Goal: Task Accomplishment & Management: Manage account settings

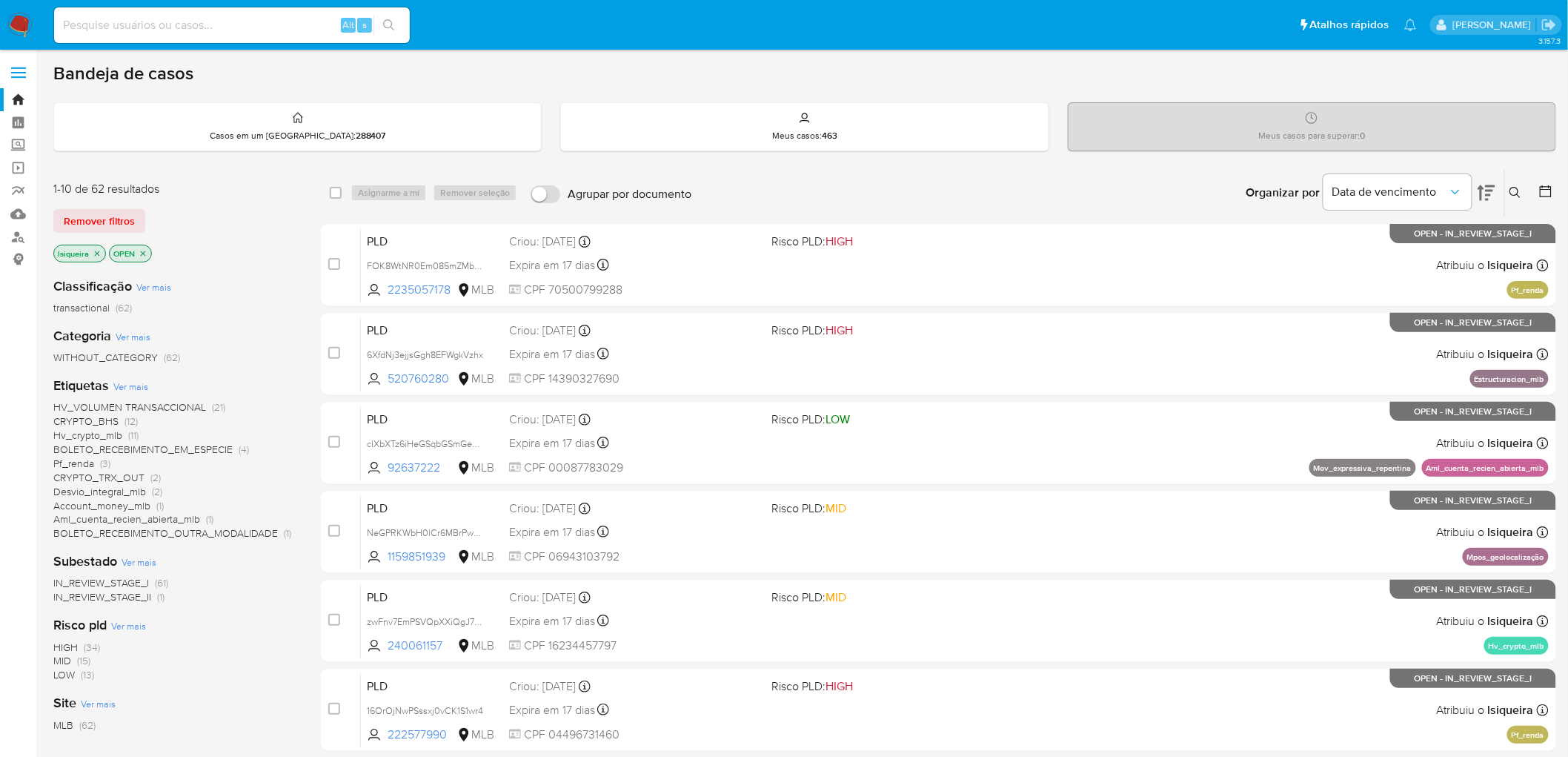
click at [1491, 184] on icon at bounding box center [1486, 192] width 18 height 18
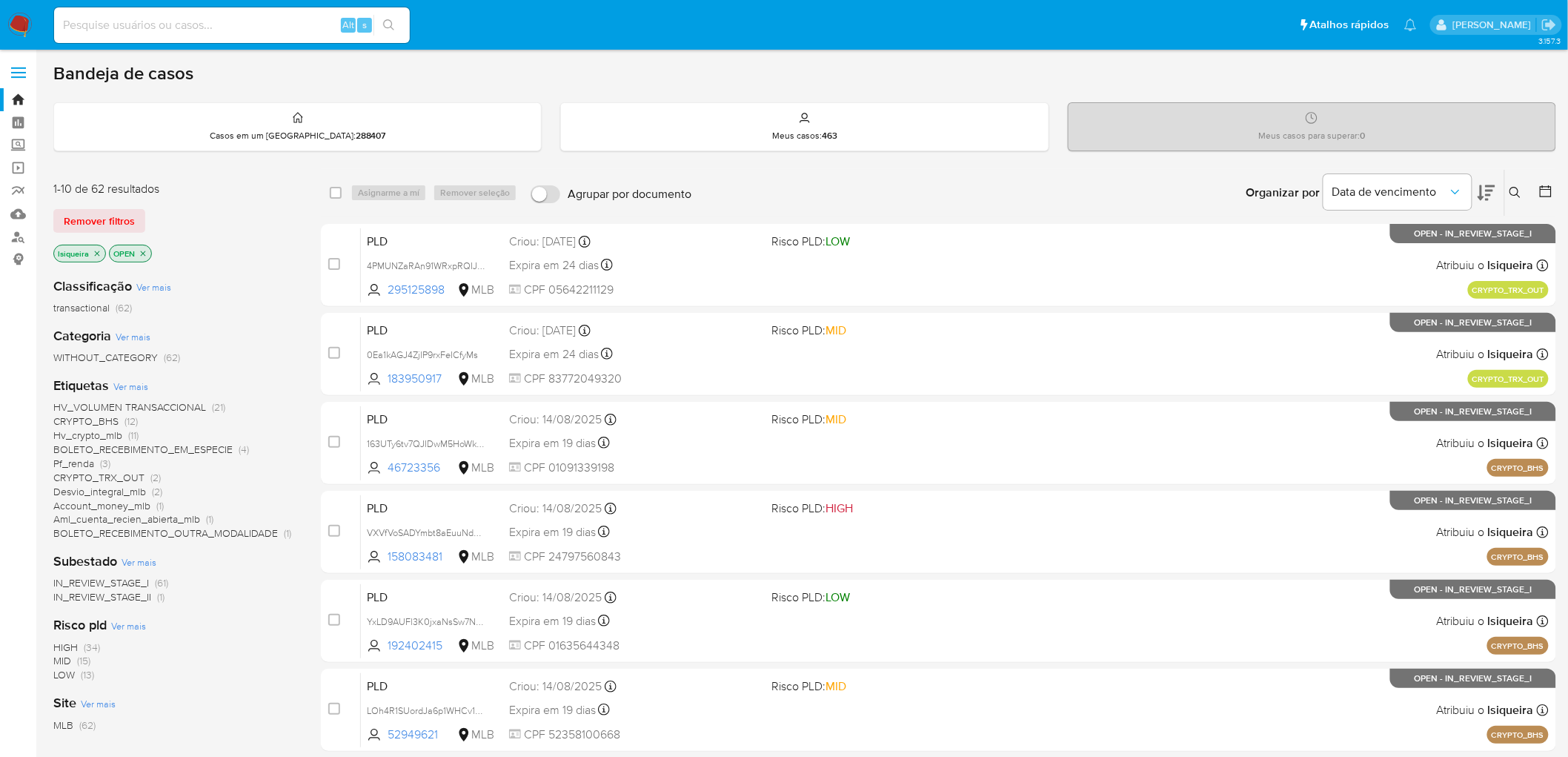
click at [1491, 184] on icon at bounding box center [1486, 192] width 18 height 18
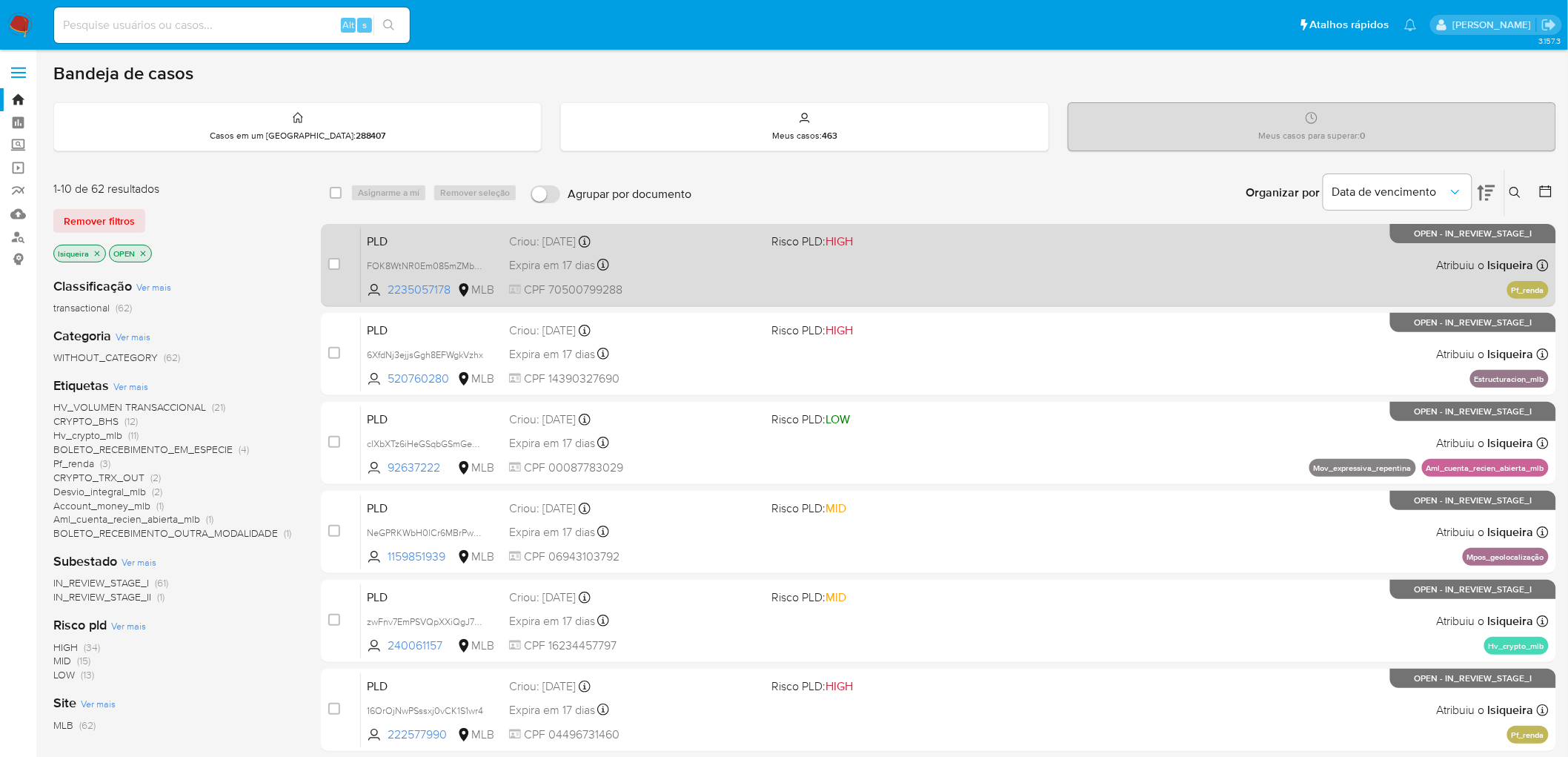
click at [1165, 278] on div "PLD FOK8WtNR0Em085mZMbu93r2n 2235057178 MLB Risco PLD: HIGH Criou: 12/08/2025 C…" at bounding box center [955, 264] width 1188 height 75
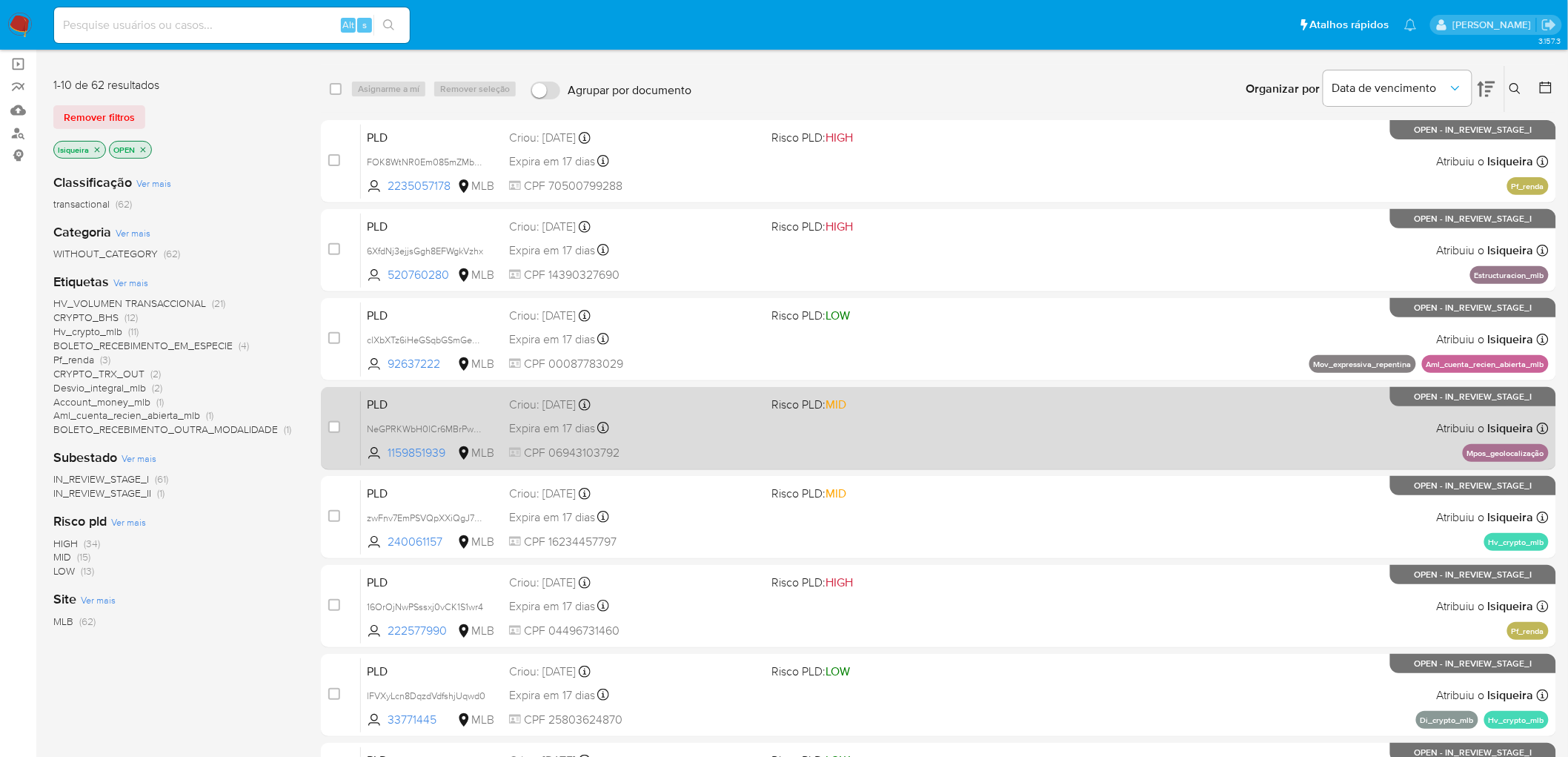
scroll to position [164, 0]
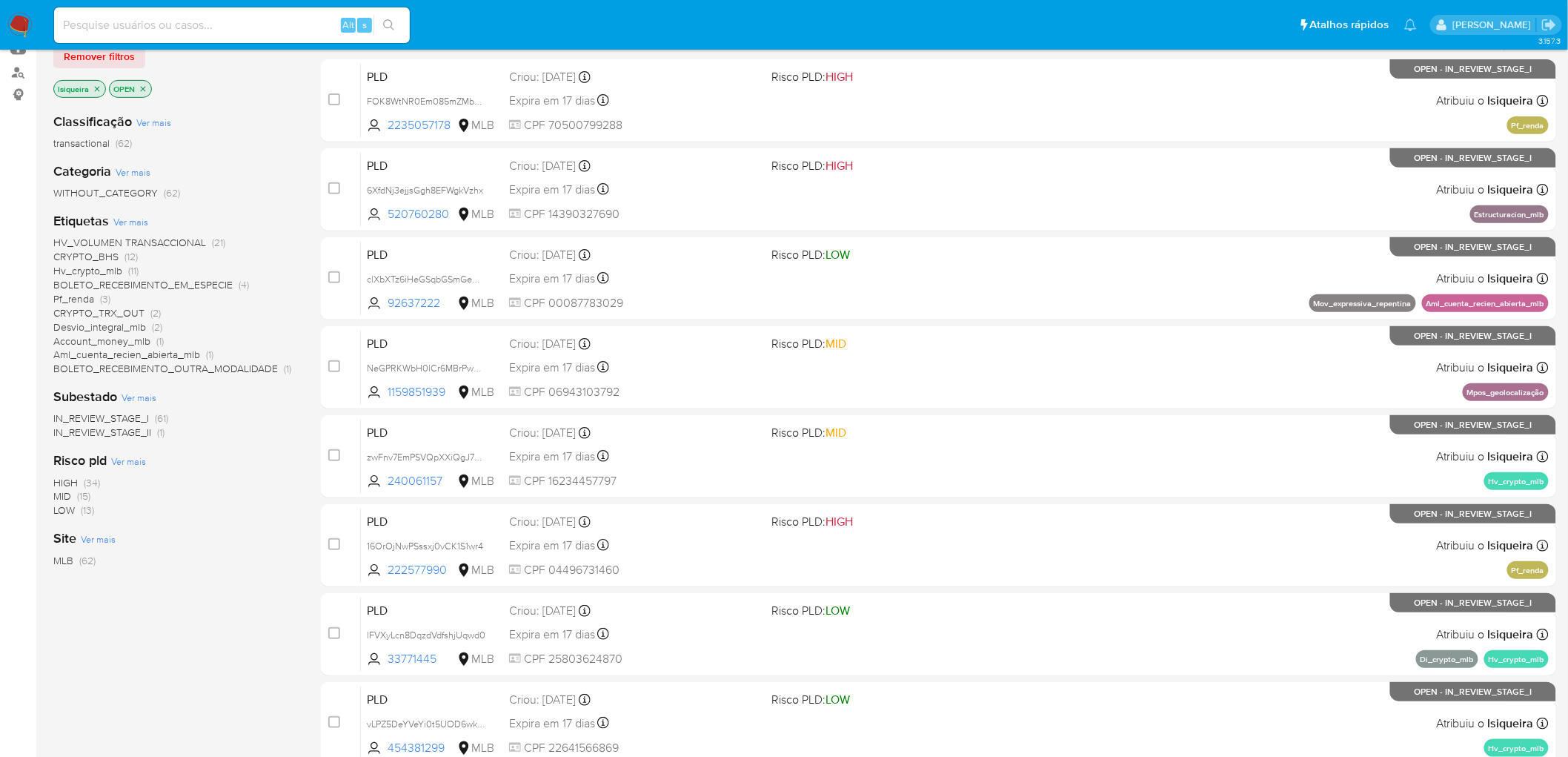
click at [70, 294] on span "Pf_renda" at bounding box center [74, 299] width 41 height 15
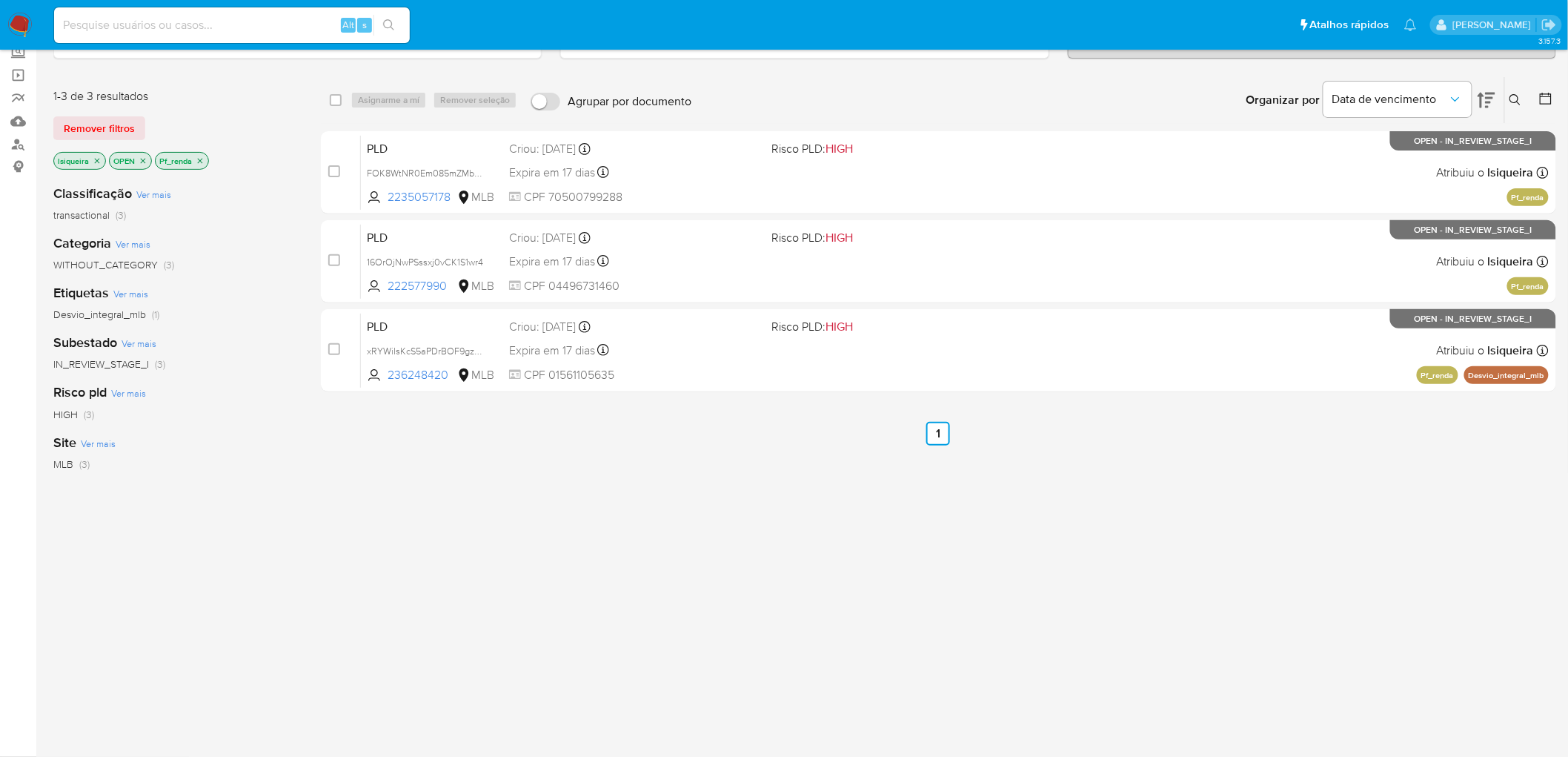
scroll to position [92, 0]
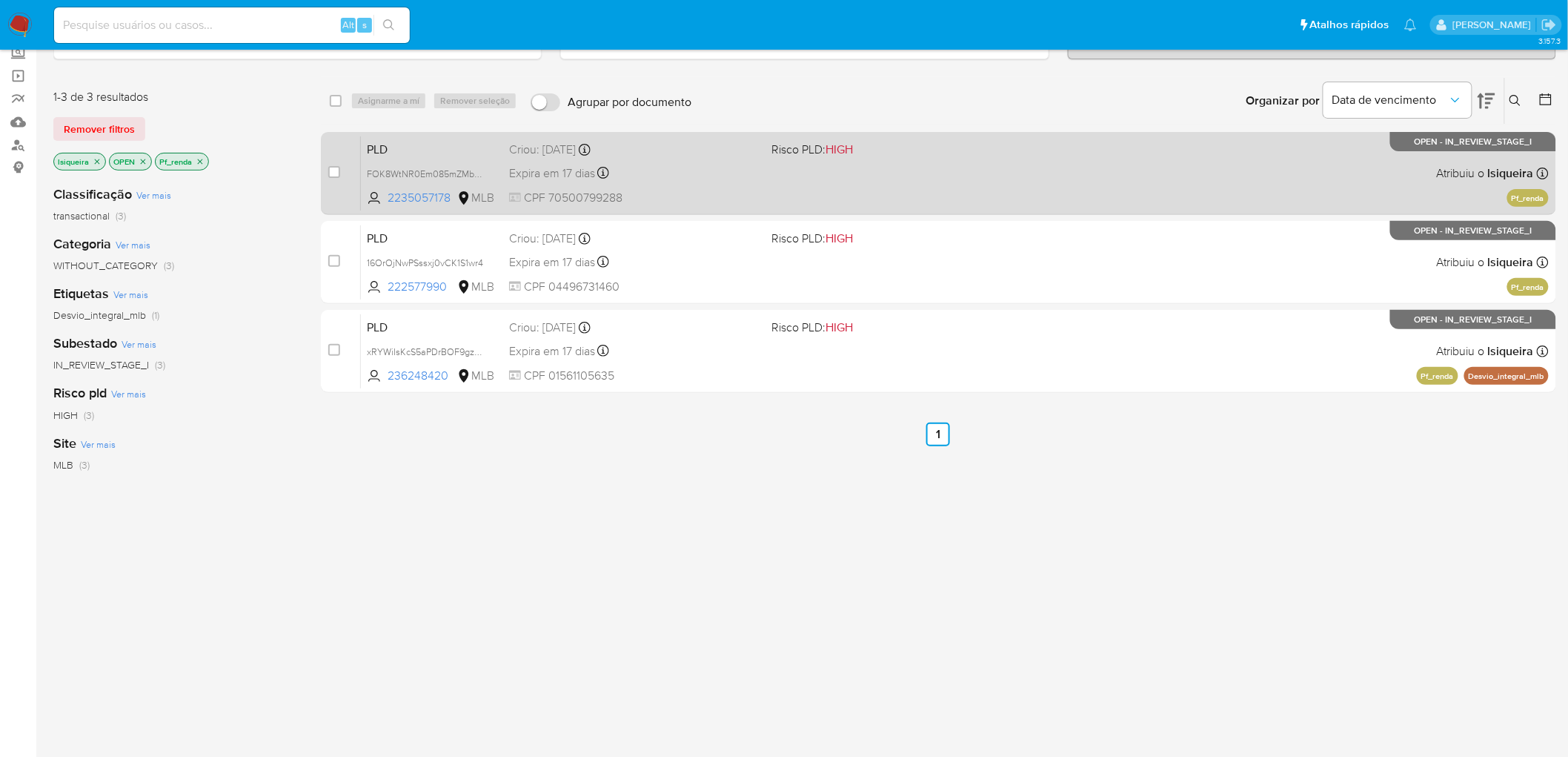
click at [1288, 160] on div "PLD FOK8WtNR0Em085mZMbu93r2n 2235057178 MLB Risco PLD: HIGH Criou: 12/08/2025 C…" at bounding box center [955, 173] width 1188 height 75
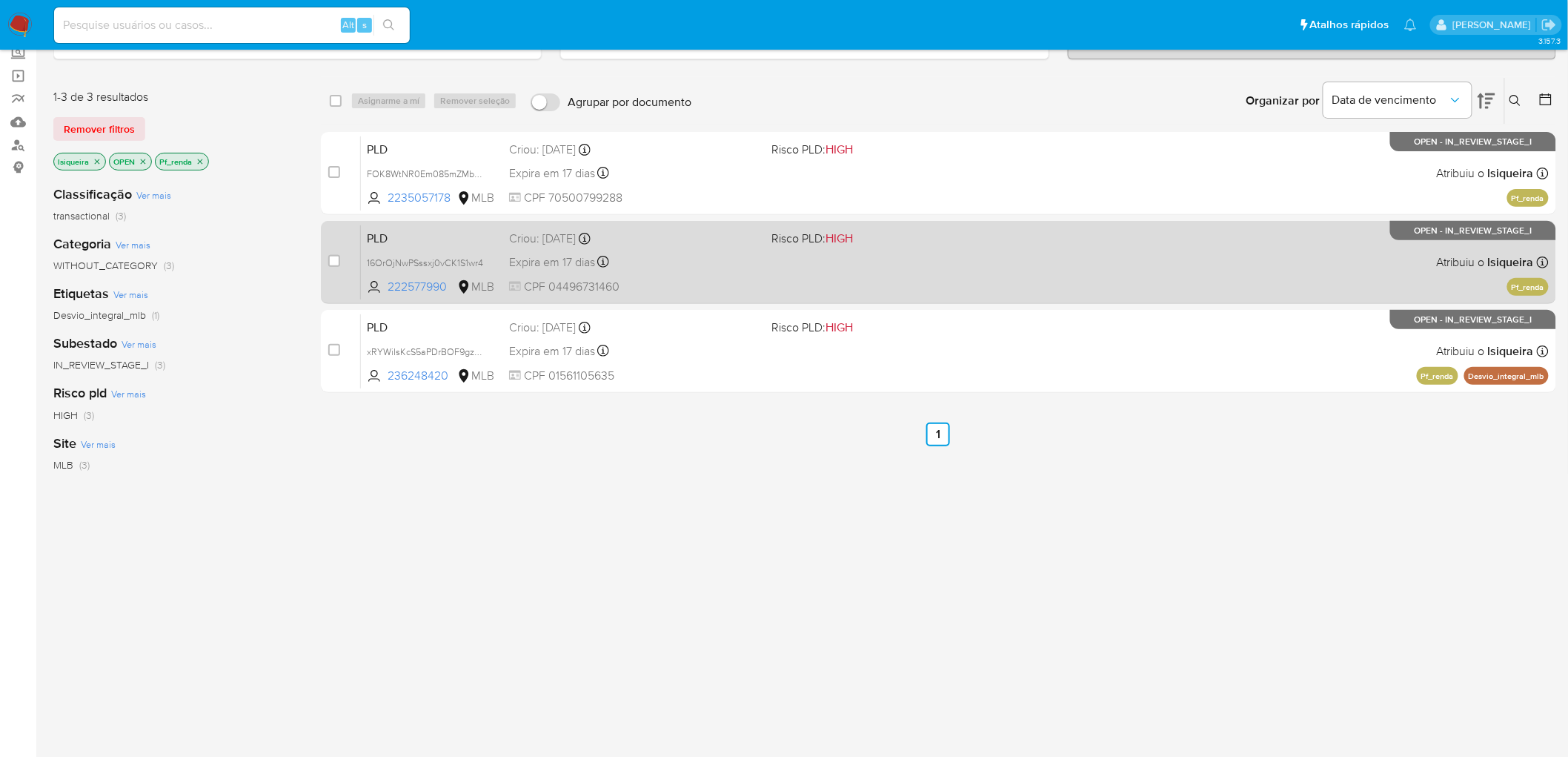
click at [1126, 275] on div "PLD 16OrOjNwPSssxj0vCK1S1wr4 222577990 MLB Risco PLD: HIGH Criou: 12/08/2025 Cr…" at bounding box center [955, 262] width 1188 height 75
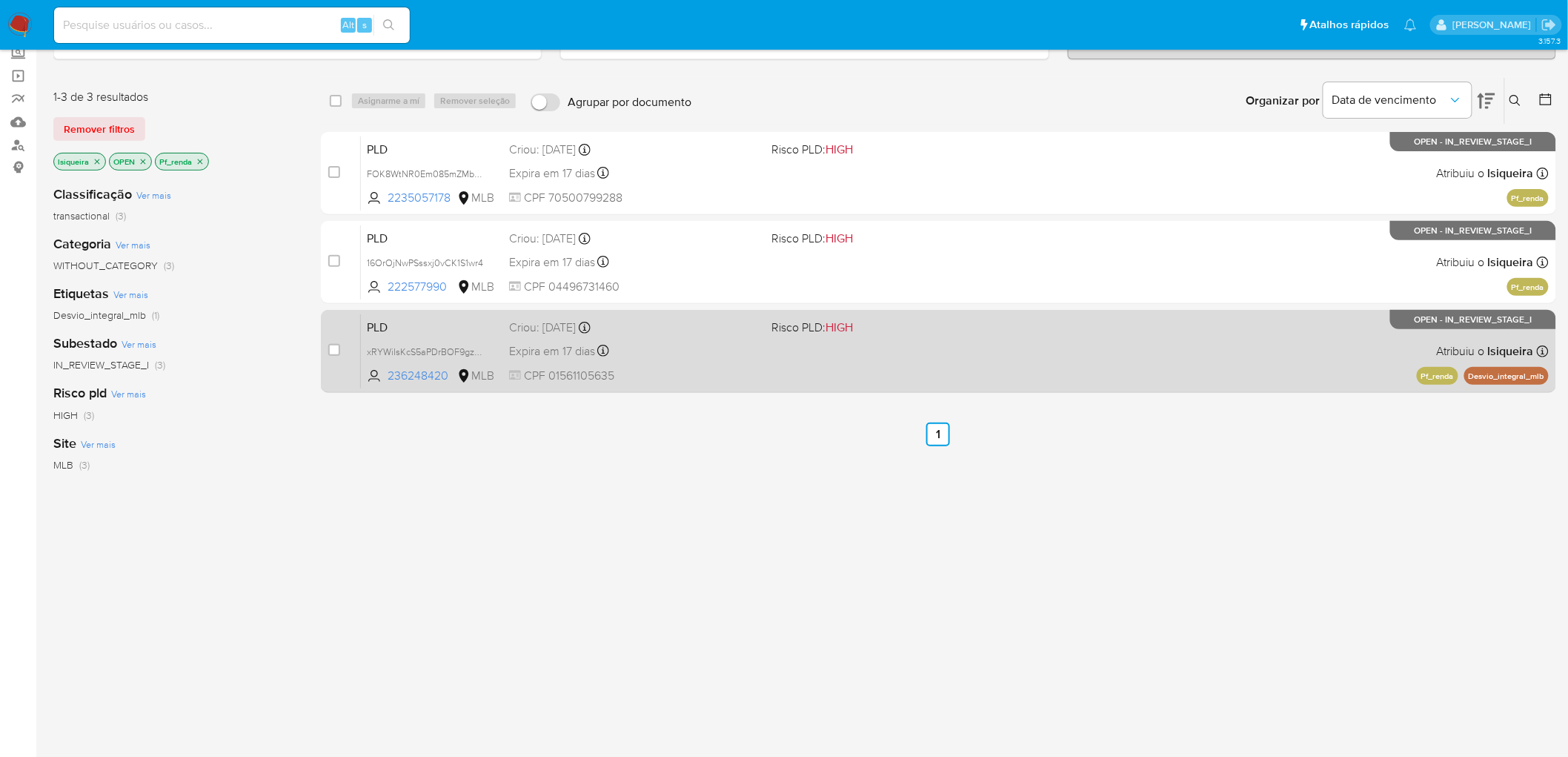
click at [1062, 346] on div "PLD xRYWiIsKcS5aPDrBOF9gz0eK 236248420 MLB Risco PLD: HIGH Criou: 12/08/2025 Cr…" at bounding box center [955, 351] width 1188 height 75
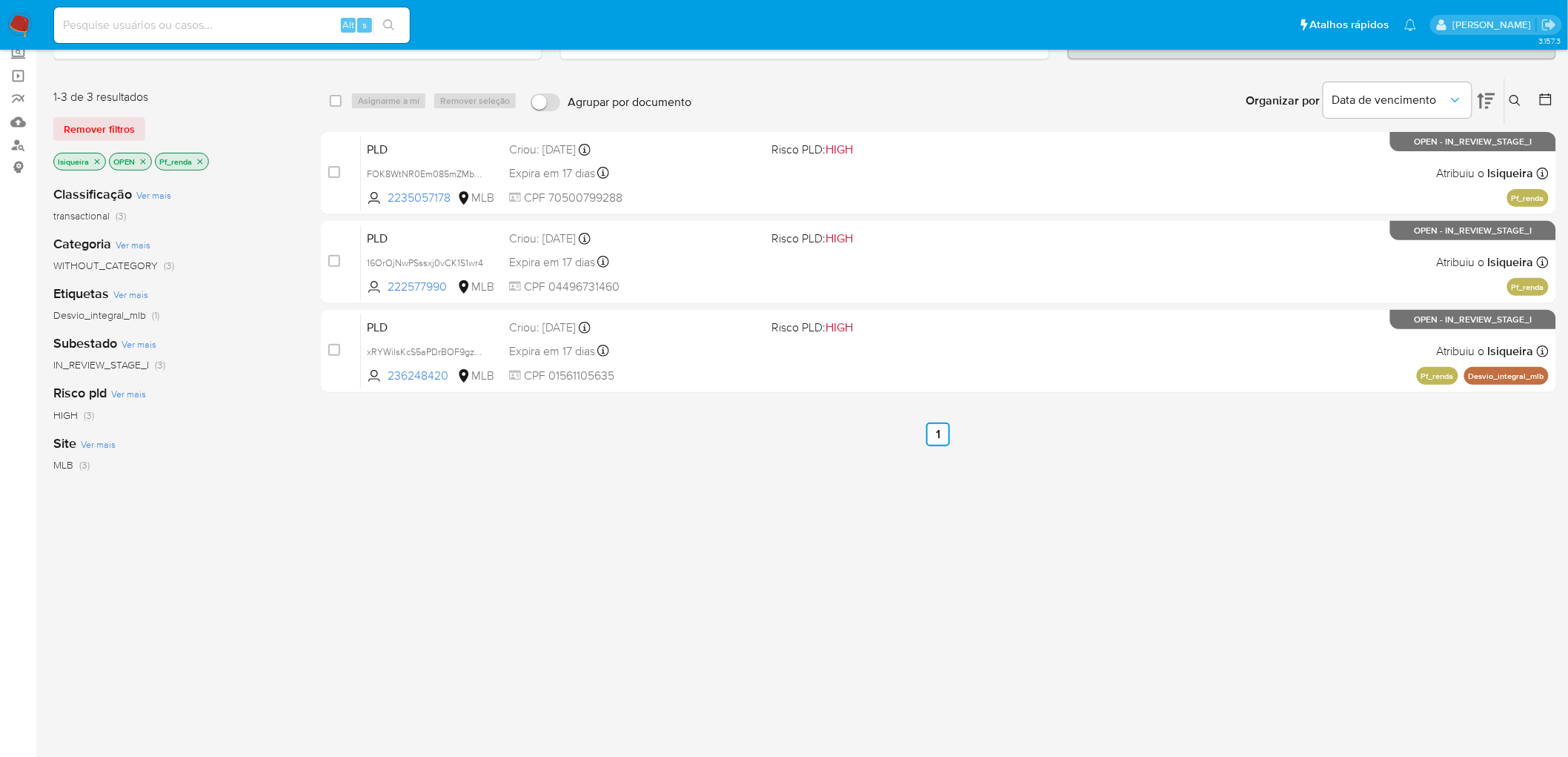
click at [205, 158] on p "Pf_renda" at bounding box center [182, 161] width 53 height 16
click at [201, 158] on icon "close-filter" at bounding box center [199, 161] width 9 height 9
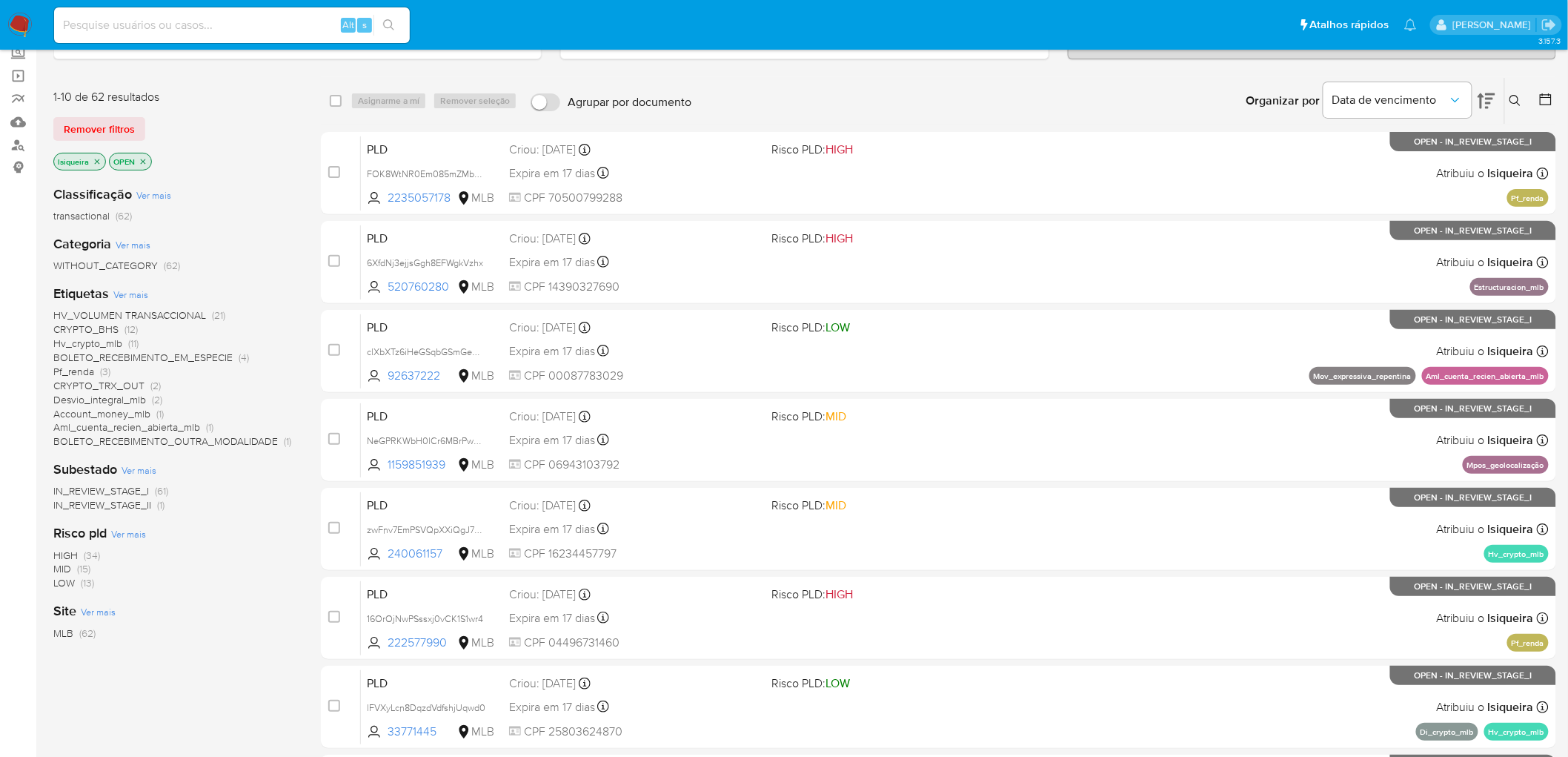
click at [130, 396] on span "Desvio_integral_mlb" at bounding box center [99, 399] width 92 height 15
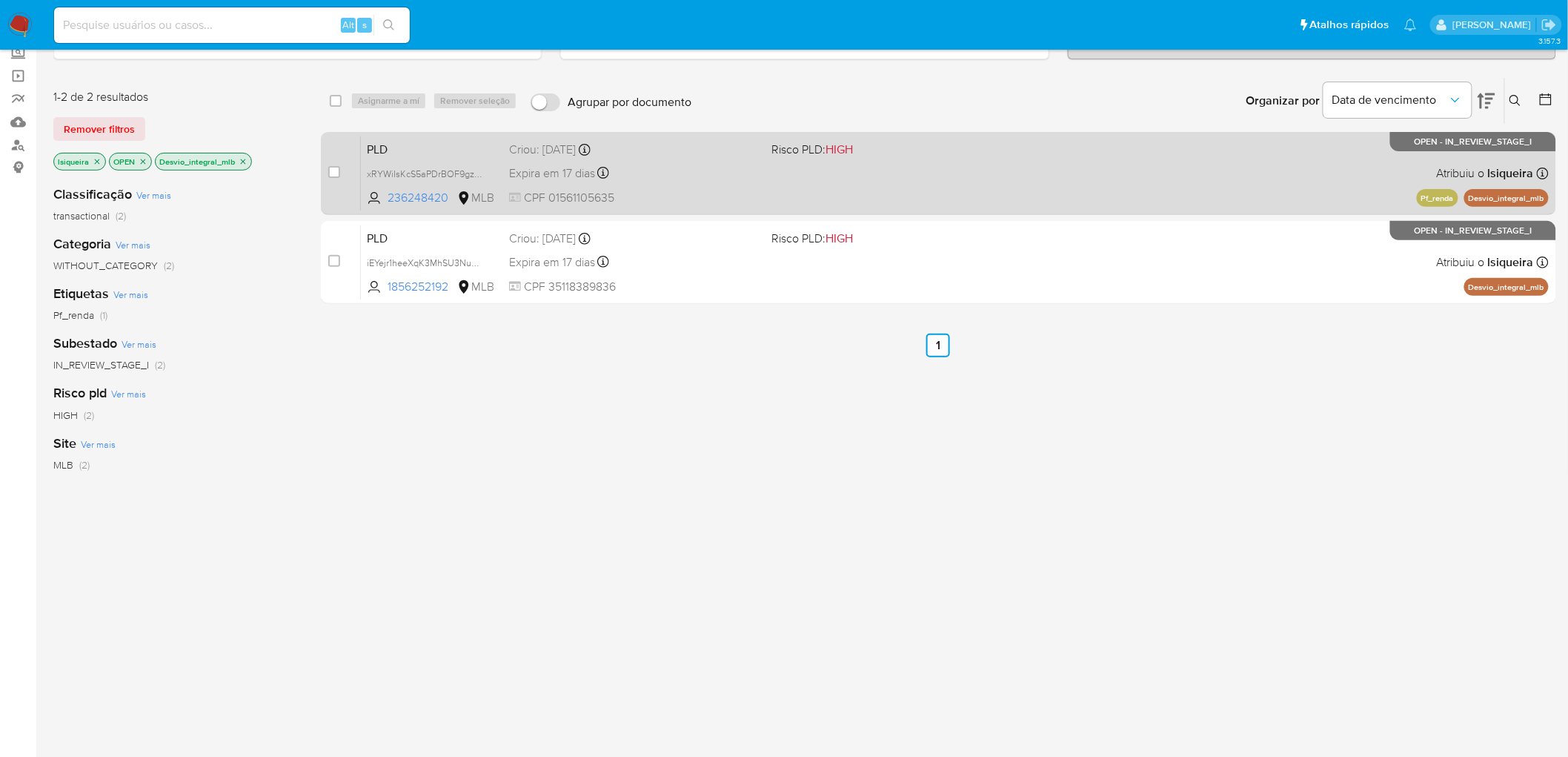
click at [896, 164] on div "PLD xRYWiIsKcS5aPDrBOF9gz0eK 236248420 MLB Risco PLD: HIGH Criou: 12/08/2025 Cr…" at bounding box center [955, 173] width 1188 height 75
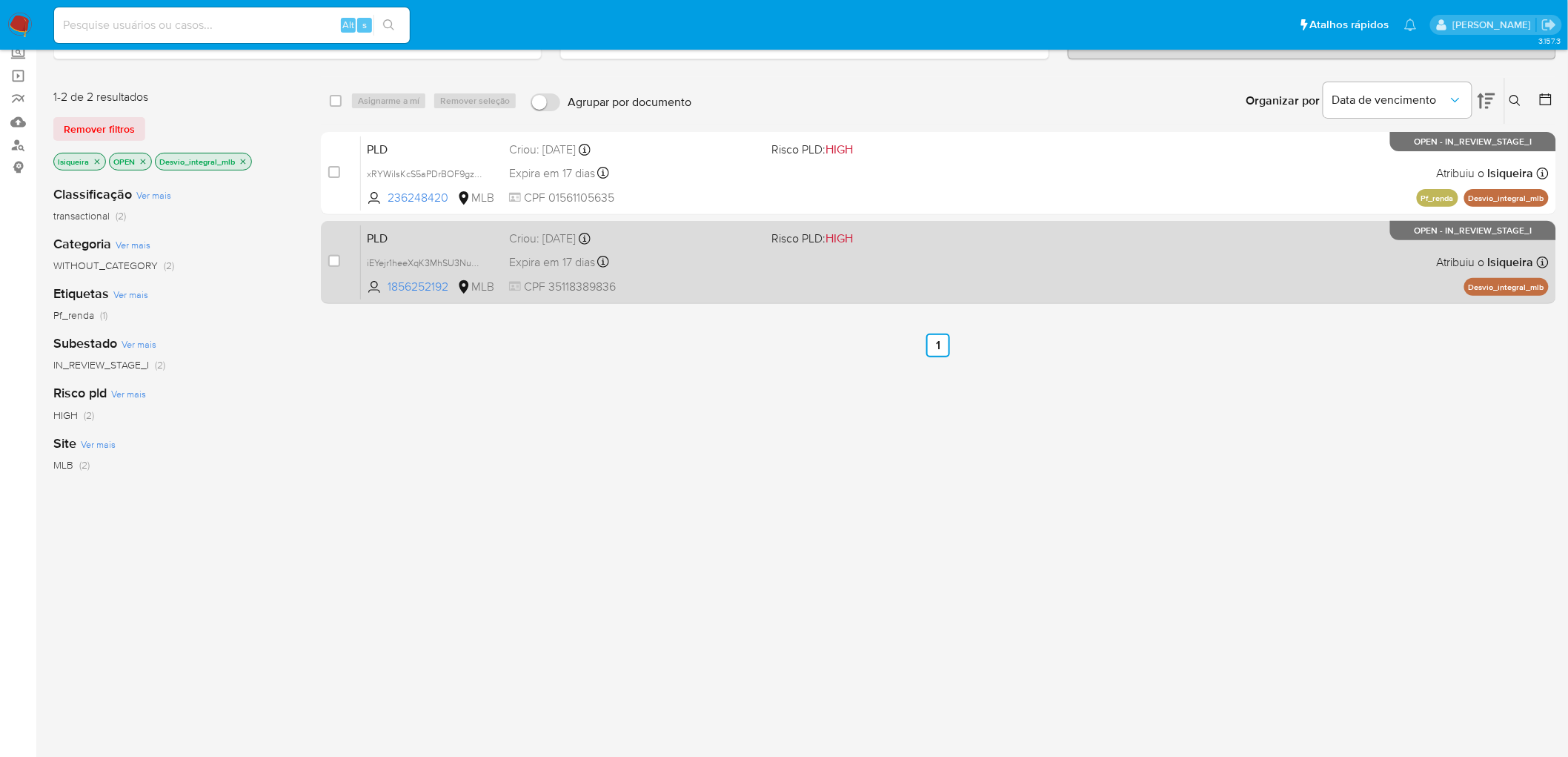
click at [862, 256] on div "PLD iEYejr1heeXqK3MhSU3NuWpK 1856252192 MLB Risco PLD: HIGH Criou: 12/08/2025 C…" at bounding box center [955, 262] width 1188 height 75
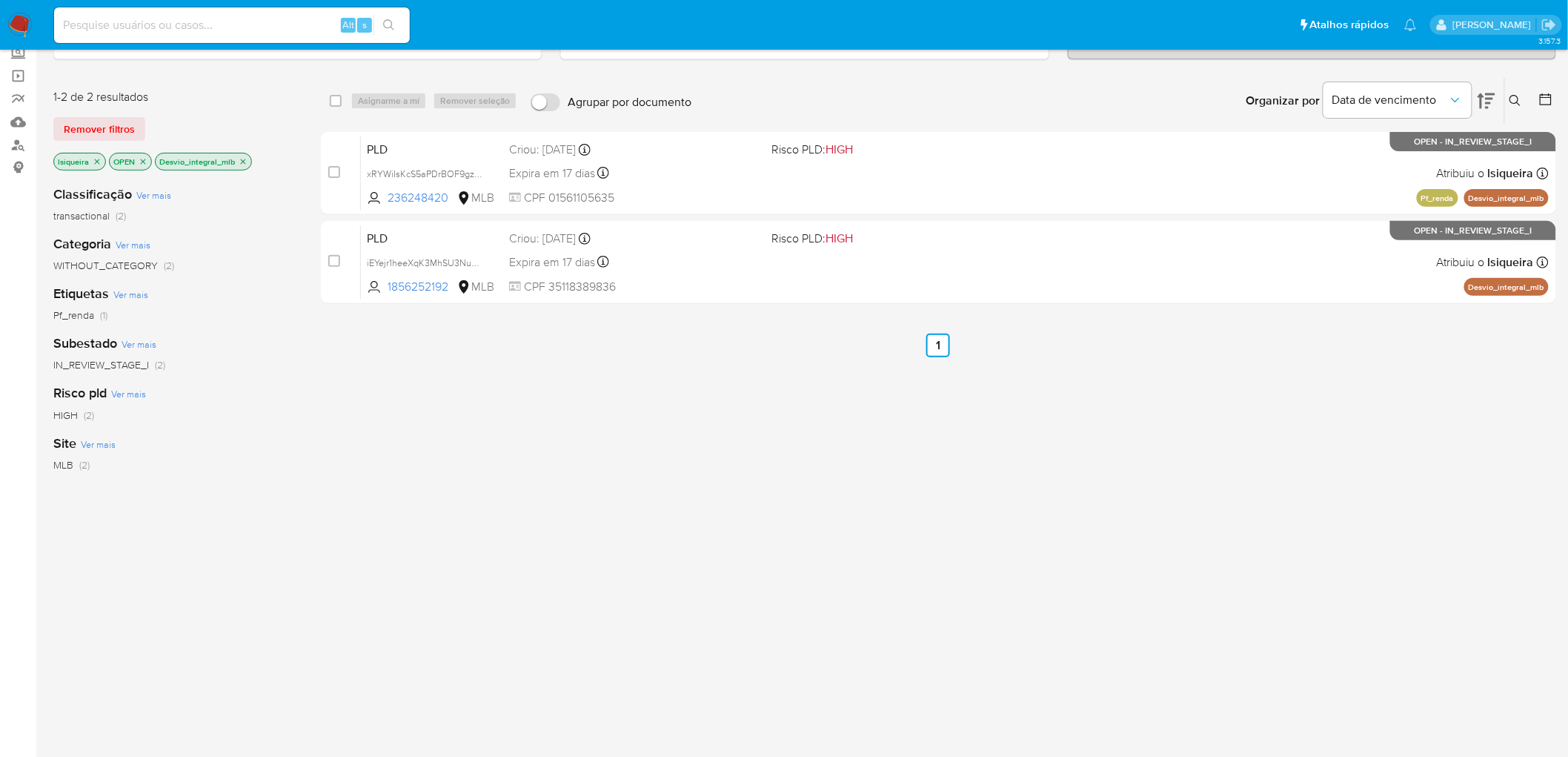
click at [245, 161] on icon "close-filter" at bounding box center [243, 161] width 9 height 9
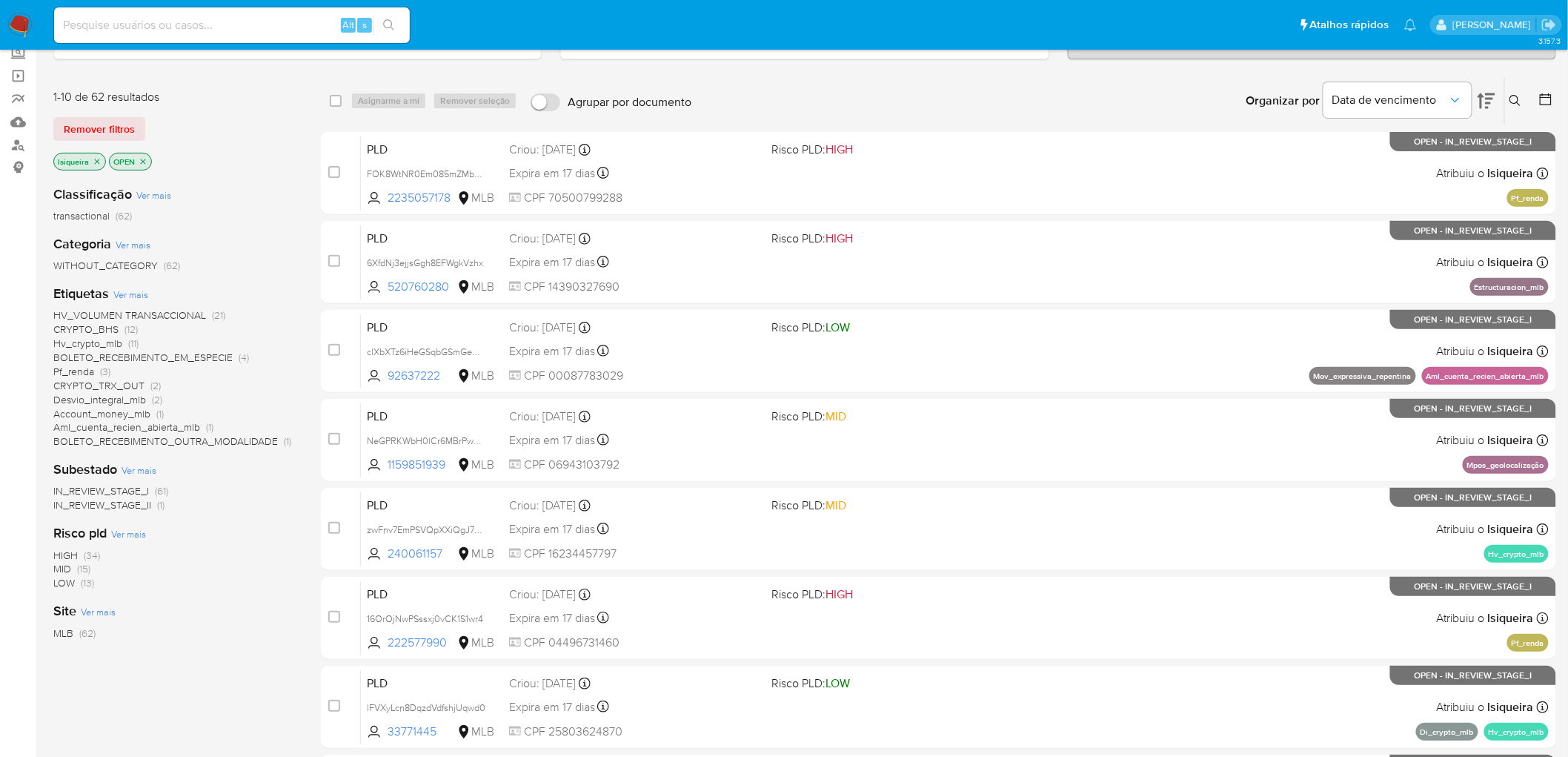
click at [109, 411] on span "Account_money_mlb" at bounding box center [102, 413] width 97 height 15
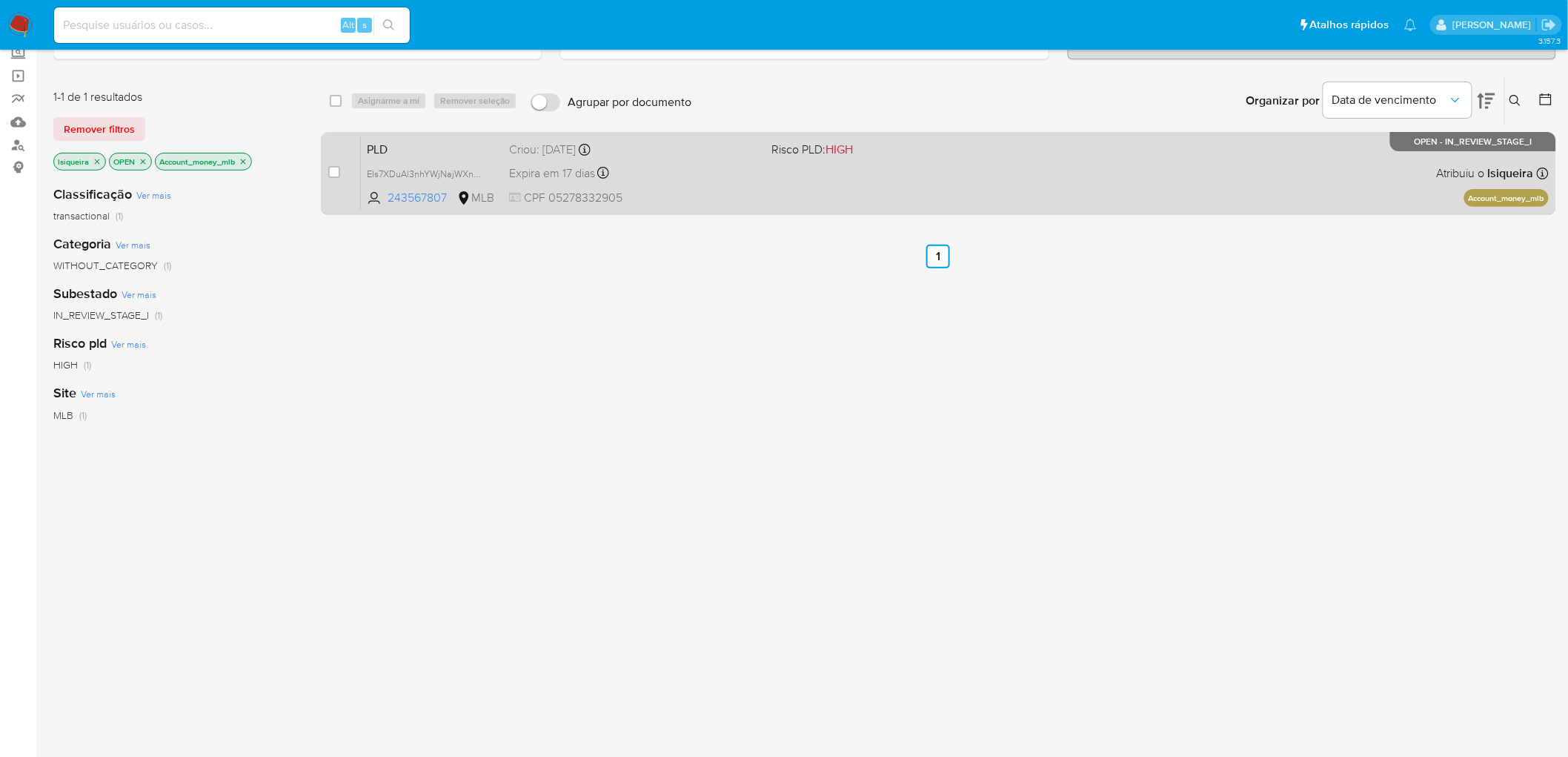
click at [1049, 192] on div "PLD Els7XDuAl3nhYWjNajWXnJoF 243567807 MLB Risco PLD: HIGH Criou: 12/08/2025 Cr…" at bounding box center [955, 173] width 1188 height 75
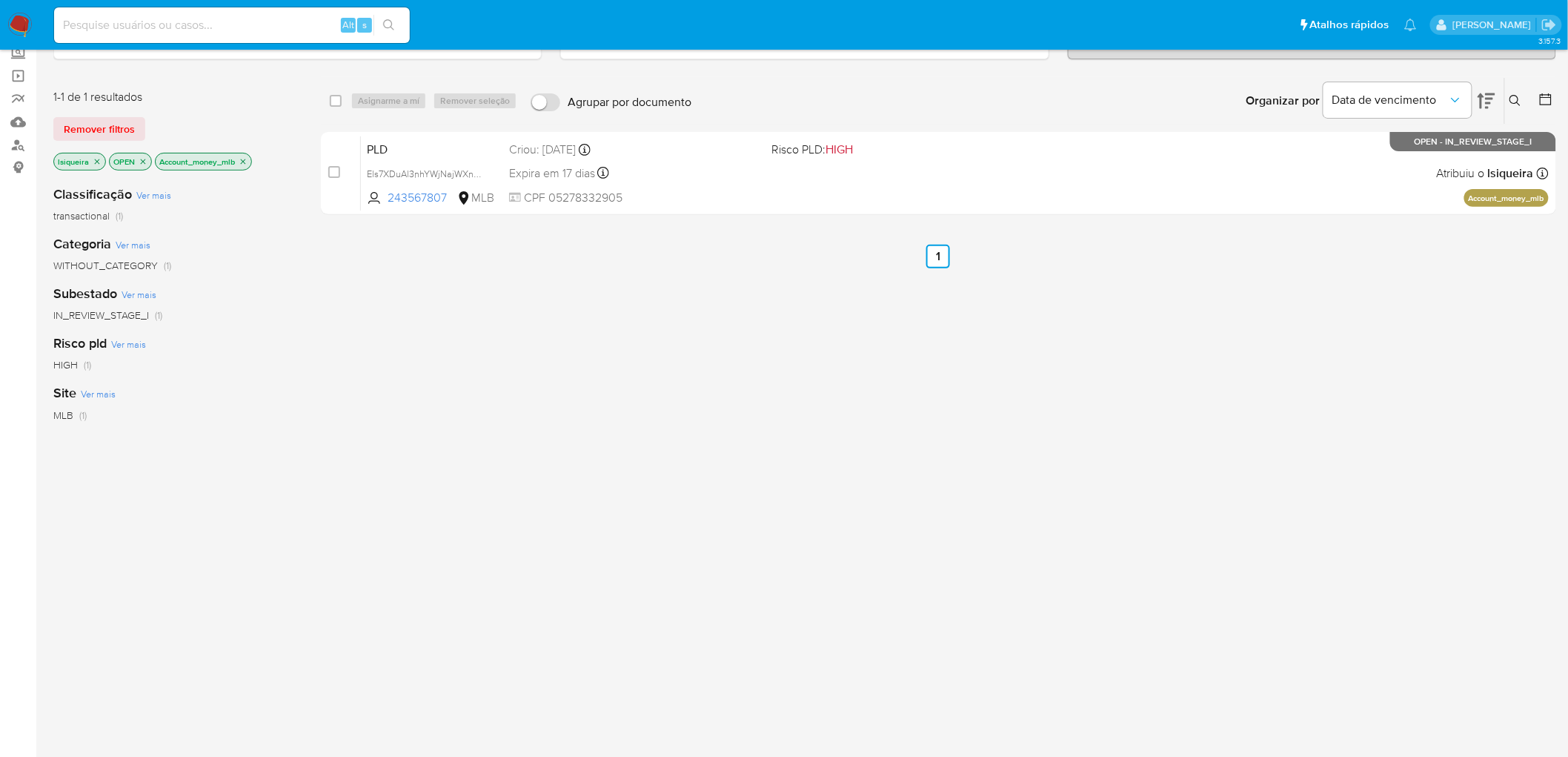
scroll to position [92, 0]
click at [17, 21] on img at bounding box center [20, 25] width 25 height 25
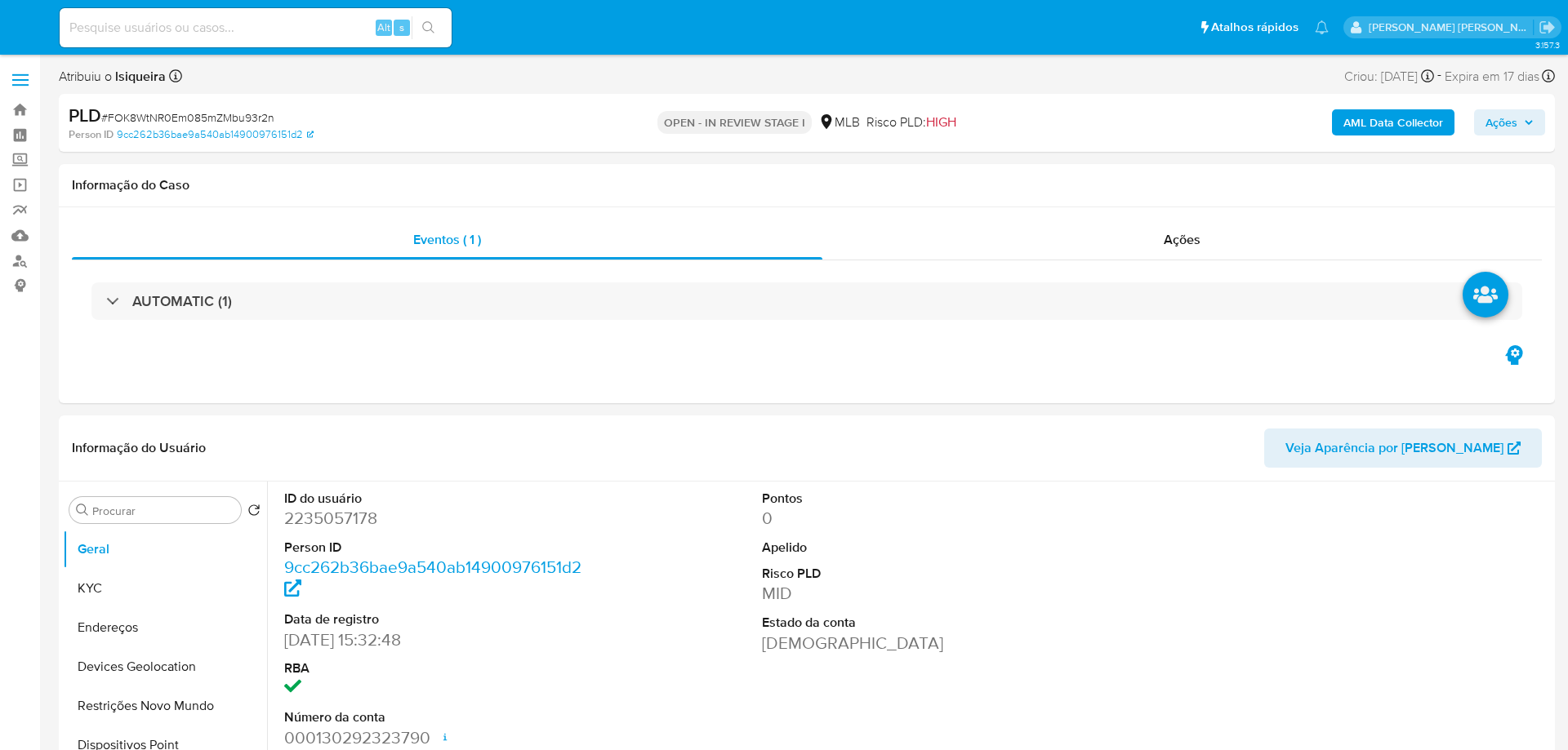
select select "10"
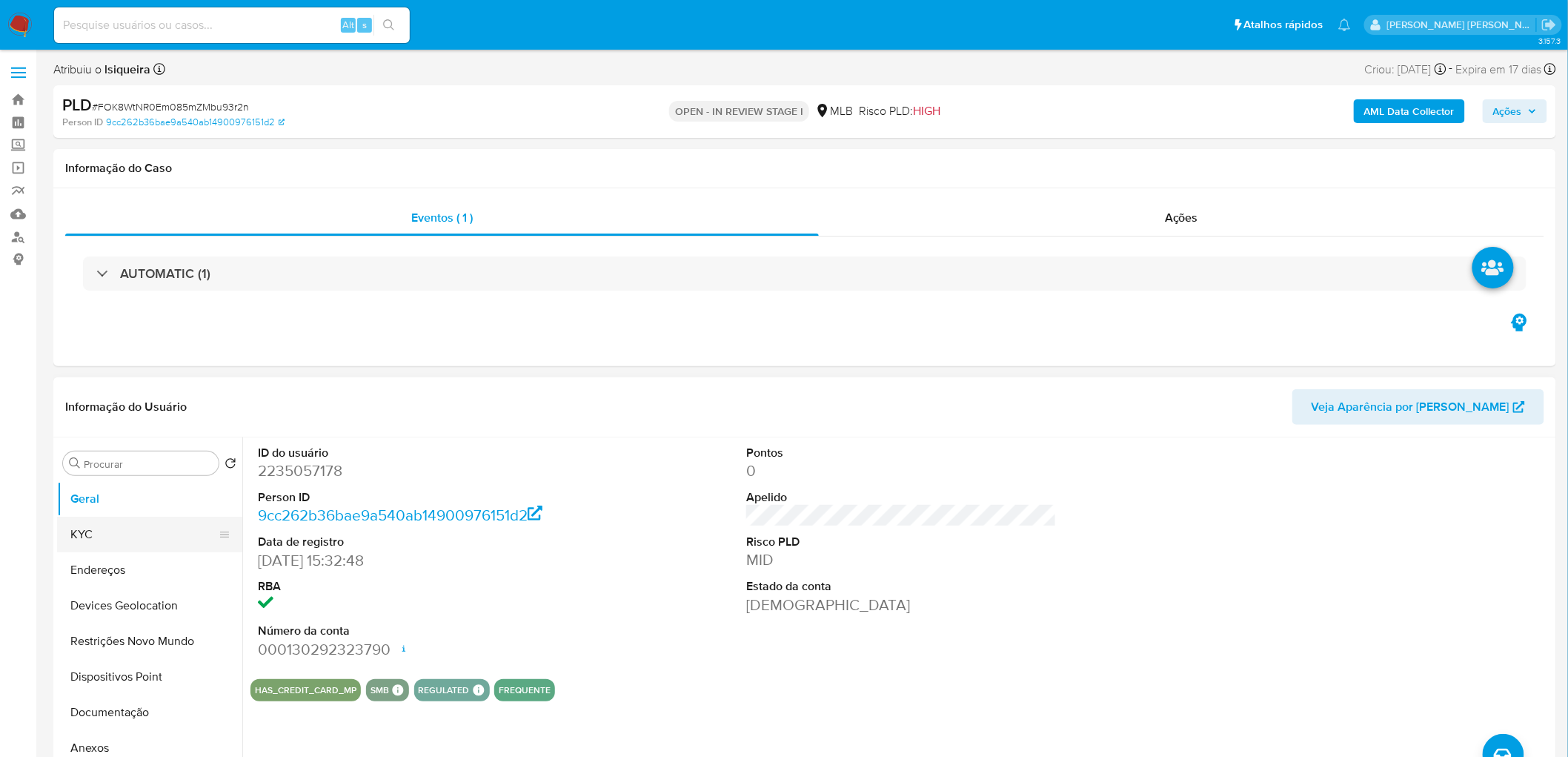
click at [116, 542] on button "KYC" at bounding box center [144, 534] width 174 height 36
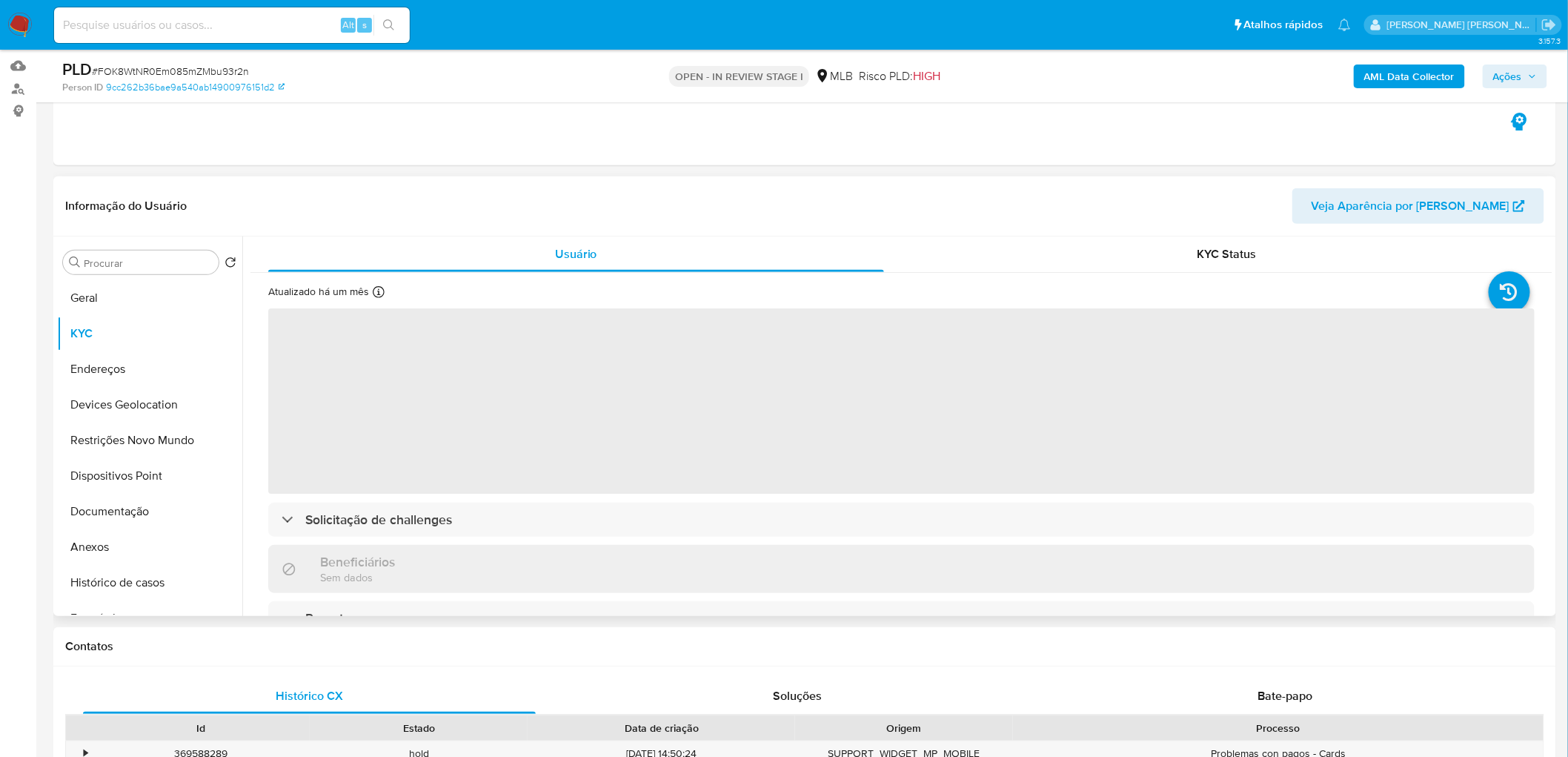
scroll to position [164, 0]
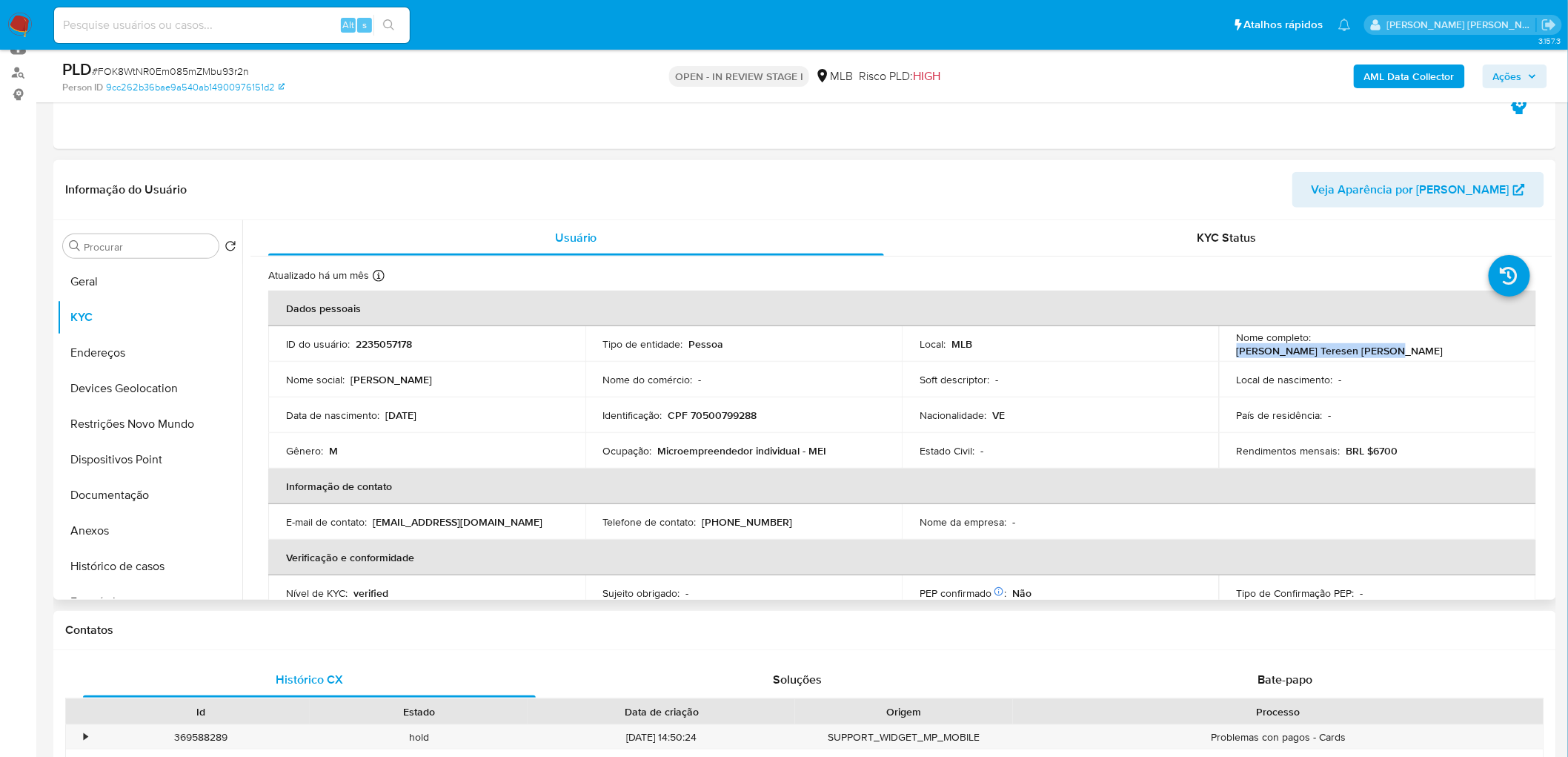
drag, startPoint x: 1461, startPoint y: 344, endPoint x: 1313, endPoint y: 347, distance: 148.0
click at [1313, 347] on div "Nome completo : Enrique Tulio Teresen Herrera" at bounding box center [1377, 344] width 281 height 26
copy p "Enrique Tulio Teresen Herrera"
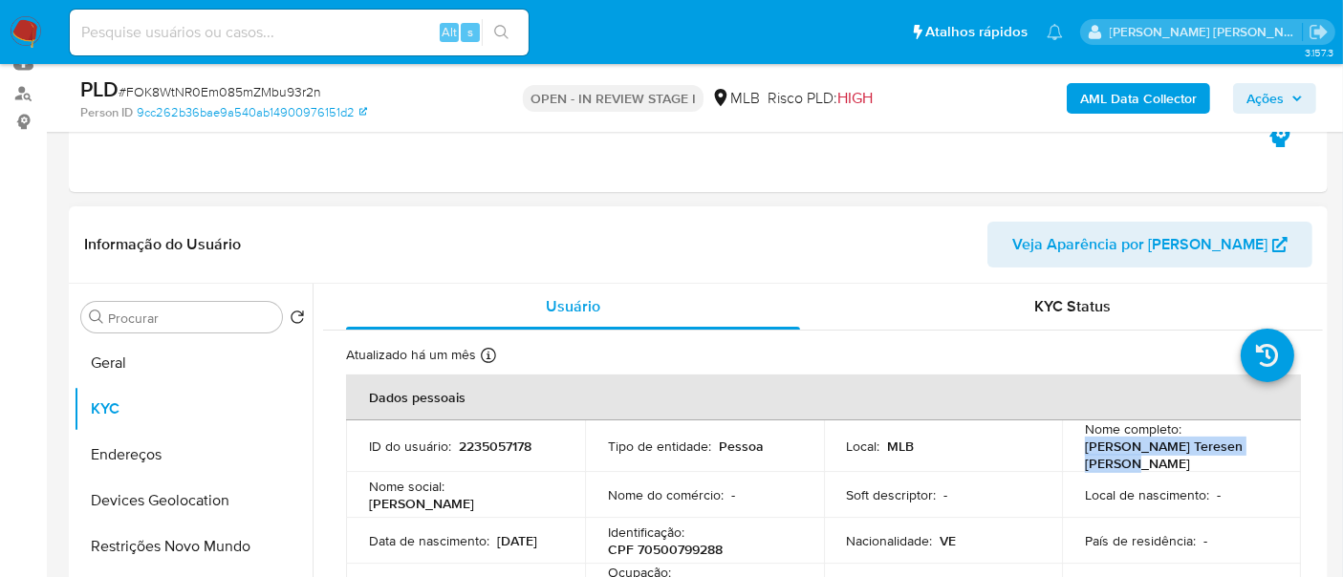
copy p "Enrique Tulio Teresen Herrera"
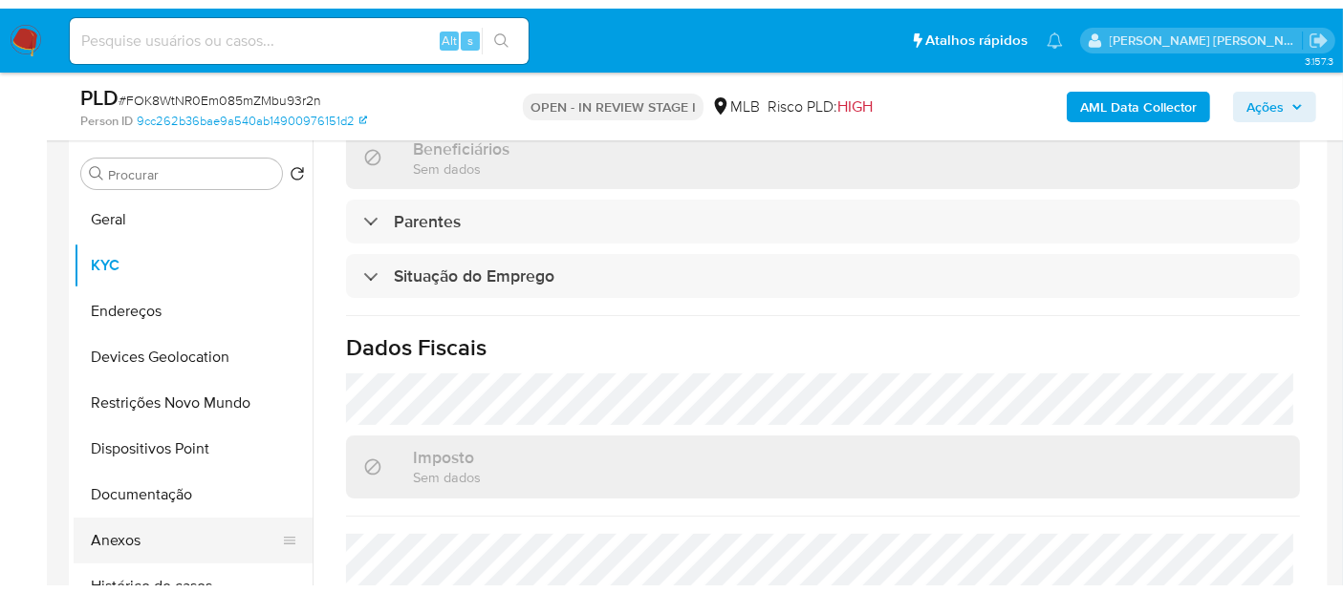
scroll to position [424, 0]
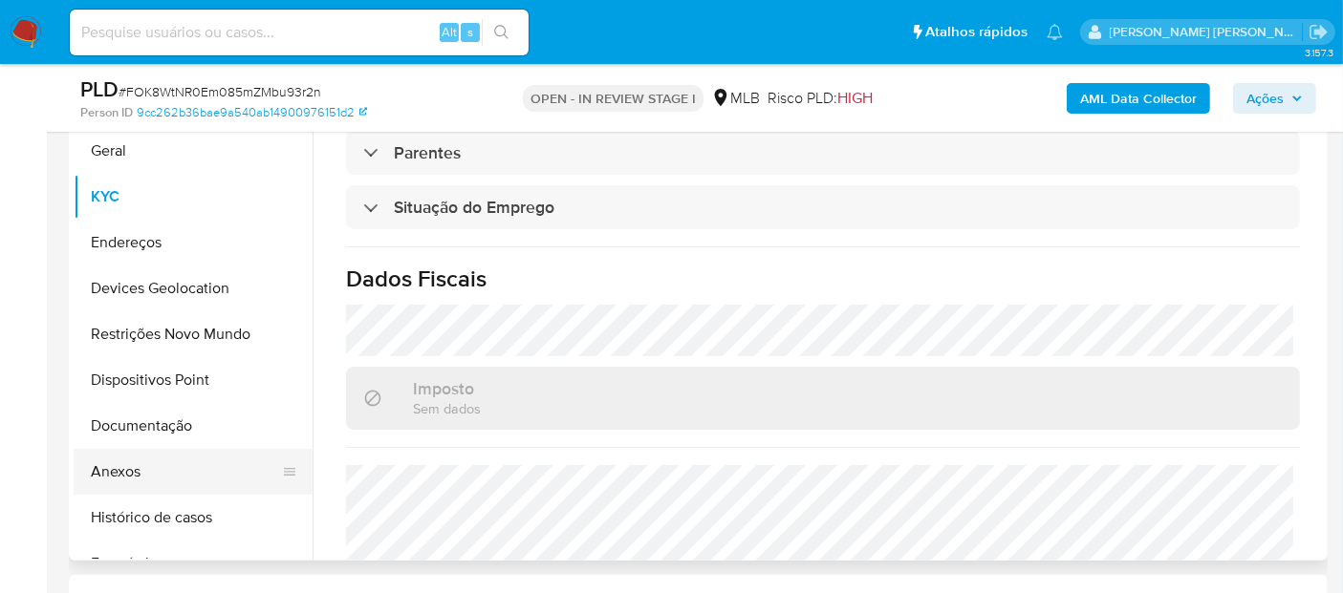
click at [168, 458] on button "Anexos" at bounding box center [186, 472] width 224 height 46
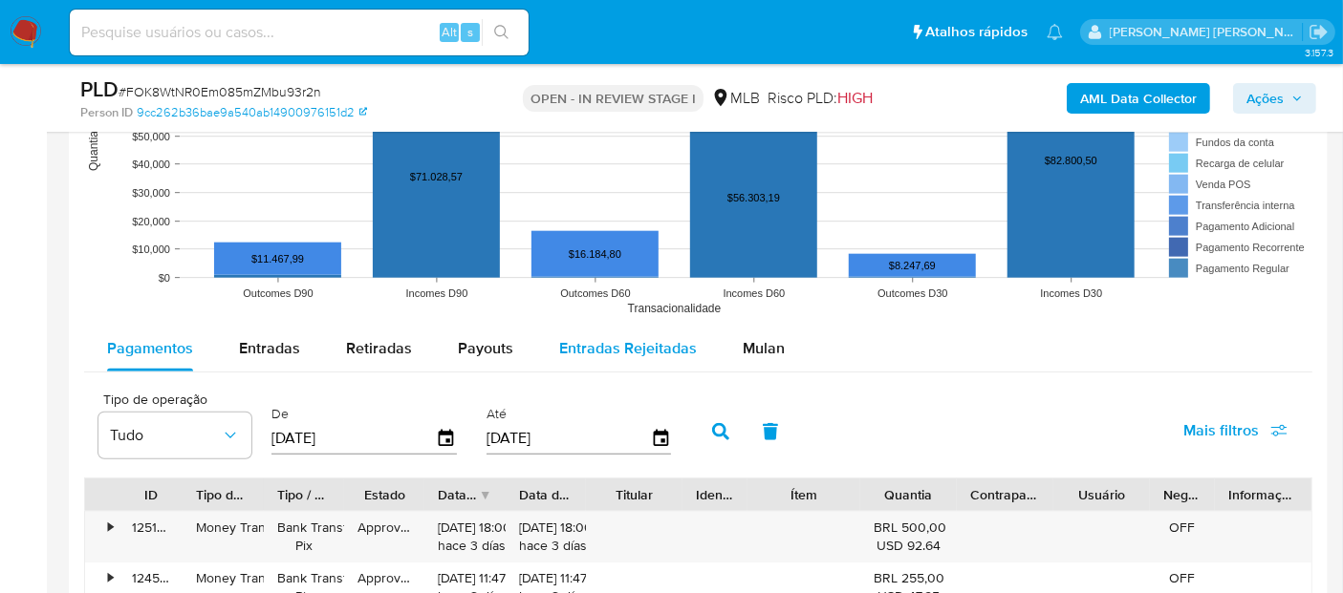
scroll to position [2017, 0]
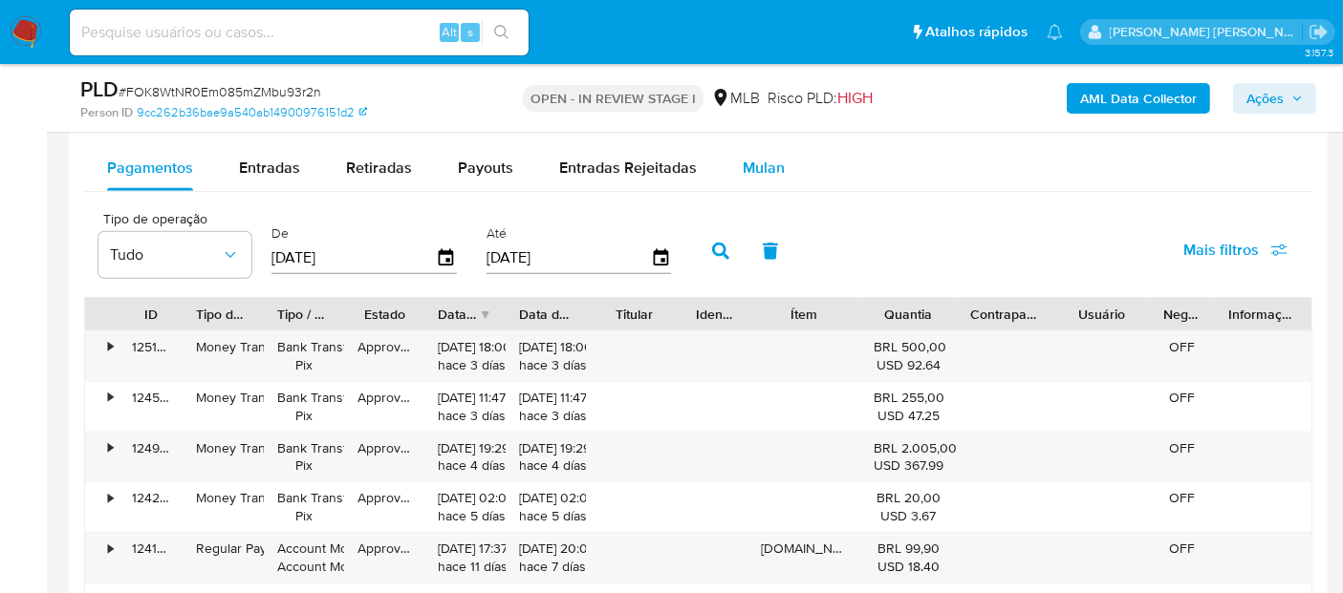
click at [770, 161] on span "Mulan" at bounding box center [763, 168] width 42 height 22
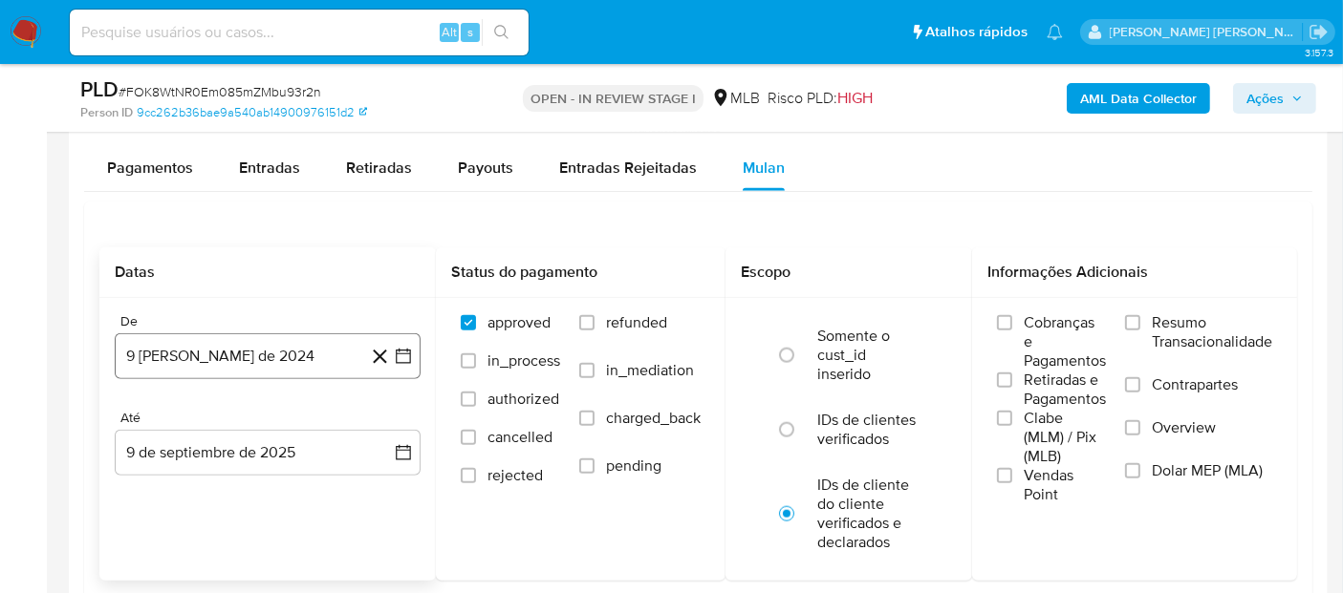
click at [247, 356] on button "9 [PERSON_NAME] de 2024" at bounding box center [268, 356] width 306 height 46
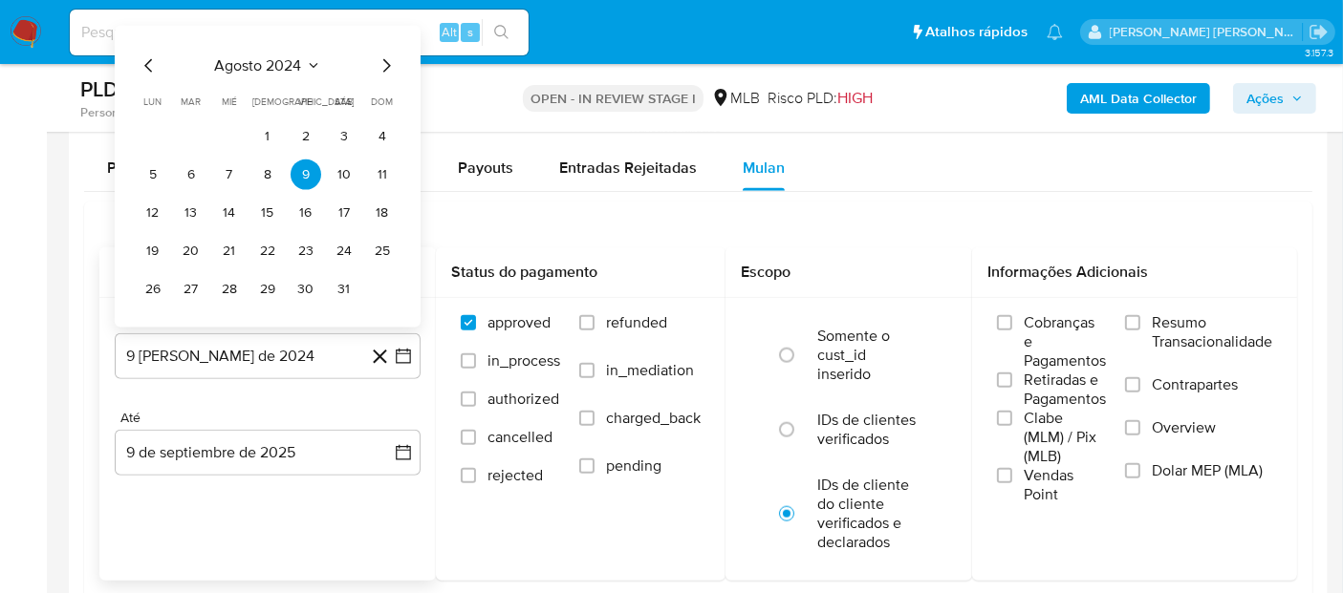
click at [300, 62] on span "agosto 2024" at bounding box center [258, 65] width 87 height 19
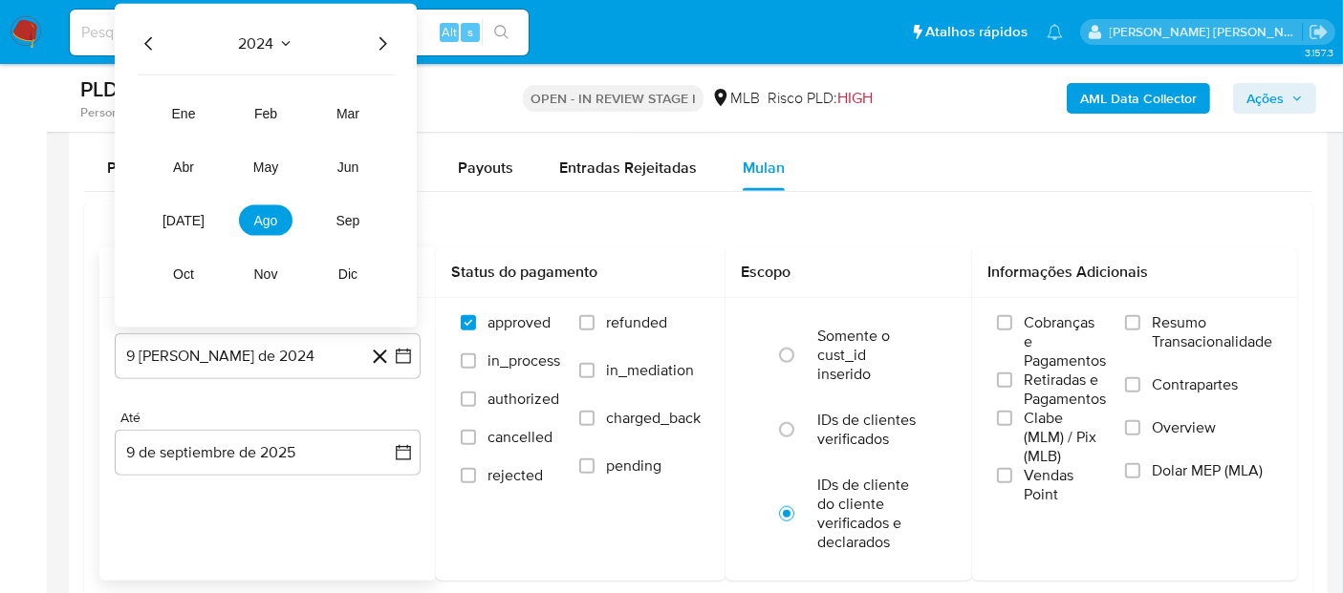
click at [379, 42] on icon "Año siguiente" at bounding box center [382, 43] width 23 height 23
click at [180, 217] on span "[DATE]" at bounding box center [183, 220] width 42 height 15
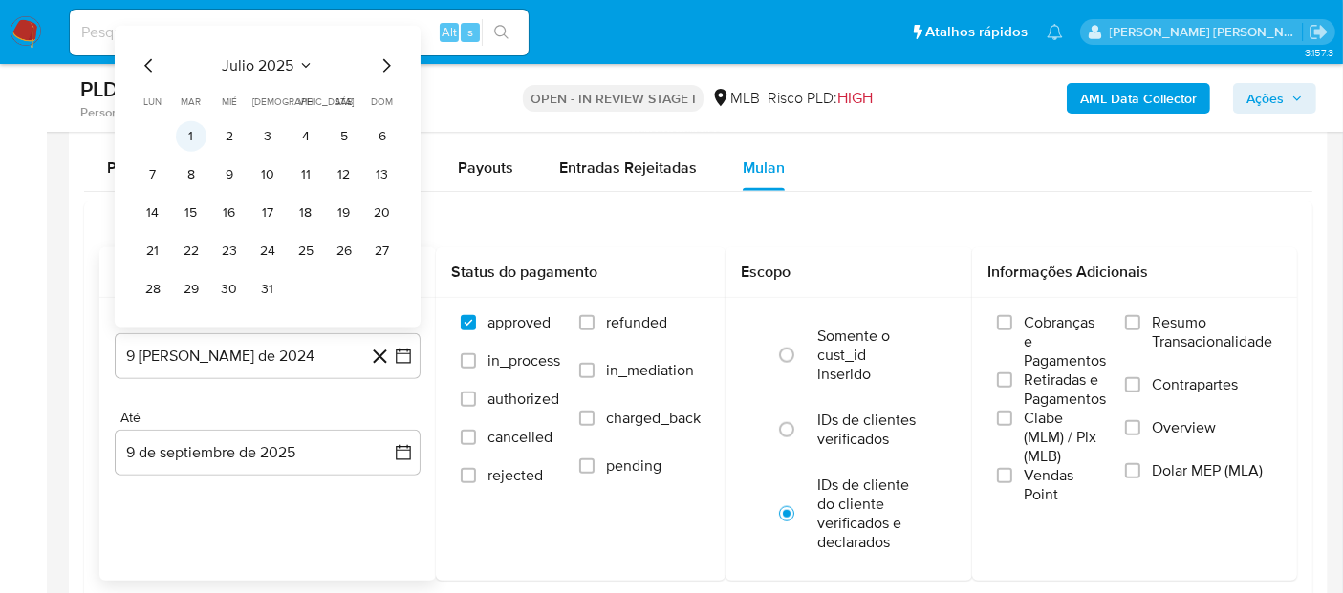
click at [183, 134] on button "1" at bounding box center [191, 136] width 31 height 31
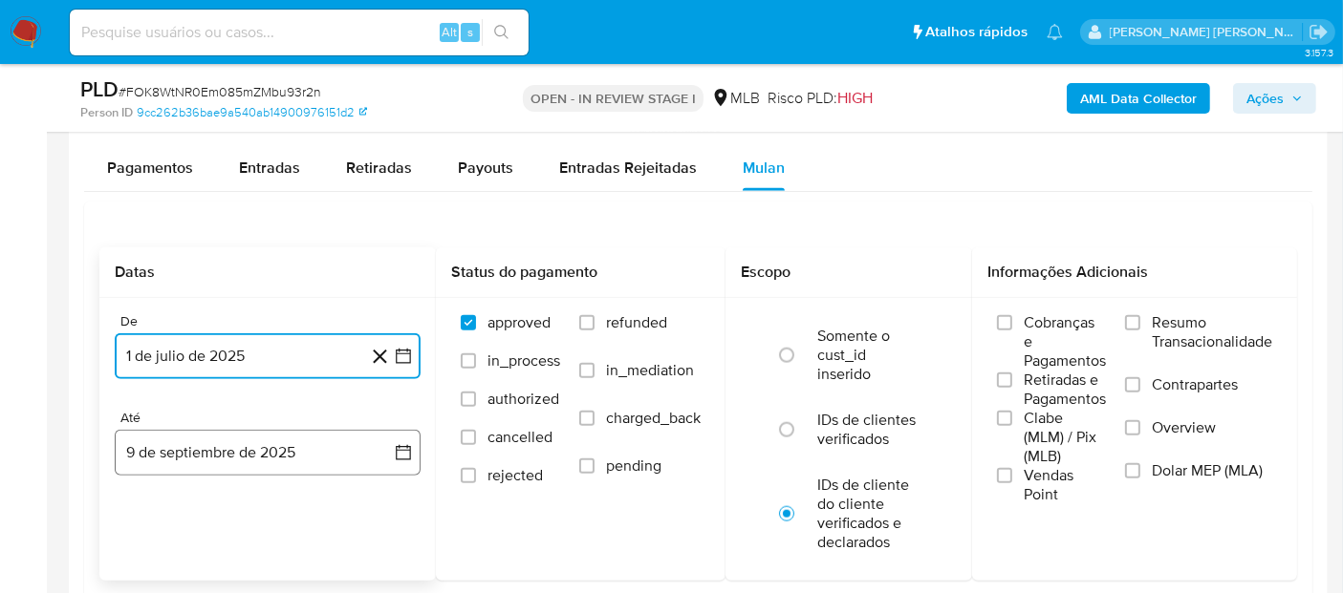
click at [270, 467] on button "9 de septiembre de 2025" at bounding box center [268, 453] width 306 height 46
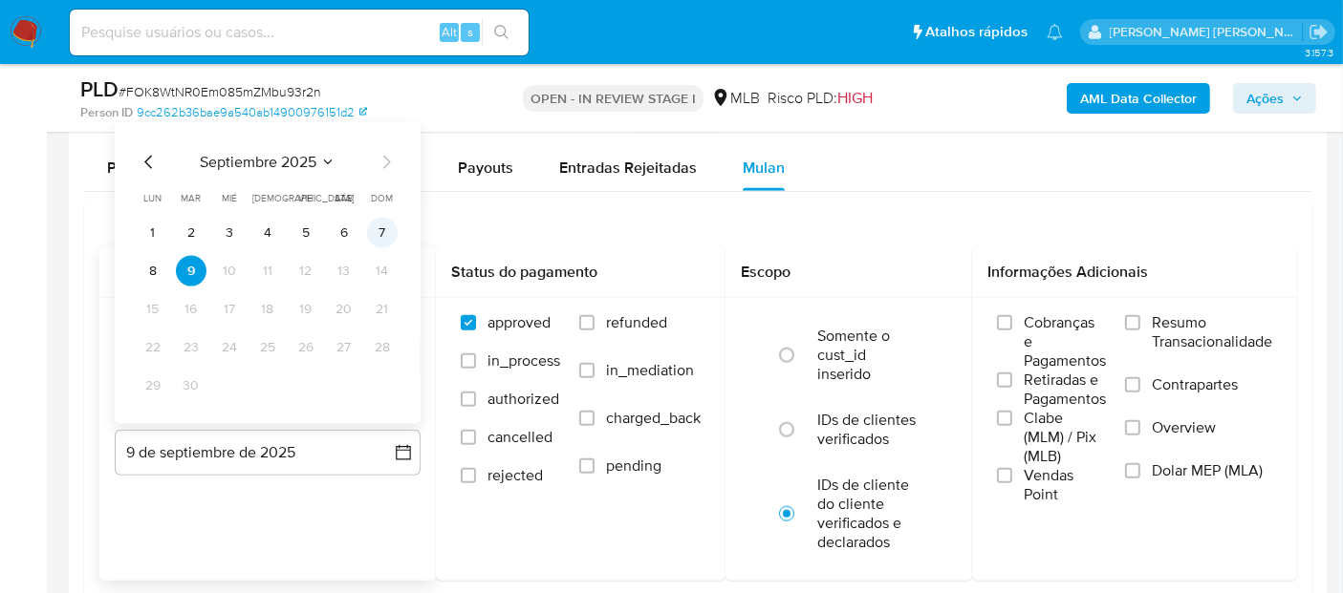
click at [384, 233] on button "7" at bounding box center [382, 233] width 31 height 31
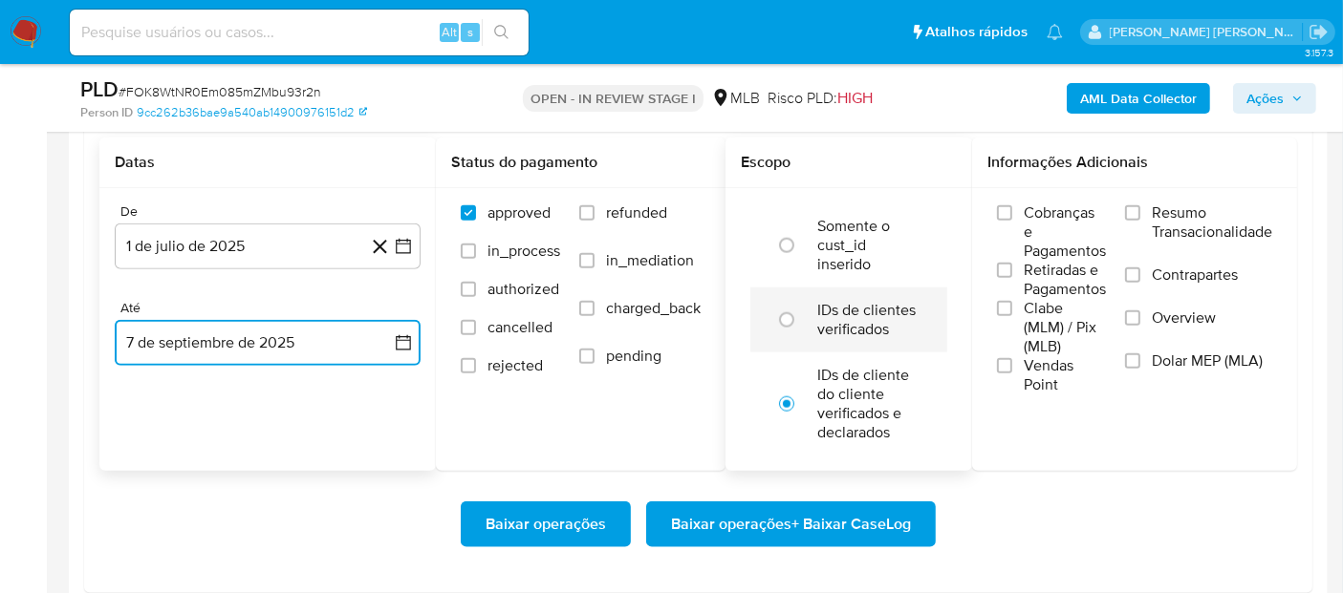
scroll to position [2123, 0]
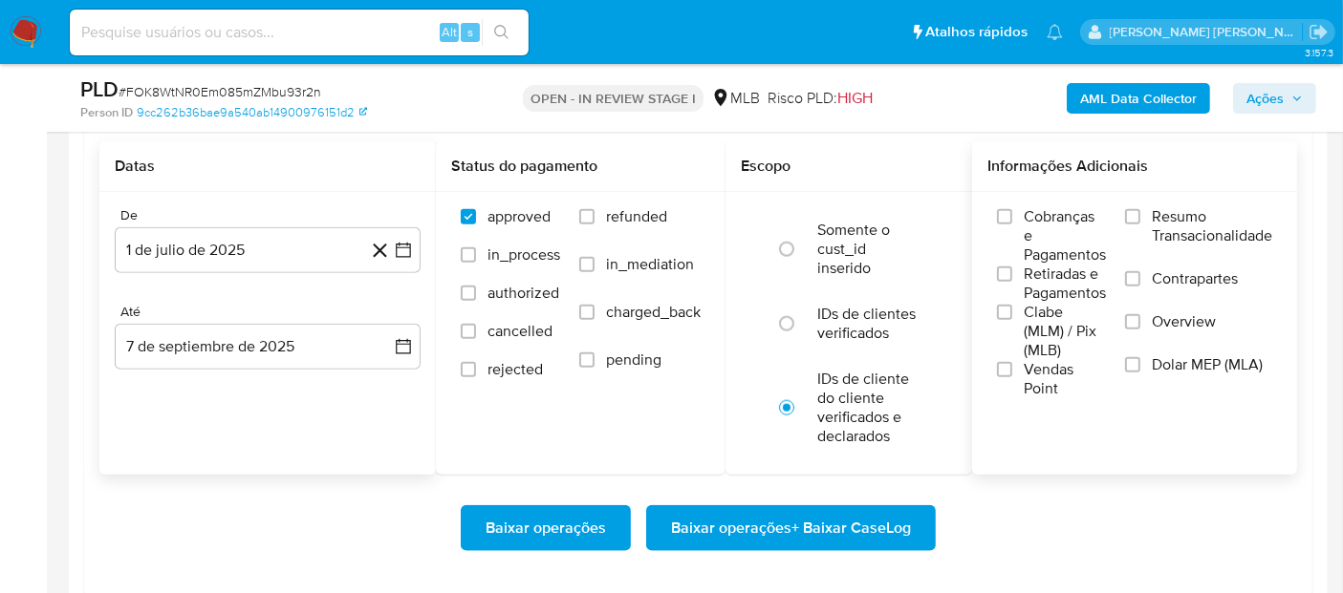
click at [1151, 230] on span "Resumo Transacionalidade" at bounding box center [1211, 226] width 120 height 38
click at [1140, 225] on input "Resumo Transacionalidade" at bounding box center [1132, 216] width 15 height 15
click at [1018, 371] on label "Vendas Point" at bounding box center [1051, 379] width 109 height 38
click at [1012, 371] on input "Vendas Point" at bounding box center [1004, 369] width 15 height 15
click at [822, 522] on span "Baixar operações + Baixar CaseLog" at bounding box center [791, 528] width 240 height 42
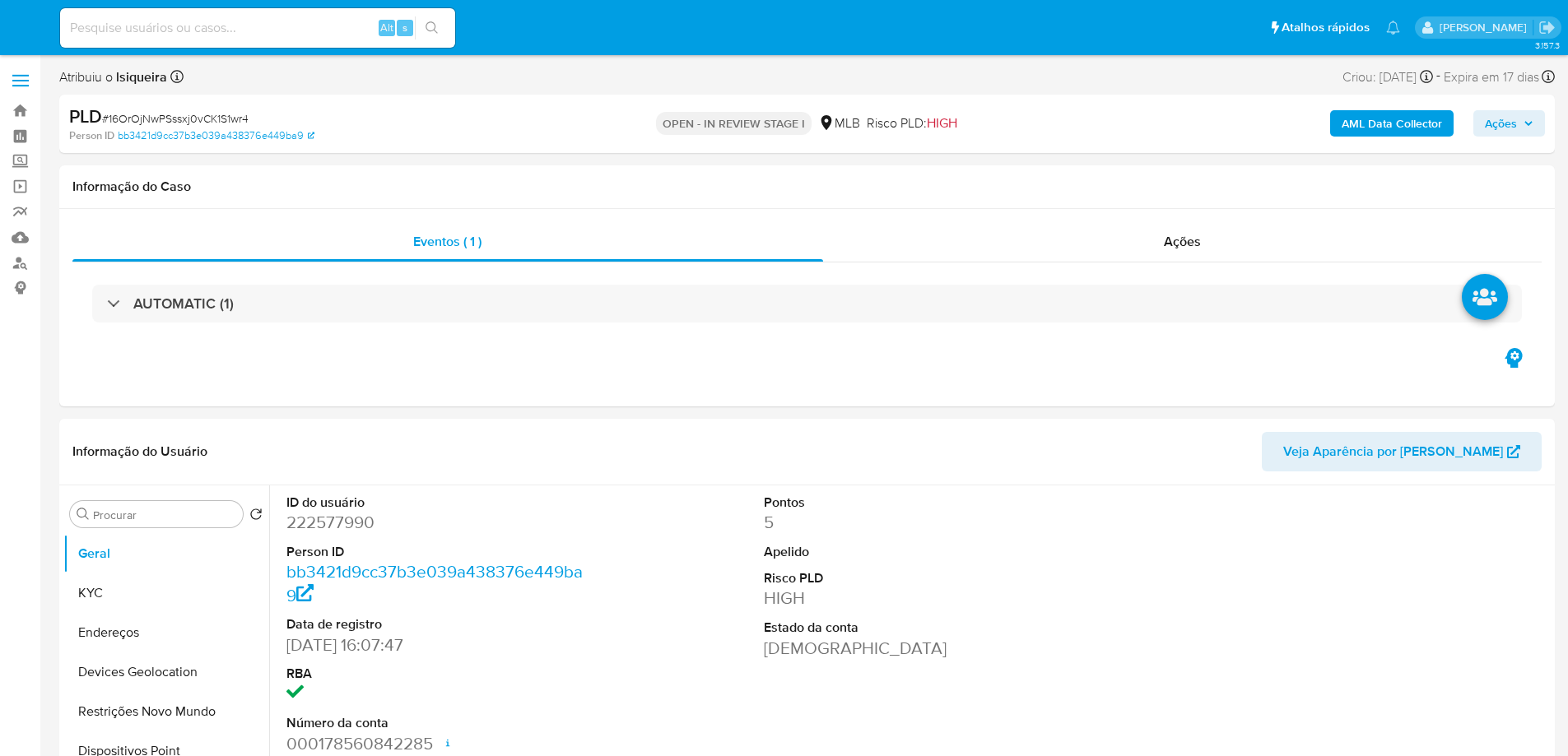
select select "10"
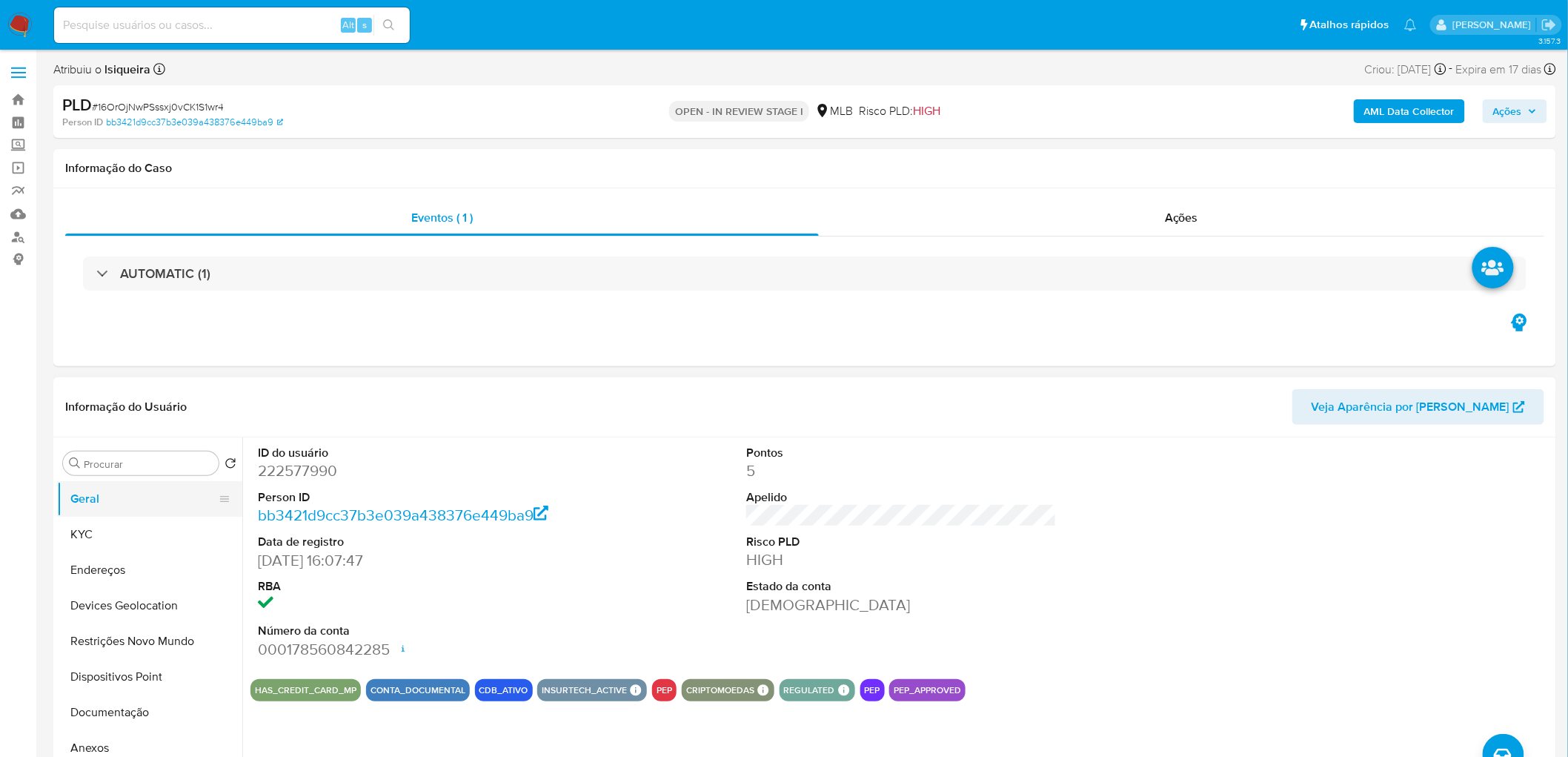
drag, startPoint x: 115, startPoint y: 522, endPoint x: 126, endPoint y: 513, distance: 14.2
click at [113, 523] on button "KYC" at bounding box center [150, 534] width 185 height 36
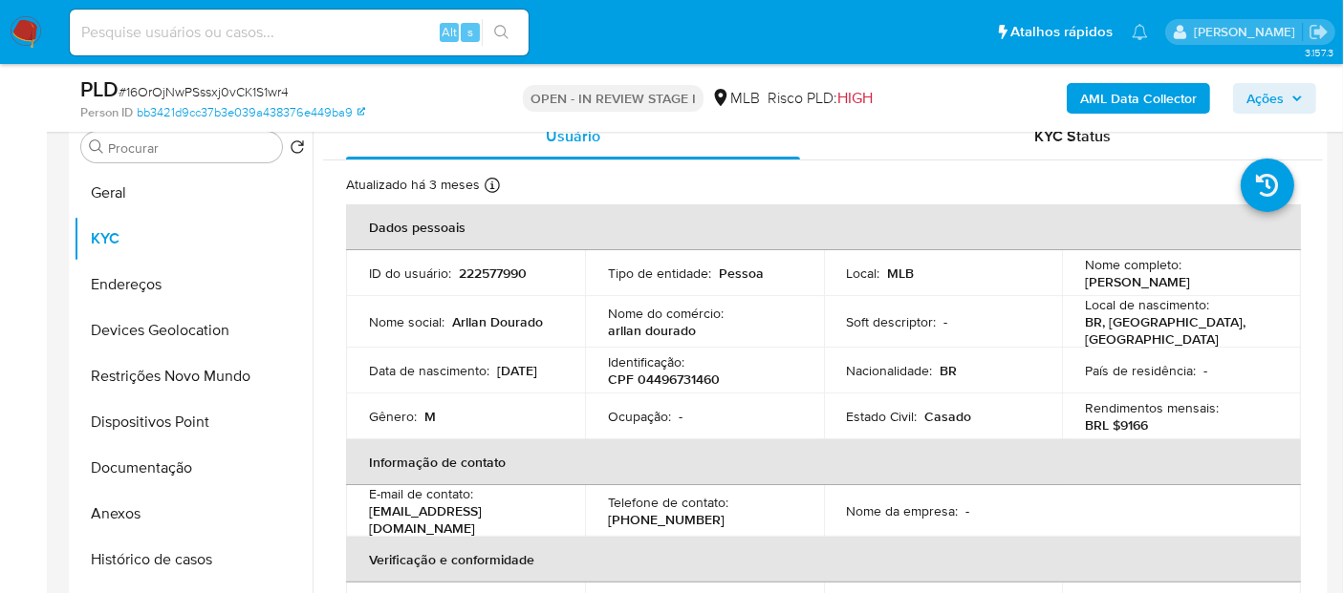
scroll to position [424, 0]
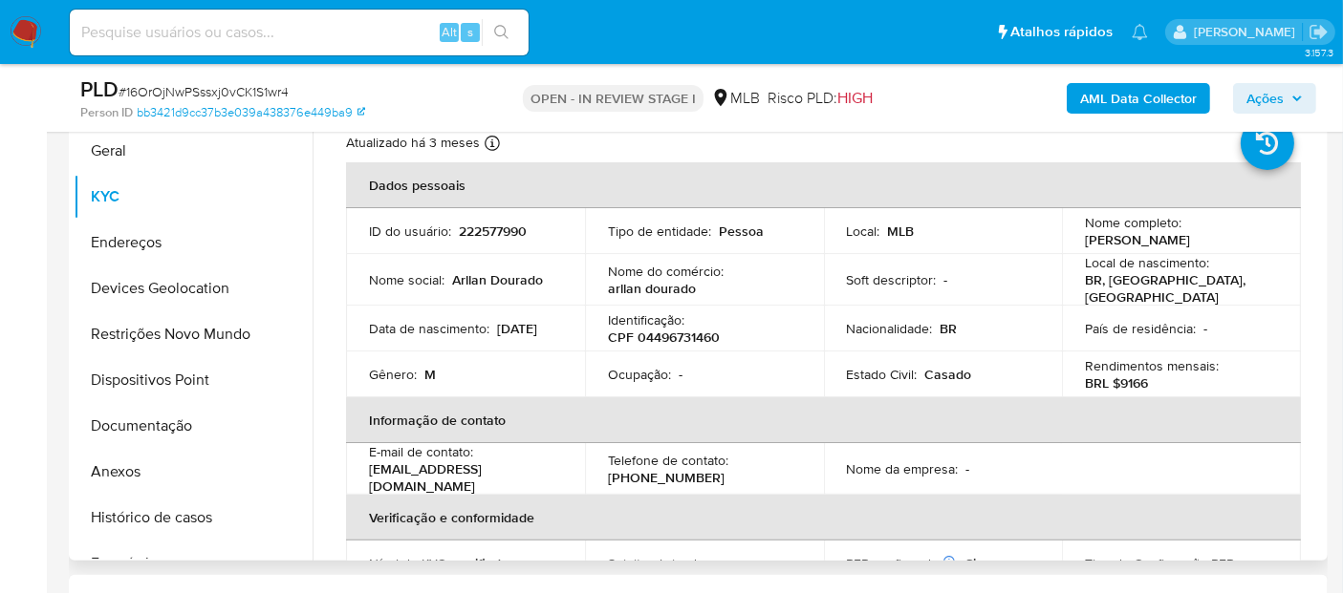
drag, startPoint x: 1157, startPoint y: 248, endPoint x: 1078, endPoint y: 239, distance: 79.9
click at [1078, 239] on td "Nome completo : Arllan Dourado Gomes da Silva" at bounding box center [1181, 231] width 239 height 46
copy p "Arllan Dourado Gomes da Silva"
click at [867, 151] on div "Atualizado há 3 meses Criado: 16/06/2020 12:59:39 Atualizado: 27/05/2025 17:49:…" at bounding box center [799, 146] width 906 height 25
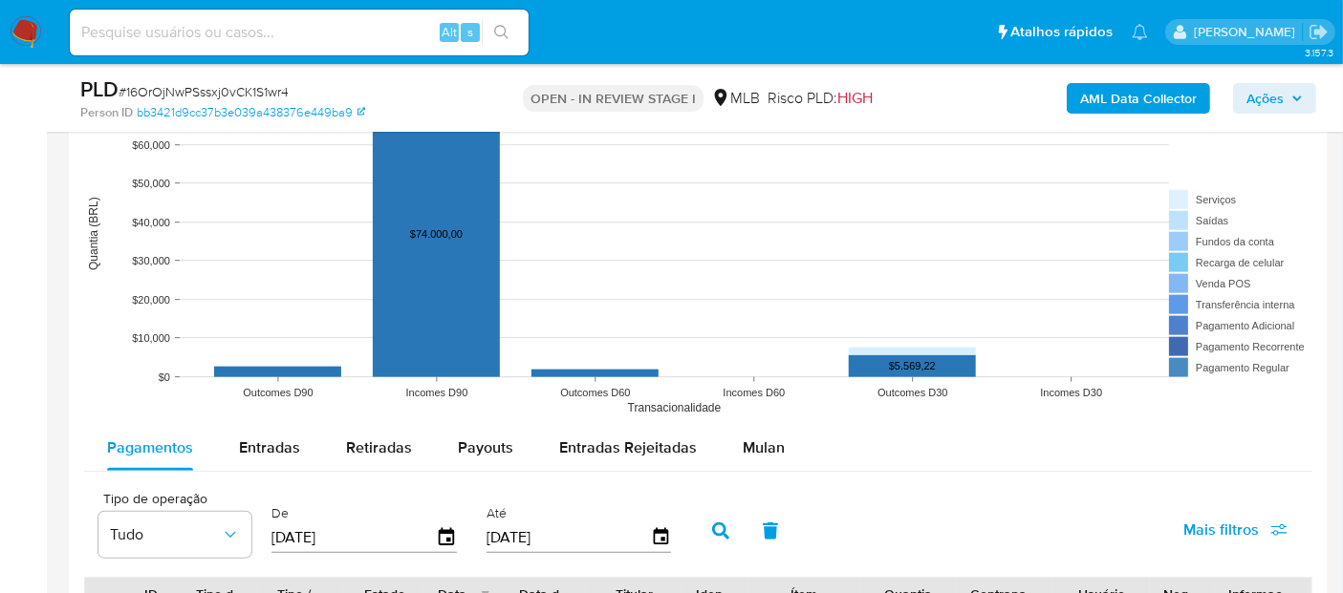
scroll to position [1911, 0]
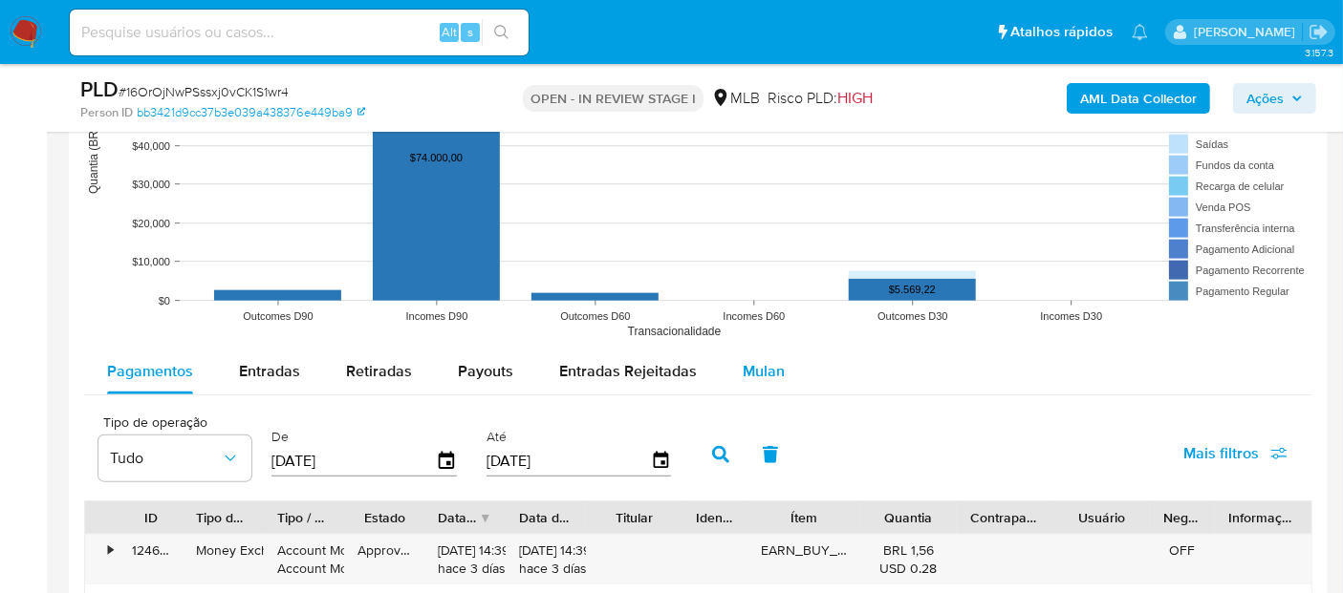
click at [772, 371] on span "Mulan" at bounding box center [763, 371] width 42 height 22
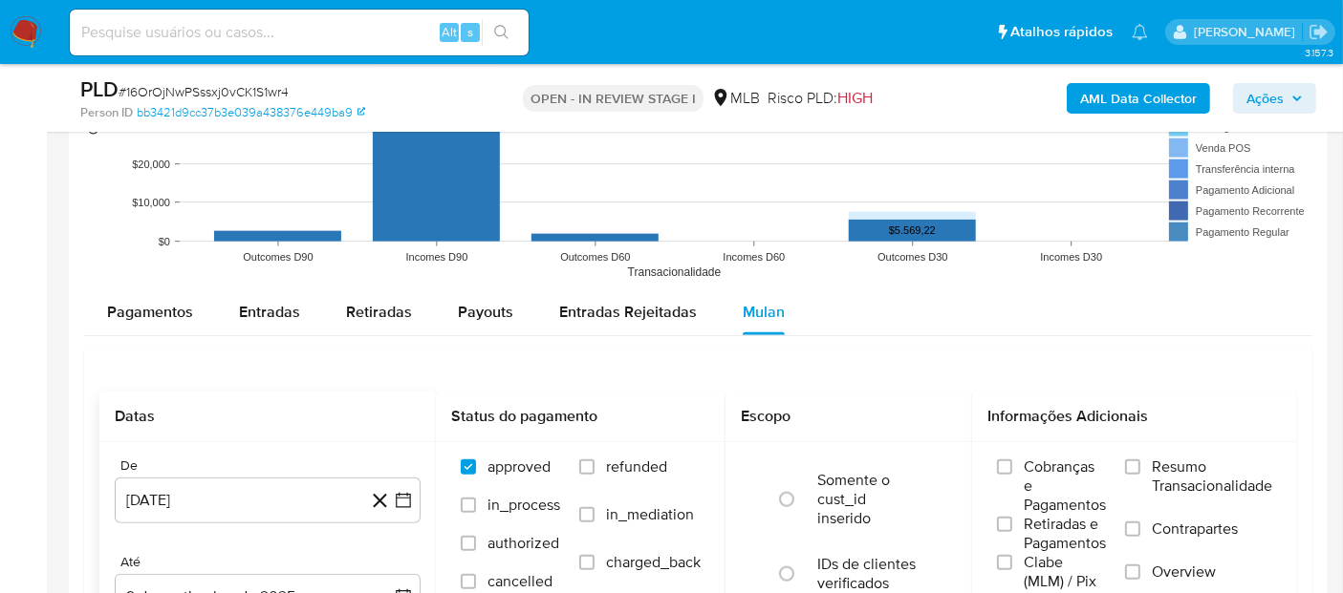
scroll to position [2017, 0]
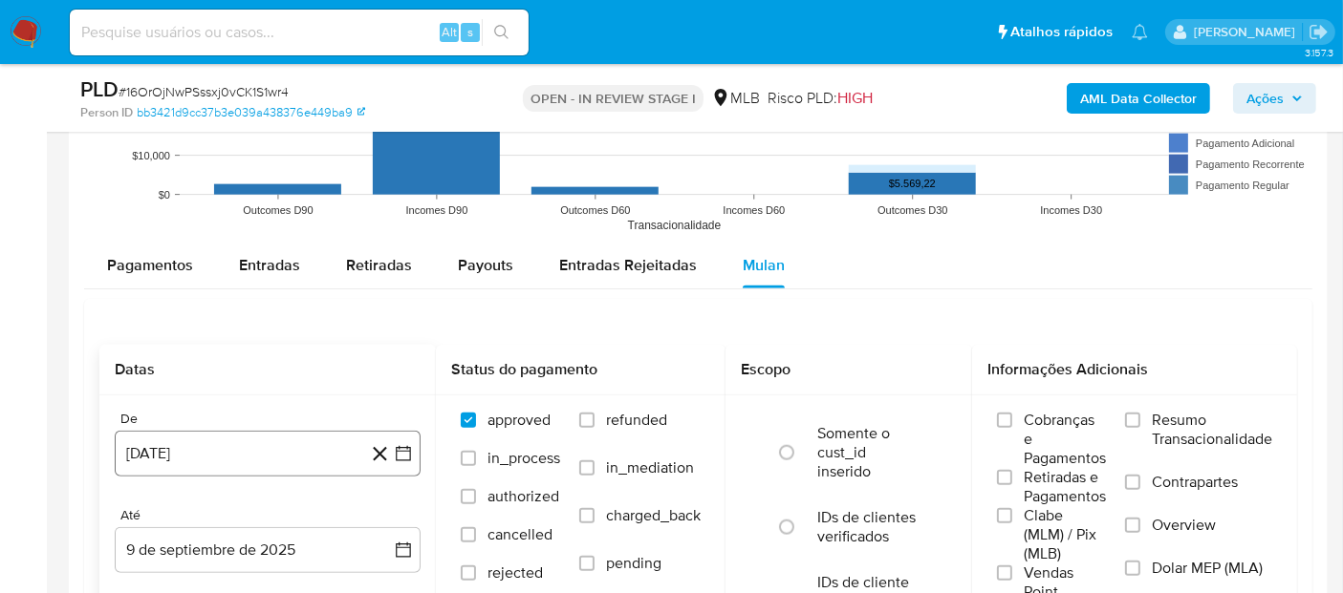
click at [212, 447] on button "9 [PERSON_NAME] de 2024" at bounding box center [268, 454] width 306 height 46
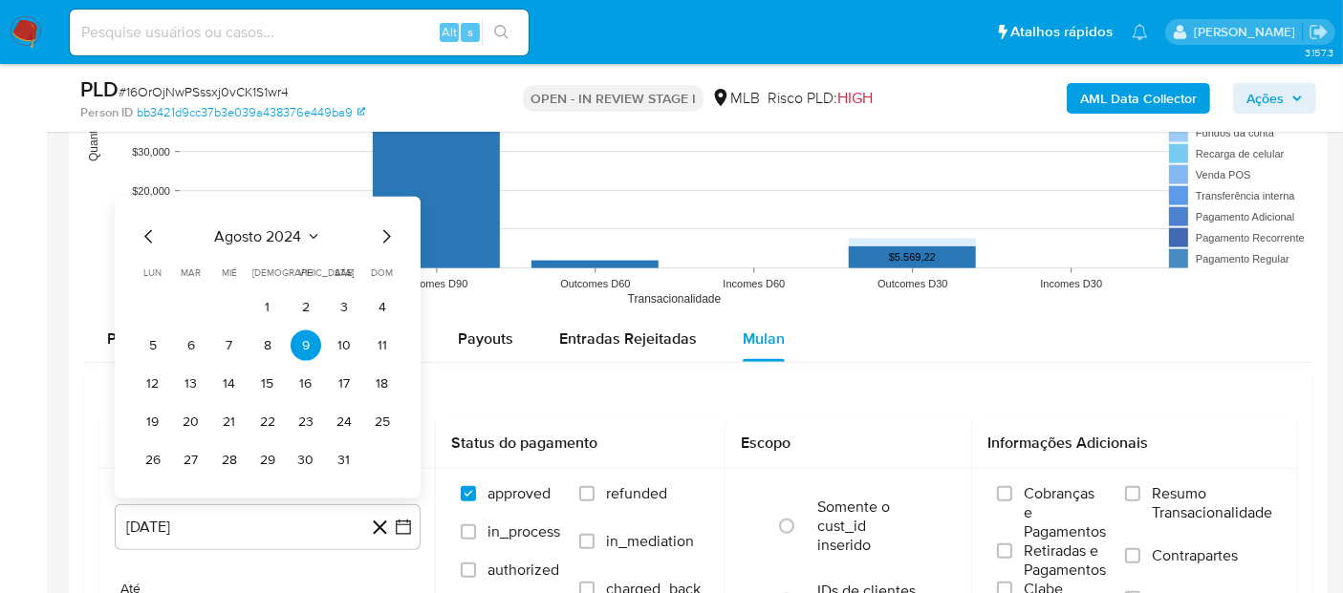
scroll to position [1911, 0]
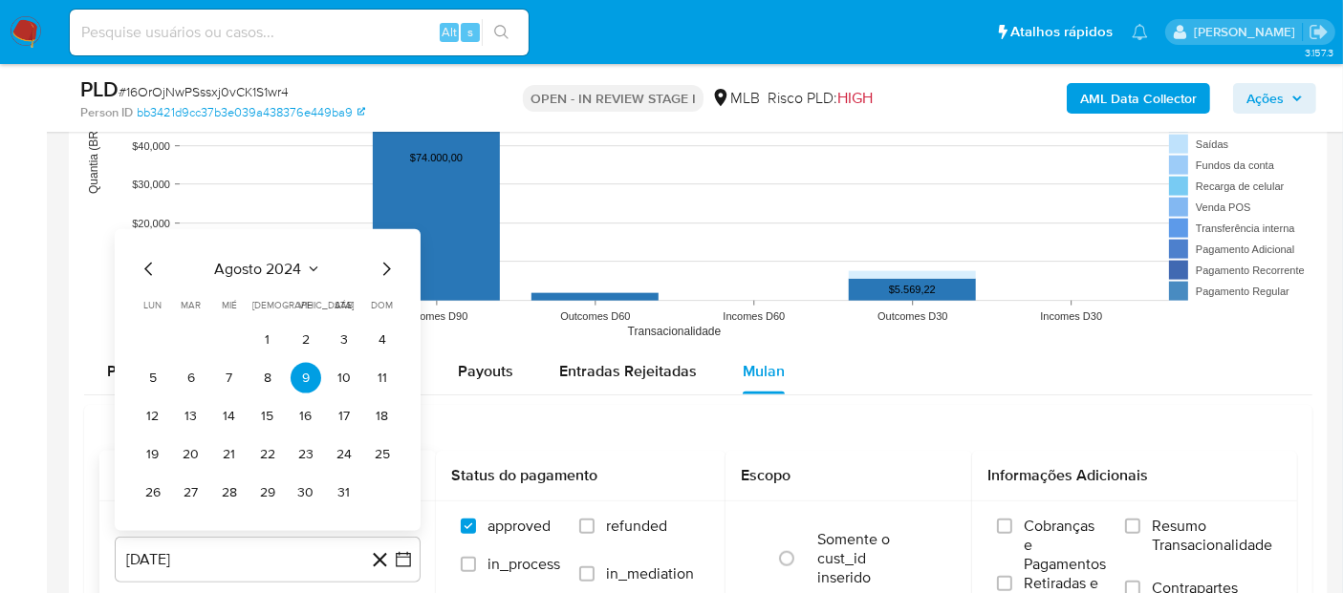
click at [259, 262] on span "agosto 2024" at bounding box center [258, 269] width 87 height 19
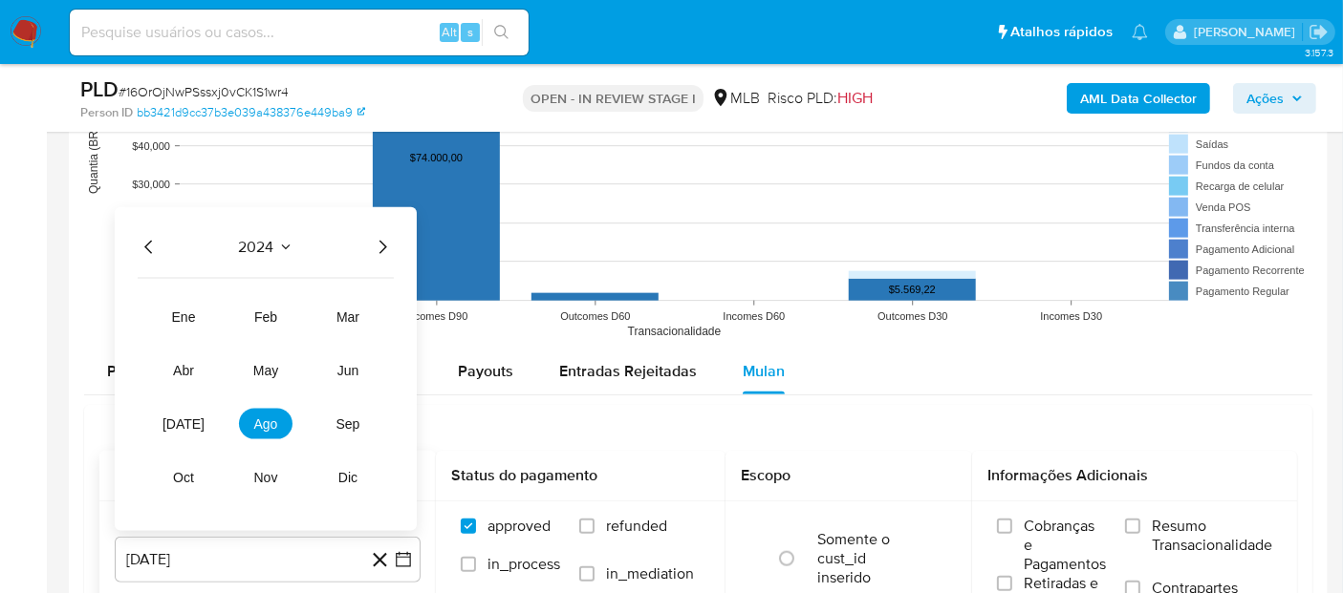
click at [383, 236] on icon "Año siguiente" at bounding box center [382, 247] width 23 height 23
click at [169, 419] on button "[DATE]" at bounding box center [184, 424] width 54 height 31
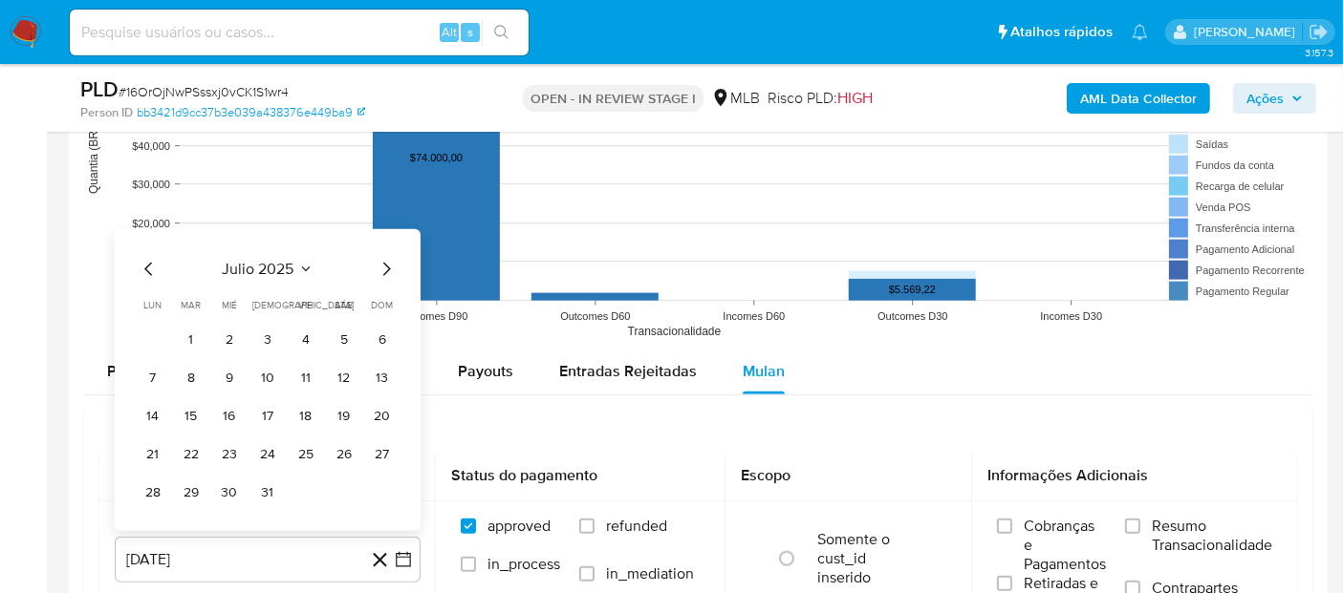
click at [199, 329] on button "1" at bounding box center [191, 340] width 31 height 31
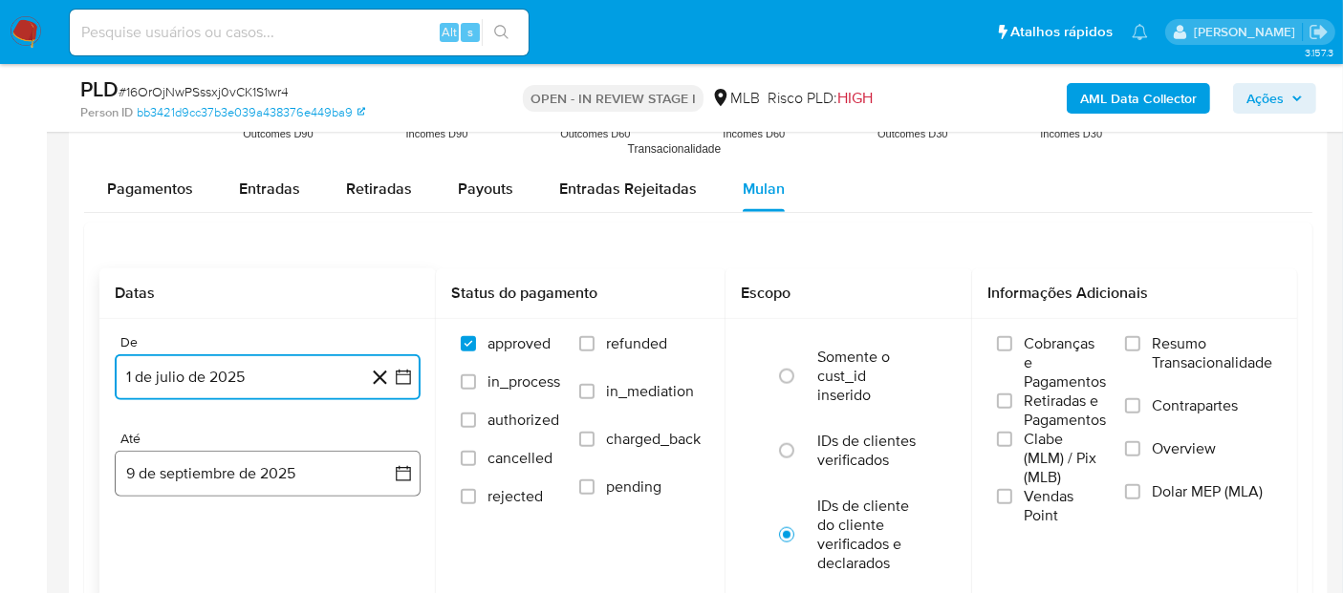
scroll to position [2123, 0]
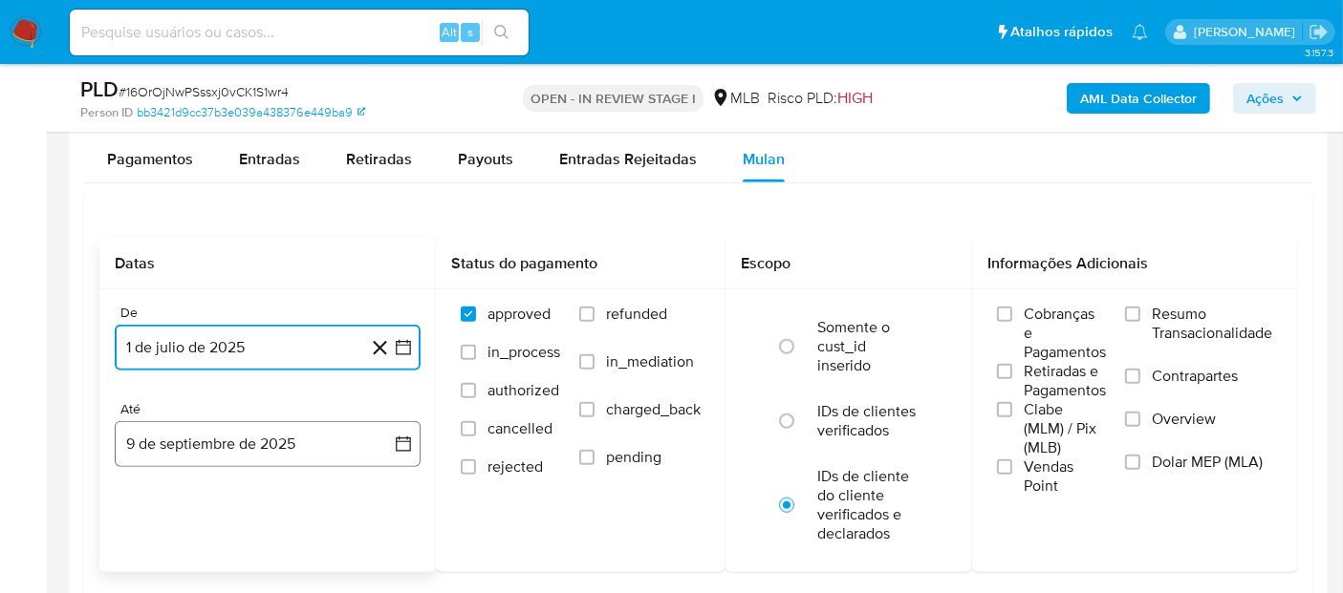
click at [272, 447] on button "9 de septiembre de 2025" at bounding box center [268, 444] width 306 height 46
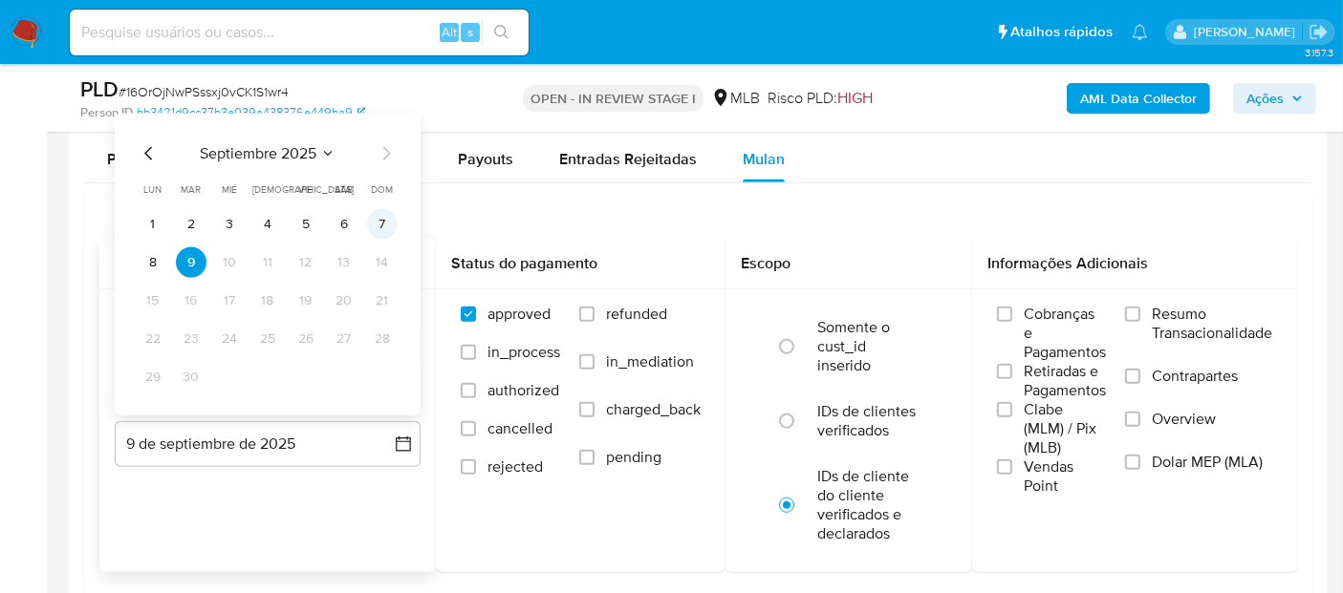
click at [379, 219] on button "7" at bounding box center [382, 224] width 31 height 31
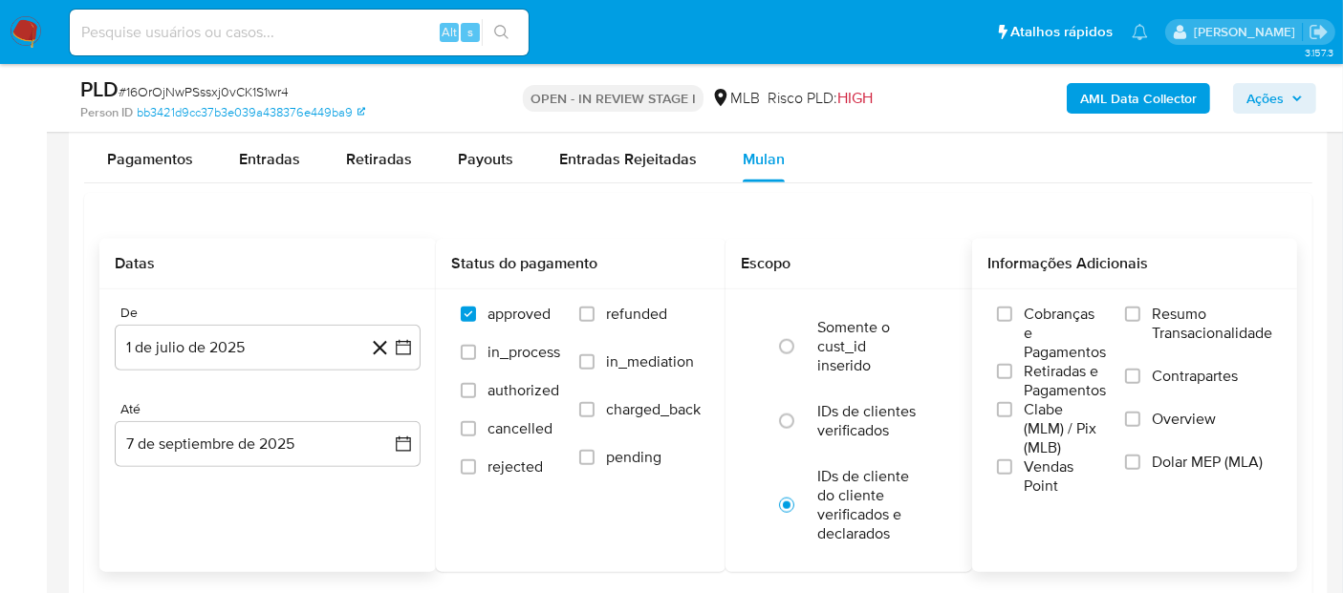
click at [1216, 312] on span "Resumo Transacionalidade" at bounding box center [1211, 324] width 120 height 38
click at [1140, 312] on input "Resumo Transacionalidade" at bounding box center [1132, 314] width 15 height 15
click at [1035, 483] on span "Vendas Point" at bounding box center [1064, 477] width 82 height 38
click at [1012, 475] on input "Vendas Point" at bounding box center [1004, 467] width 15 height 15
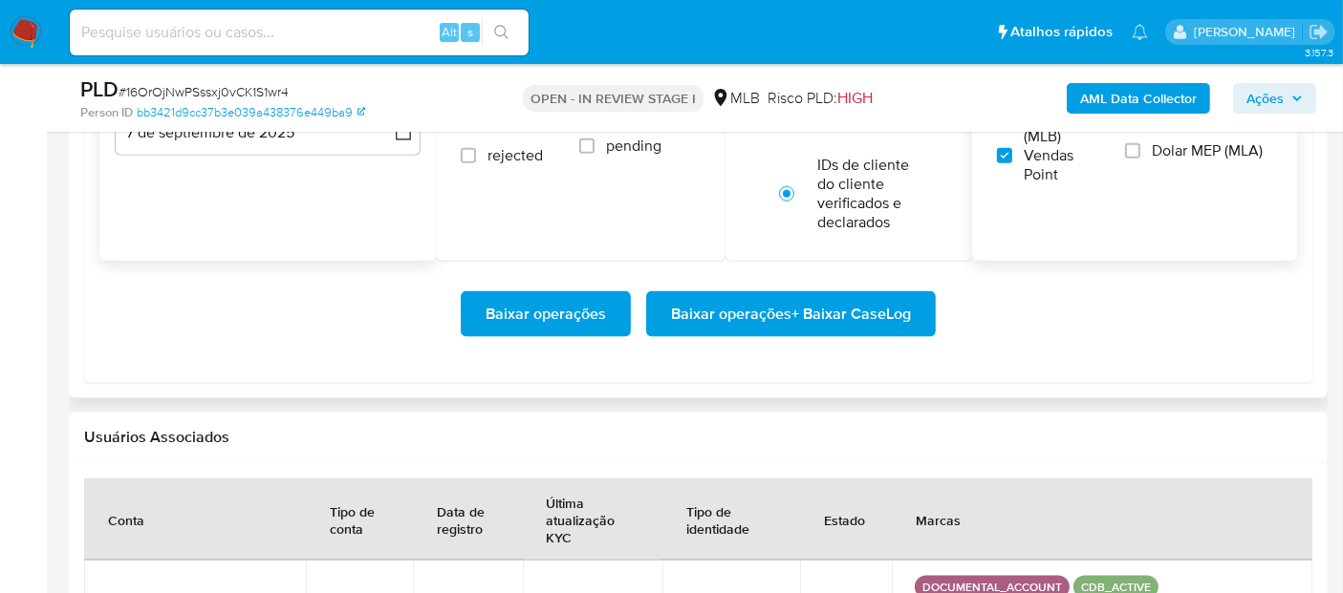
scroll to position [2442, 0]
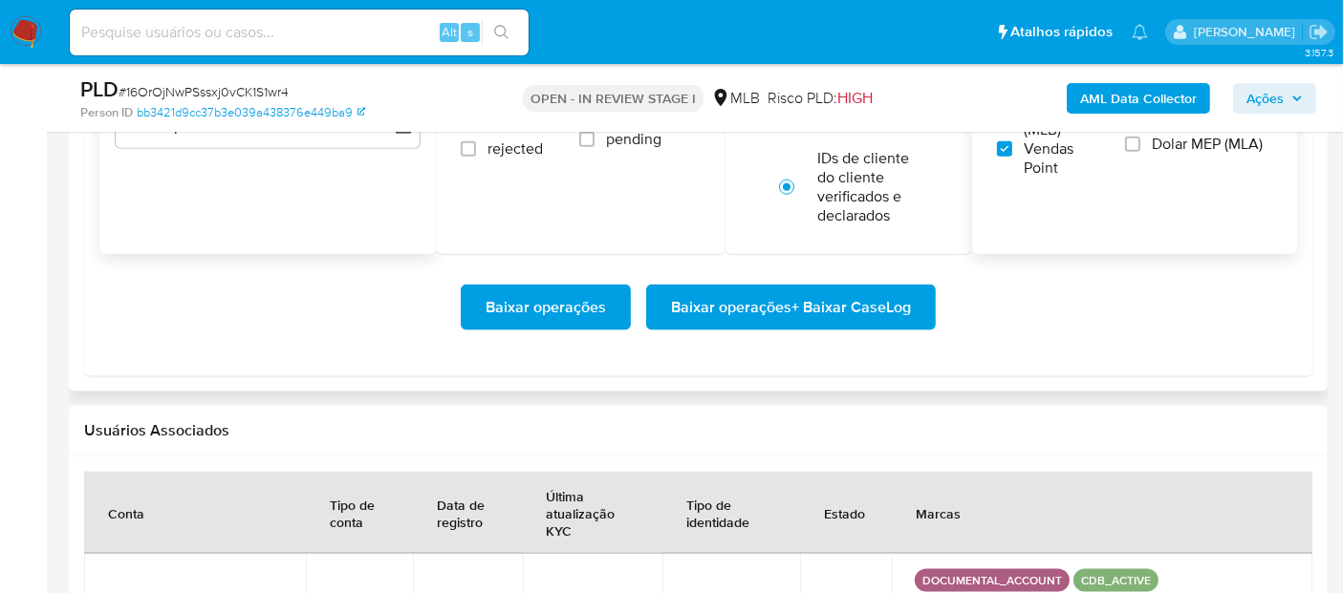
click at [731, 306] on span "Baixar operações + Baixar CaseLog" at bounding box center [791, 308] width 240 height 42
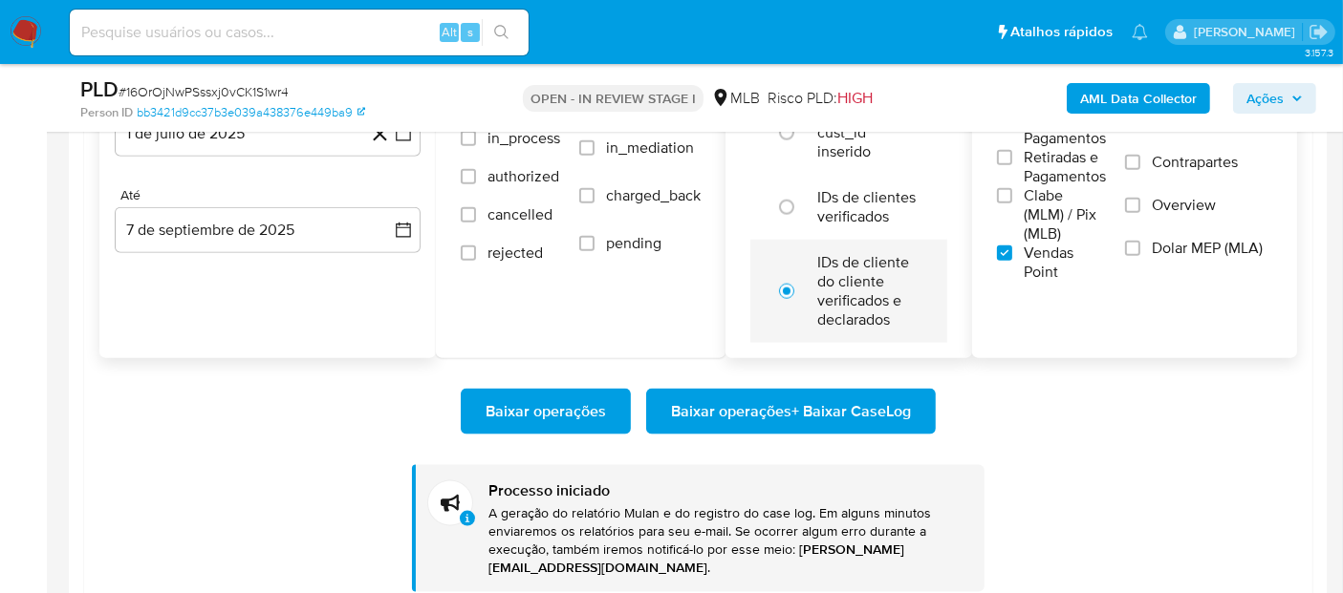
scroll to position [2335, 0]
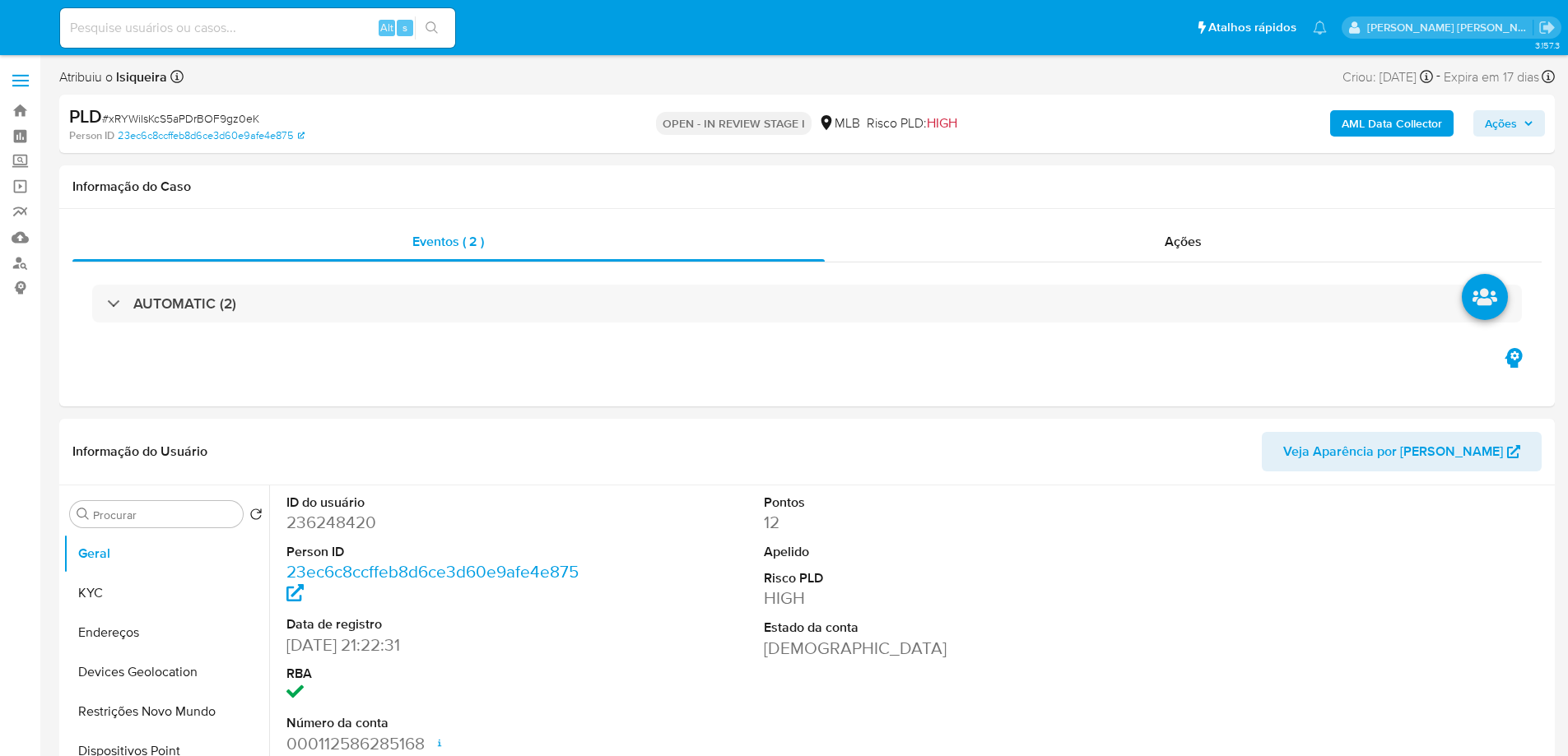
select select "10"
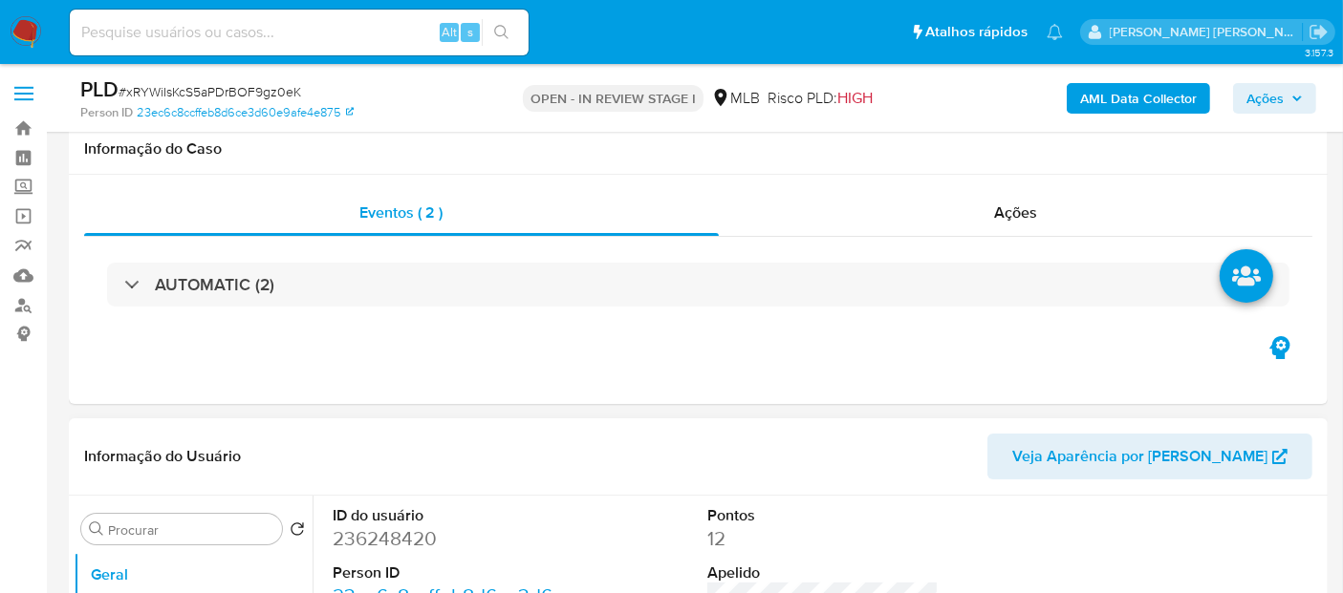
scroll to position [318, 0]
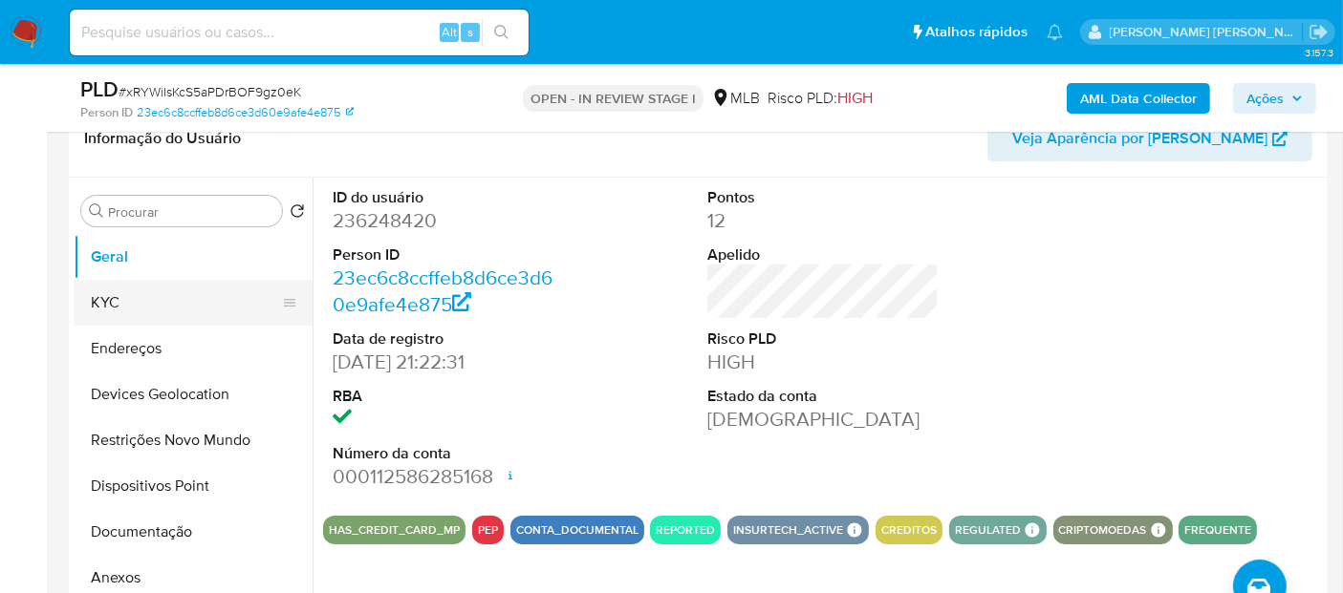
click at [196, 280] on button "KYC" at bounding box center [186, 303] width 224 height 46
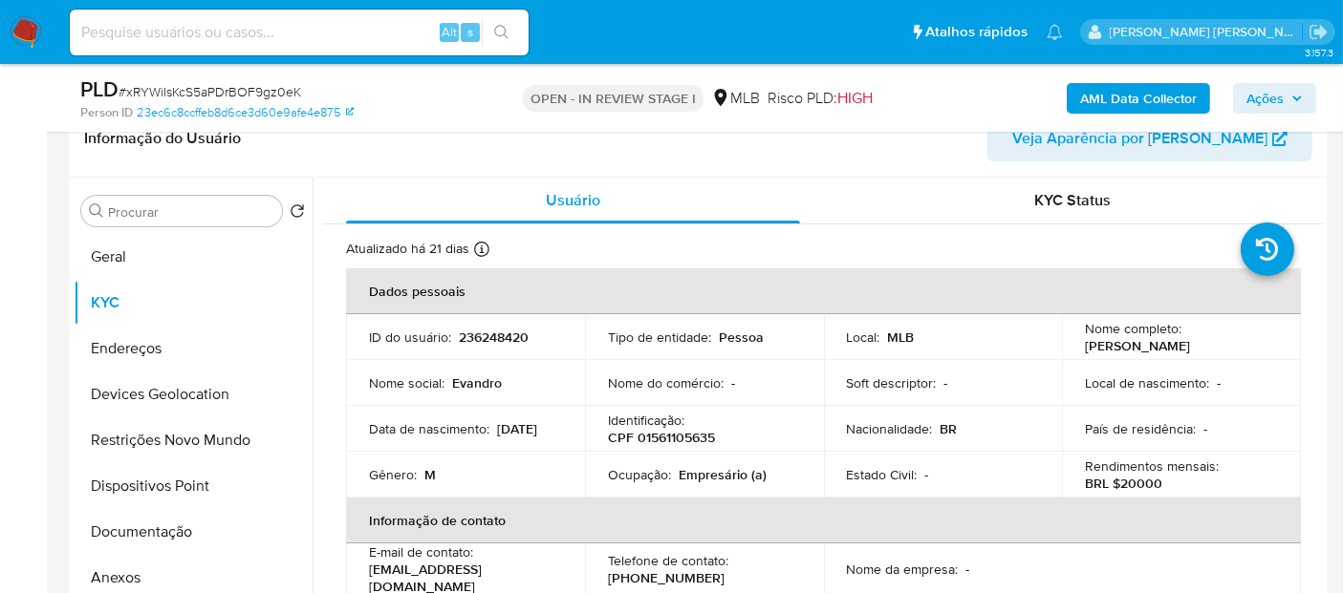
drag, startPoint x: 1181, startPoint y: 354, endPoint x: 1074, endPoint y: 345, distance: 107.4
click at [1074, 345] on td "Nome completo : Evandro Pereira Moreira" at bounding box center [1181, 337] width 239 height 46
copy p "[PERSON_NAME]"
click at [904, 149] on header "Informação do Usuário Veja Aparência por Pessoa" at bounding box center [698, 139] width 1228 height 46
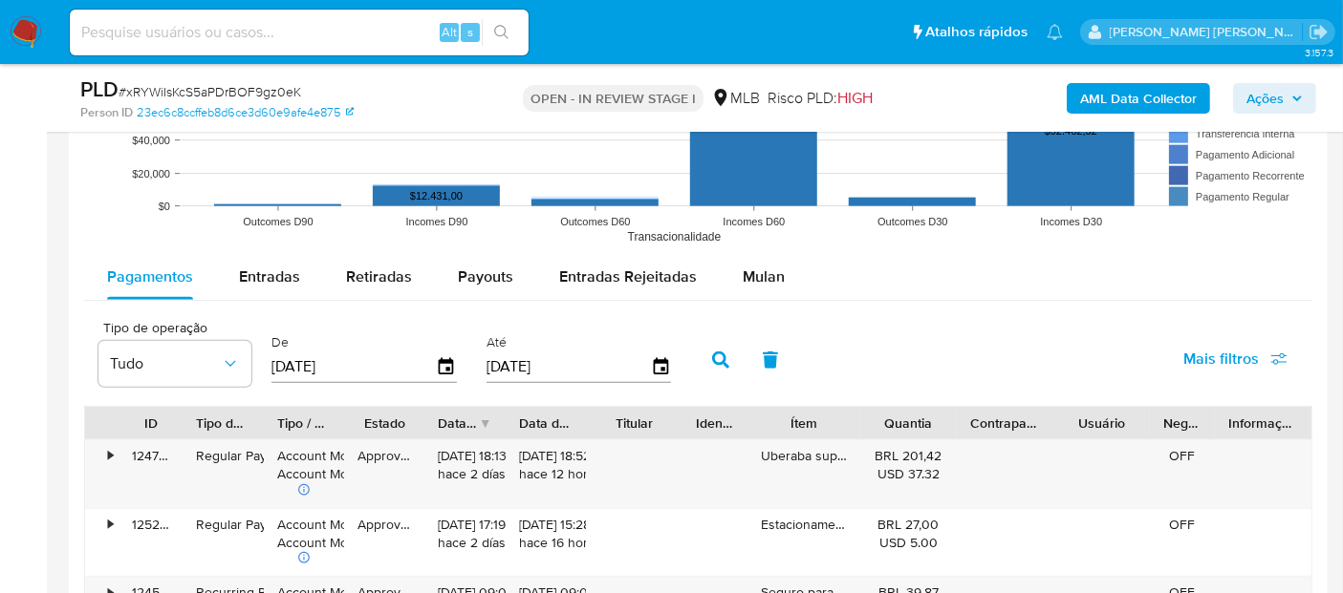
scroll to position [1911, 0]
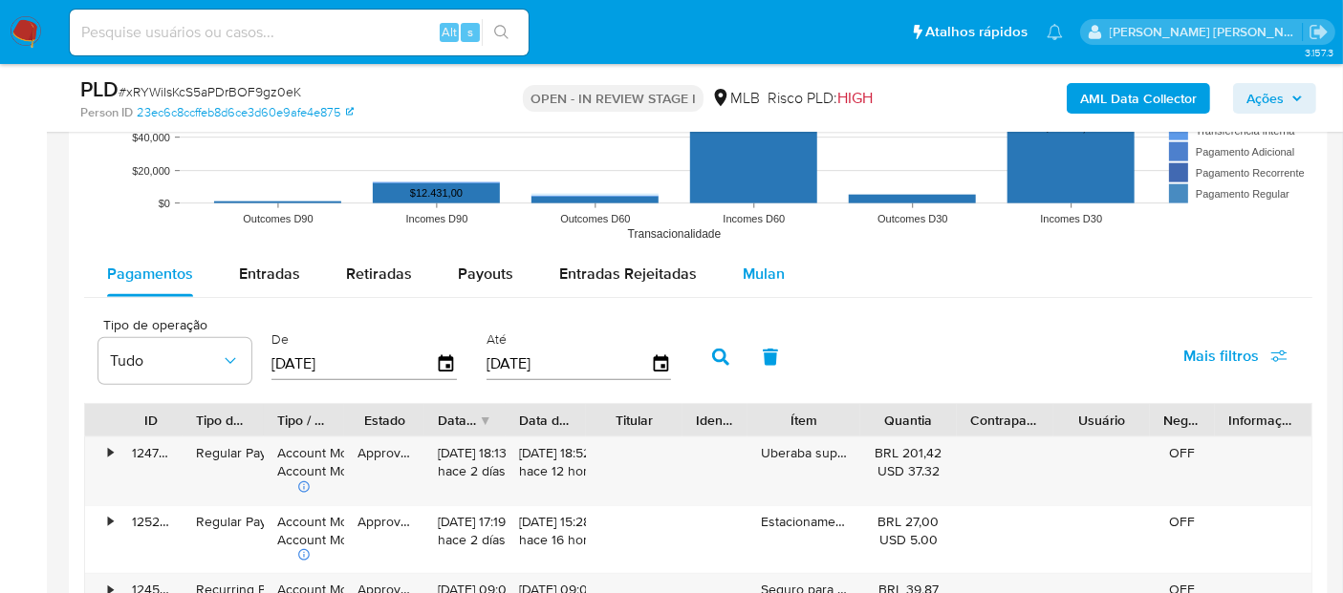
click at [747, 265] on span "Mulan" at bounding box center [763, 274] width 42 height 22
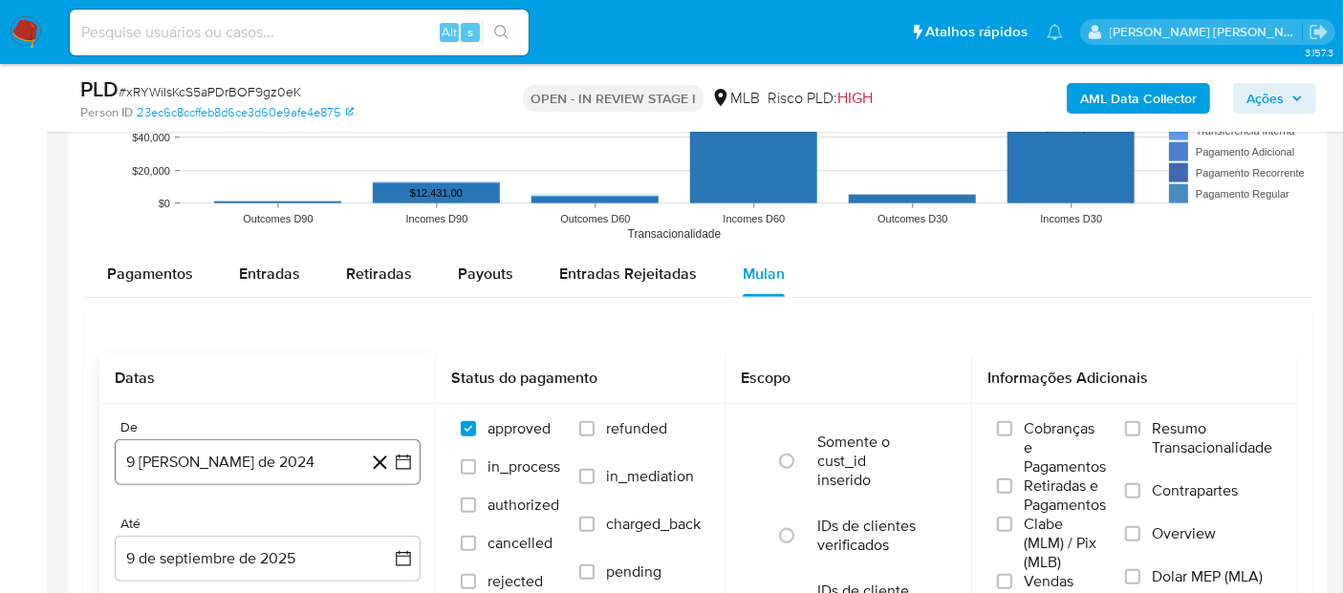
click at [152, 456] on button "9 de agosto de 2024" at bounding box center [268, 463] width 306 height 46
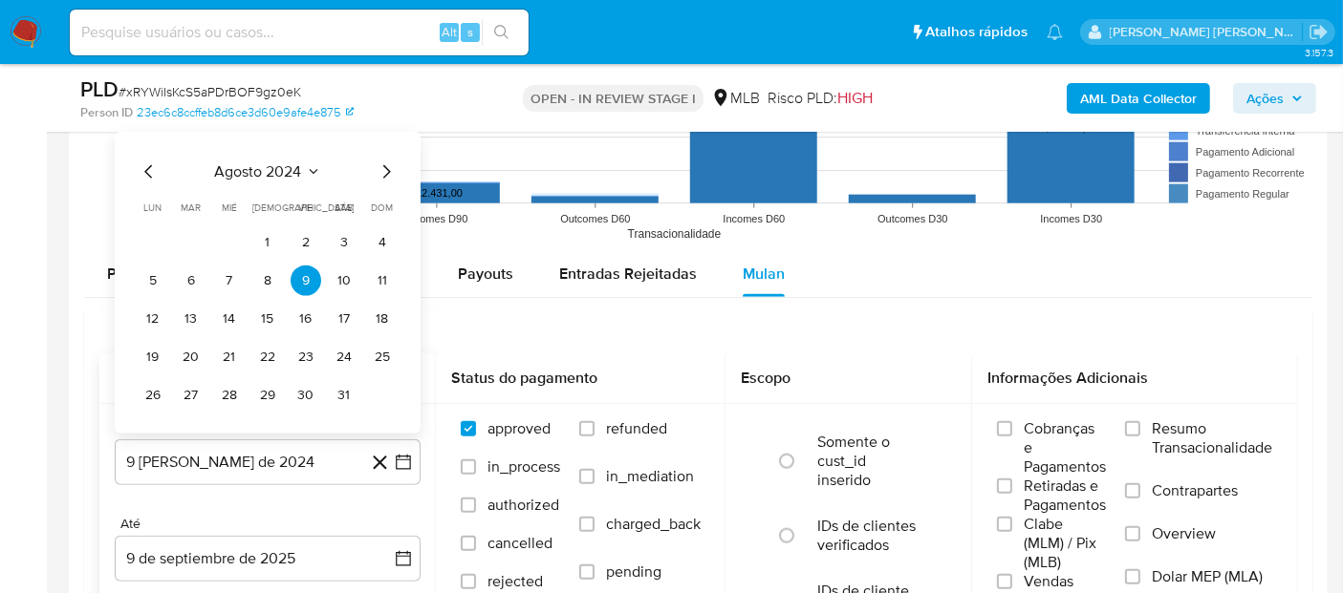
click at [265, 173] on span "agosto 2024" at bounding box center [258, 171] width 87 height 19
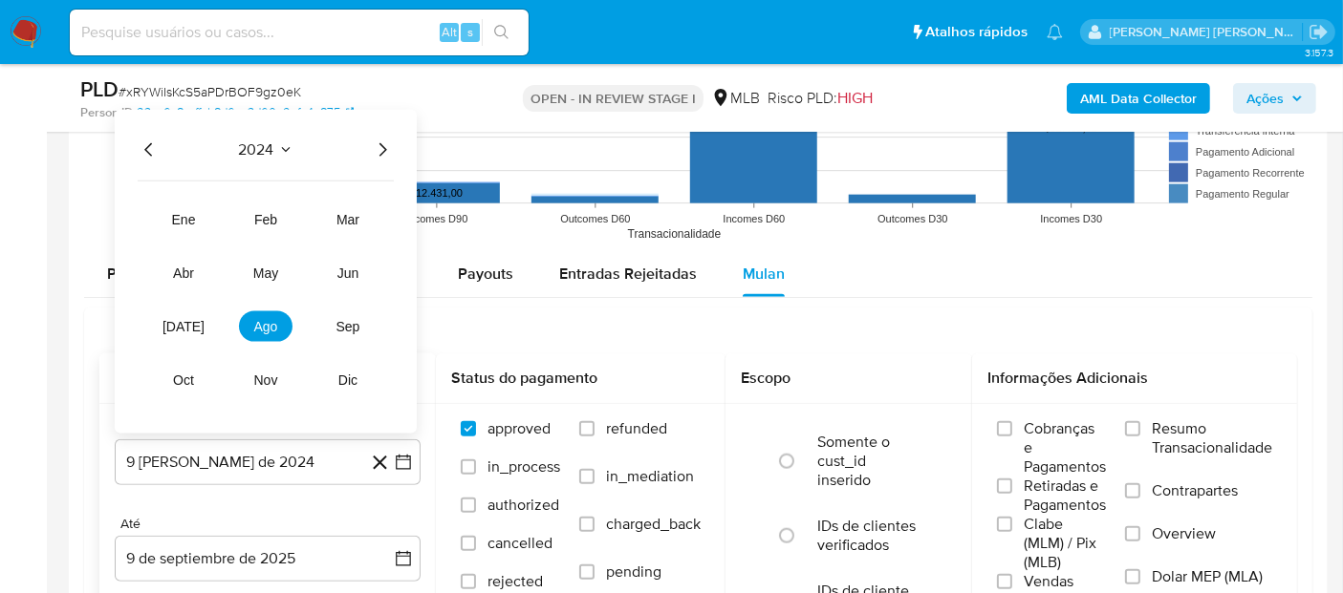
click at [385, 149] on icon "Año siguiente" at bounding box center [382, 150] width 23 height 23
click at [175, 324] on span "jul" at bounding box center [183, 326] width 42 height 15
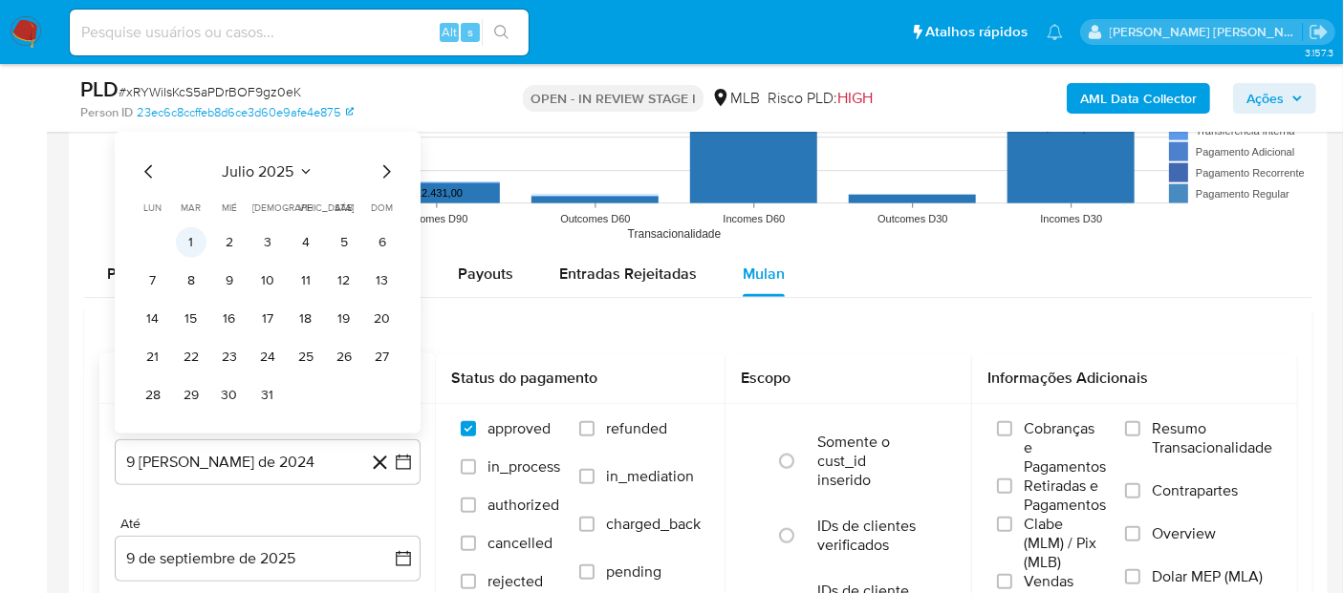
click at [202, 230] on button "1" at bounding box center [191, 242] width 31 height 31
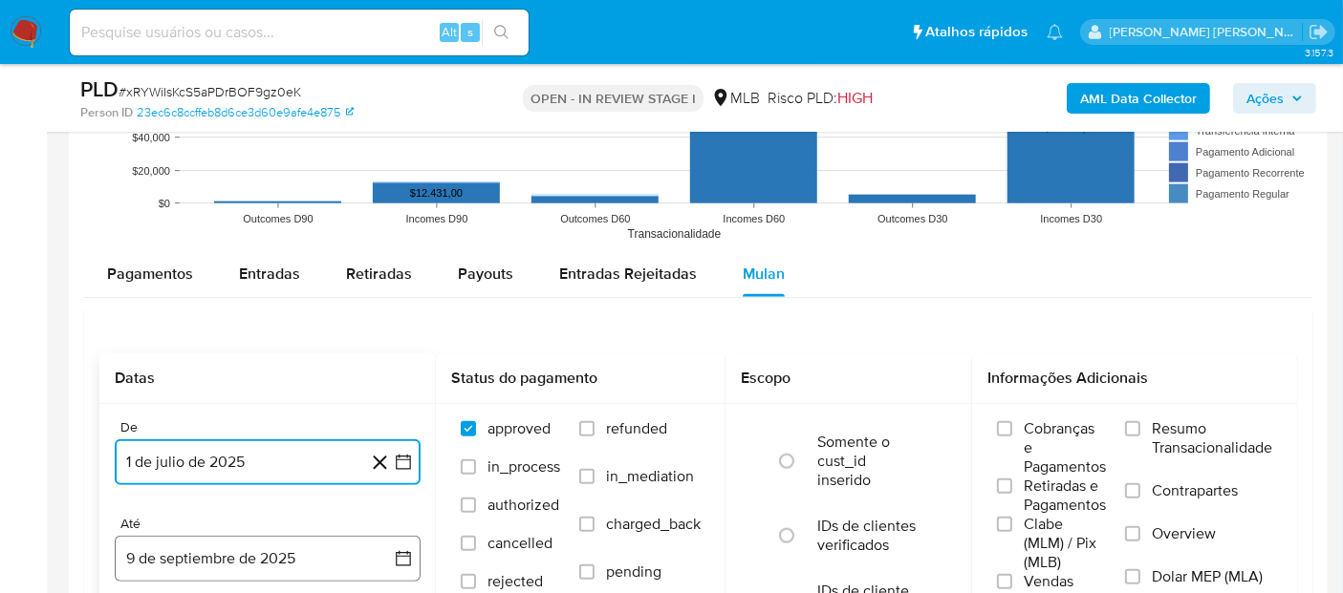
click at [184, 562] on button "9 de septiembre de 2025" at bounding box center [268, 559] width 306 height 46
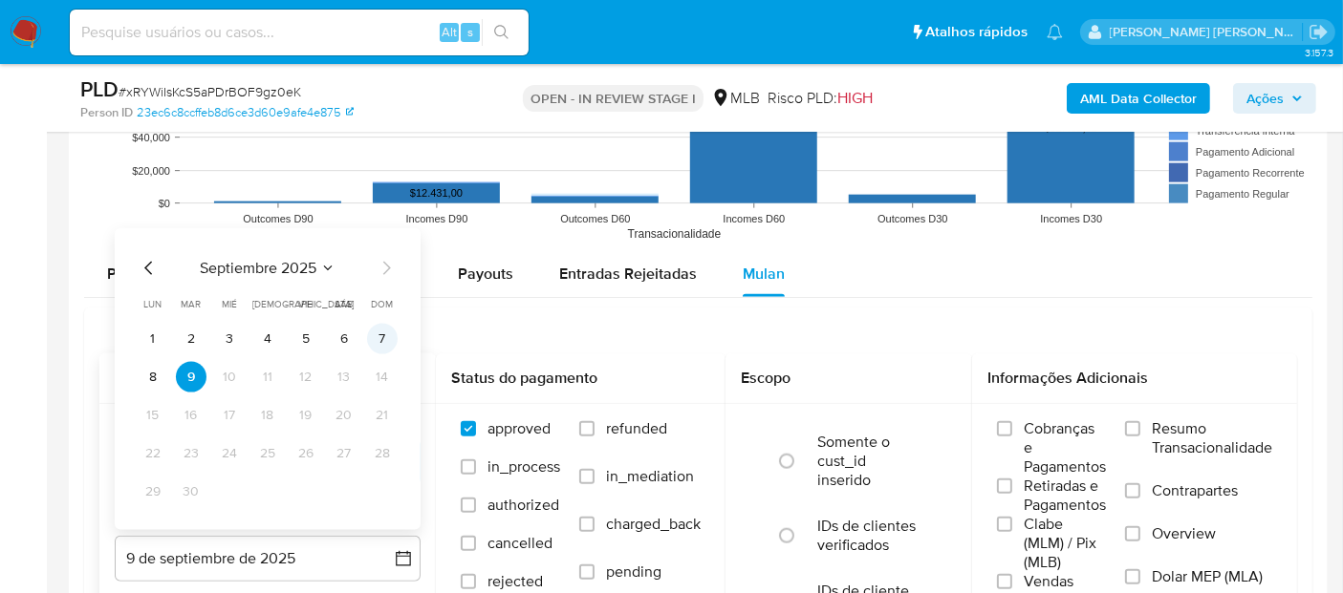
click at [384, 342] on button "7" at bounding box center [382, 339] width 31 height 31
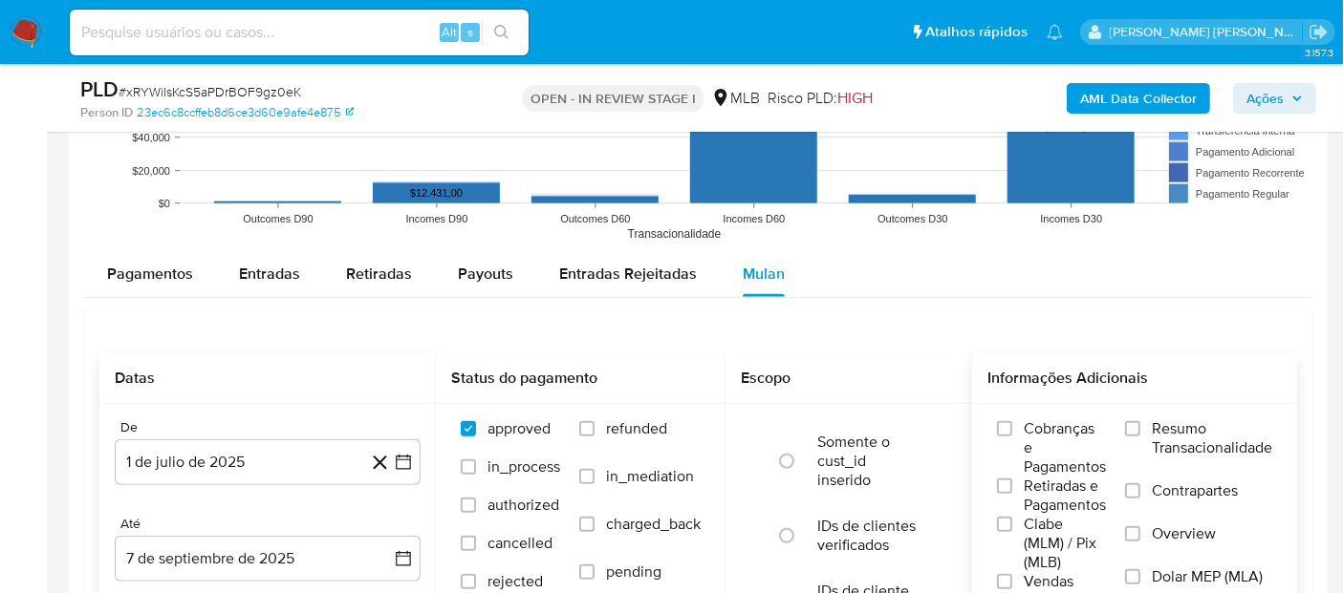
click at [1211, 436] on span "Resumo Transacionalidade" at bounding box center [1211, 439] width 120 height 38
click at [1140, 436] on input "Resumo Transacionalidade" at bounding box center [1132, 428] width 15 height 15
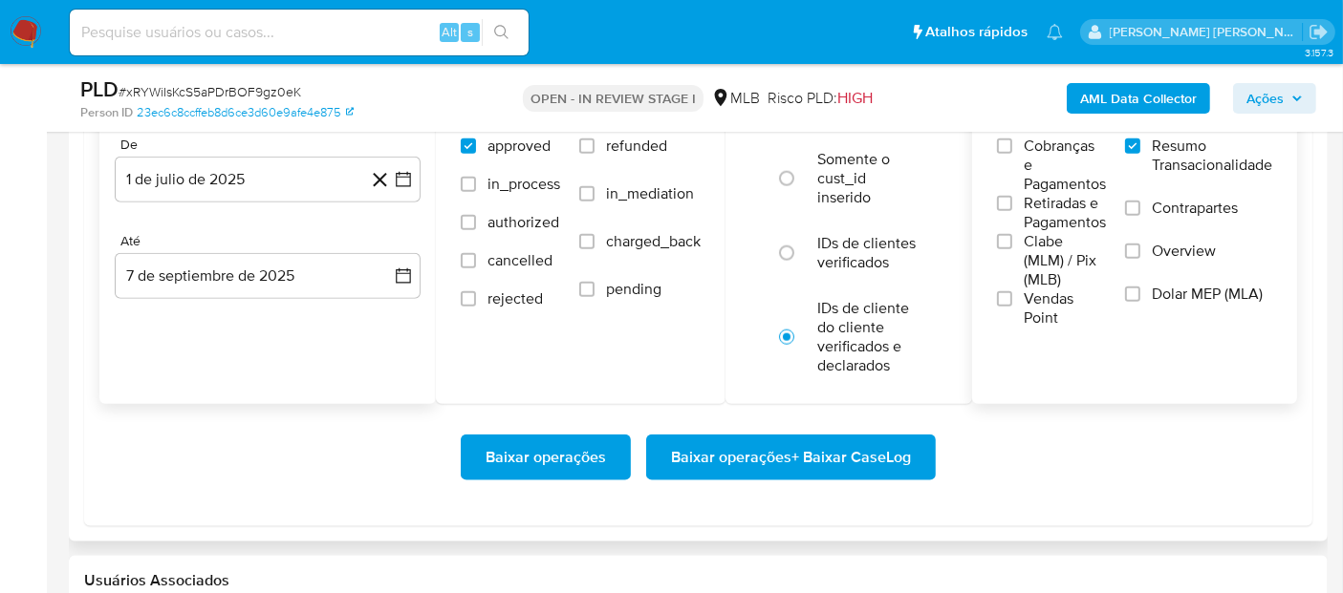
scroll to position [2229, 0]
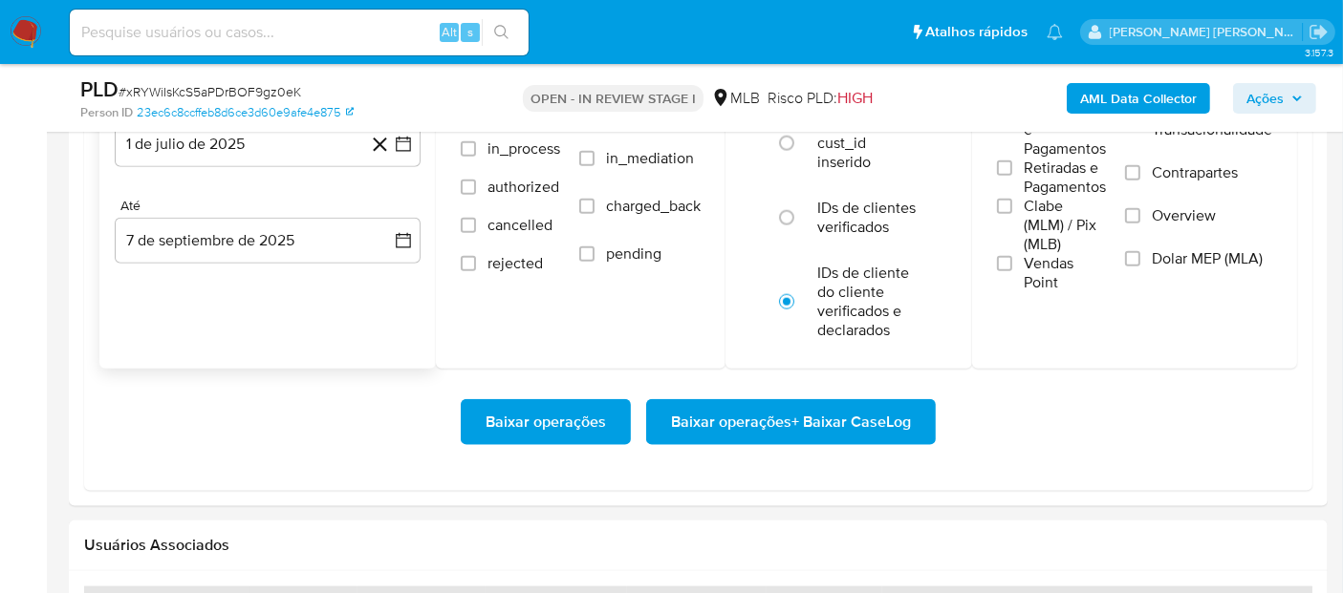
click at [1037, 271] on span "Vendas Point" at bounding box center [1064, 273] width 82 height 38
click at [1012, 271] on input "Vendas Point" at bounding box center [1004, 263] width 15 height 15
click at [807, 417] on span "Baixar operações + Baixar CaseLog" at bounding box center [791, 422] width 240 height 42
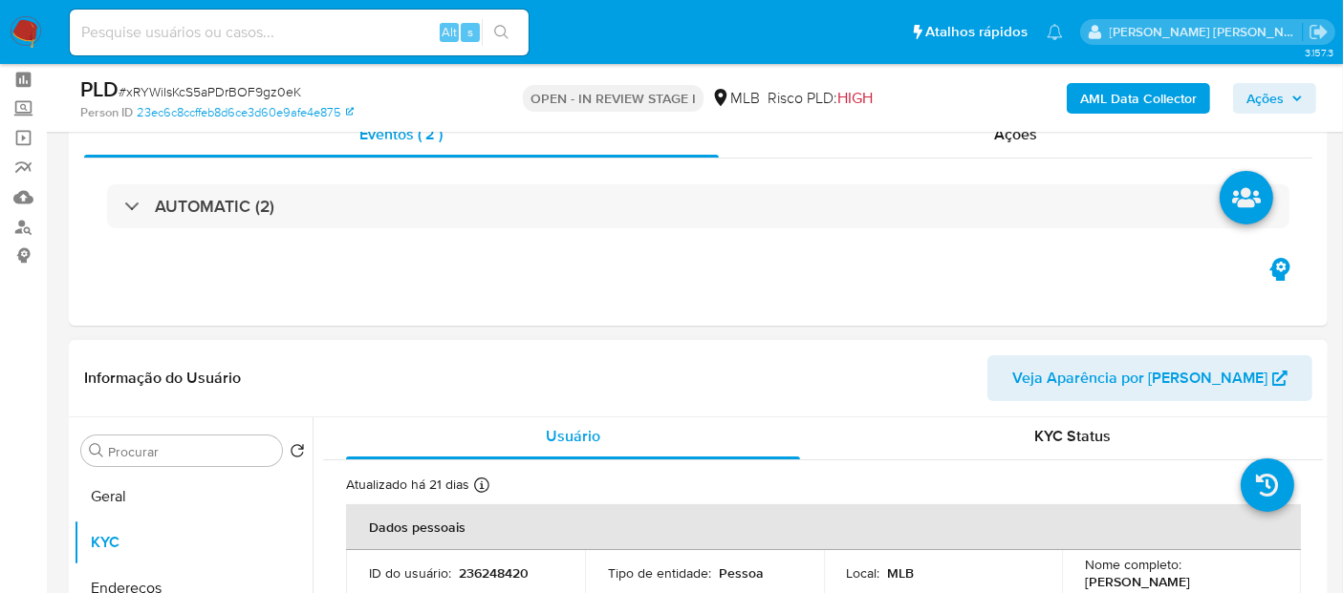
scroll to position [0, 0]
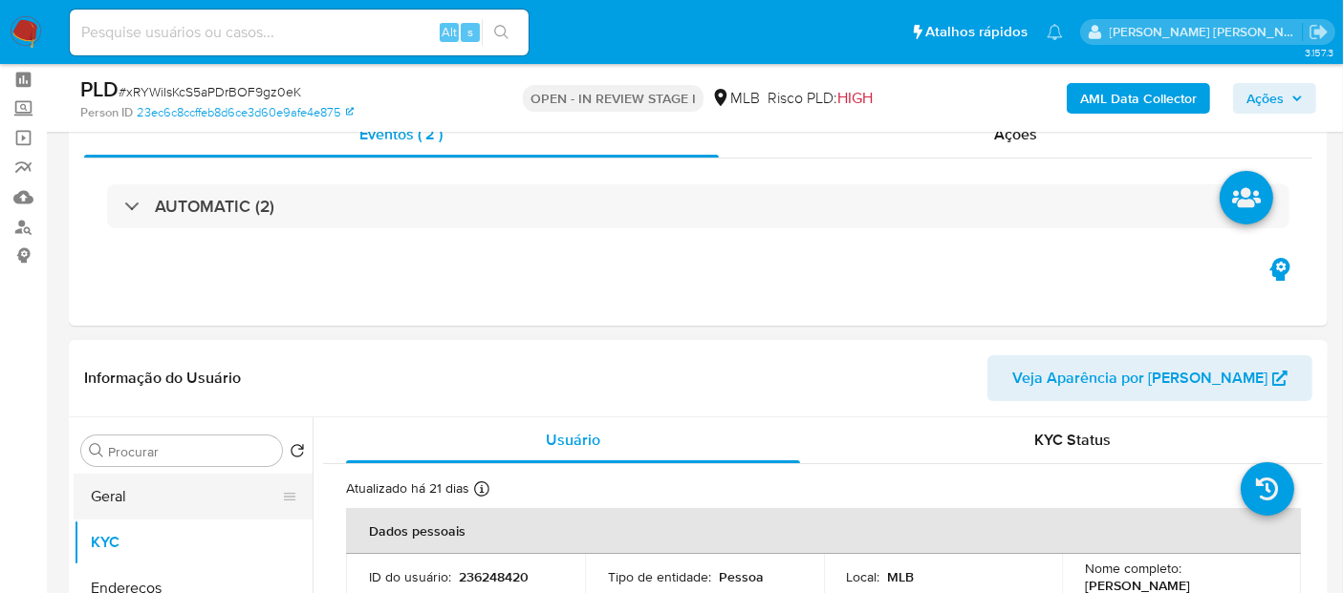
click at [166, 505] on button "Geral" at bounding box center [186, 497] width 224 height 46
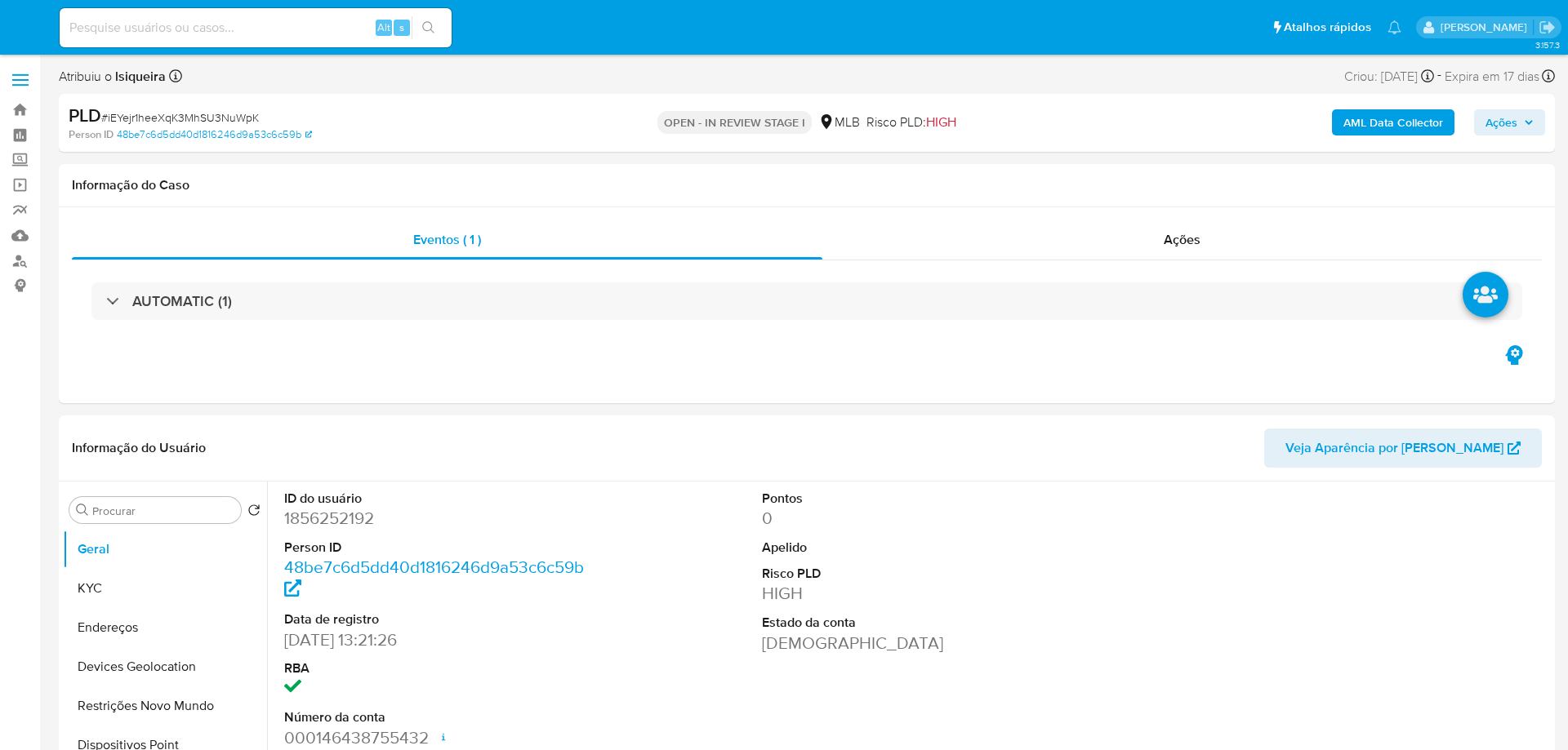
select select "10"
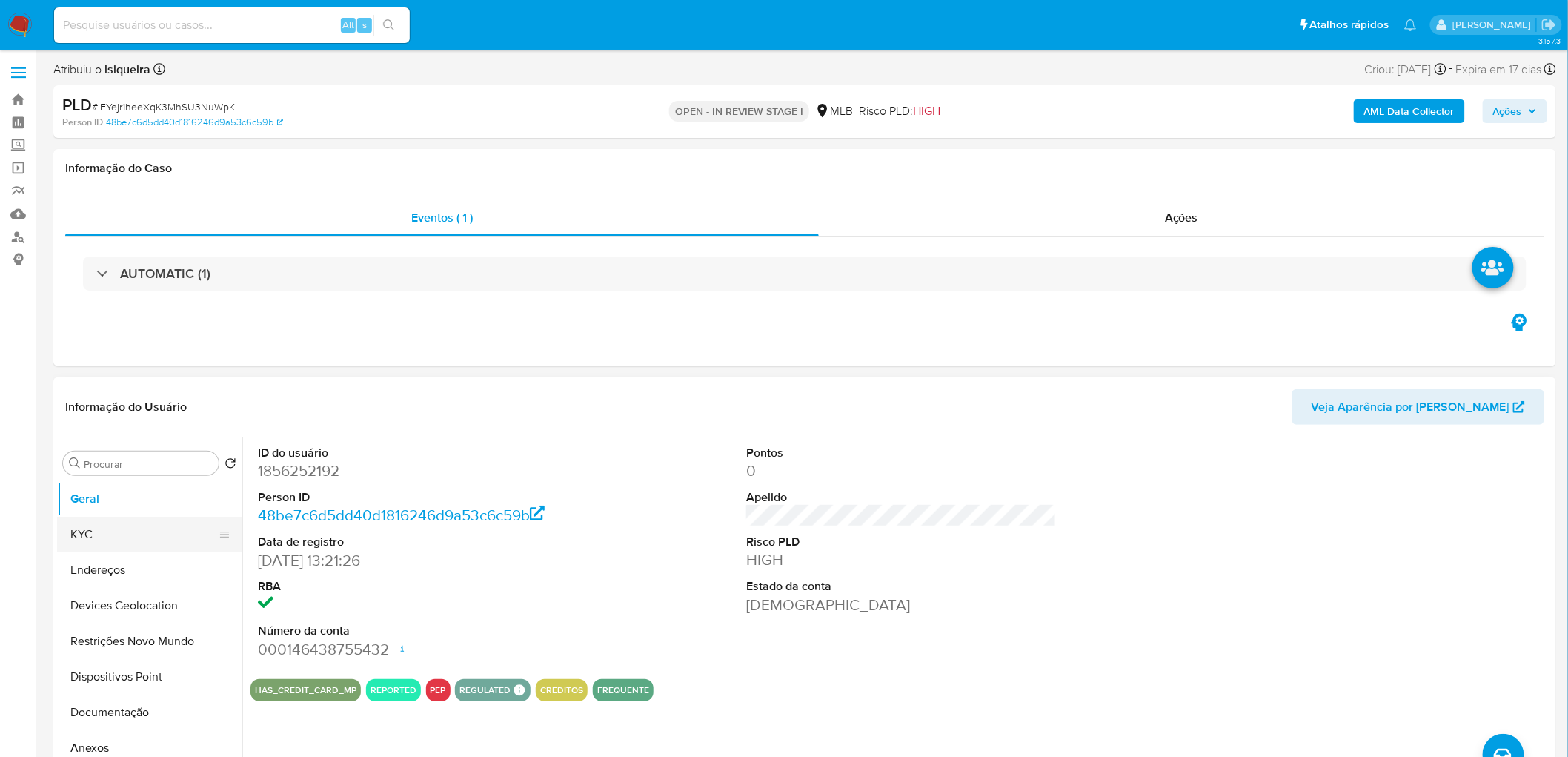
click at [140, 524] on button "KYC" at bounding box center [144, 534] width 174 height 36
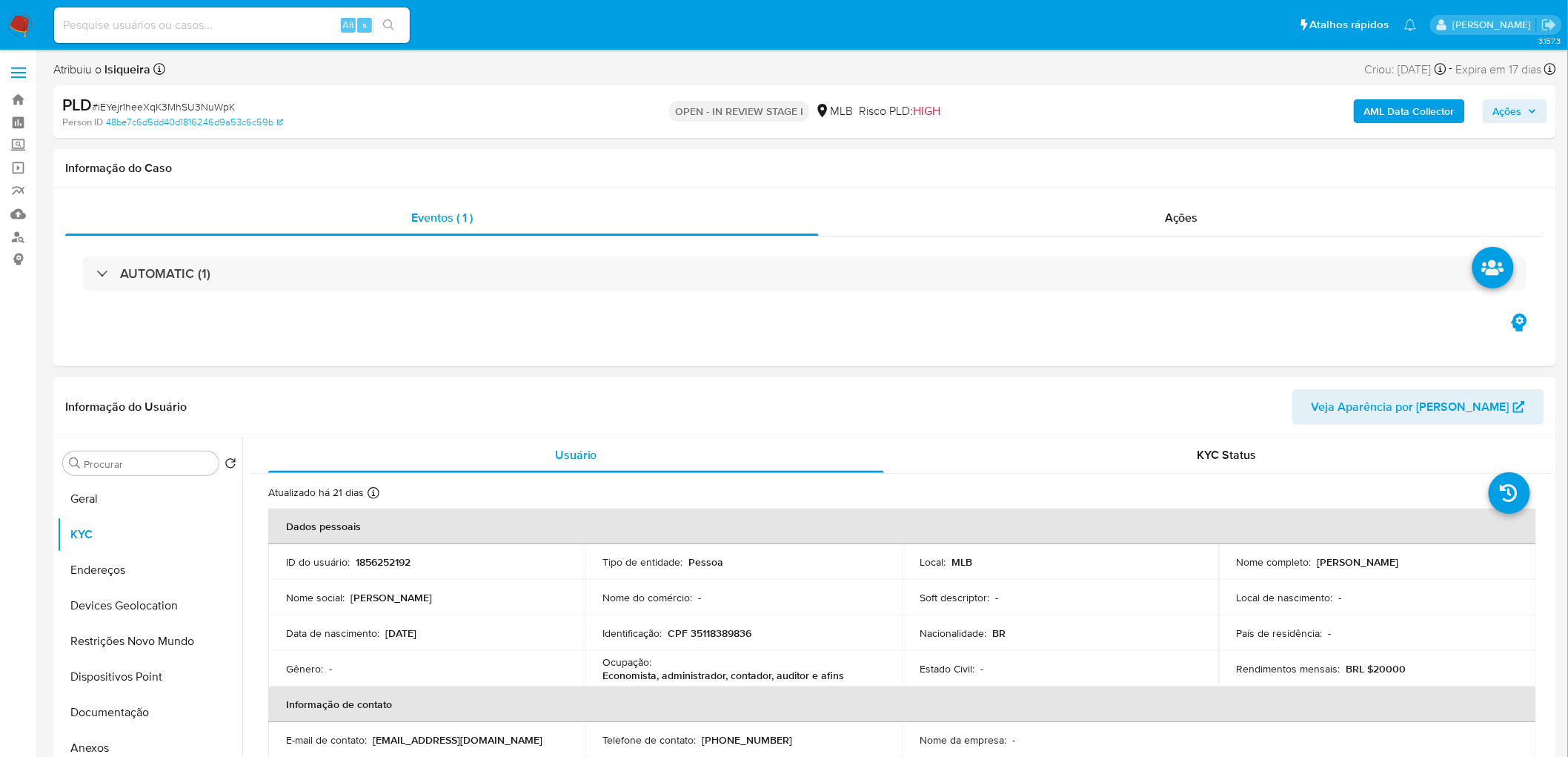
drag, startPoint x: 1443, startPoint y: 565, endPoint x: 1316, endPoint y: 565, distance: 127.0
click at [1316, 565] on div "Nome completo : [PERSON_NAME]" at bounding box center [1377, 562] width 281 height 13
copy p "[PERSON_NAME]"
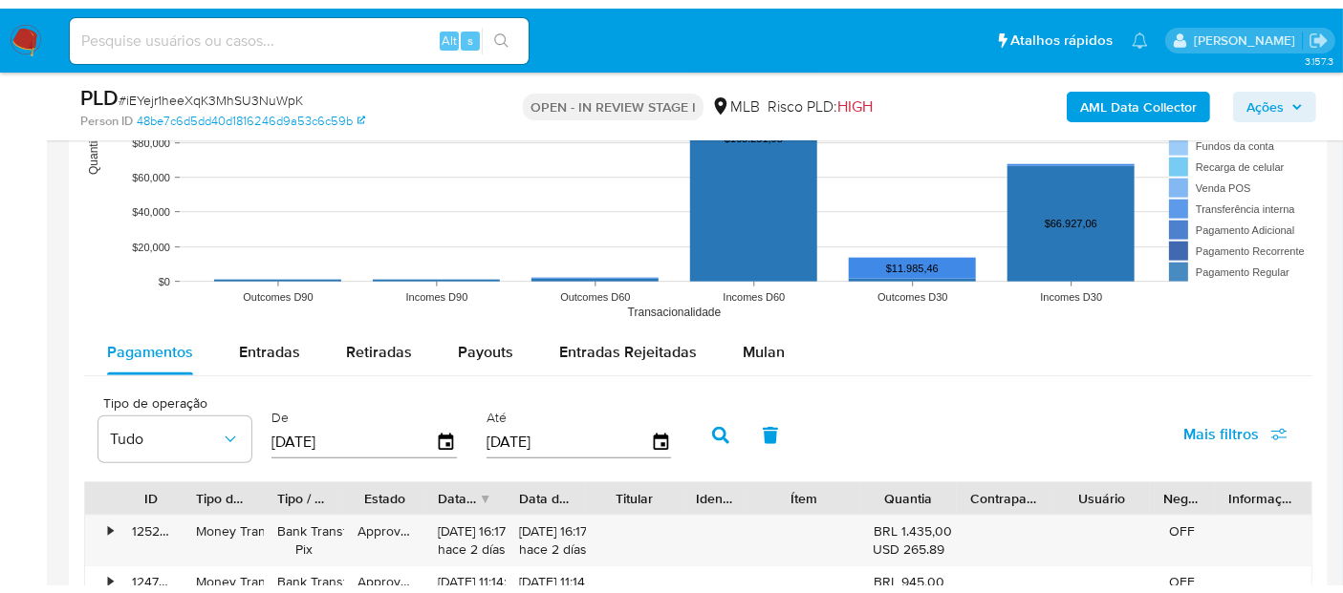
scroll to position [1804, 0]
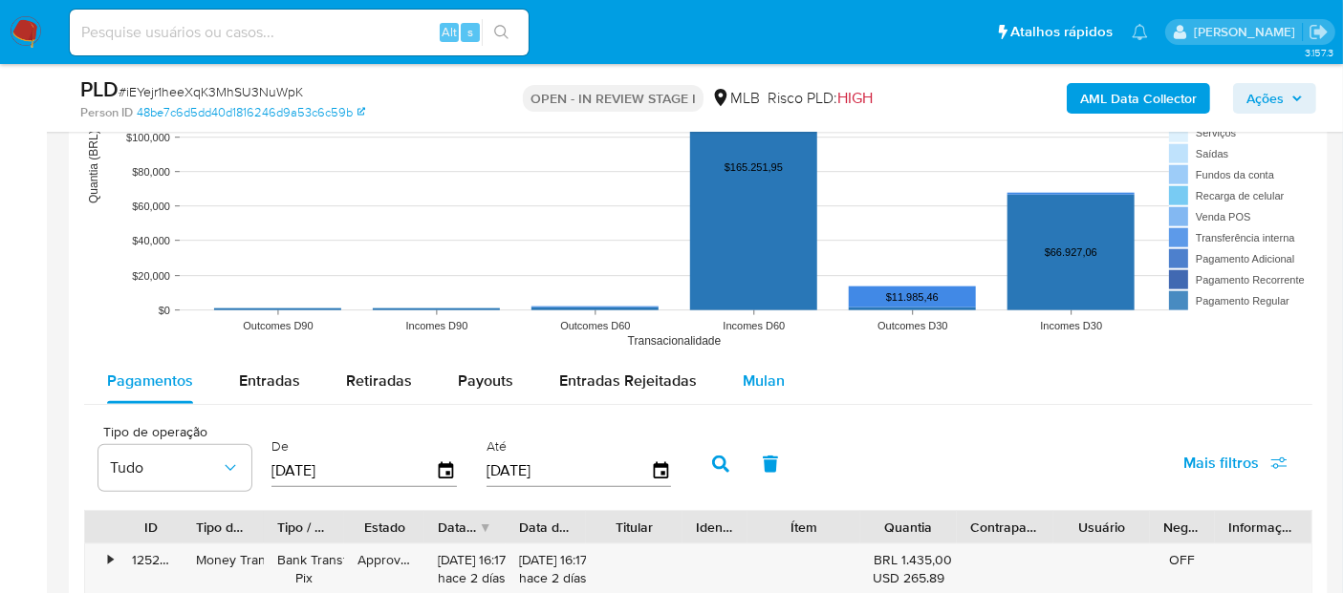
click at [755, 380] on span "Mulan" at bounding box center [763, 381] width 42 height 22
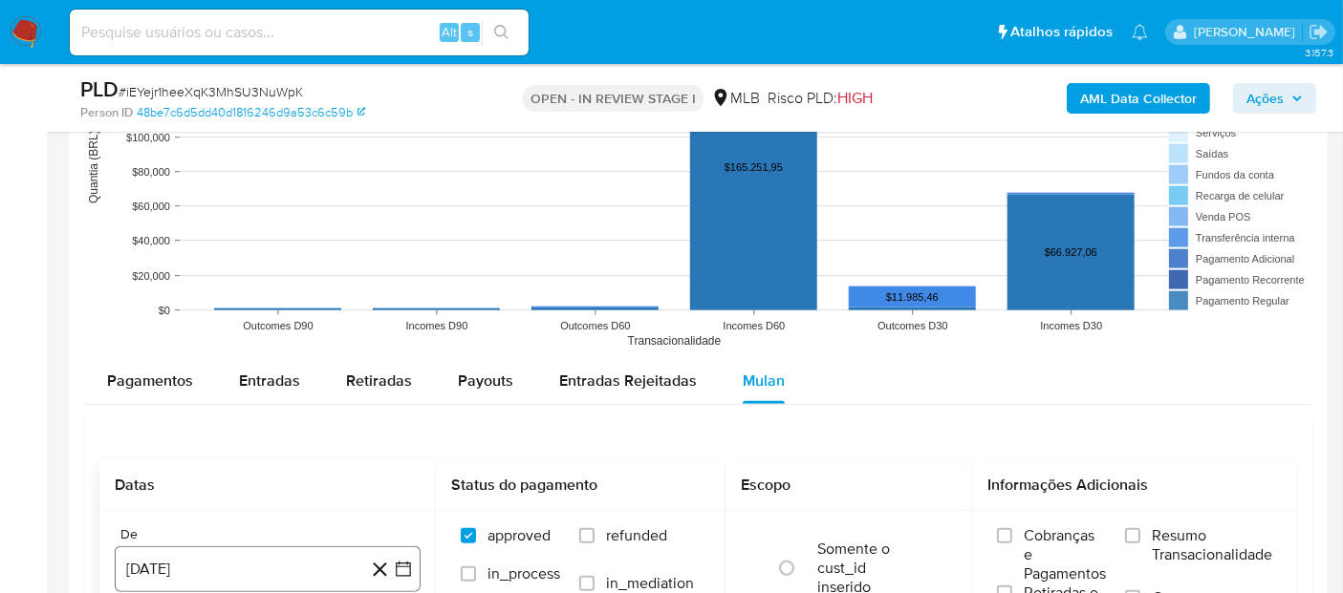
click at [188, 564] on button "9 de agosto de 2024" at bounding box center [268, 570] width 306 height 46
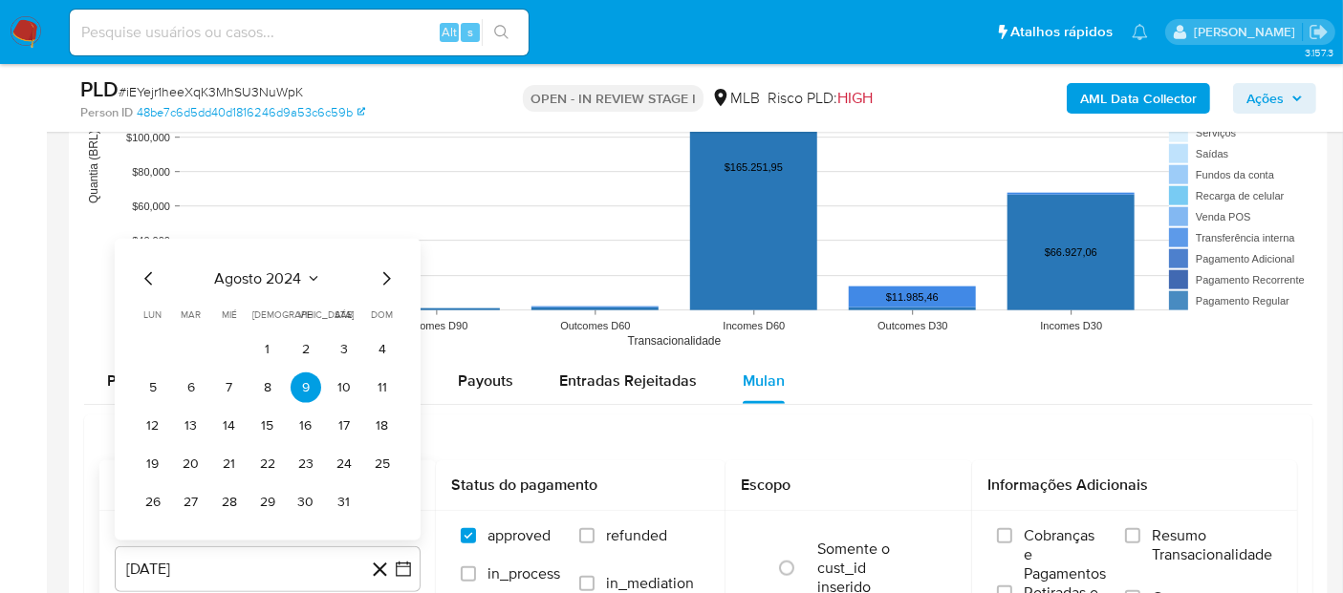
click at [231, 269] on span "agosto 2024" at bounding box center [258, 278] width 87 height 19
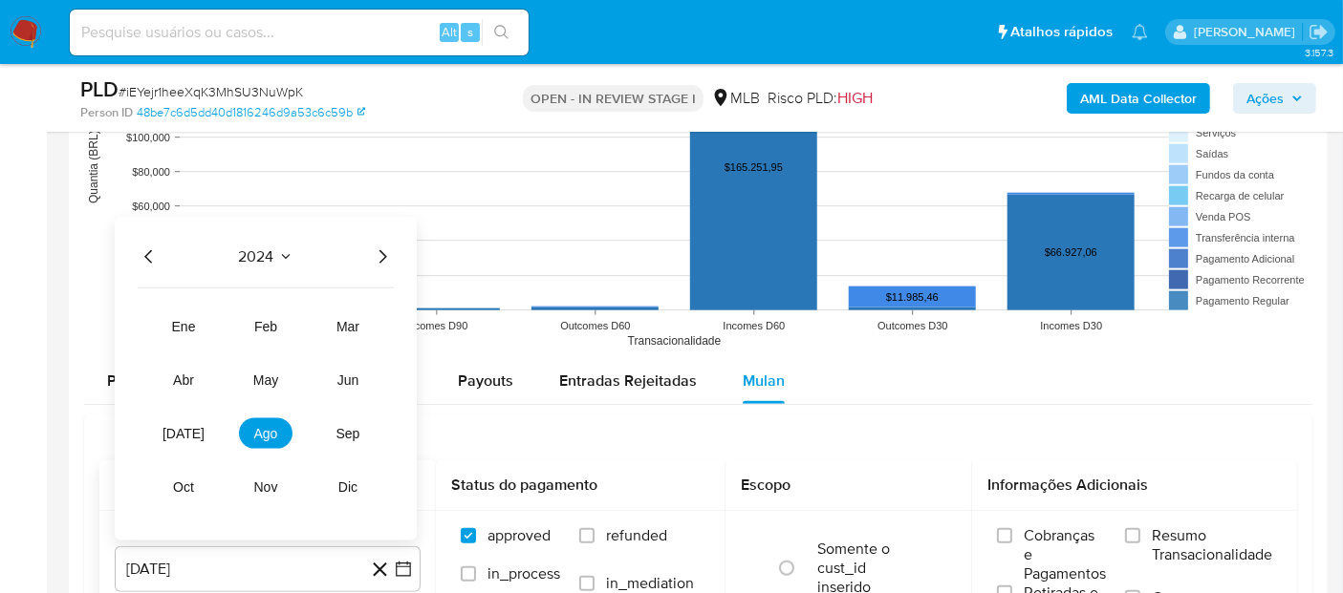
click at [388, 251] on icon "Año siguiente" at bounding box center [382, 257] width 23 height 23
click at [184, 434] on span "jul" at bounding box center [183, 433] width 42 height 15
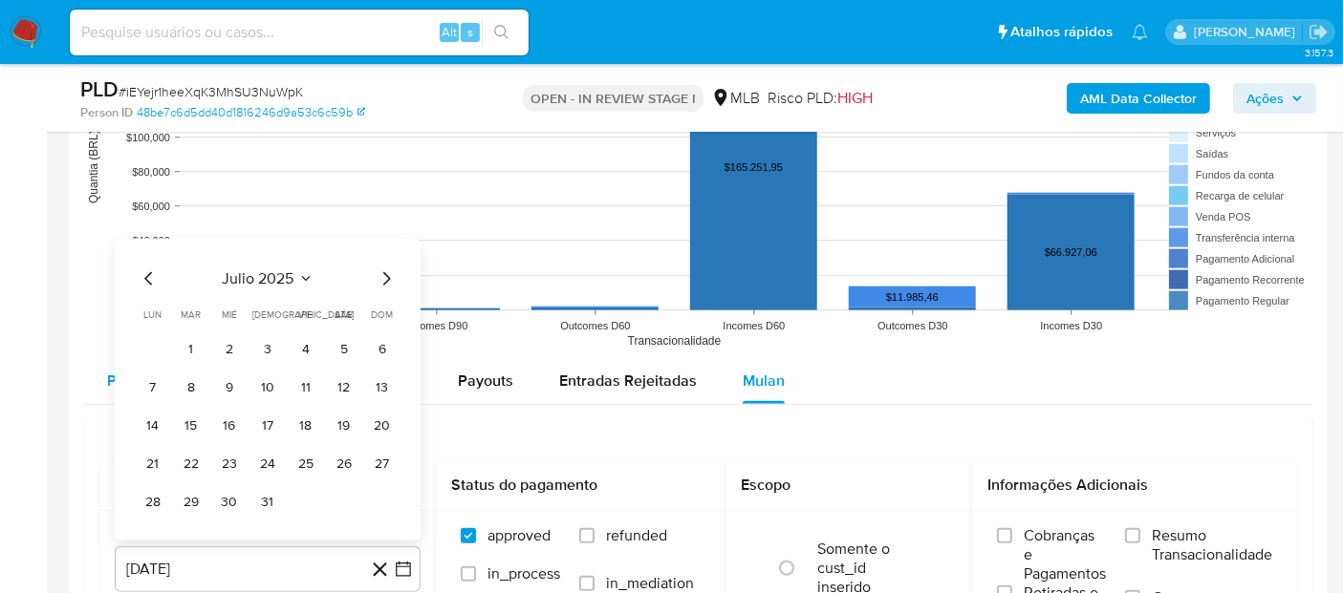
drag, startPoint x: 188, startPoint y: 334, endPoint x: 213, endPoint y: 393, distance: 63.4
click at [188, 335] on button "1" at bounding box center [191, 349] width 31 height 31
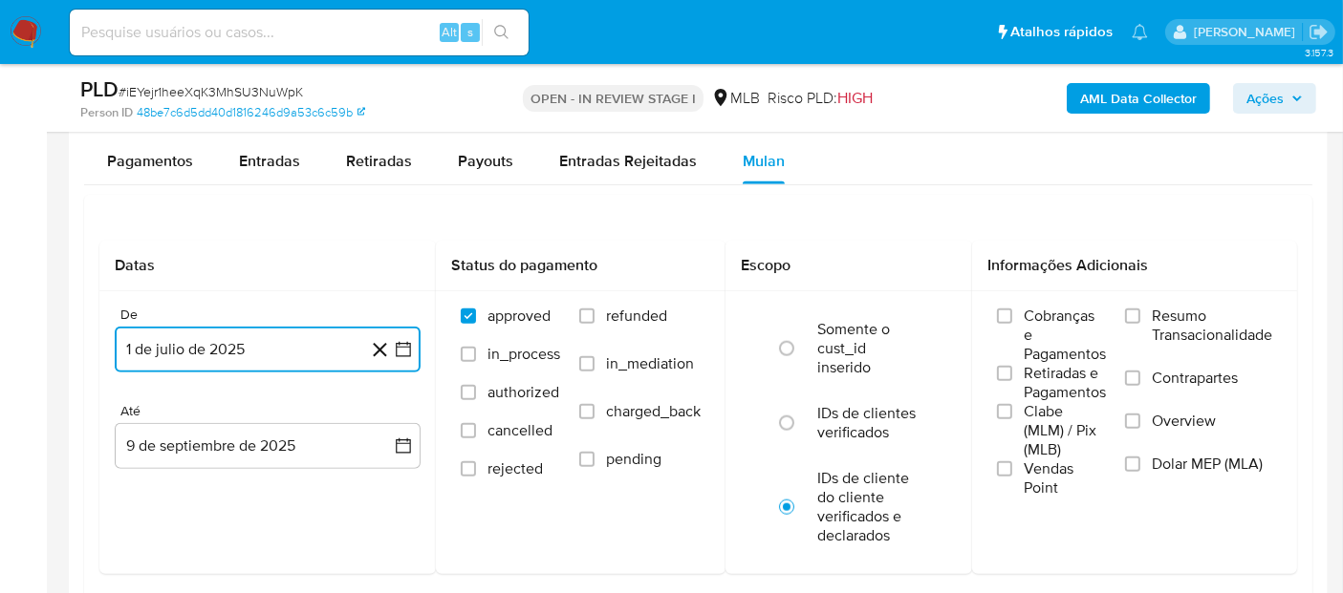
scroll to position [2123, 0]
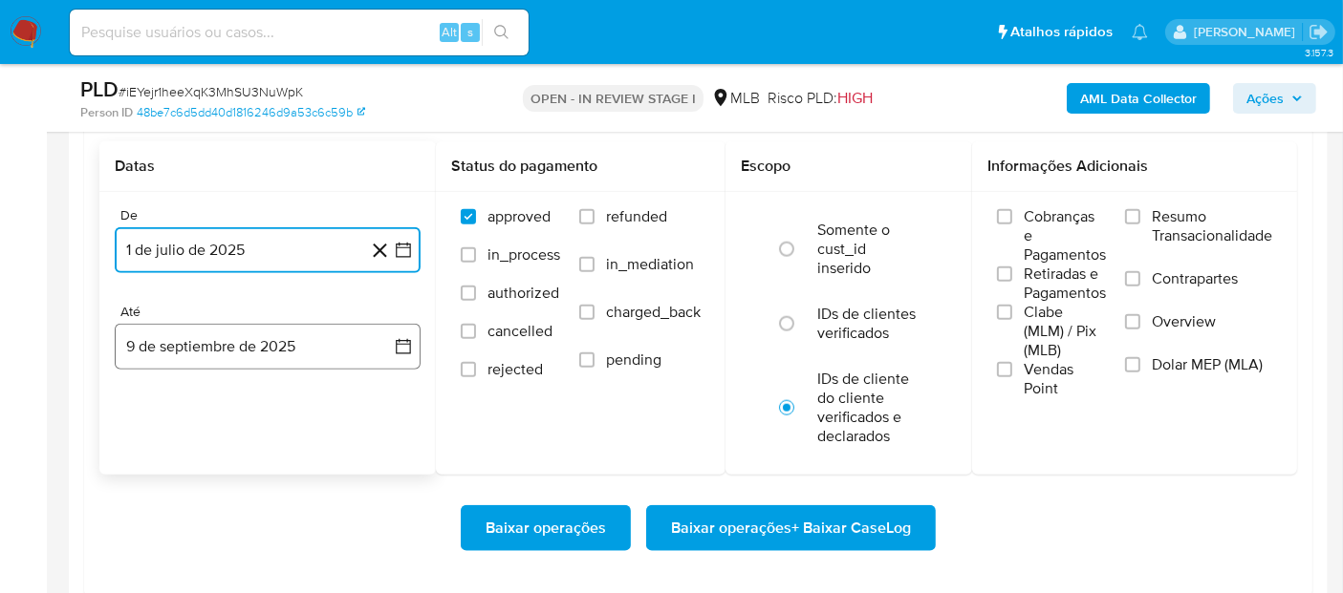
click at [212, 355] on button "9 de septiembre de 2025" at bounding box center [268, 347] width 306 height 46
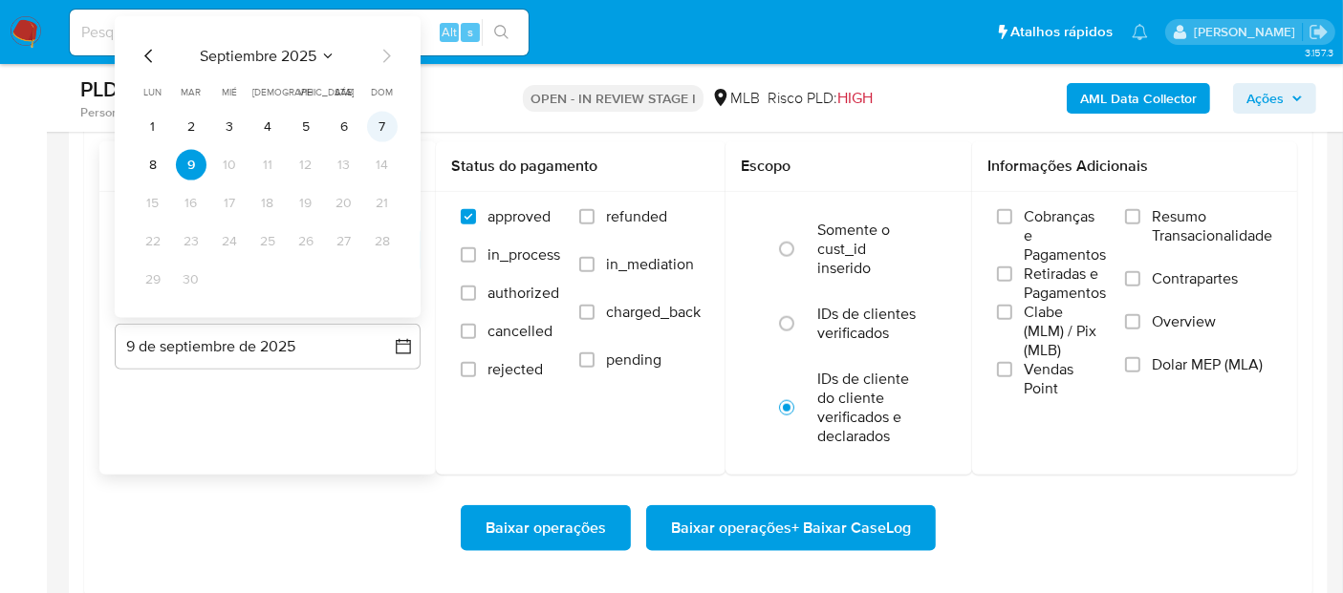
click at [382, 124] on button "7" at bounding box center [382, 127] width 31 height 31
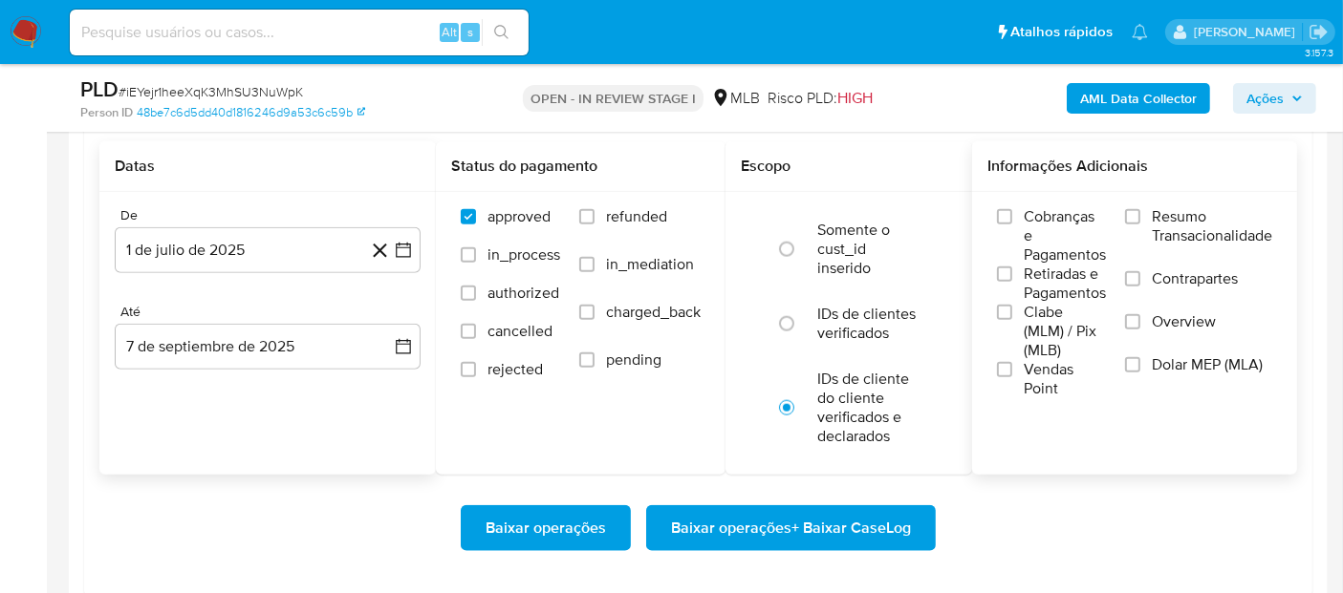
click at [1212, 212] on span "Resumo Transacionalidade" at bounding box center [1211, 226] width 120 height 38
click at [1140, 212] on input "Resumo Transacionalidade" at bounding box center [1132, 216] width 15 height 15
click at [1030, 376] on span "Vendas Point" at bounding box center [1064, 379] width 82 height 38
click at [1012, 376] on input "Vendas Point" at bounding box center [1004, 369] width 15 height 15
click at [849, 511] on span "Baixar operações + Baixar CaseLog" at bounding box center [791, 528] width 240 height 42
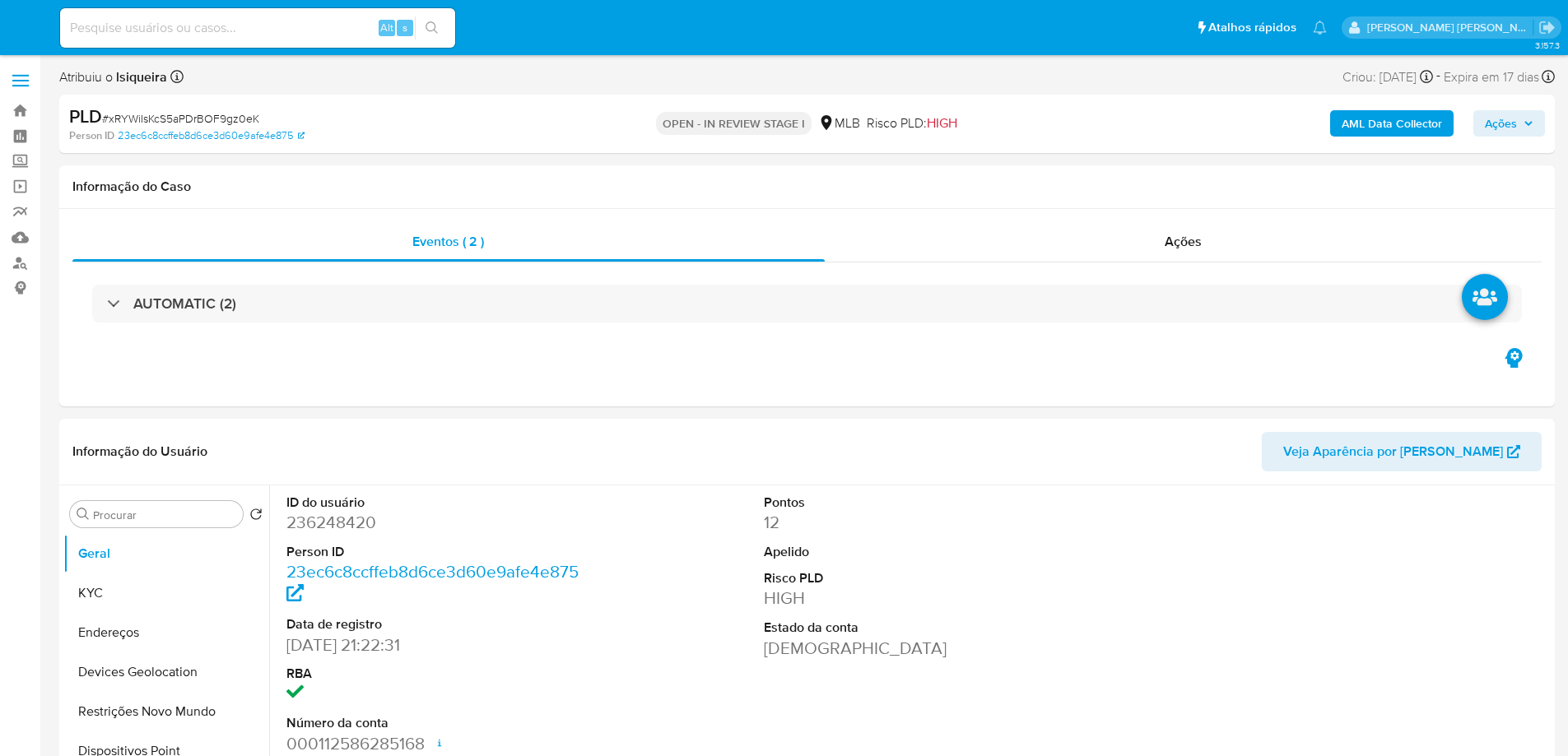
select select "10"
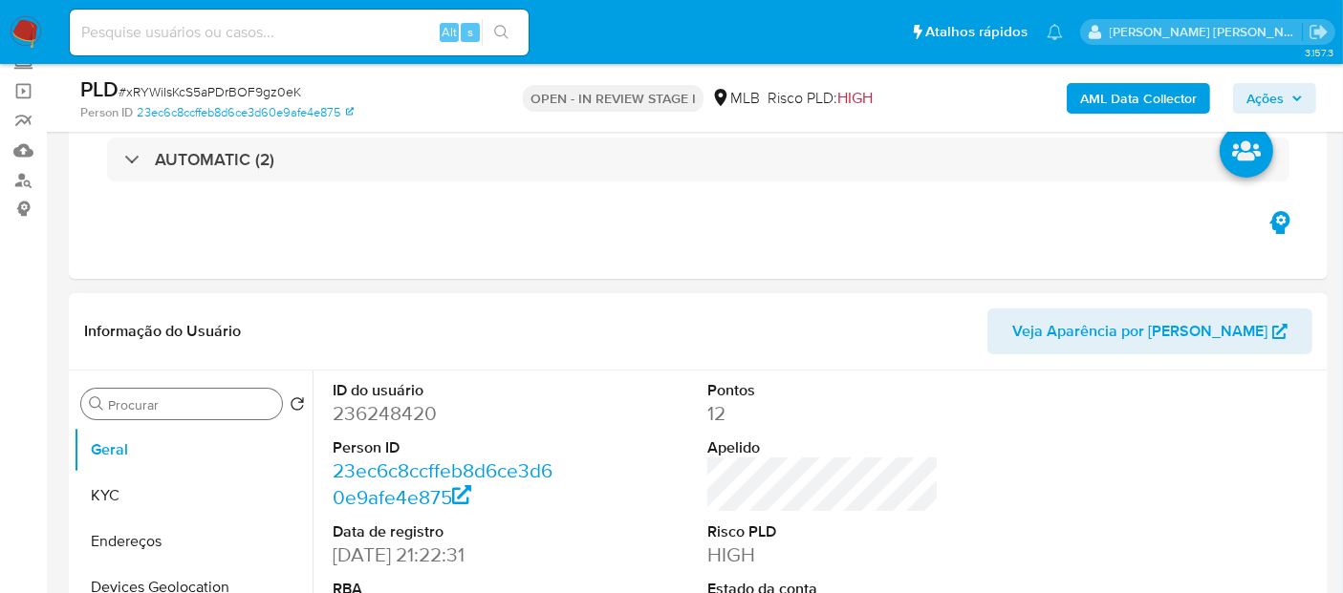
scroll to position [106, 0]
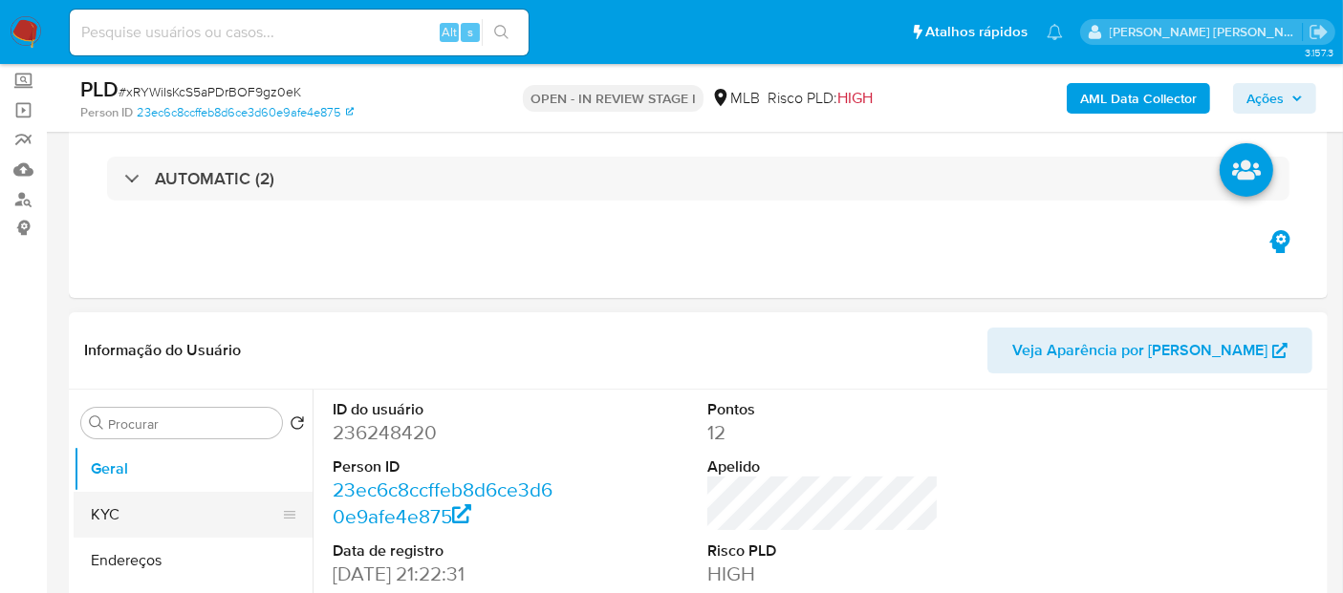
click at [125, 500] on button "KYC" at bounding box center [186, 515] width 224 height 46
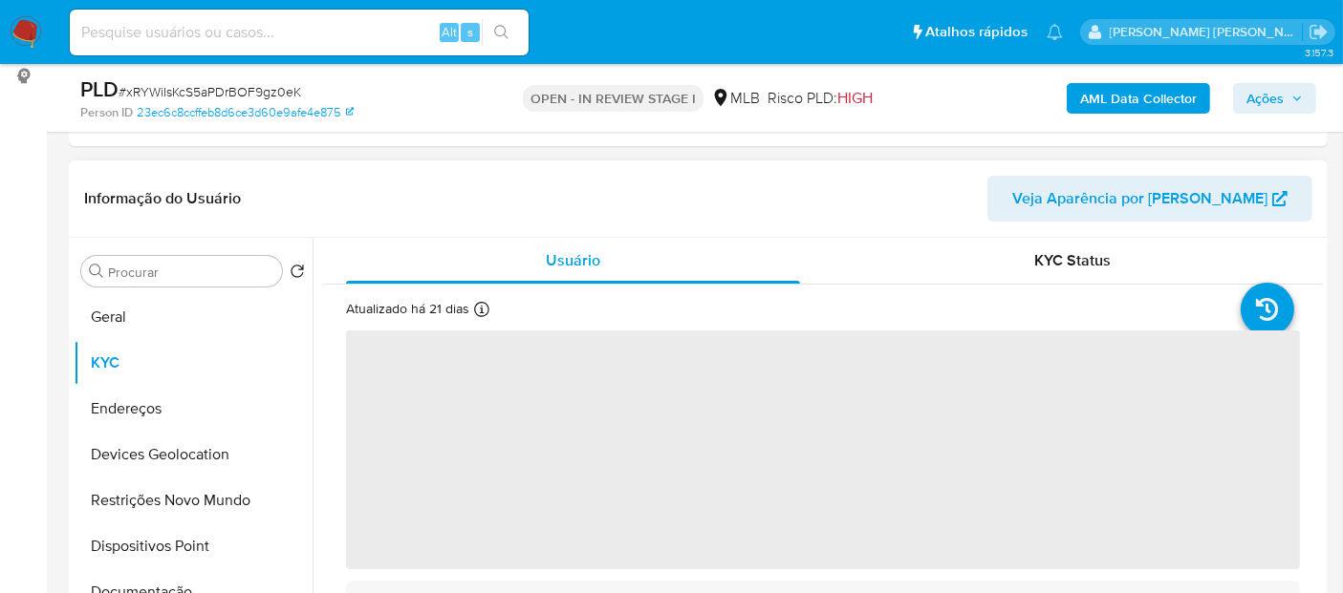
scroll to position [318, 0]
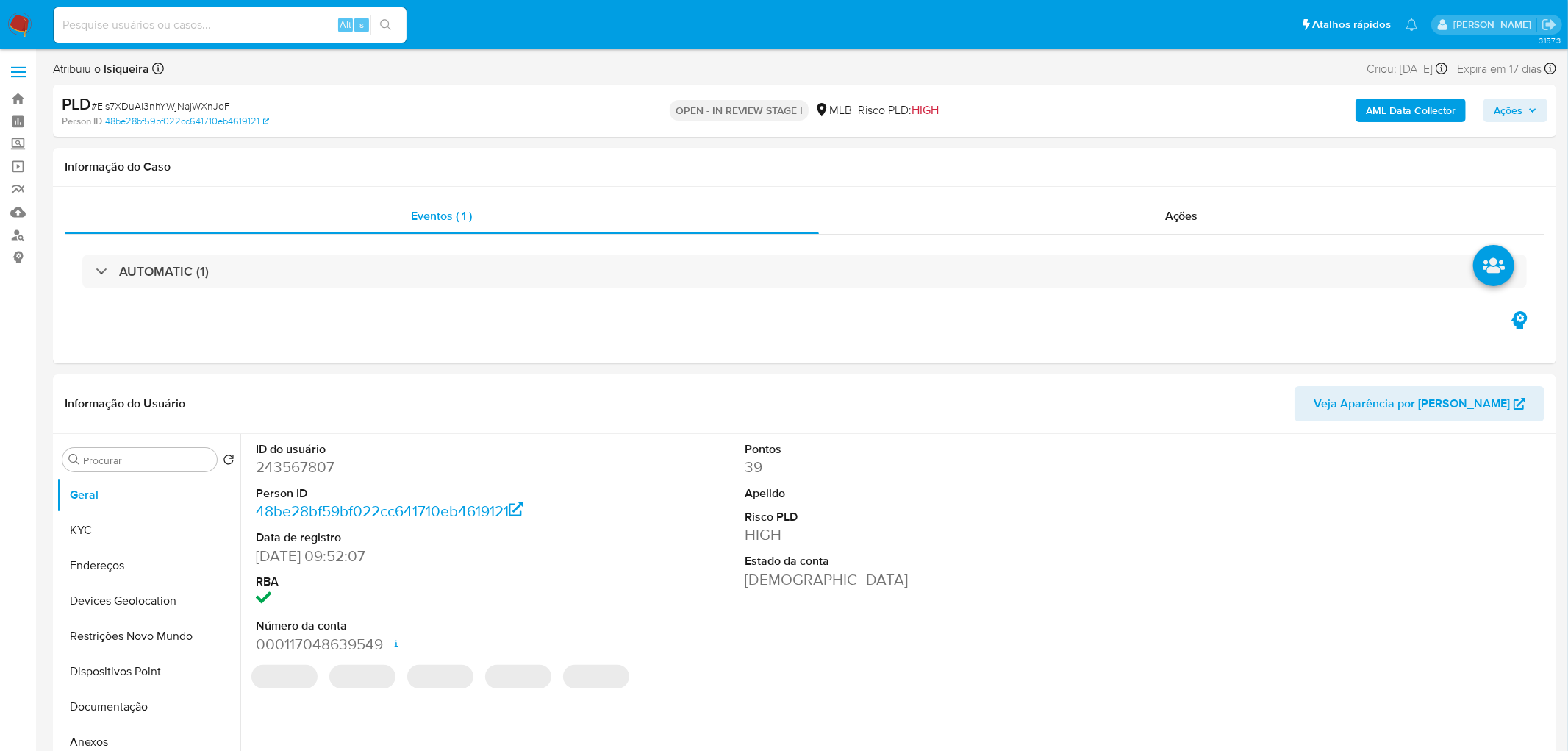
select select "10"
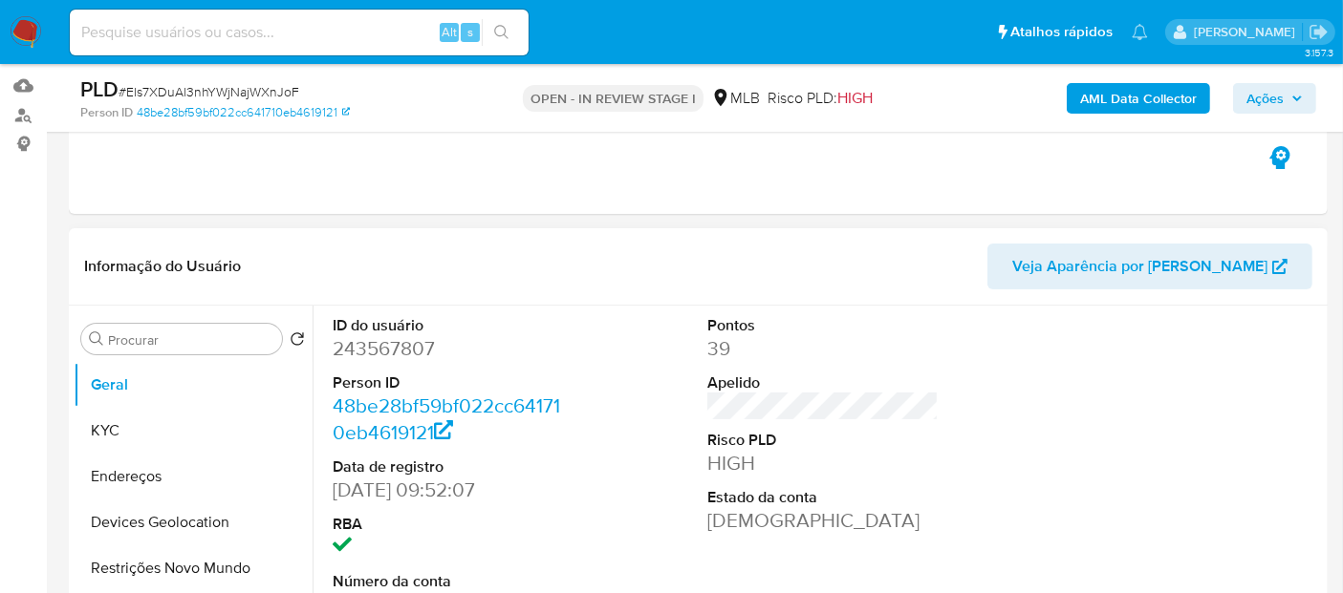
scroll to position [318, 0]
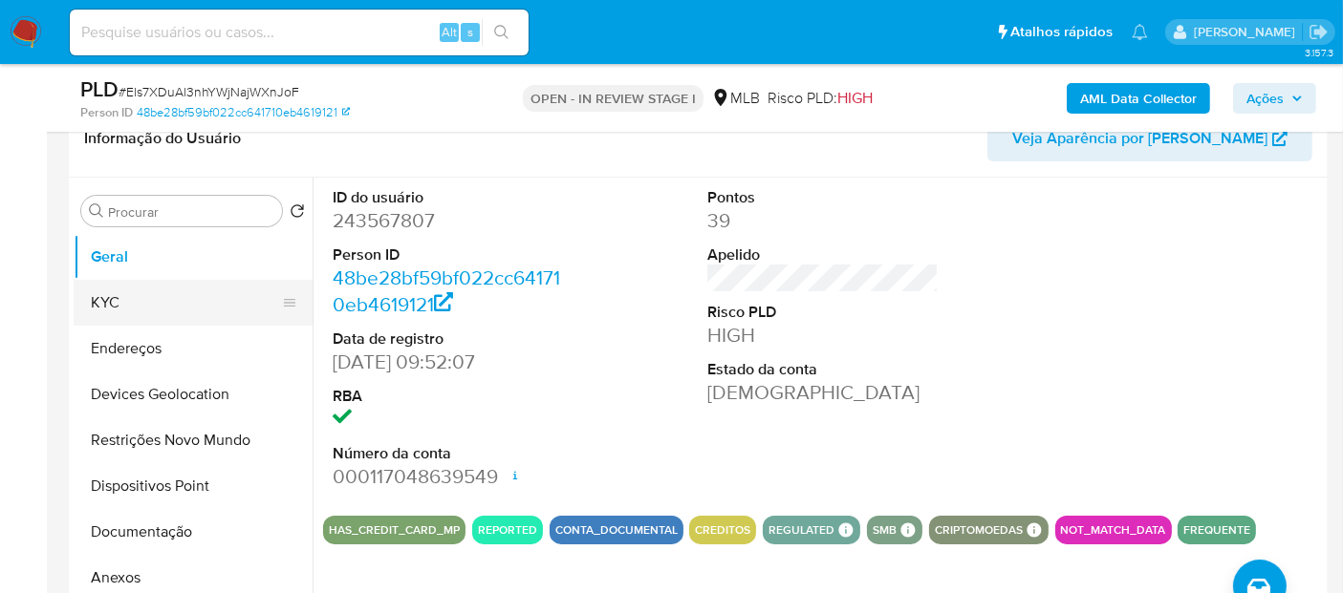
drag, startPoint x: 160, startPoint y: 308, endPoint x: 206, endPoint y: 305, distance: 46.9
click at [156, 306] on button "KYC" at bounding box center [186, 303] width 224 height 46
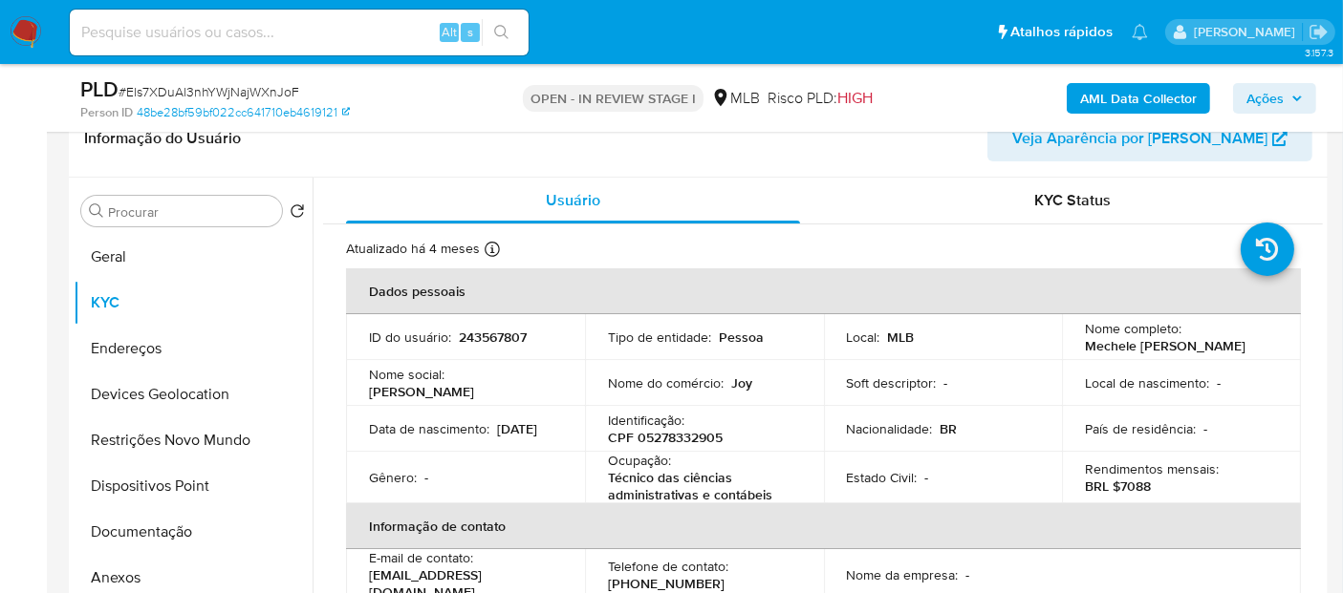
drag, startPoint x: 1245, startPoint y: 348, endPoint x: 1076, endPoint y: 350, distance: 169.1
click at [1076, 350] on td "Nome completo : Mechele Fatima da Silva" at bounding box center [1181, 337] width 239 height 46
copy p "Mechele Fatima da Silva"
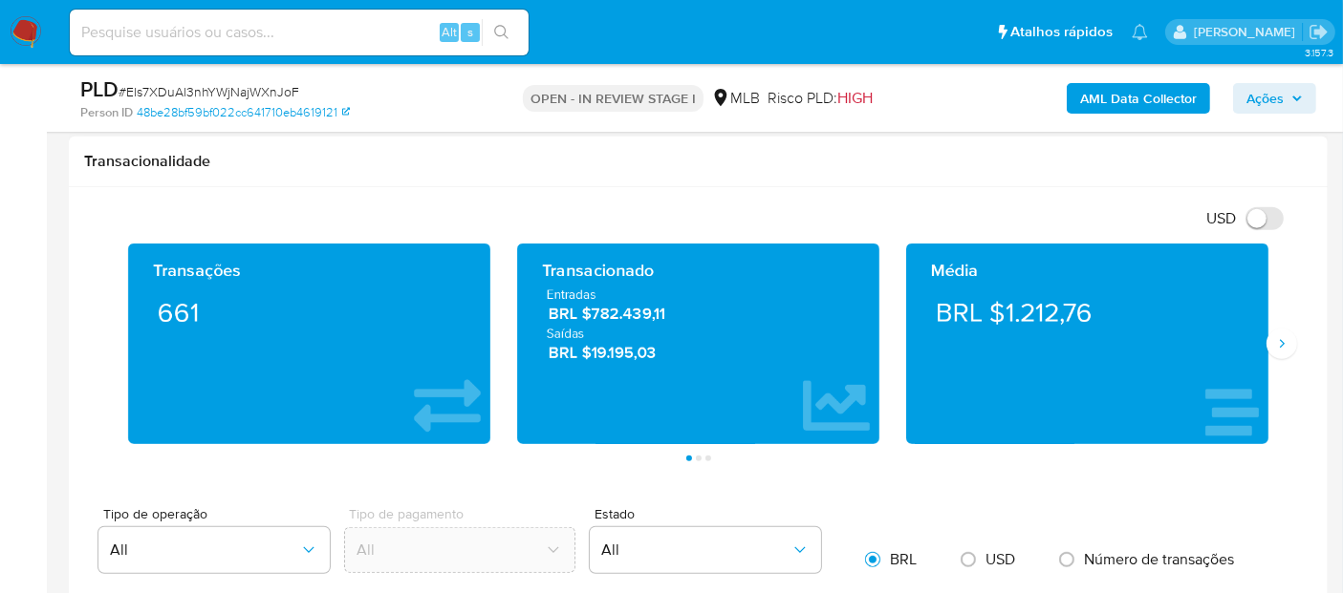
scroll to position [1274, 0]
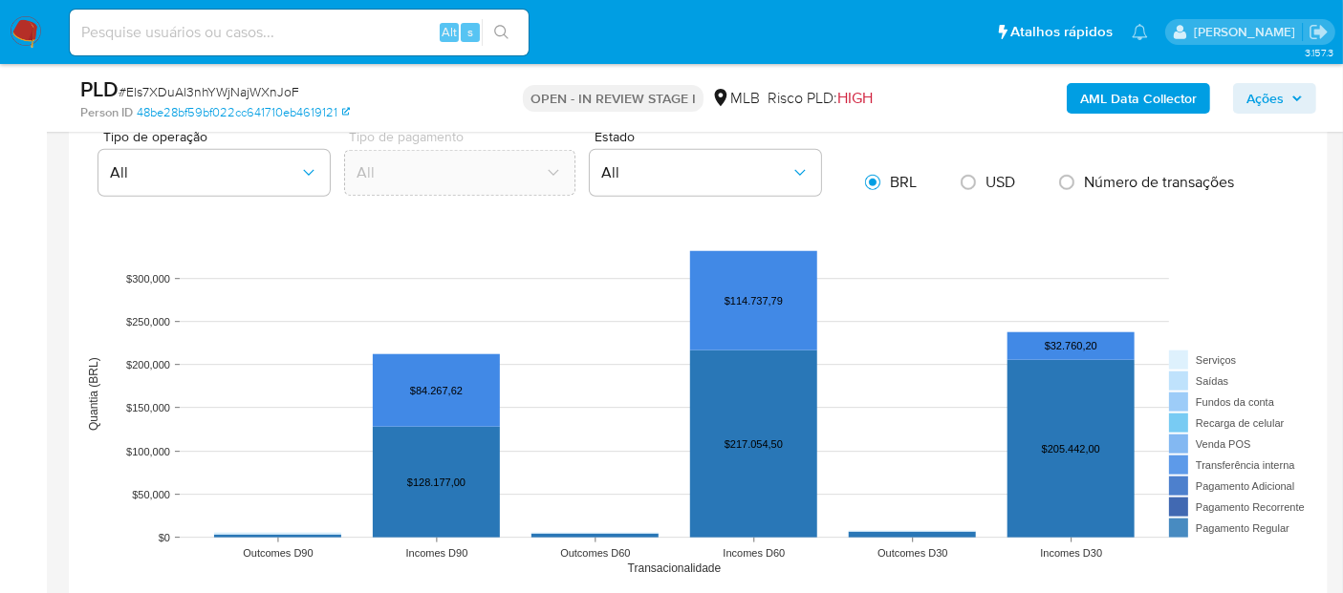
scroll to position [1698, 0]
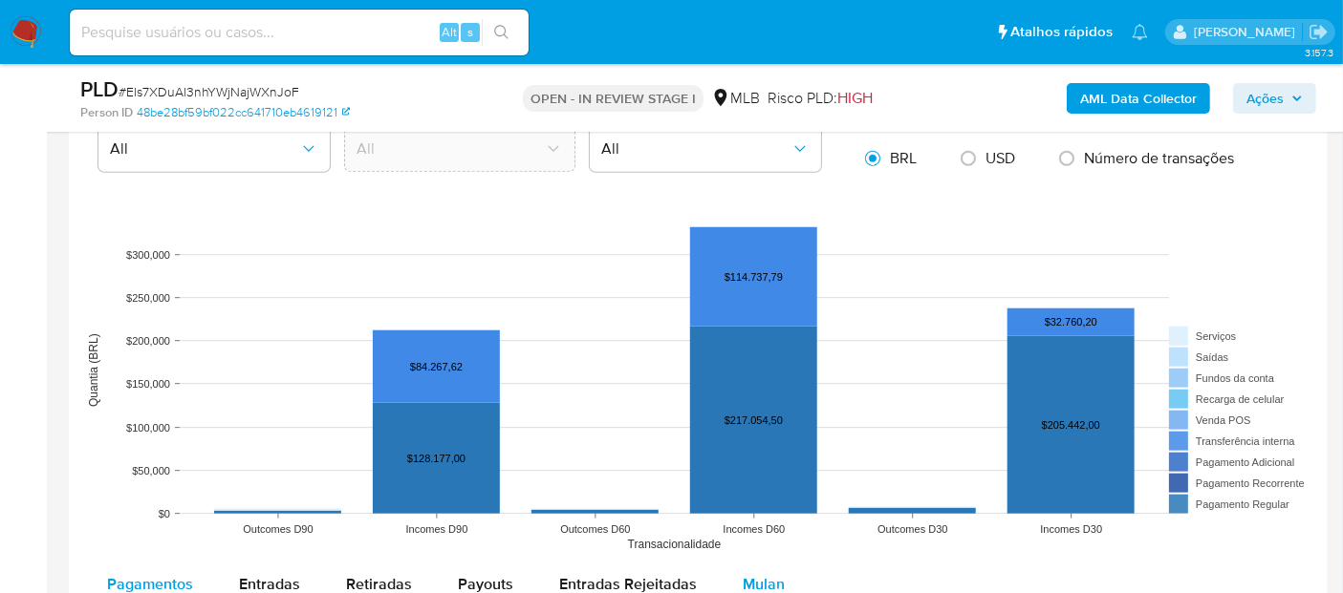
click at [754, 576] on span "Mulan" at bounding box center [763, 584] width 42 height 22
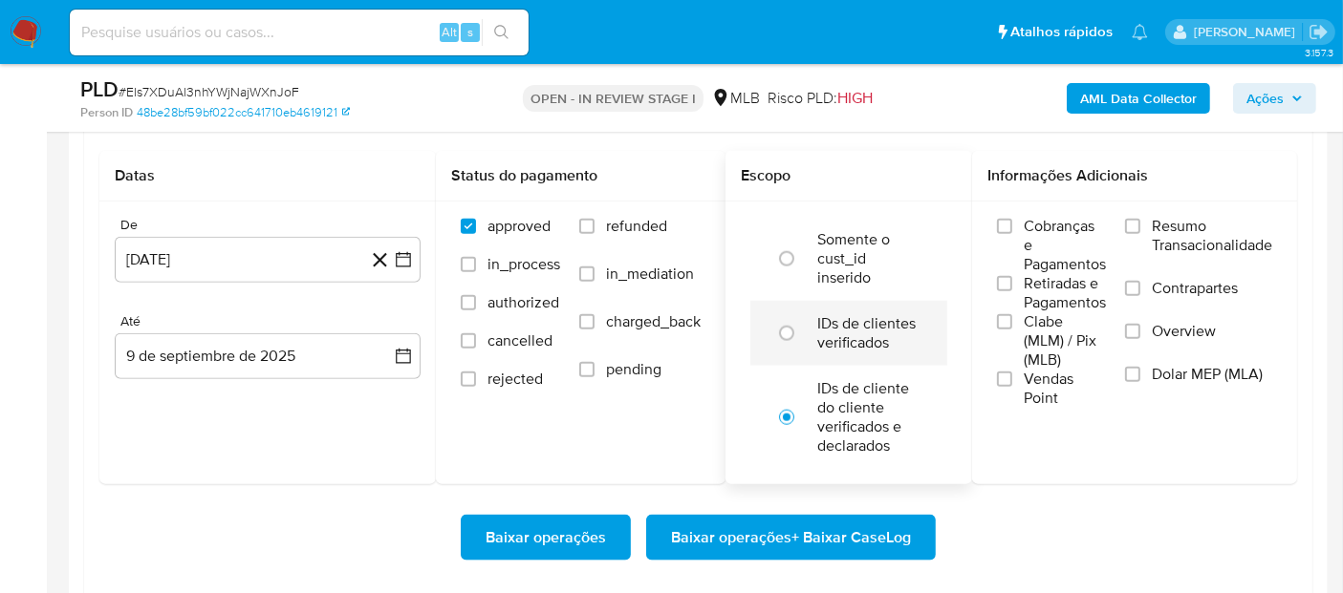
scroll to position [2229, 0]
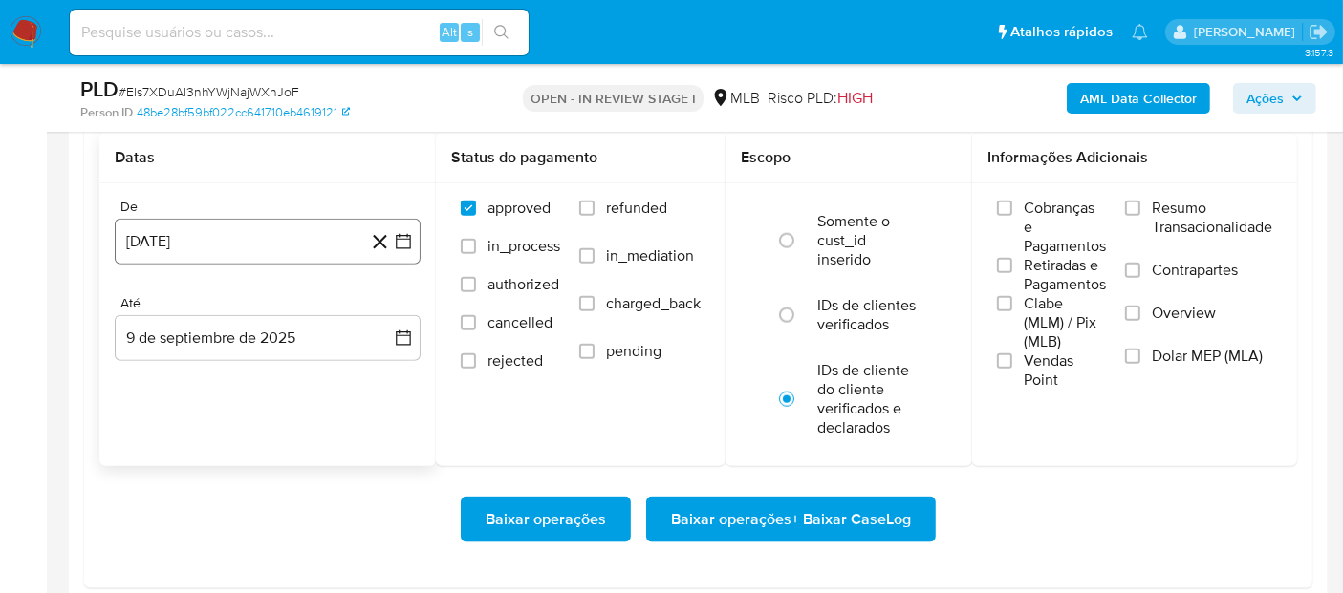
click at [273, 247] on button "9 de agosto de 2024" at bounding box center [268, 242] width 306 height 46
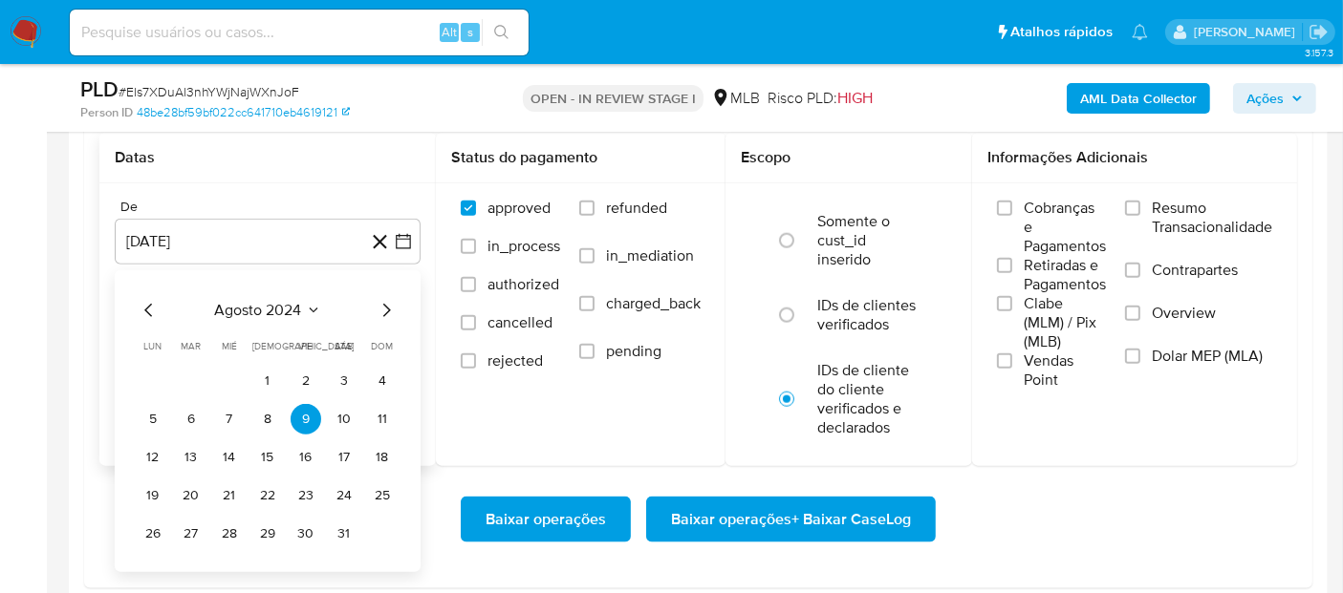
click at [272, 321] on div "agosto 2024 agosto 2024 lun lunes mar martes mié miércoles jue jueves vie viern…" at bounding box center [268, 424] width 260 height 250
click at [292, 307] on span "agosto 2024" at bounding box center [258, 310] width 87 height 19
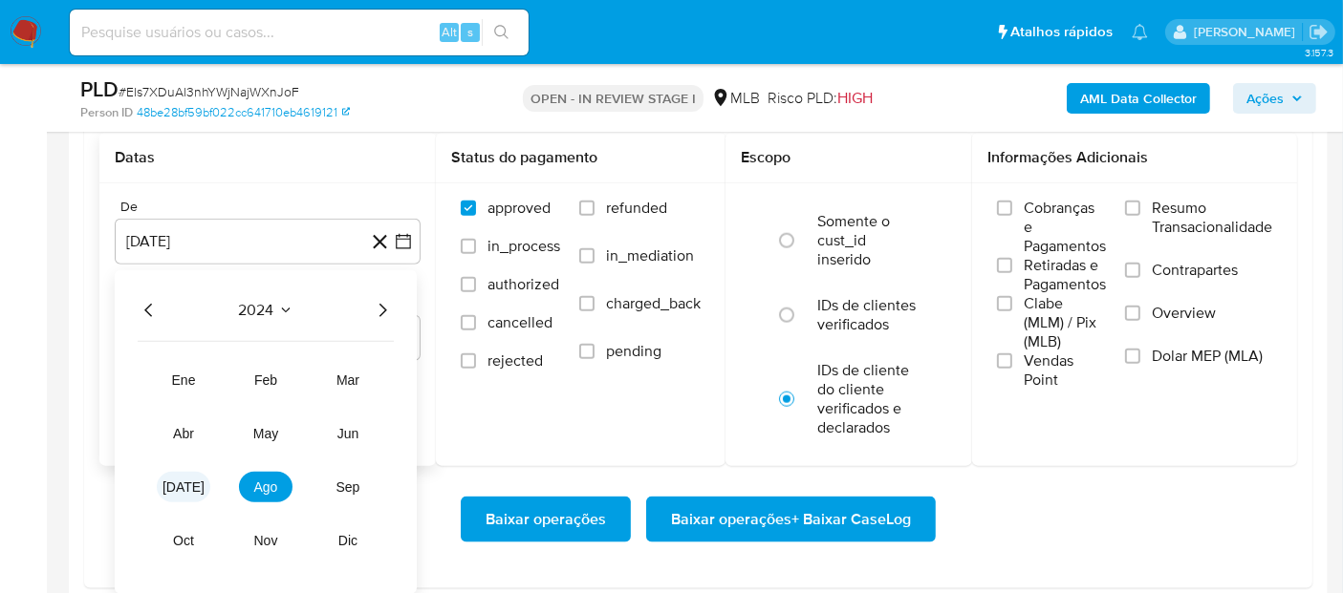
click at [172, 483] on button "jul" at bounding box center [184, 487] width 54 height 31
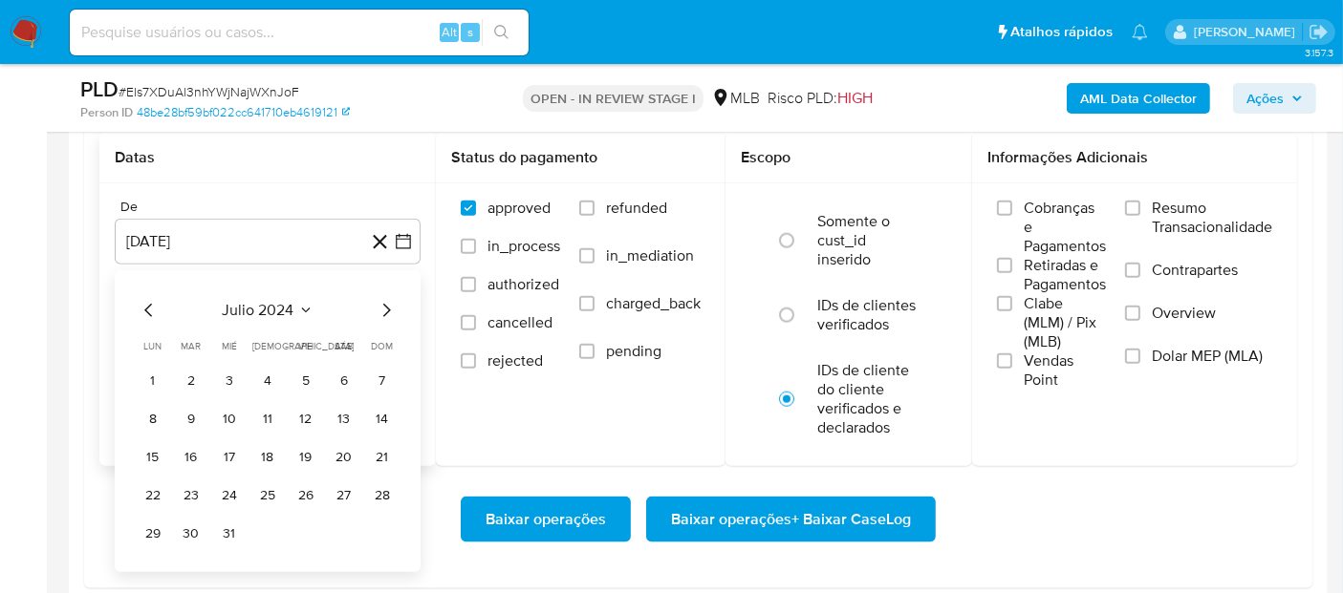
click at [227, 305] on span "julio 2024" at bounding box center [259, 310] width 72 height 19
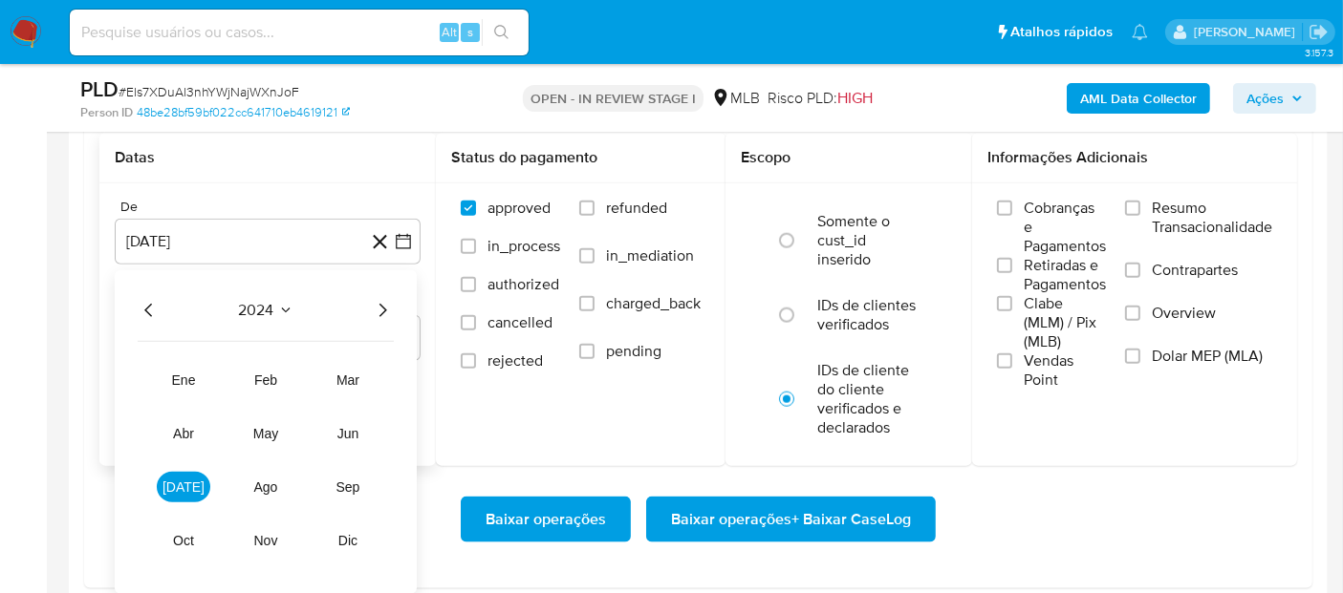
click at [381, 299] on icon "Año siguiente" at bounding box center [382, 310] width 23 height 23
click at [199, 480] on button "jul" at bounding box center [184, 487] width 54 height 31
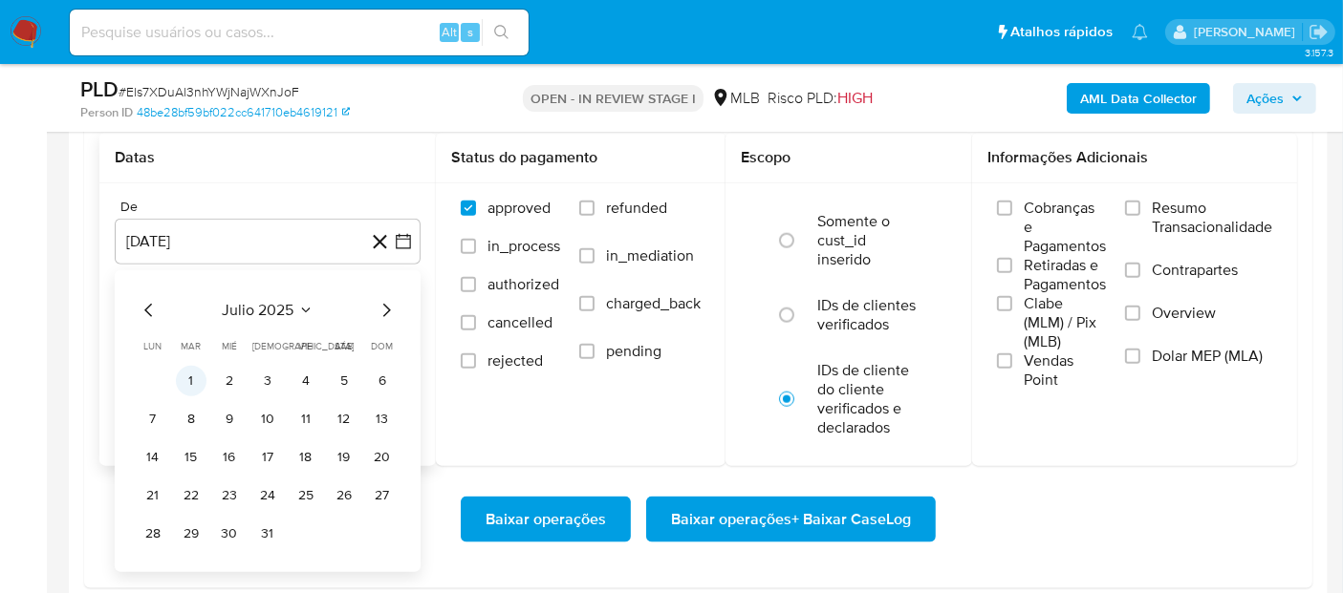
click at [191, 384] on button "1" at bounding box center [191, 381] width 31 height 31
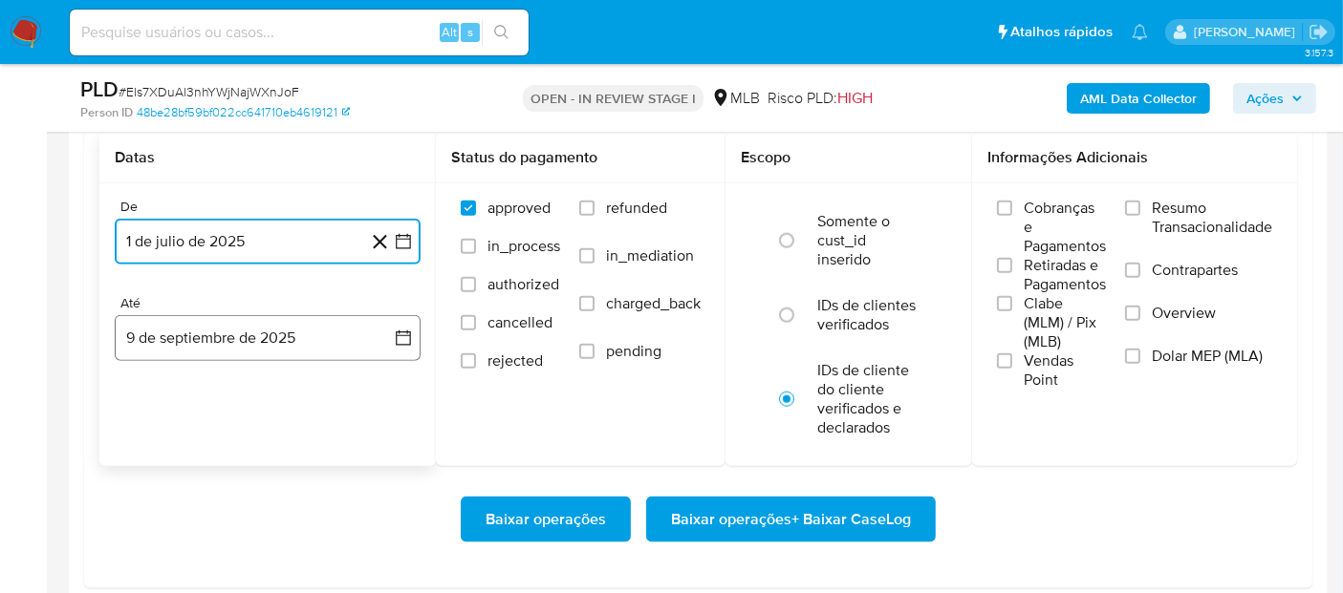
click at [263, 349] on button "9 de septiembre de 2025" at bounding box center [268, 338] width 306 height 46
click at [374, 465] on button "7" at bounding box center [382, 478] width 31 height 31
click at [1046, 371] on span "Vendas Point" at bounding box center [1064, 371] width 82 height 38
click at [1012, 369] on input "Vendas Point" at bounding box center [1004, 361] width 15 height 15
click at [1199, 211] on span "Resumo Transacionalidade" at bounding box center [1211, 218] width 120 height 38
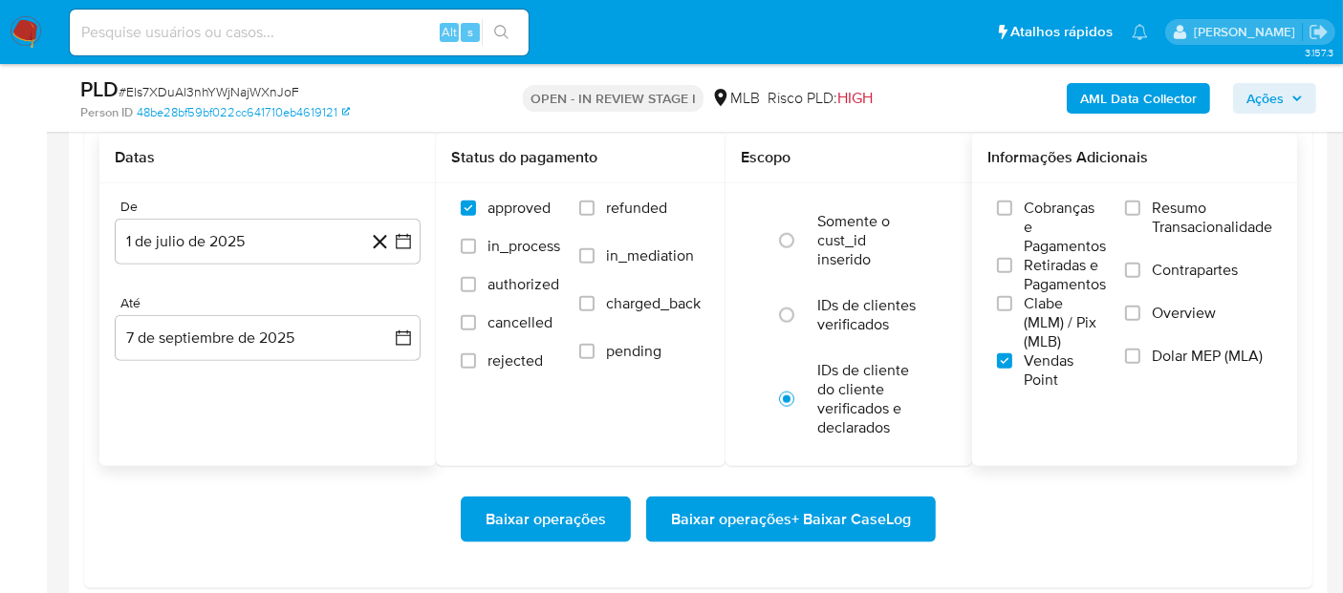
click at [1140, 211] on input "Resumo Transacionalidade" at bounding box center [1132, 208] width 15 height 15
click at [811, 506] on span "Baixar operações + Baixar CaseLog" at bounding box center [791, 520] width 240 height 42
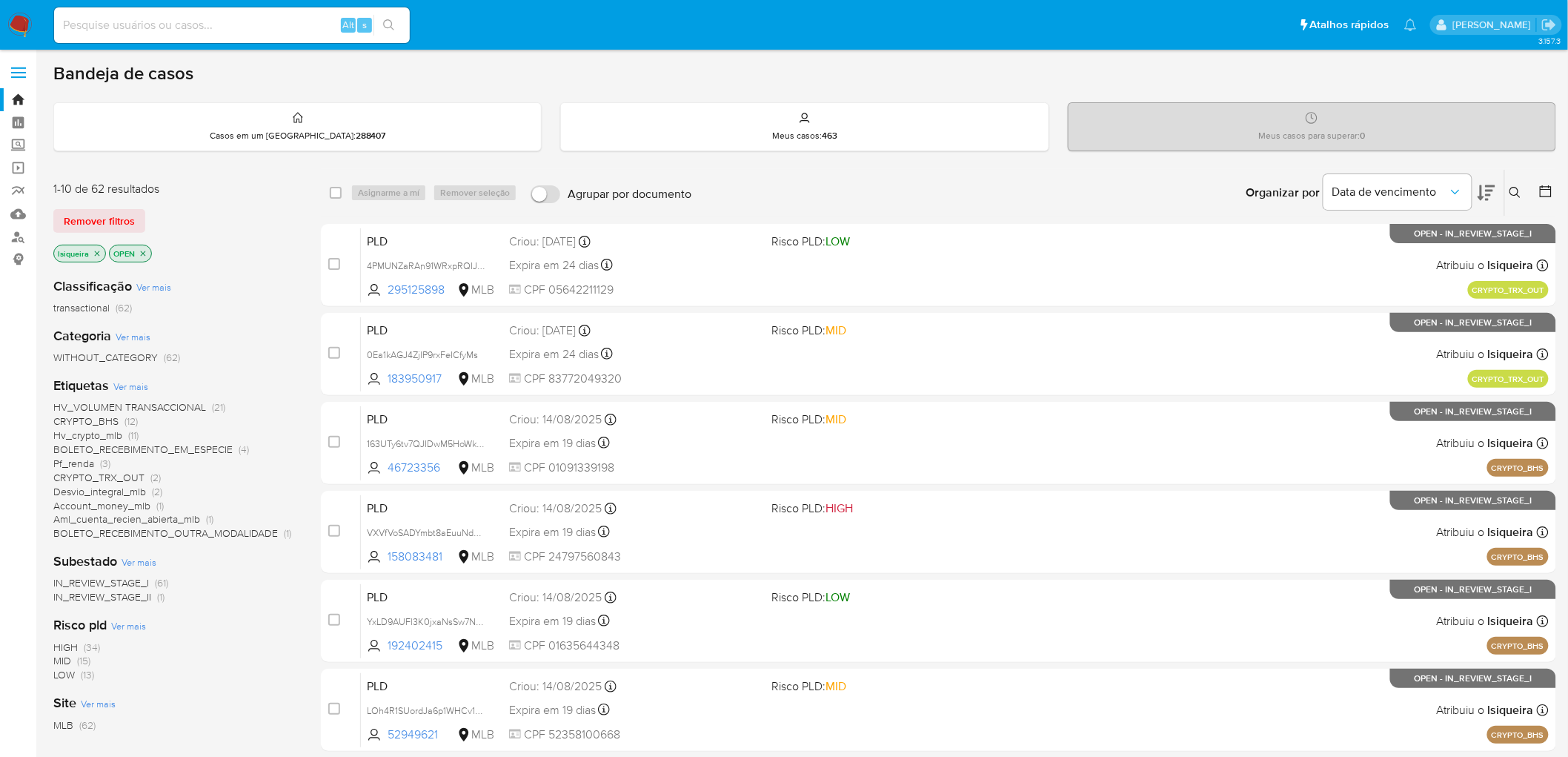
click at [773, 186] on div "Organizar por Data de vencimento Os resultados não podem ser classificados enqu…" at bounding box center [1128, 192] width 858 height 46
click at [494, 92] on div "Bandeja de casos Casos em um prato : 288407 Meus casos : 463 Meus casos para su…" at bounding box center [805, 611] width 1503 height 1098
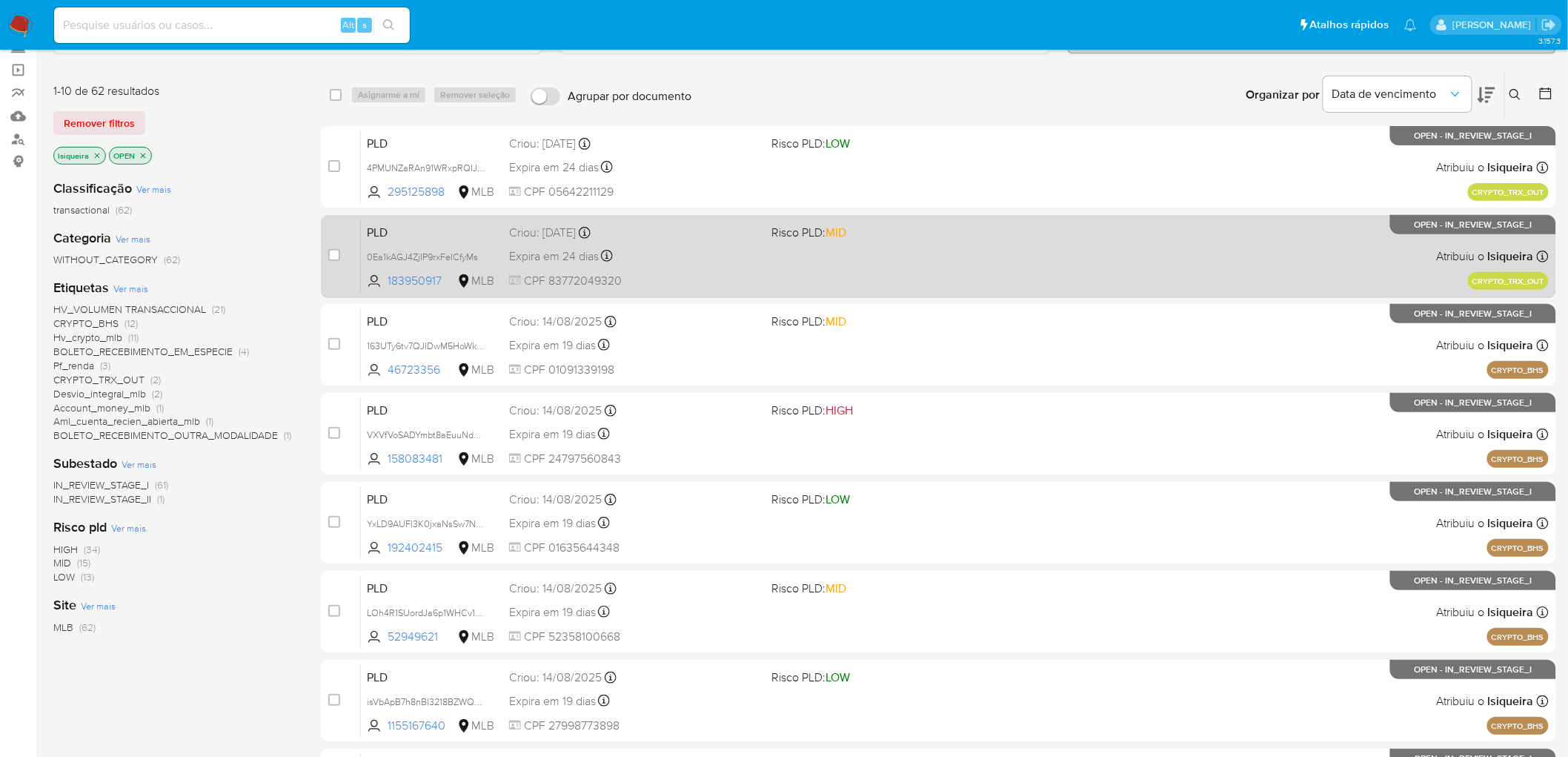
scroll to position [82, 0]
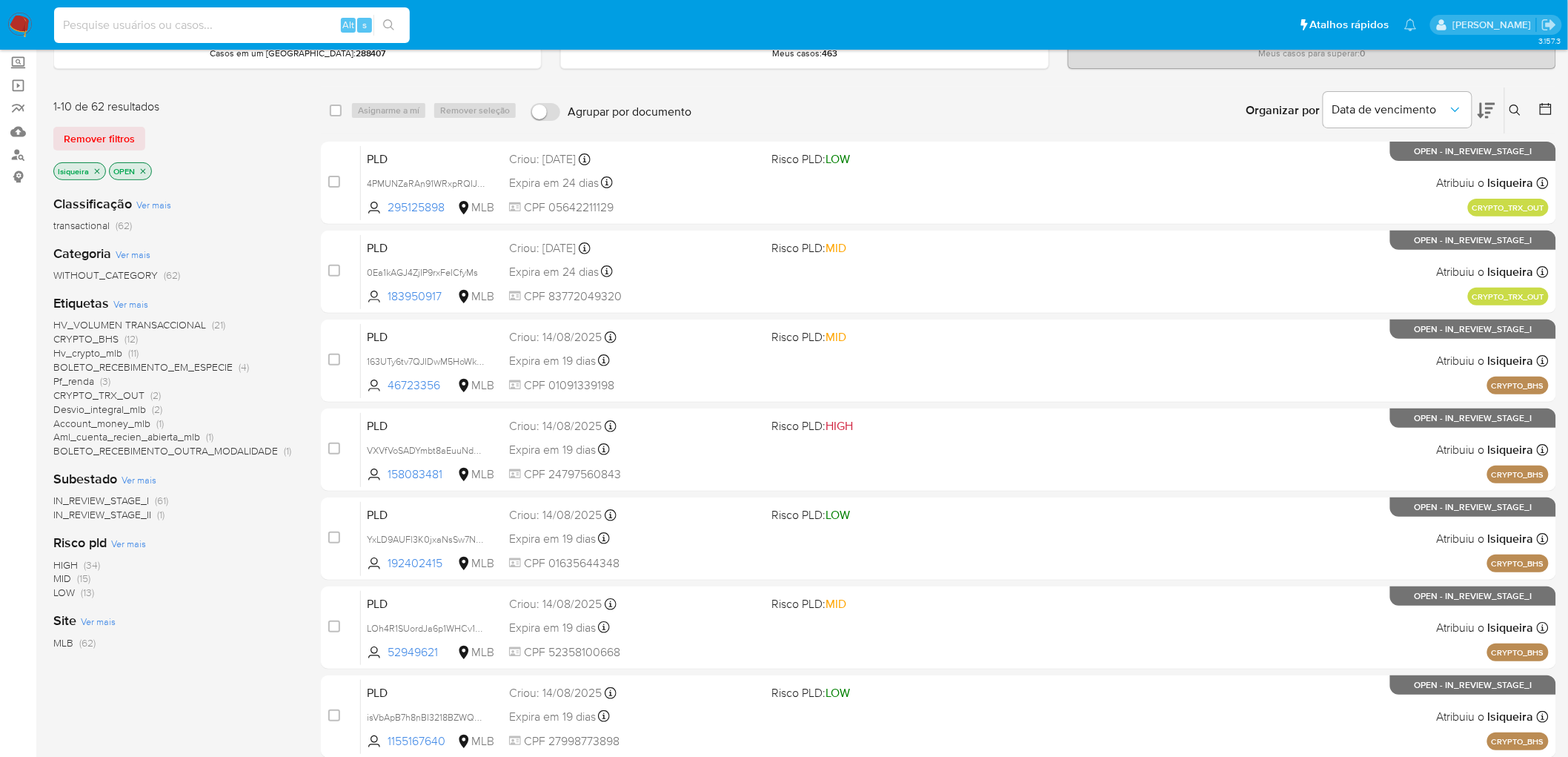
click at [195, 29] on input at bounding box center [232, 25] width 356 height 19
paste input "759780528"
type input "759780528"
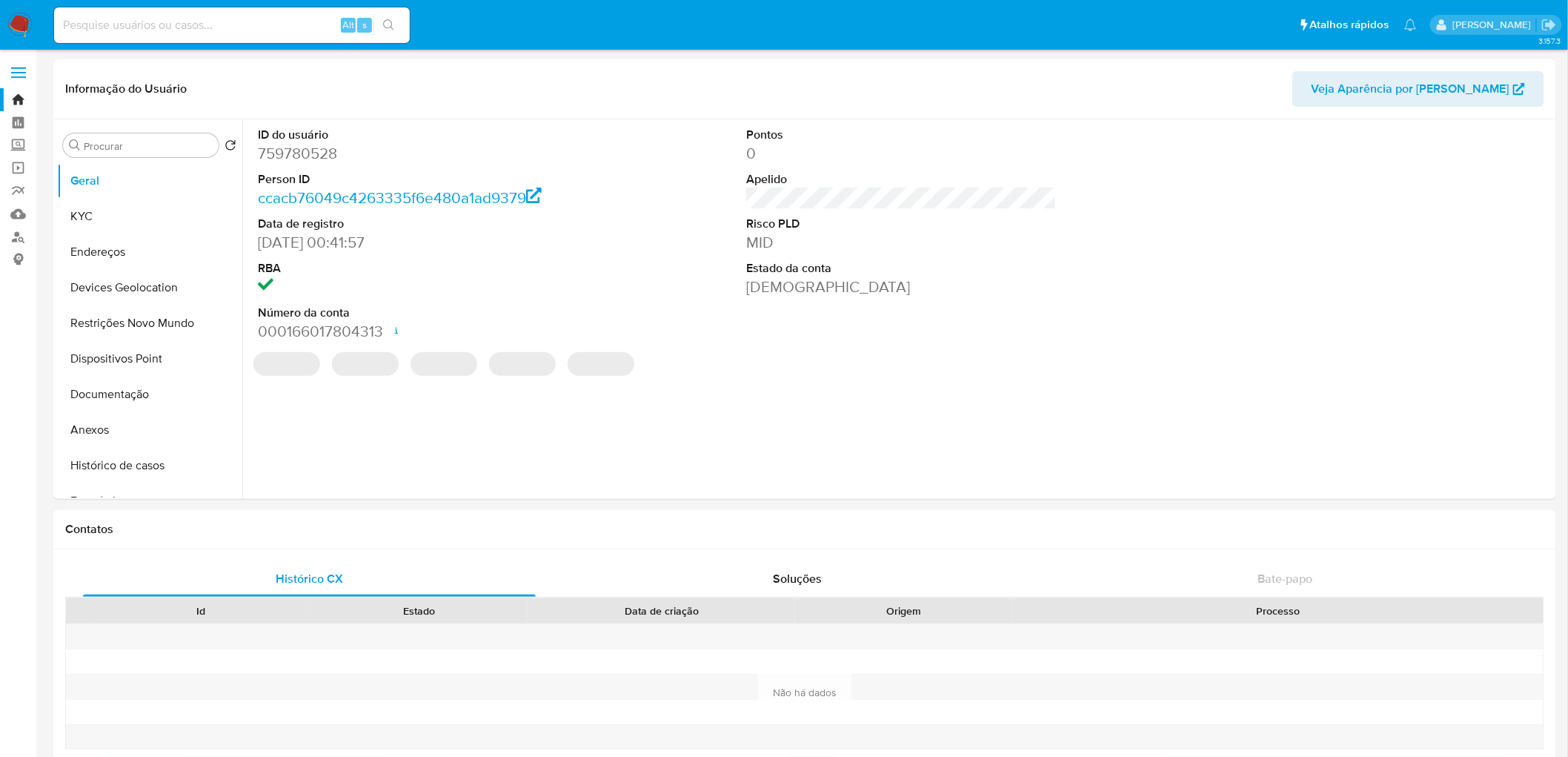
select select "10"
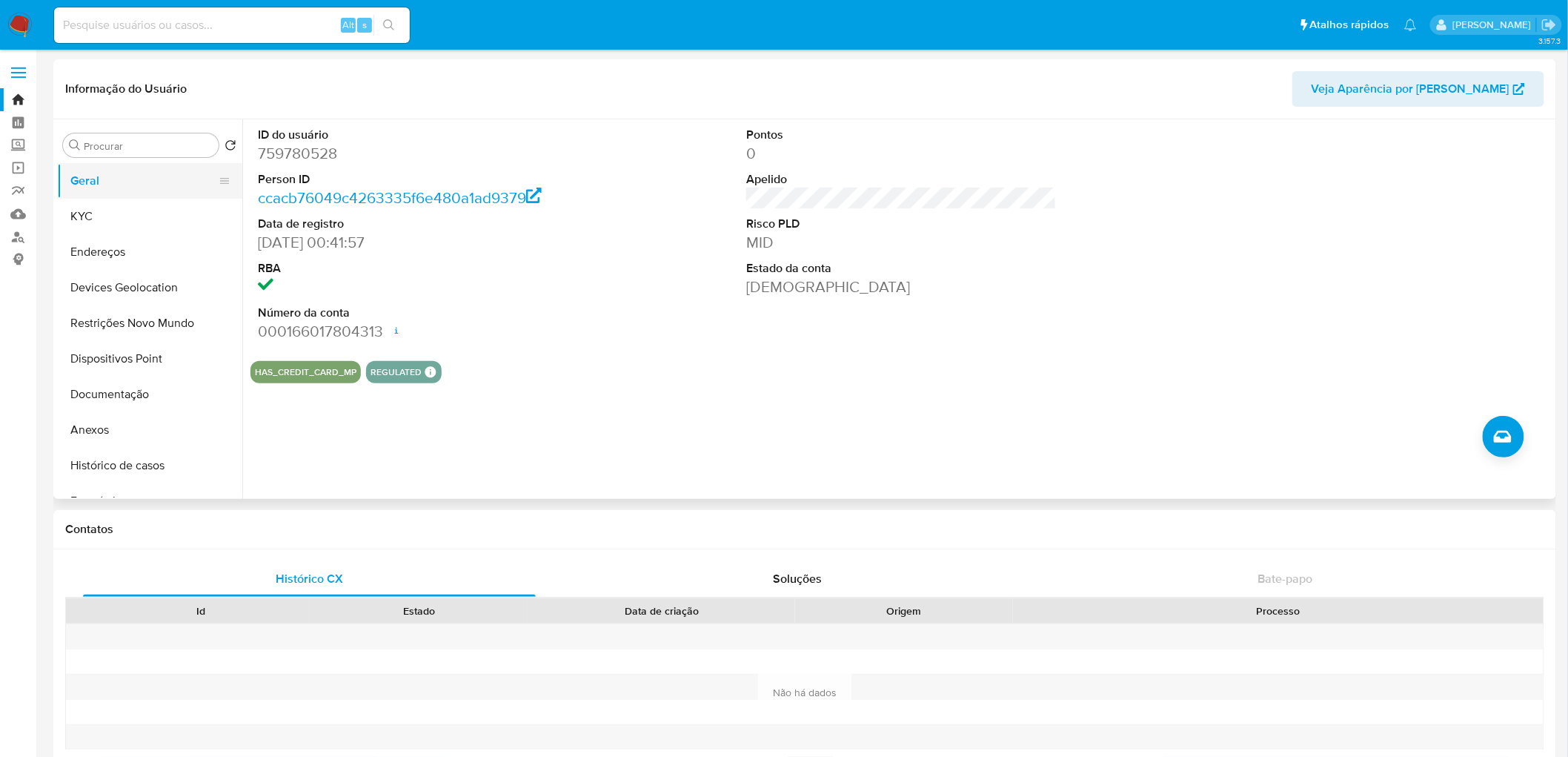
click at [116, 174] on button "Geral" at bounding box center [144, 181] width 174 height 36
click at [201, 16] on input at bounding box center [232, 25] width 356 height 19
paste input "1541640176"
type input "1541640176"
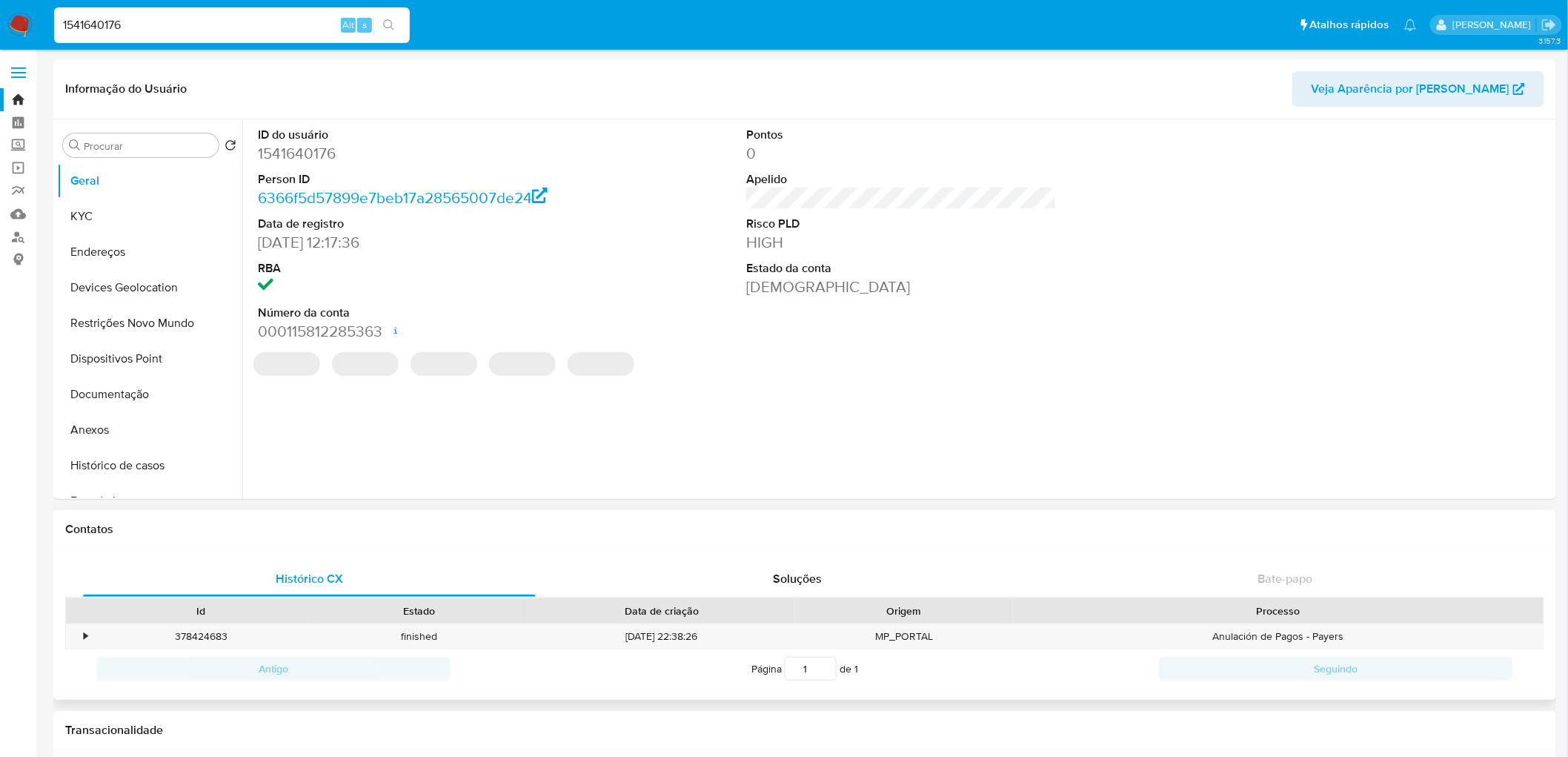
select select "10"
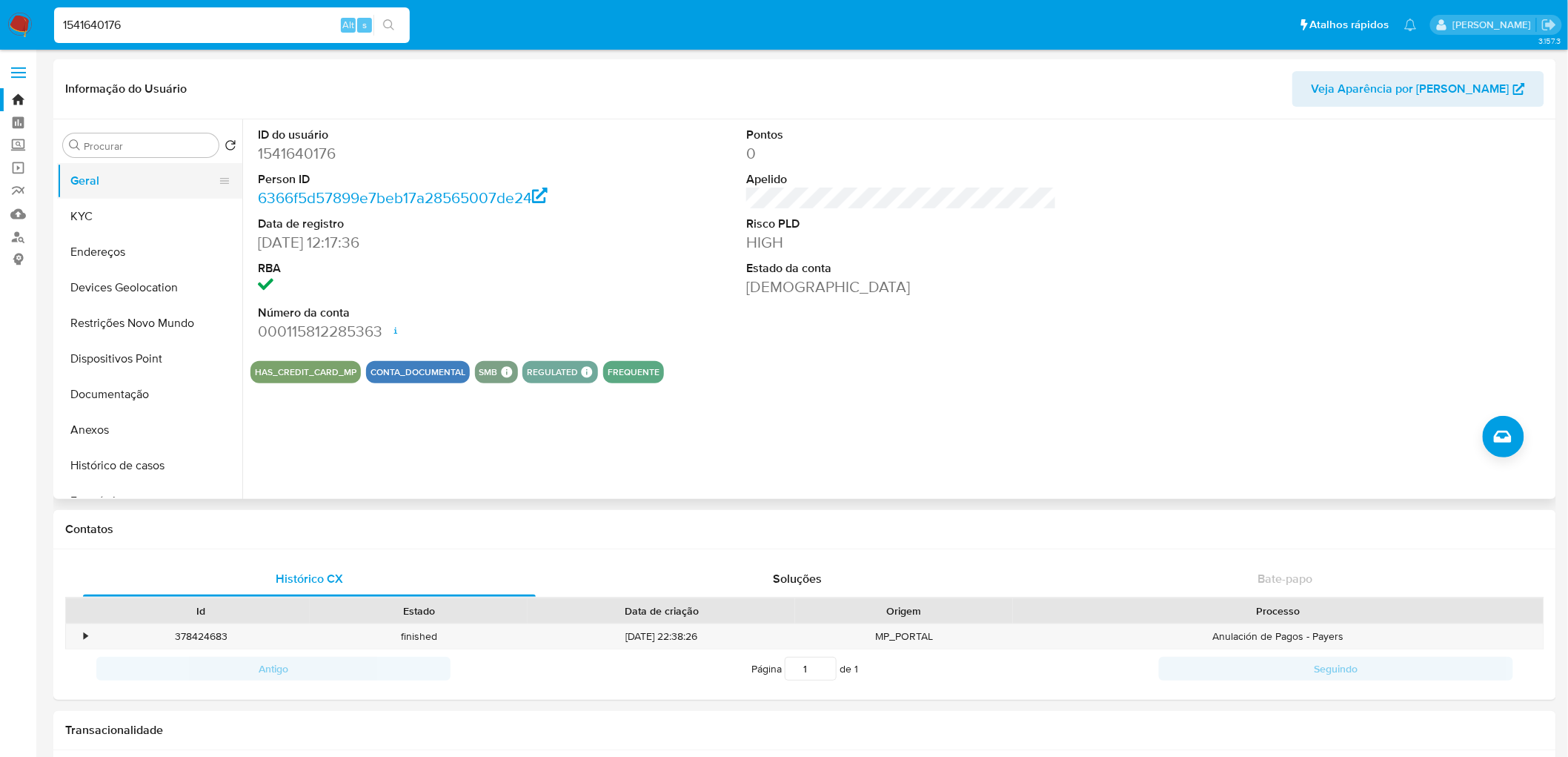
click at [109, 180] on button "Geral" at bounding box center [144, 181] width 174 height 36
click at [242, 30] on input "1541640176" at bounding box center [232, 25] width 356 height 19
paste input "1822782049"
drag, startPoint x: 242, startPoint y: 30, endPoint x: 0, endPoint y: 39, distance: 242.2
click at [0, 39] on nav "Pausado Ver notificaciones 15416401761822782049 Alt s Atalhos rápidos Presiona …" at bounding box center [784, 25] width 1568 height 50
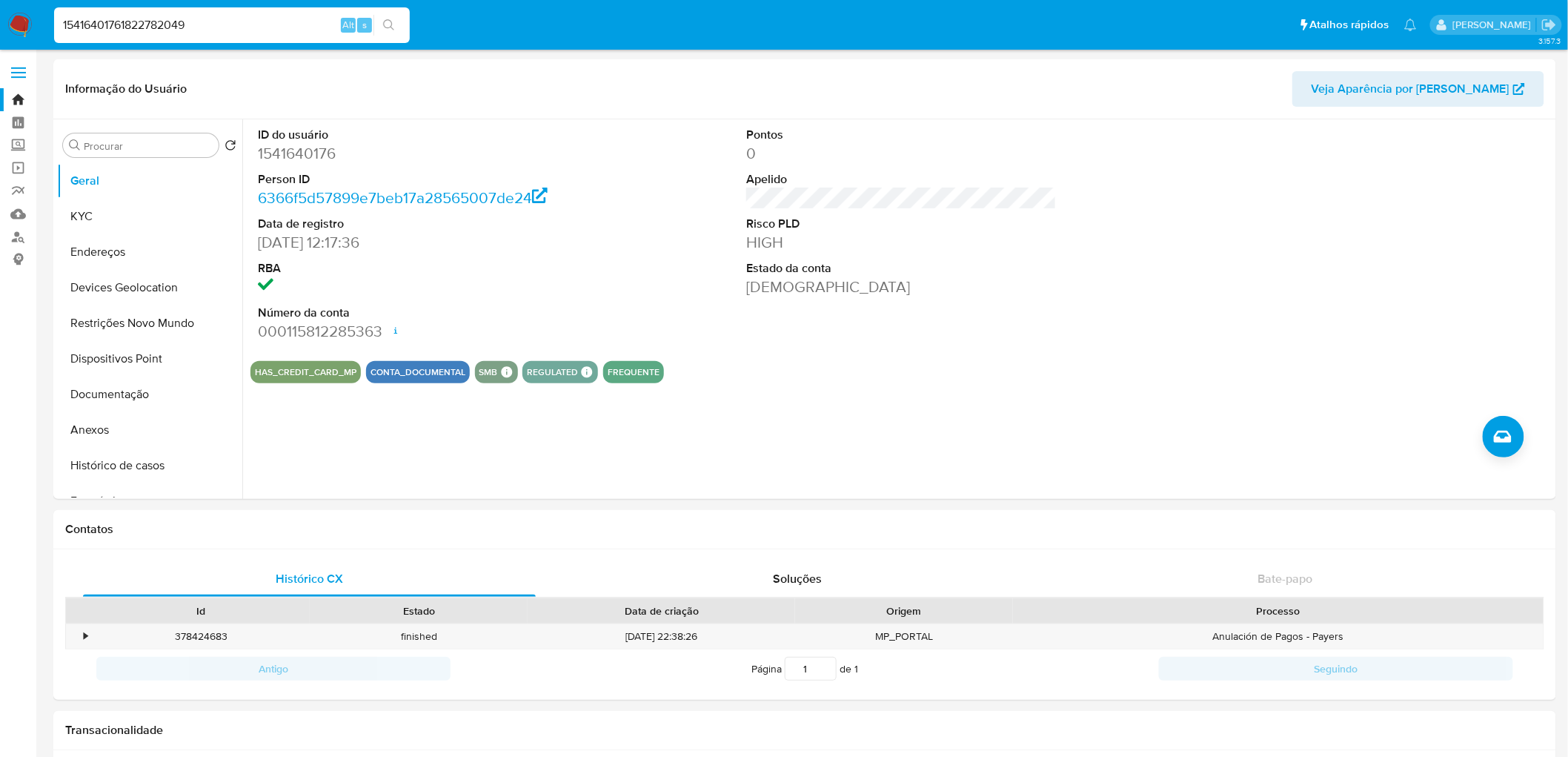
paste input
type input "1822782049"
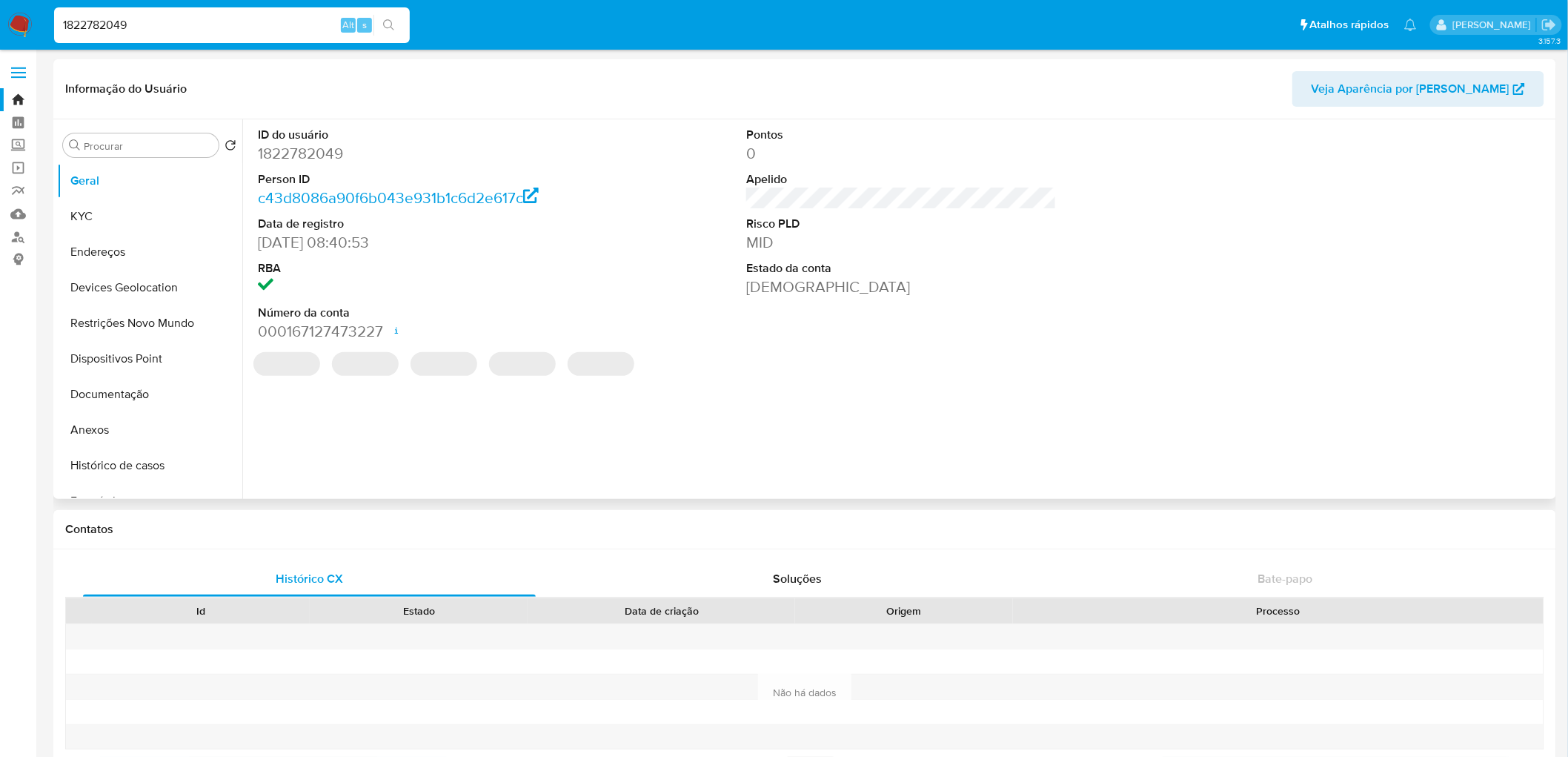
select select "10"
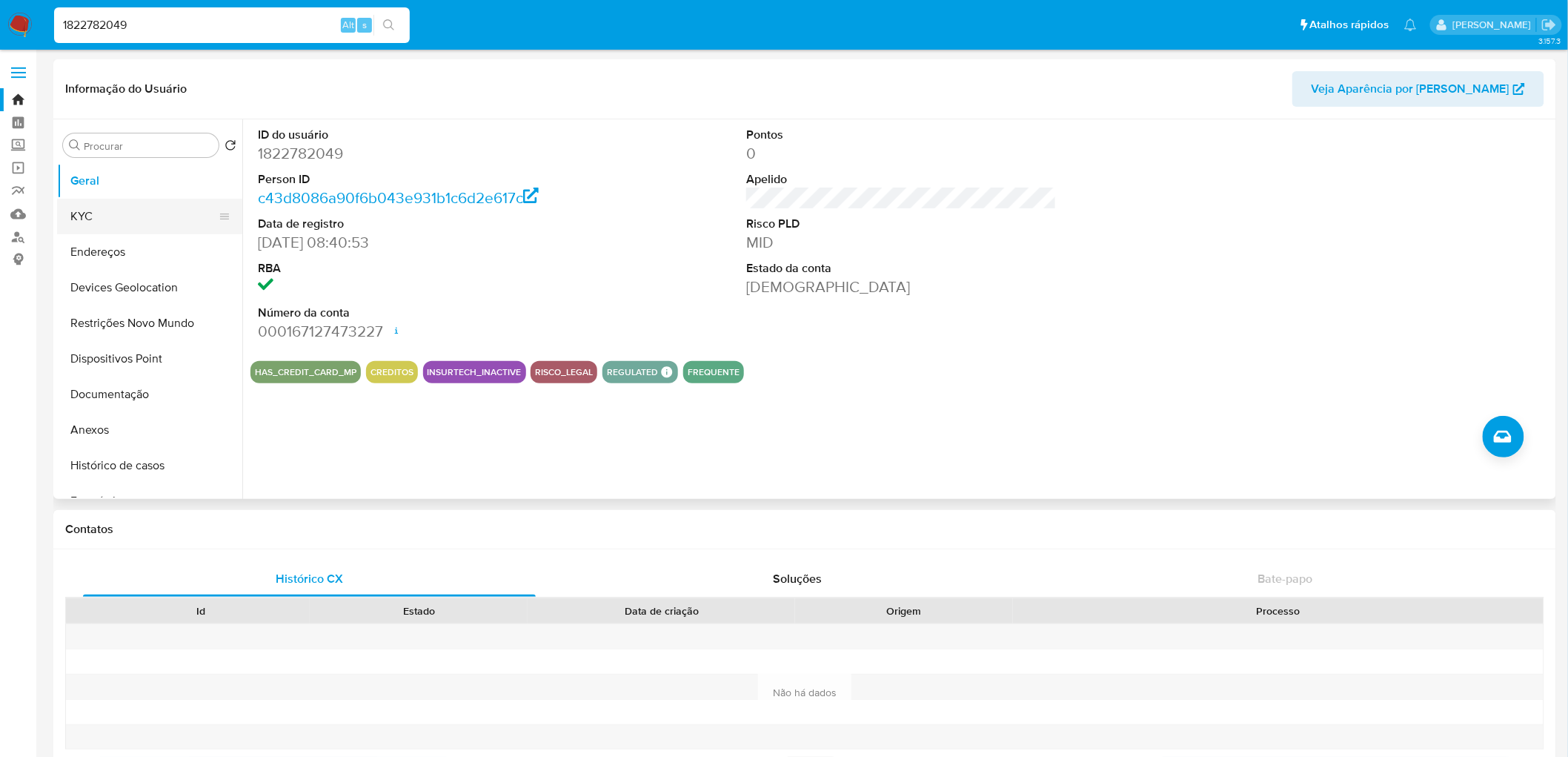
click at [92, 219] on button "KYC" at bounding box center [144, 216] width 174 height 36
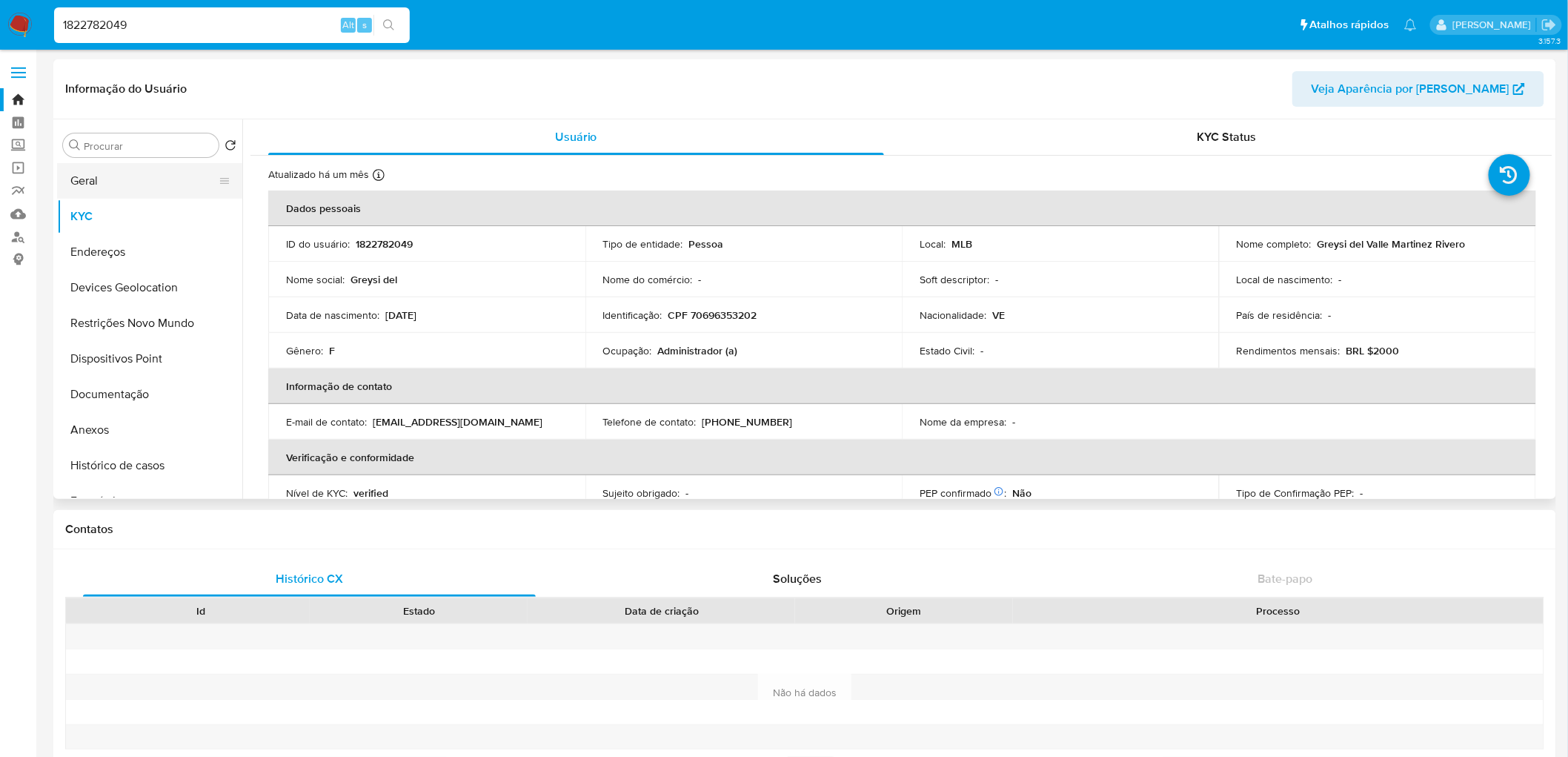
click at [115, 187] on button "Geral" at bounding box center [144, 181] width 174 height 36
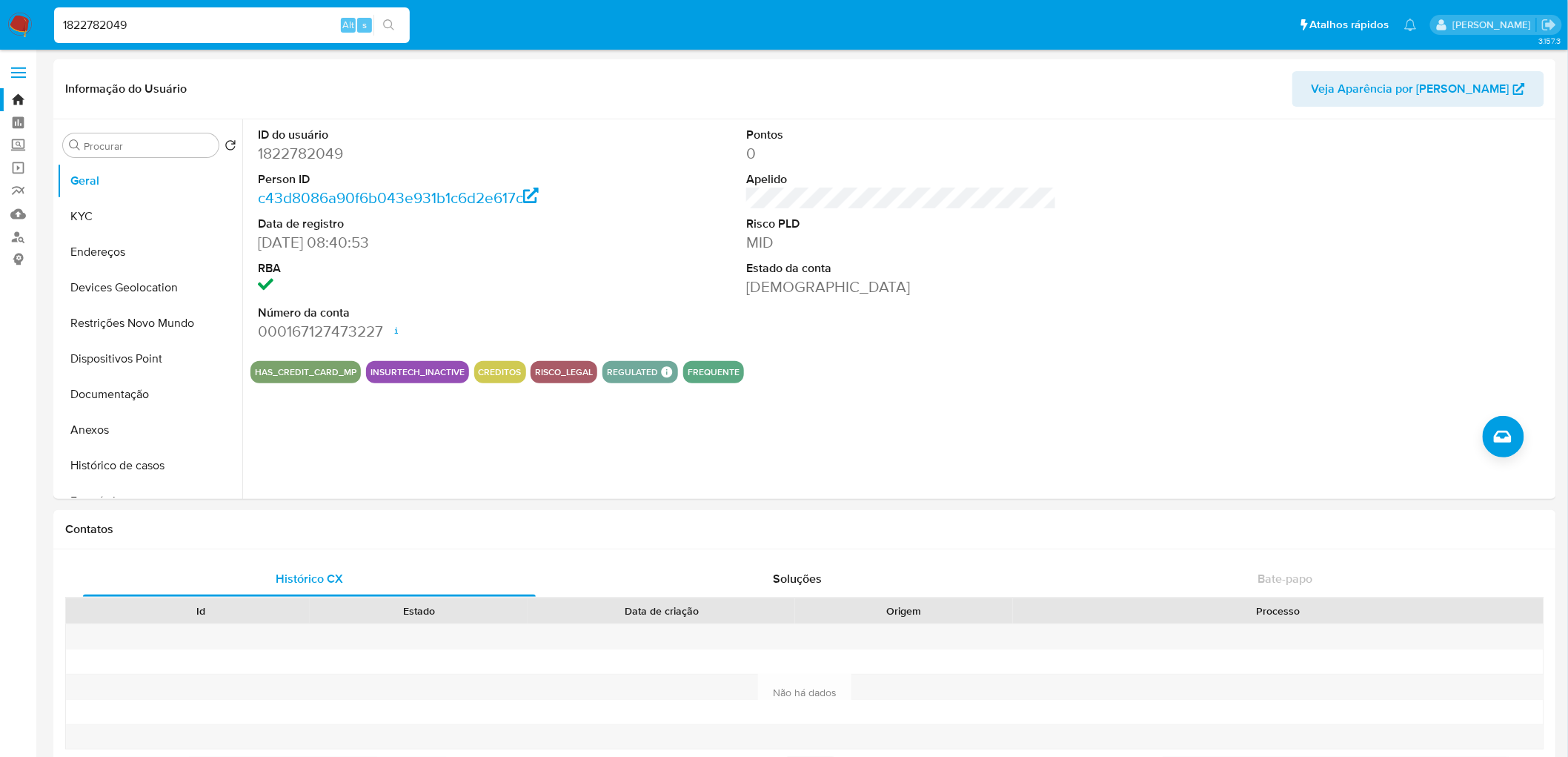
click at [219, 19] on input "1822782049" at bounding box center [232, 25] width 356 height 19
paste input "541640176"
type input "1541640176"
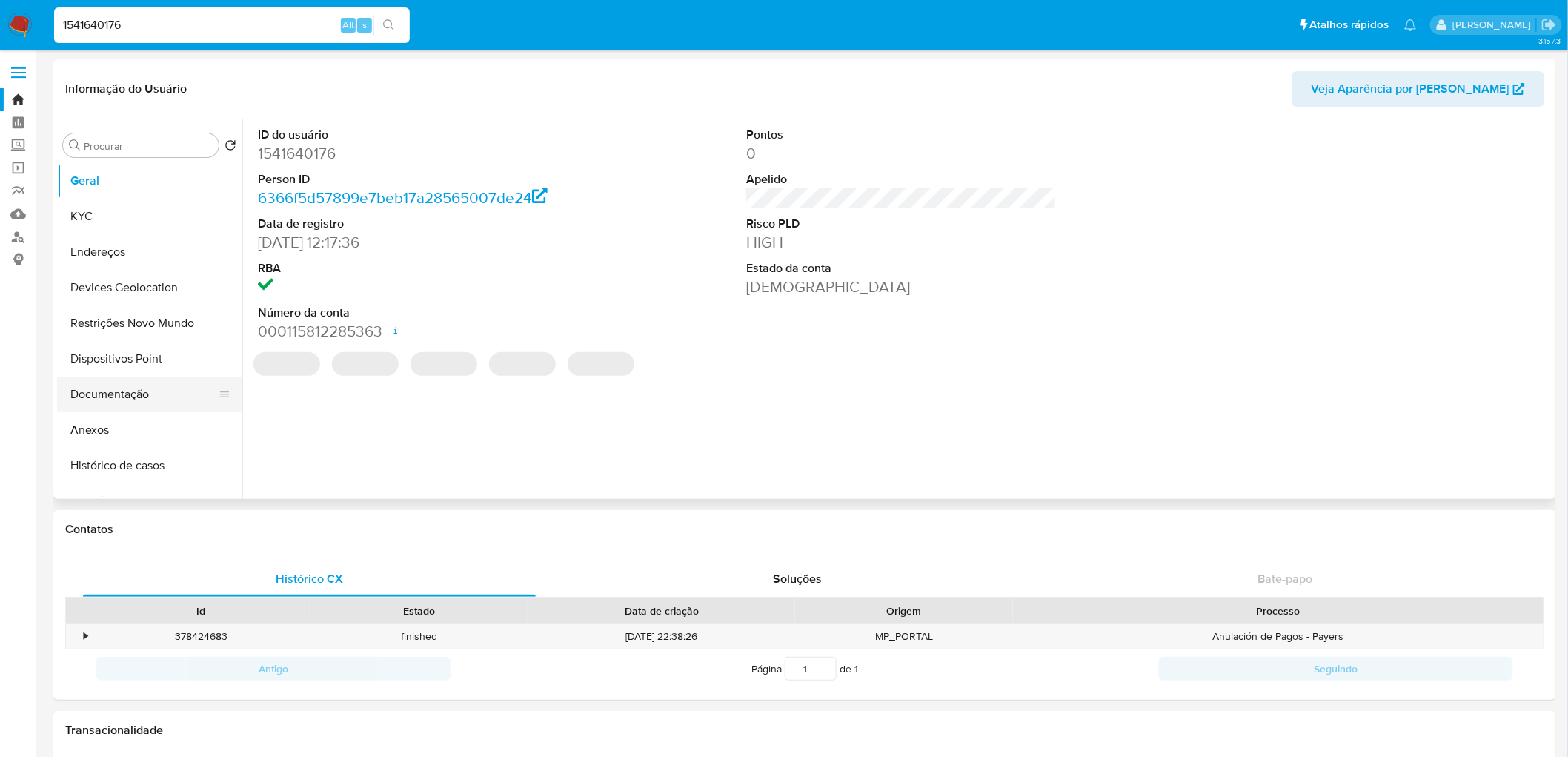
select select "10"
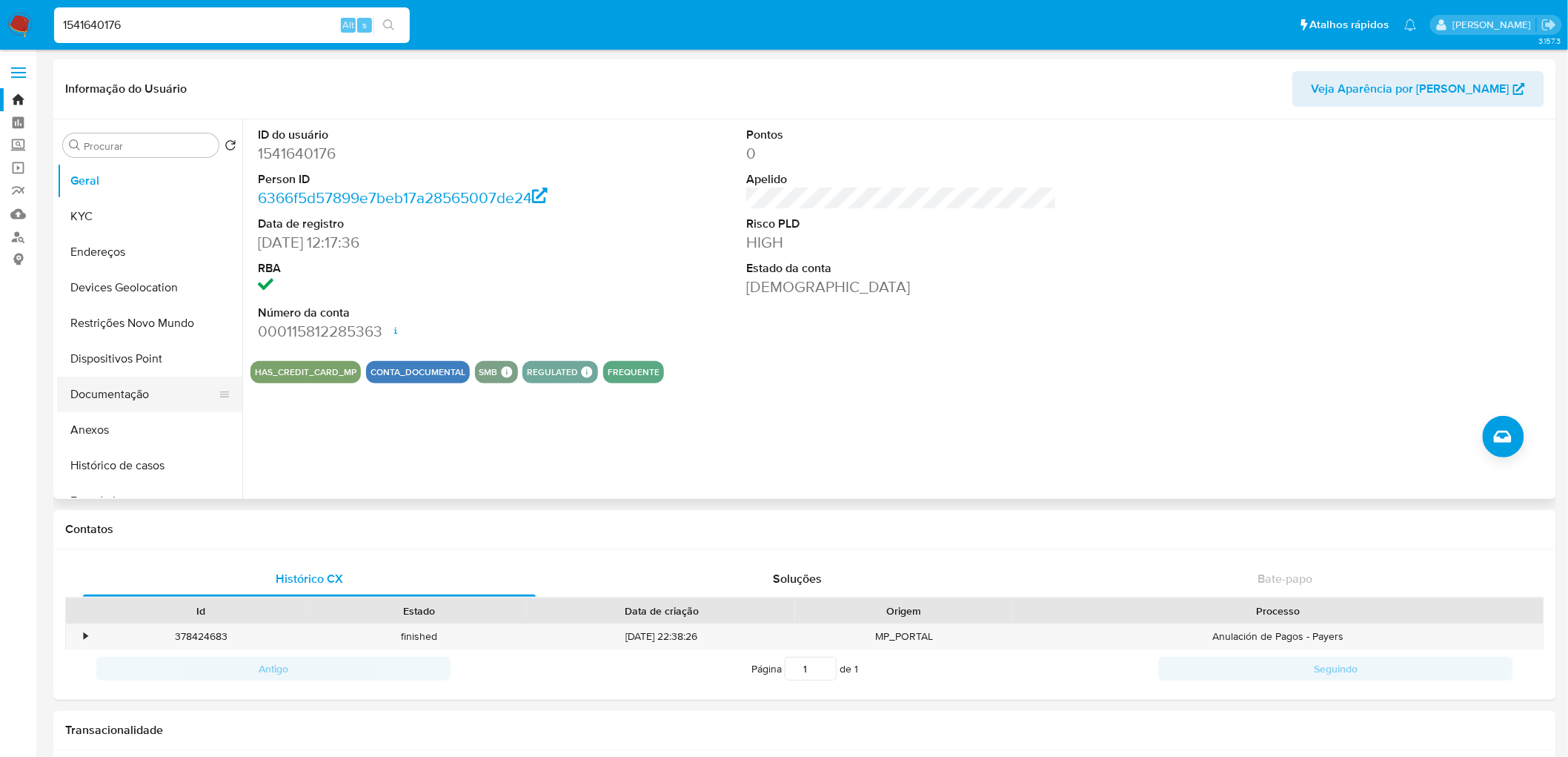
click at [163, 392] on button "Documentação" at bounding box center [144, 394] width 174 height 36
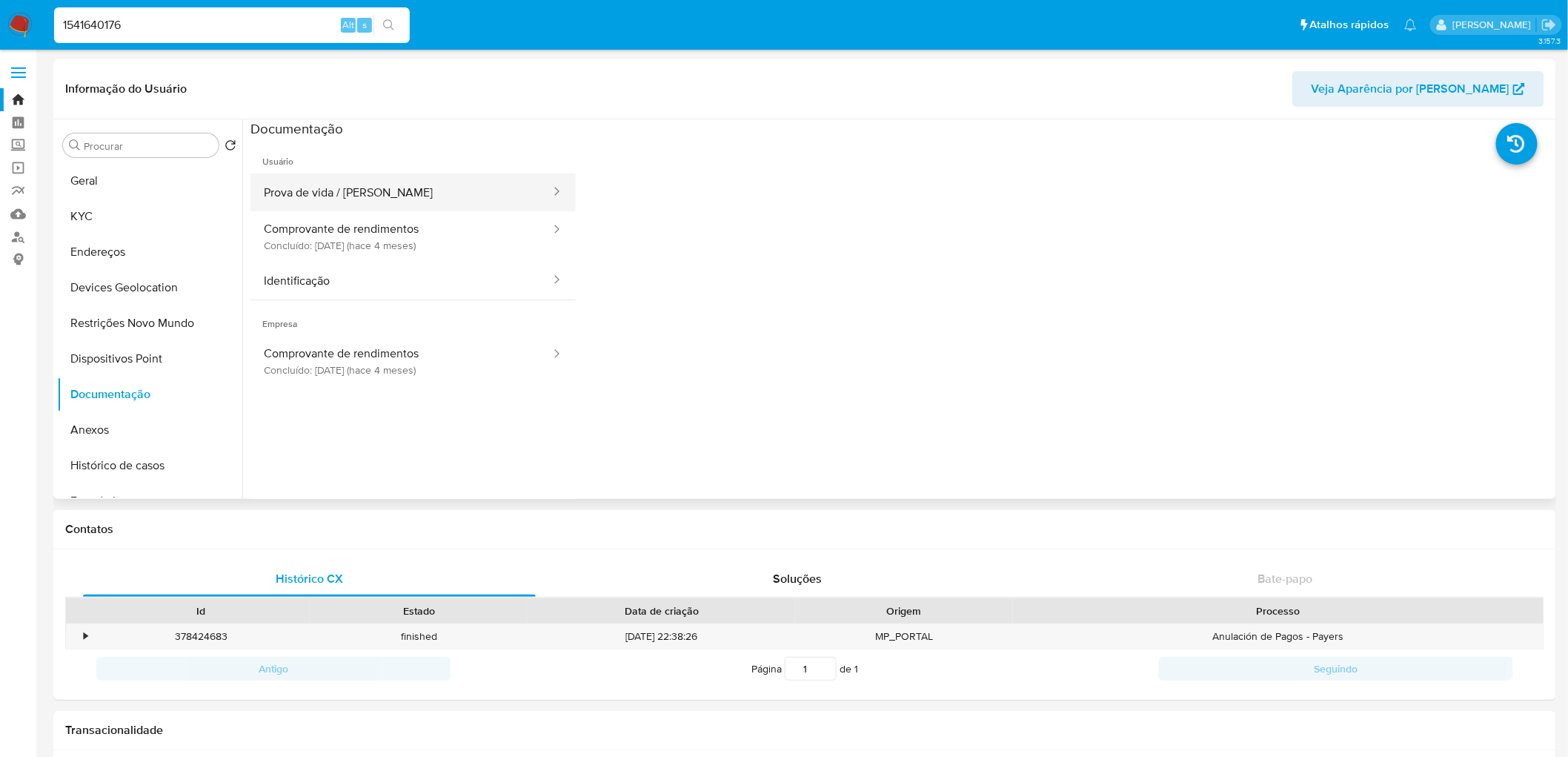
click at [420, 193] on button "Prova de vida / Selfie" at bounding box center [401, 192] width 302 height 38
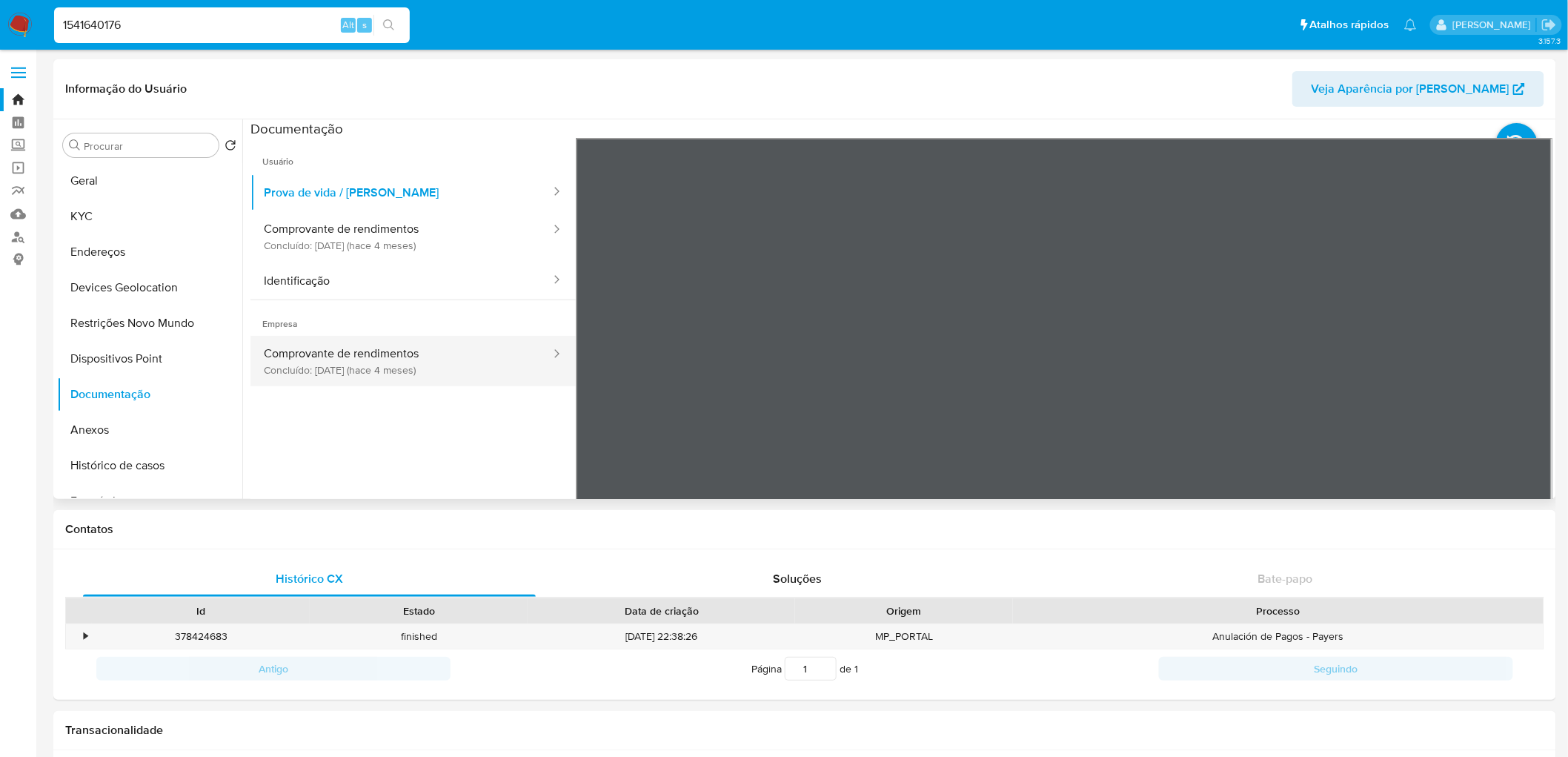
click at [423, 358] on button "Comprovante de rendimentos Concluído: 13/05/2025 (hace 4 meses)" at bounding box center [401, 361] width 302 height 50
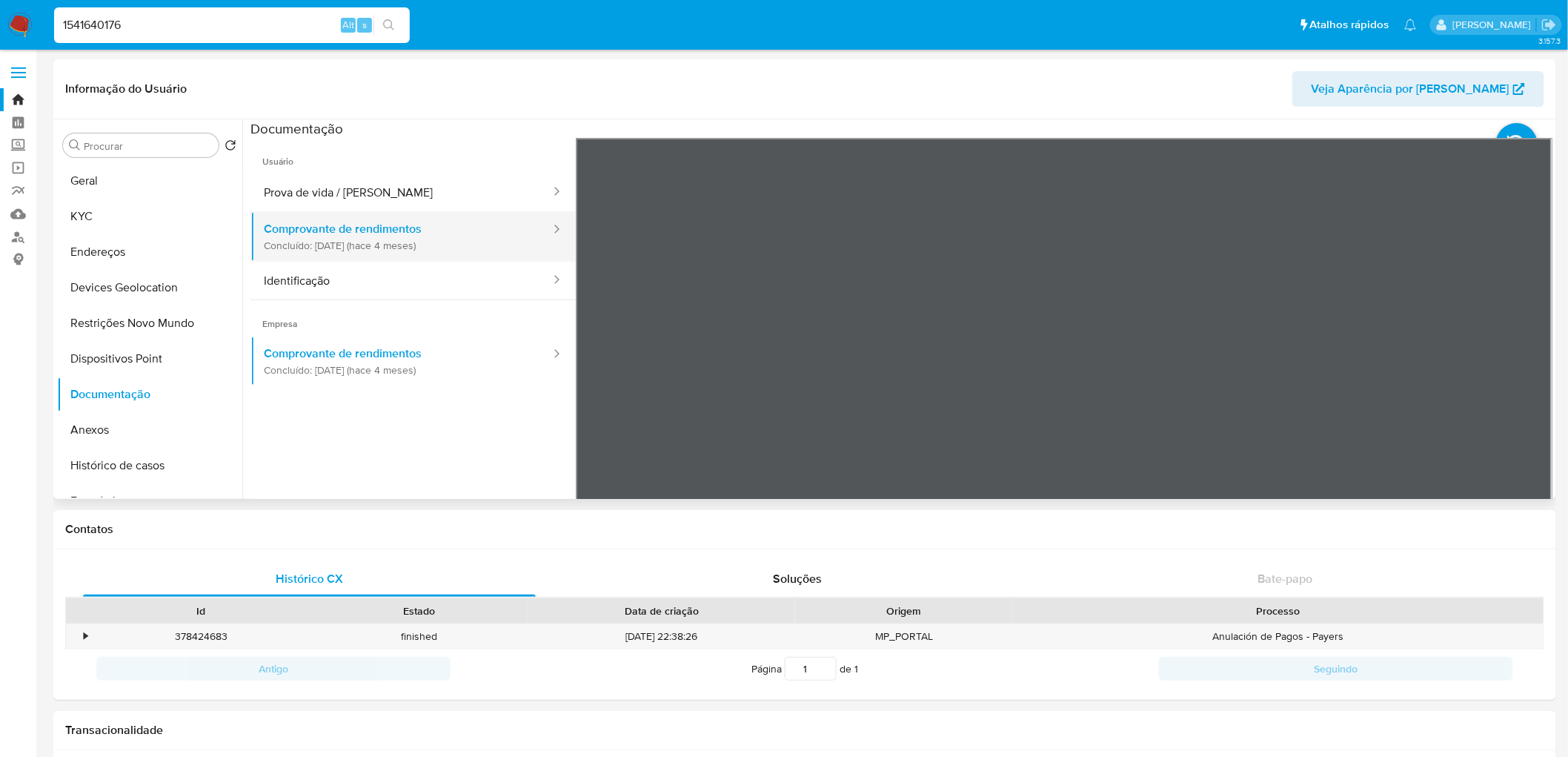
click at [455, 247] on button "Comprovante de rendimentos Concluído: 13/05/2025 (hace 4 meses)" at bounding box center [401, 236] width 302 height 50
click at [134, 167] on button "Geral" at bounding box center [144, 181] width 174 height 36
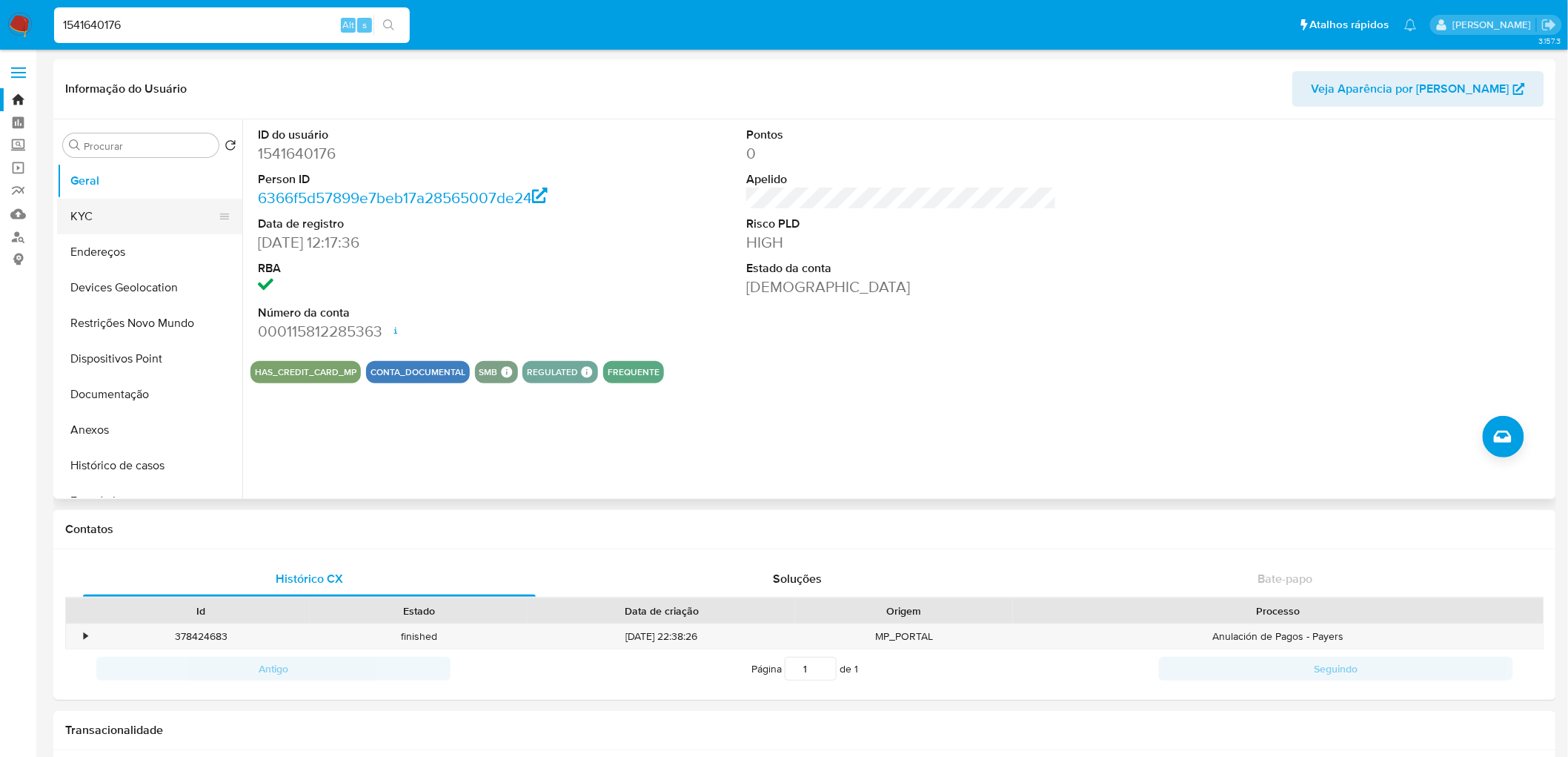
click at [130, 208] on button "KYC" at bounding box center [144, 216] width 174 height 36
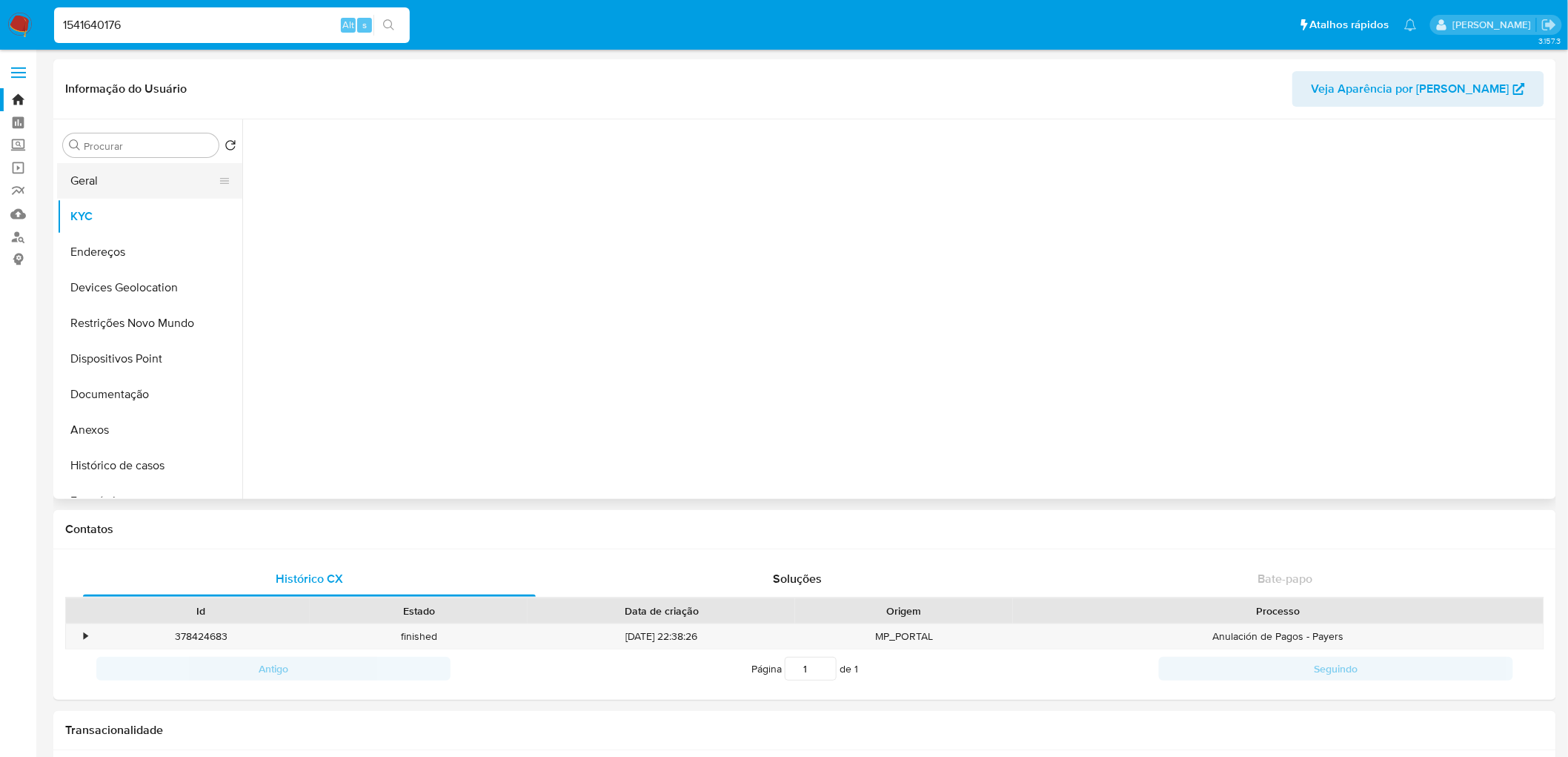
click at [138, 187] on button "Geral" at bounding box center [144, 181] width 174 height 36
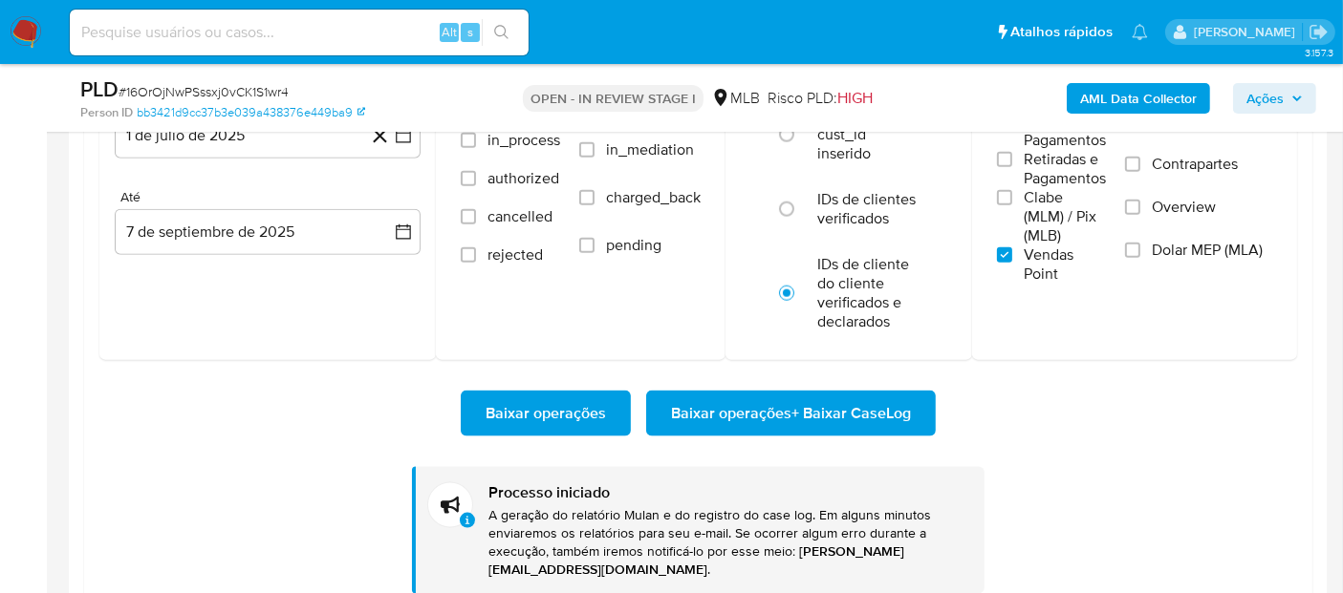
scroll to position [424, 0]
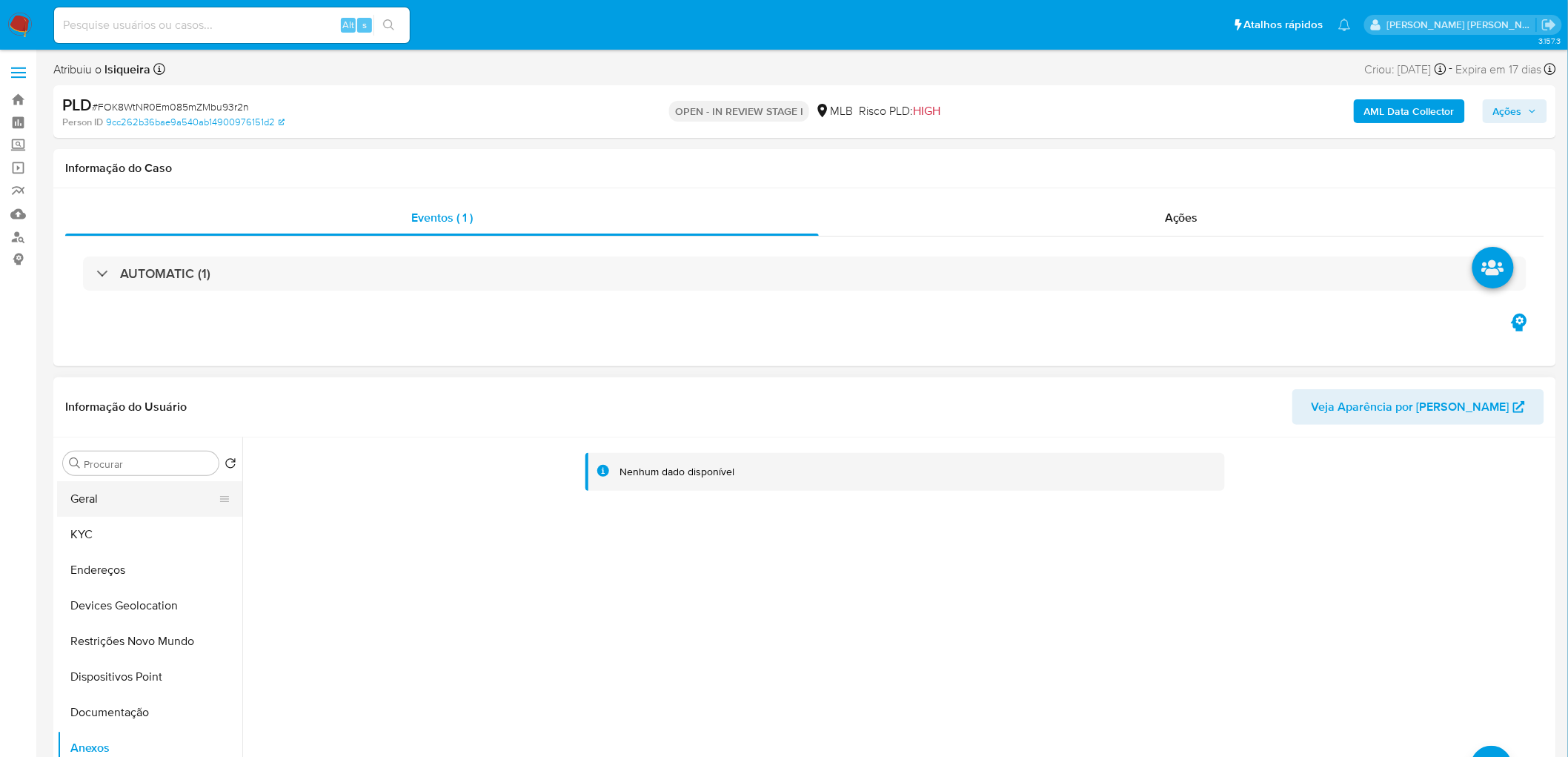
click at [96, 459] on button "Geral" at bounding box center [144, 499] width 174 height 36
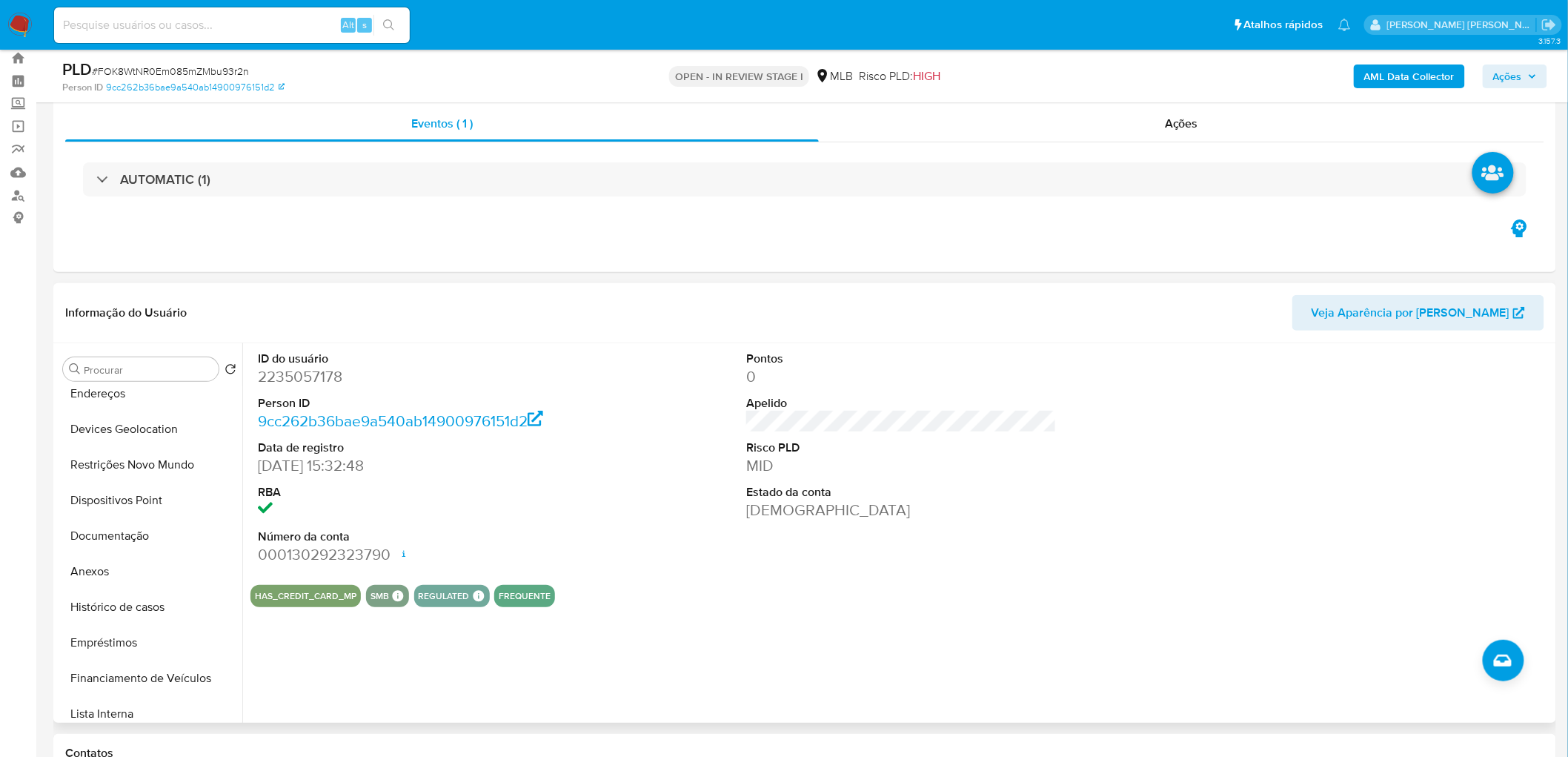
scroll to position [82, 0]
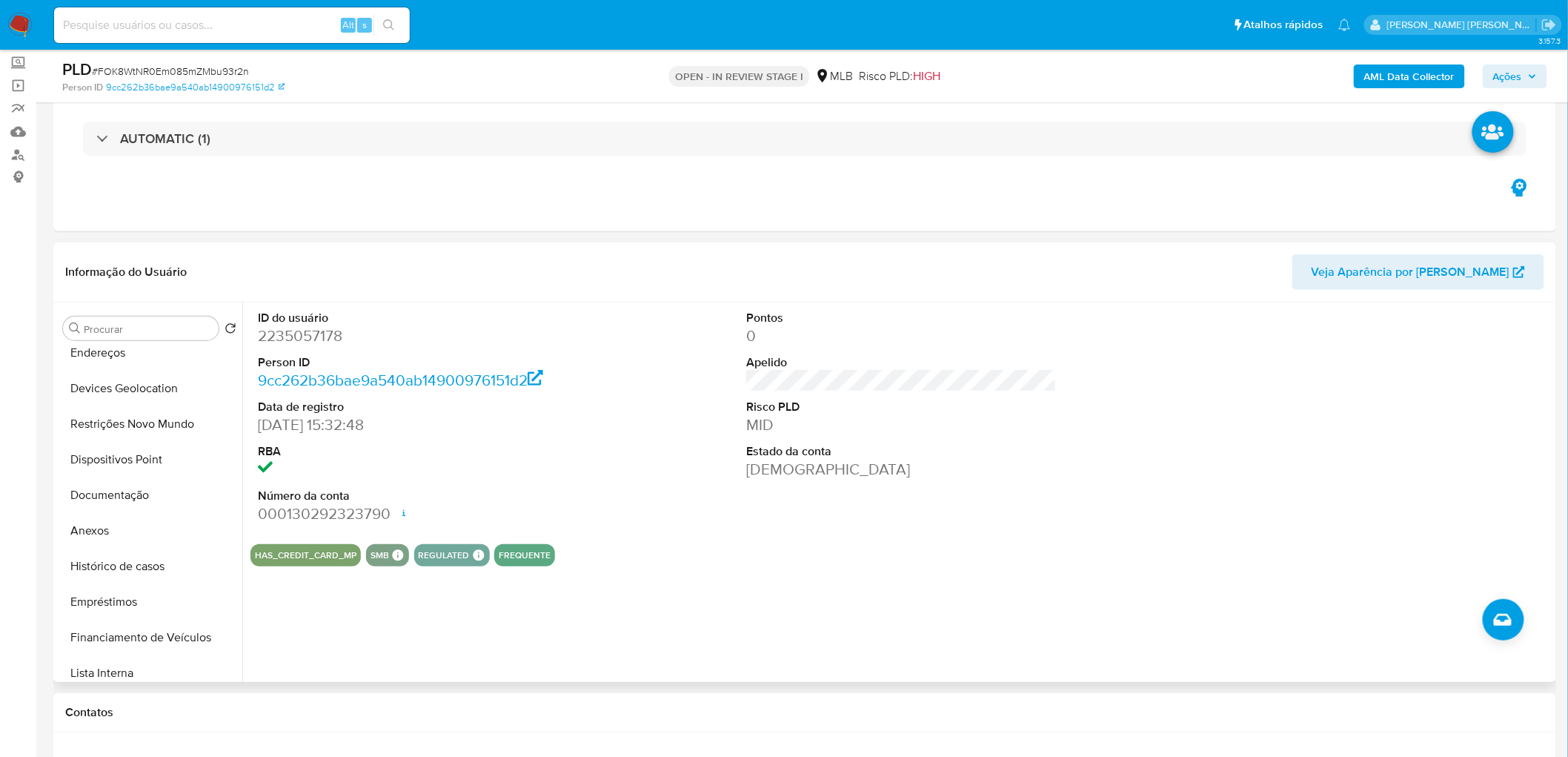
click at [793, 459] on div "ID do usuário 2235057178 Person ID 9cc262b36bae9a540ab14900976151d2 Data de reg…" at bounding box center [896, 492] width 1310 height 379
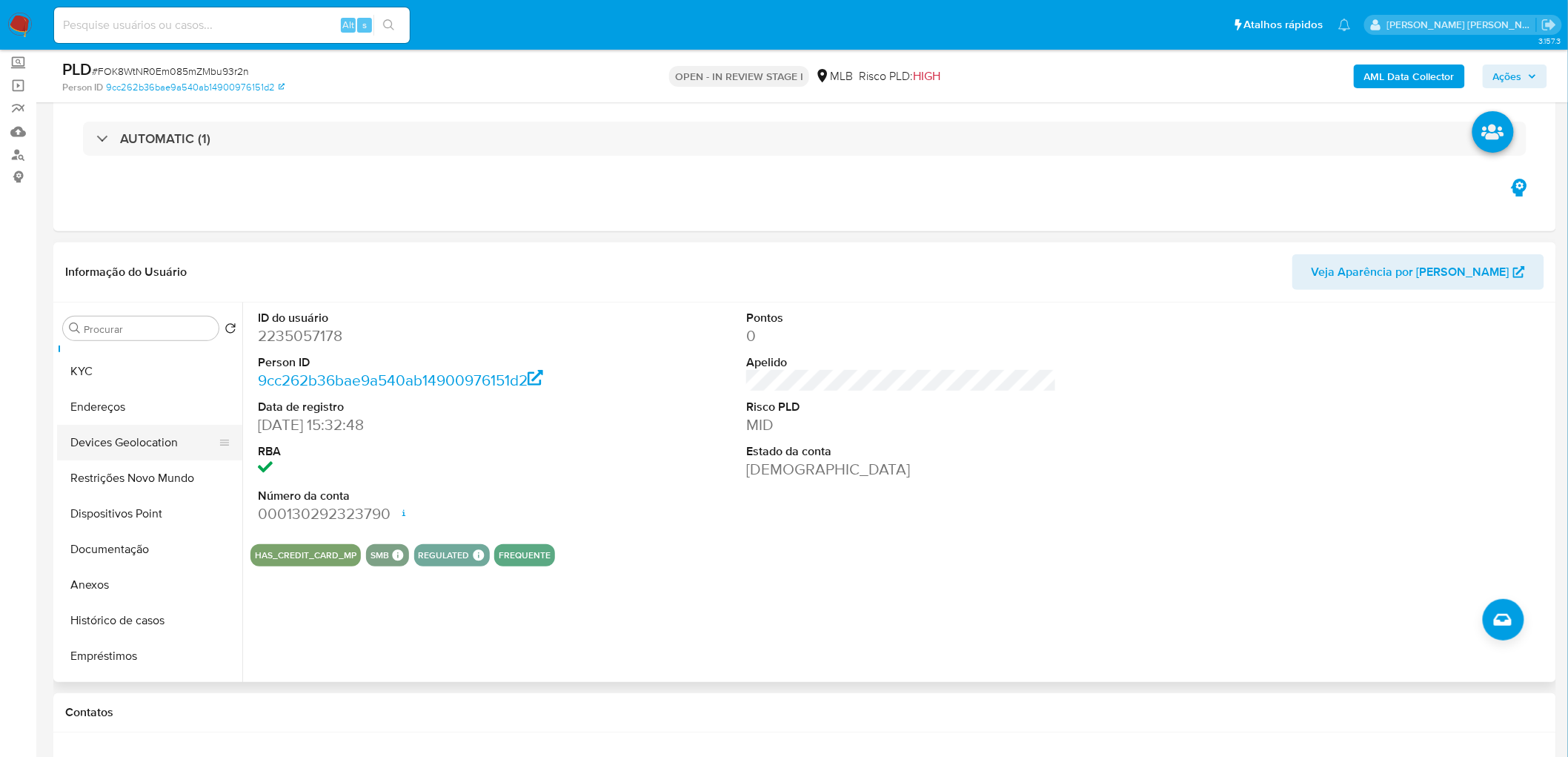
scroll to position [0, 0]
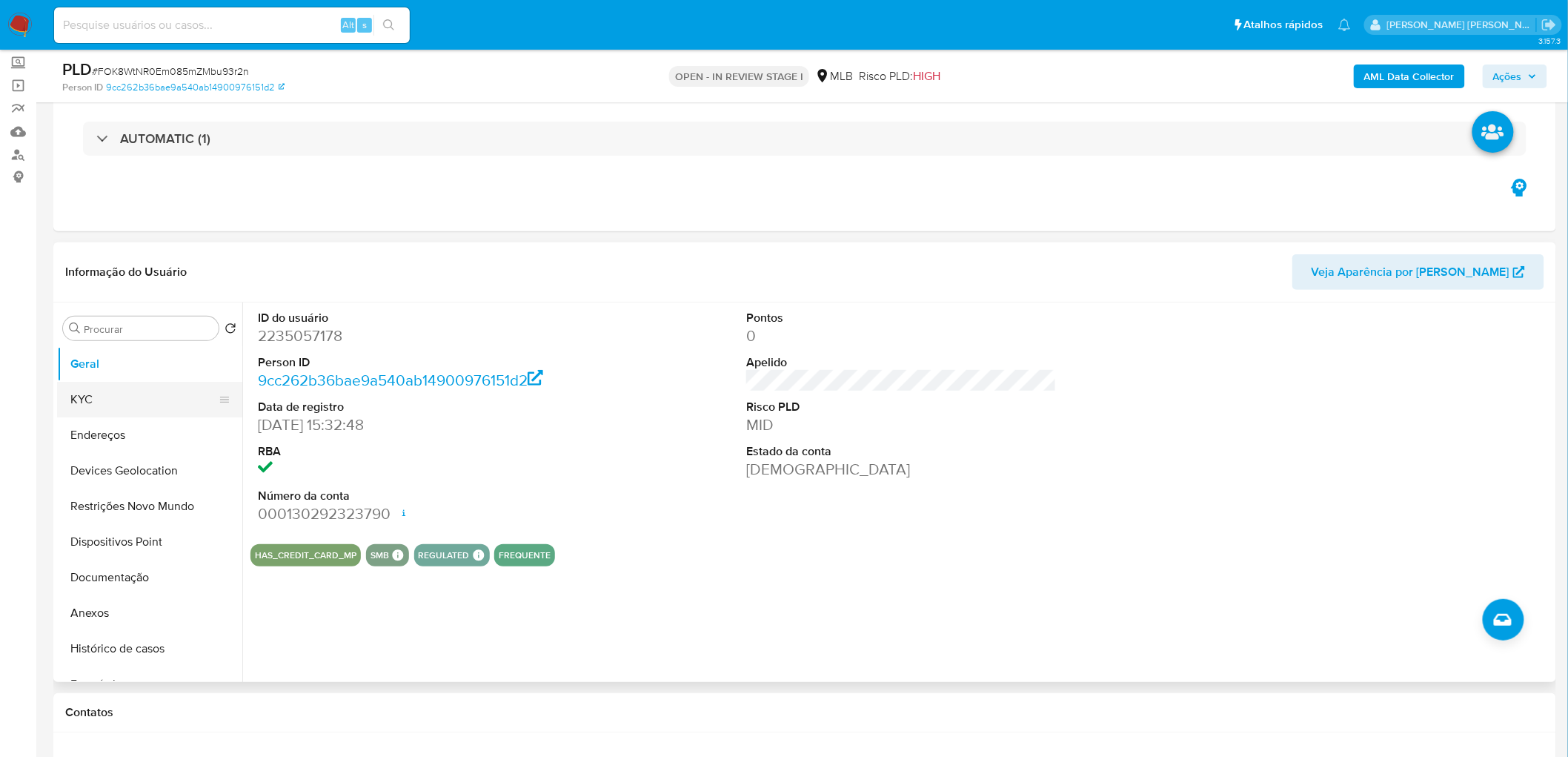
click at [92, 405] on button "KYC" at bounding box center [144, 399] width 174 height 36
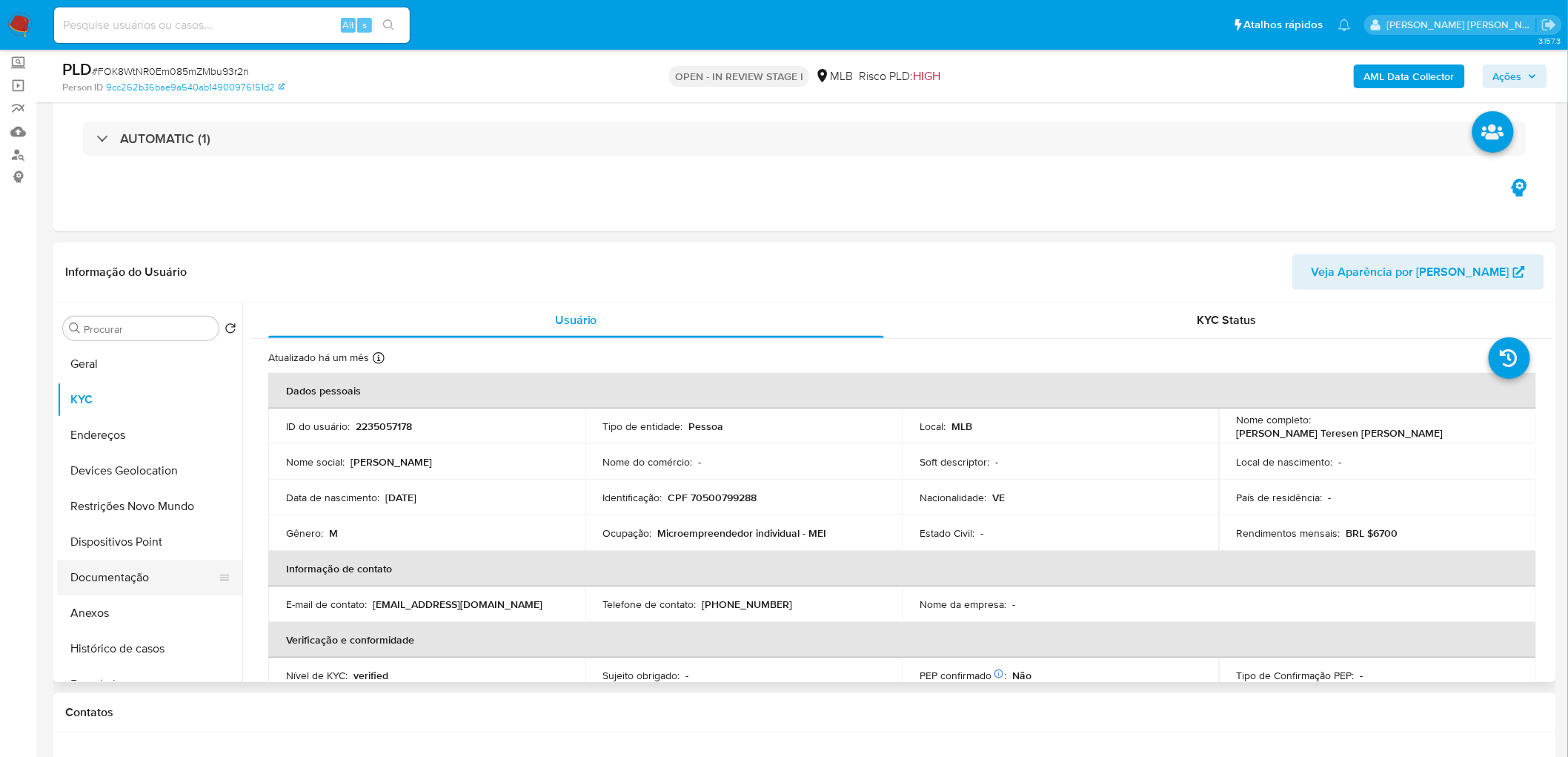
click at [134, 459] on button "Documentação" at bounding box center [144, 577] width 174 height 36
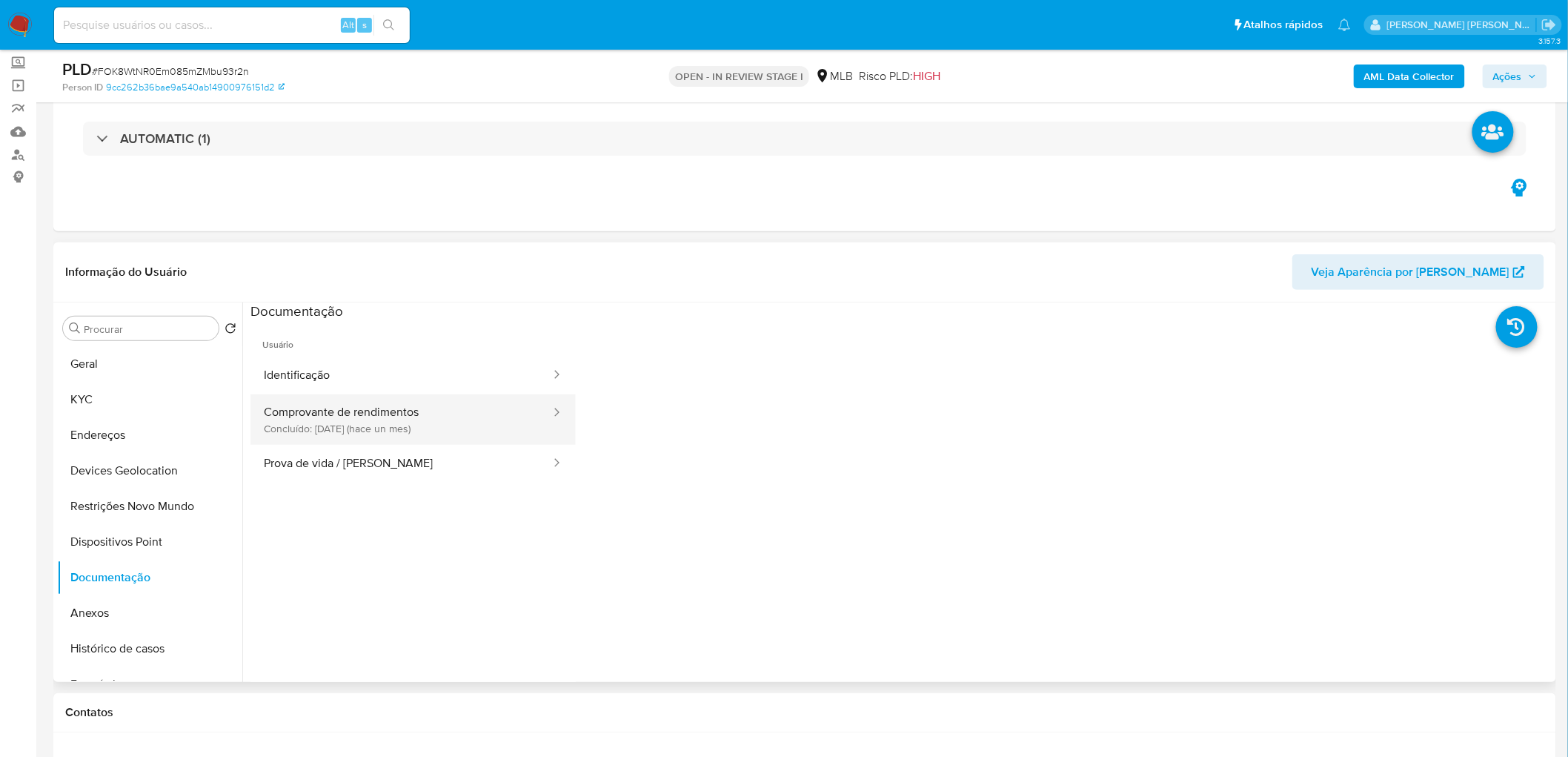
click at [404, 423] on button "Comprovante de rendimentos Concluído: 09/08/2025 (hace un mes)" at bounding box center [401, 419] width 302 height 50
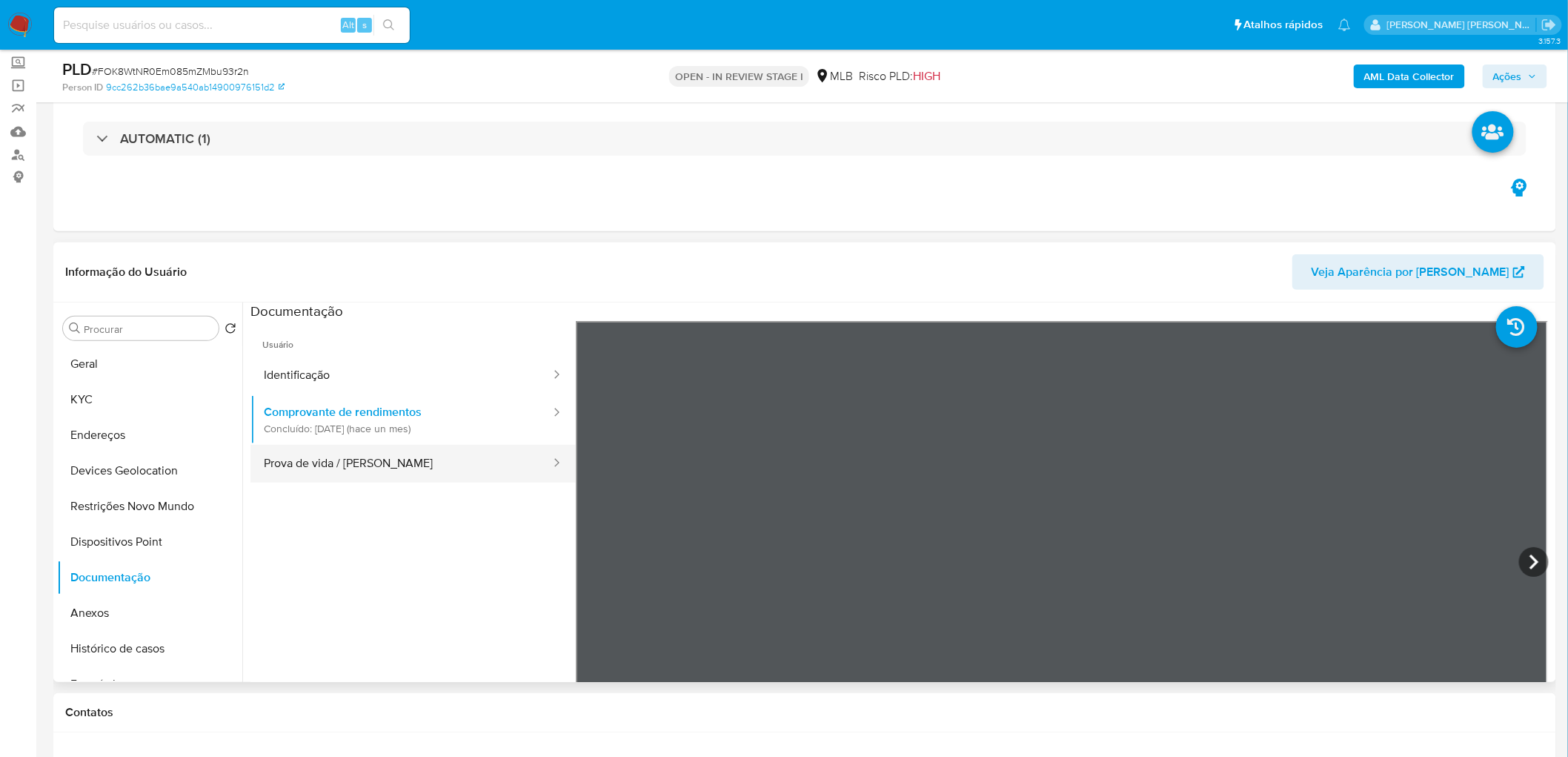
click at [399, 459] on button "Prova de vida / Selfie" at bounding box center [401, 463] width 302 height 38
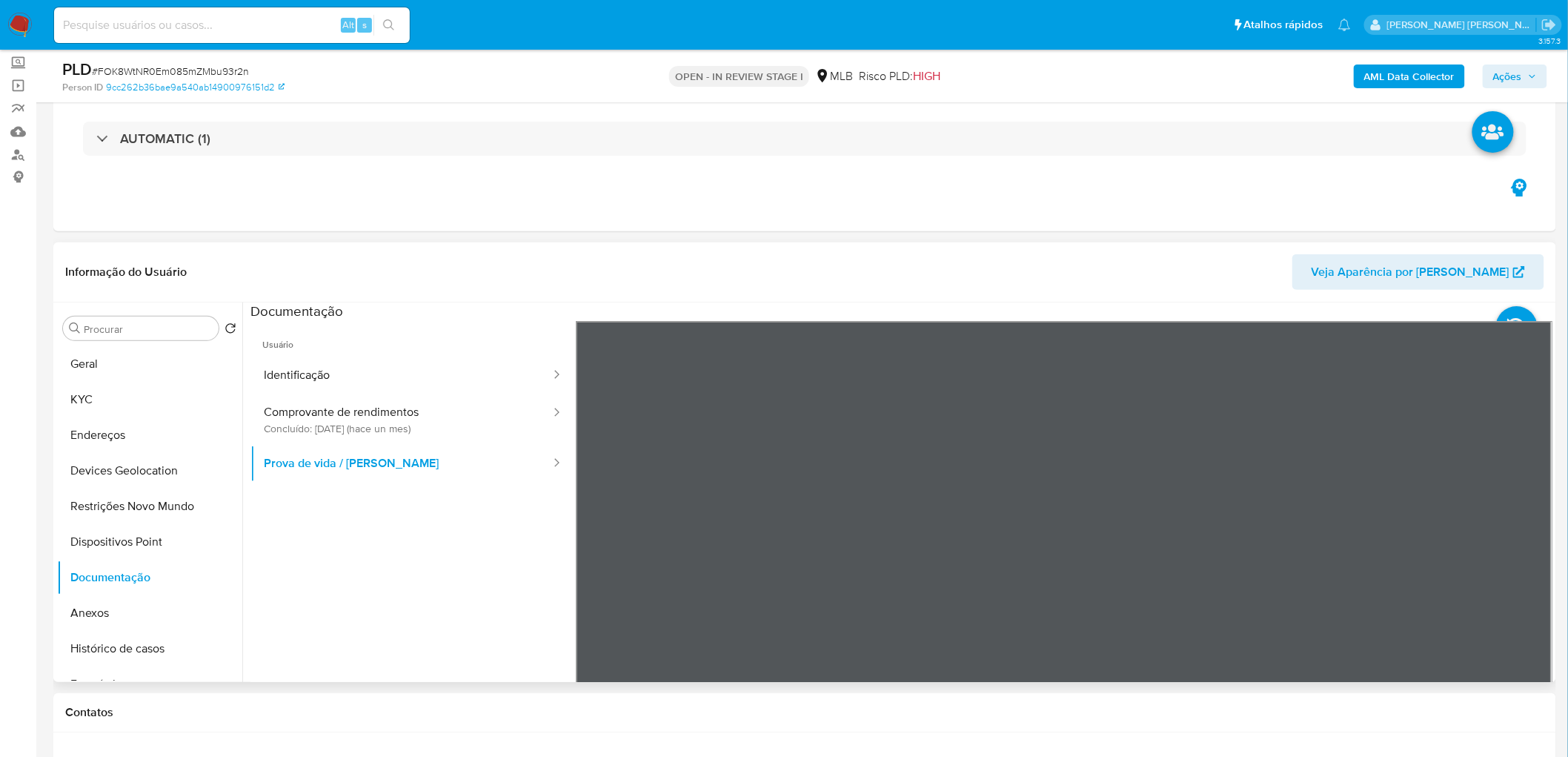
click at [301, 351] on span "Usuário" at bounding box center [413, 339] width 326 height 36
click at [301, 378] on button "Identificação" at bounding box center [401, 375] width 302 height 38
click at [1041, 459] on icon at bounding box center [1534, 562] width 29 height 29
click at [589, 459] on icon at bounding box center [594, 562] width 29 height 29
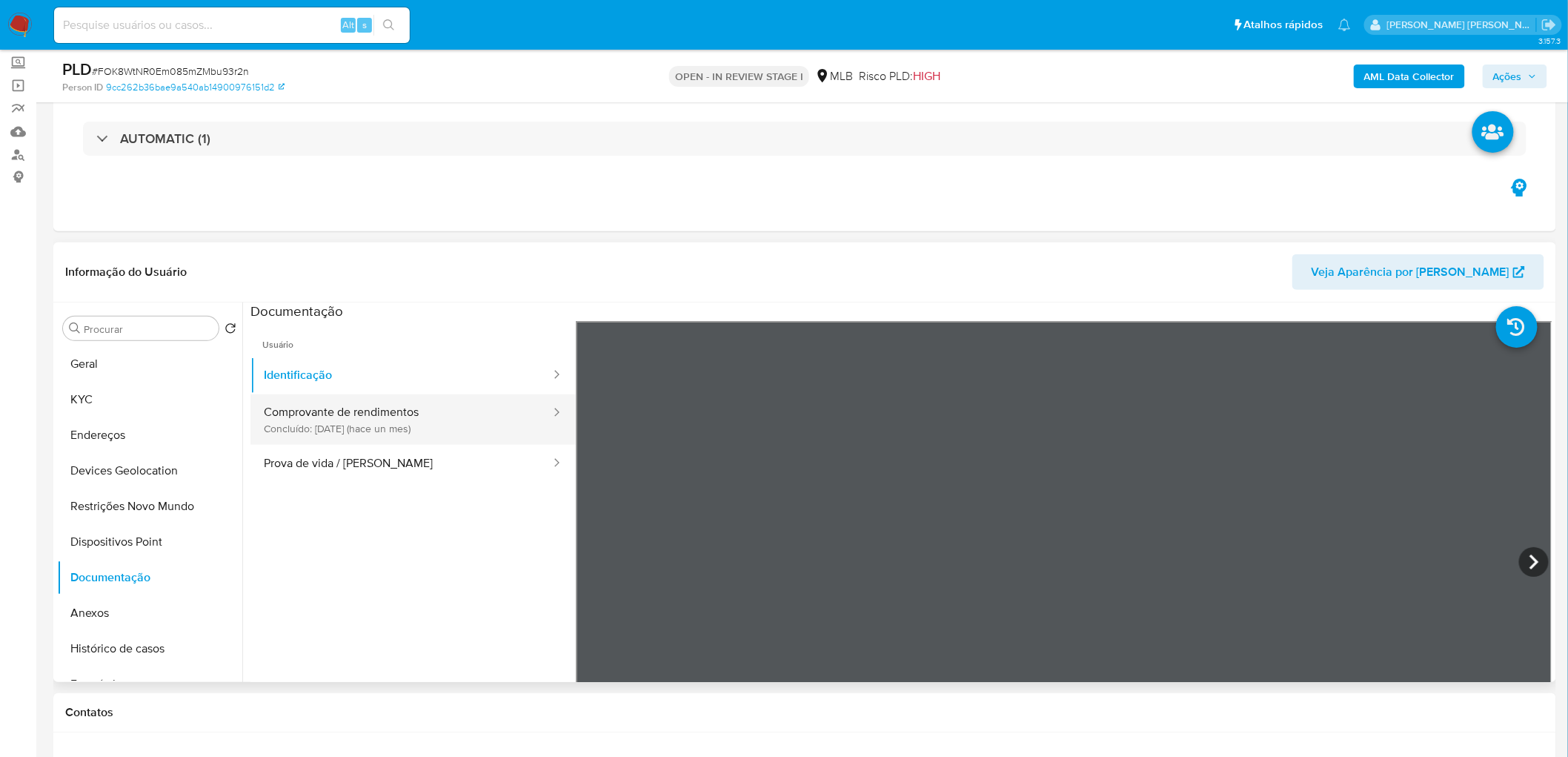
click at [314, 418] on button "Comprovante de rendimentos Concluído: 09/08/2025 (hace un mes)" at bounding box center [401, 419] width 302 height 50
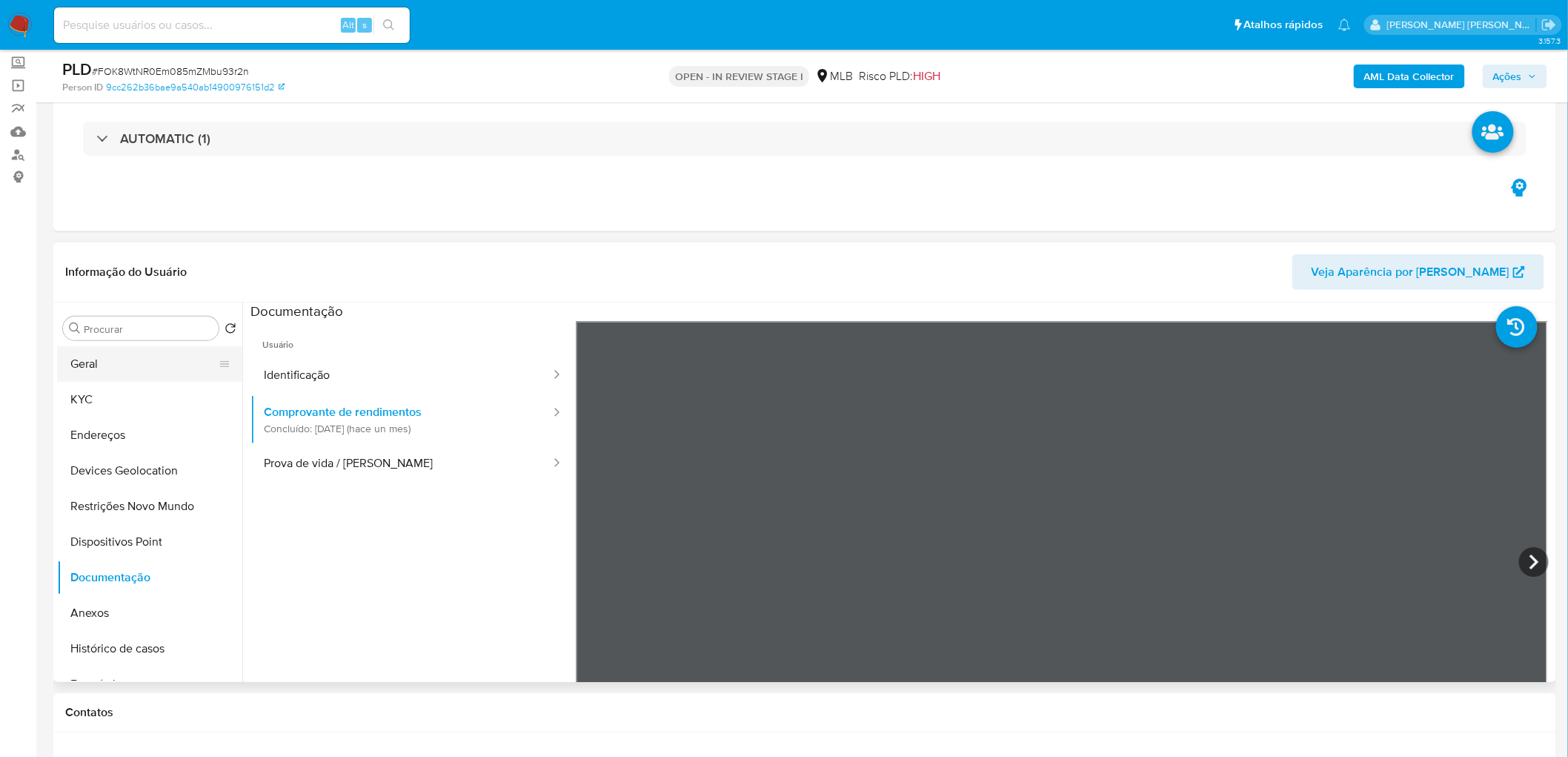
click at [109, 373] on button "Geral" at bounding box center [144, 364] width 174 height 36
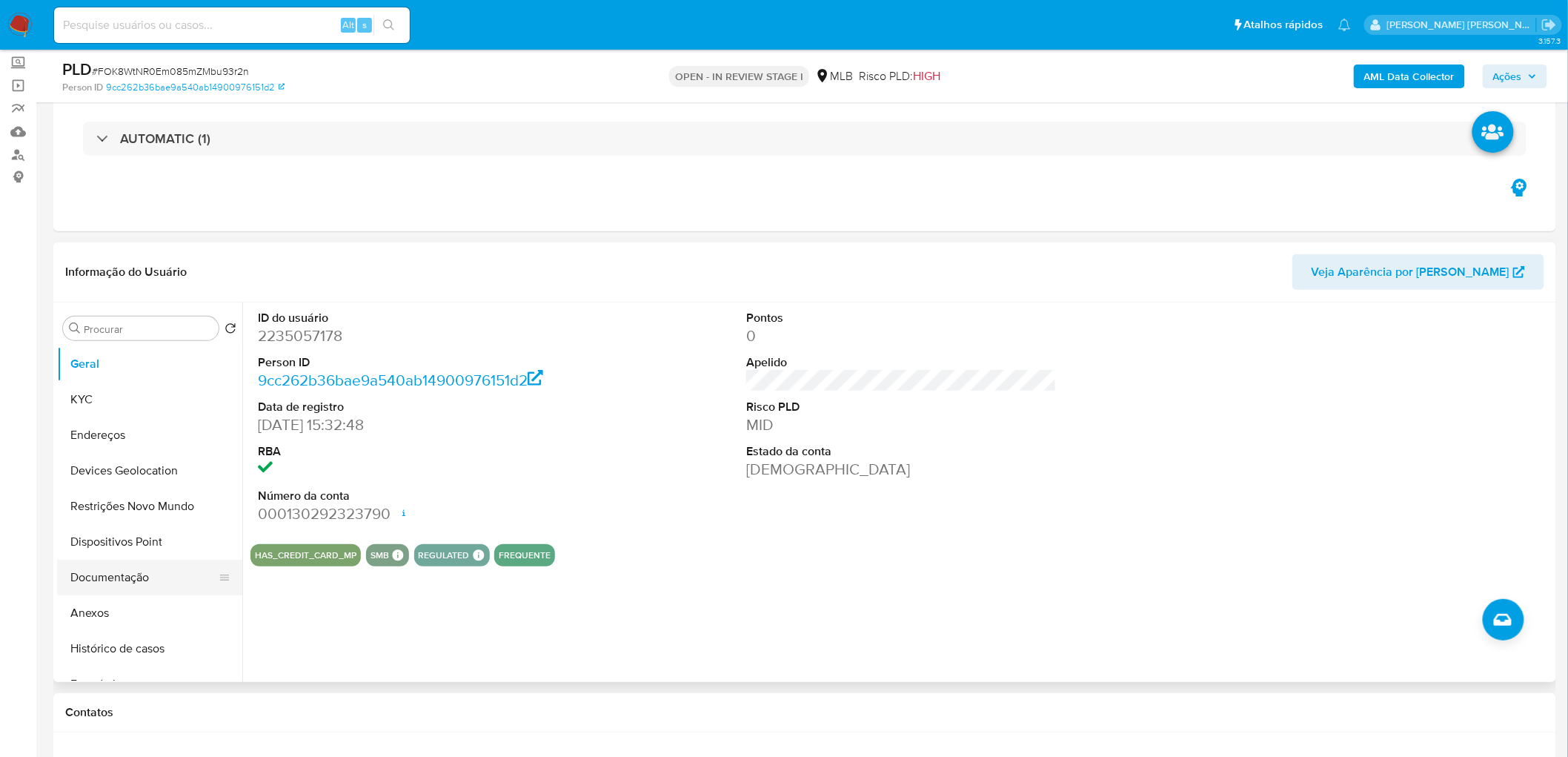
click at [147, 459] on button "Documentação" at bounding box center [144, 577] width 174 height 36
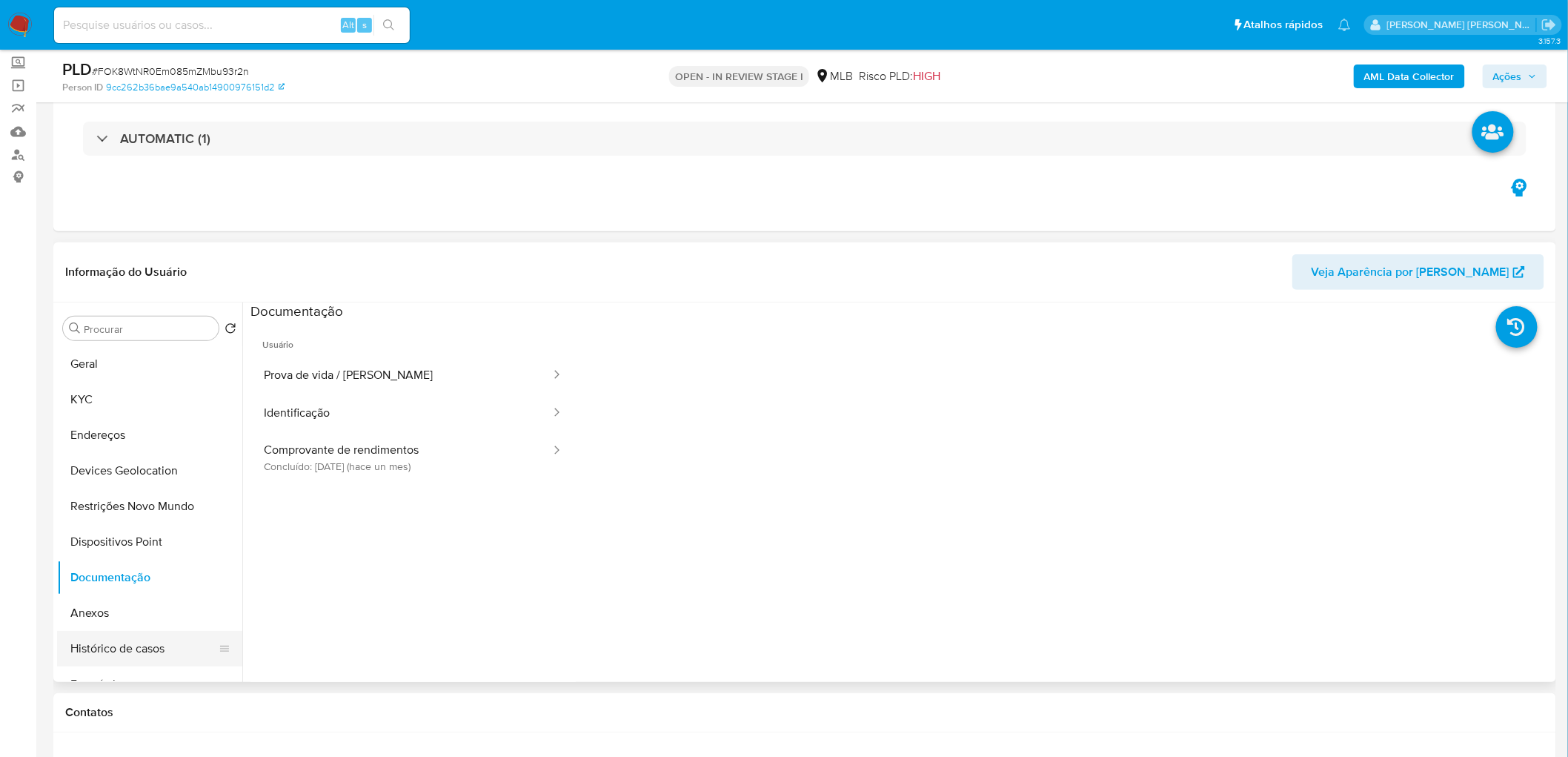
click at [117, 459] on button "Histórico de casos" at bounding box center [144, 648] width 174 height 36
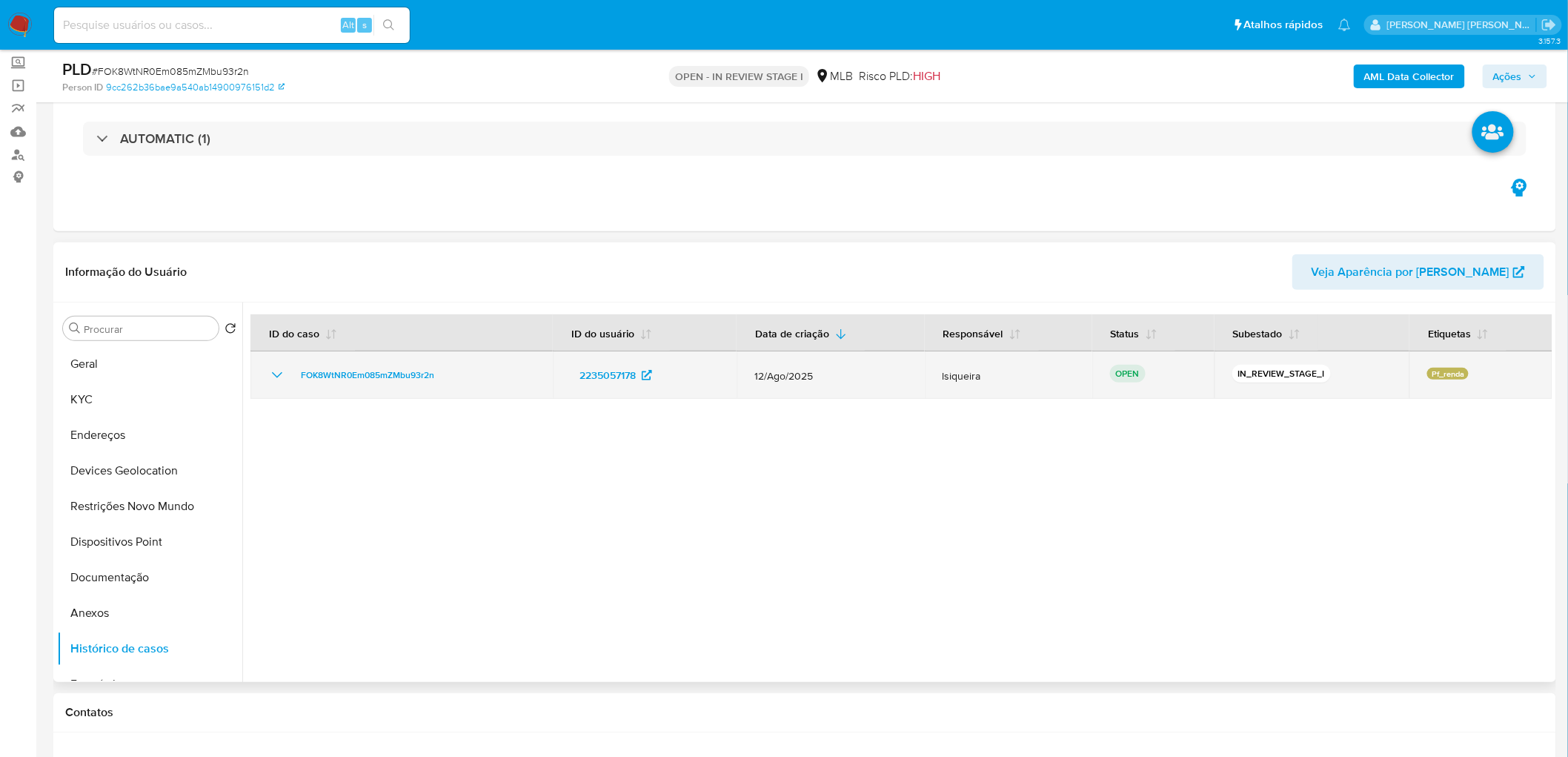
click at [279, 378] on icon "Mostrar/Ocultar" at bounding box center [277, 375] width 18 height 18
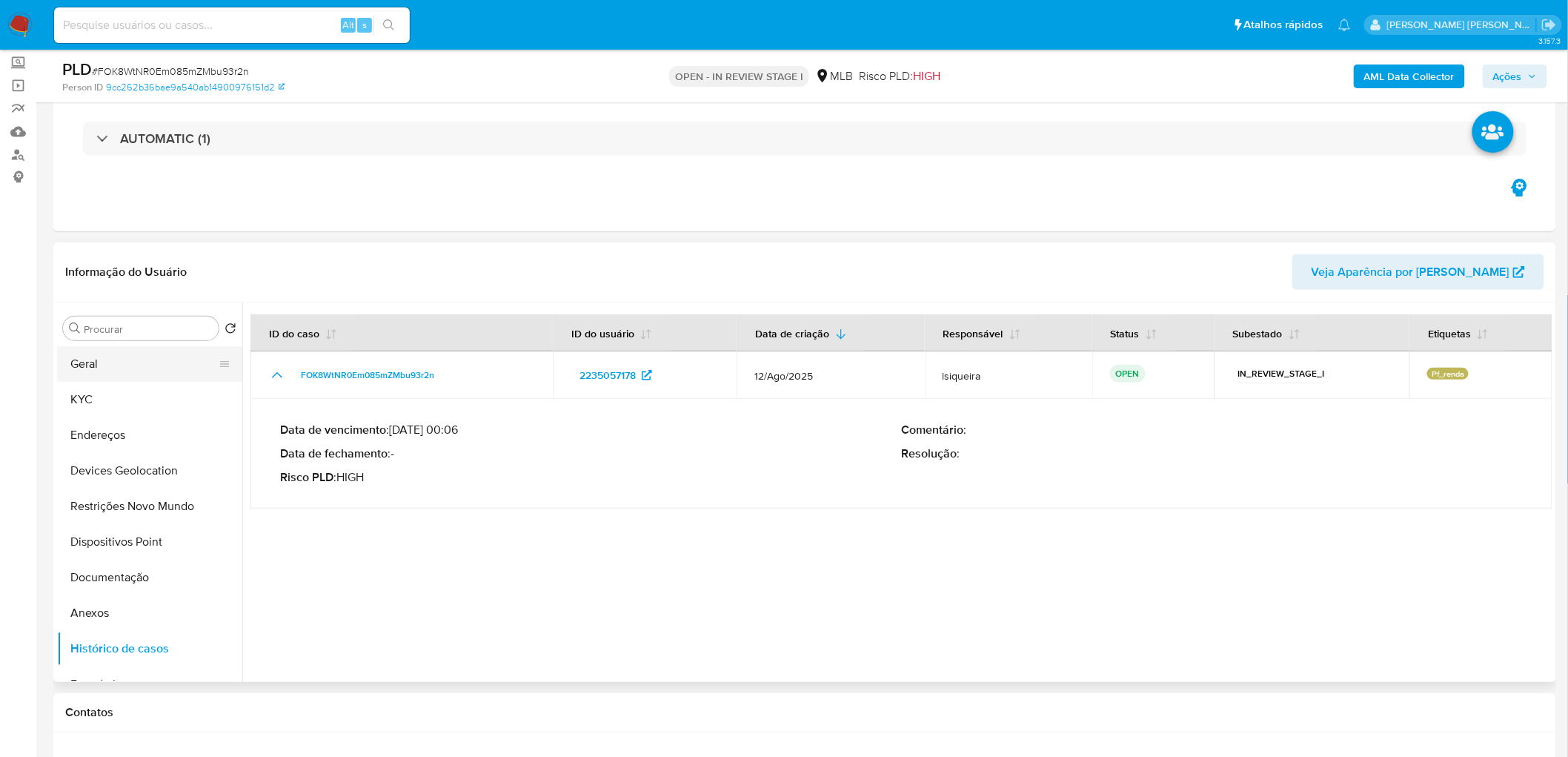
drag, startPoint x: 272, startPoint y: 371, endPoint x: 219, endPoint y: 371, distance: 53.0
click at [273, 371] on icon "Mostrar/Ocultar" at bounding box center [277, 375] width 18 height 18
click at [57, 360] on button "Geral" at bounding box center [144, 364] width 174 height 36
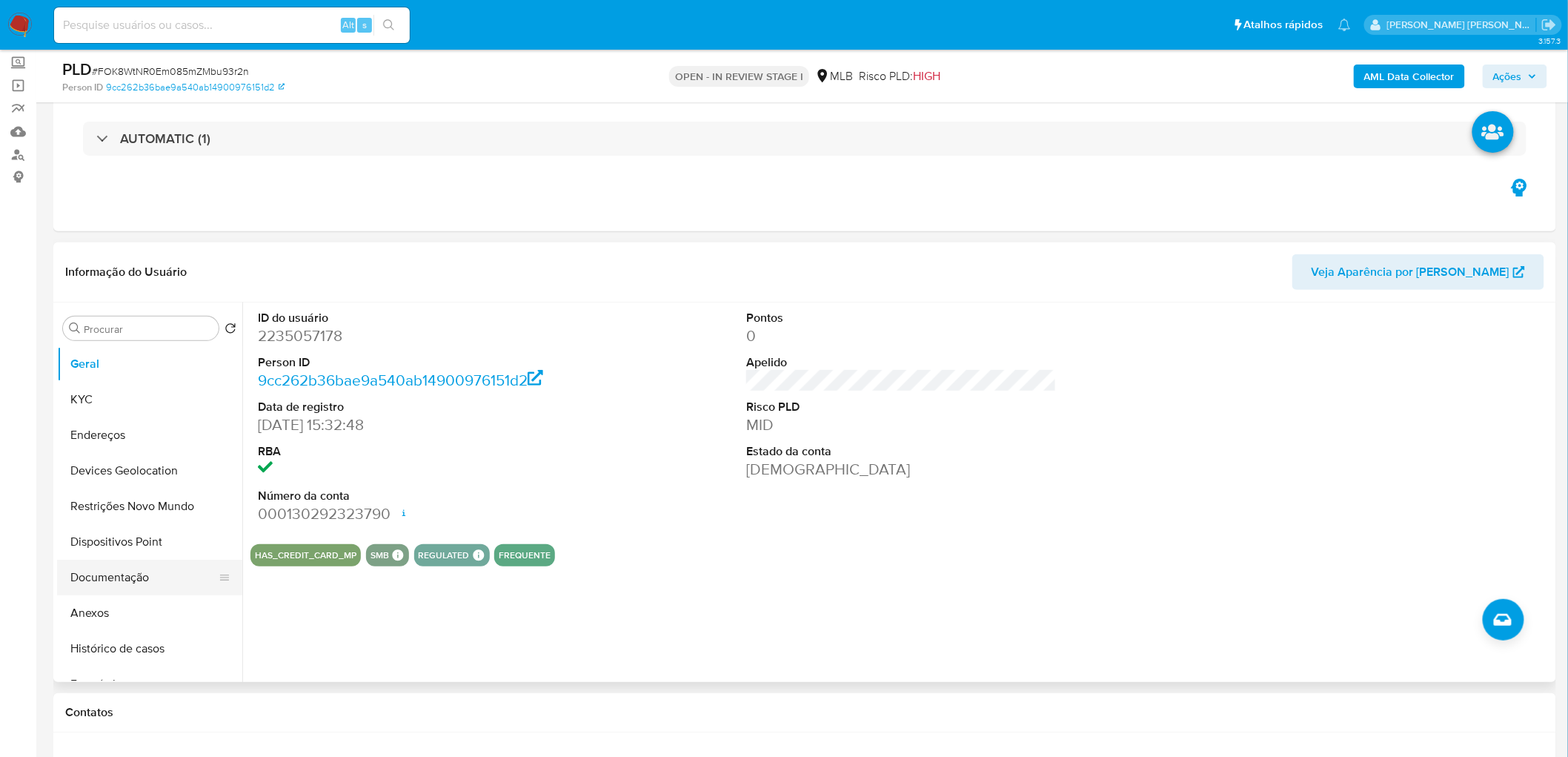
click at [135, 459] on button "Documentação" at bounding box center [144, 577] width 174 height 36
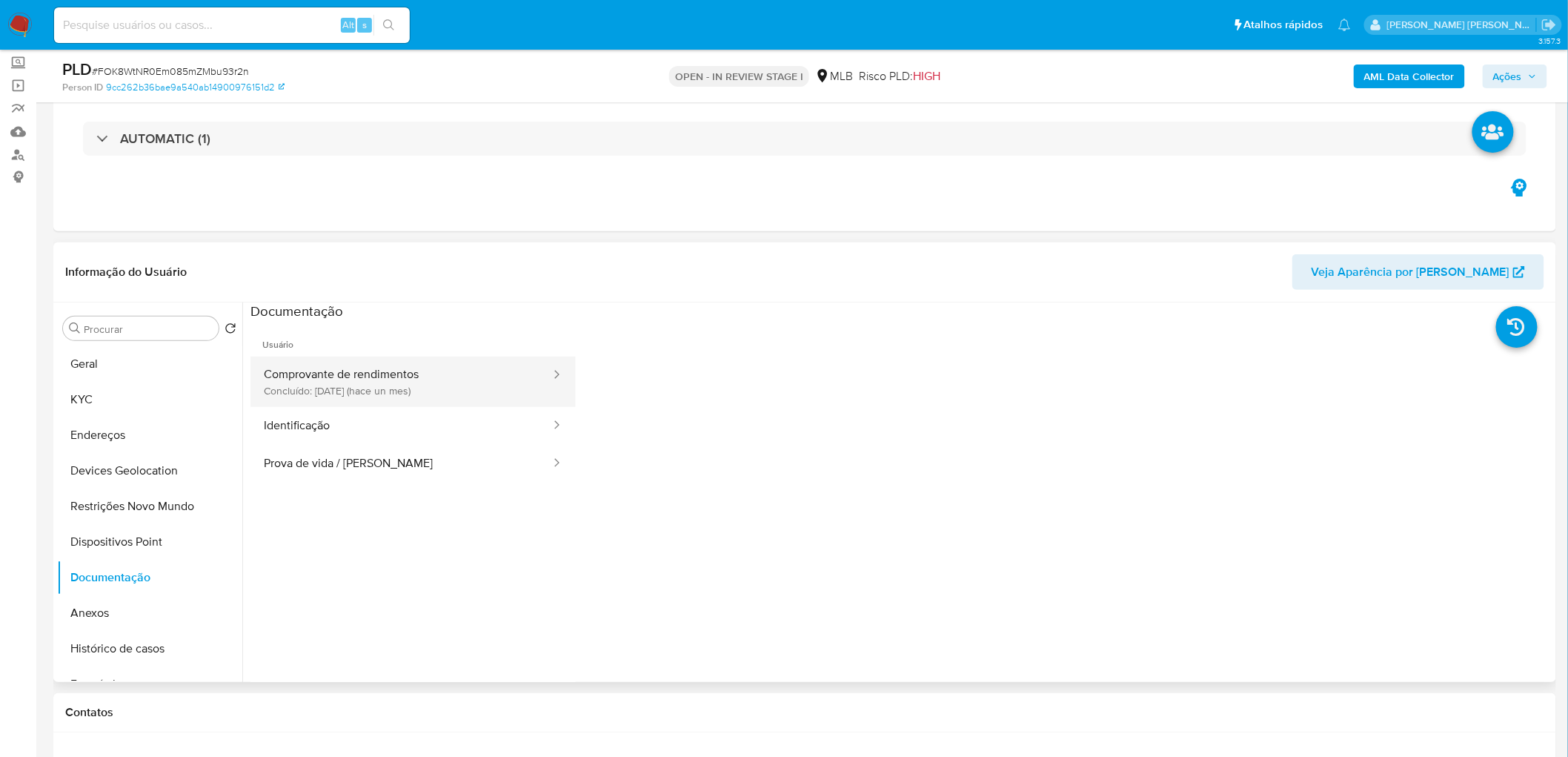
click at [411, 391] on button "Comprovante de rendimentos Concluído: 09/08/2025 (hace un mes)" at bounding box center [401, 382] width 302 height 50
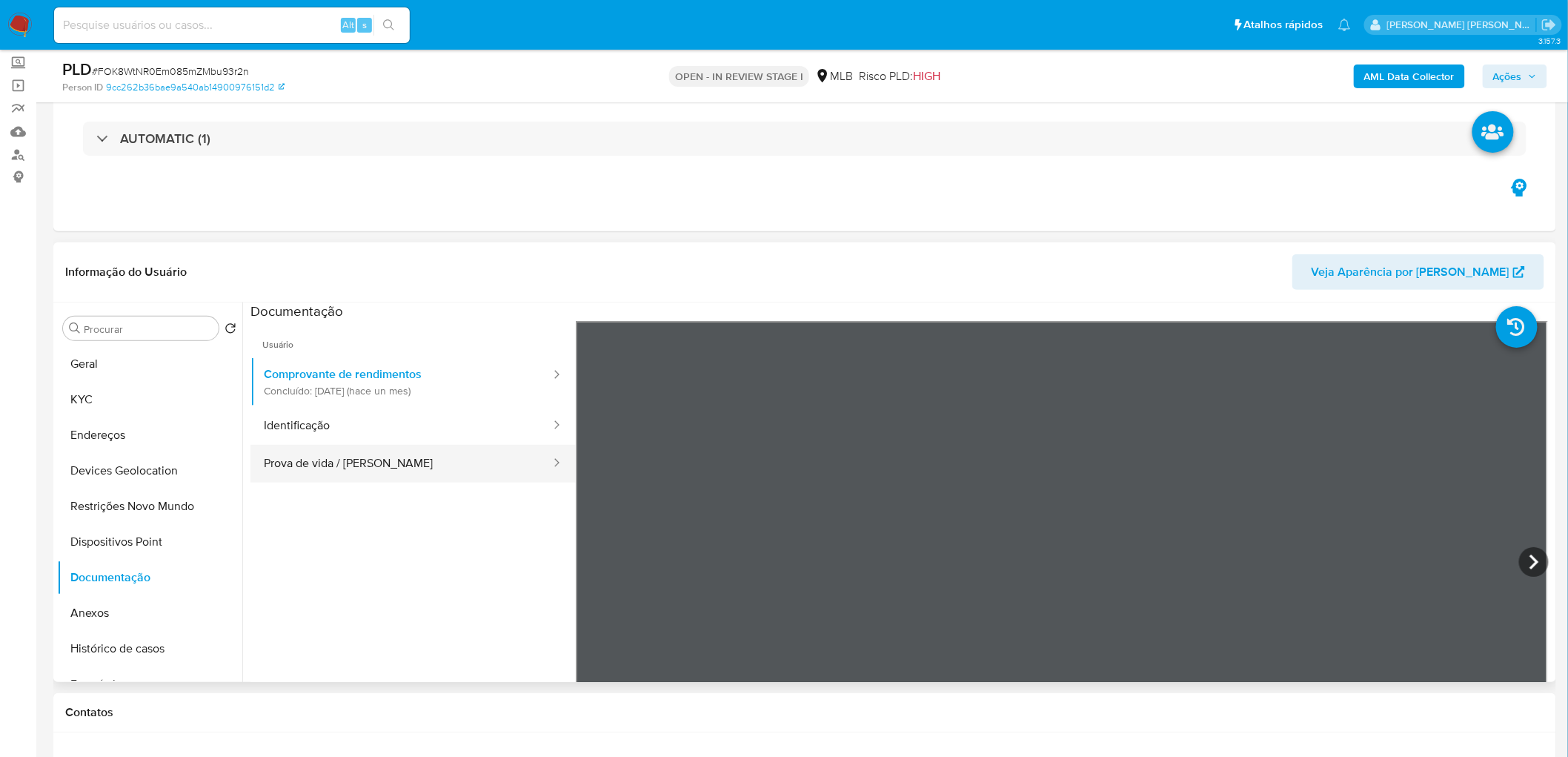
click at [345, 459] on button "Prova de vida / Selfie" at bounding box center [401, 463] width 302 height 38
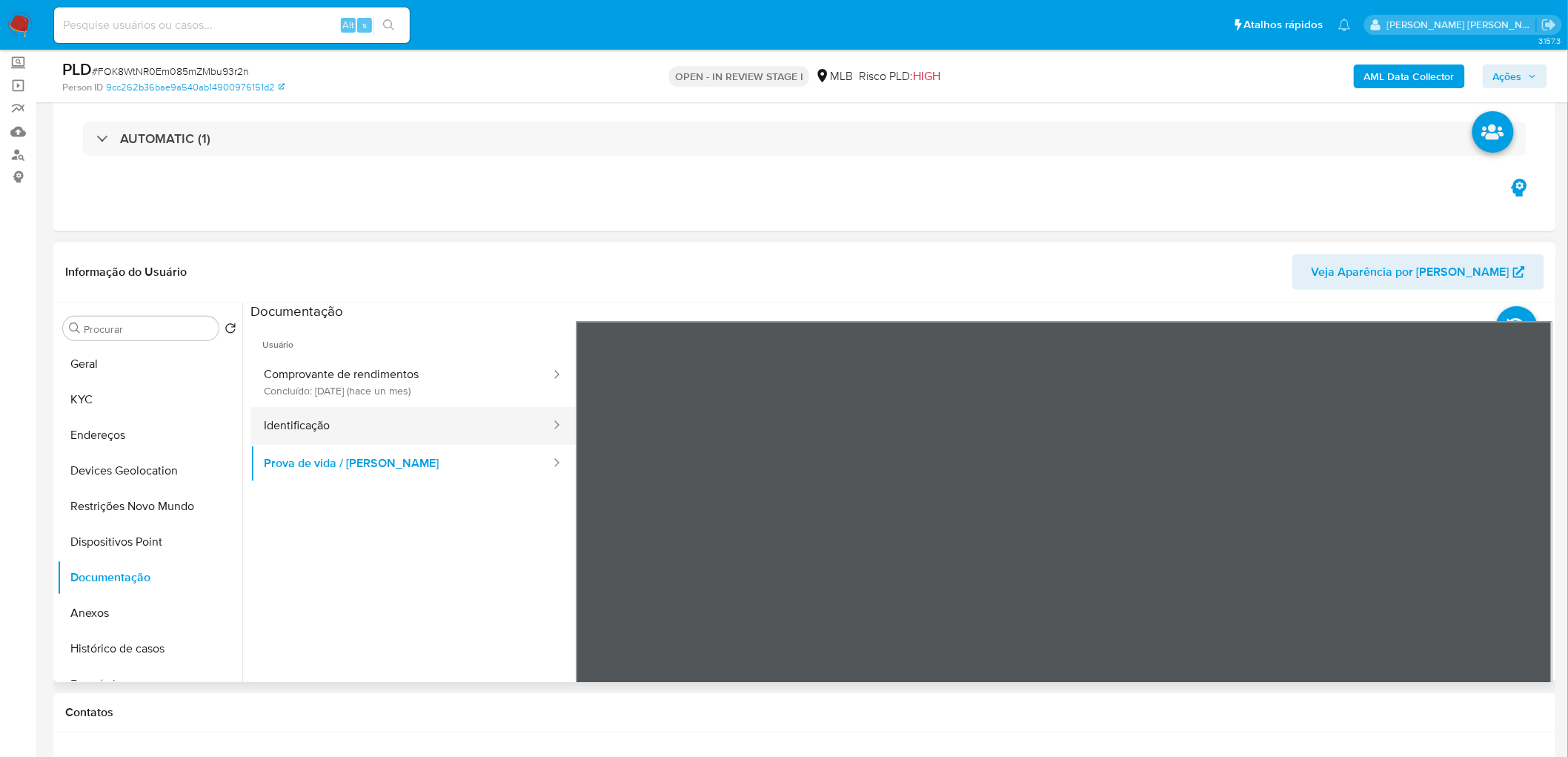
drag, startPoint x: 359, startPoint y: 434, endPoint x: 366, endPoint y: 441, distance: 9.9
click at [359, 434] on button "Identificação" at bounding box center [401, 426] width 302 height 38
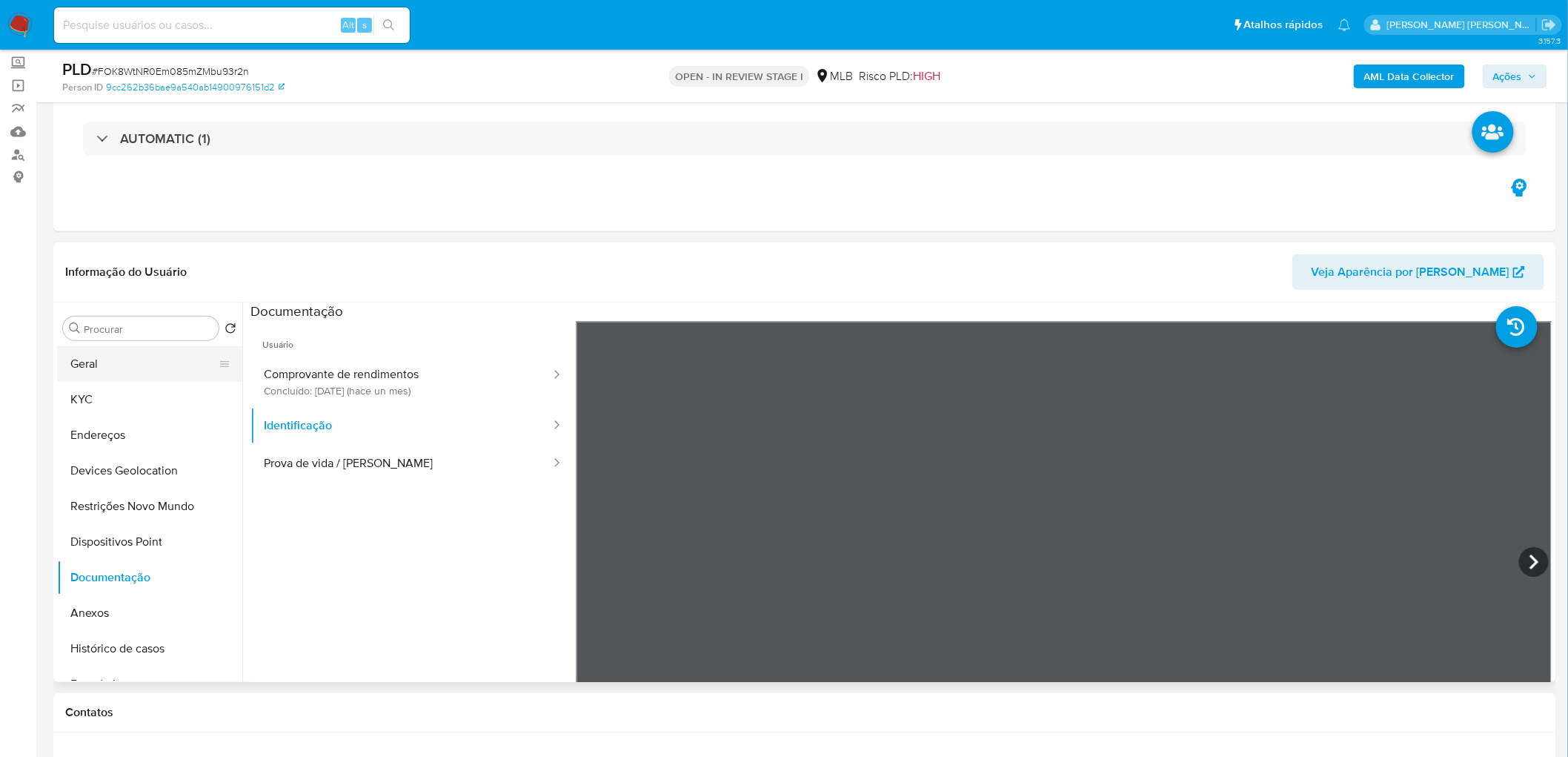
click at [150, 358] on button "Geral" at bounding box center [144, 364] width 174 height 36
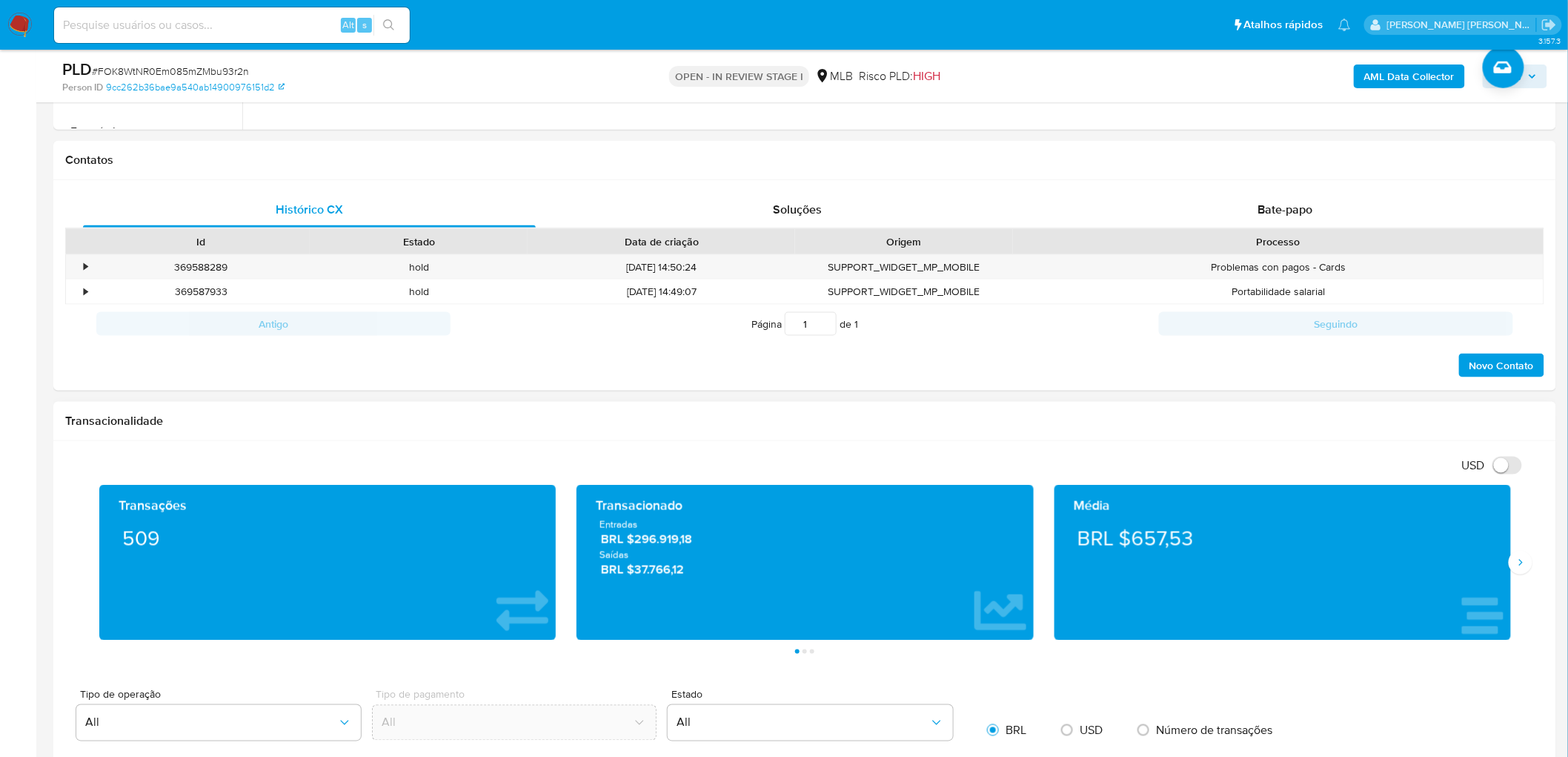
scroll to position [658, 0]
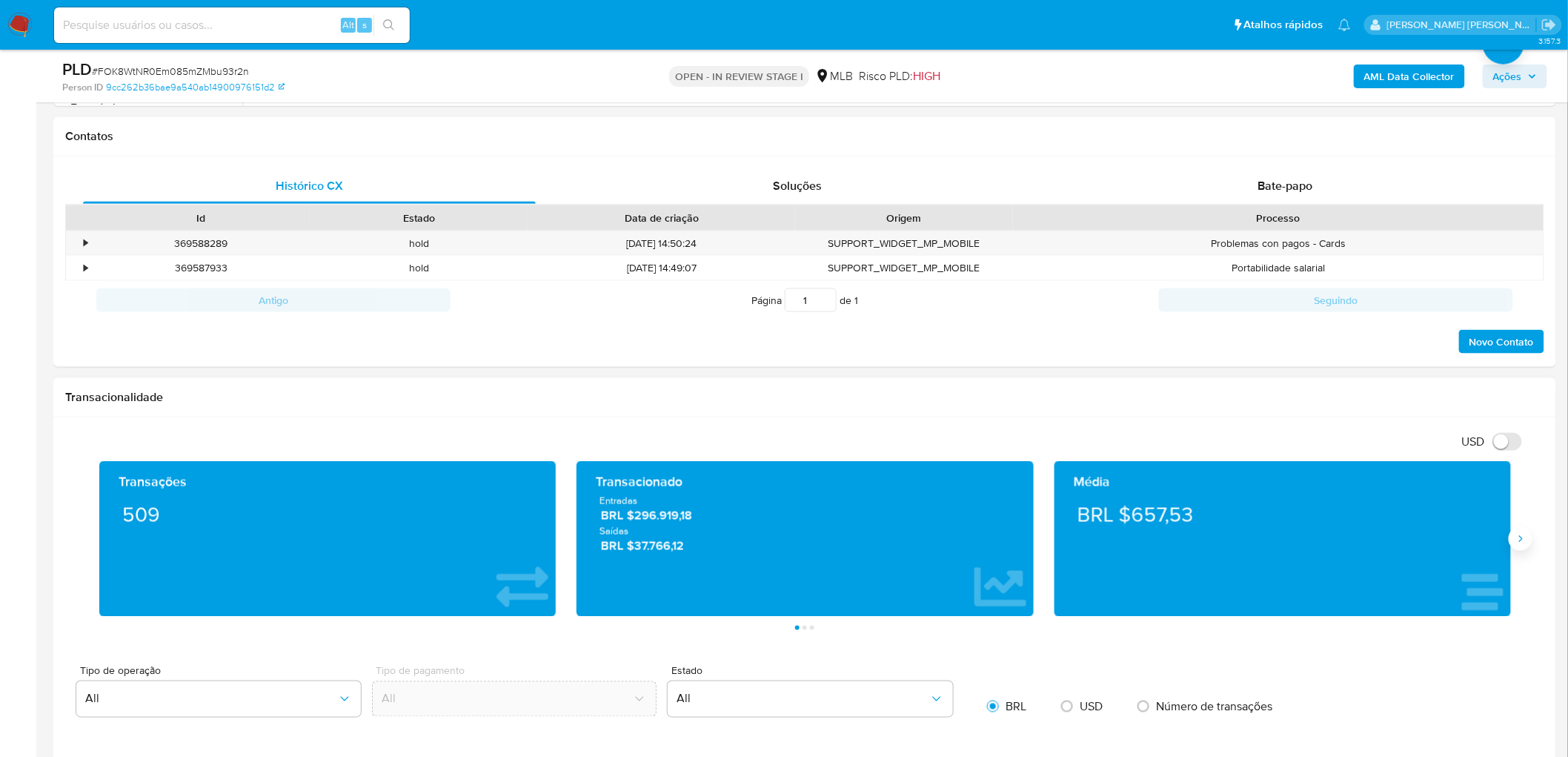
click at [1041, 459] on icon "Siguiente" at bounding box center [1520, 538] width 12 height 12
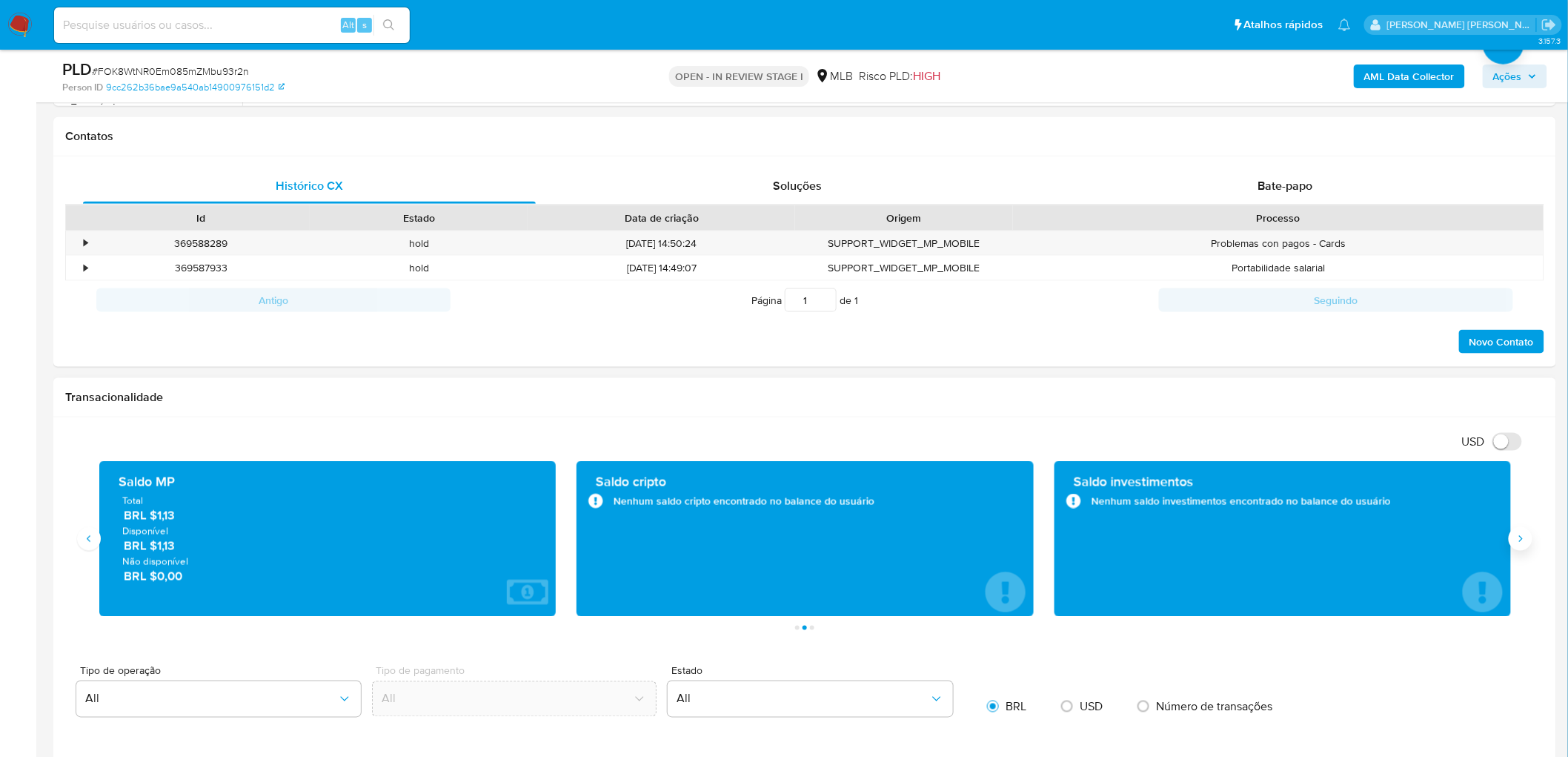
click at [1041, 459] on icon "Siguiente" at bounding box center [1520, 538] width 12 height 12
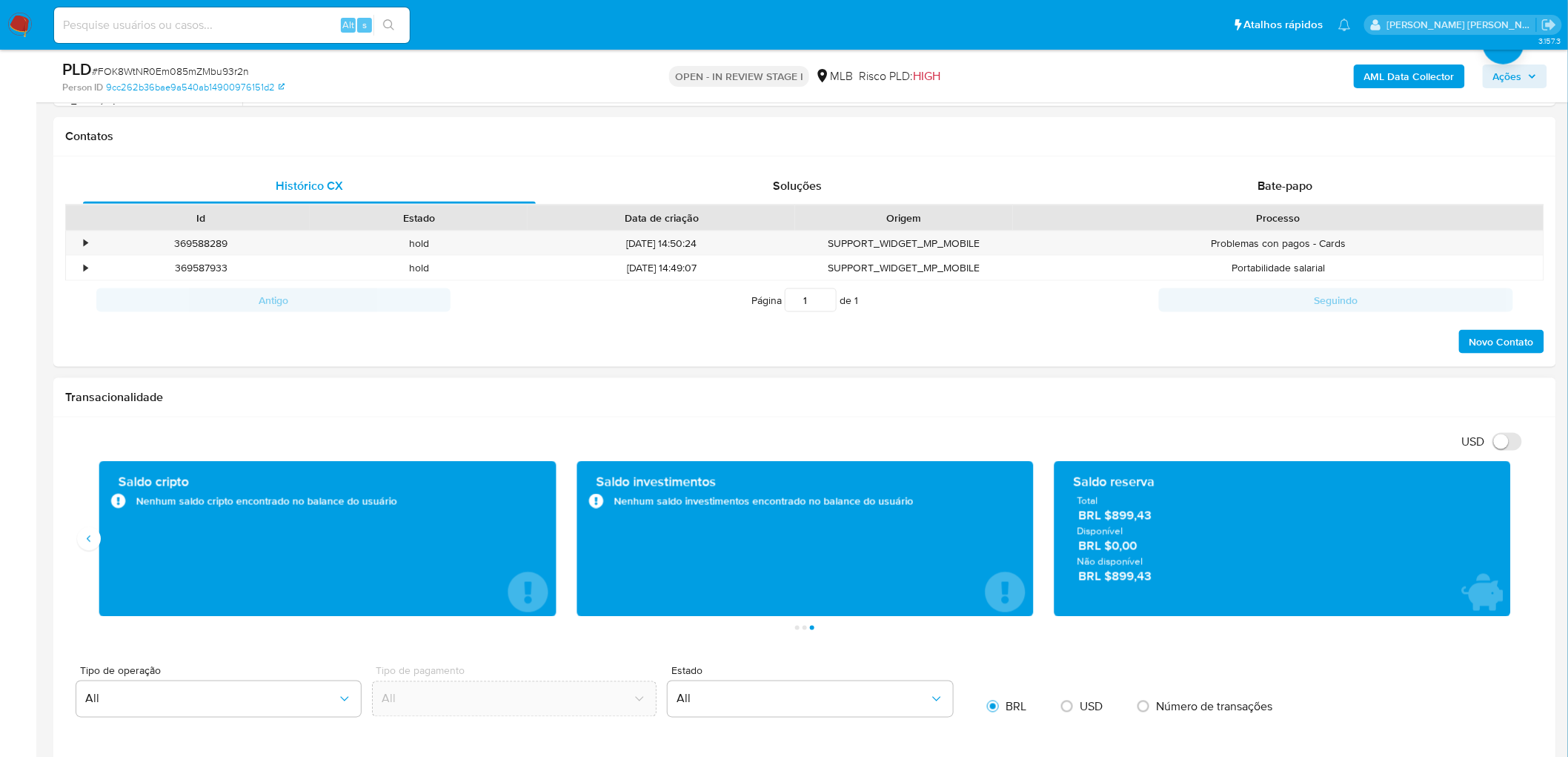
drag, startPoint x: 1169, startPoint y: 520, endPoint x: 1136, endPoint y: 510, distance: 34.5
click at [1041, 459] on span "BRL $899,43" at bounding box center [1283, 516] width 409 height 17
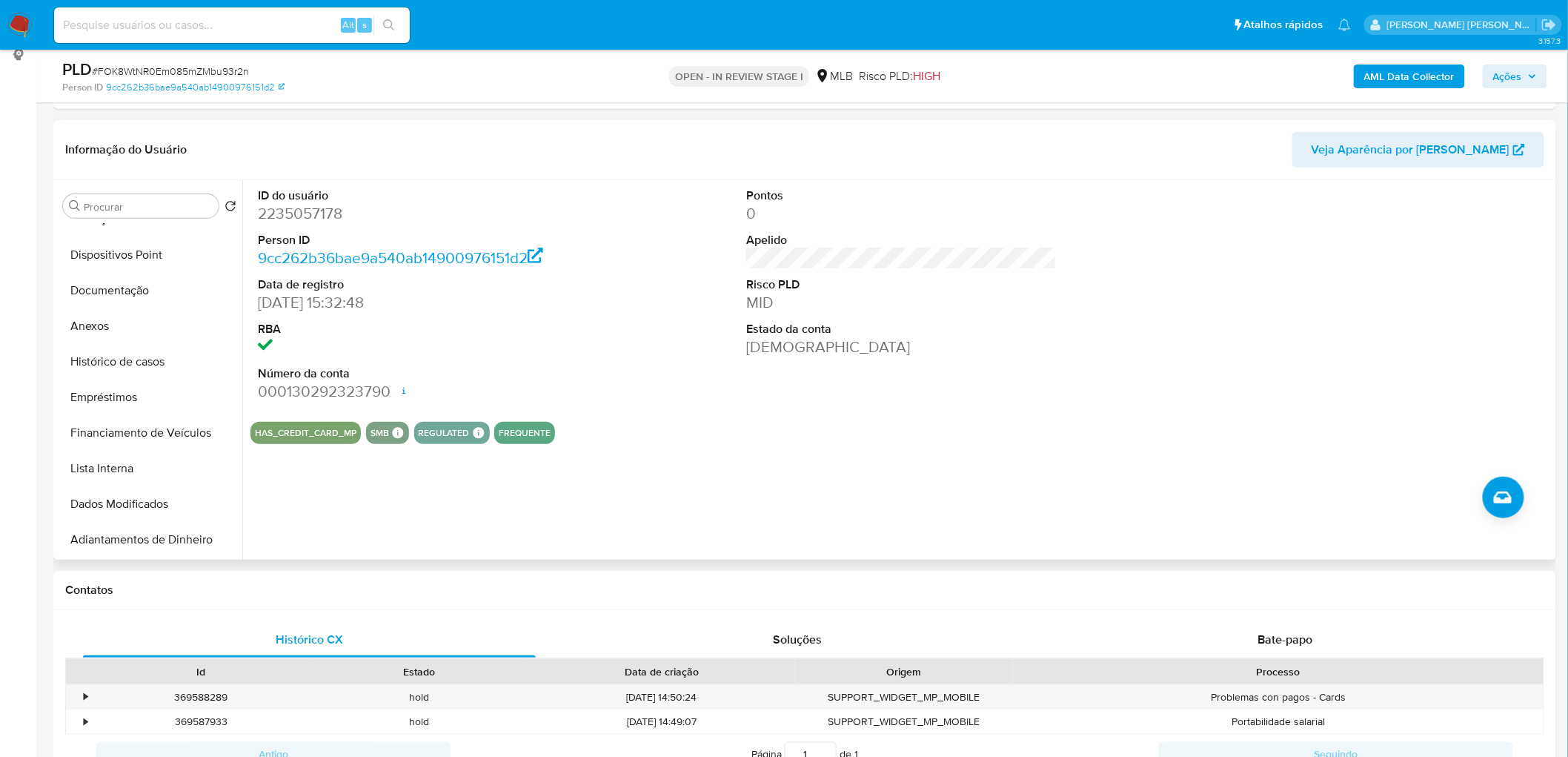
scroll to position [164, 0]
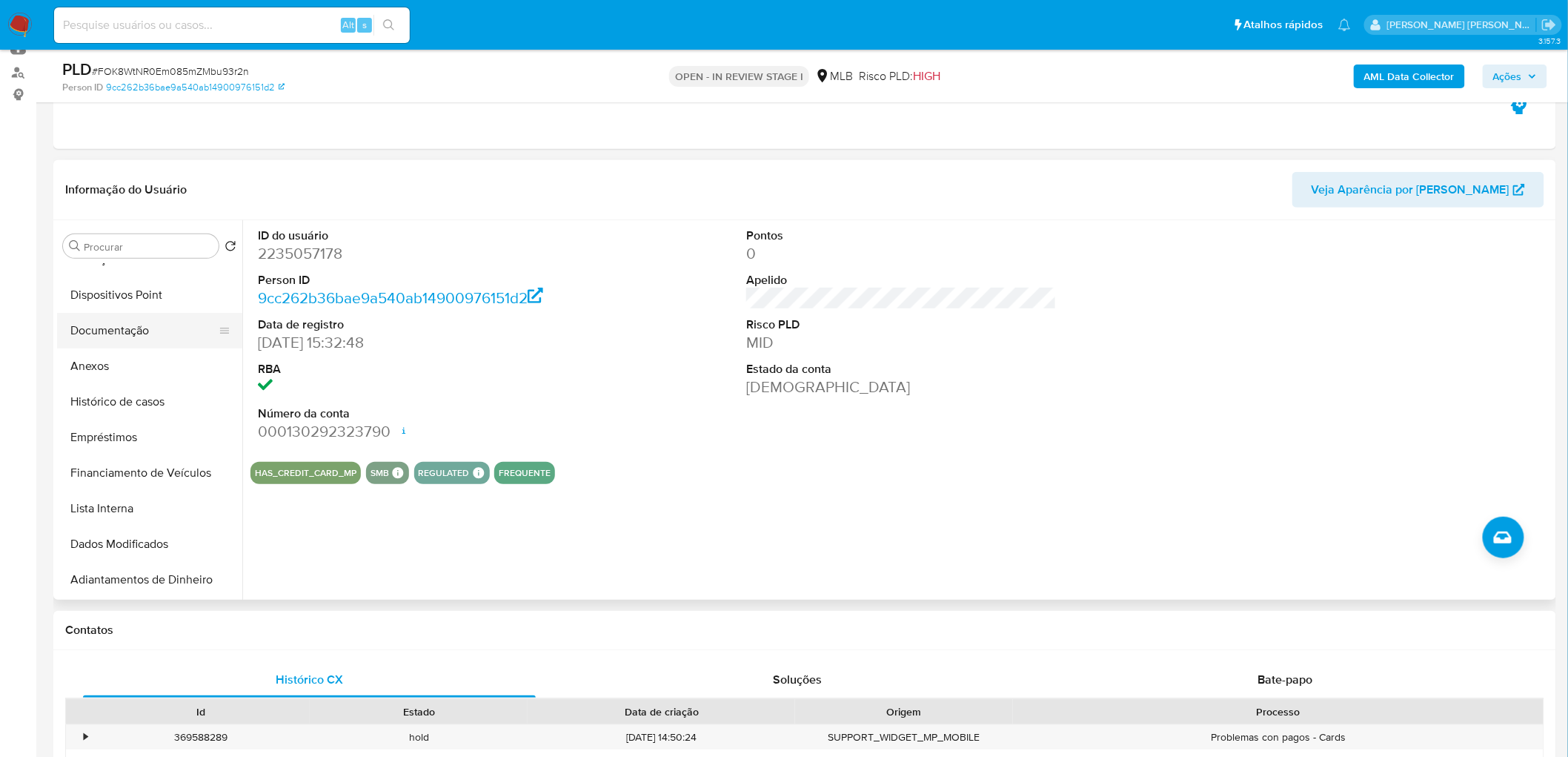
click at [147, 328] on button "Documentação" at bounding box center [144, 330] width 174 height 36
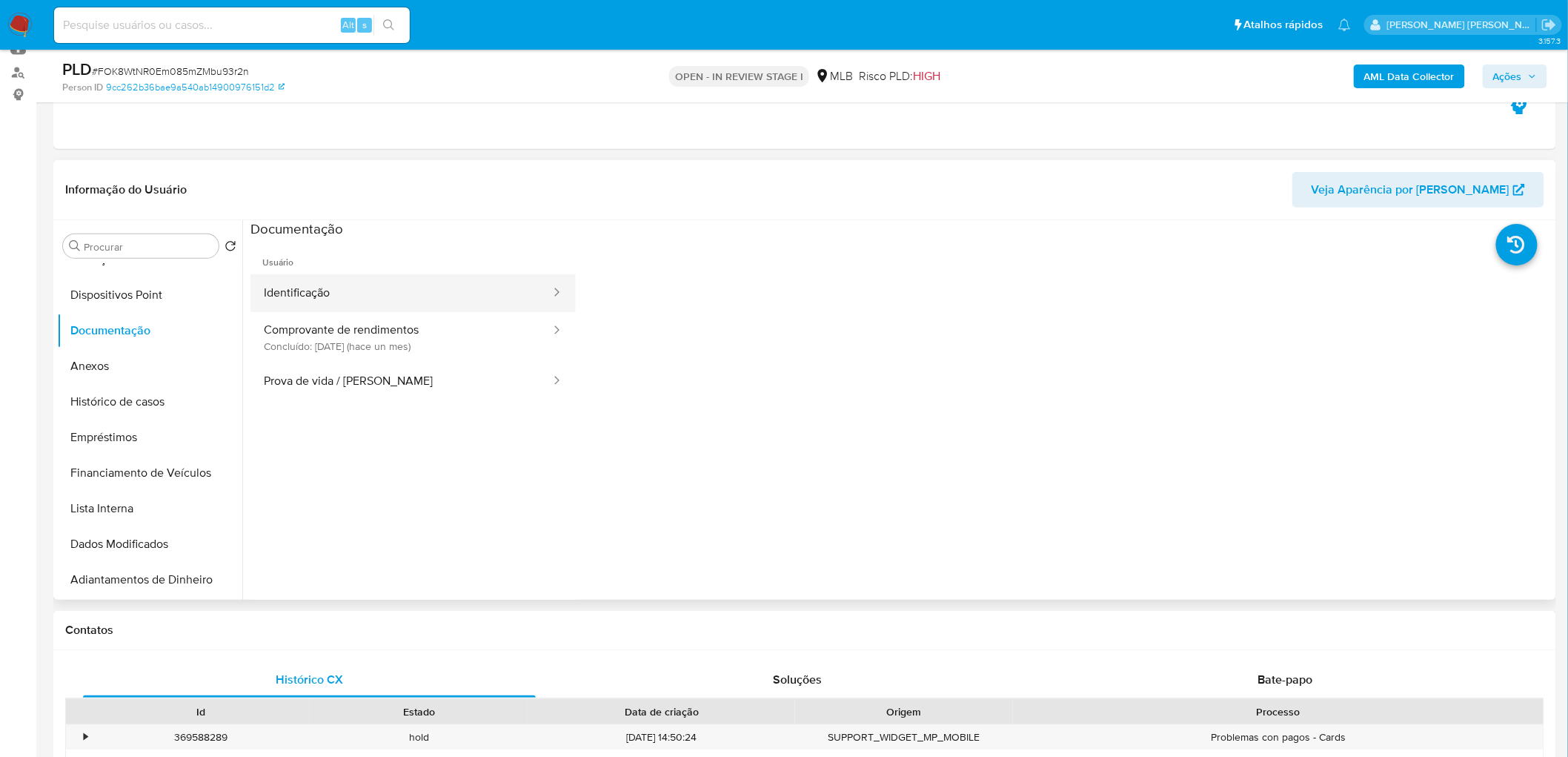
click at [391, 299] on button "Identificação" at bounding box center [401, 293] width 302 height 38
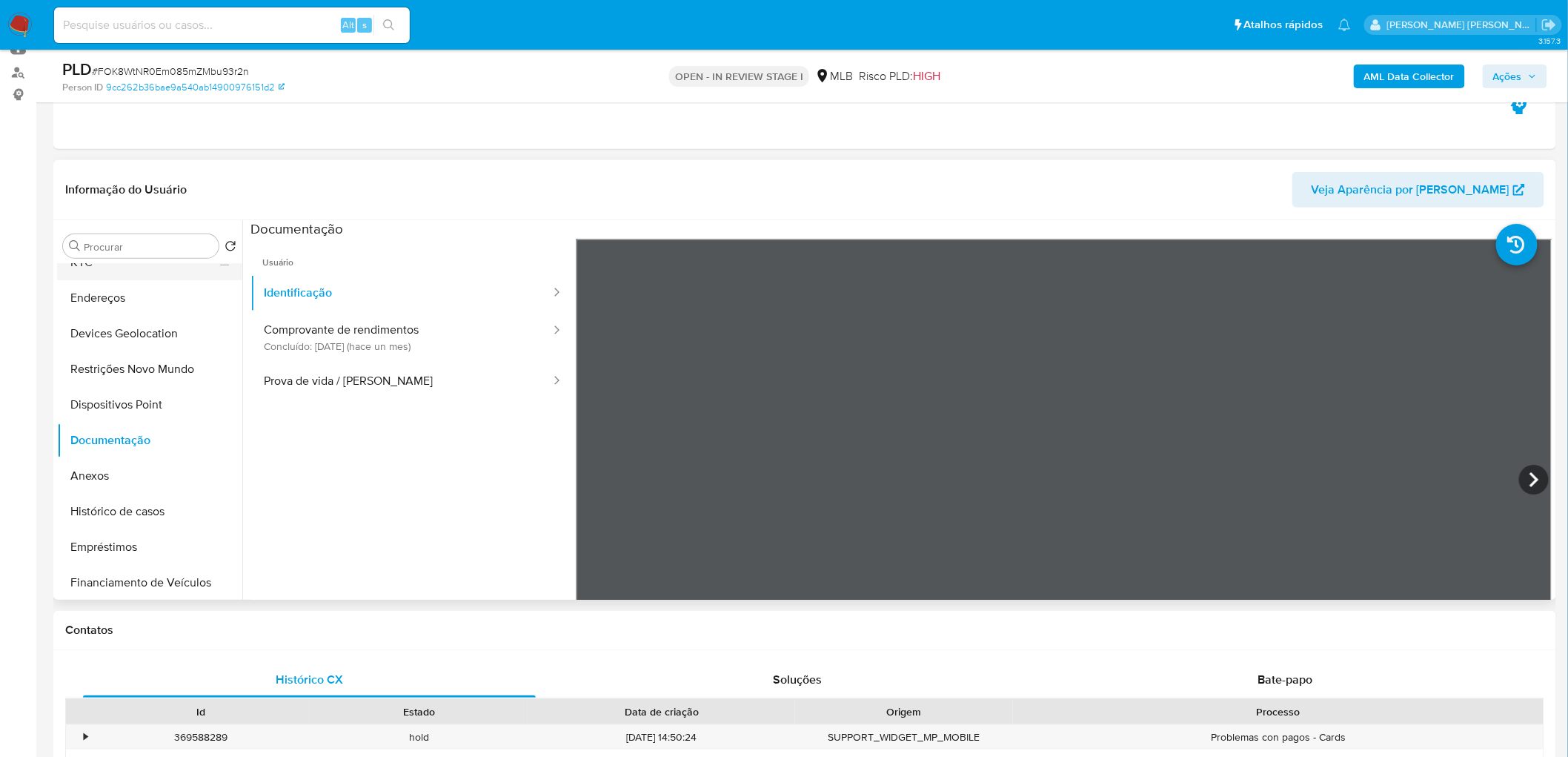
scroll to position [0, 0]
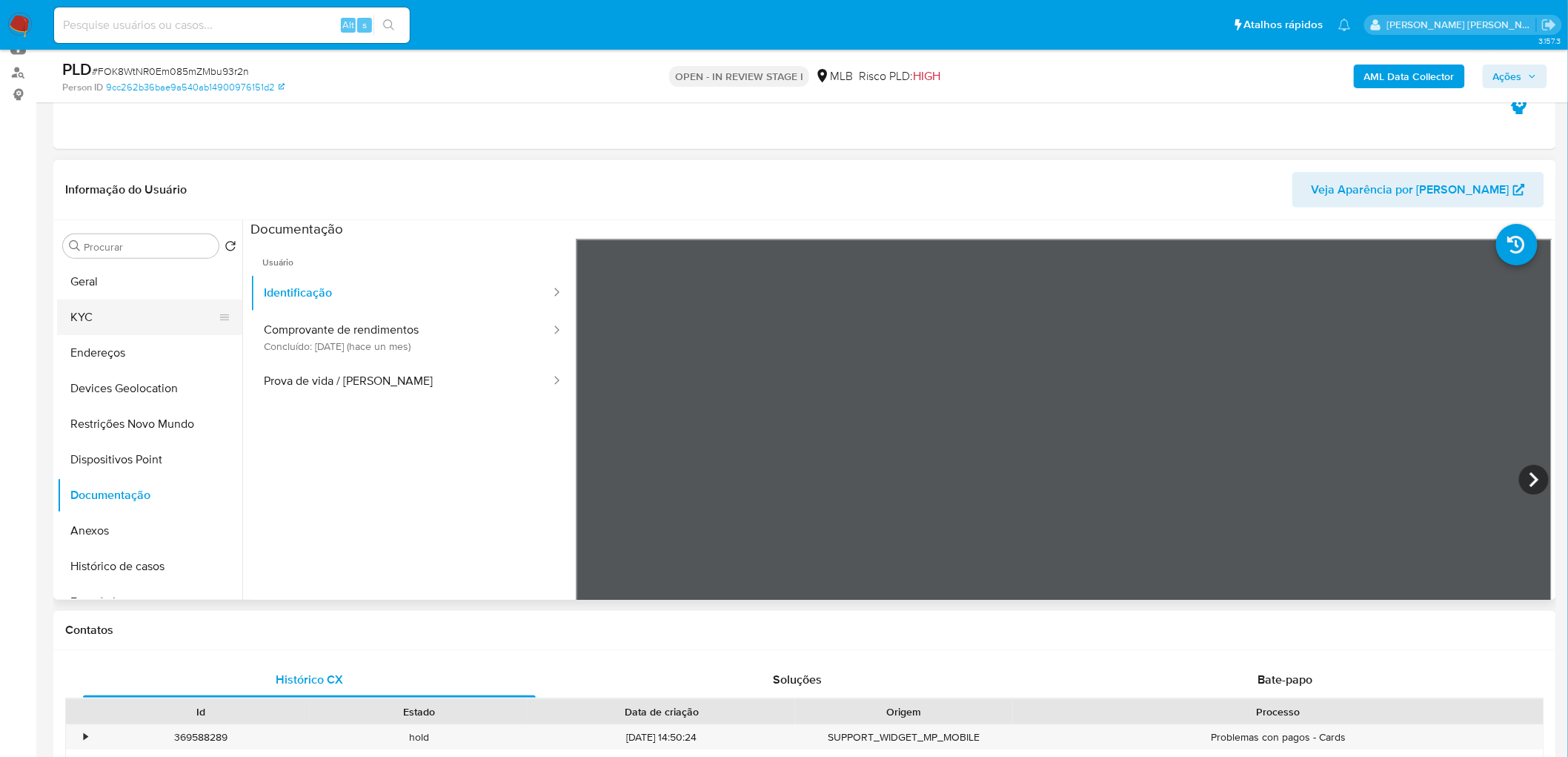
click at [135, 306] on button "KYC" at bounding box center [144, 317] width 174 height 36
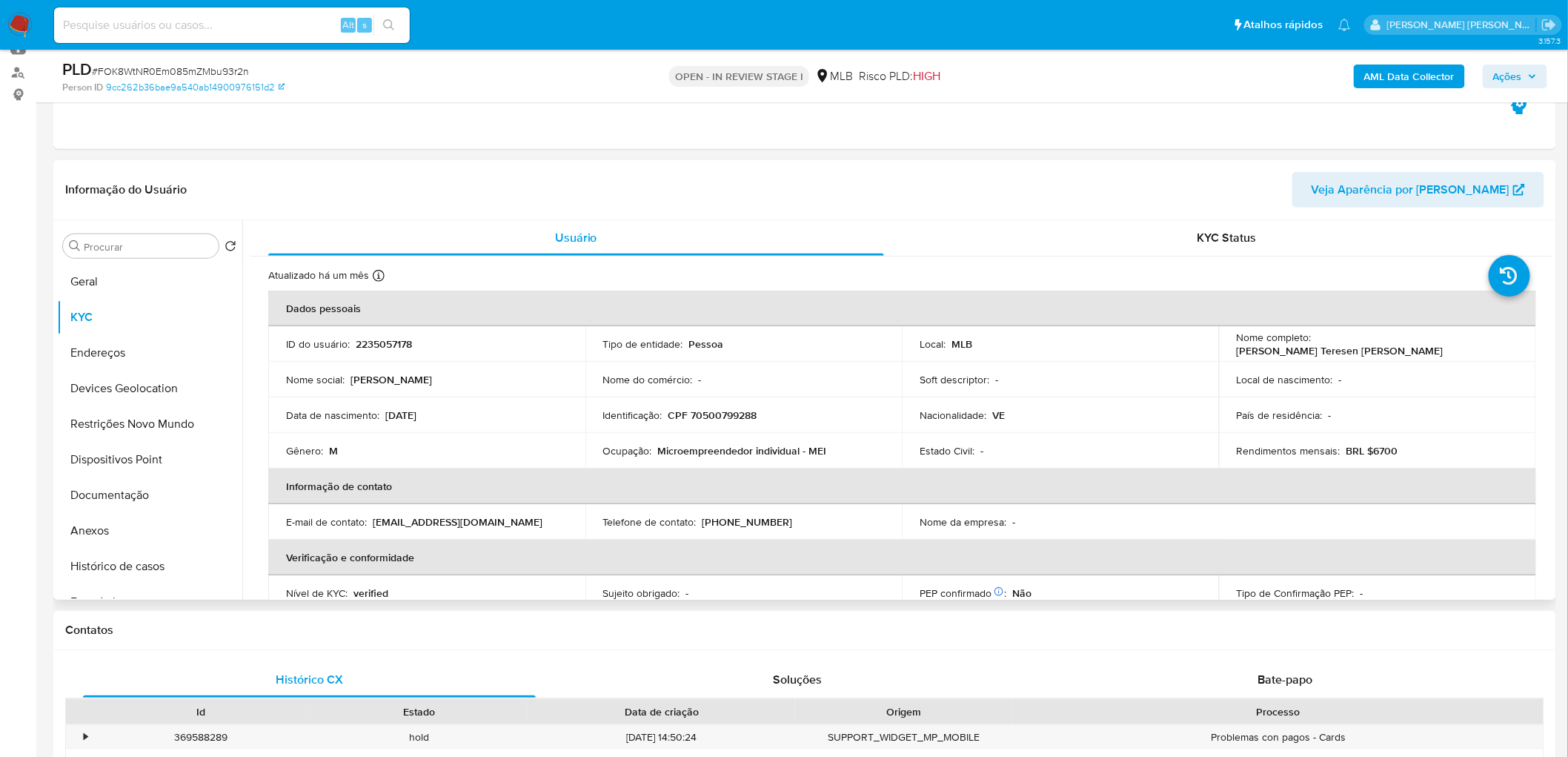
click at [731, 413] on p "CPF 70500799288" at bounding box center [713, 415] width 89 height 13
copy p "70500799288"
click at [132, 459] on button "Documentação" at bounding box center [144, 495] width 174 height 36
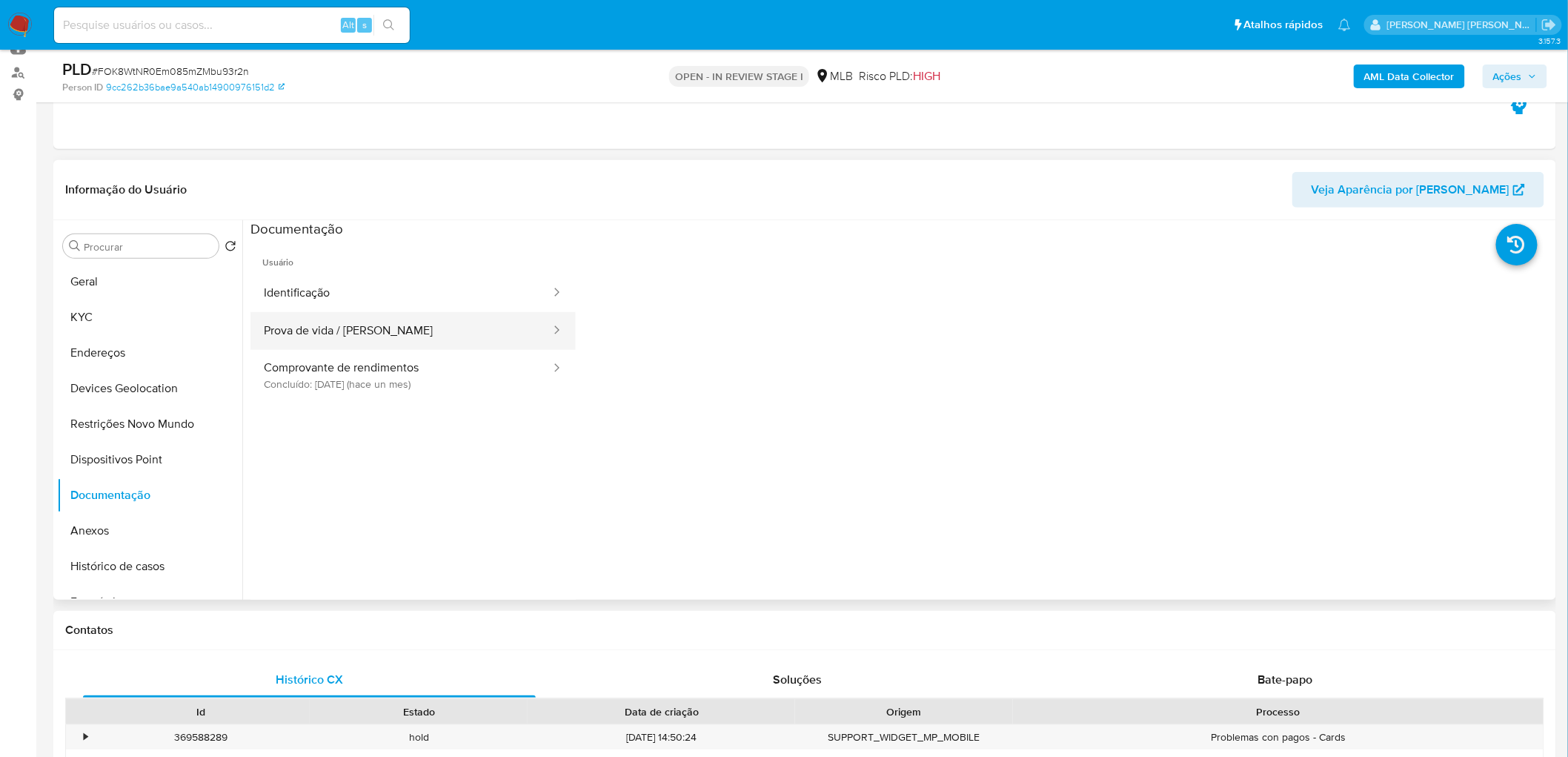
click at [383, 320] on button "Prova de vida / Selfie" at bounding box center [401, 330] width 302 height 38
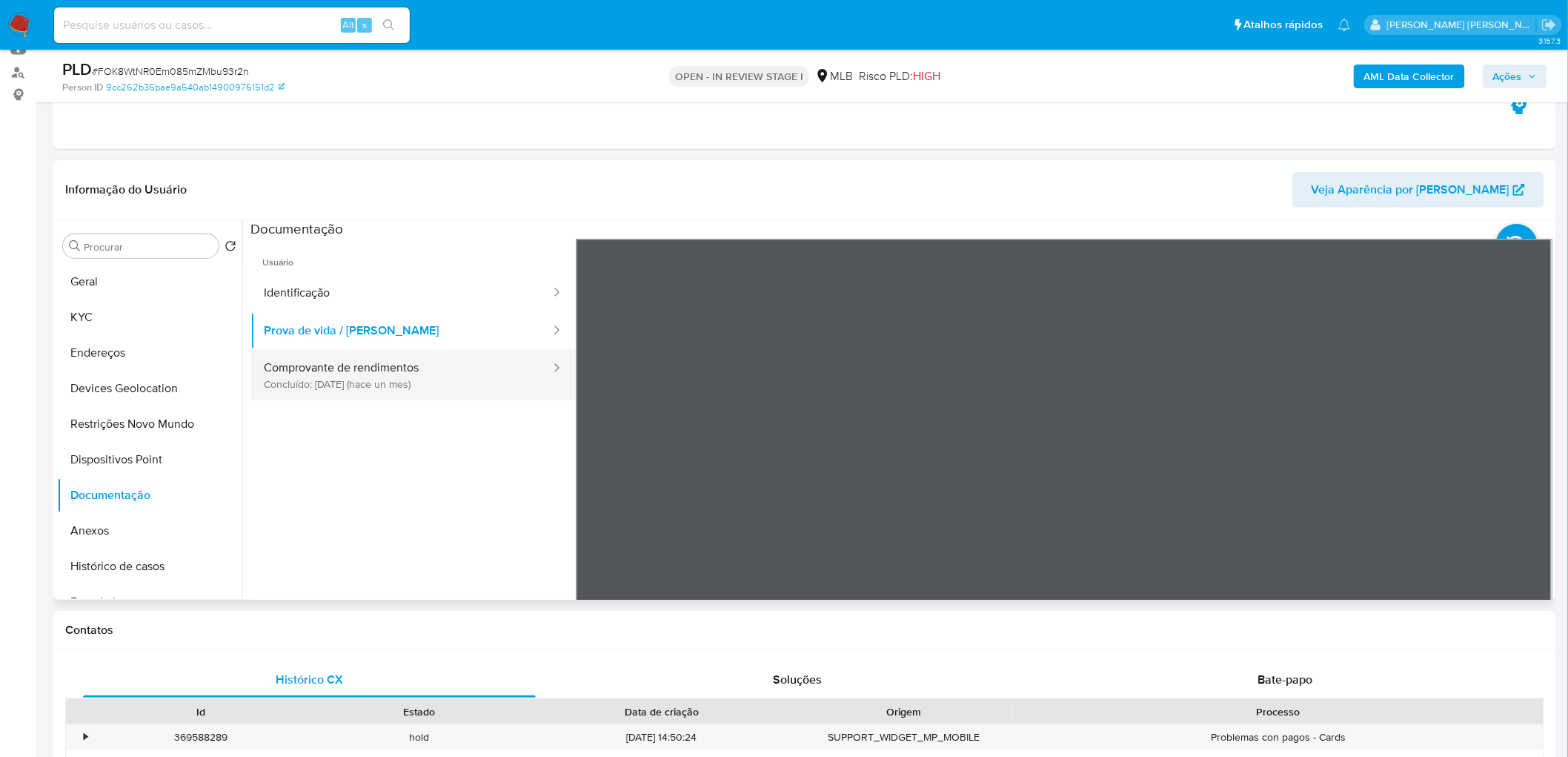
click at [380, 384] on button "Comprovante de rendimentos Concluído: 09/08/2025 (hace un mes)" at bounding box center [401, 375] width 302 height 50
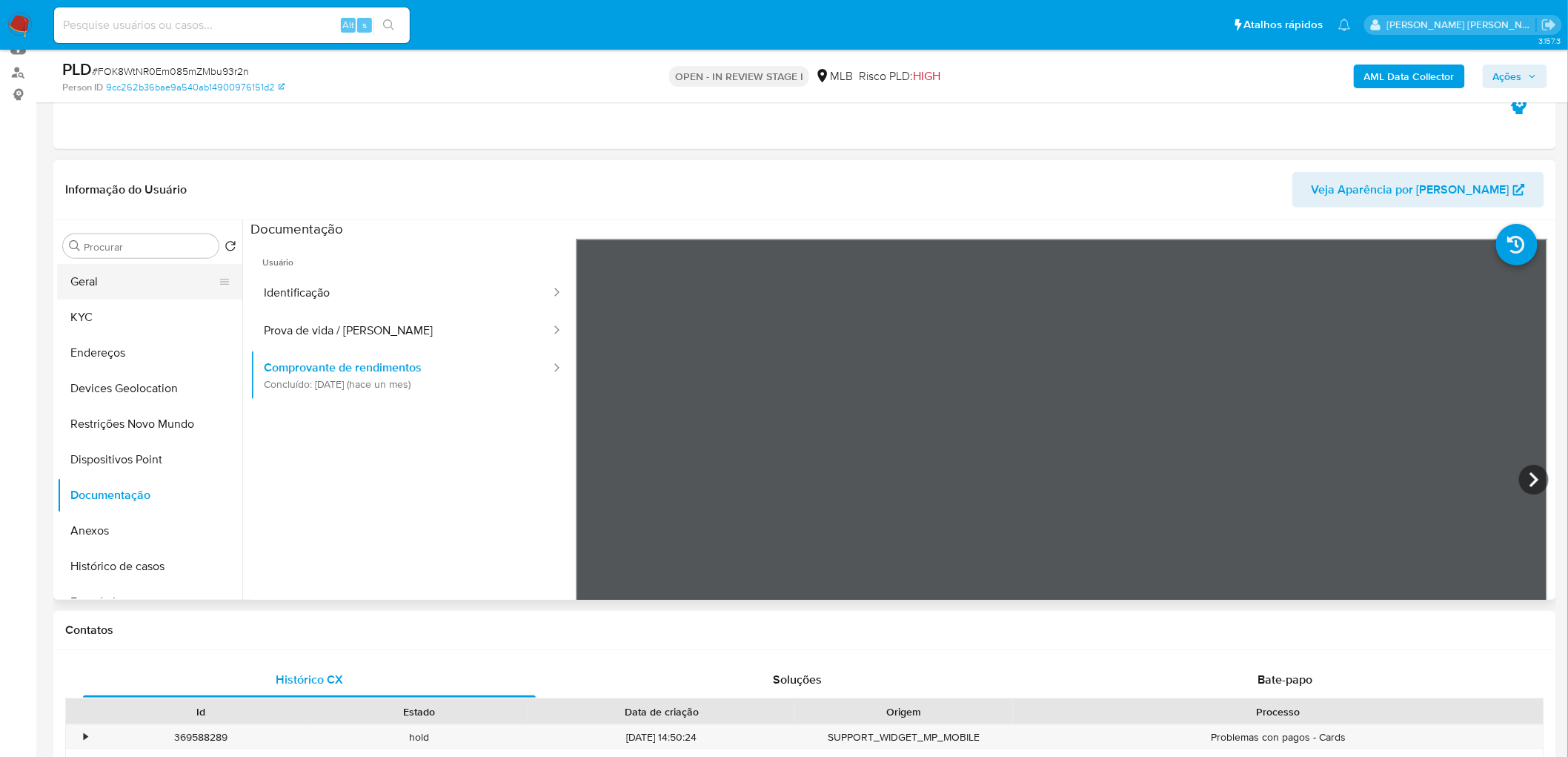
click at [136, 280] on button "Geral" at bounding box center [144, 282] width 174 height 36
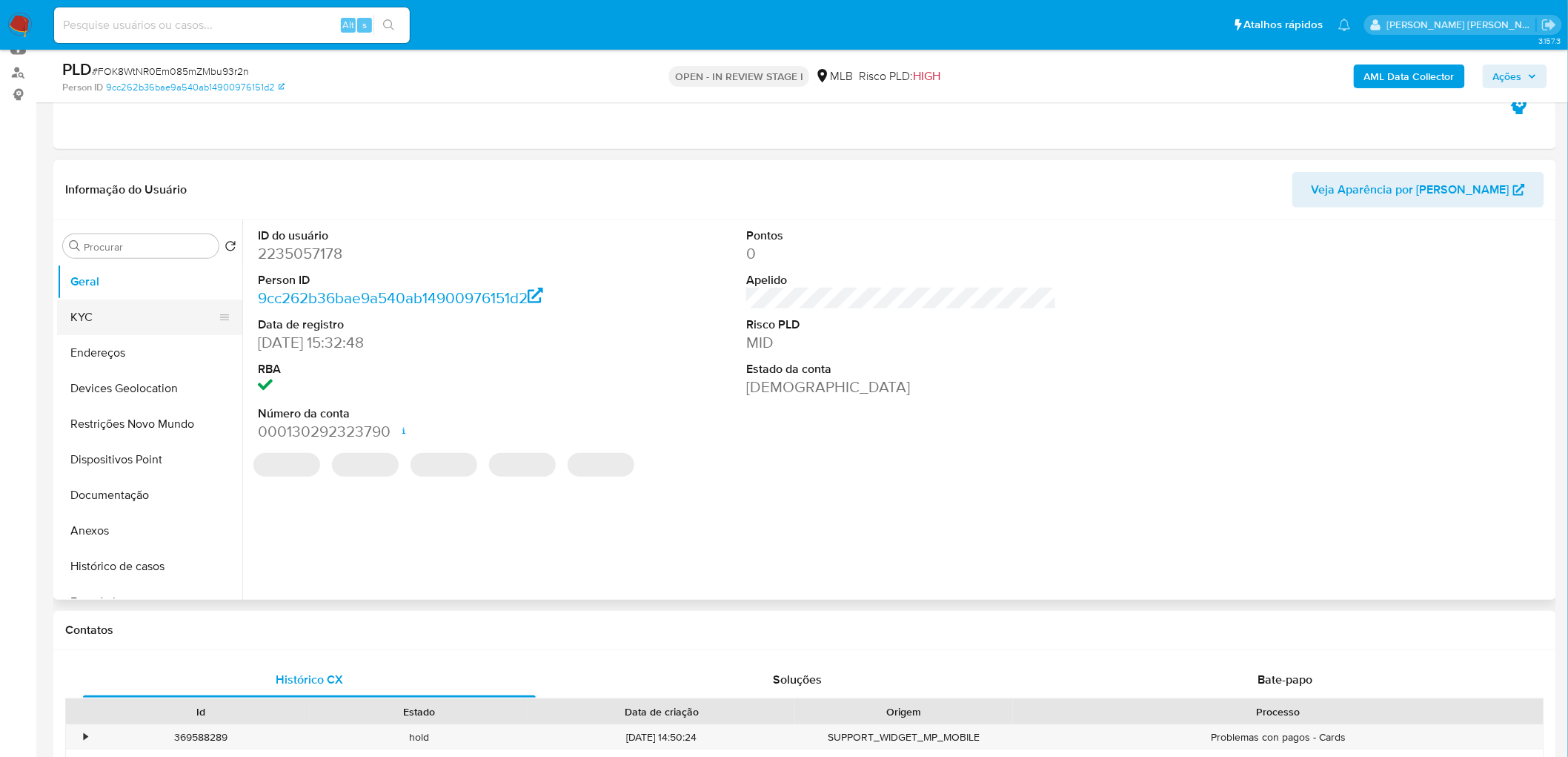
click at [107, 305] on button "KYC" at bounding box center [144, 317] width 174 height 36
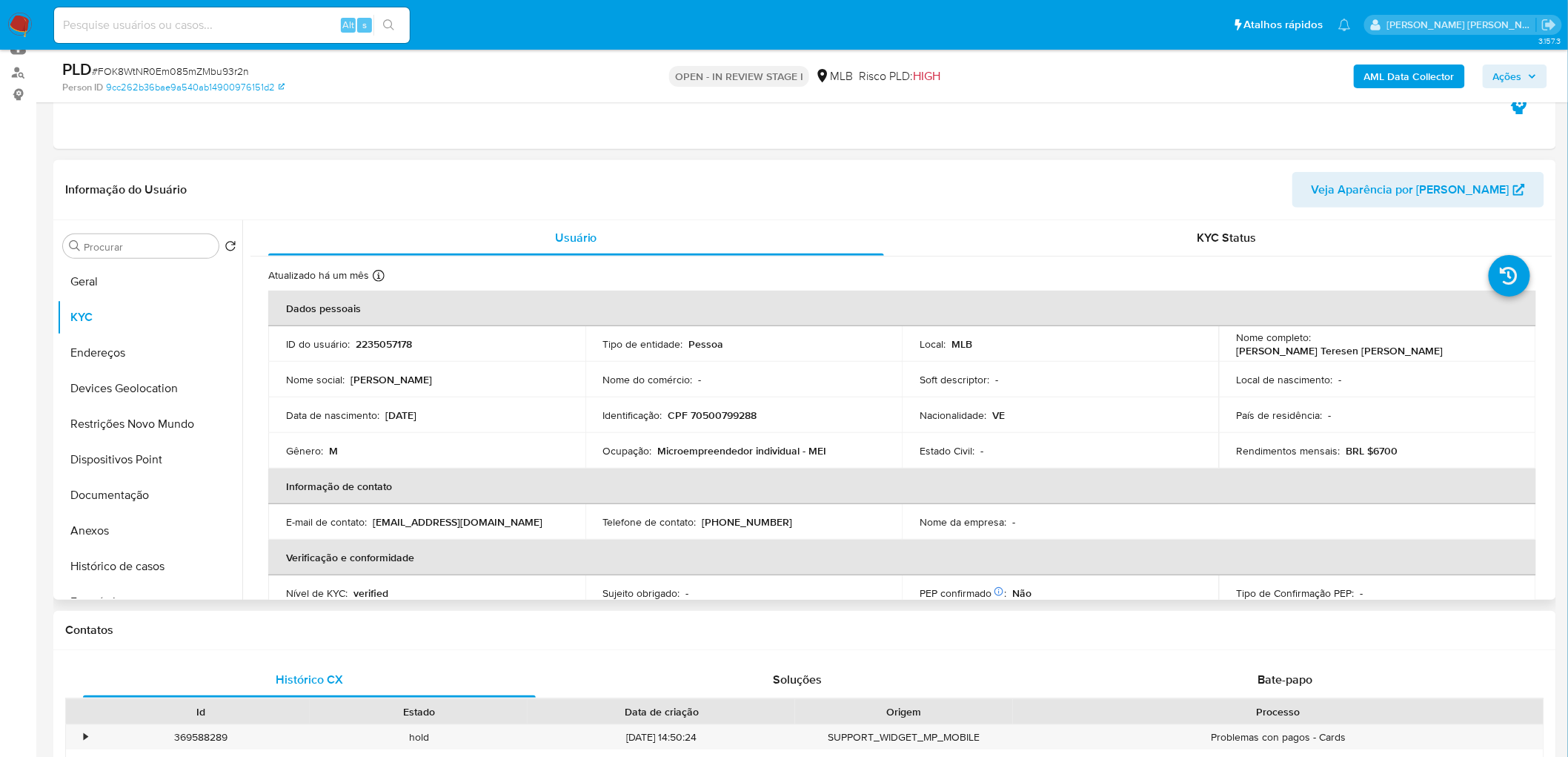
click at [732, 416] on p "CPF 70500799288" at bounding box center [713, 415] width 89 height 13
copy p "70500799288"
click at [98, 275] on button "Geral" at bounding box center [144, 282] width 174 height 36
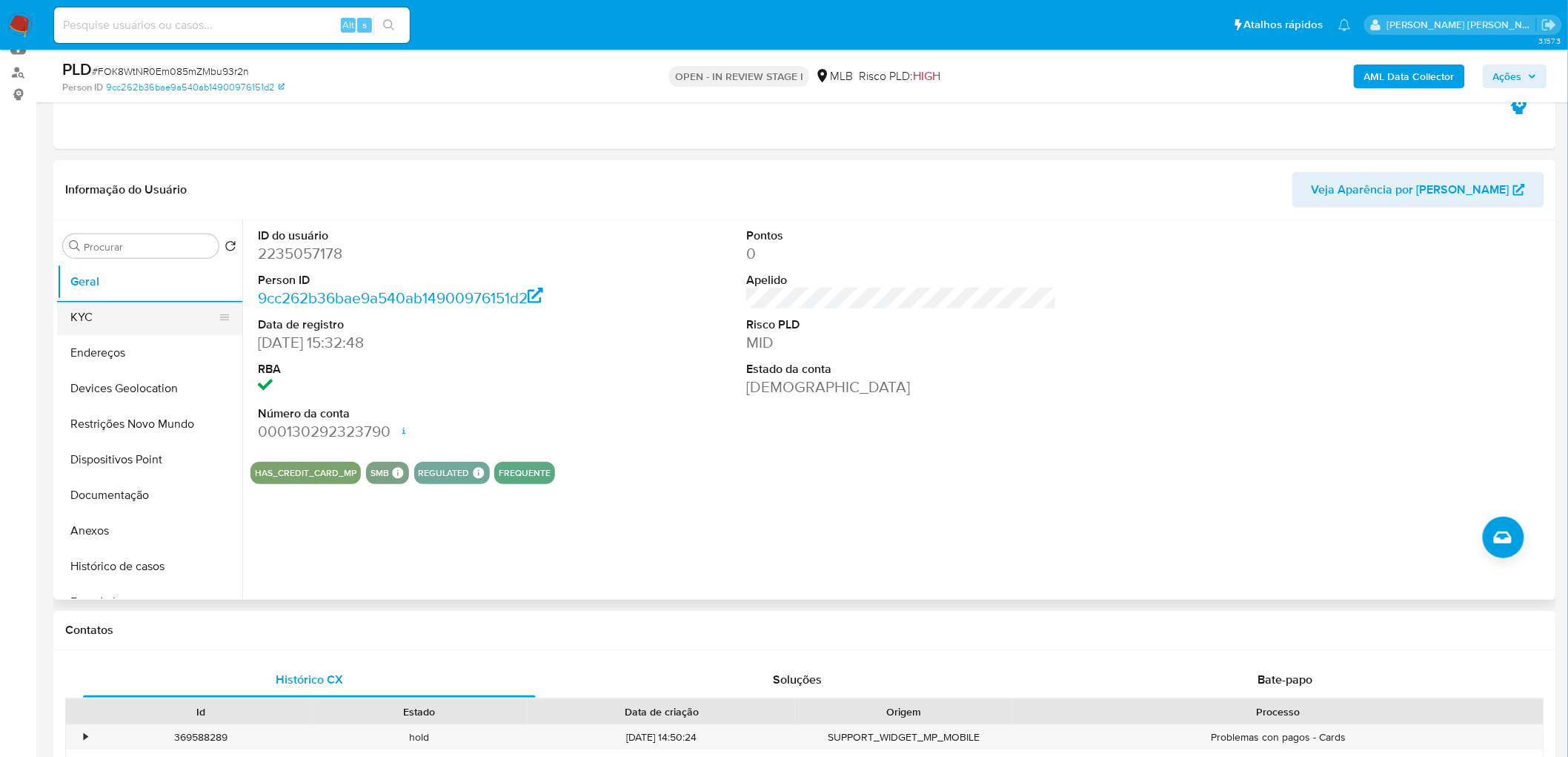
click at [113, 316] on button "KYC" at bounding box center [144, 317] width 174 height 36
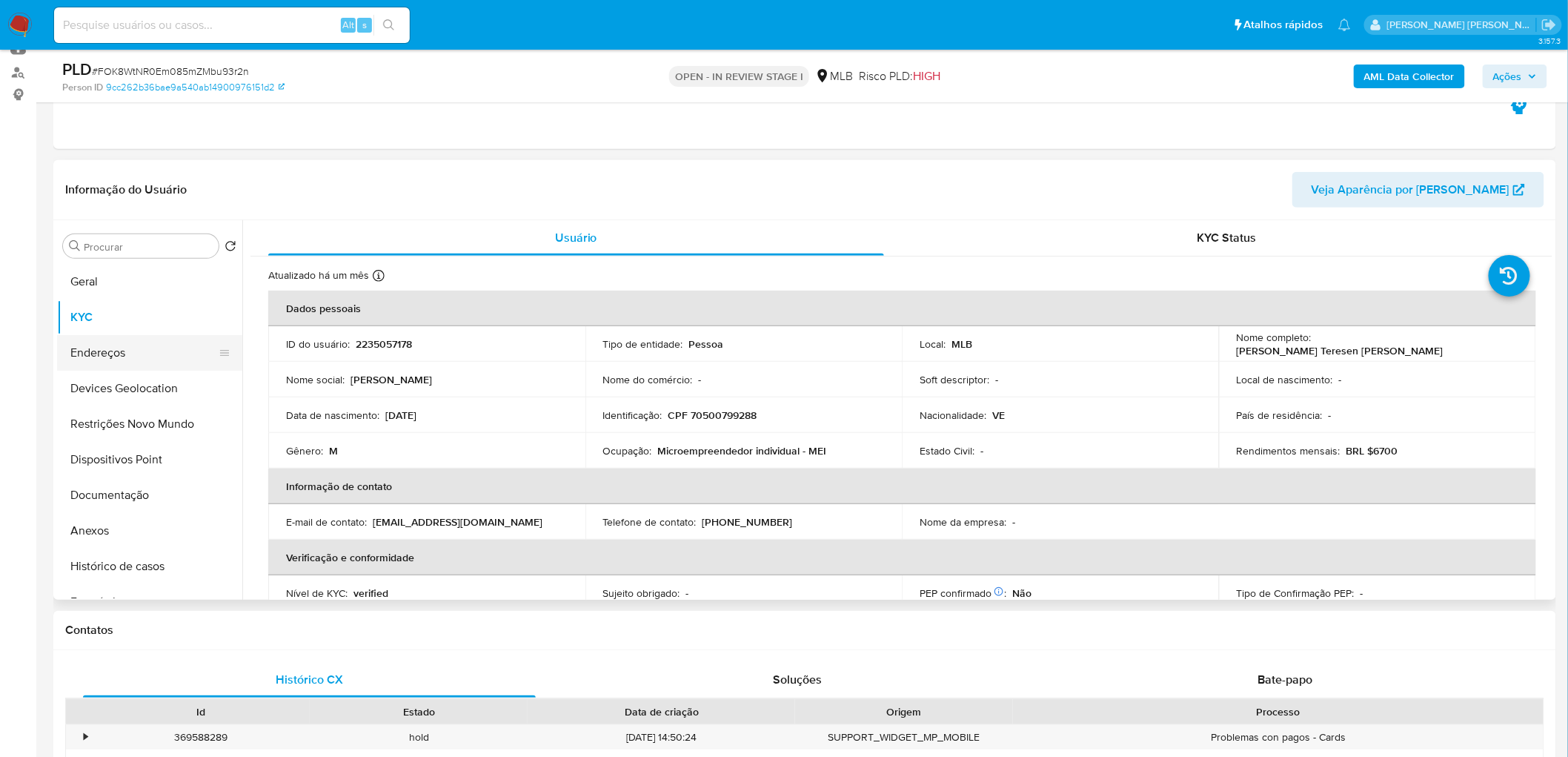
click at [130, 351] on button "Endereços" at bounding box center [144, 353] width 174 height 36
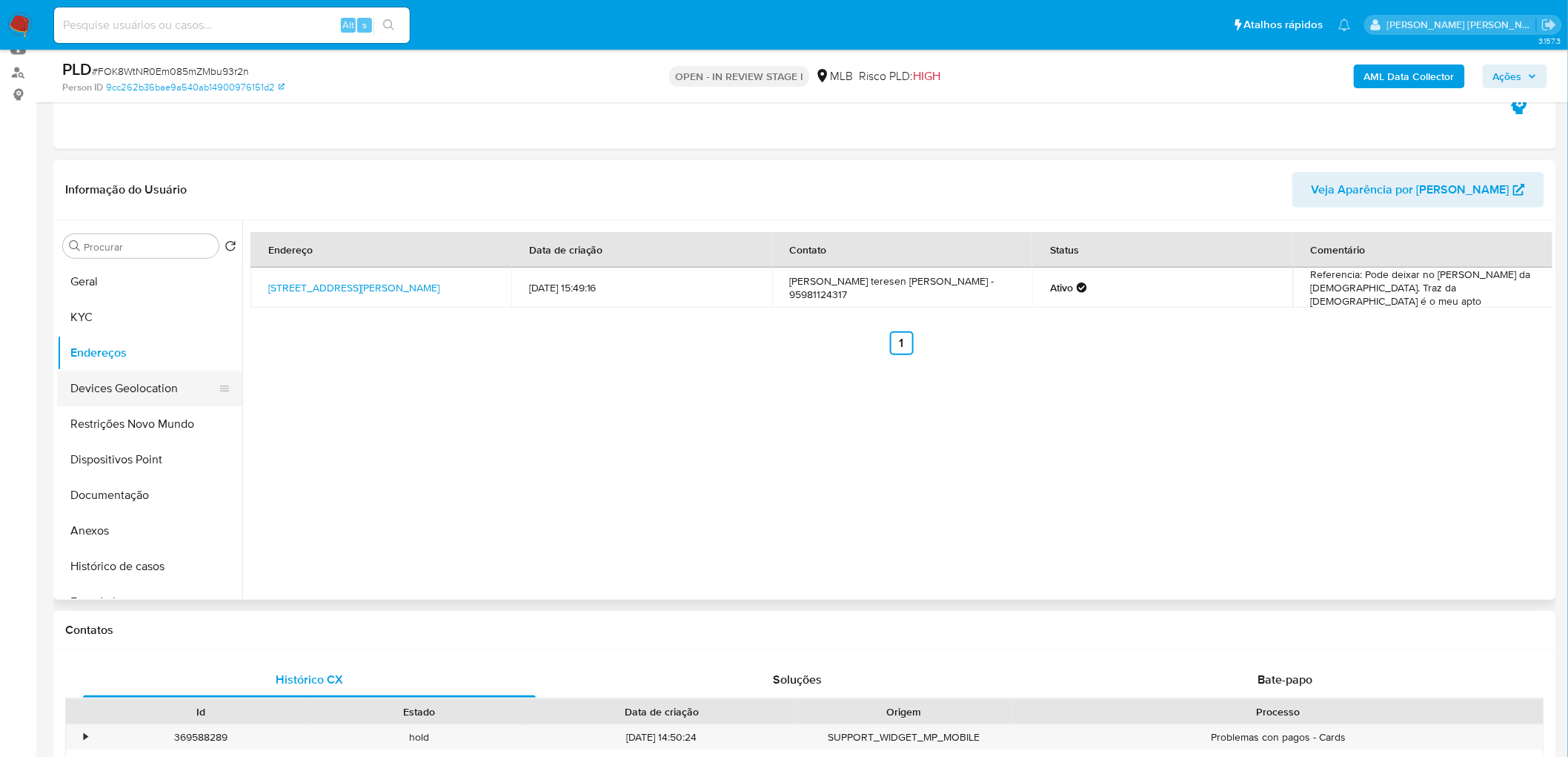
click at [134, 383] on button "Devices Geolocation" at bounding box center [144, 389] width 174 height 36
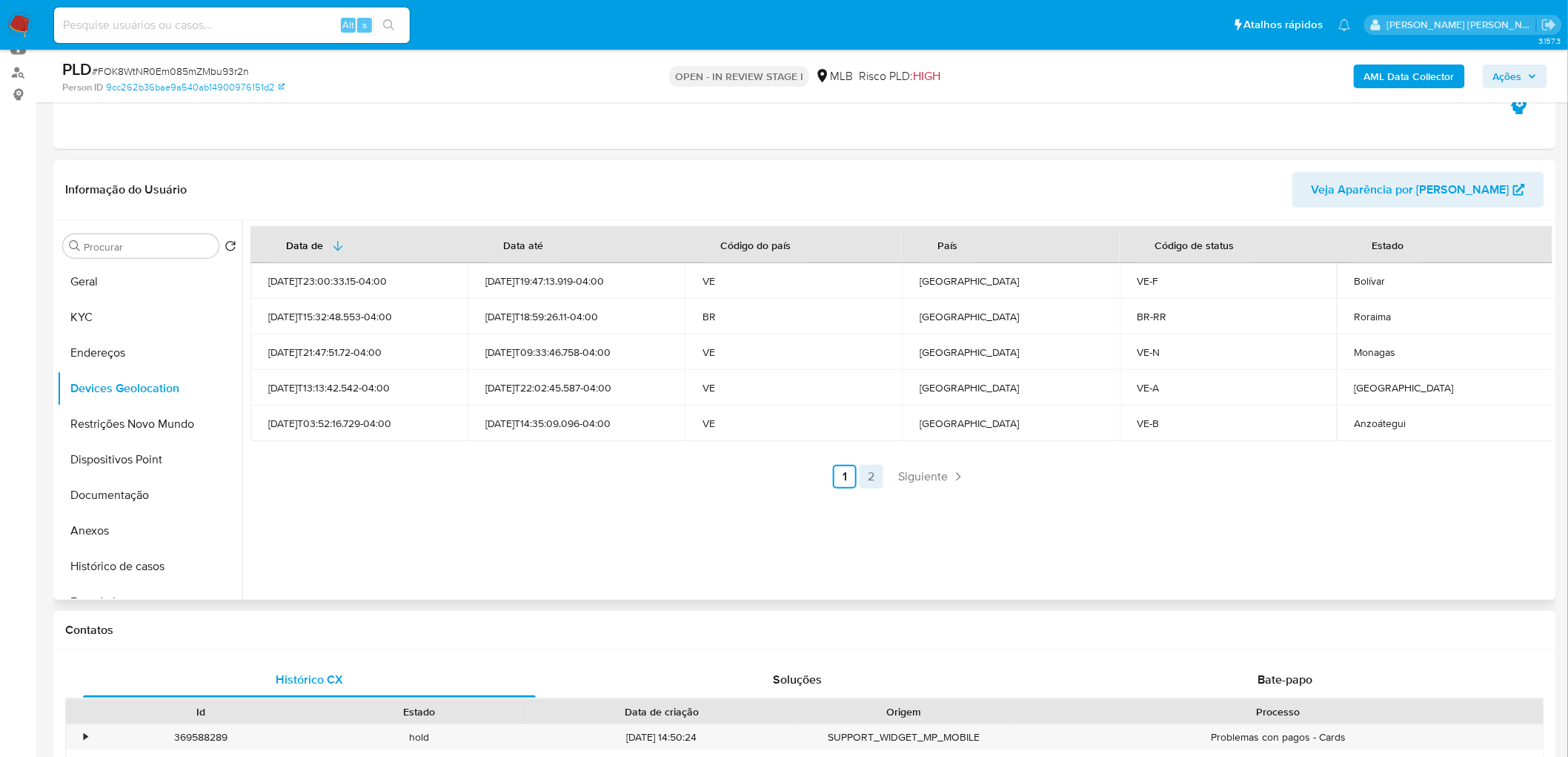
click at [861, 459] on link "2" at bounding box center [871, 476] width 24 height 24
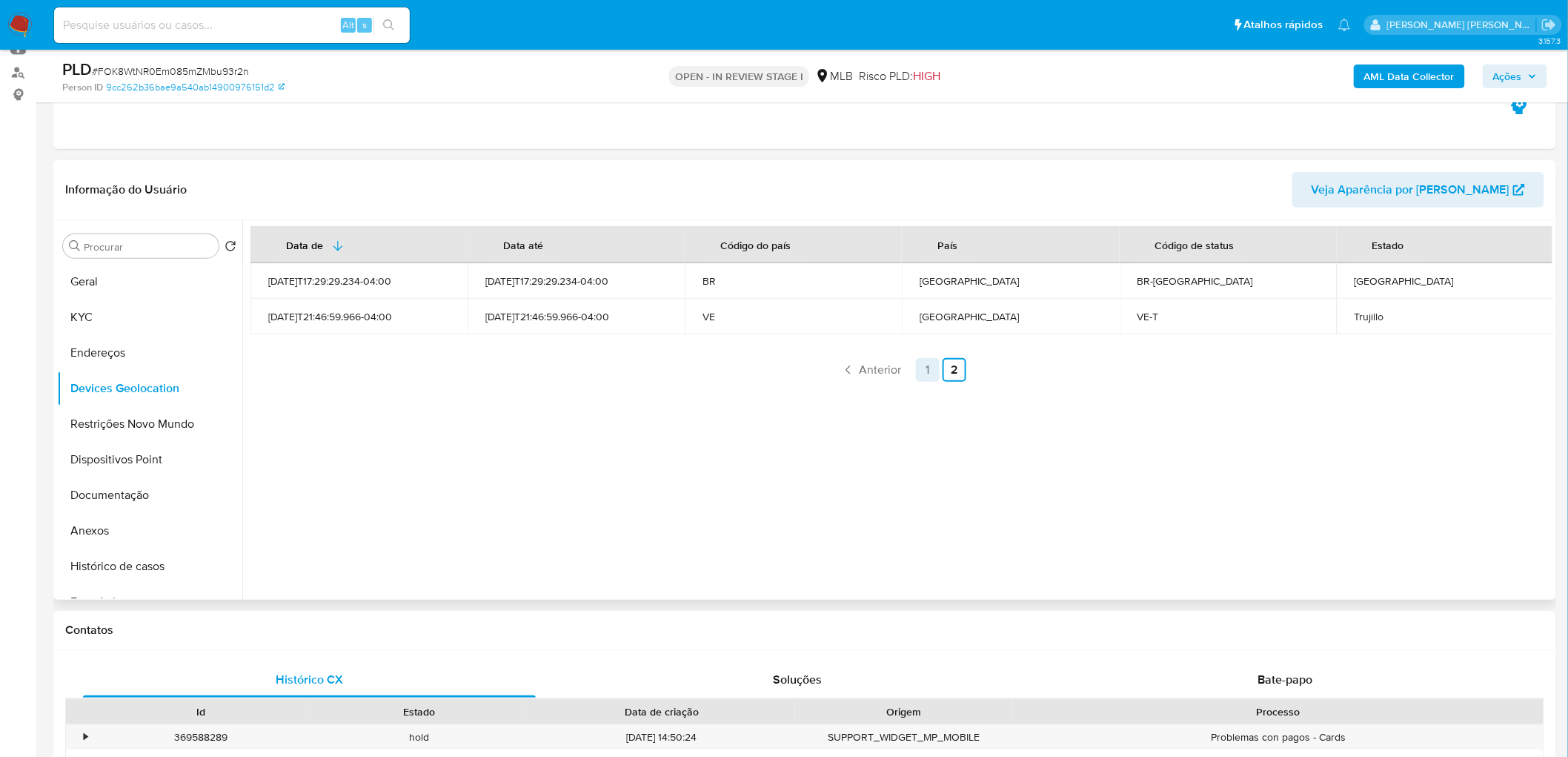
click at [917, 372] on link "1" at bounding box center [927, 370] width 24 height 24
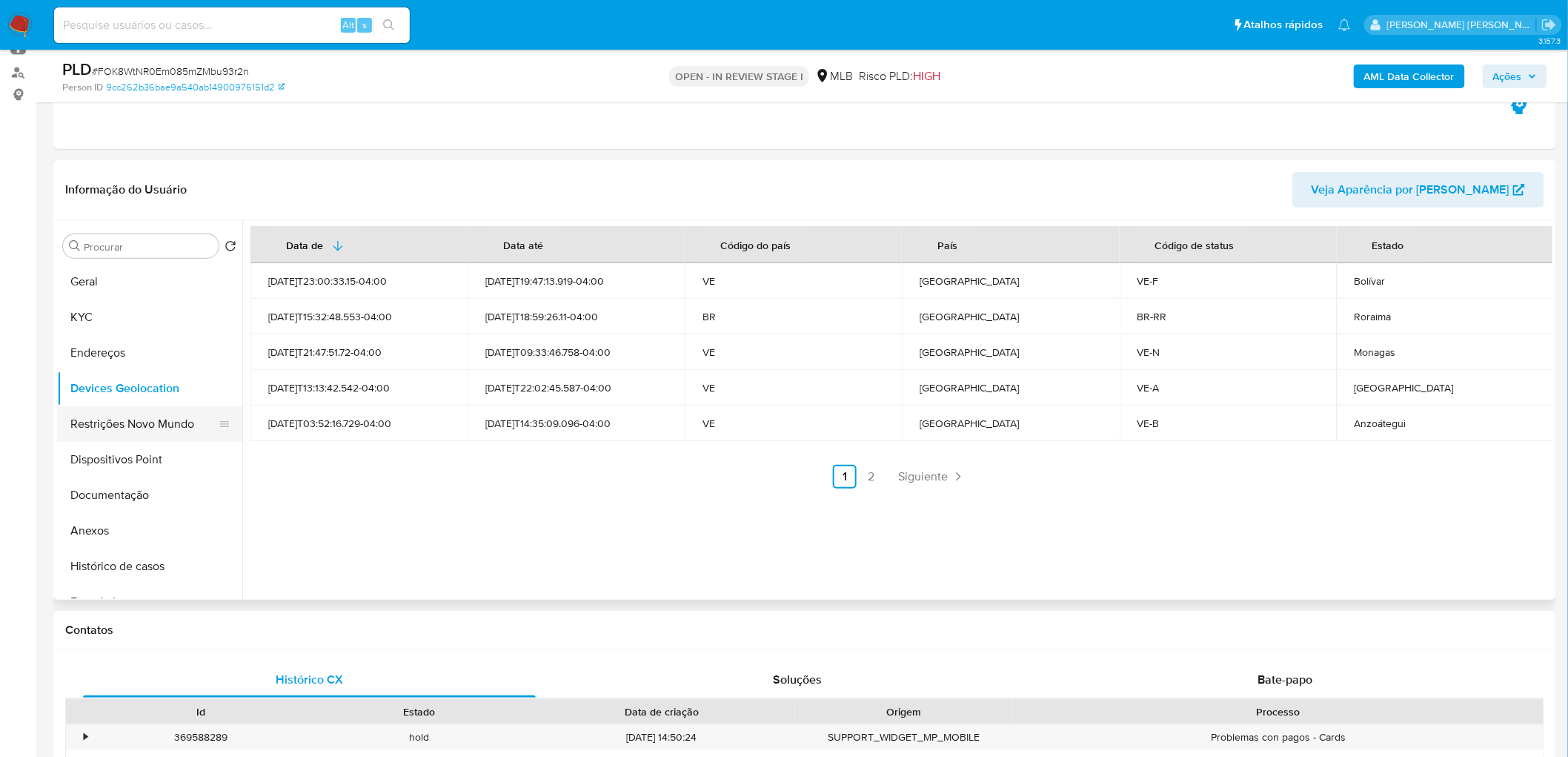
click at [126, 419] on button "Restrições Novo Mundo" at bounding box center [144, 424] width 174 height 36
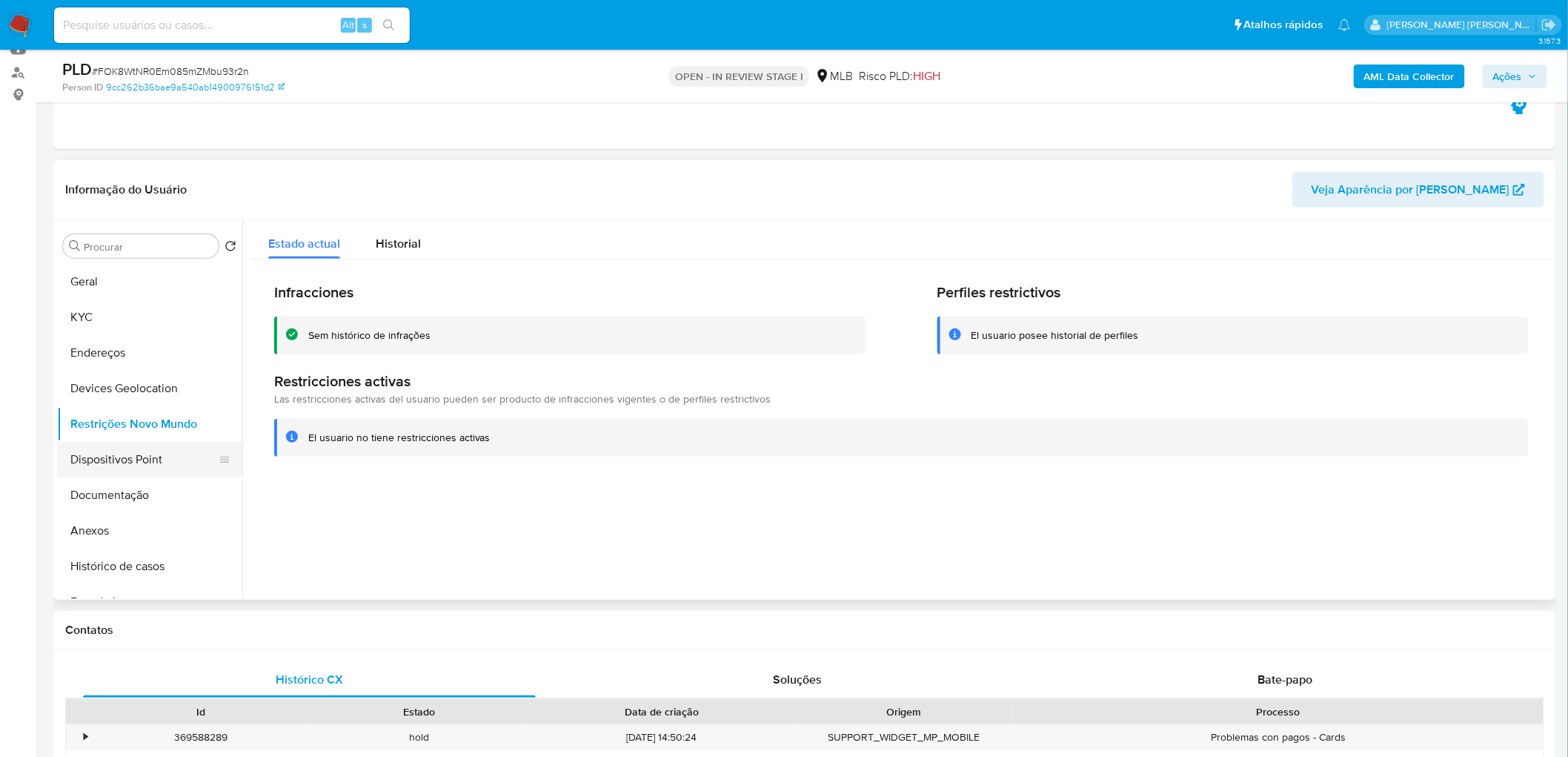
click at [79, 459] on button "Dispositivos Point" at bounding box center [144, 460] width 174 height 36
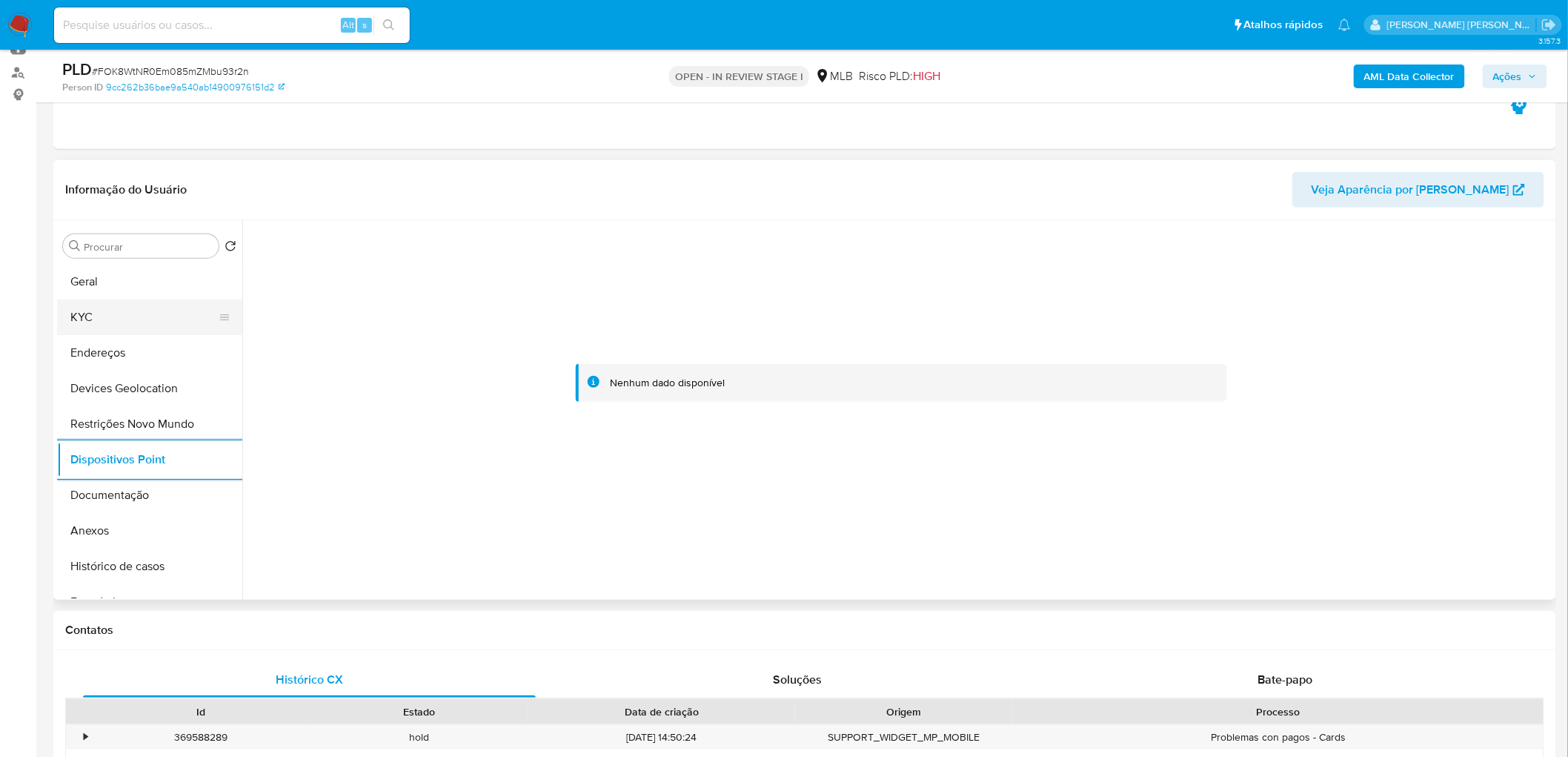
click at [78, 316] on button "KYC" at bounding box center [144, 317] width 174 height 36
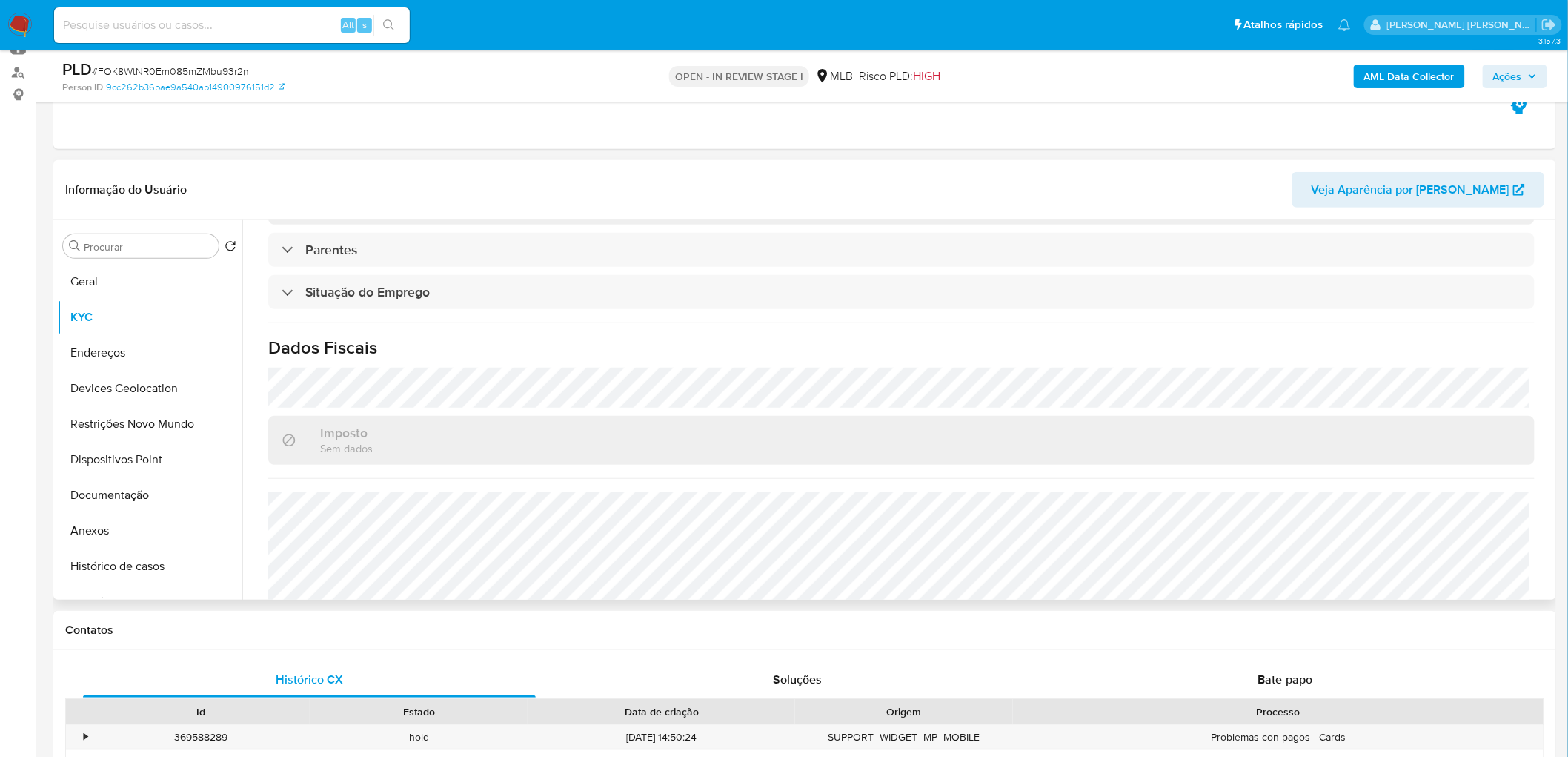
scroll to position [617, 0]
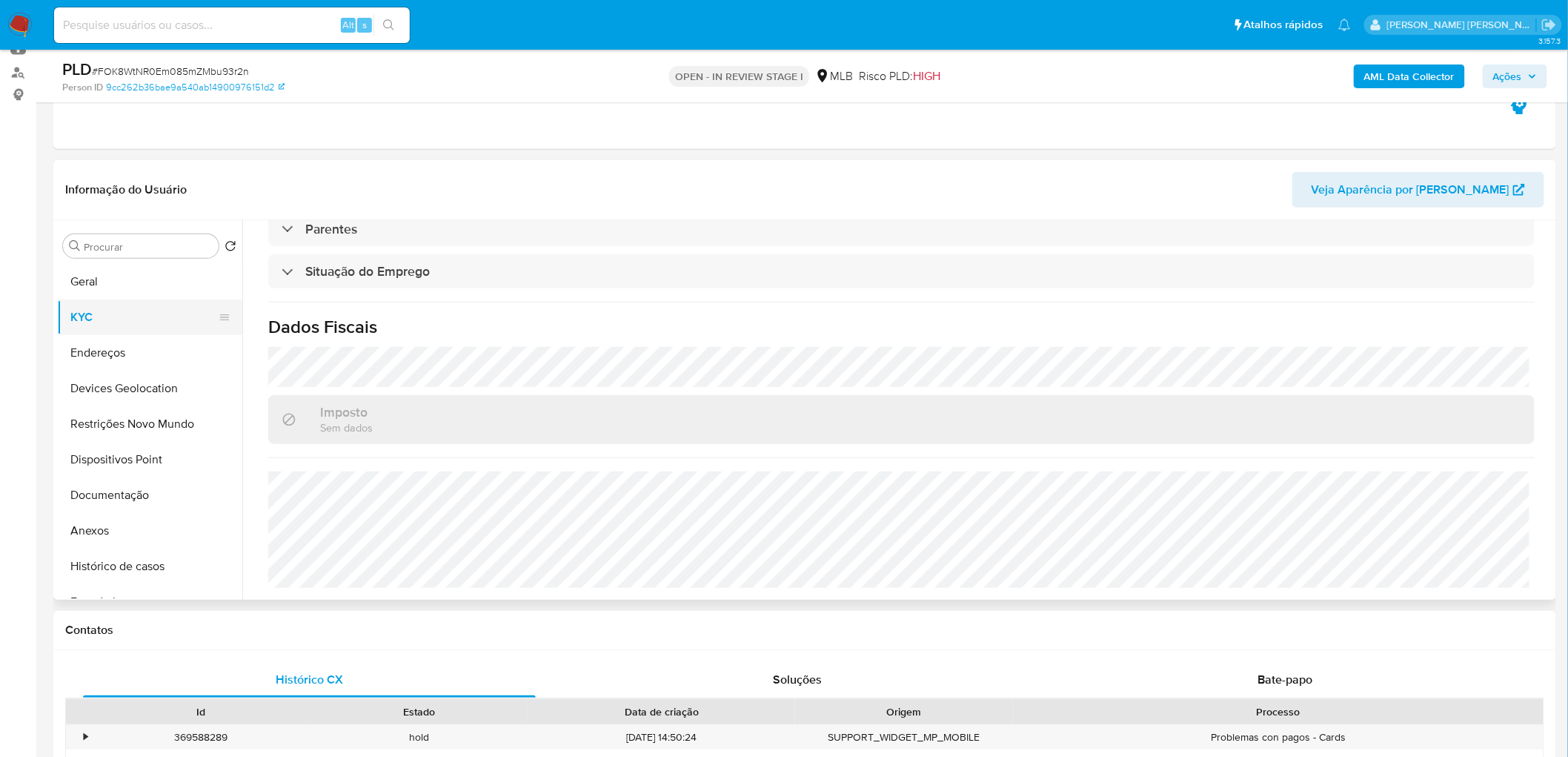
click at [133, 309] on button "KYC" at bounding box center [144, 317] width 174 height 36
click at [121, 459] on button "Anexos" at bounding box center [144, 531] width 174 height 36
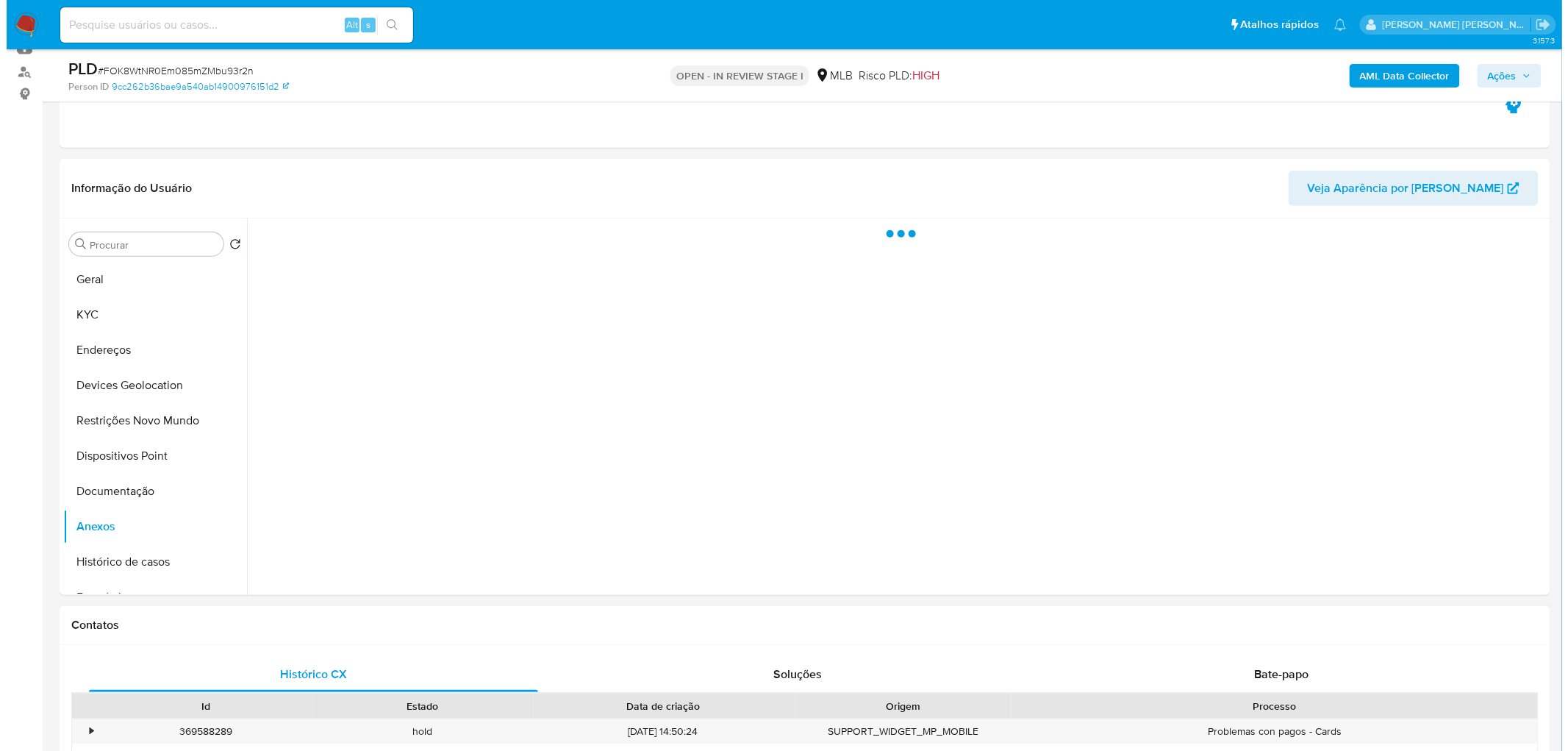
scroll to position [0, 0]
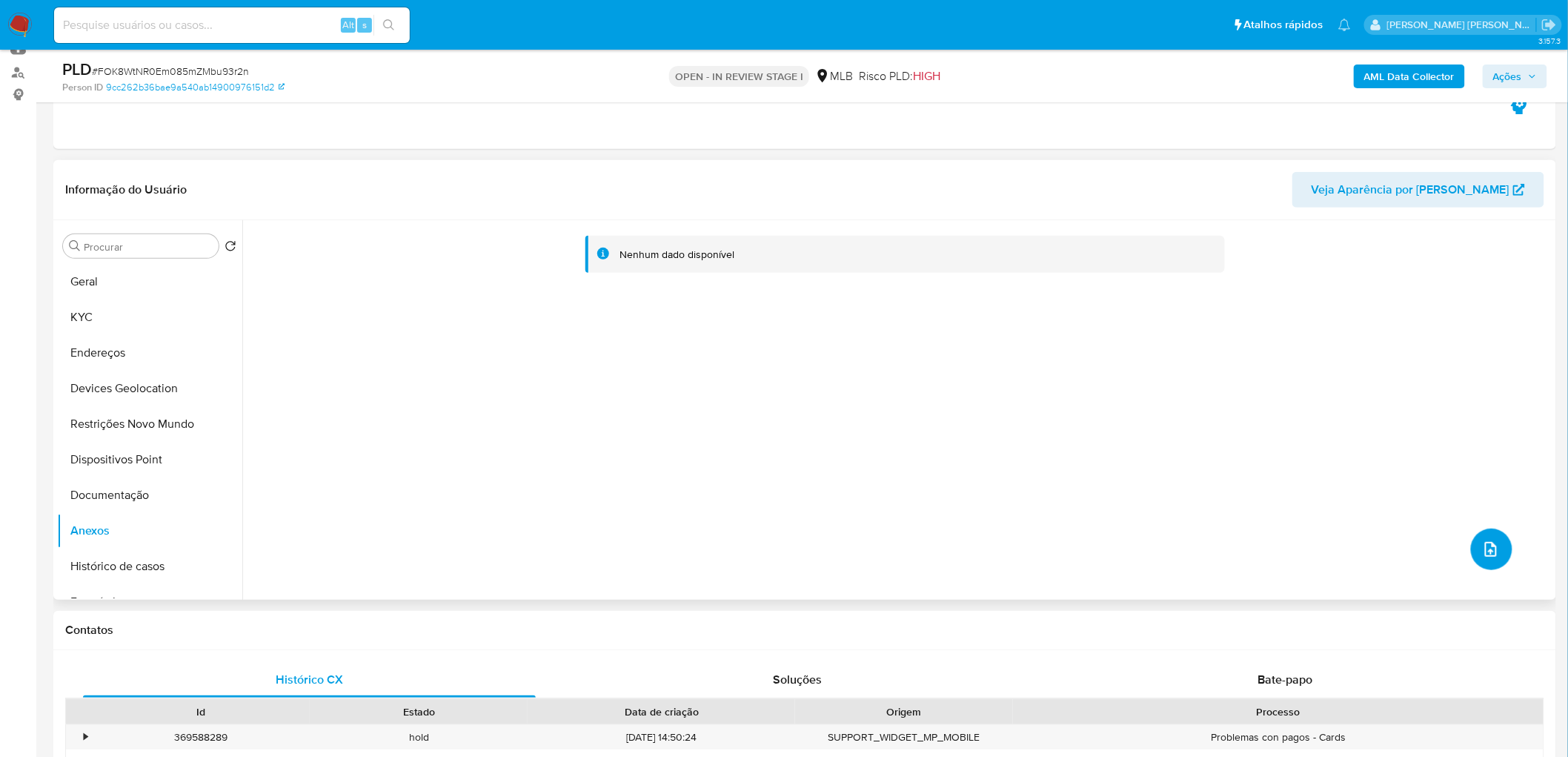
click at [1041, 459] on icon "upload-file" at bounding box center [1490, 549] width 18 height 18
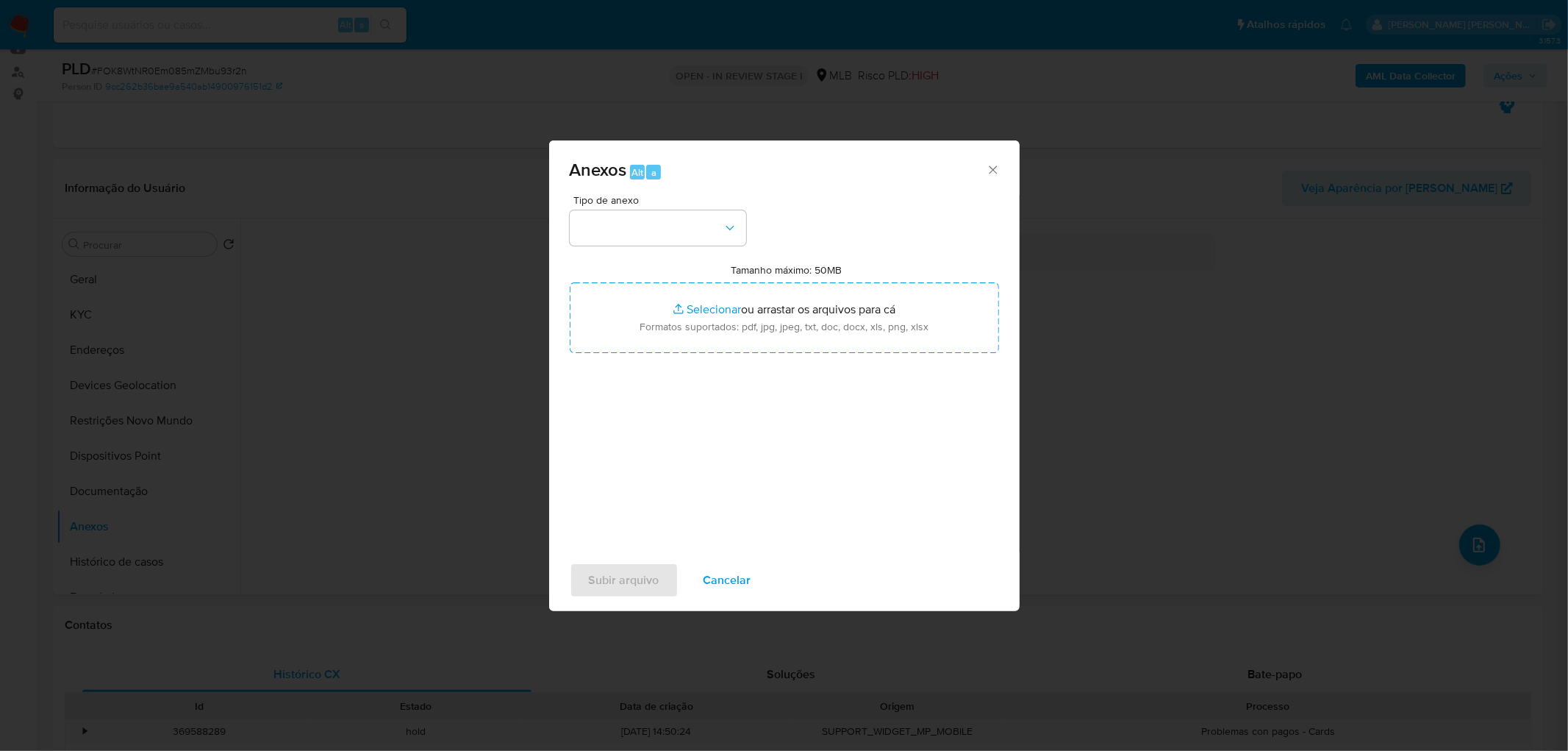
click at [632, 247] on div "Tipo de anexo Tamanho máximo: 50MB Selecionar arquivos Selecionar ou arrastar o…" at bounding box center [785, 368] width 429 height 347
drag, startPoint x: 651, startPoint y: 231, endPoint x: 659, endPoint y: 243, distance: 14.4
click at [652, 230] on button "button" at bounding box center [658, 228] width 176 height 35
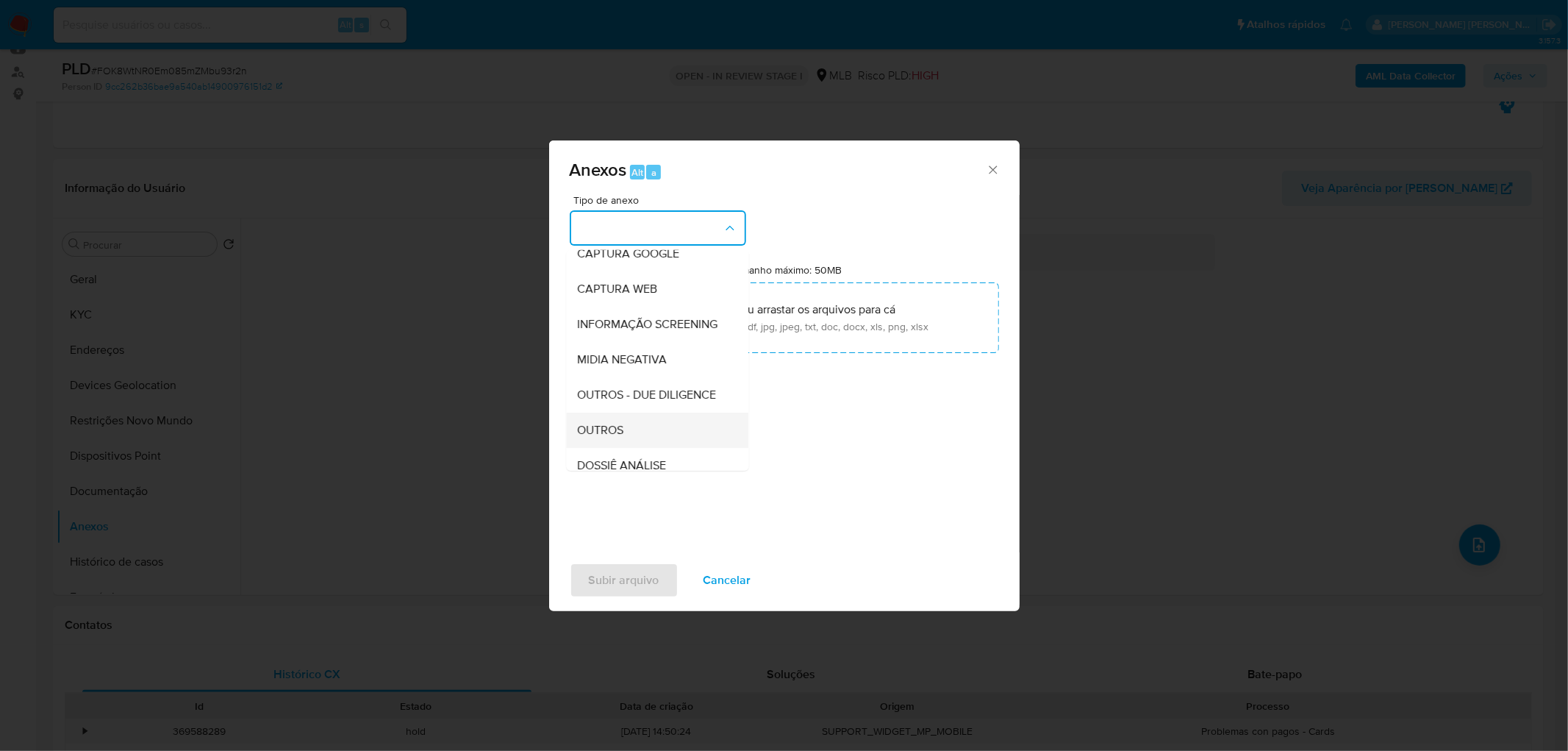
scroll to position [225, 0]
click at [611, 311] on span "OUTROS" at bounding box center [601, 317] width 46 height 15
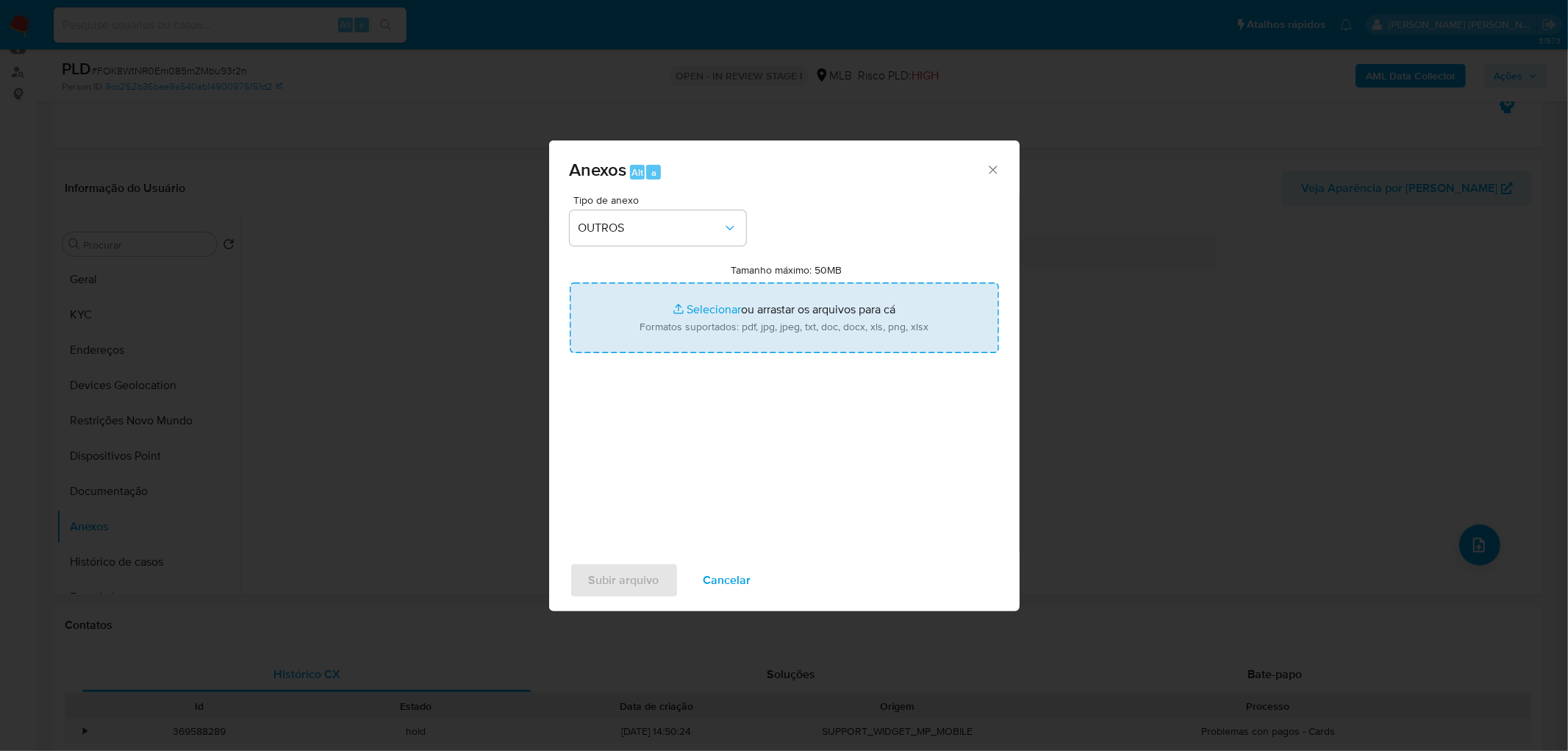
click at [728, 306] on input "Tamanho máximo: 50MB Selecionar arquivos" at bounding box center [785, 318] width 429 height 71
type input "C:\fakepath\Mulan 2235057178_2025_09_09_07_36_48.xlsx"
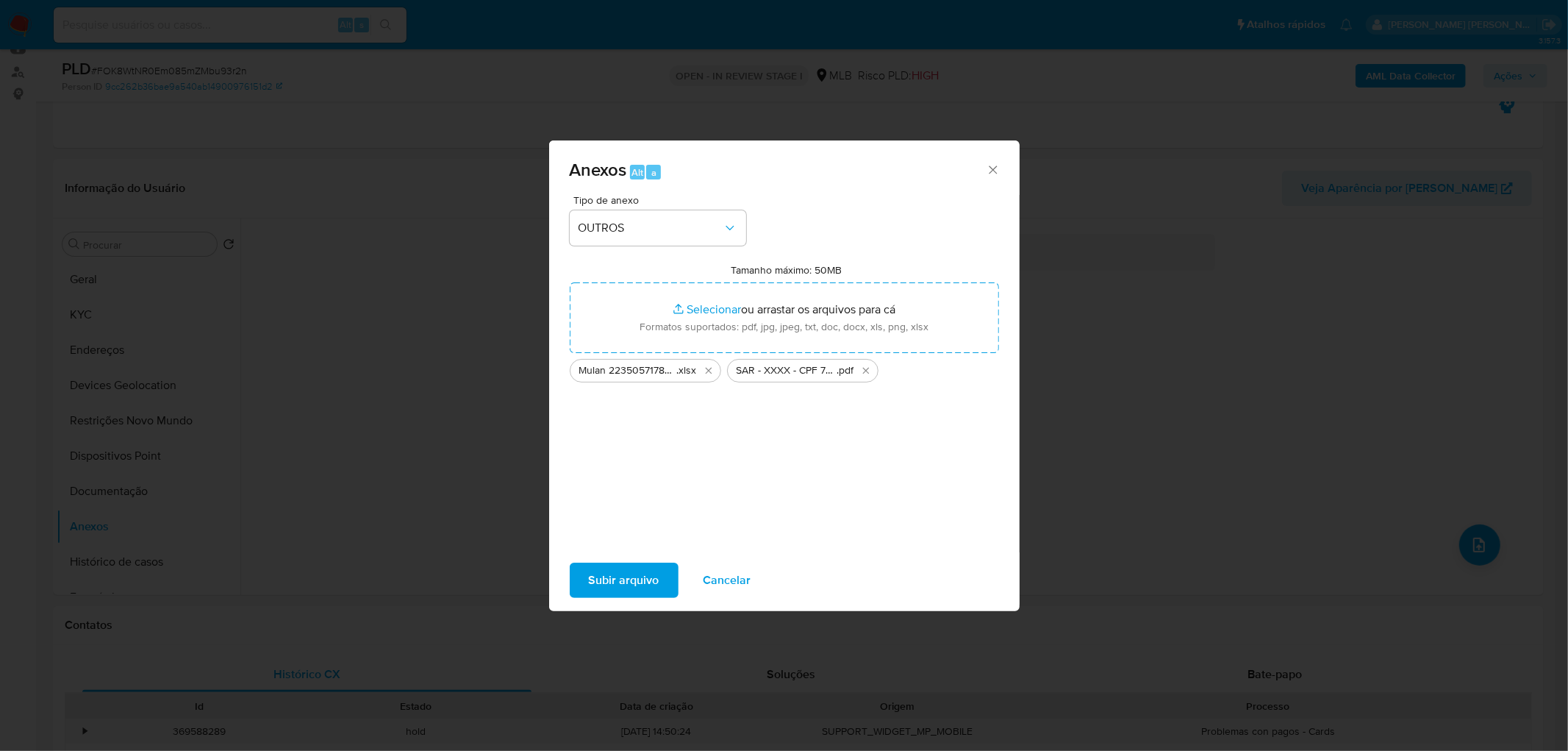
click at [616, 456] on span "Subir arquivo" at bounding box center [624, 580] width 71 height 32
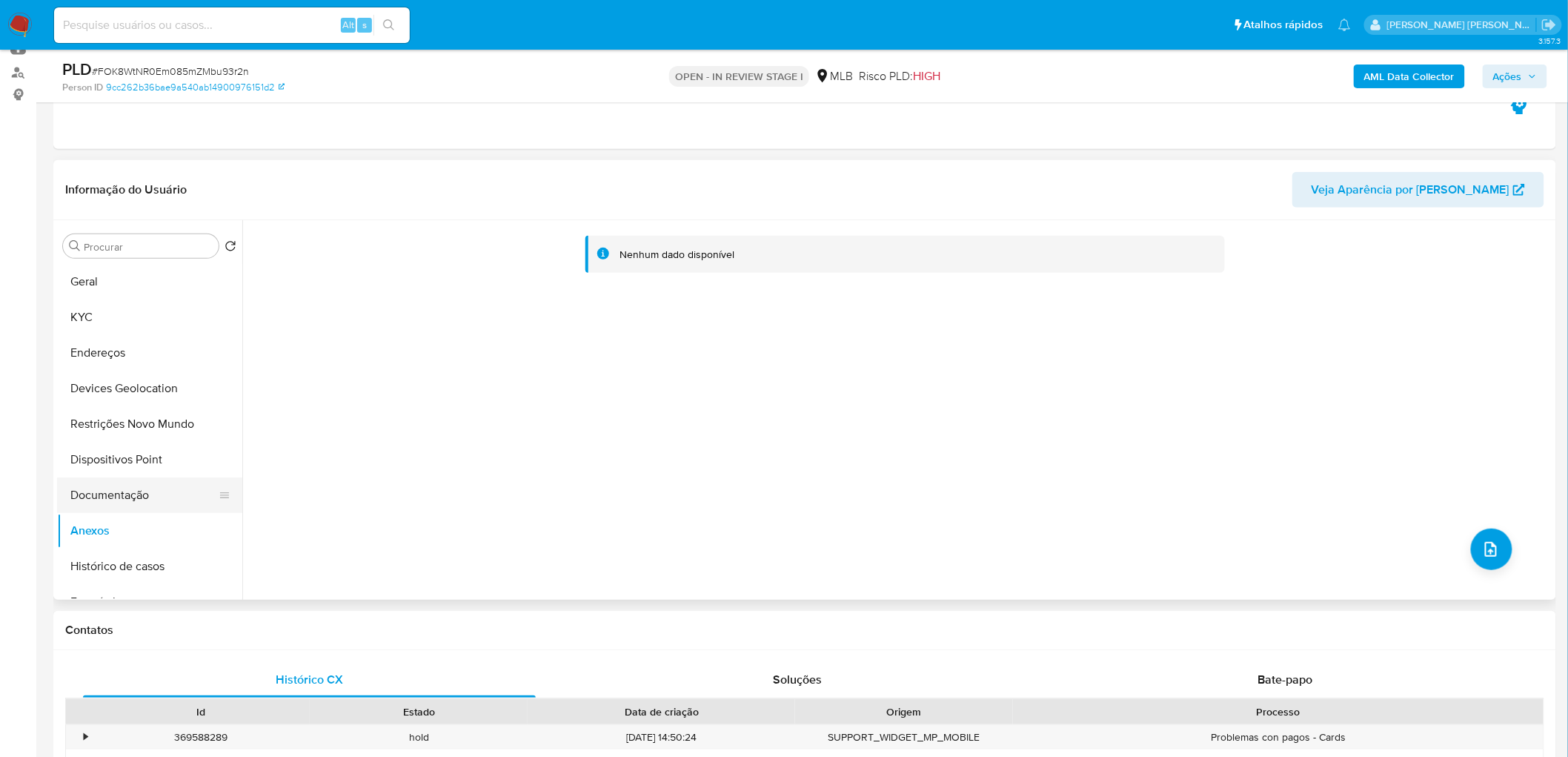
click at [143, 459] on button "Documentação" at bounding box center [144, 495] width 174 height 36
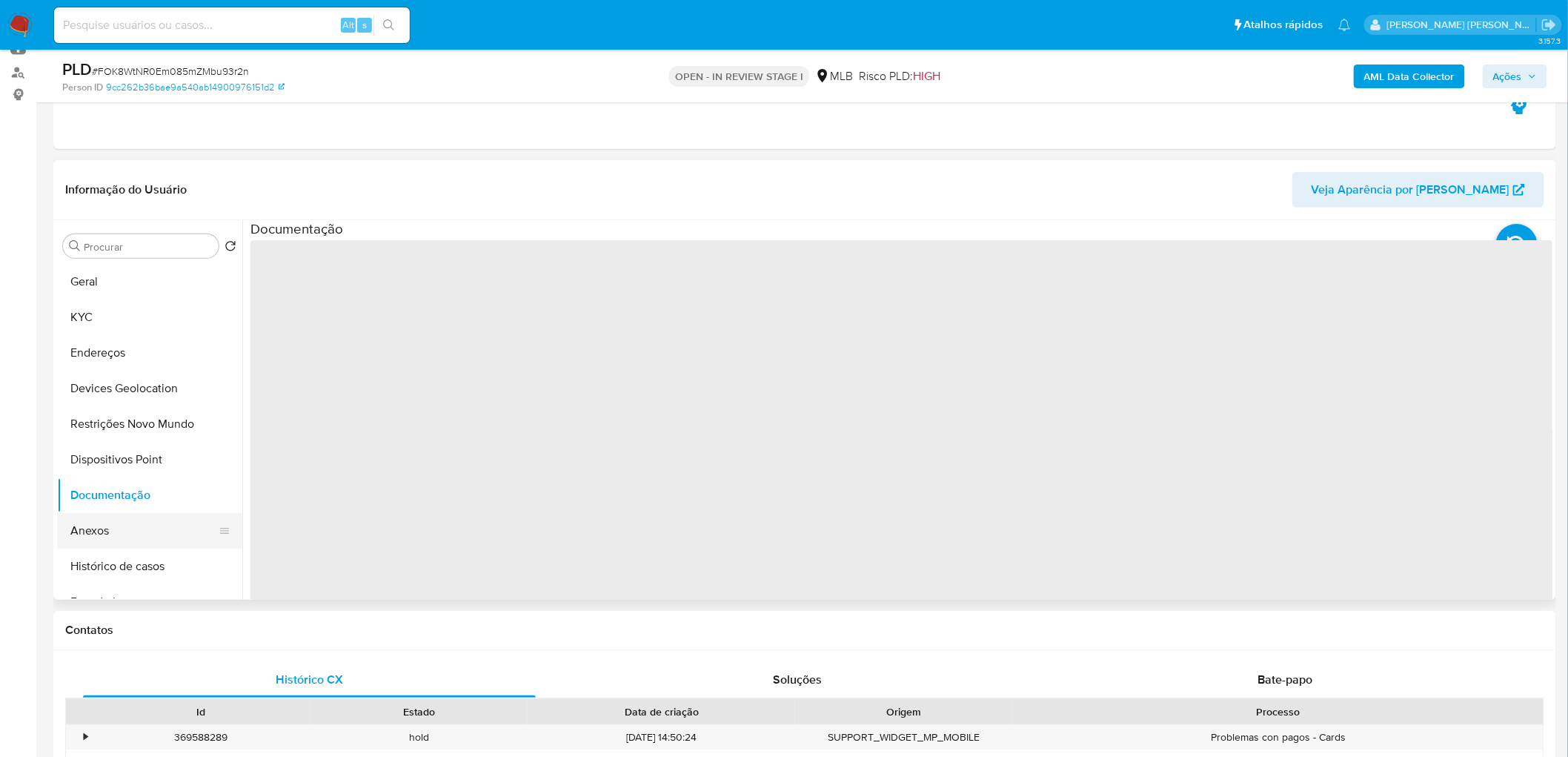
drag, startPoint x: 126, startPoint y: 527, endPoint x: 135, endPoint y: 527, distance: 9.0
click at [126, 459] on button "Anexos" at bounding box center [144, 531] width 174 height 36
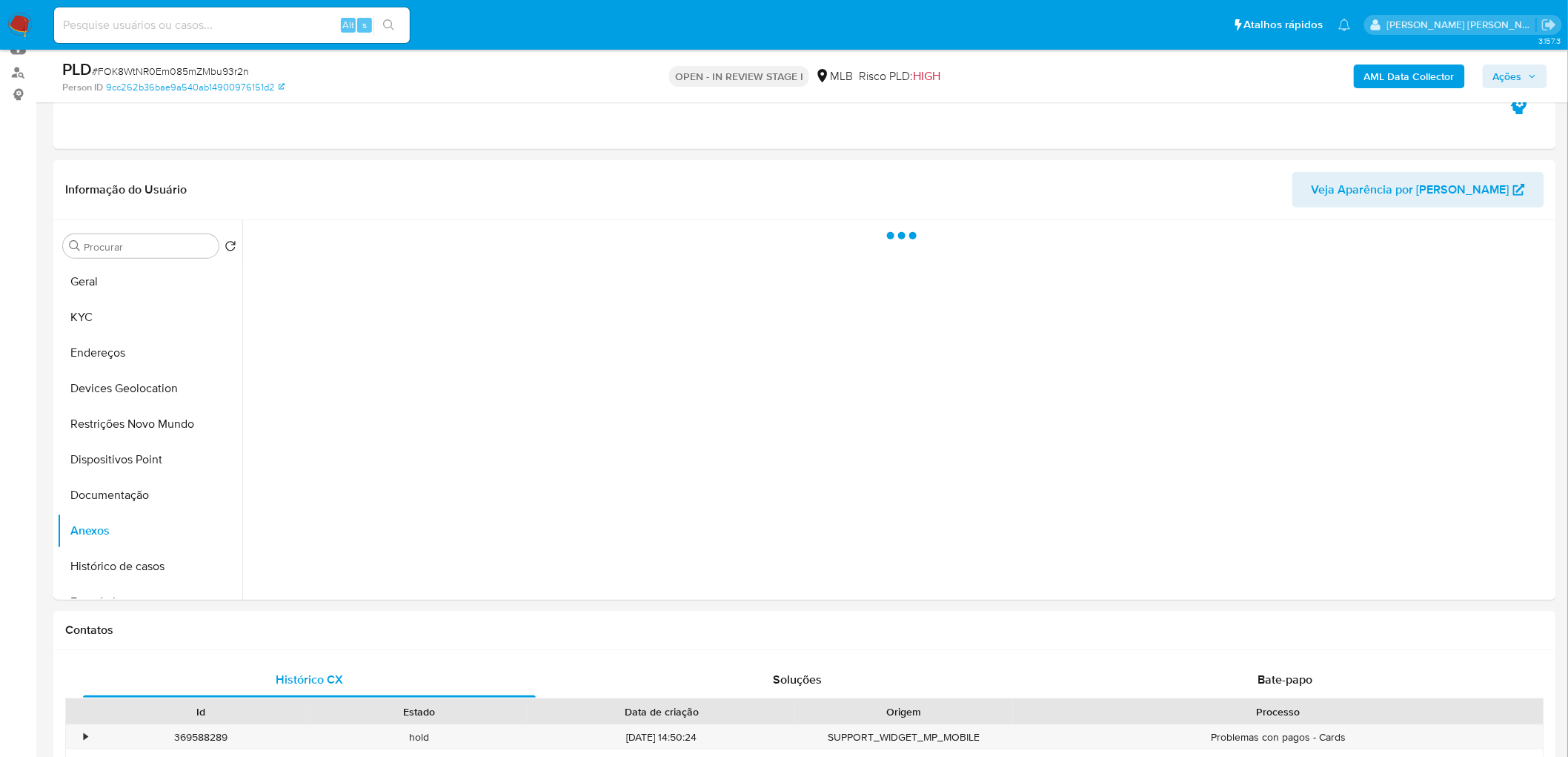
click at [1041, 85] on button "Ações" at bounding box center [1514, 76] width 64 height 24
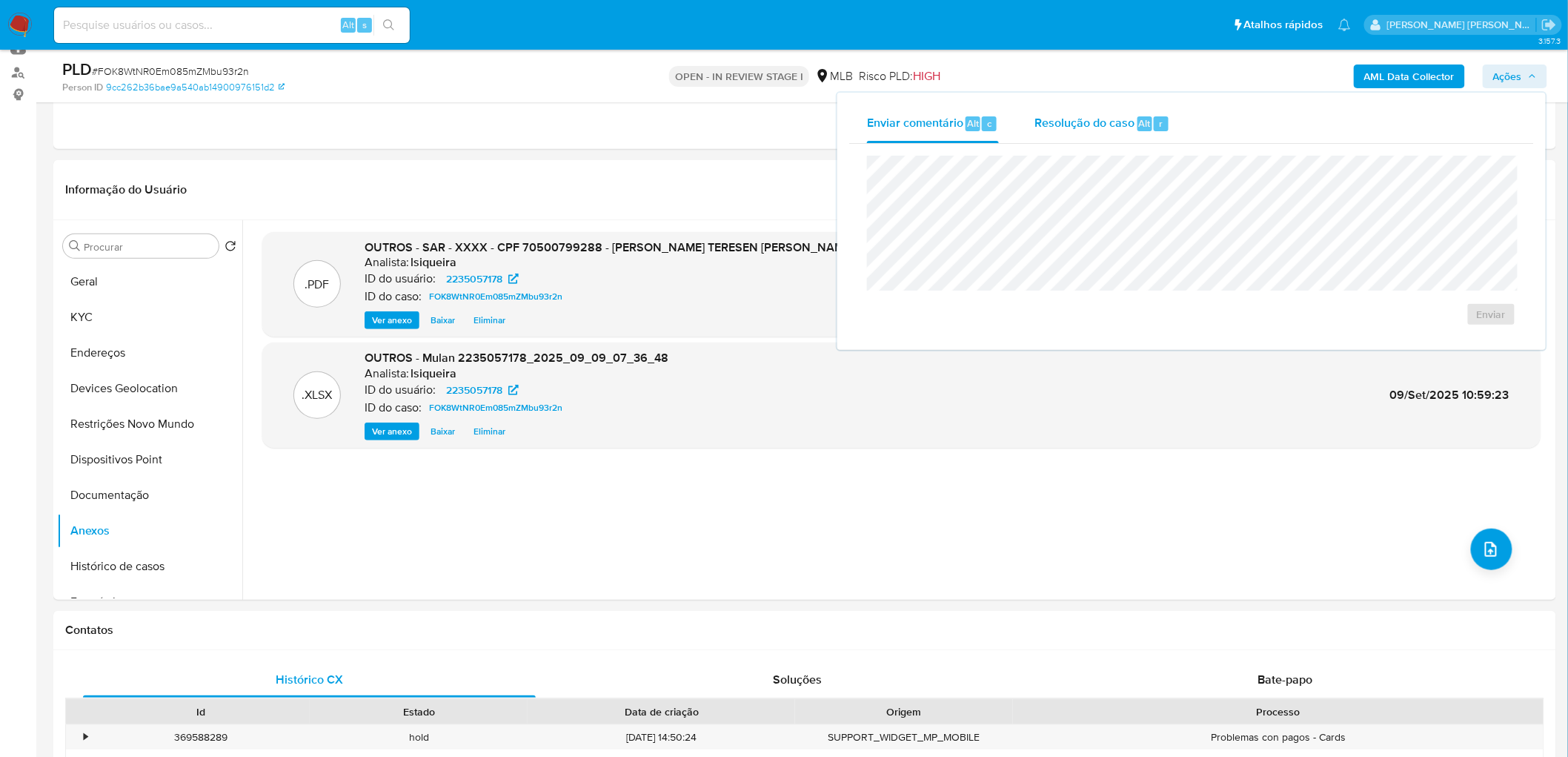
click at [1041, 116] on span "Alt" at bounding box center [1145, 123] width 12 height 14
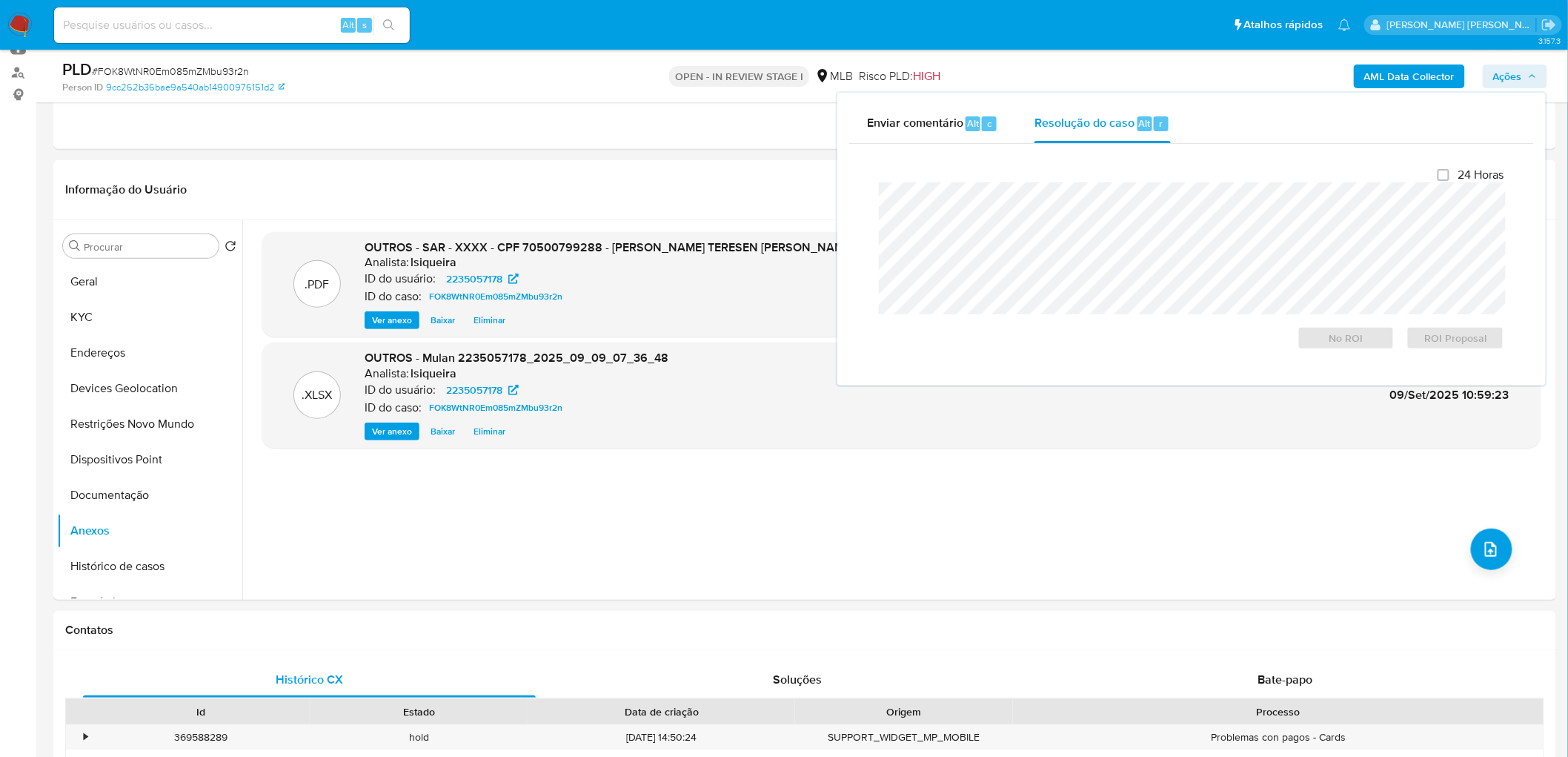
click at [1041, 79] on b "AML Data Collector" at bounding box center [1409, 76] width 91 height 24
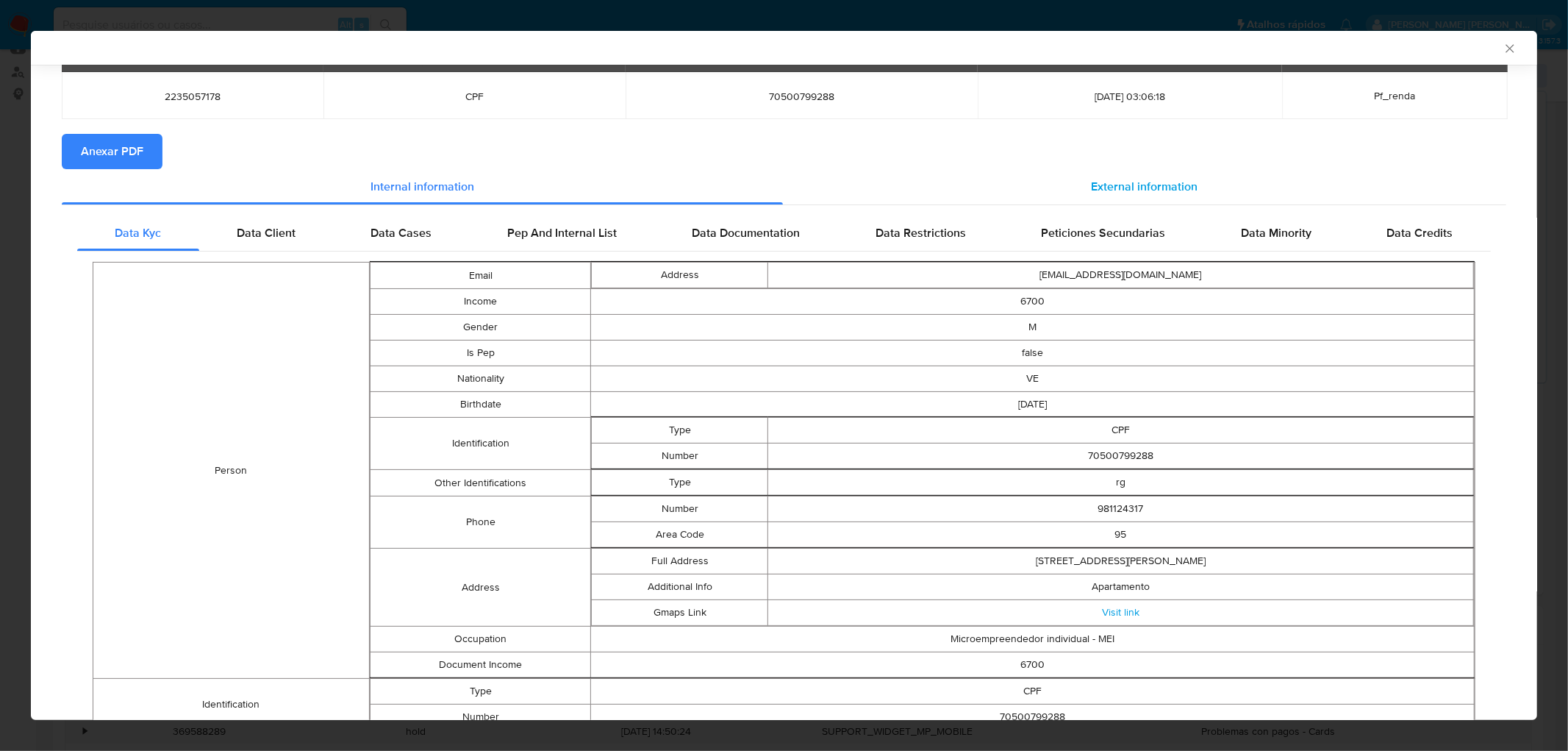
scroll to position [82, 0]
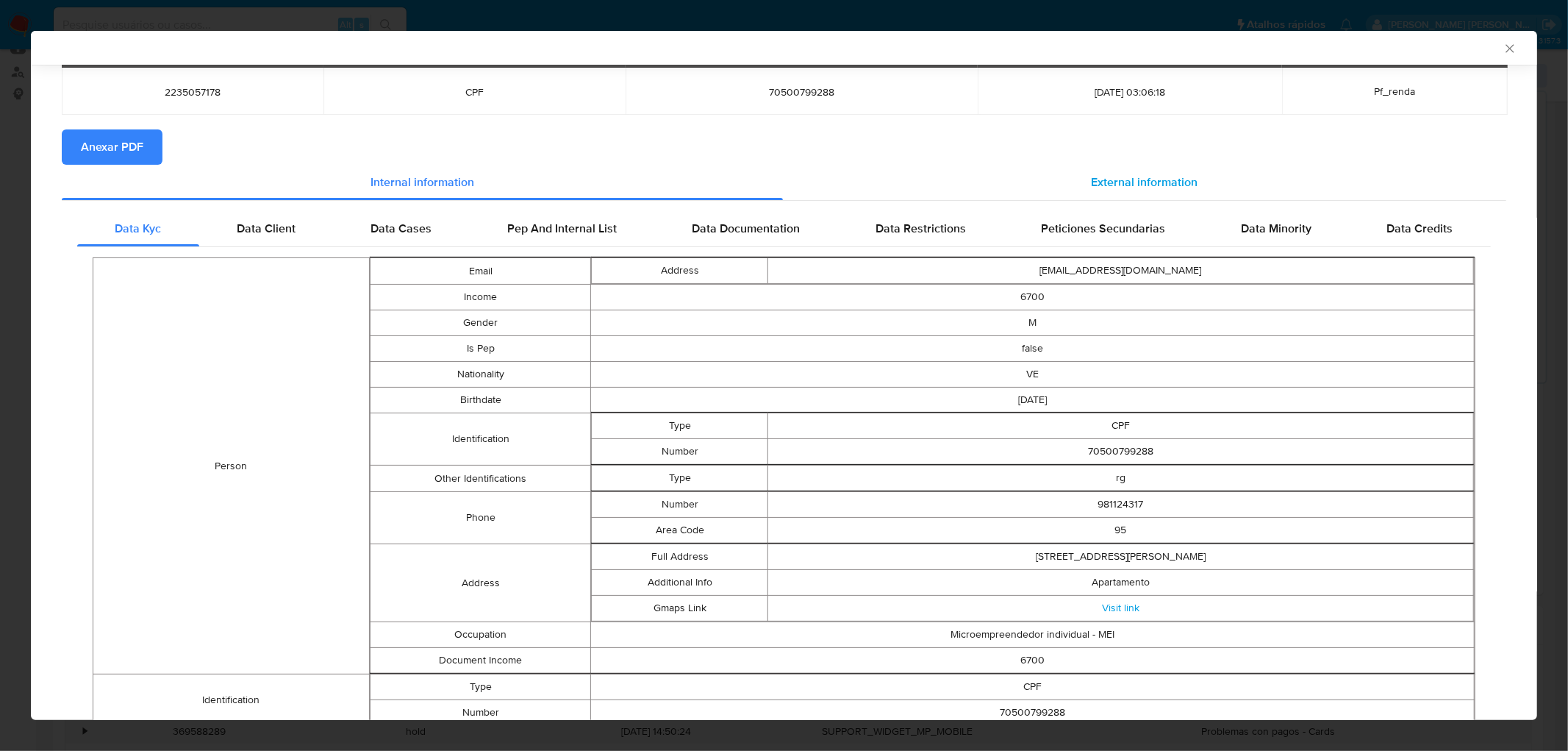
click at [1033, 165] on div "External information" at bounding box center [1145, 182] width 724 height 35
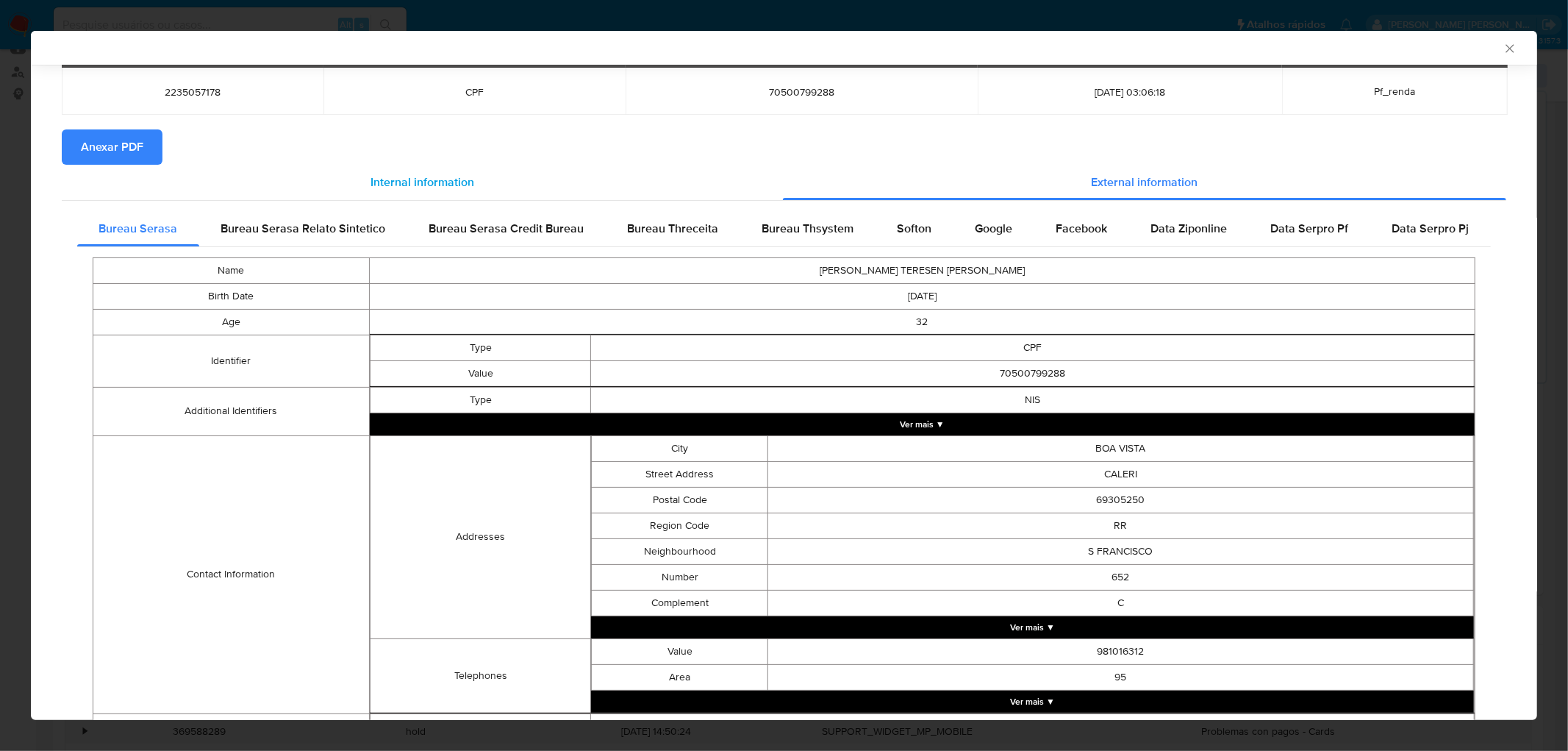
click at [469, 185] on span "Internal information" at bounding box center [422, 182] width 104 height 17
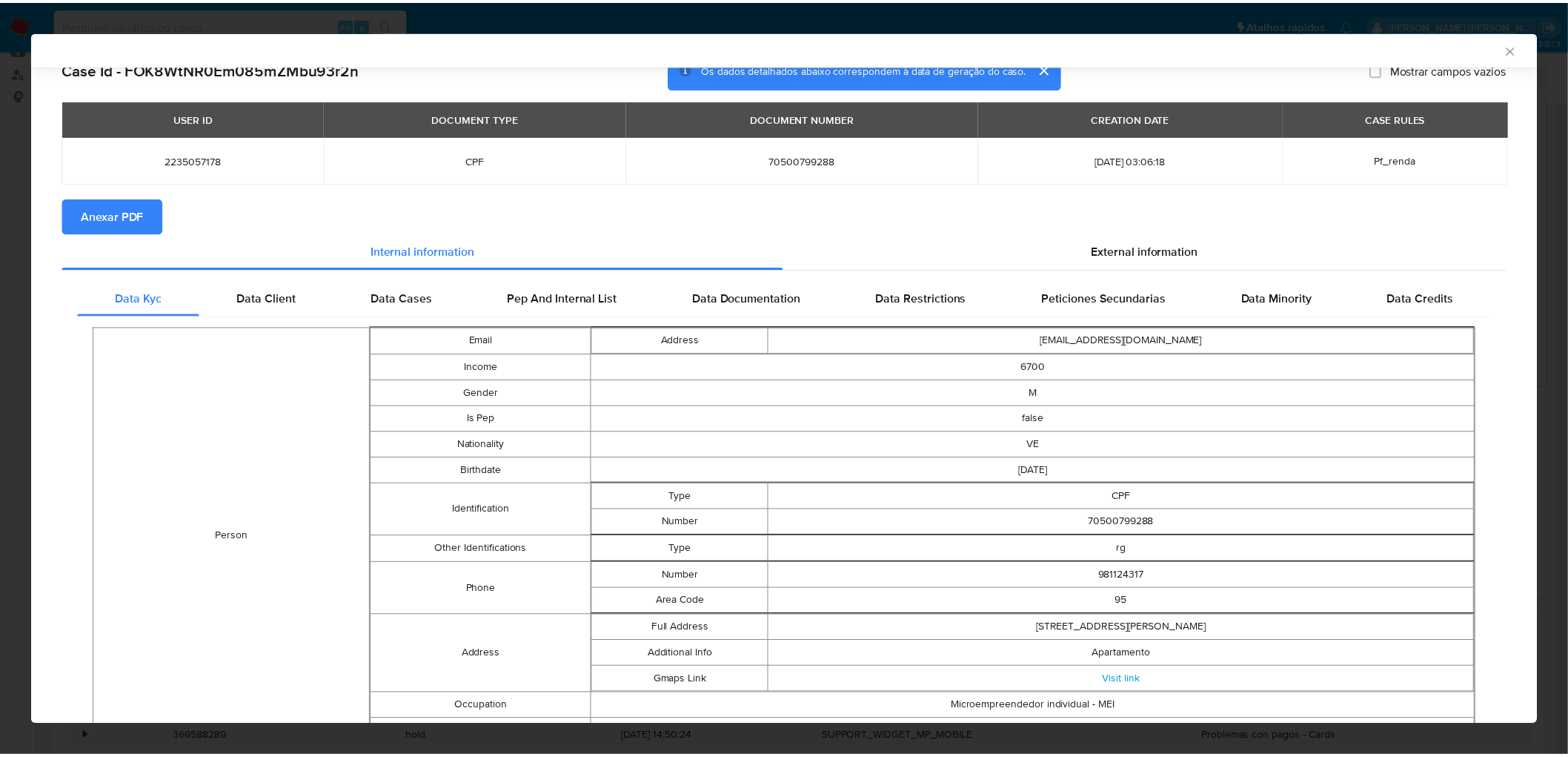
scroll to position [0, 0]
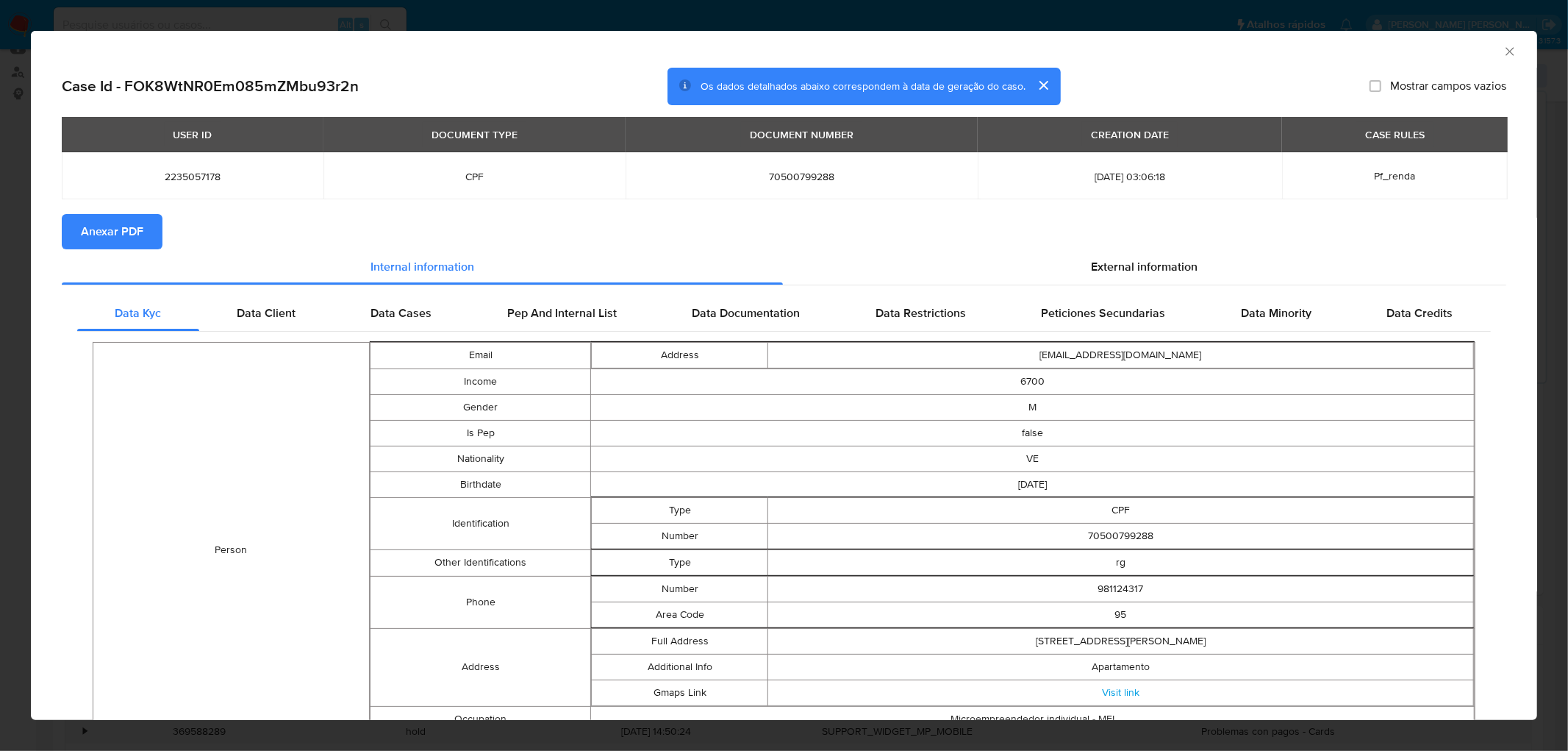
click at [108, 238] on span "Anexar PDF" at bounding box center [112, 232] width 62 height 32
click at [1033, 50] on icon "Fechar a janela" at bounding box center [1510, 51] width 15 height 15
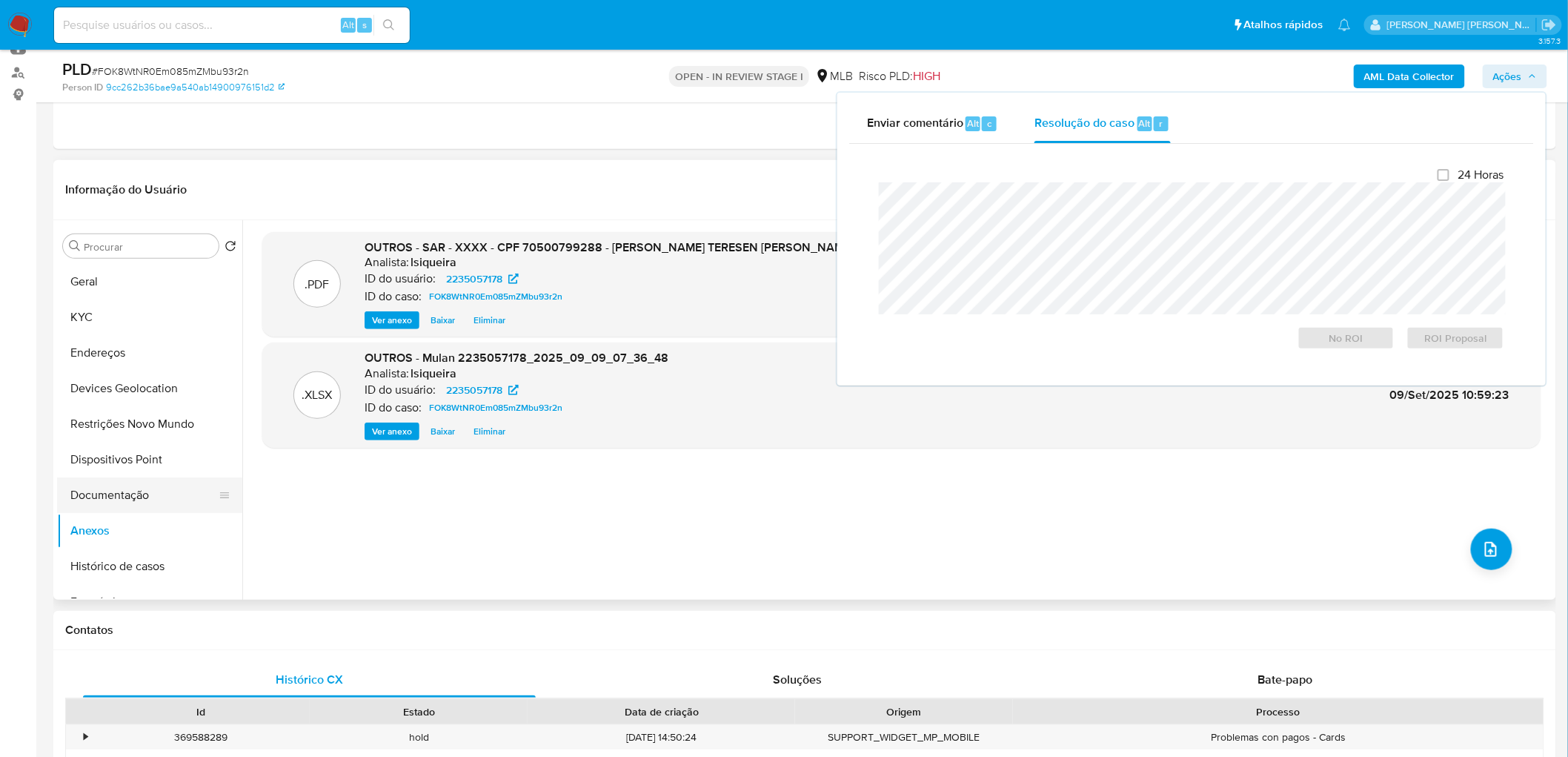
click at [122, 459] on button "Documentação" at bounding box center [144, 495] width 174 height 36
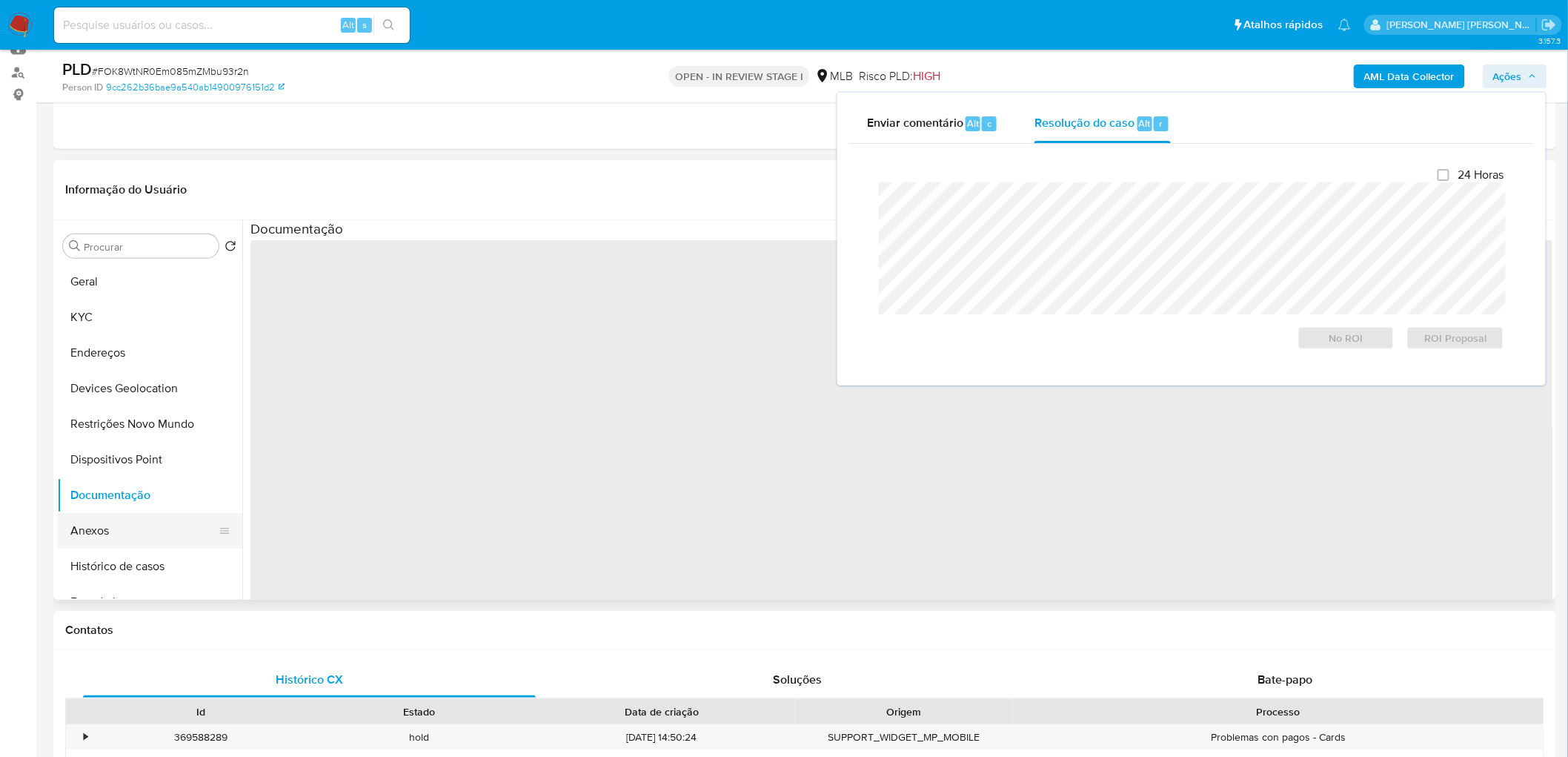
click at [105, 459] on button "Anexos" at bounding box center [144, 531] width 174 height 36
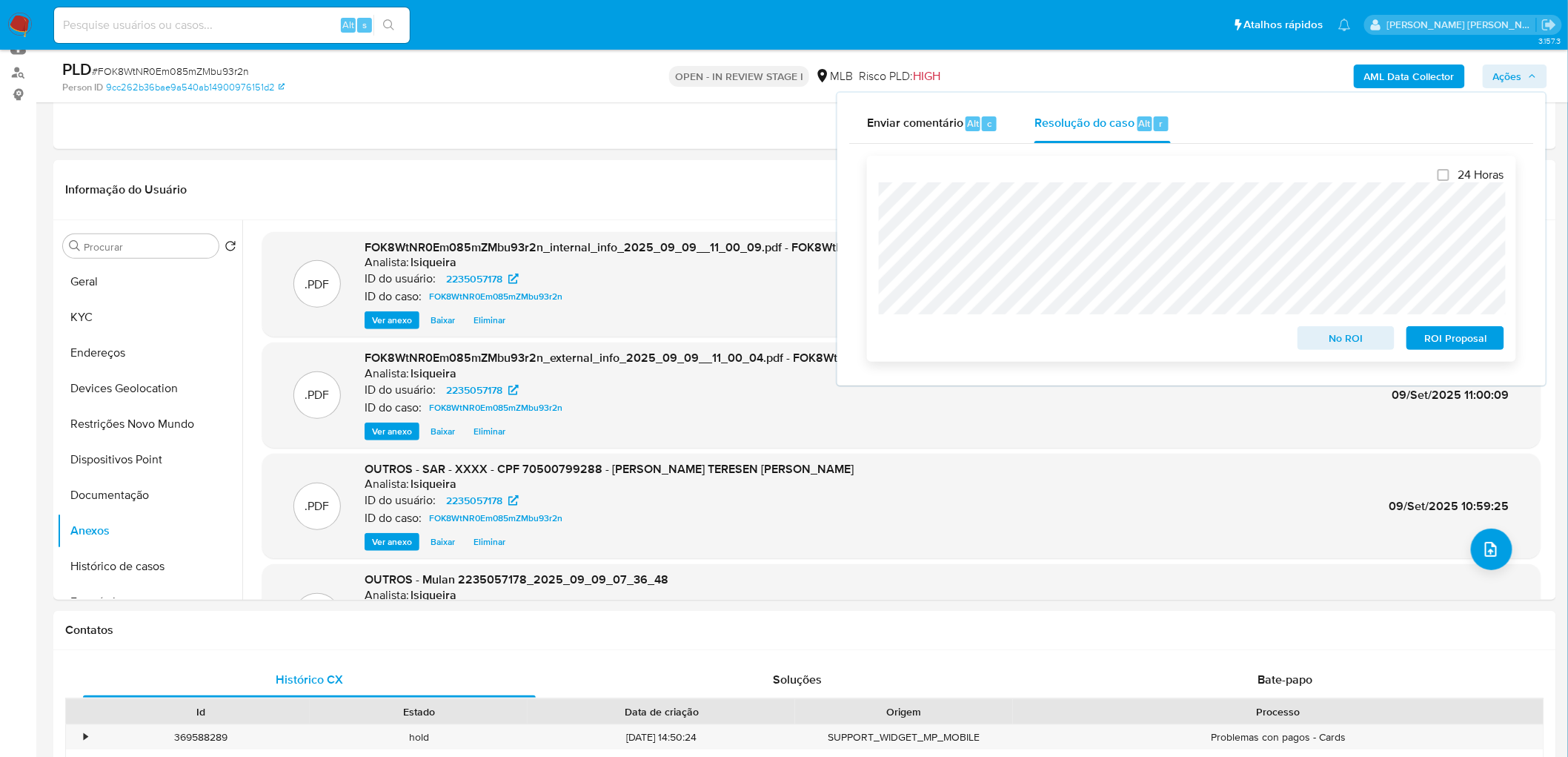
click at [1041, 335] on span "ROI Proposal" at bounding box center [1455, 337] width 77 height 21
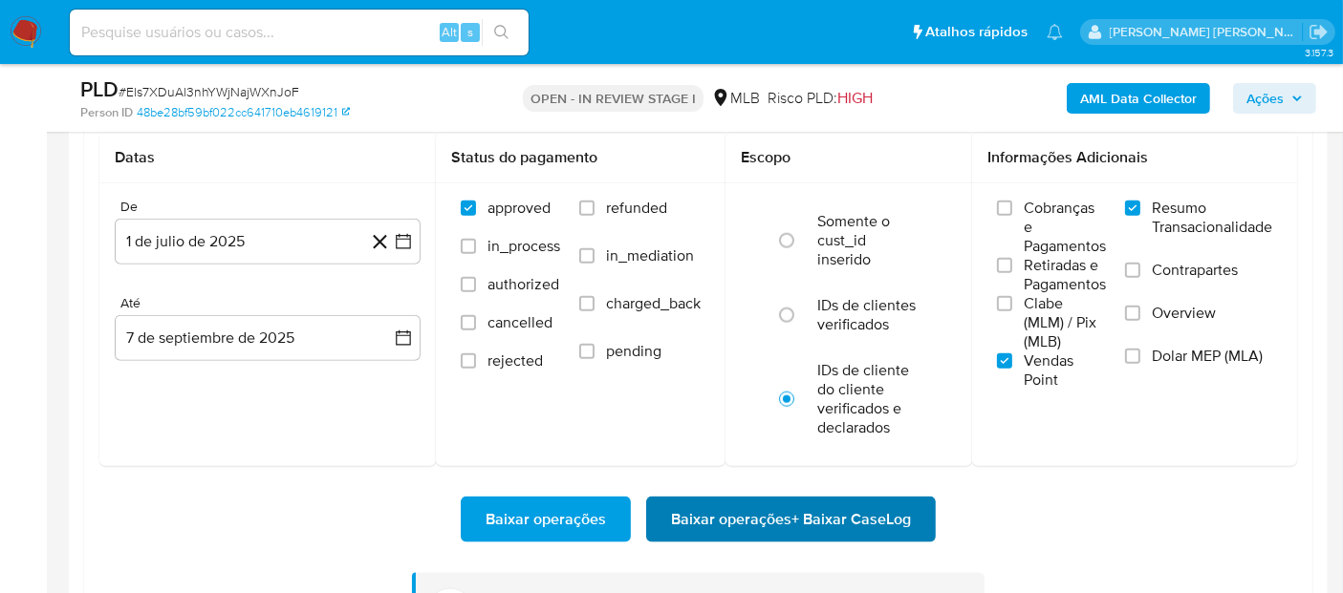
scroll to position [873, 0]
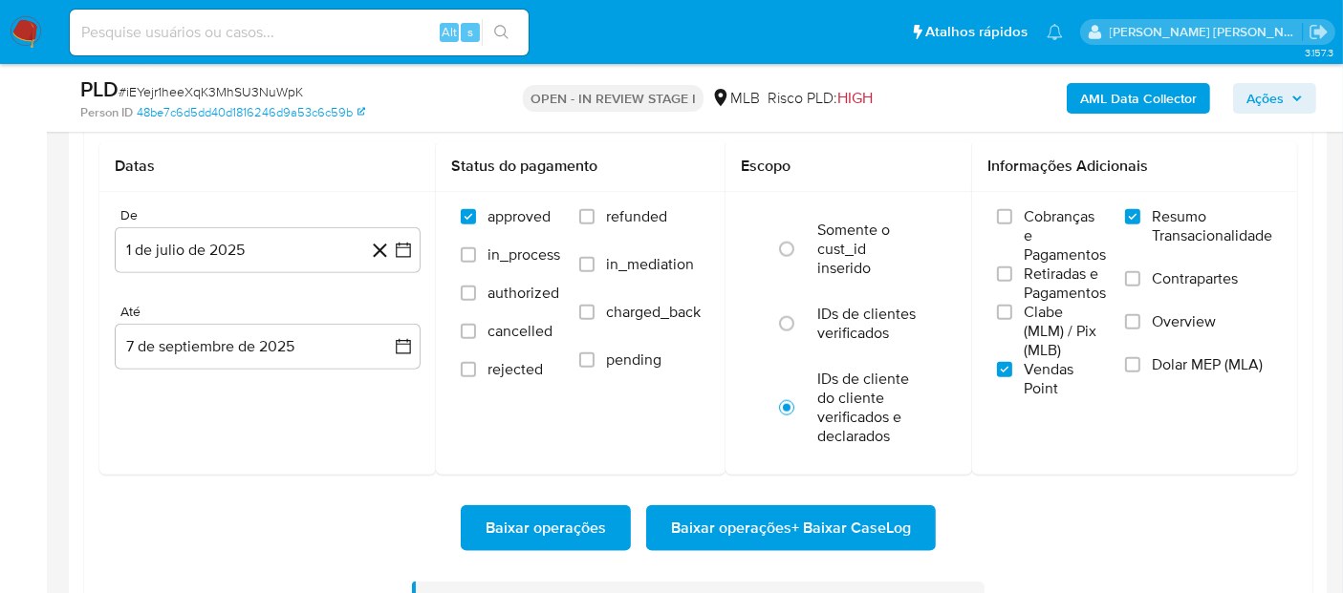
scroll to position [873, 0]
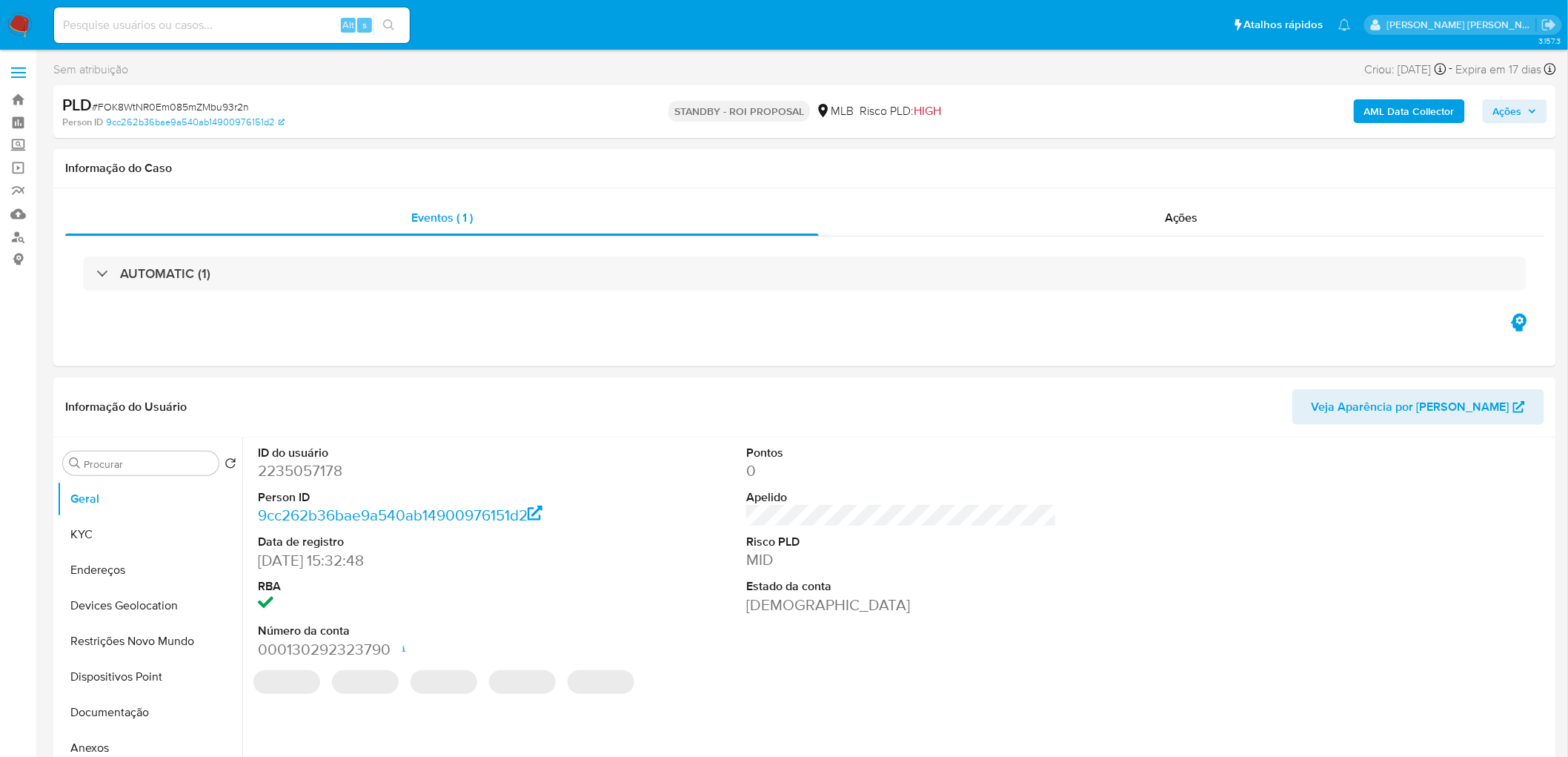
select select "10"
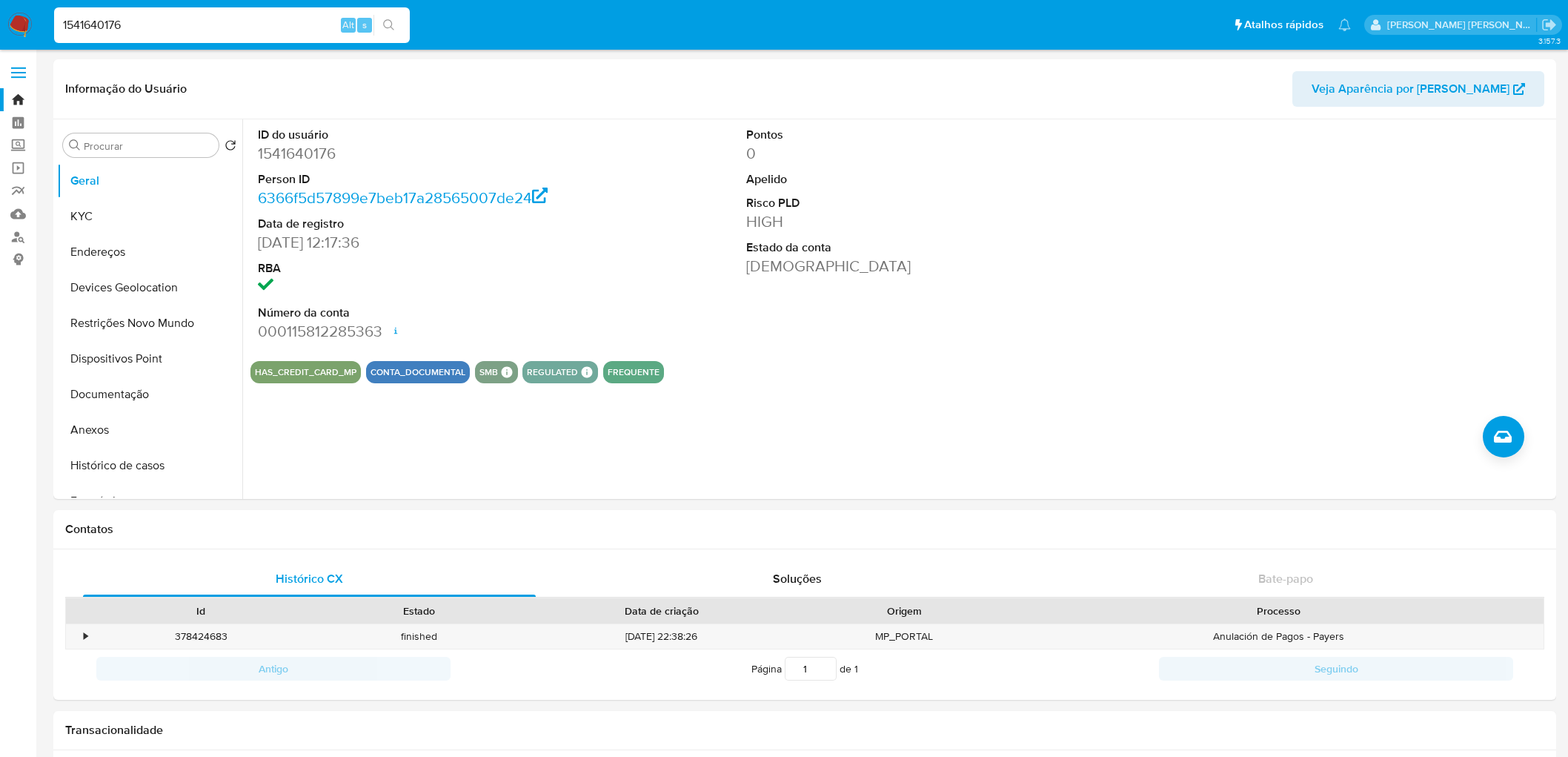
select select "10"
click at [18, 15] on img at bounding box center [20, 25] width 25 height 25
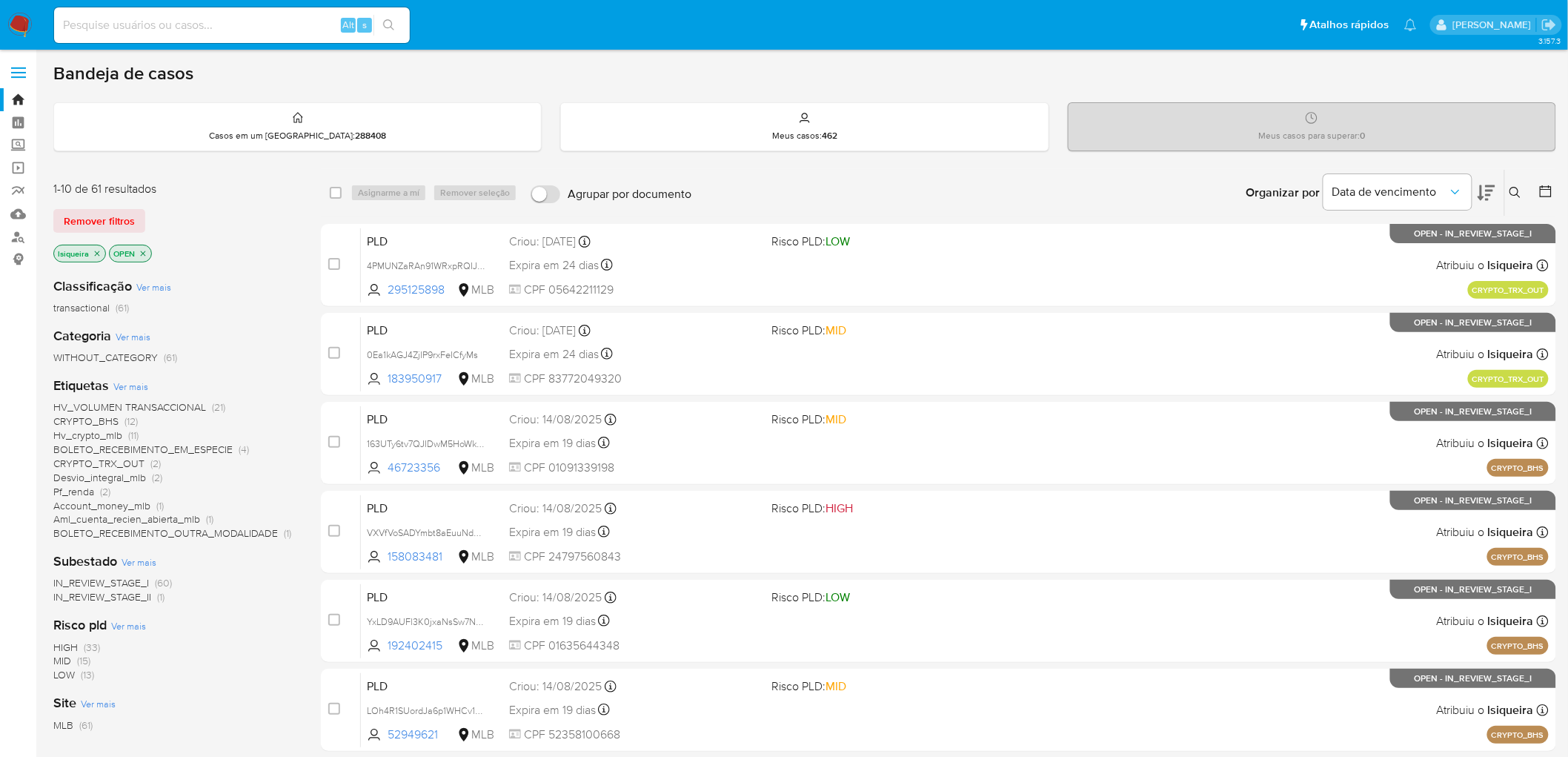
drag, startPoint x: 1430, startPoint y: 0, endPoint x: 1039, endPoint y: 95, distance: 402.4
click at [1039, 95] on div "Bandeja de casos Casos em um prato : 288408 Meus casos : 462 Meus casos para su…" at bounding box center [805, 611] width 1503 height 1098
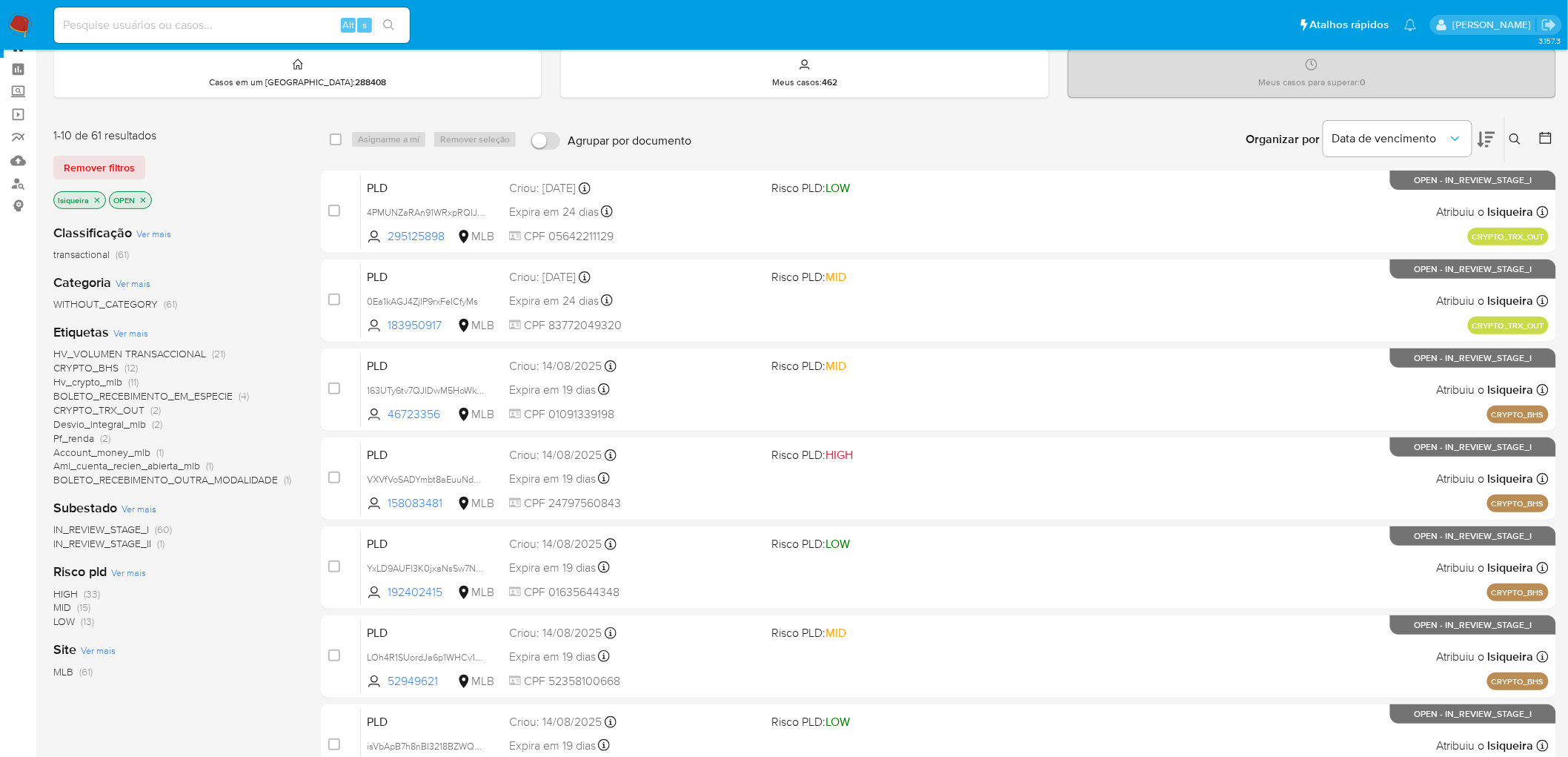
scroll to position [82, 0]
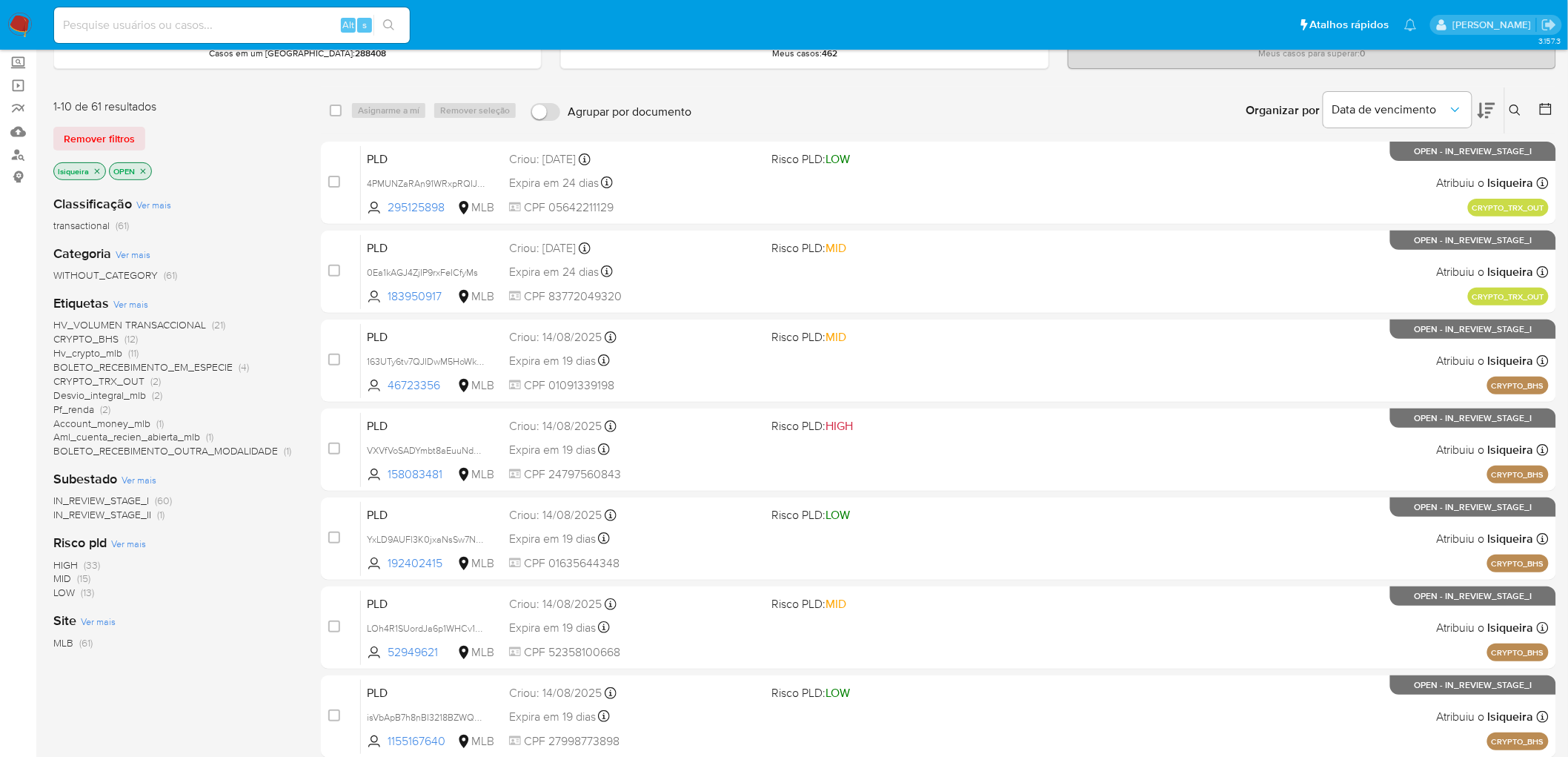
click at [98, 171] on icon "close-filter" at bounding box center [97, 171] width 5 height 5
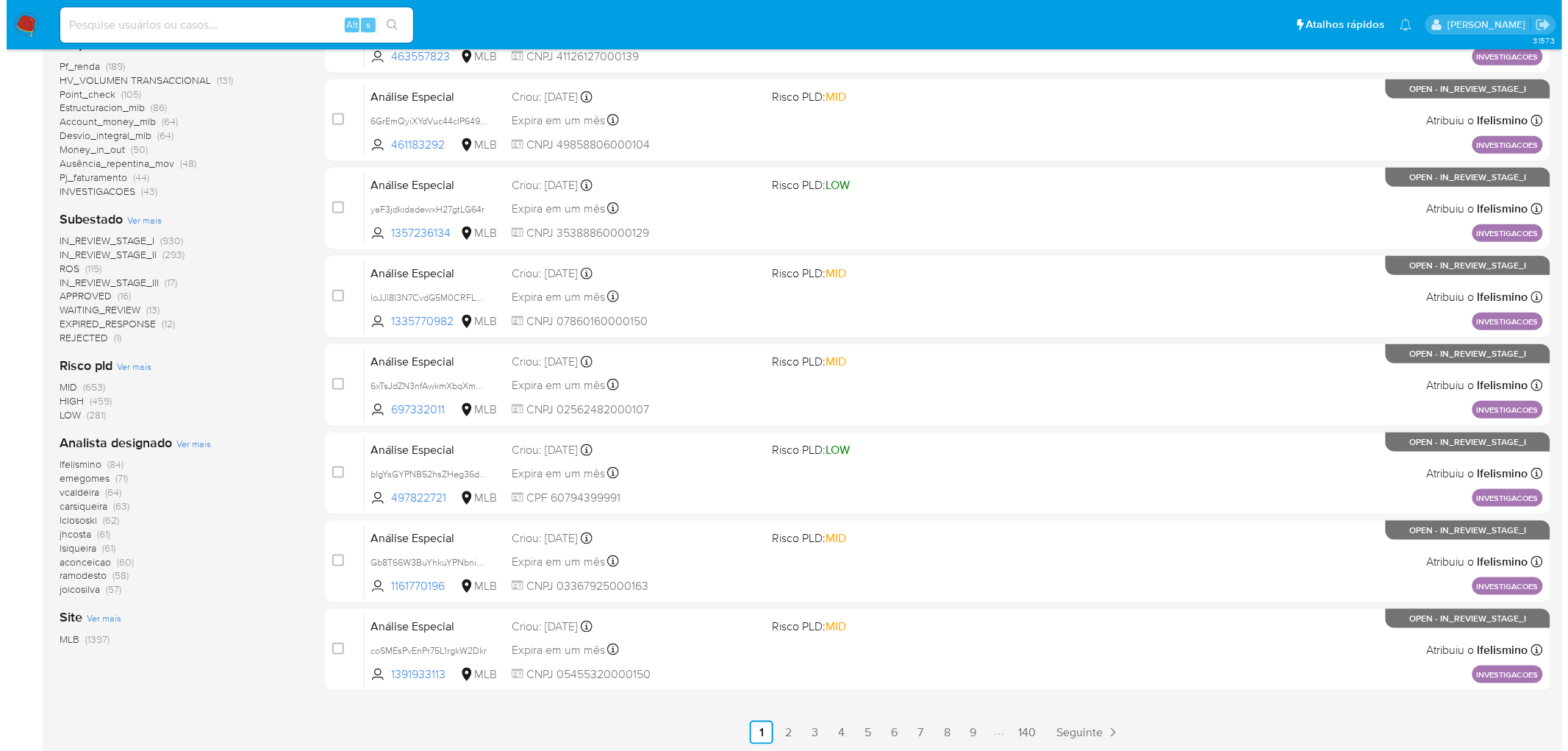
scroll to position [408, 0]
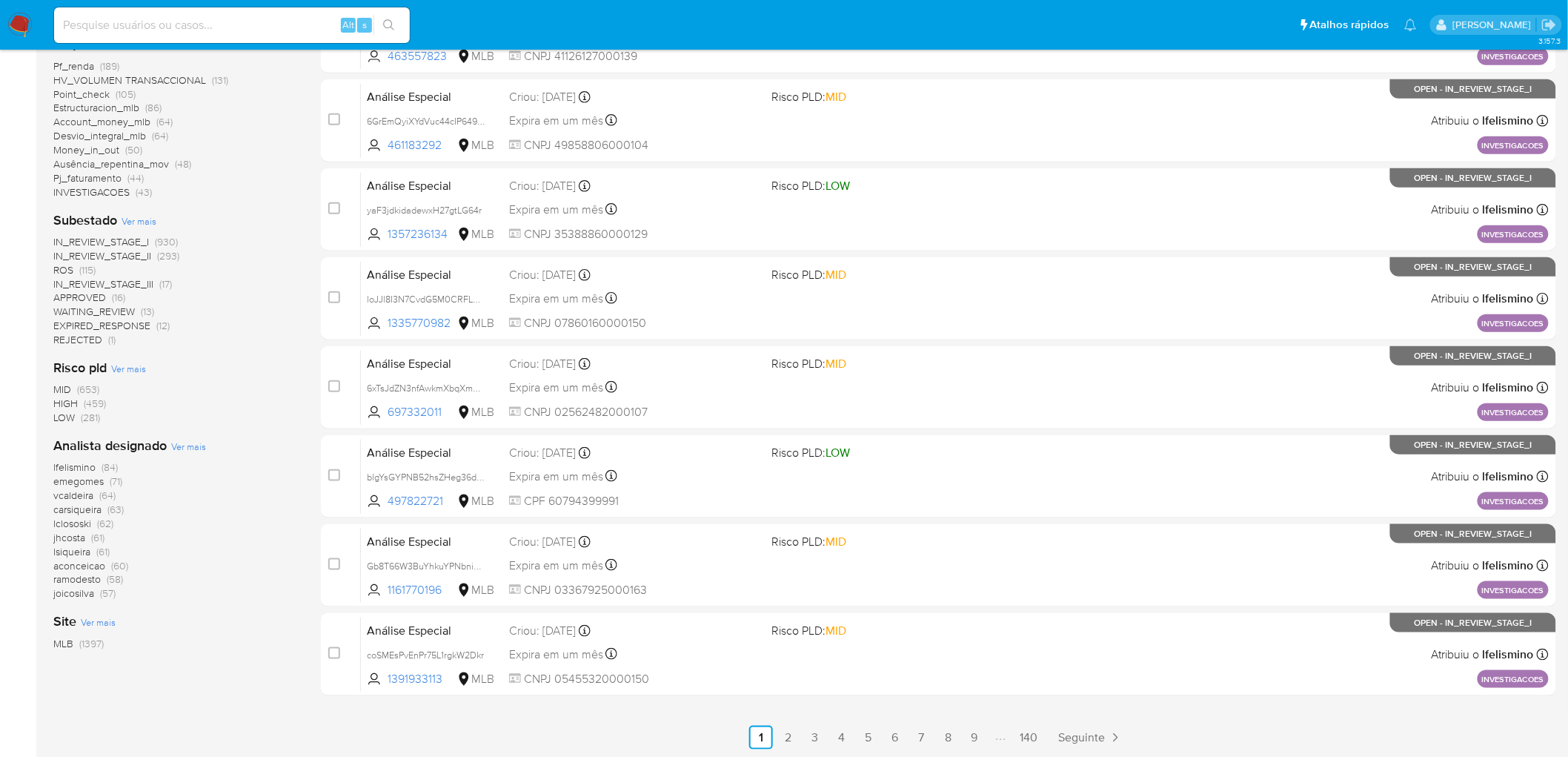
click at [186, 446] on span "Ver mais" at bounding box center [188, 446] width 35 height 13
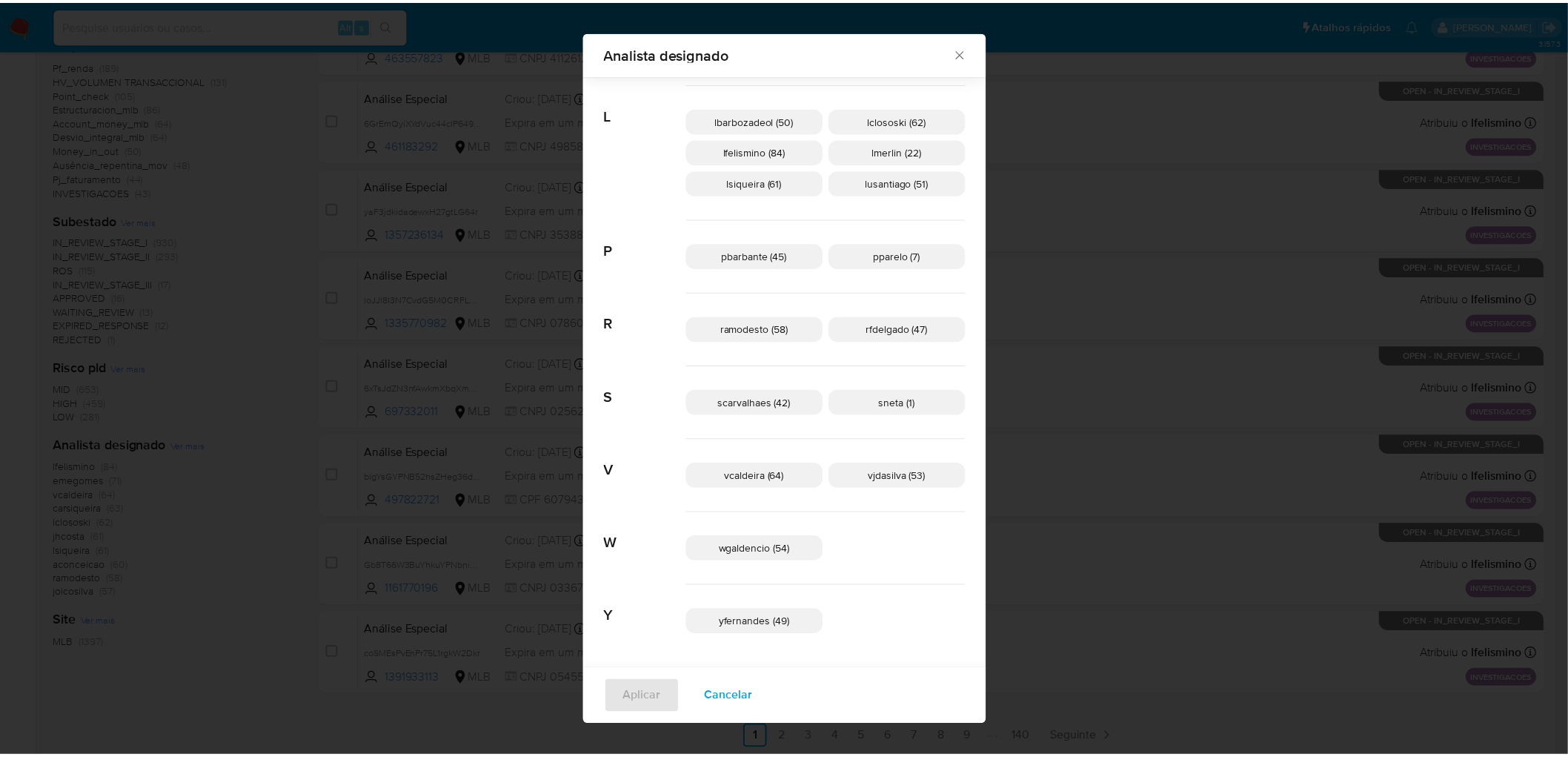
scroll to position [656, 0]
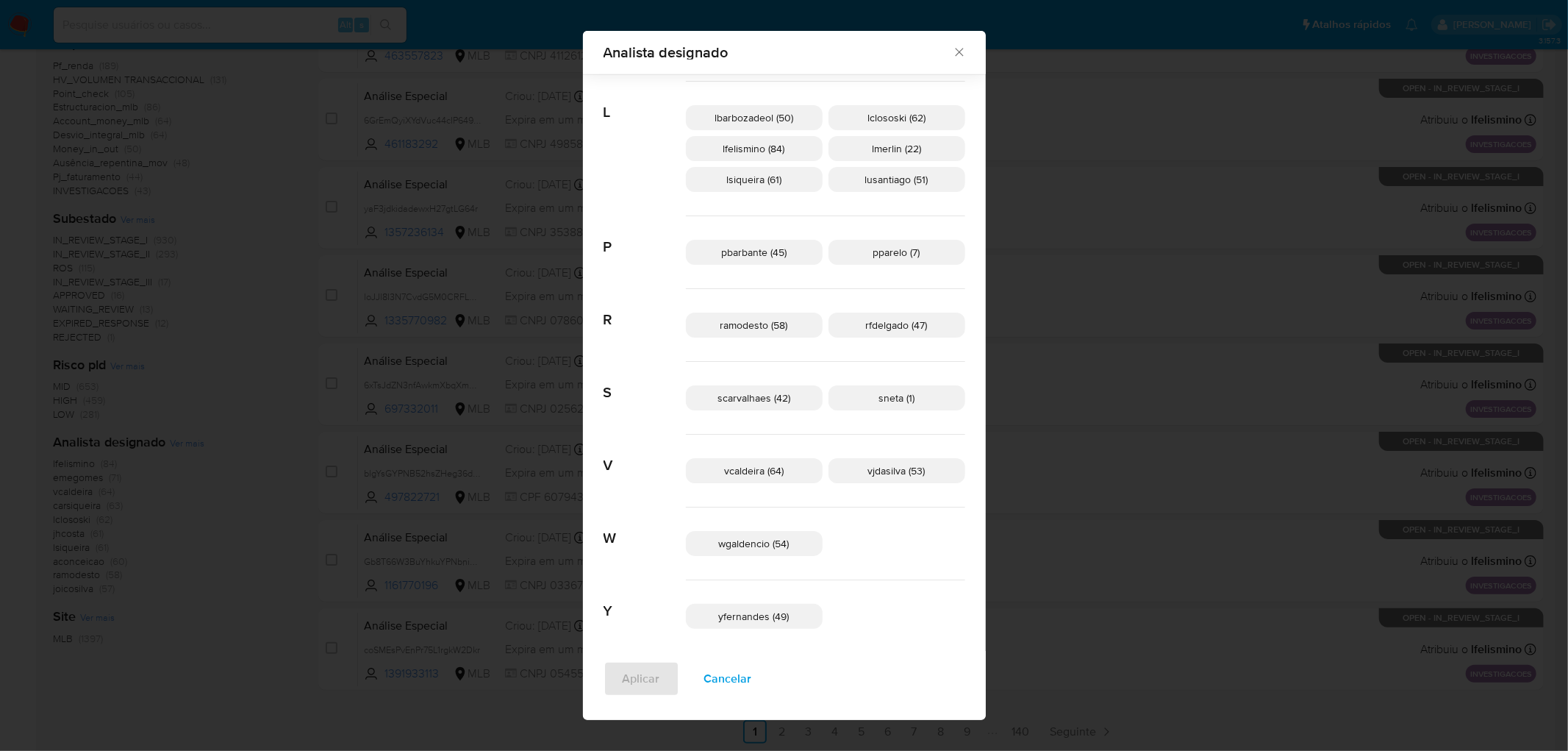
click at [1038, 222] on div "Analista designado Procurar A aconceicao (60) adrbrito (13) alemacedo (2) analm…" at bounding box center [784, 376] width 1568 height 751
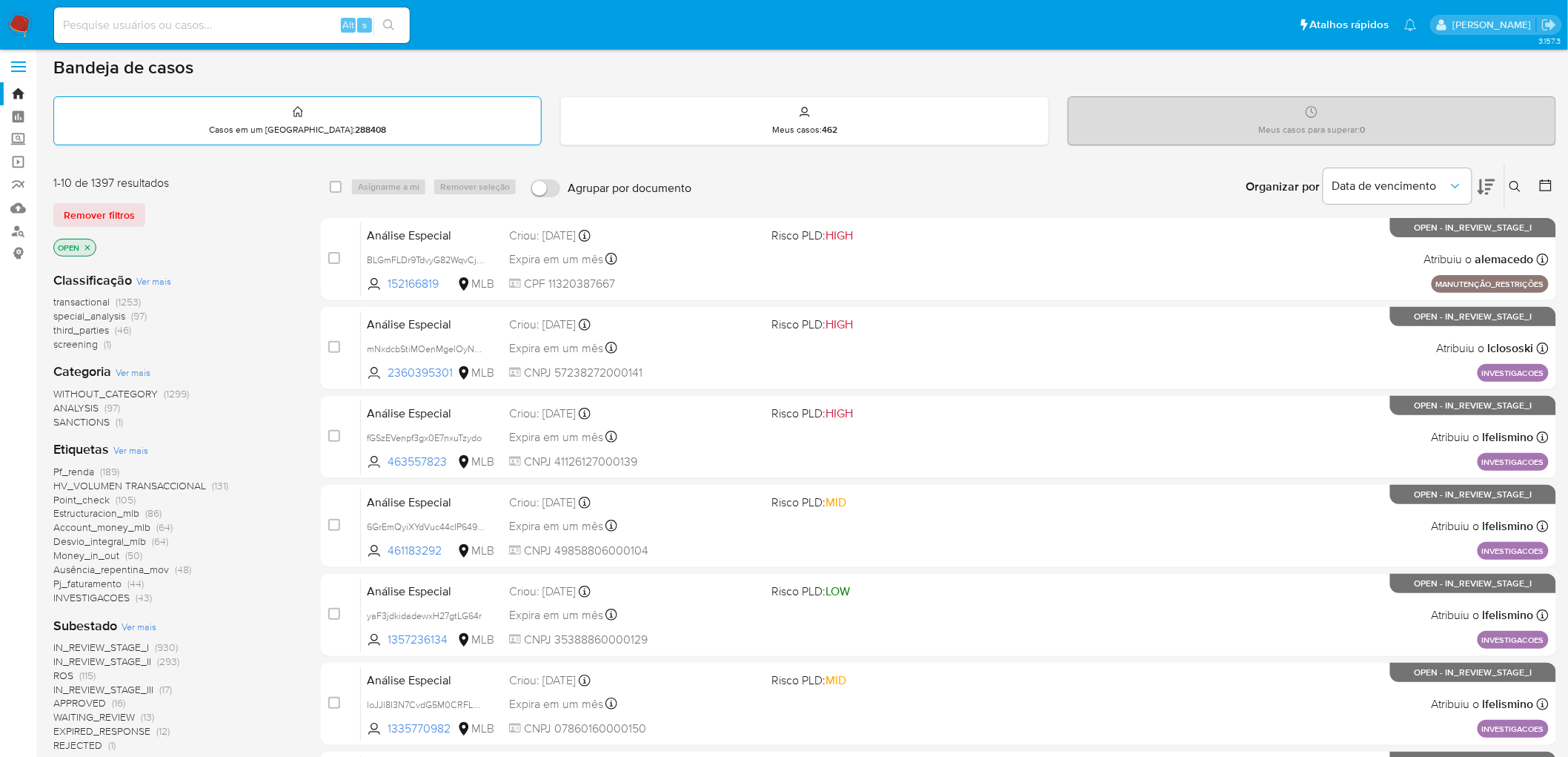
scroll to position [0, 0]
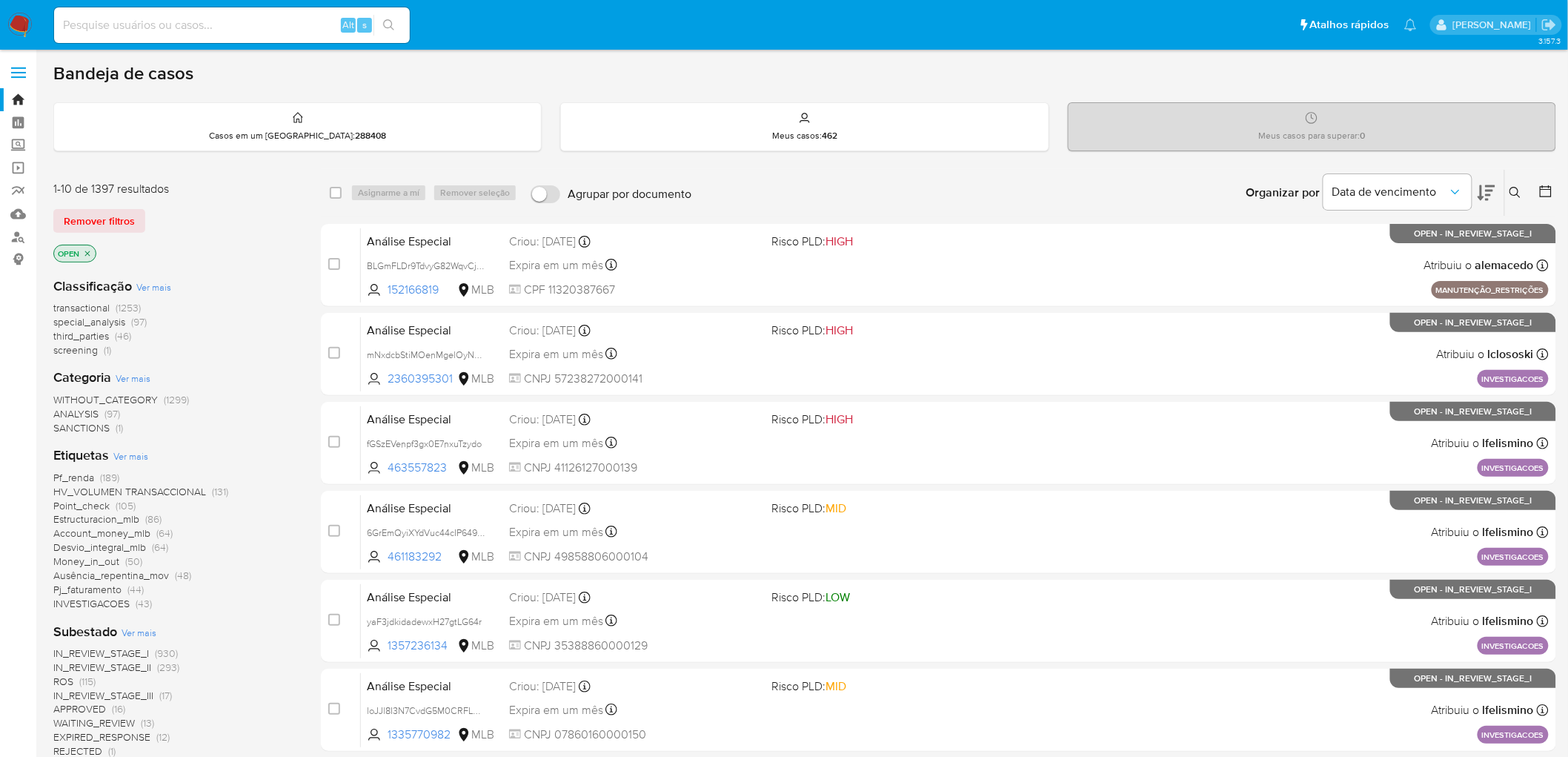
drag, startPoint x: 17, startPoint y: 28, endPoint x: 43, endPoint y: 15, distance: 29.1
click at [16, 27] on img at bounding box center [20, 25] width 25 height 25
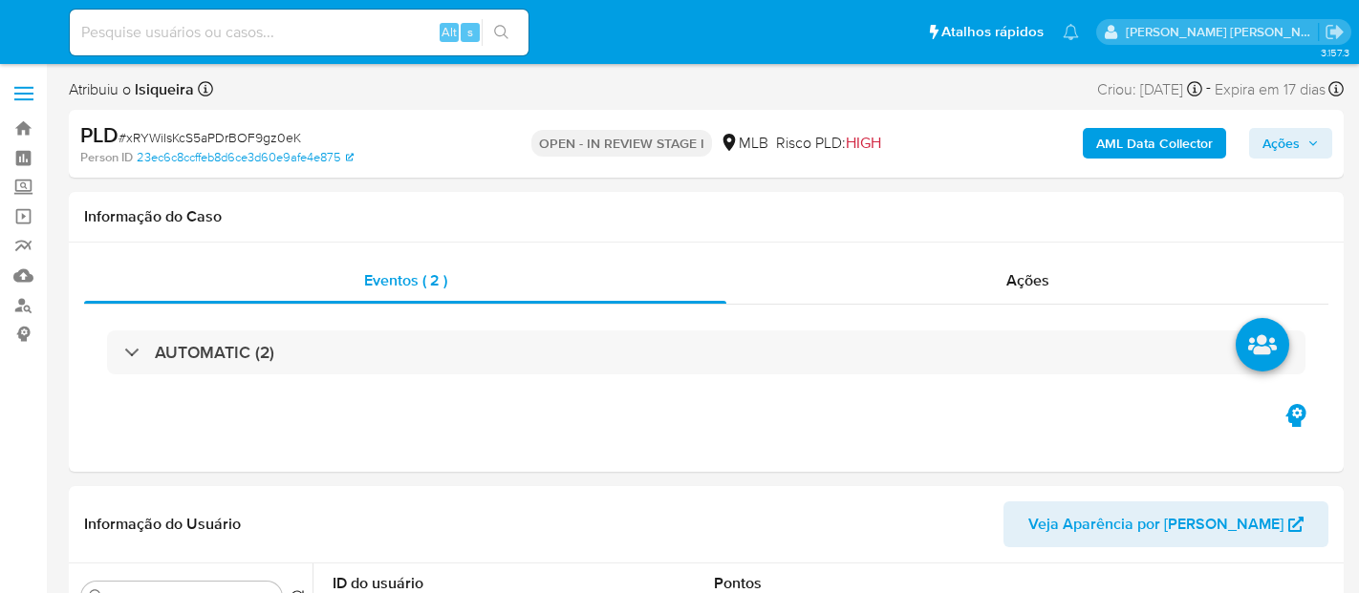
select select "10"
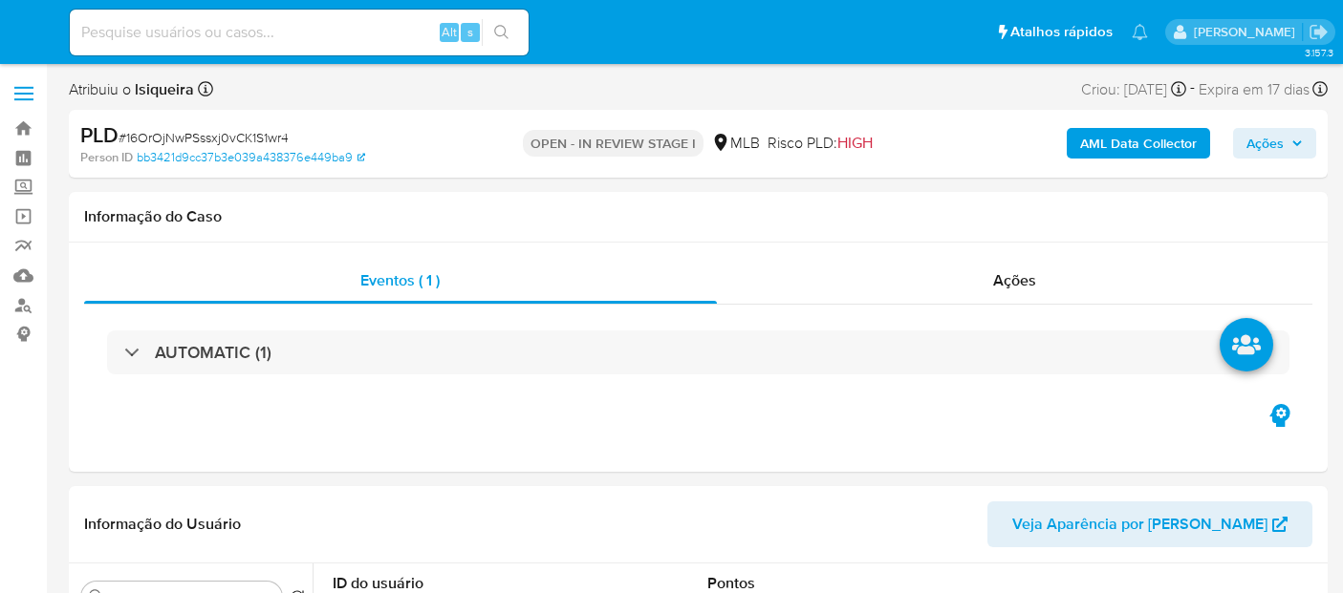
select select "10"
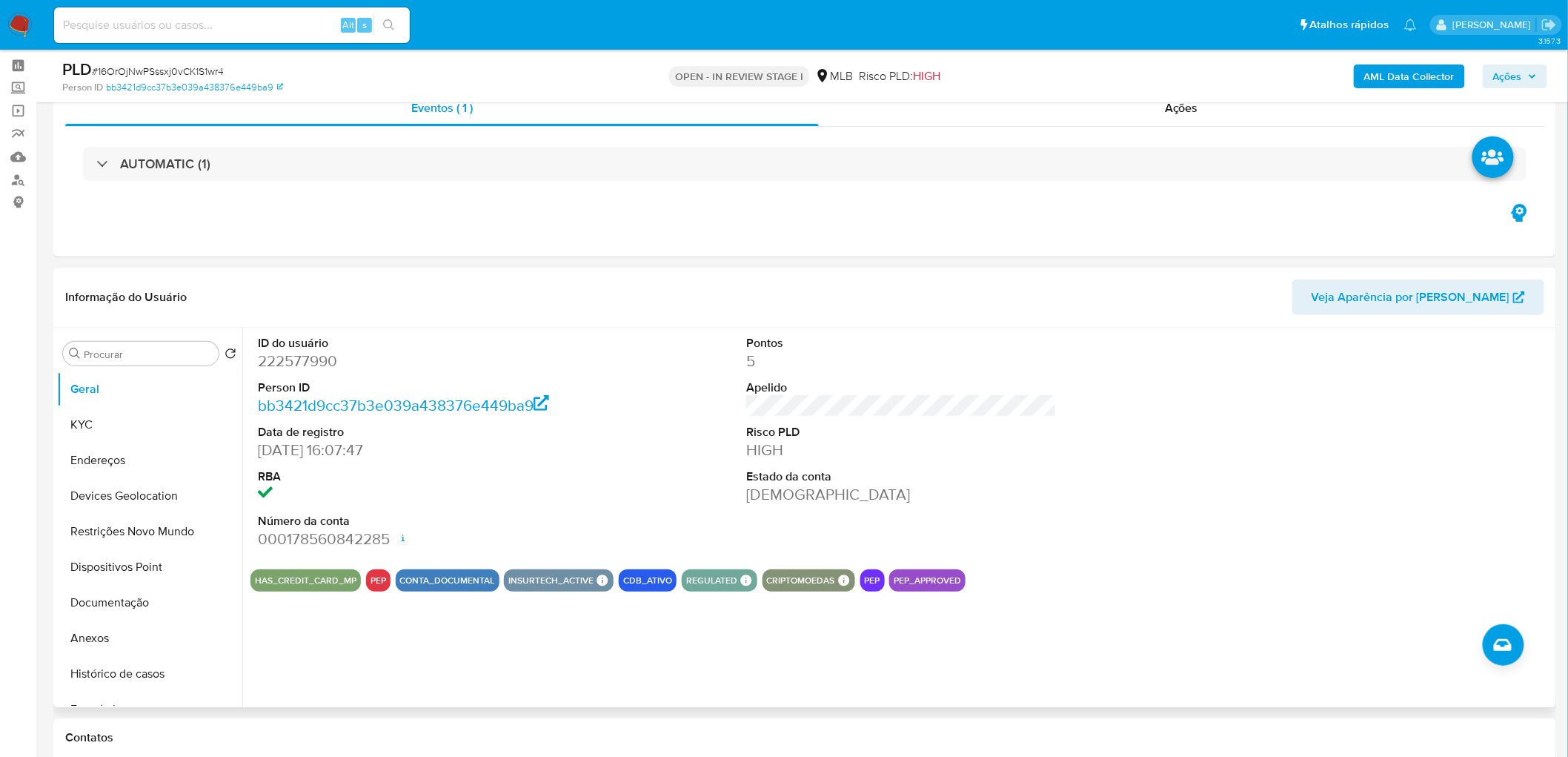
scroll to position [82, 0]
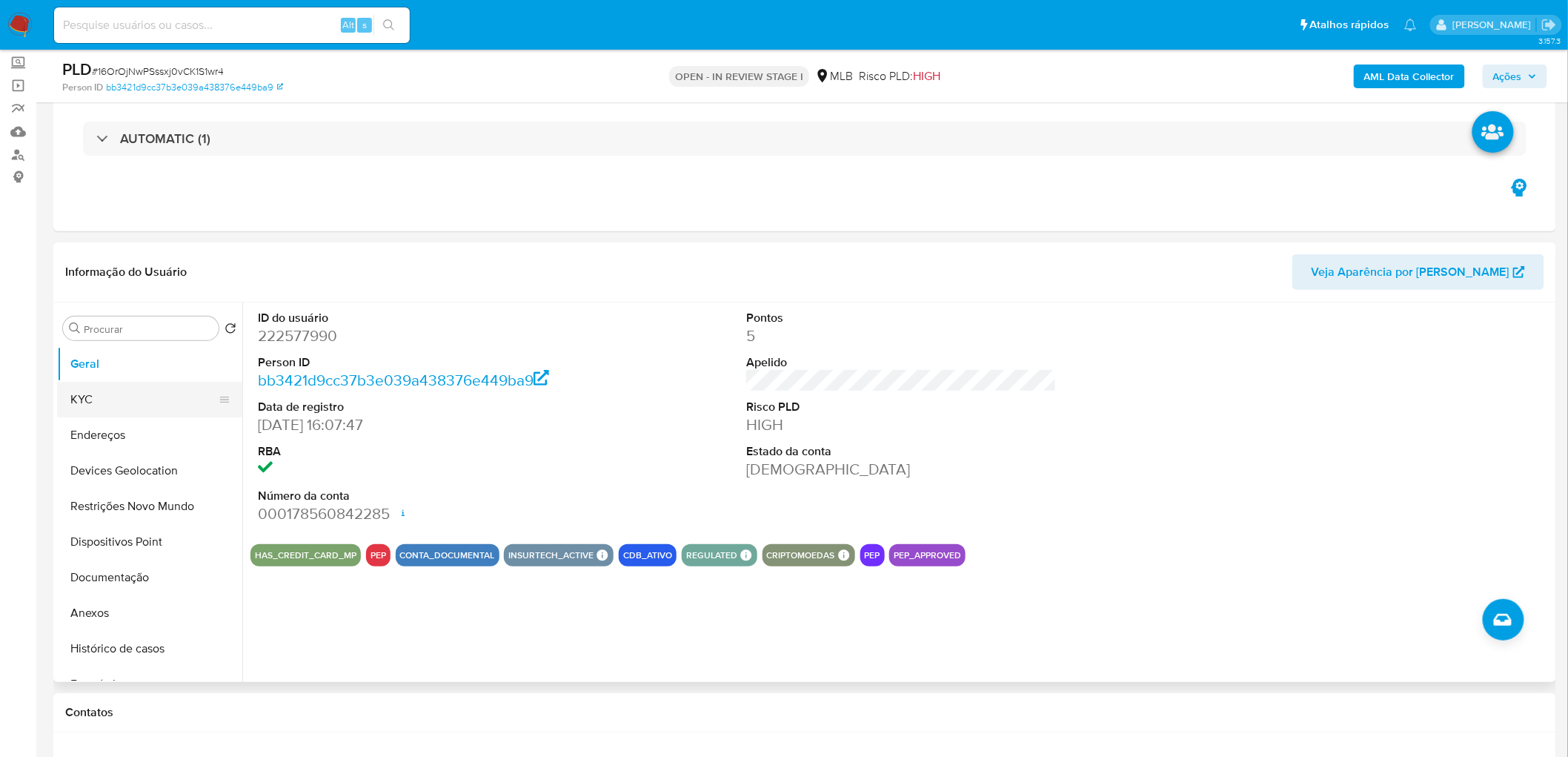
click at [88, 393] on button "KYC" at bounding box center [144, 399] width 174 height 36
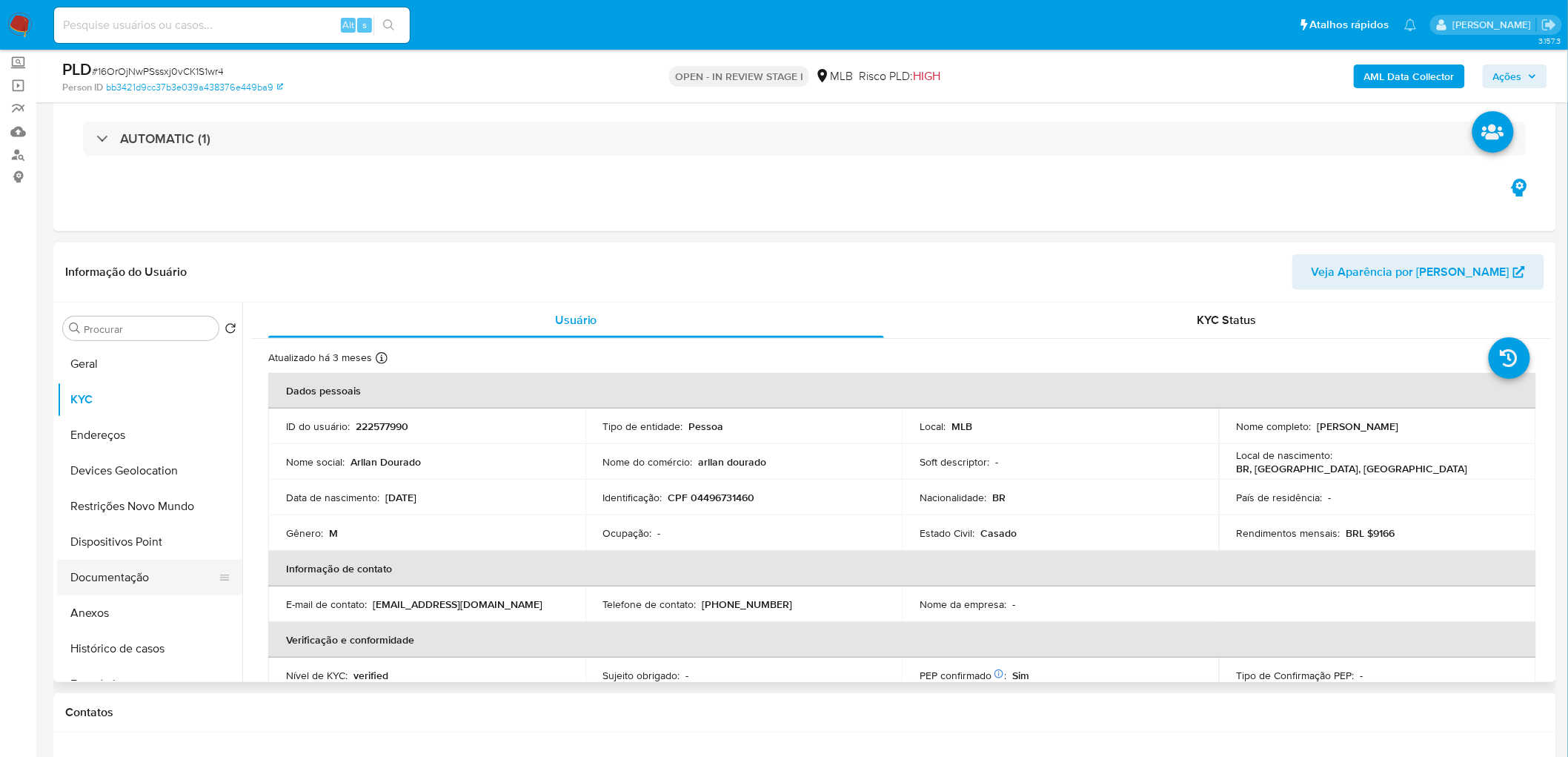
click at [116, 459] on button "Documentação" at bounding box center [144, 577] width 174 height 36
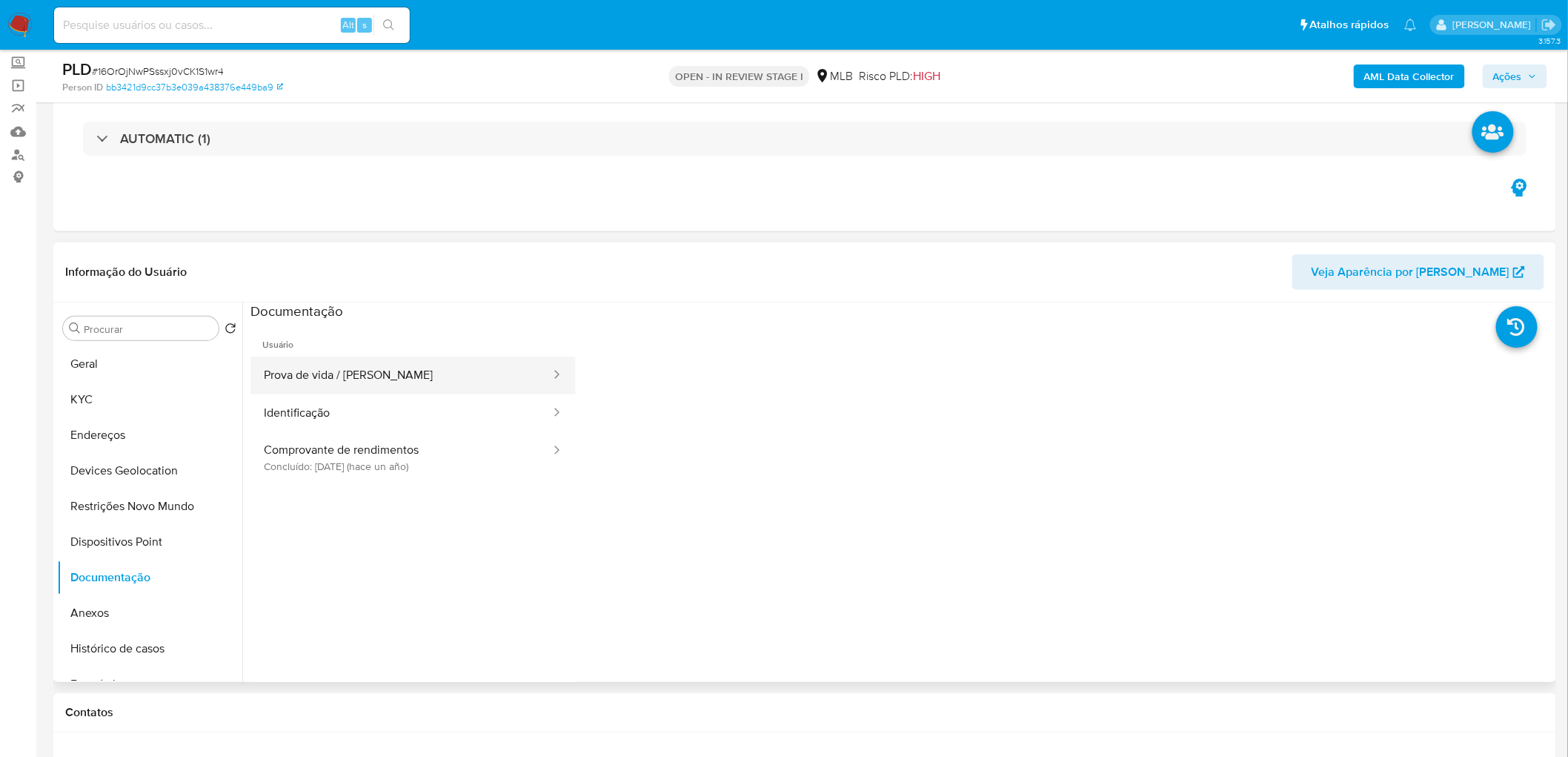
click at [375, 378] on button "Prova de vida / [PERSON_NAME]" at bounding box center [401, 375] width 302 height 38
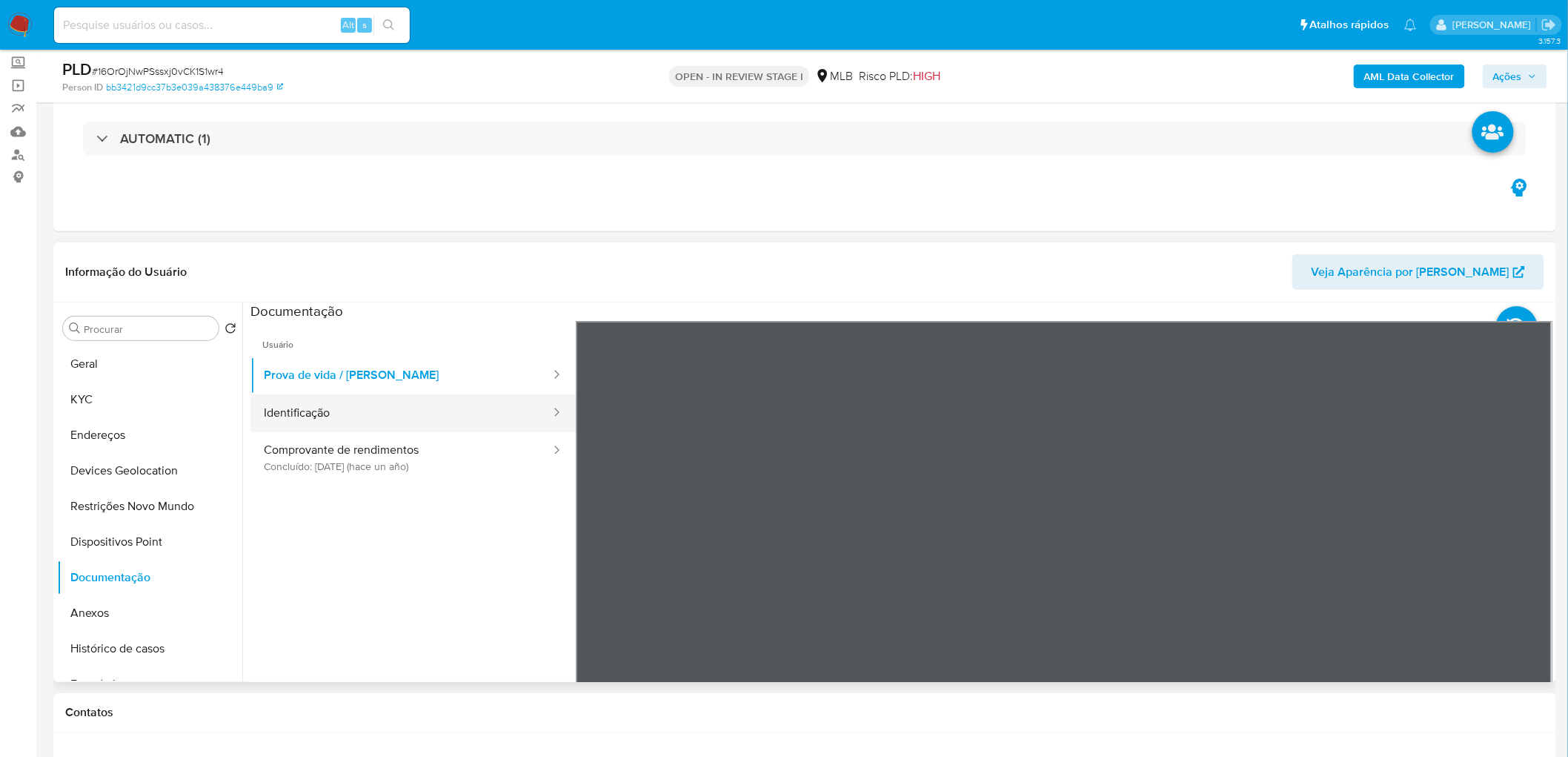
click at [348, 398] on button "Identificação" at bounding box center [401, 413] width 302 height 38
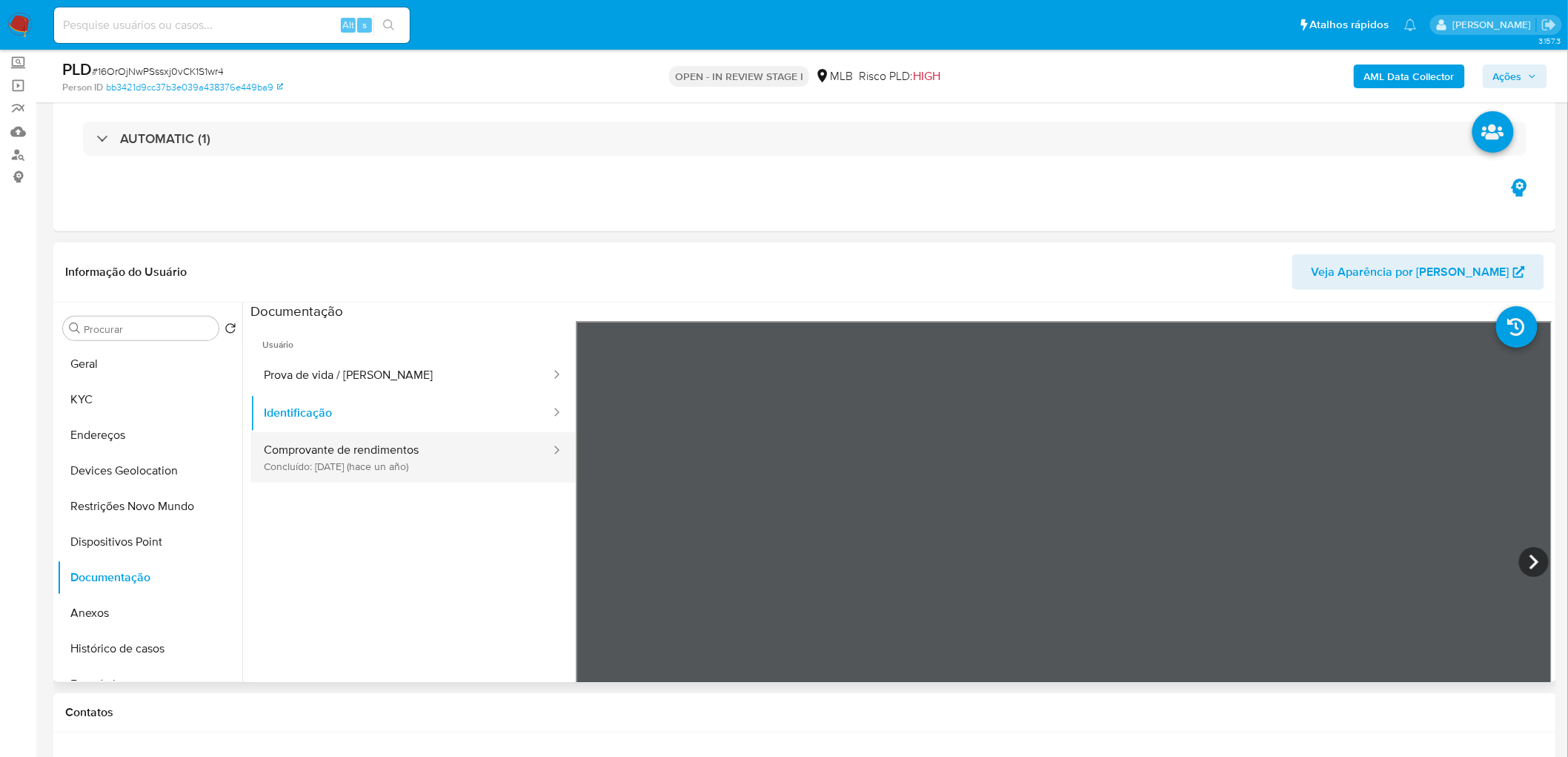
click at [296, 459] on button "Comprovante de rendimentos Concluído: [DATE] (hace un año)" at bounding box center [401, 457] width 302 height 50
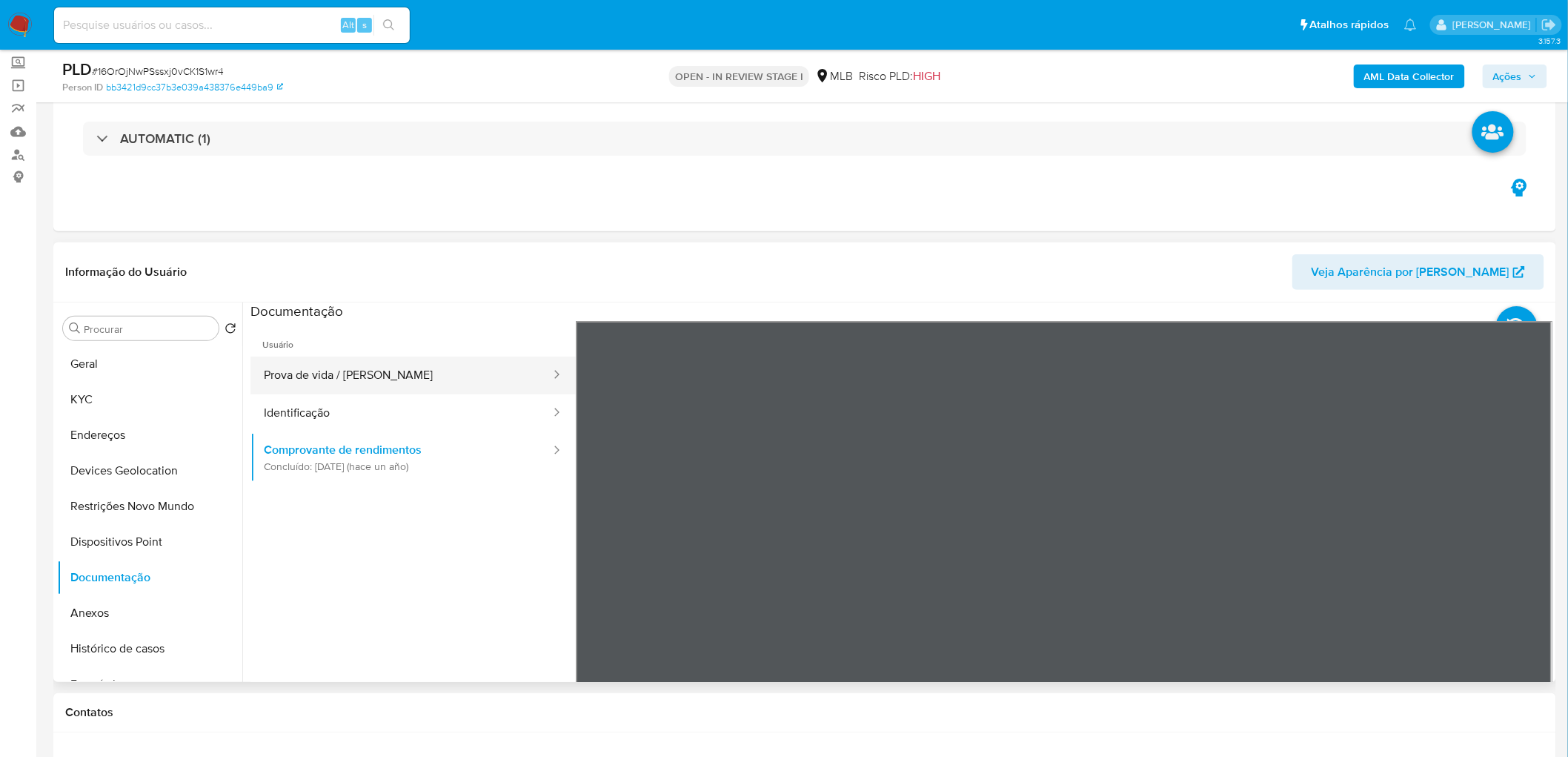
click at [386, 368] on button "Prova de vida / [PERSON_NAME]" at bounding box center [401, 375] width 302 height 38
click at [364, 409] on button "Identificação" at bounding box center [401, 413] width 302 height 38
click at [123, 361] on button "Geral" at bounding box center [144, 364] width 174 height 36
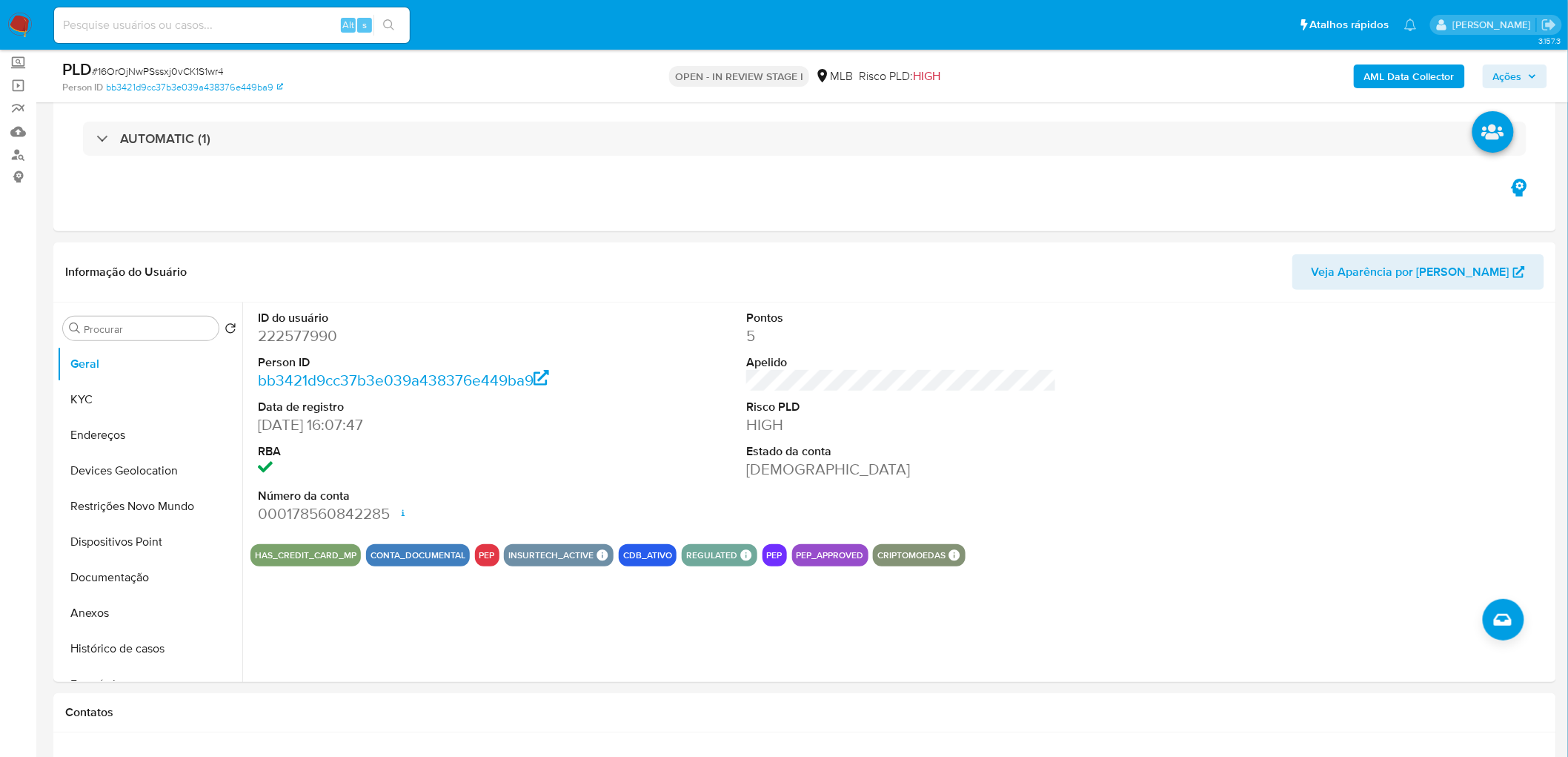
click at [1041, 67] on b "AML Data Collector" at bounding box center [1409, 76] width 91 height 24
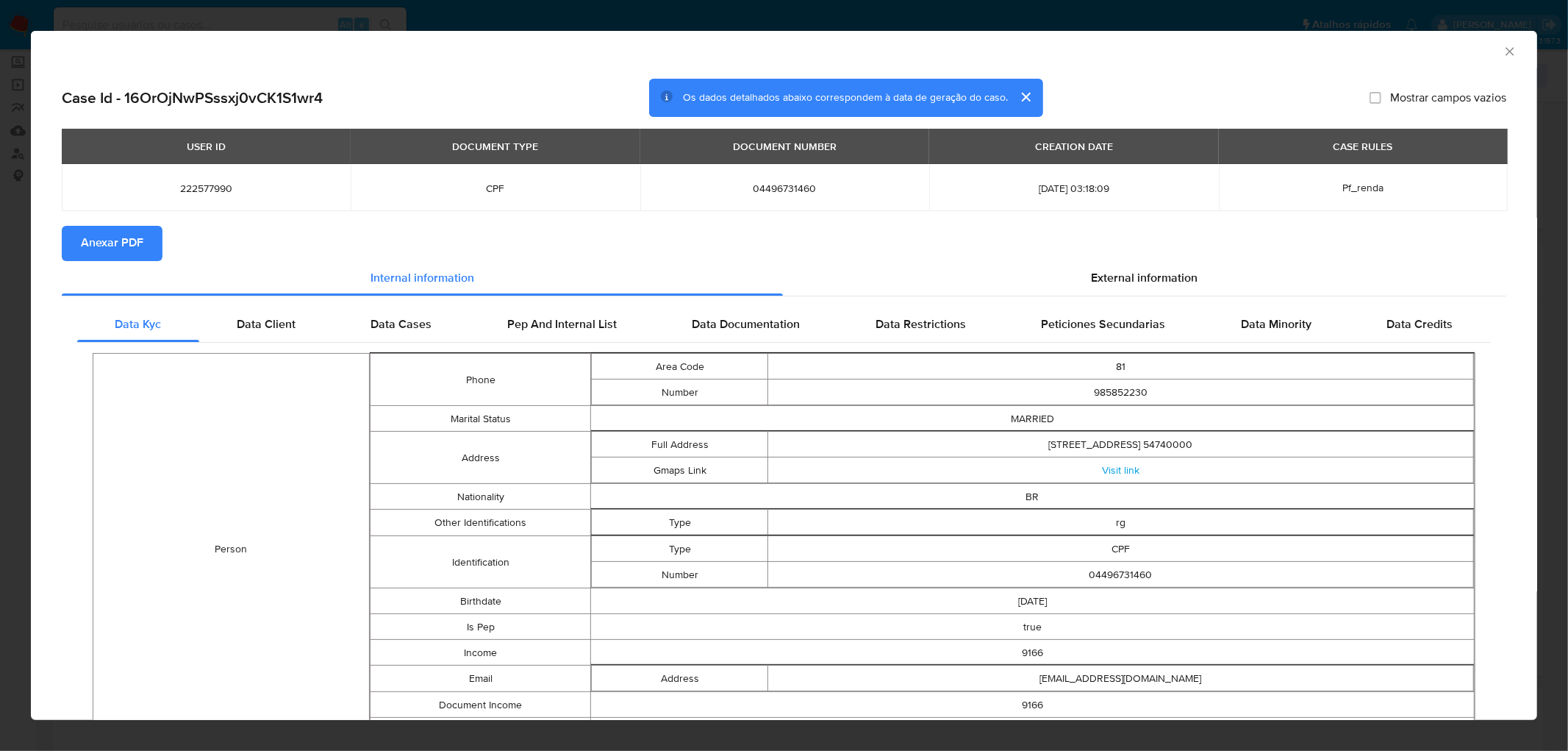
click at [106, 243] on span "Anexar PDF" at bounding box center [112, 243] width 62 height 32
click at [1033, 57] on icon "Fechar a janela" at bounding box center [1510, 51] width 15 height 15
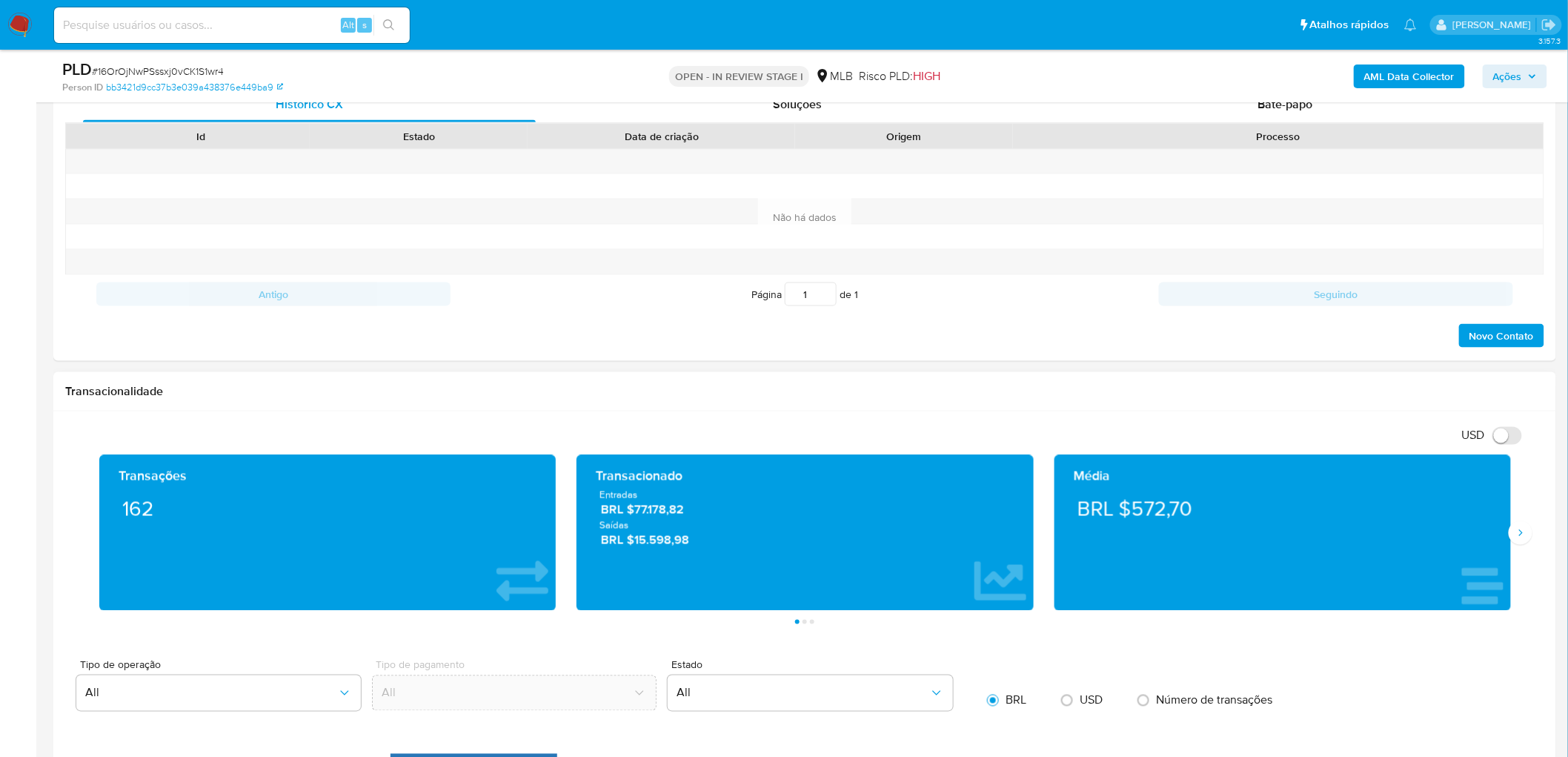
scroll to position [741, 0]
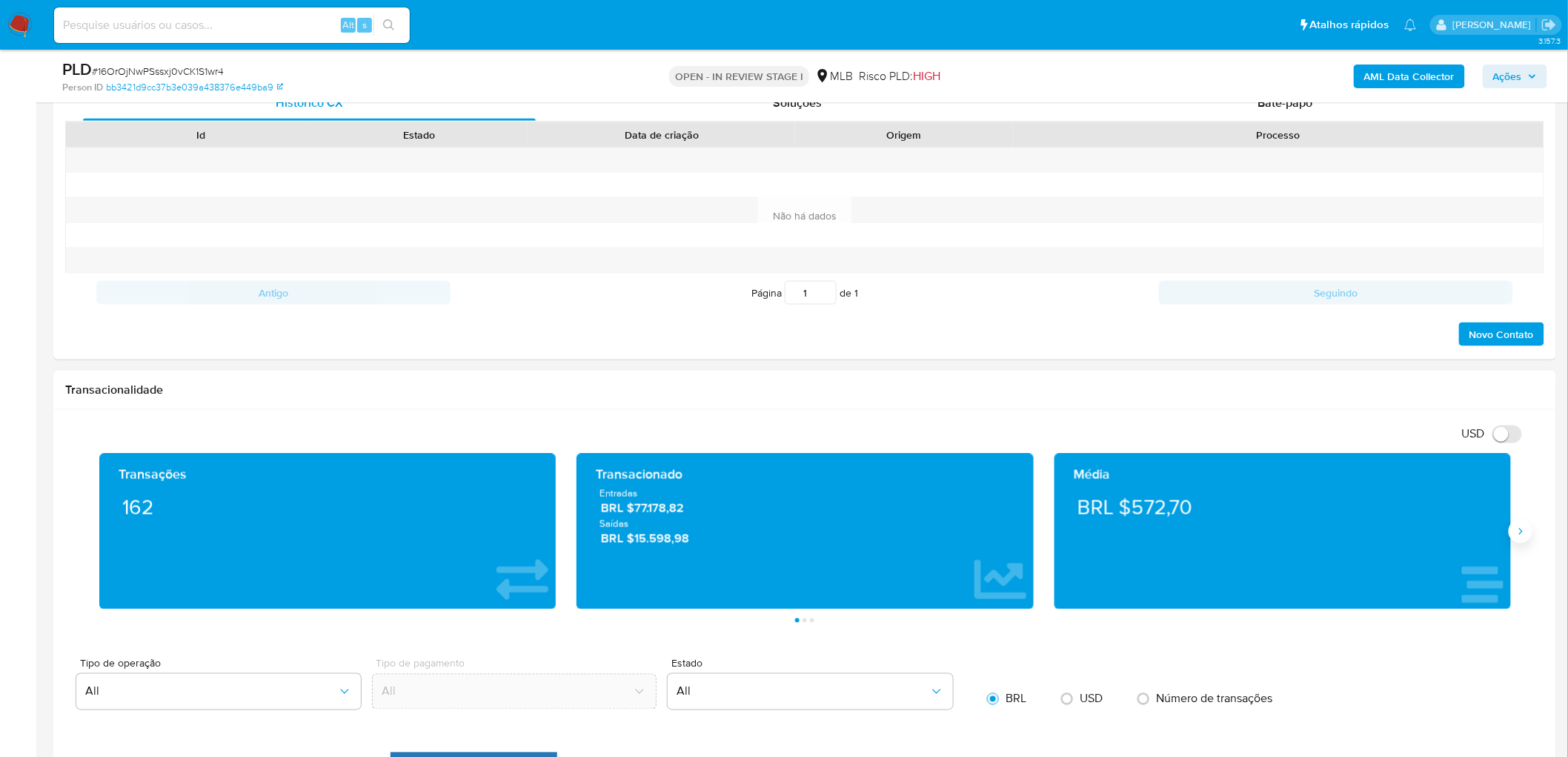
click at [1041, 459] on icon "Siguiente" at bounding box center [1520, 531] width 12 height 12
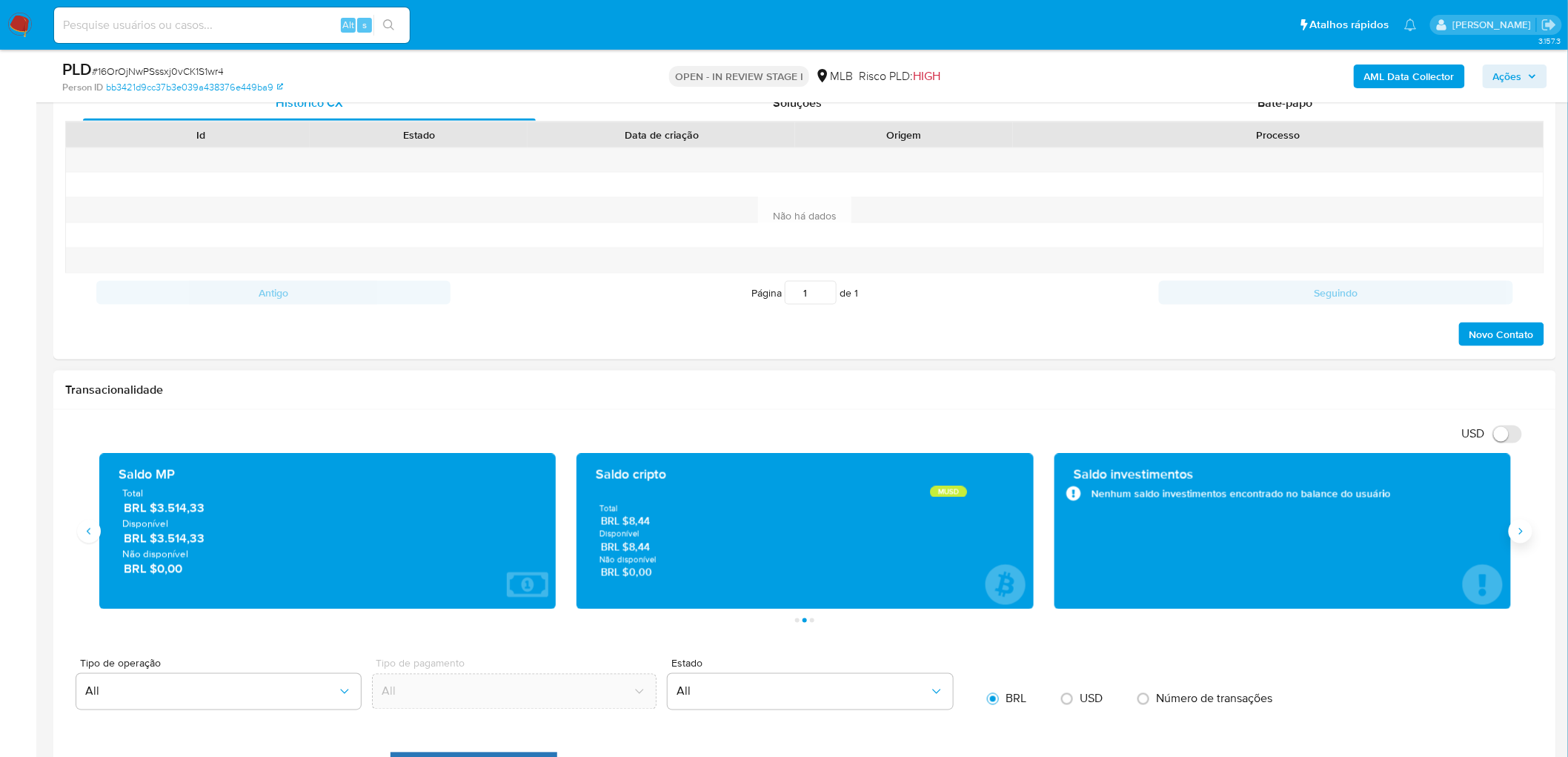
click at [1041, 459] on icon "Siguiente" at bounding box center [1520, 531] width 12 height 12
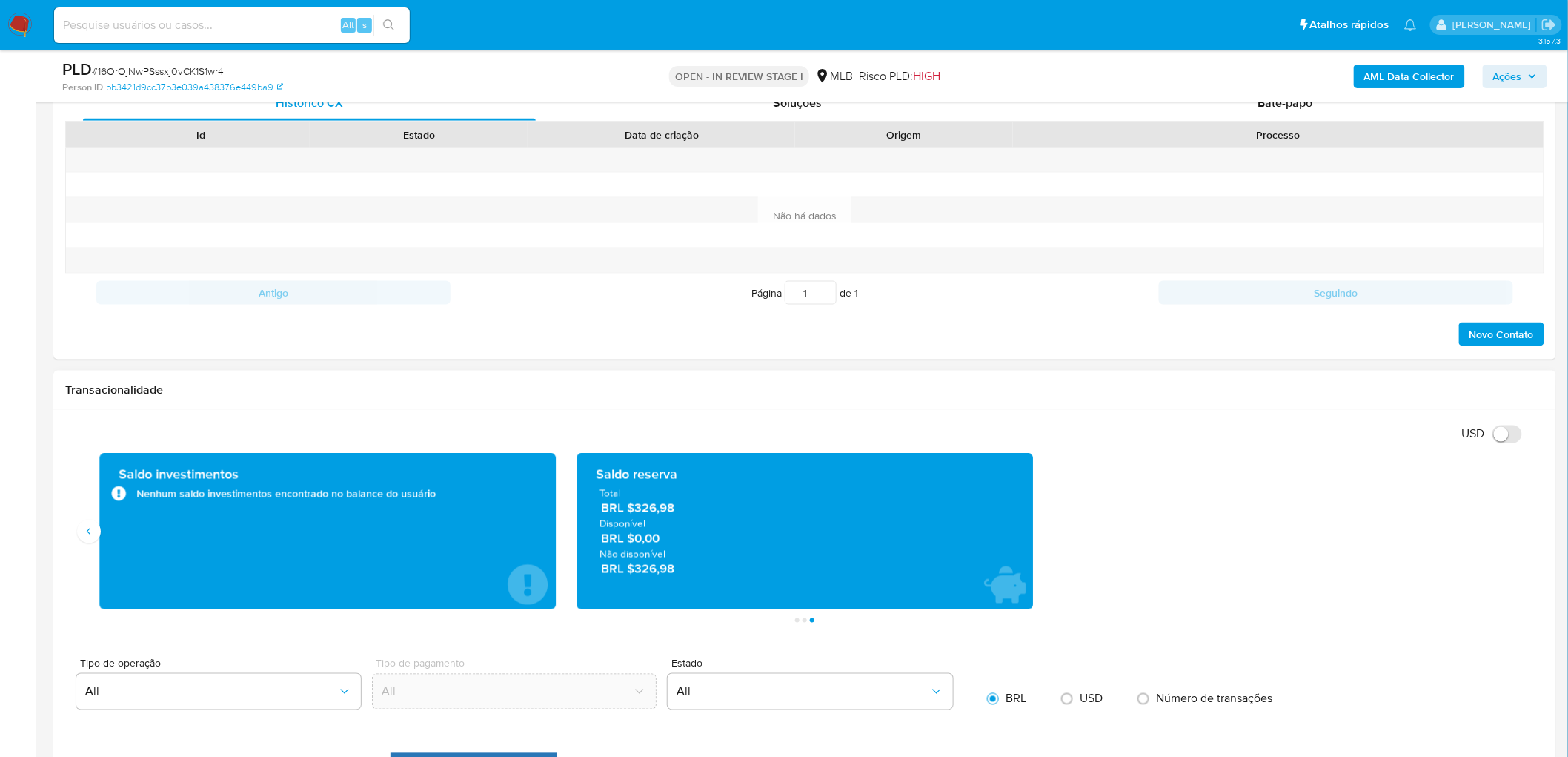
drag, startPoint x: 692, startPoint y: 512, endPoint x: 640, endPoint y: 508, distance: 52.2
click at [640, 459] on span "BRL $326,98" at bounding box center [806, 508] width 409 height 17
click at [92, 459] on icon "Anterior" at bounding box center [88, 531] width 12 height 12
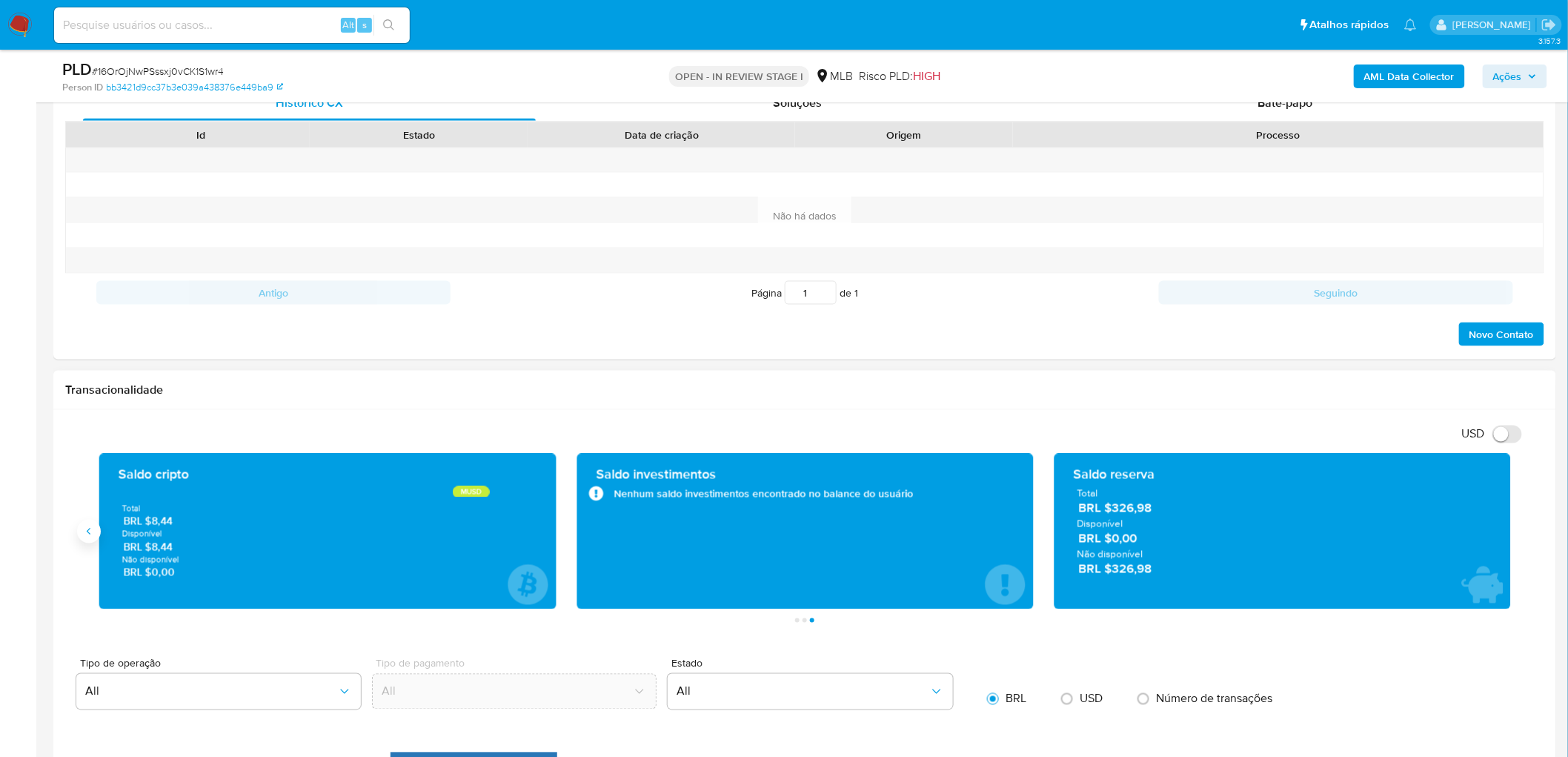
click at [92, 459] on icon "Anterior" at bounding box center [88, 531] width 12 height 12
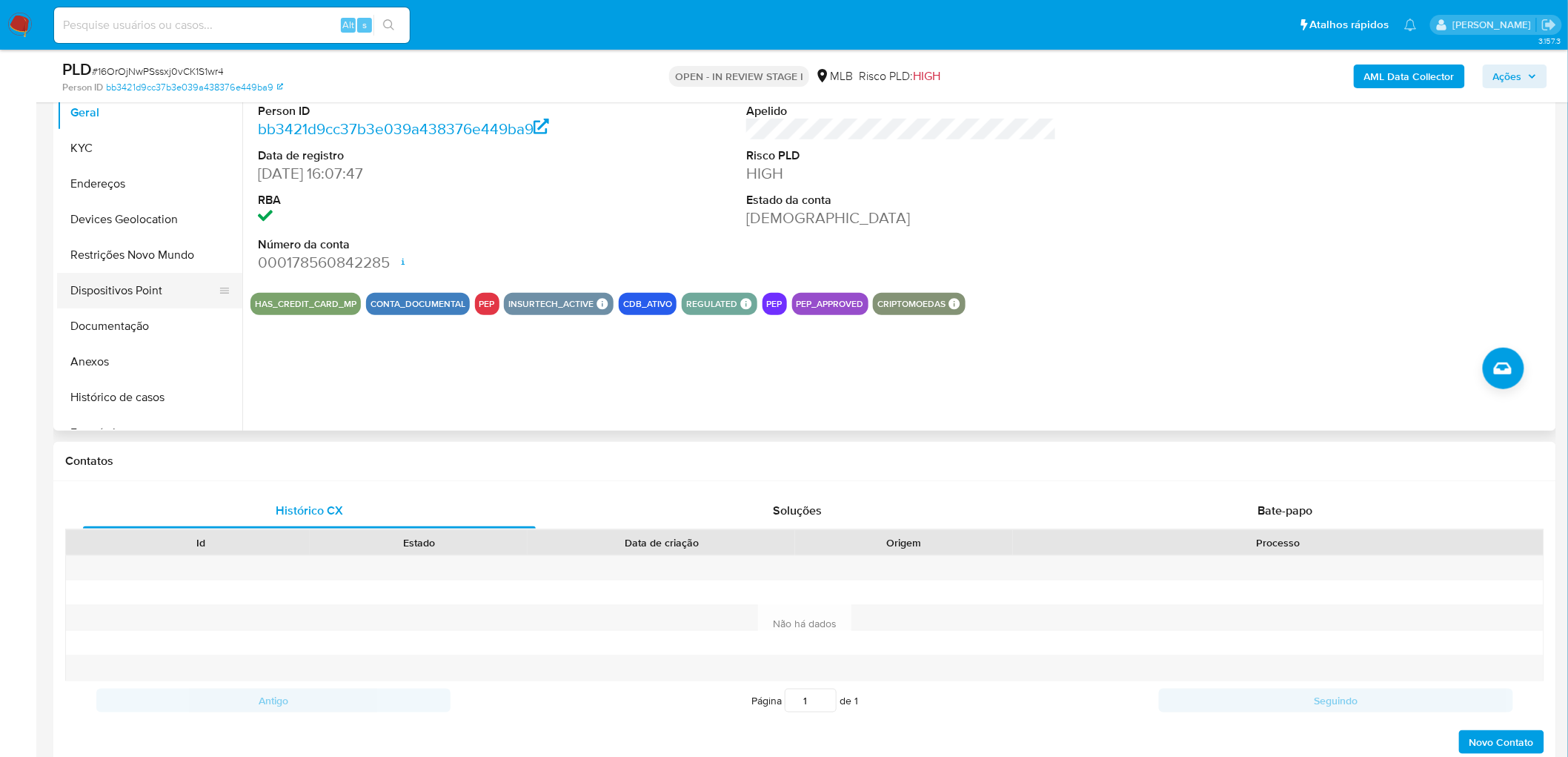
scroll to position [329, 0]
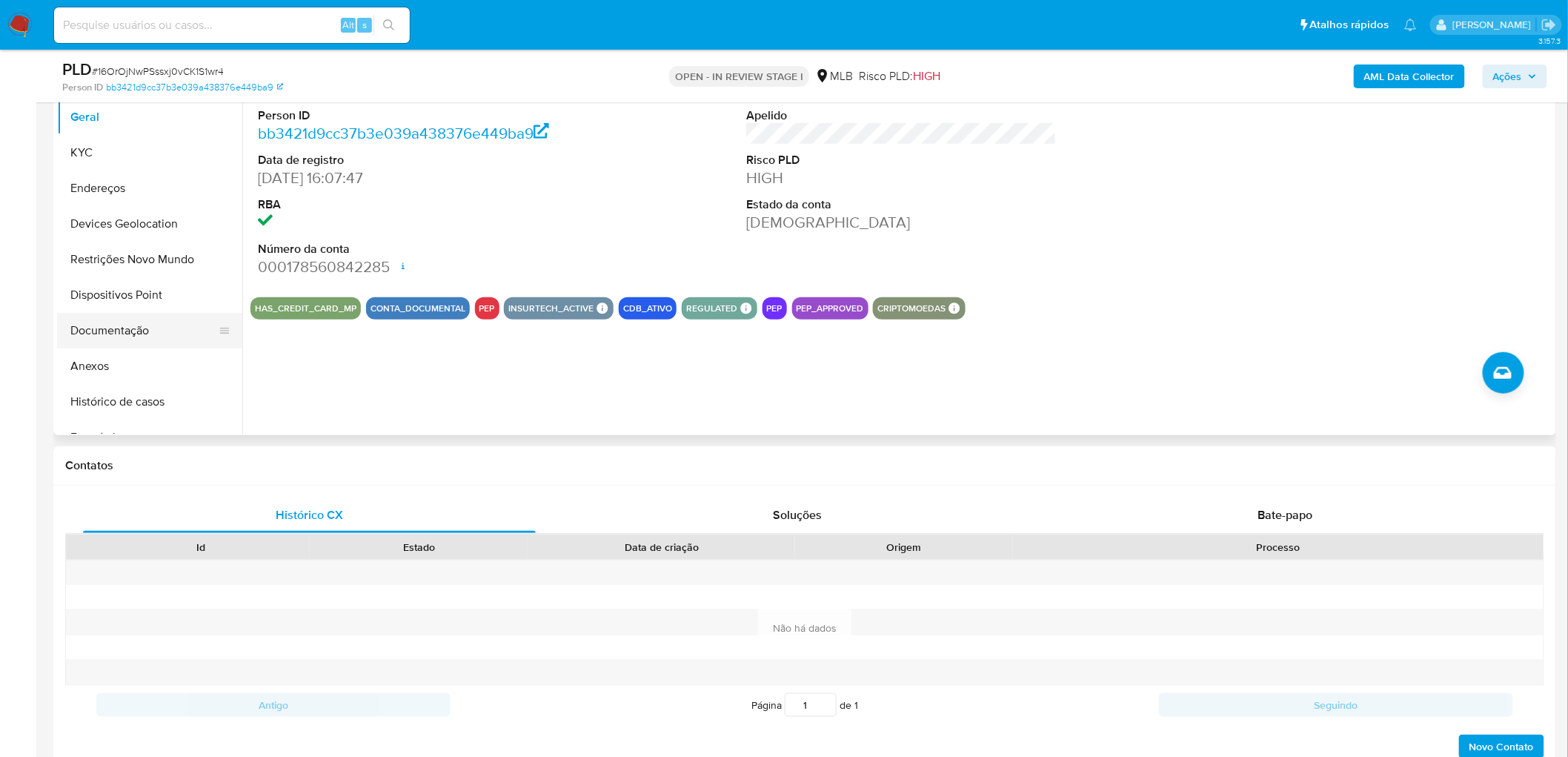
click at [121, 320] on button "Documentação" at bounding box center [144, 330] width 174 height 36
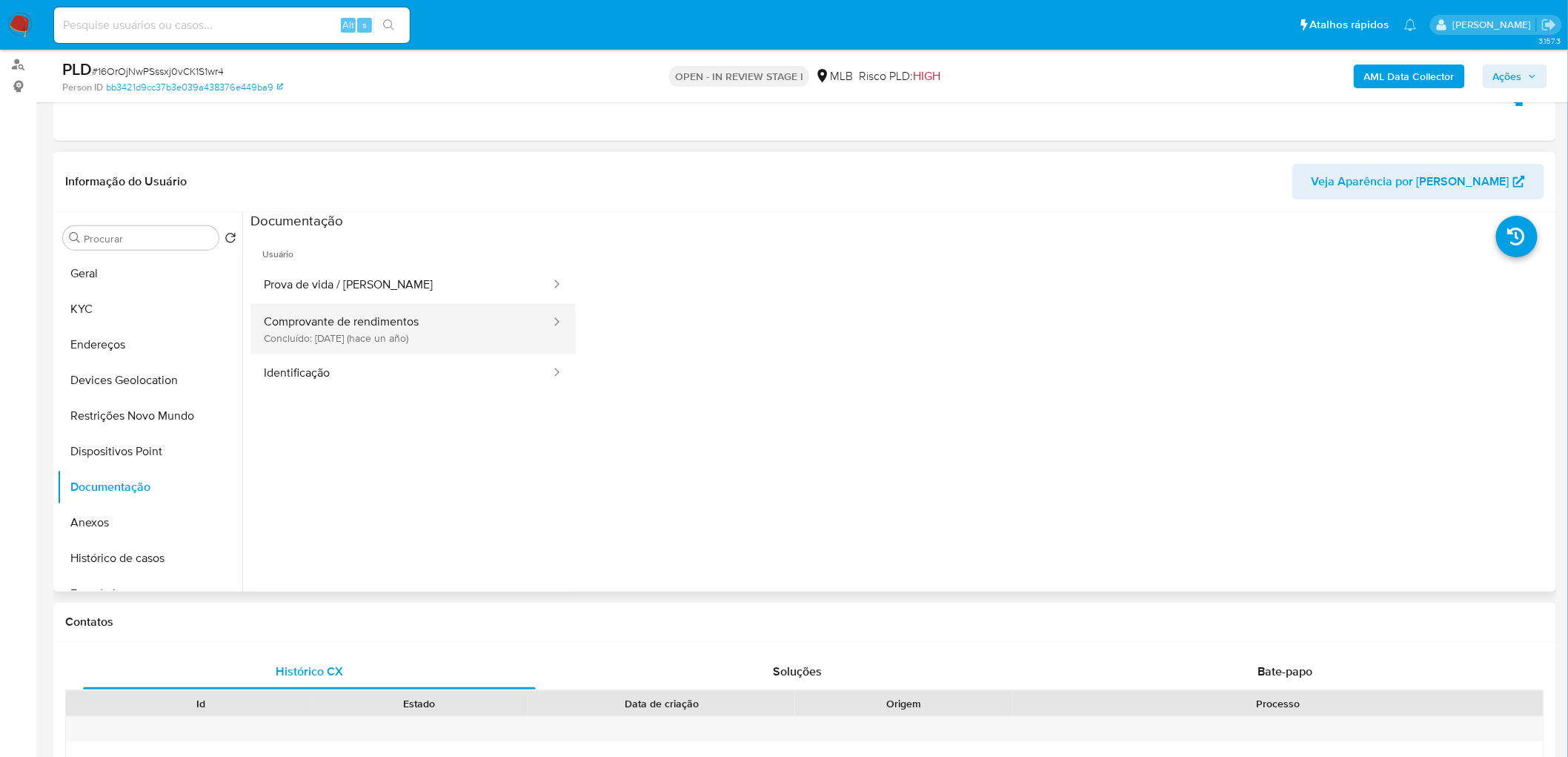
scroll to position [164, 0]
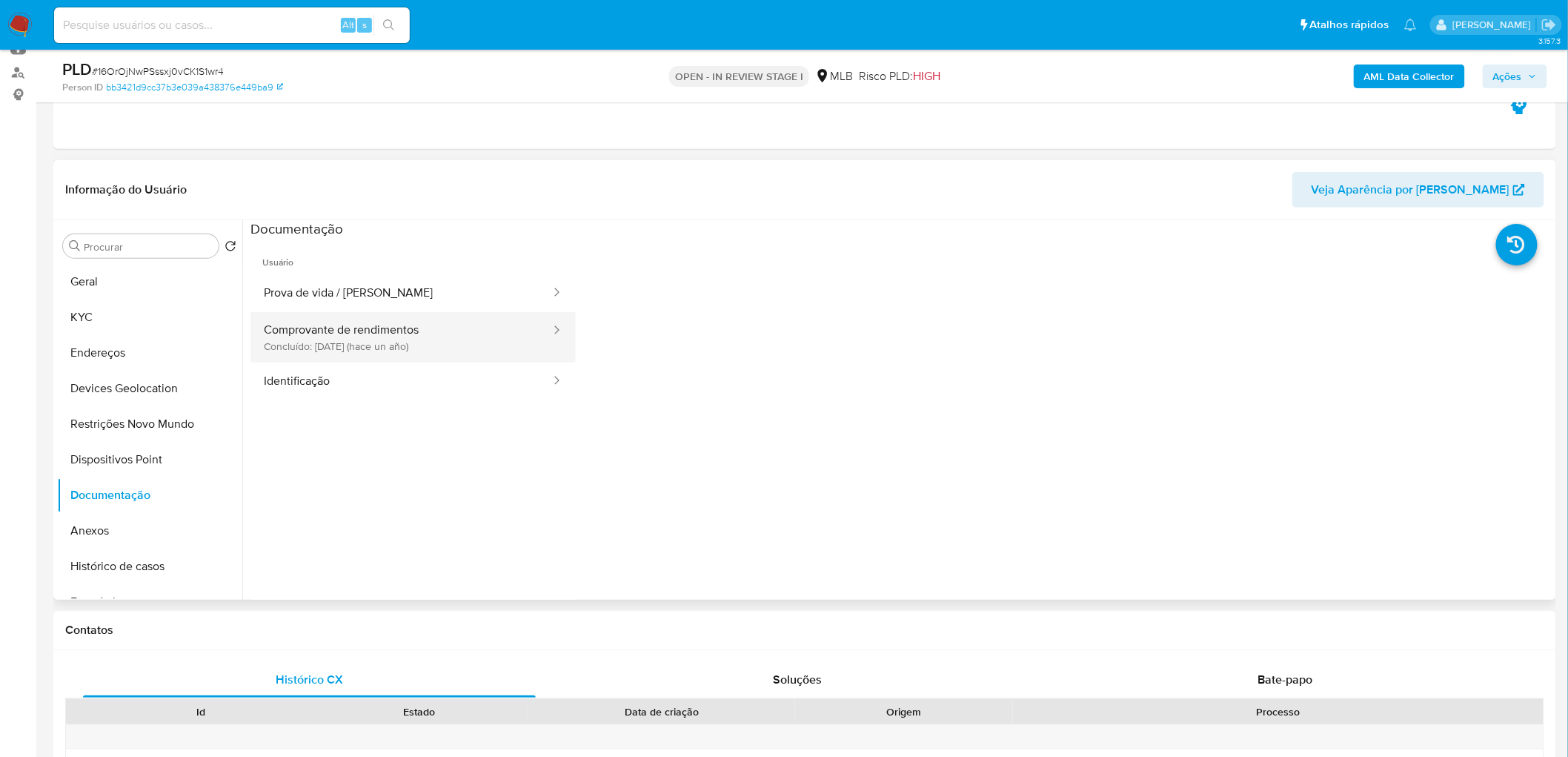
click at [385, 335] on button "Comprovante de rendimentos Concluído: [DATE] (hace un año)" at bounding box center [401, 337] width 302 height 50
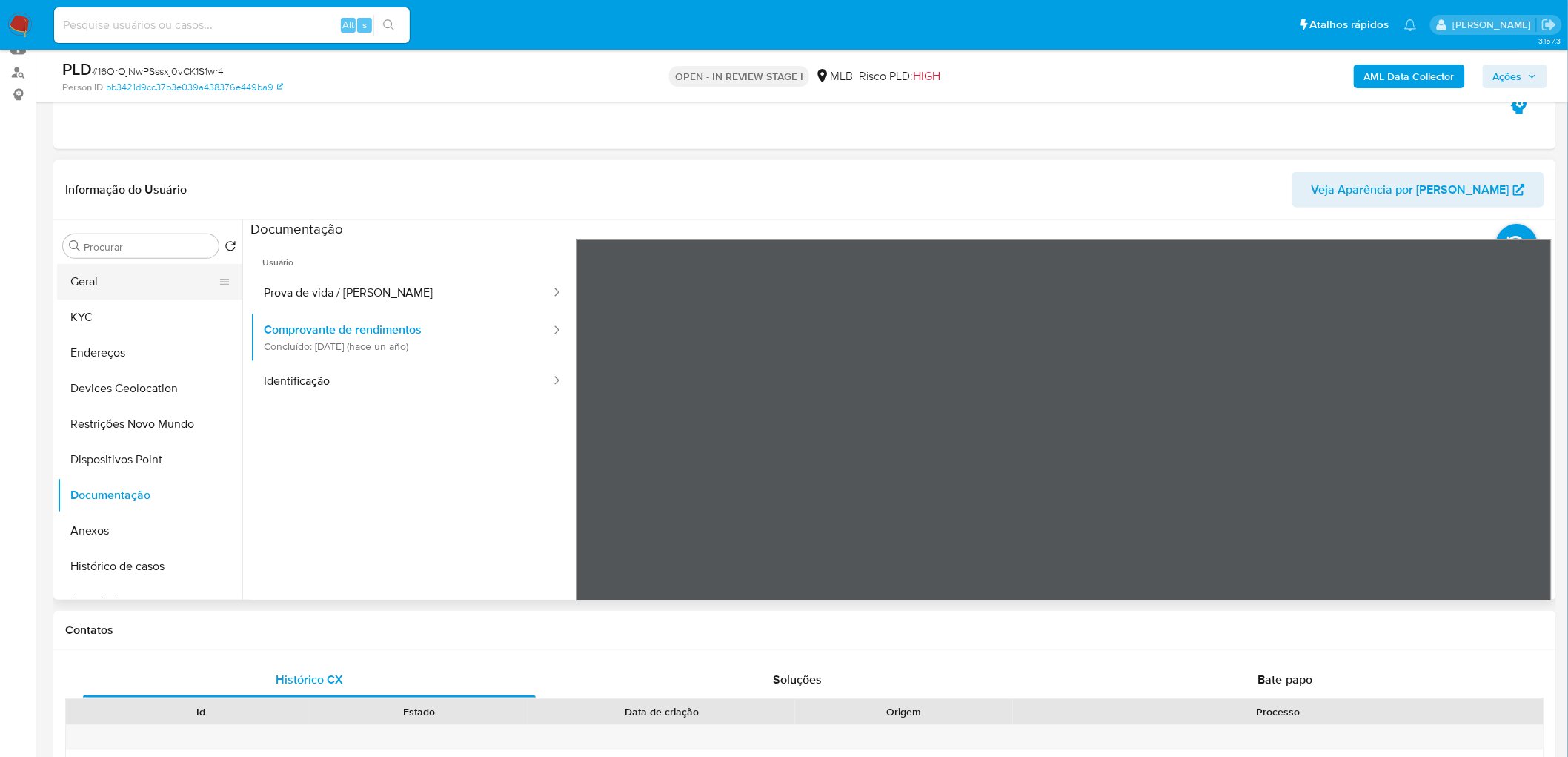
click at [105, 277] on button "Geral" at bounding box center [144, 282] width 174 height 36
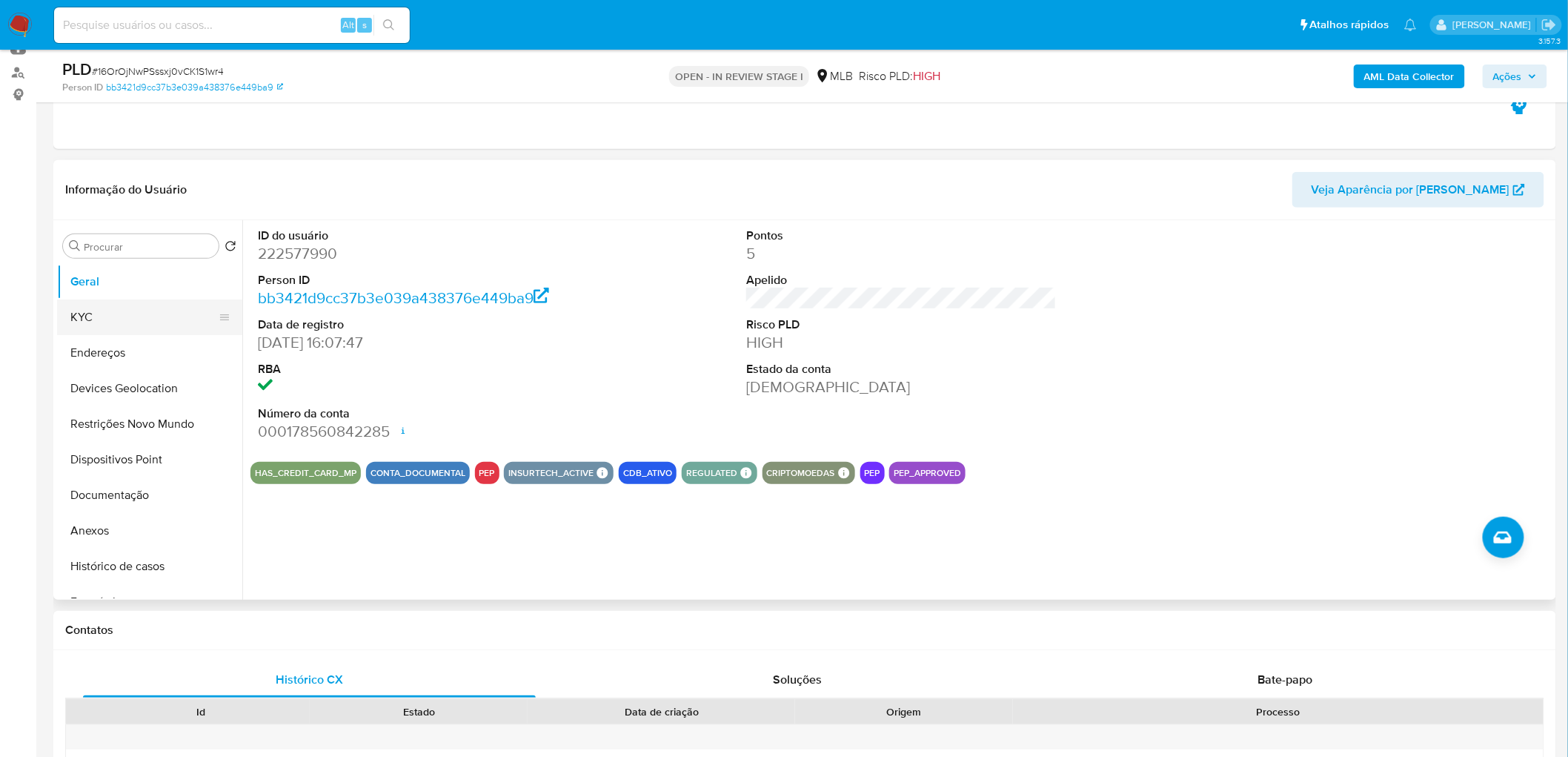
click at [91, 323] on button "KYC" at bounding box center [144, 317] width 174 height 36
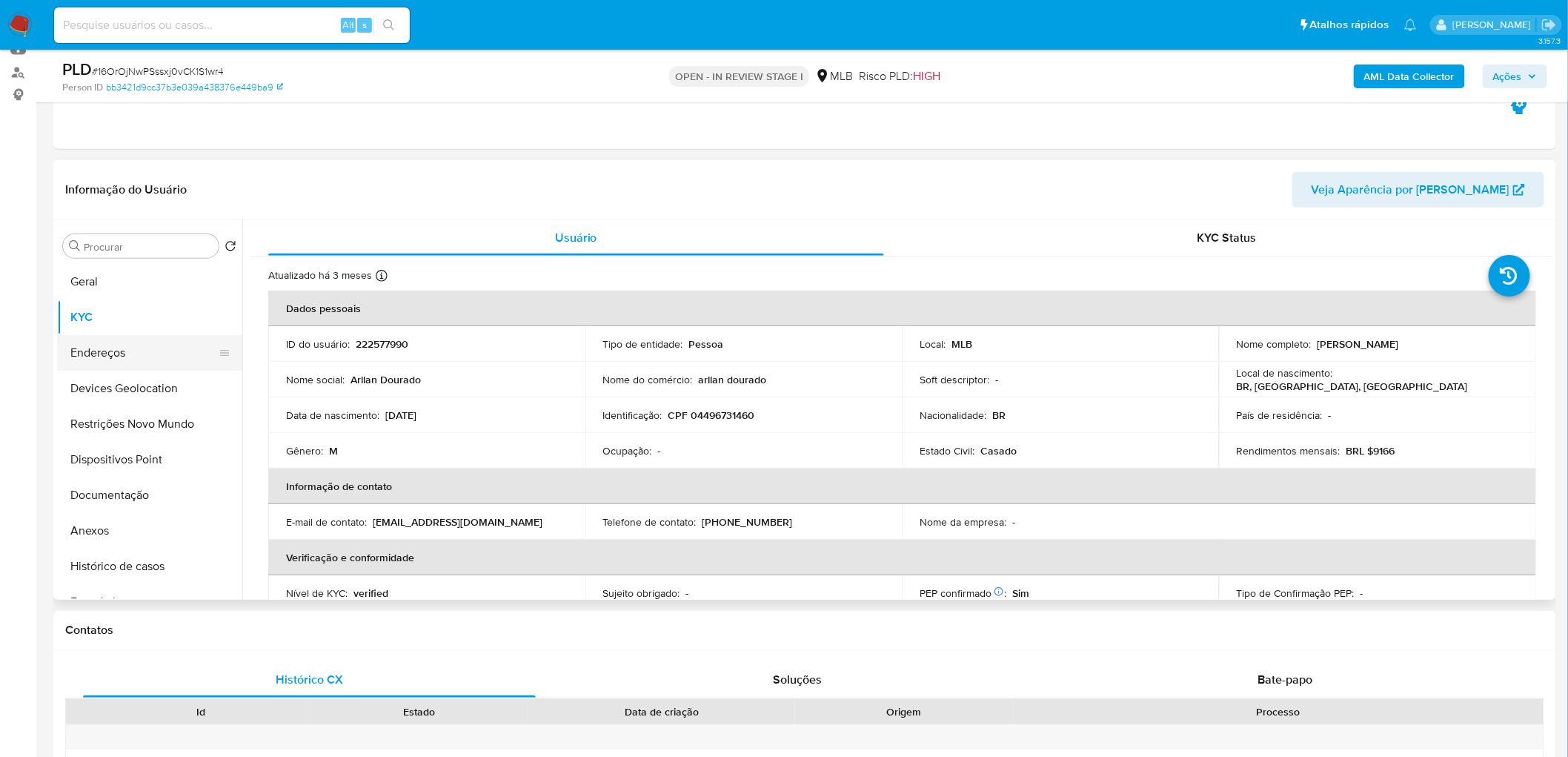
click at [104, 359] on button "Endereços" at bounding box center [144, 353] width 174 height 36
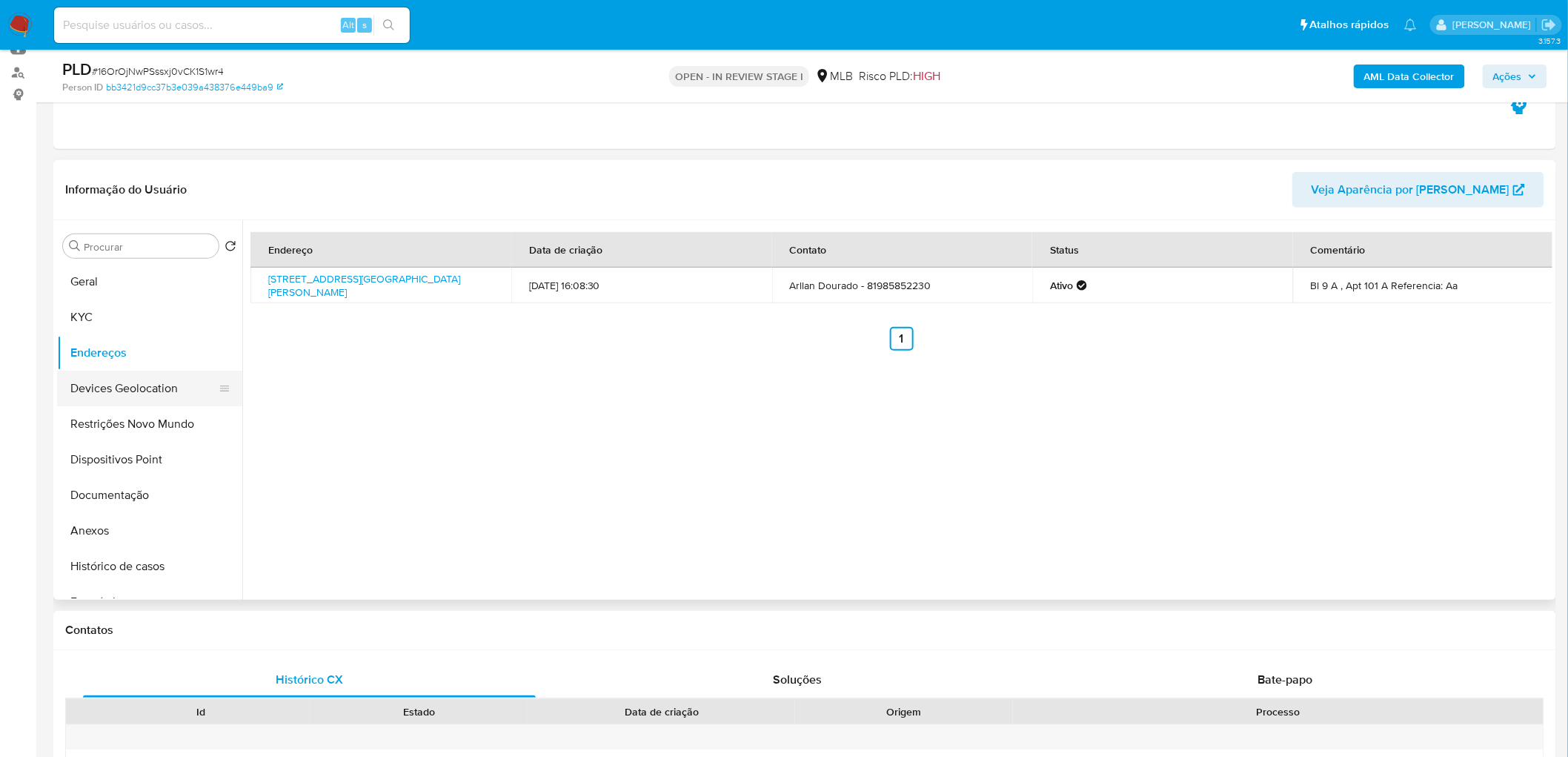
click at [112, 390] on button "Devices Geolocation" at bounding box center [144, 389] width 174 height 36
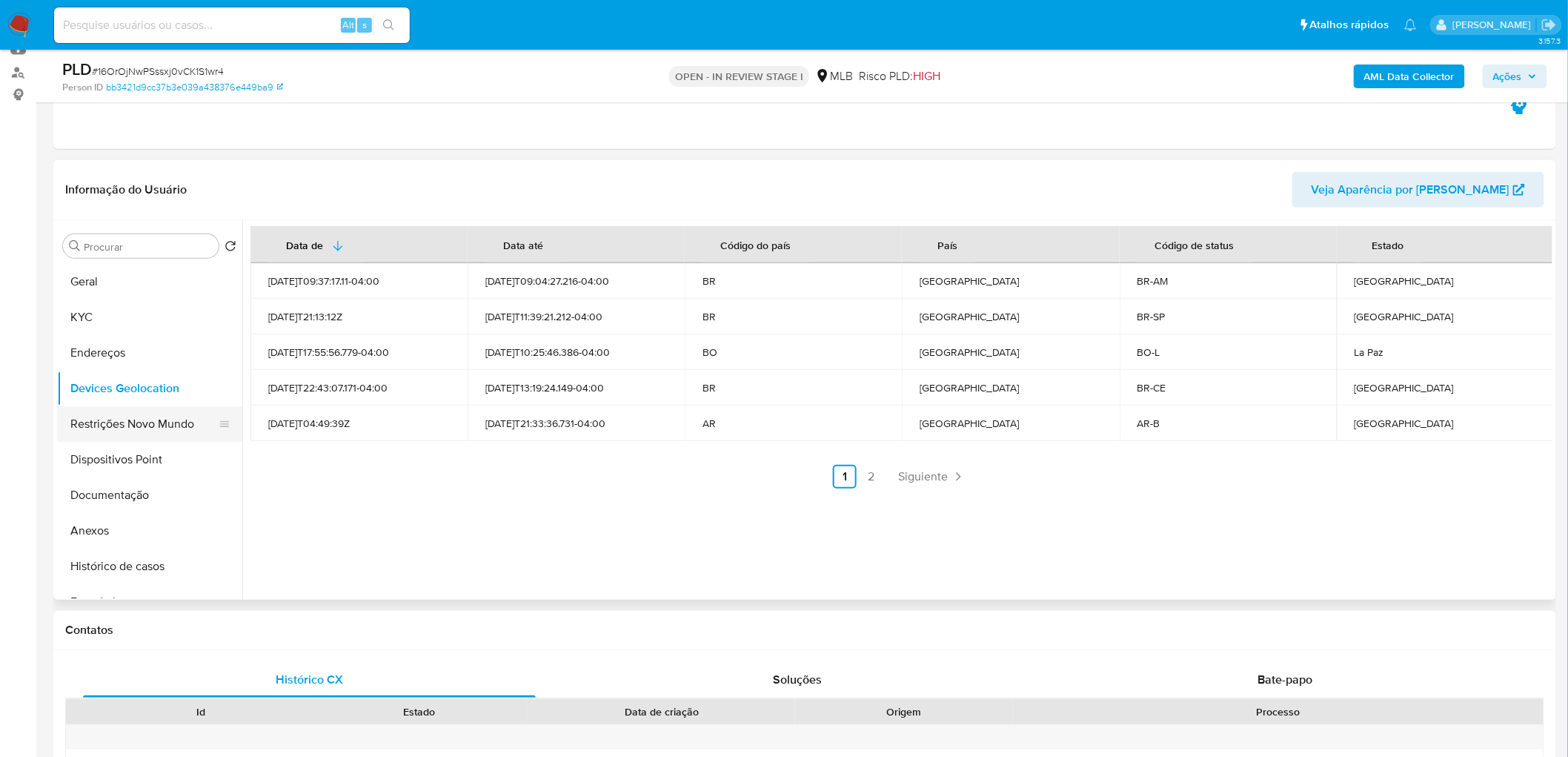
click at [136, 438] on button "Restrições Novo Mundo" at bounding box center [144, 424] width 174 height 36
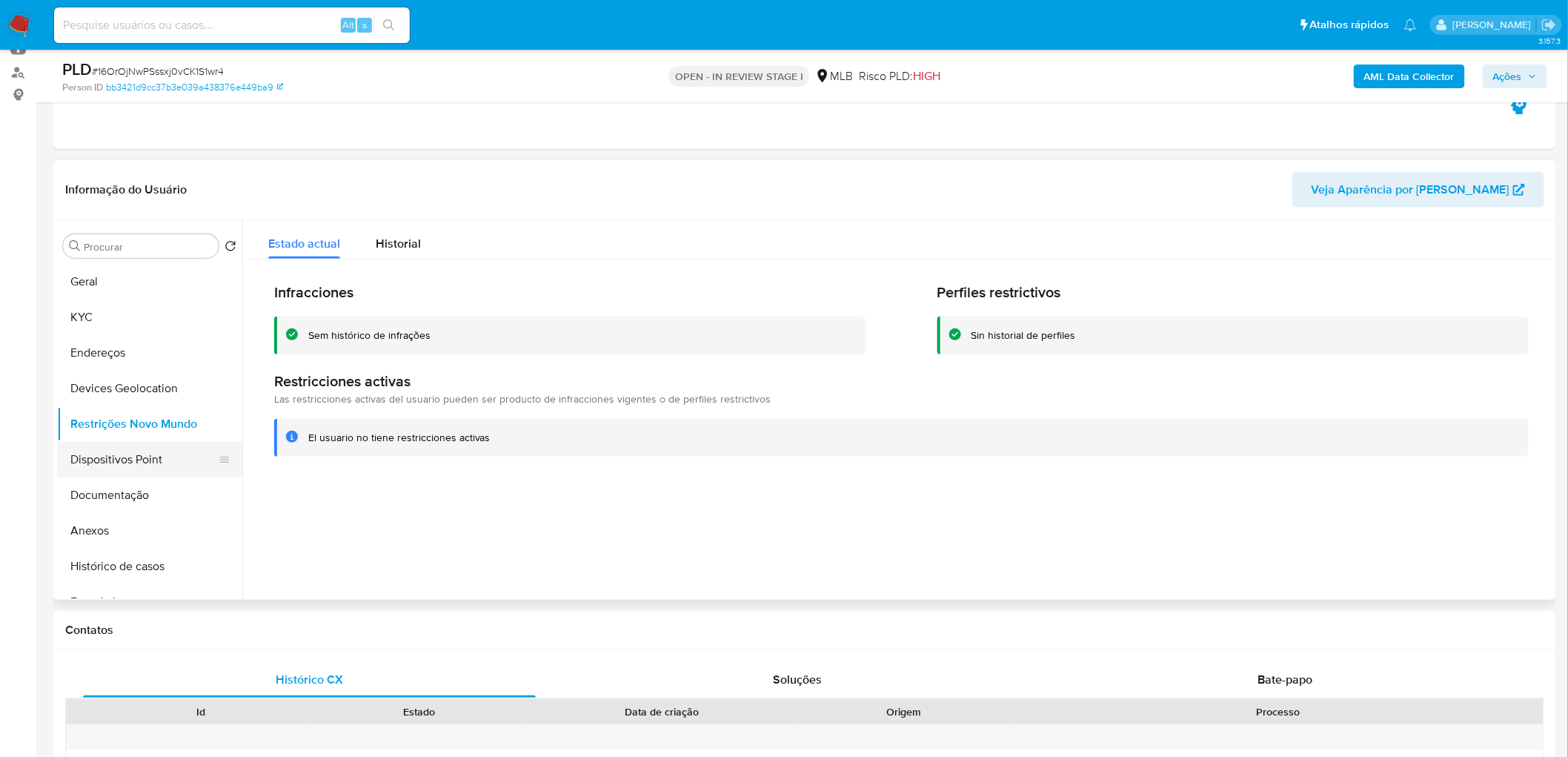
click at [74, 459] on button "Dispositivos Point" at bounding box center [144, 460] width 174 height 36
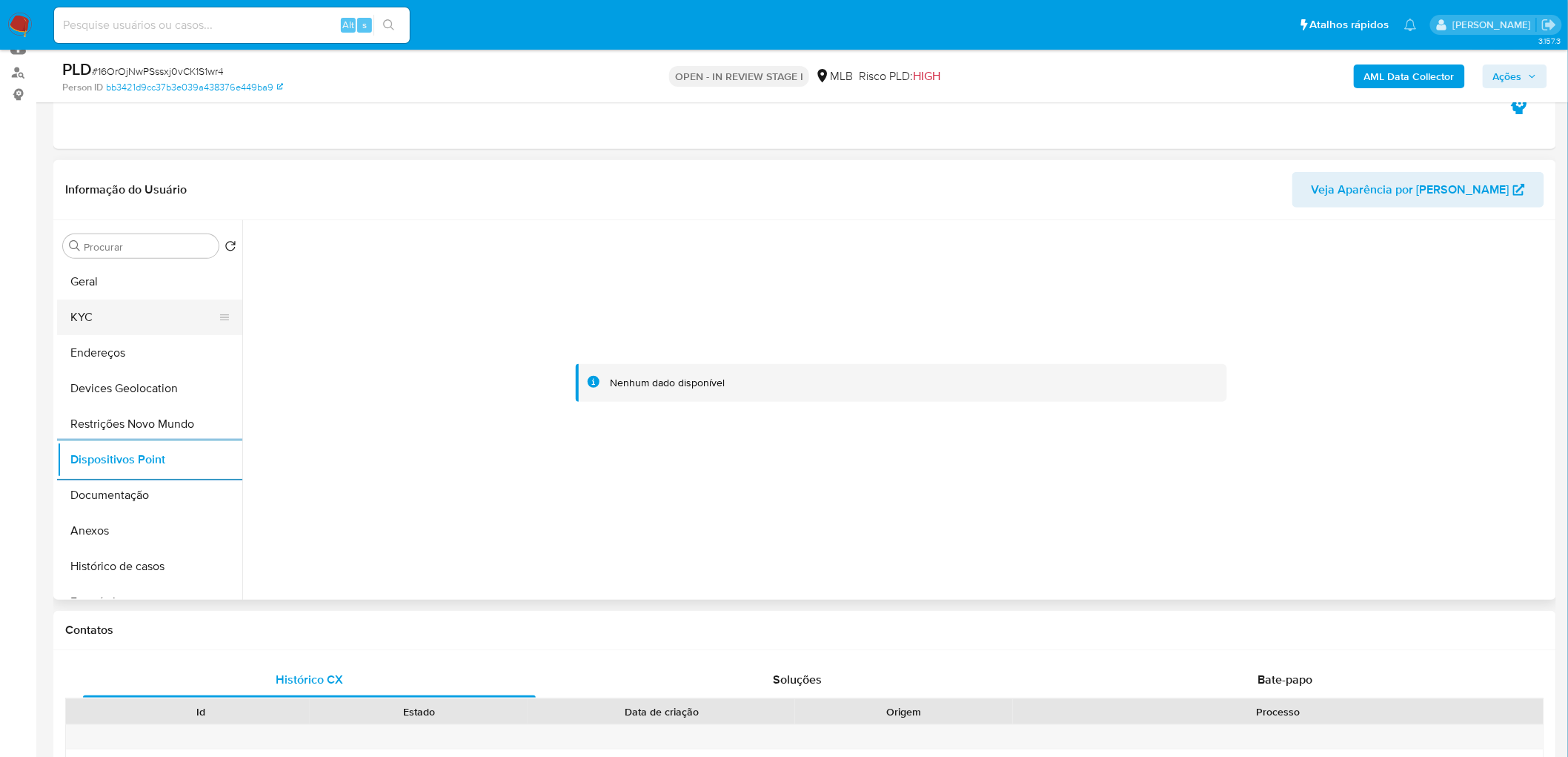
click at [88, 315] on button "KYC" at bounding box center [144, 317] width 174 height 36
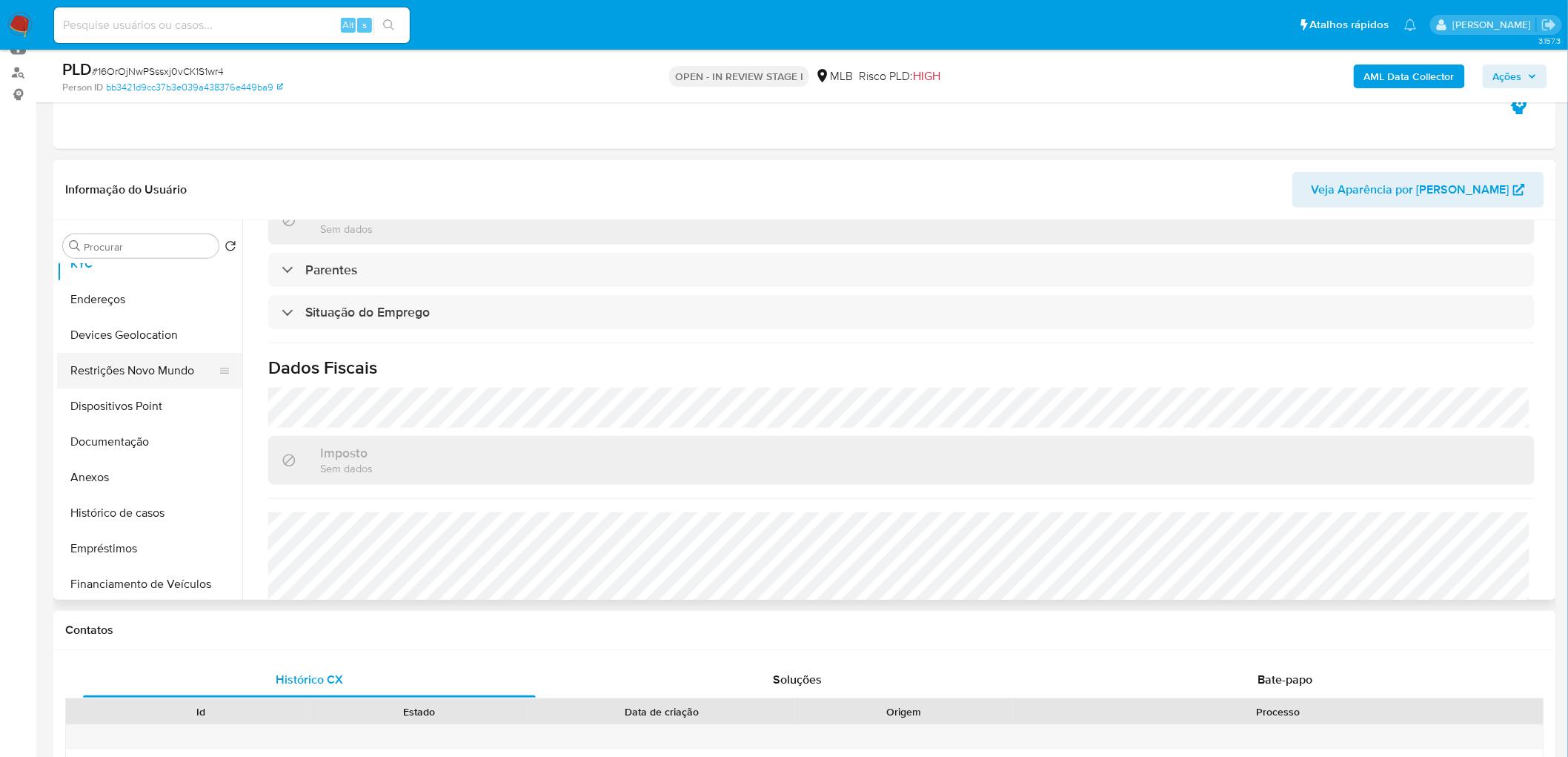
scroll to position [82, 0]
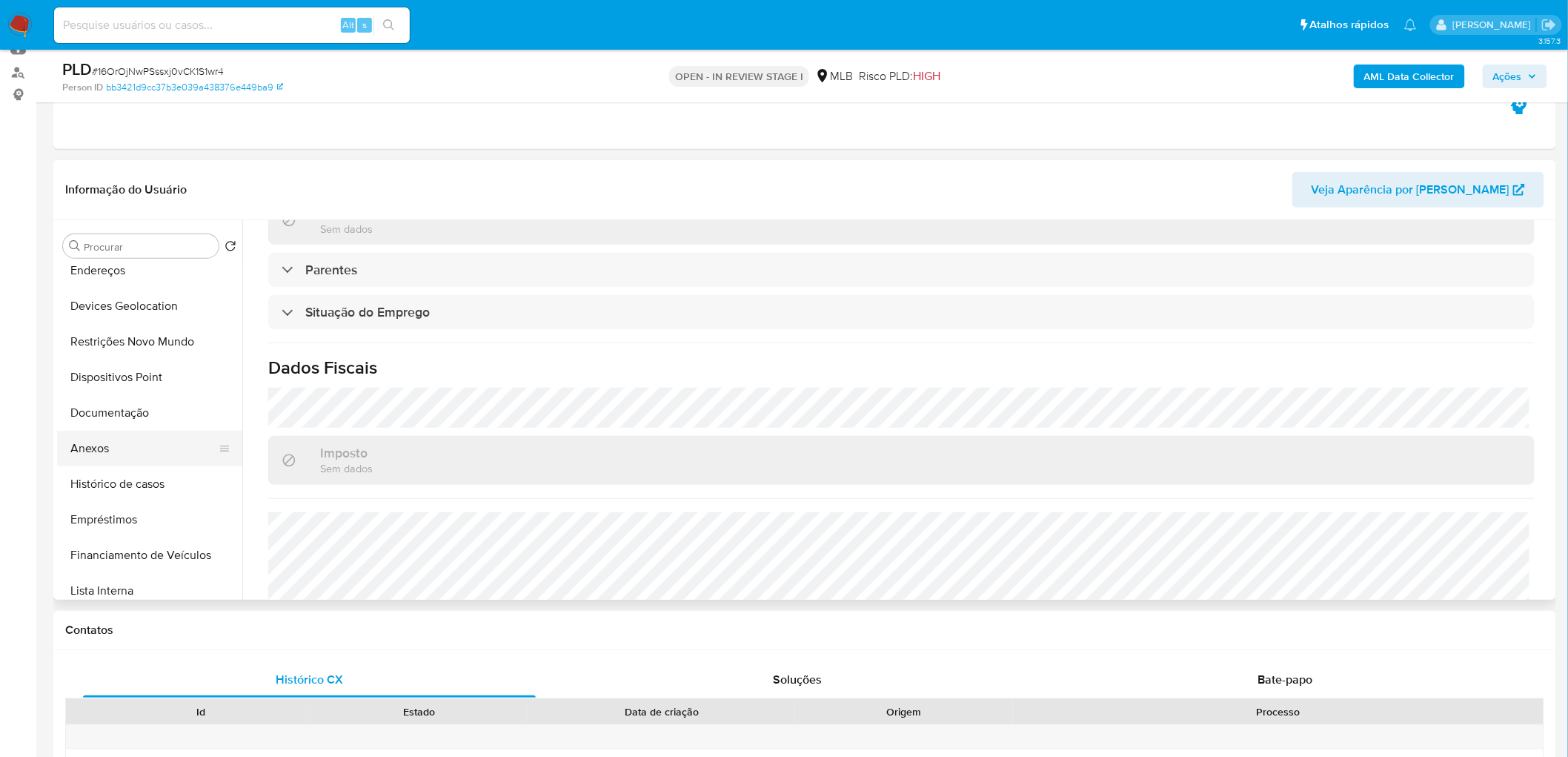
click at [161, 439] on button "Anexos" at bounding box center [144, 448] width 174 height 36
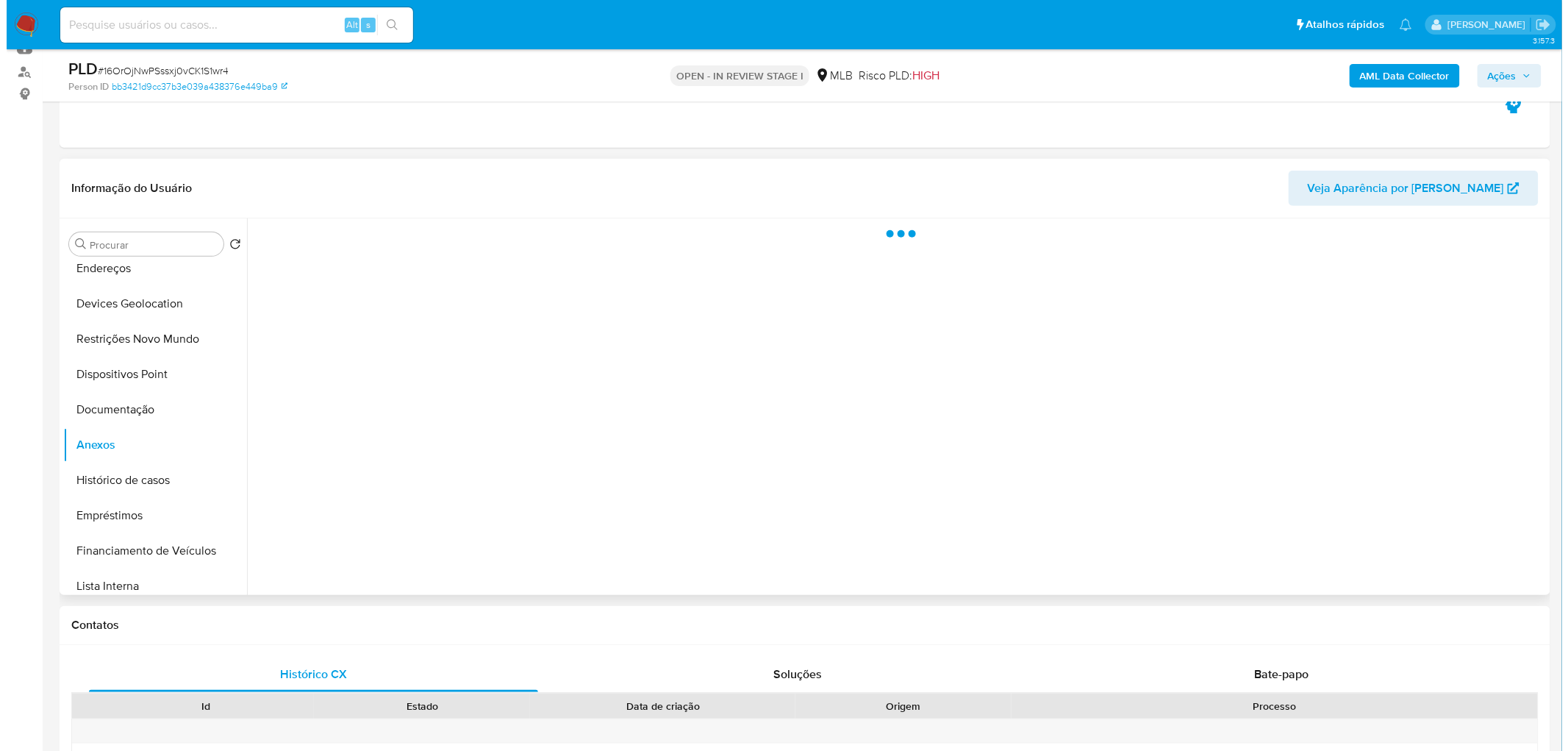
scroll to position [0, 0]
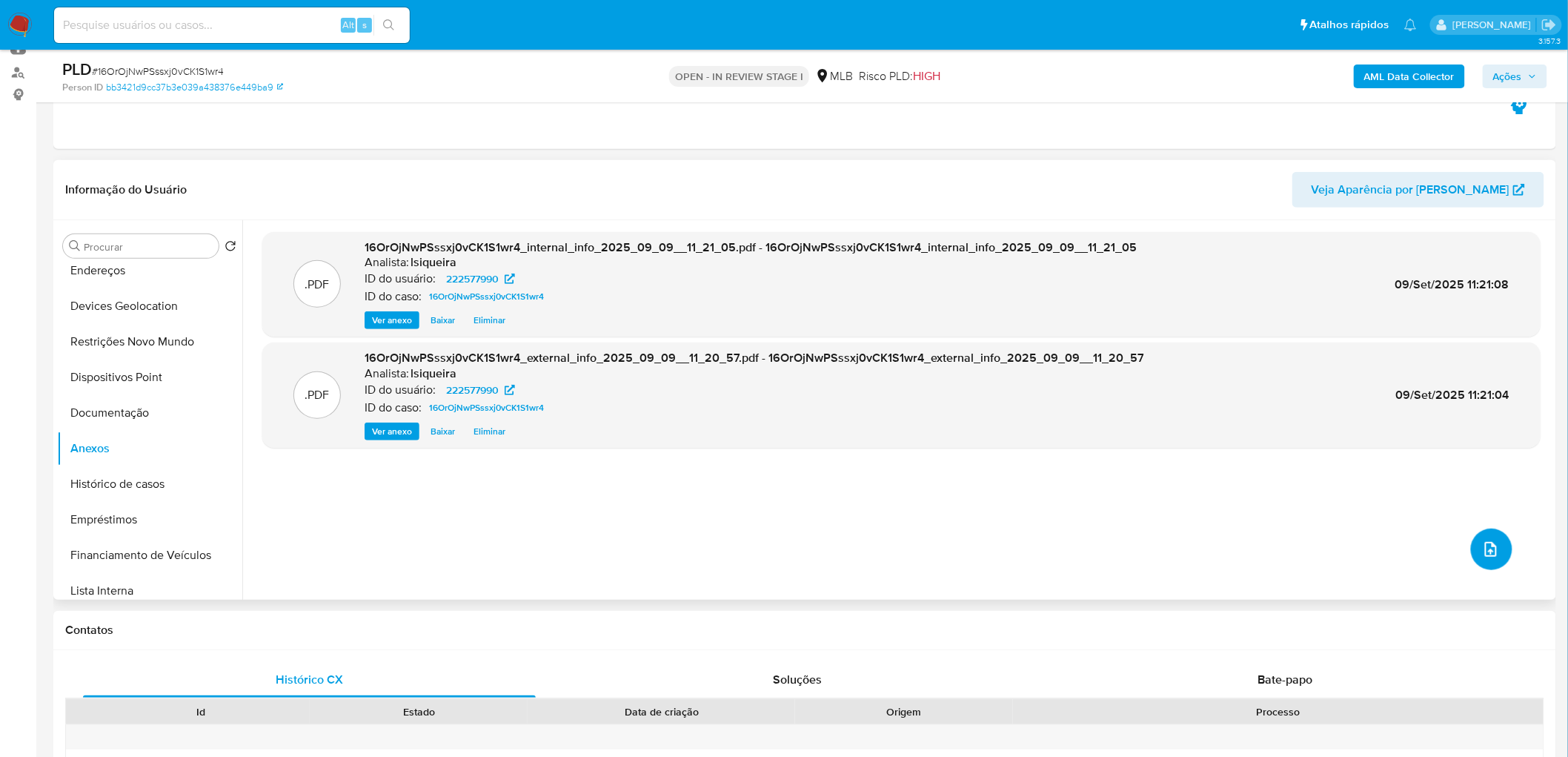
click at [1041, 459] on icon "upload-file" at bounding box center [1490, 549] width 12 height 15
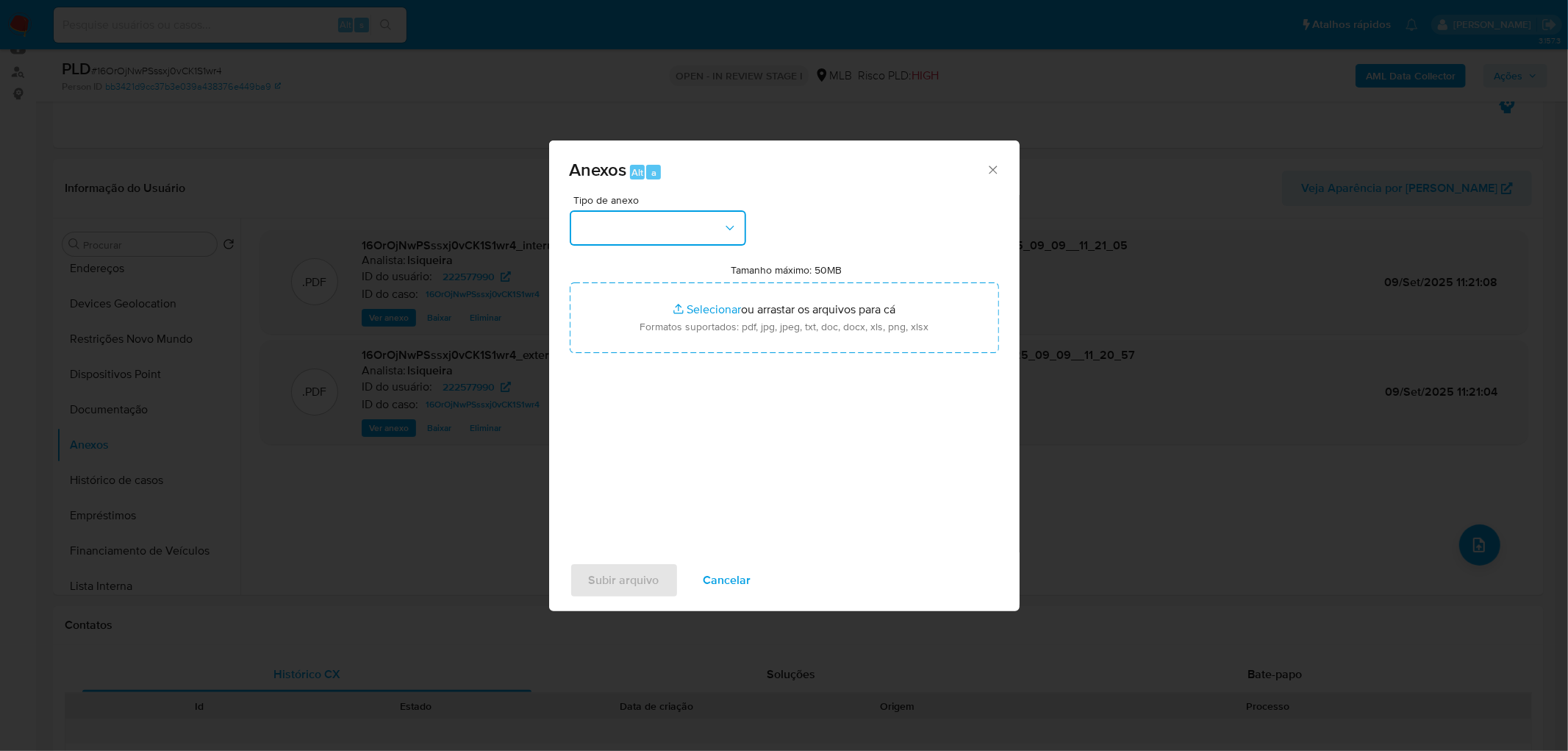
click at [706, 221] on button "button" at bounding box center [658, 228] width 176 height 35
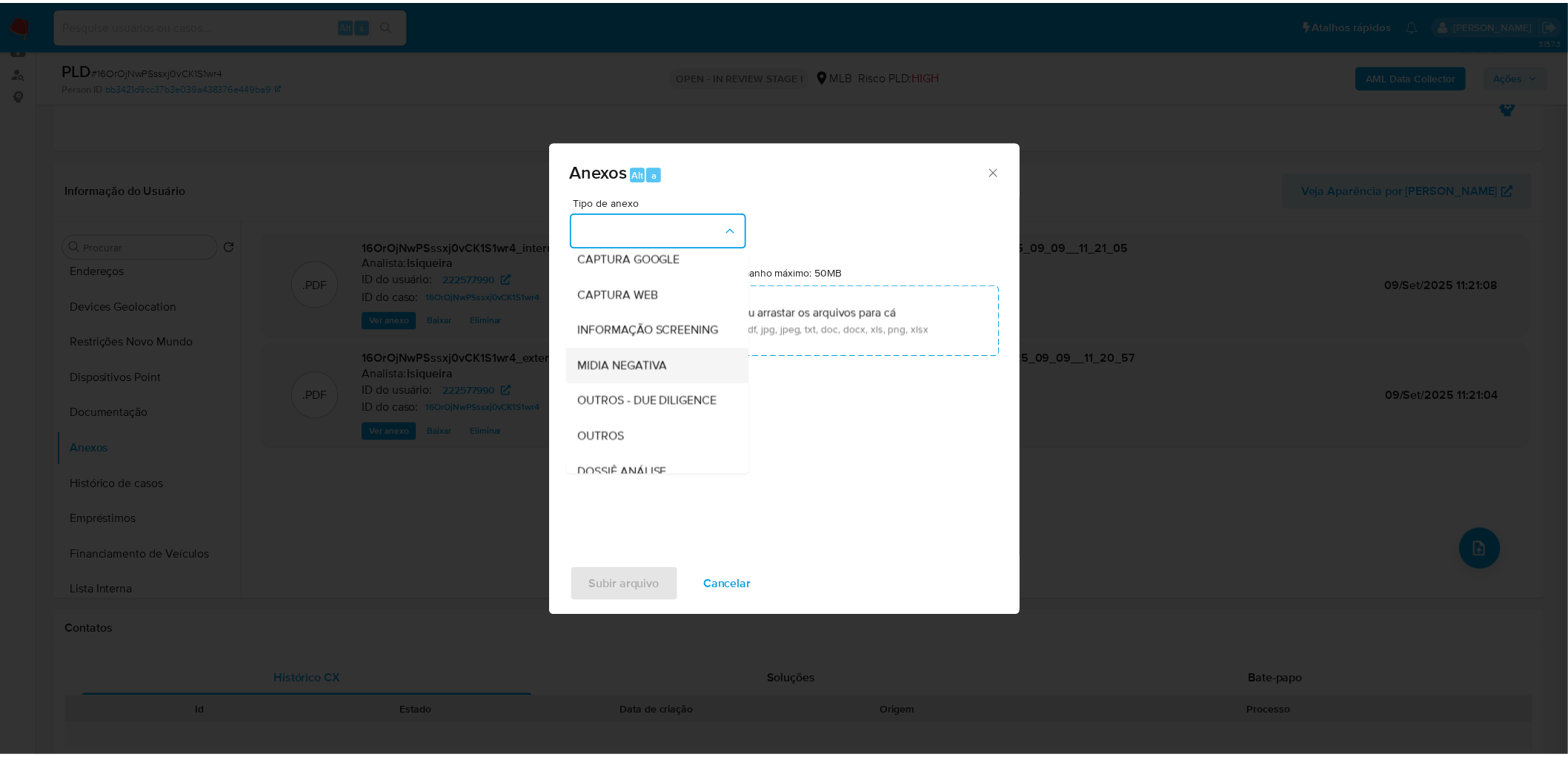
scroll to position [164, 0]
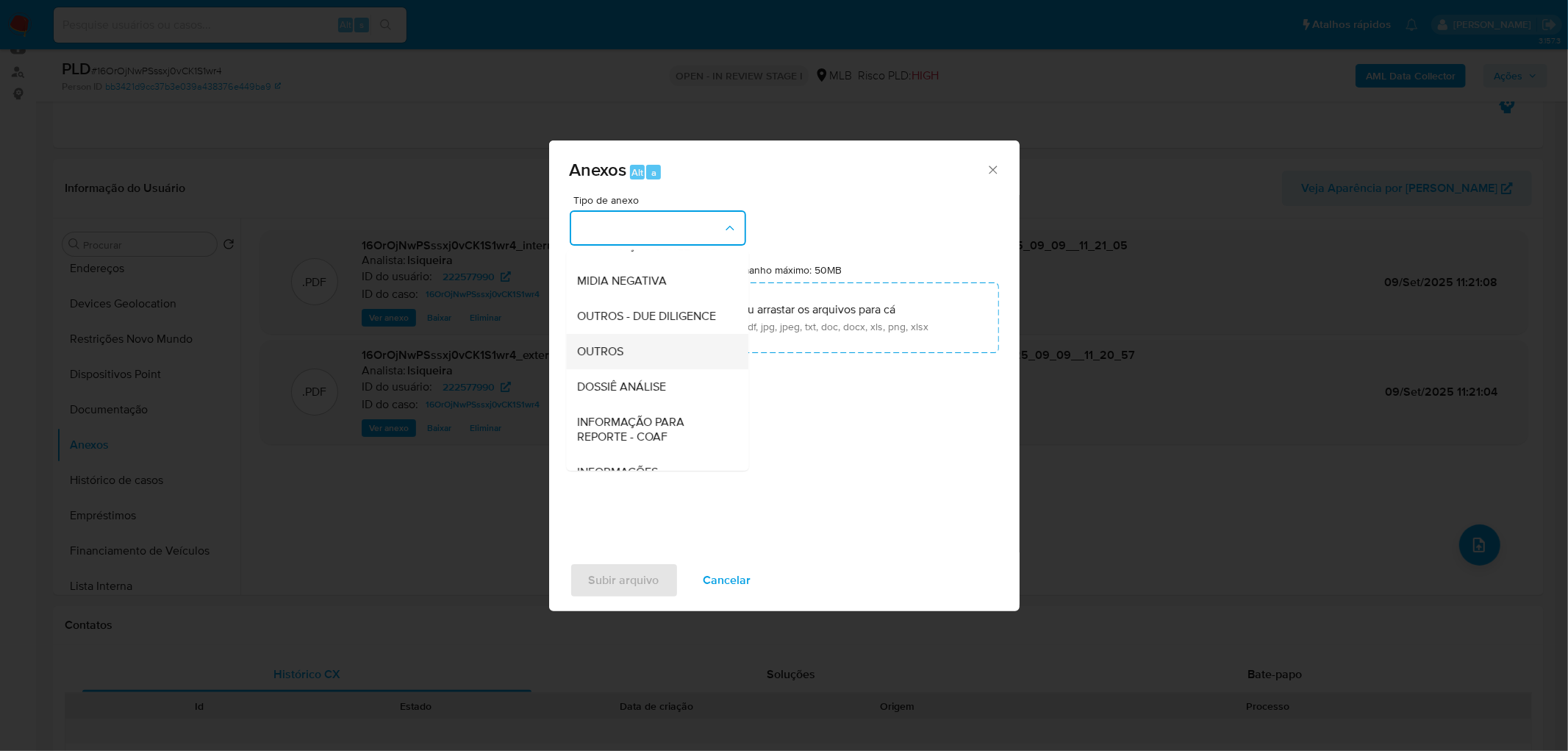
click at [626, 369] on div "OUTROS" at bounding box center [652, 352] width 150 height 35
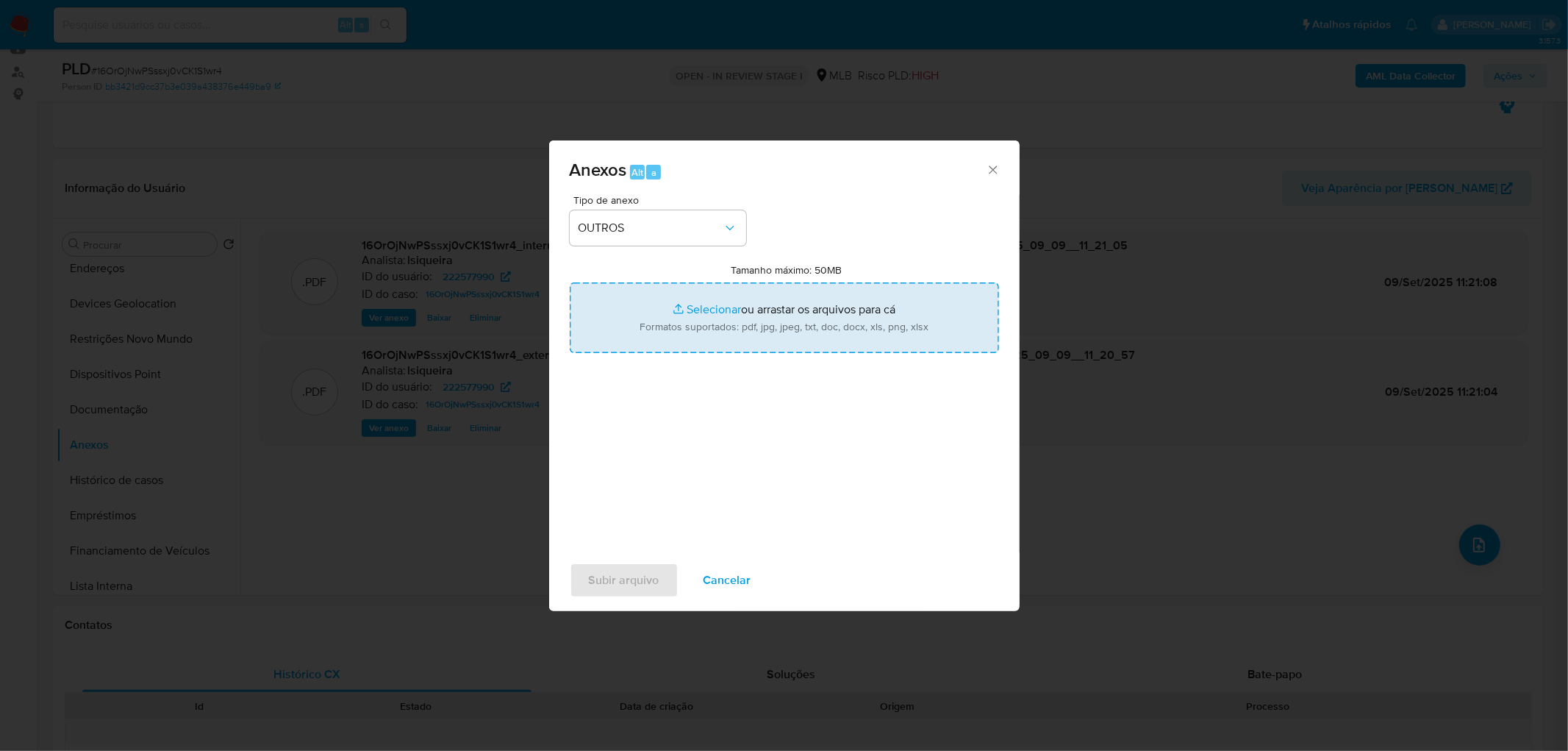
click at [646, 307] on input "Tamanho máximo: 50MB Selecionar arquivos" at bounding box center [785, 318] width 429 height 71
type input "C:\fakepath\Mulan 222577990_2025_09_09_07_36_28.xlsx"
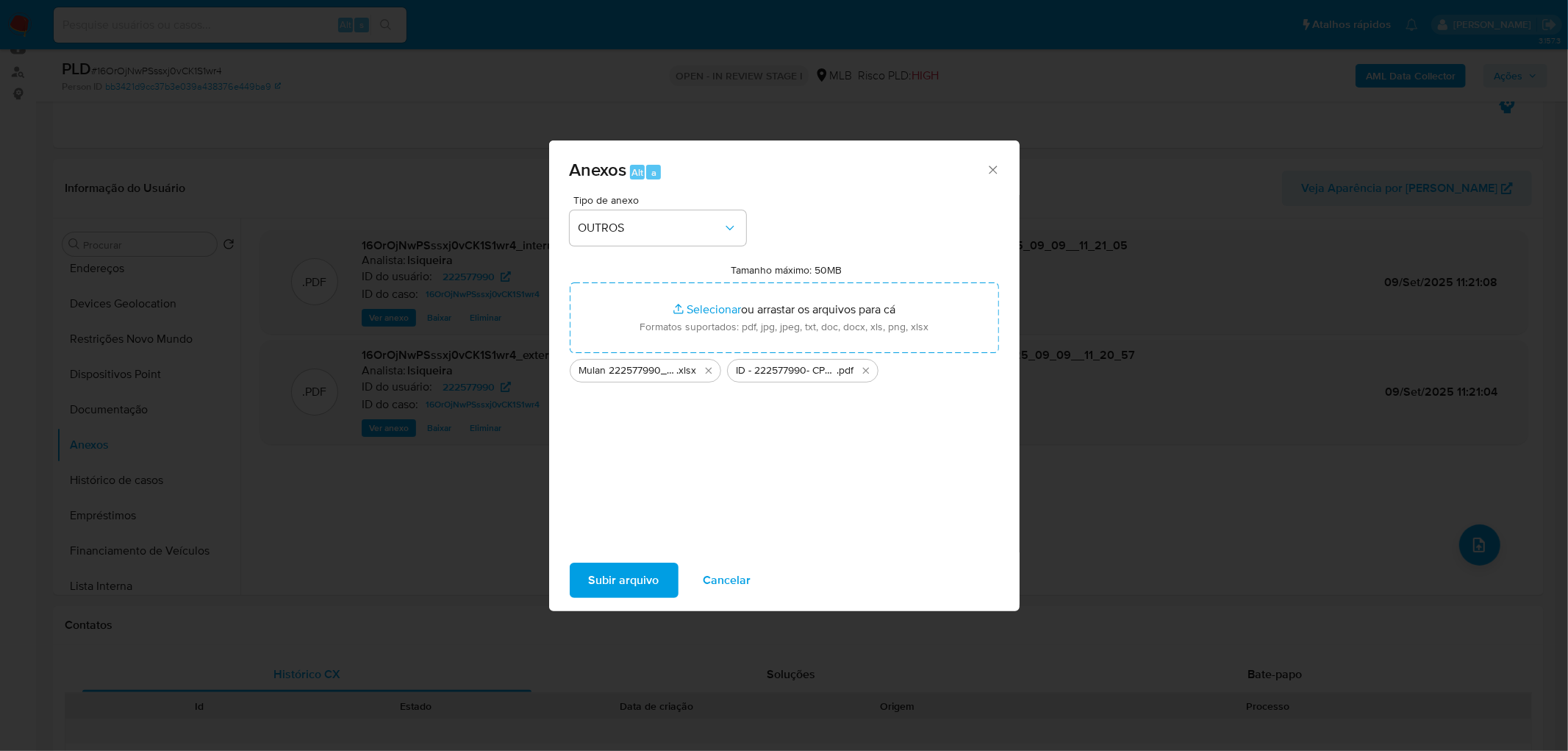
click at [626, 456] on span "Subir arquivo" at bounding box center [624, 580] width 71 height 32
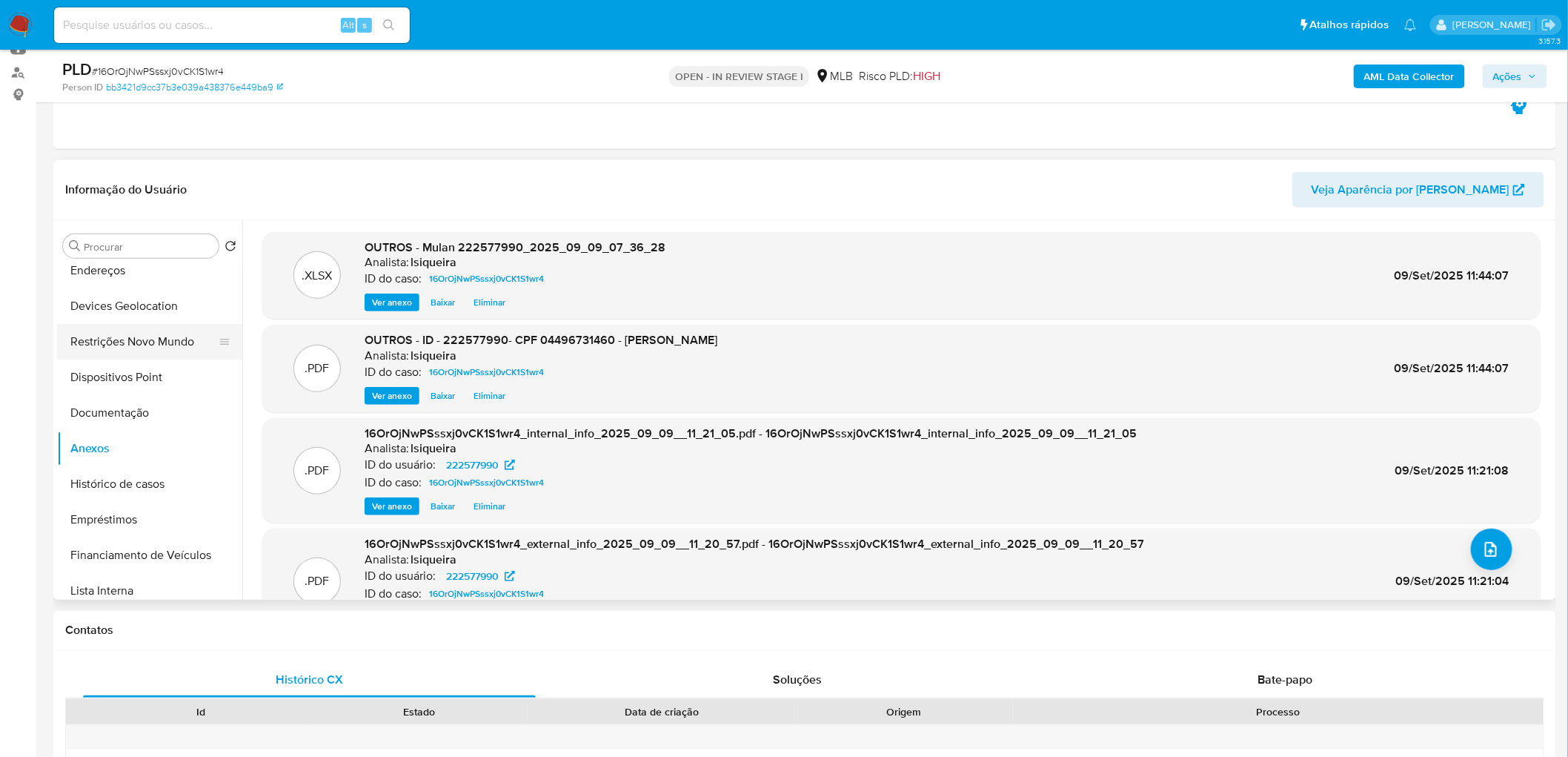
scroll to position [0, 0]
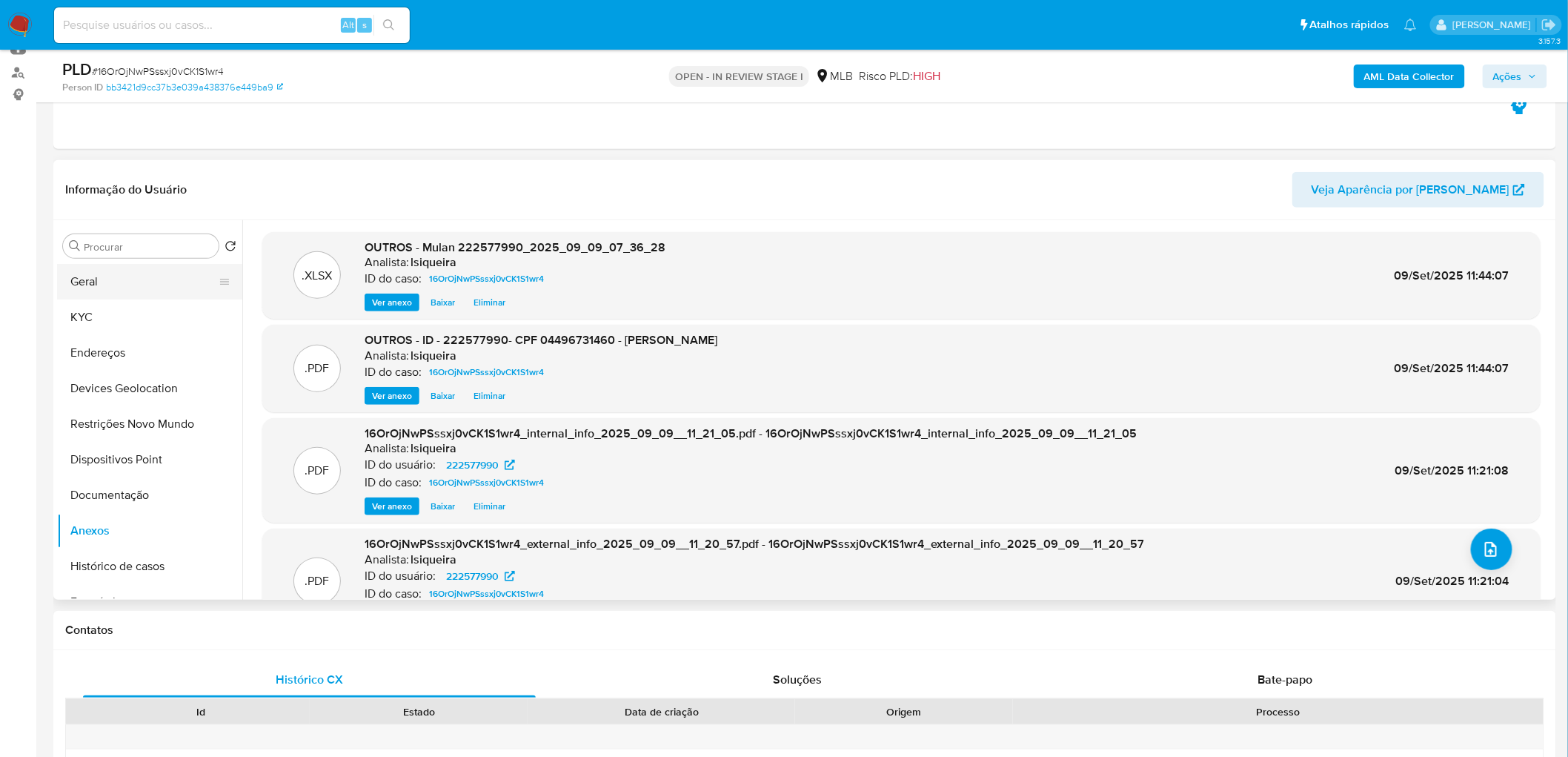
click at [151, 285] on button "Geral" at bounding box center [144, 282] width 174 height 36
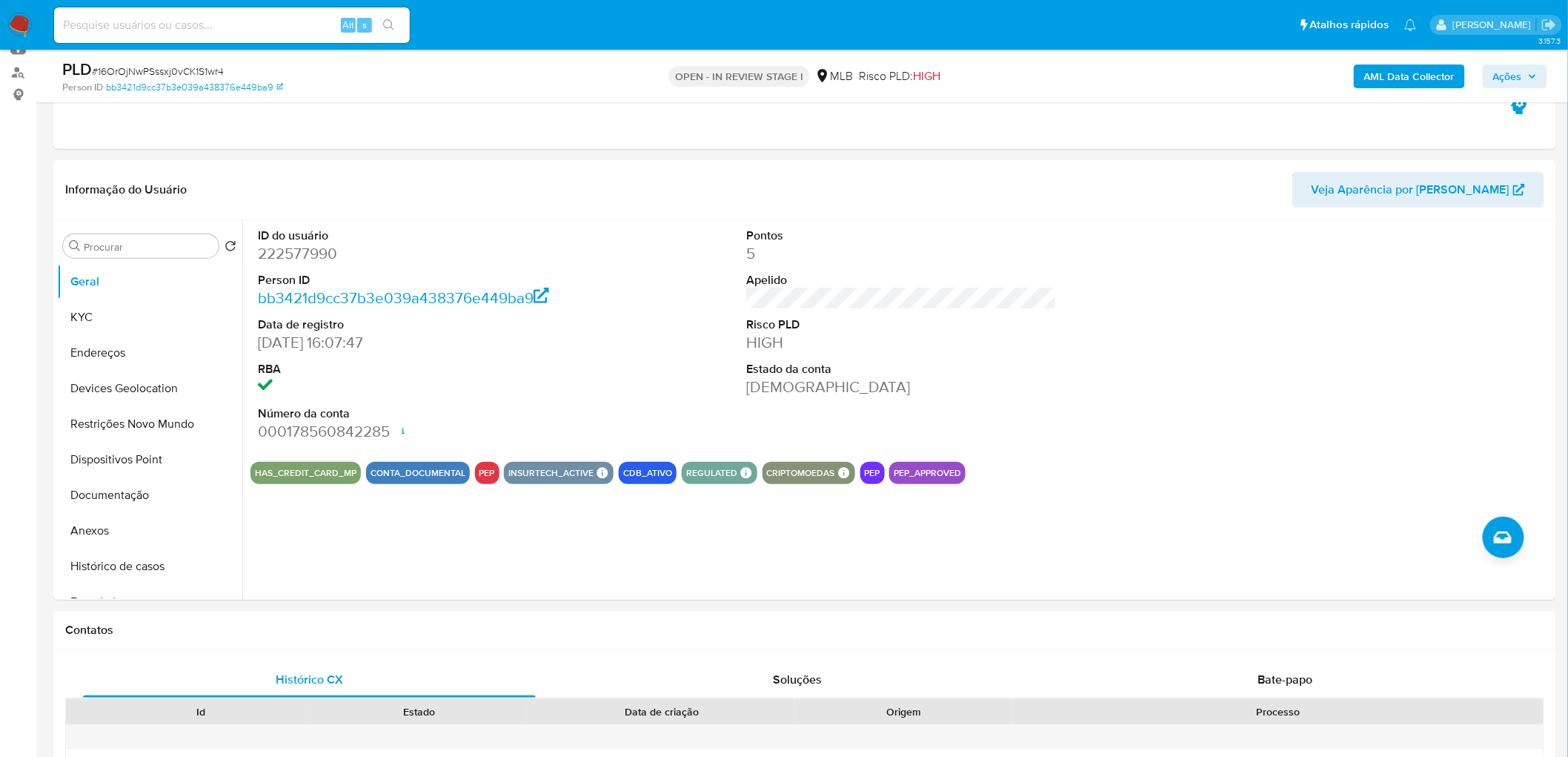
click at [1041, 69] on span "Ações" at bounding box center [1508, 76] width 29 height 24
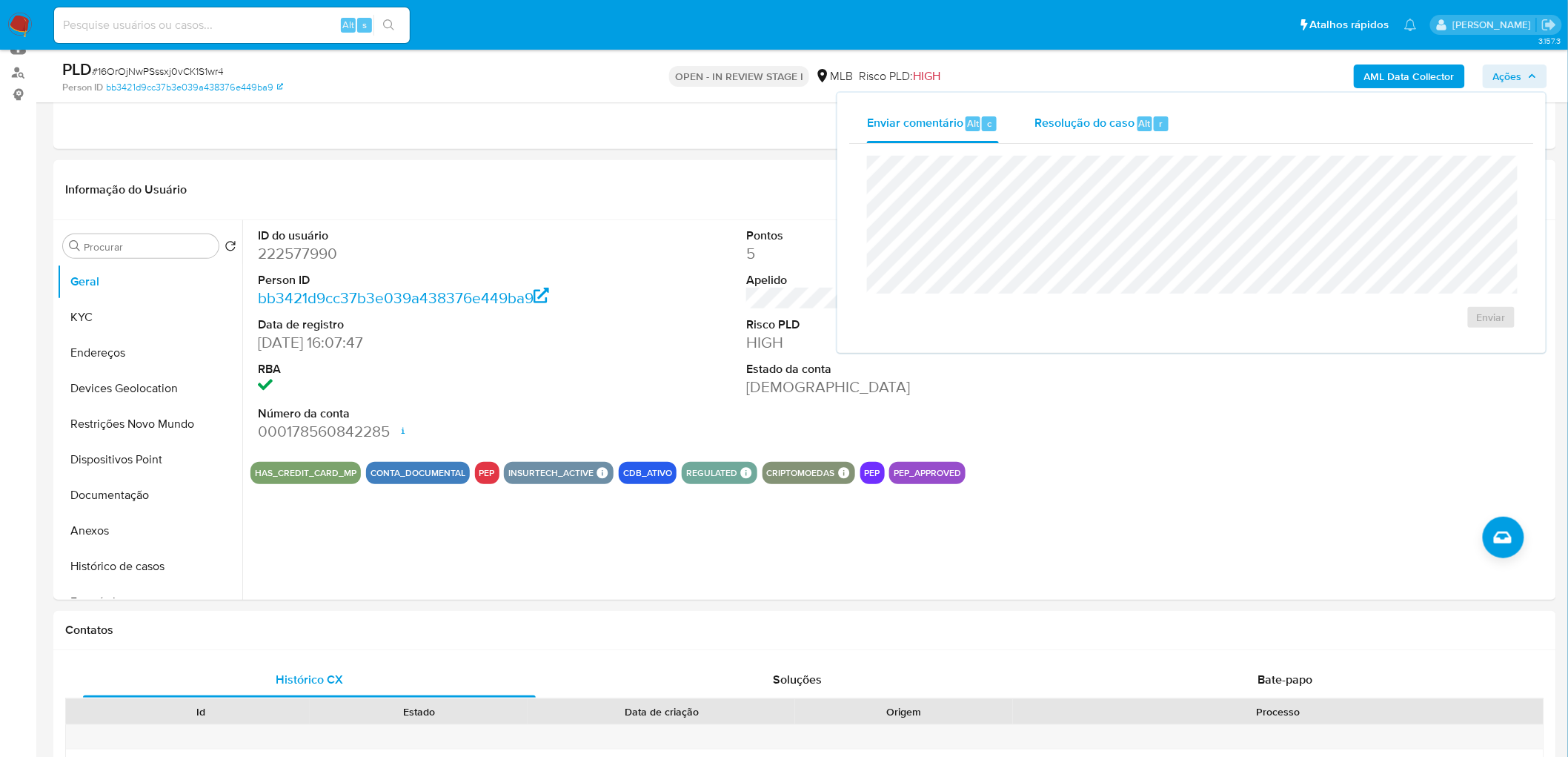
click at [1041, 129] on span "Resolução do caso" at bounding box center [1084, 123] width 100 height 17
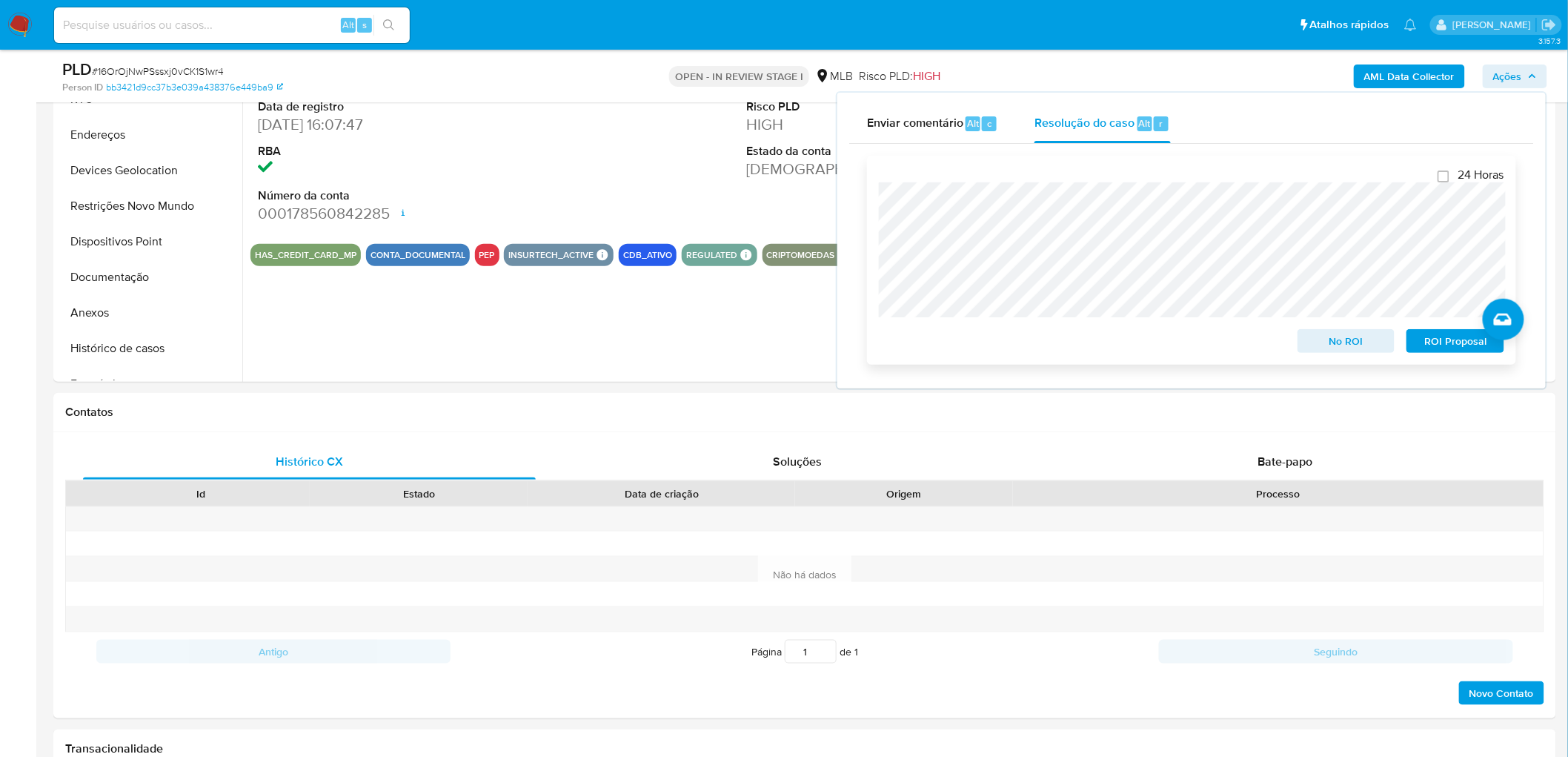
scroll to position [411, 0]
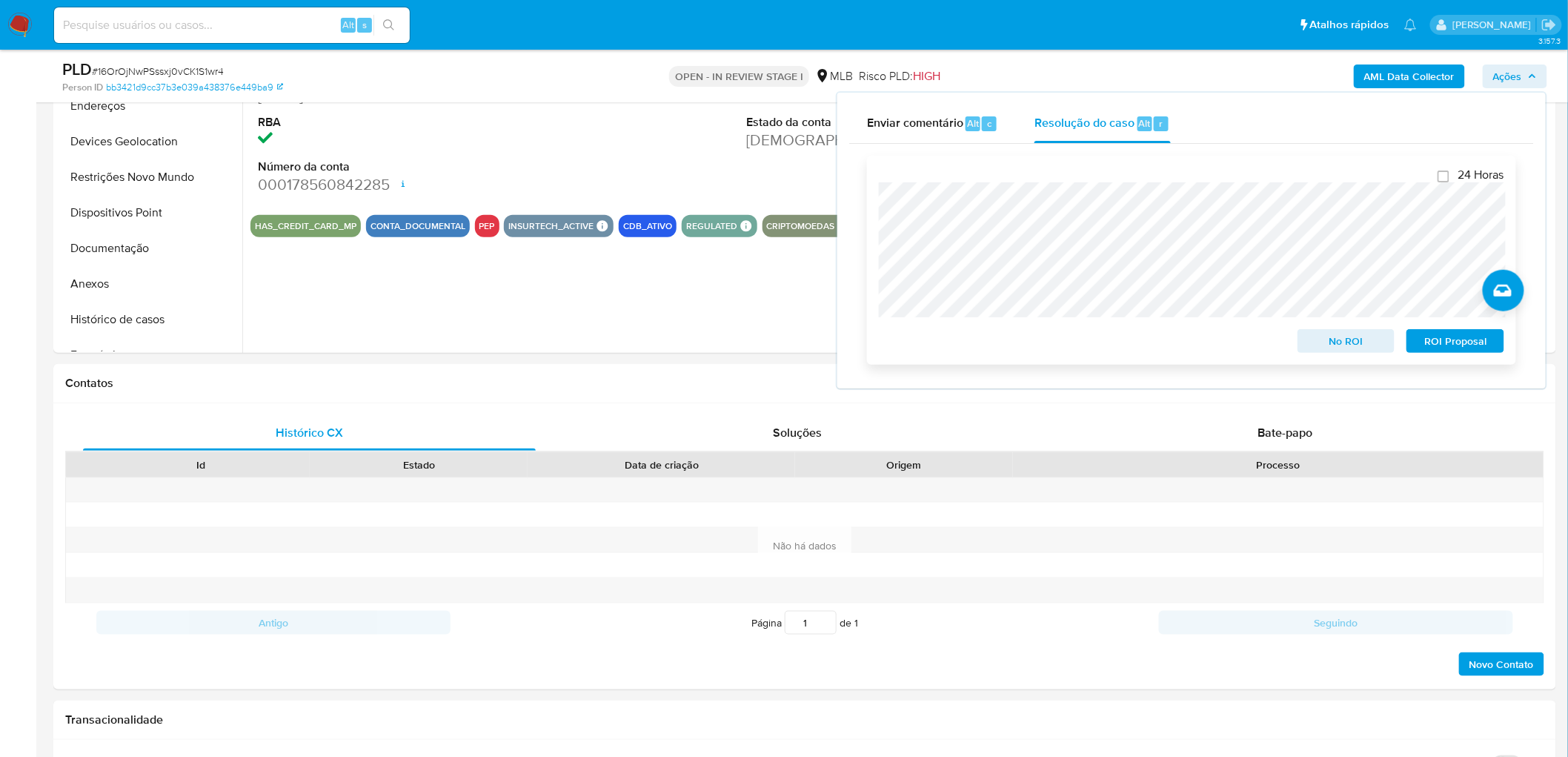
click at [1041, 344] on span "No ROI" at bounding box center [1346, 340] width 77 height 21
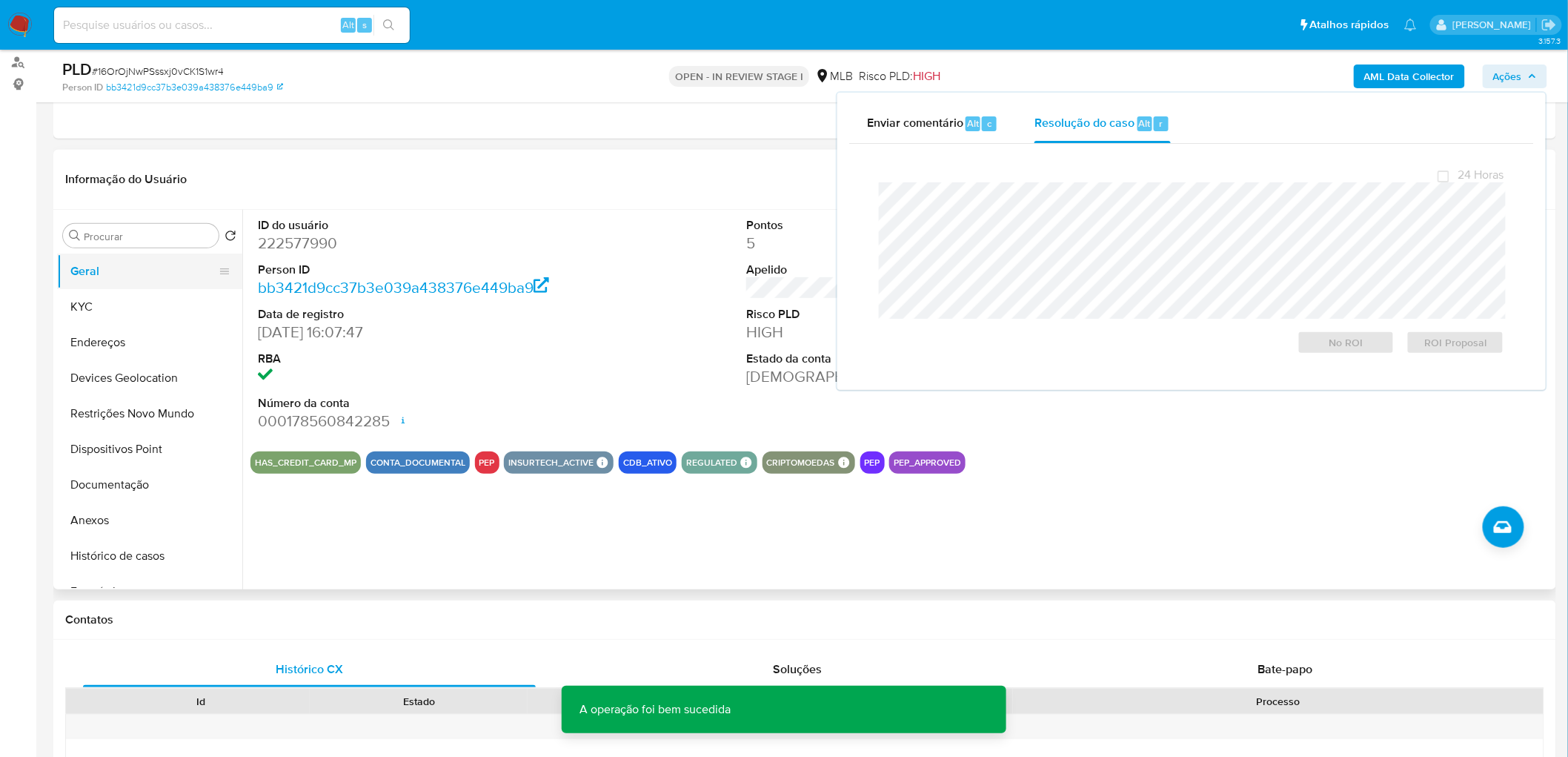
scroll to position [164, 0]
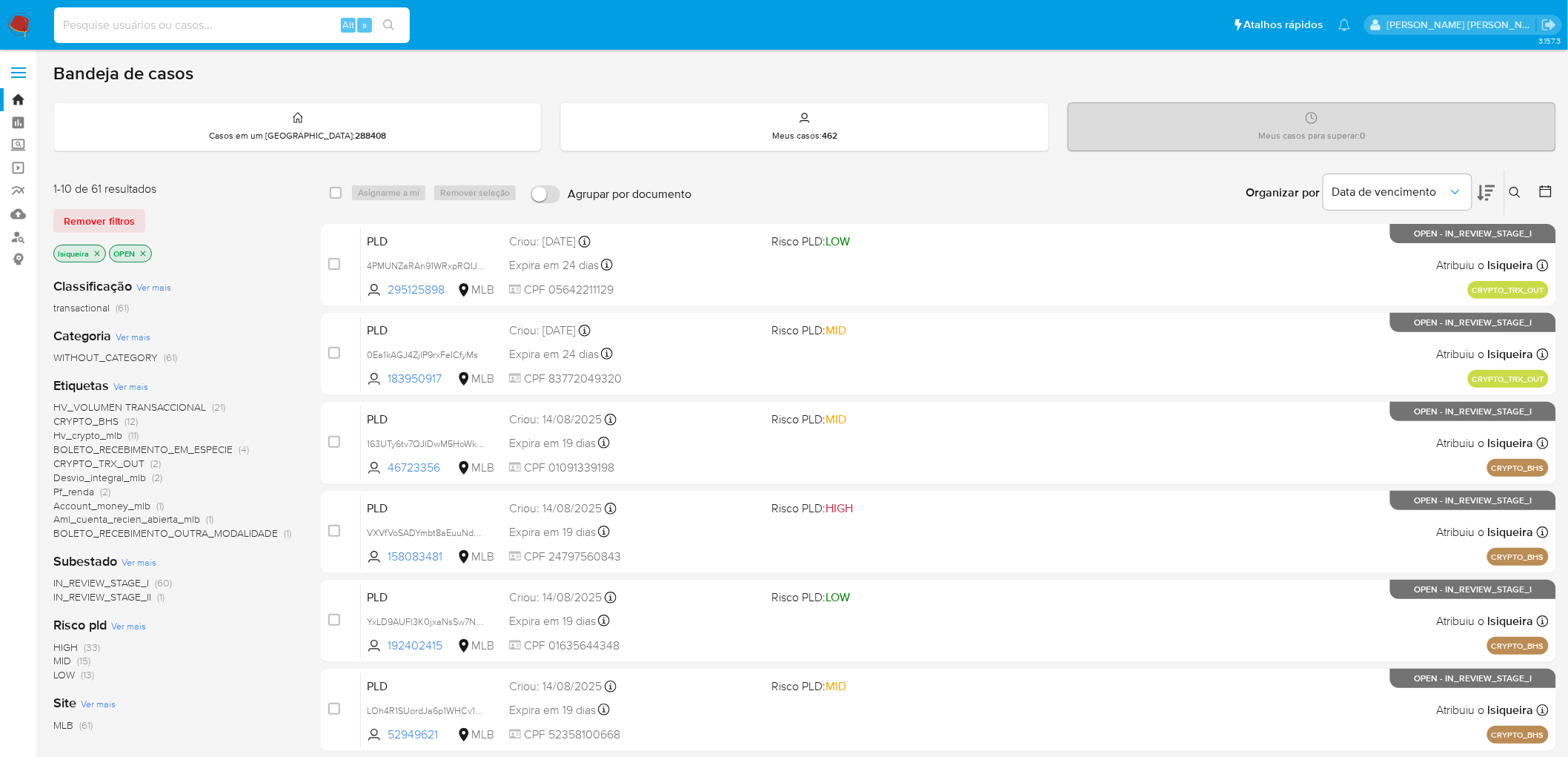
click at [230, 27] on input at bounding box center [232, 25] width 356 height 19
paste input "2235057178"
type input "2235057178"
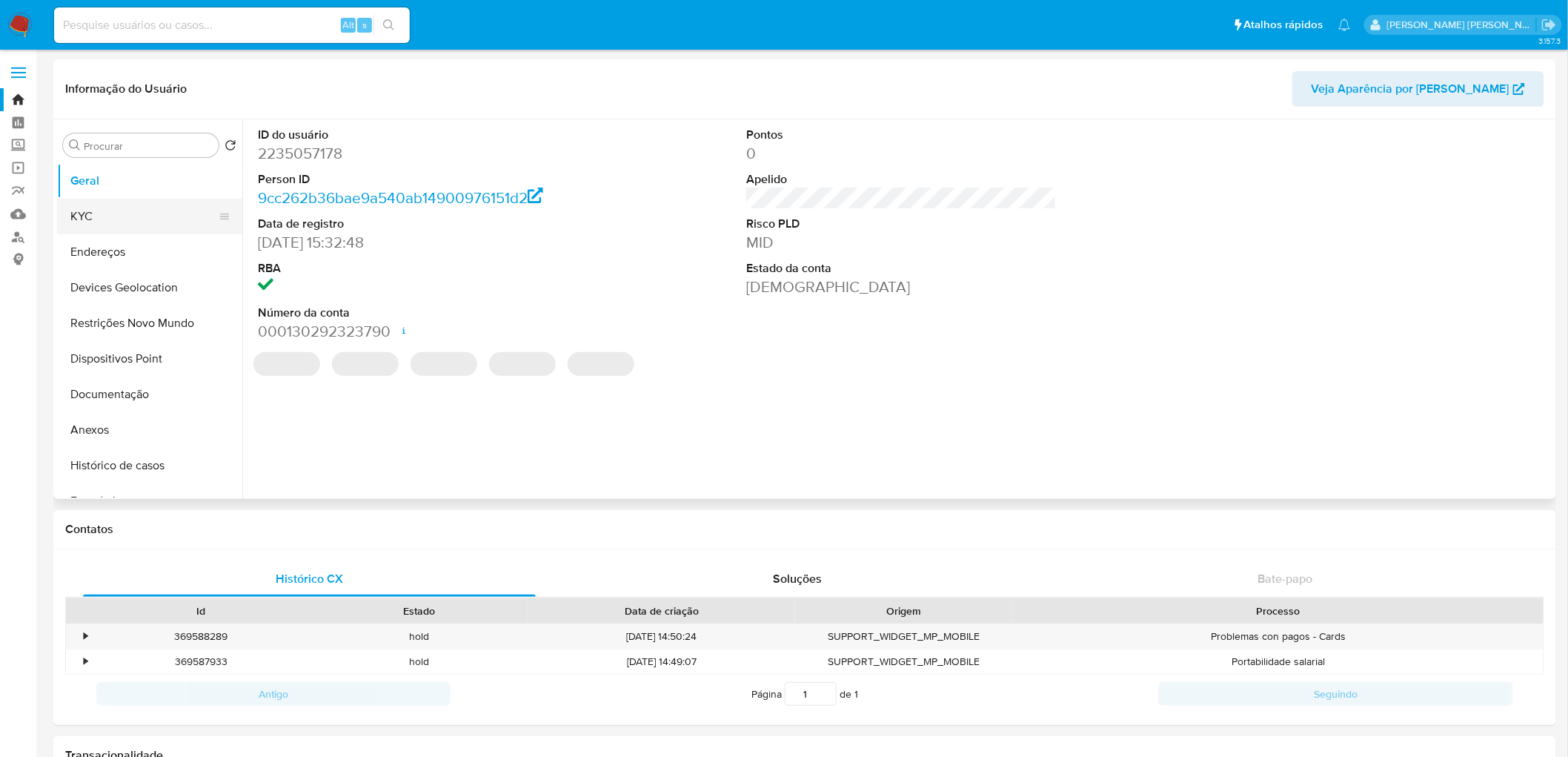
select select "10"
click at [79, 213] on button "KYC" at bounding box center [144, 216] width 174 height 36
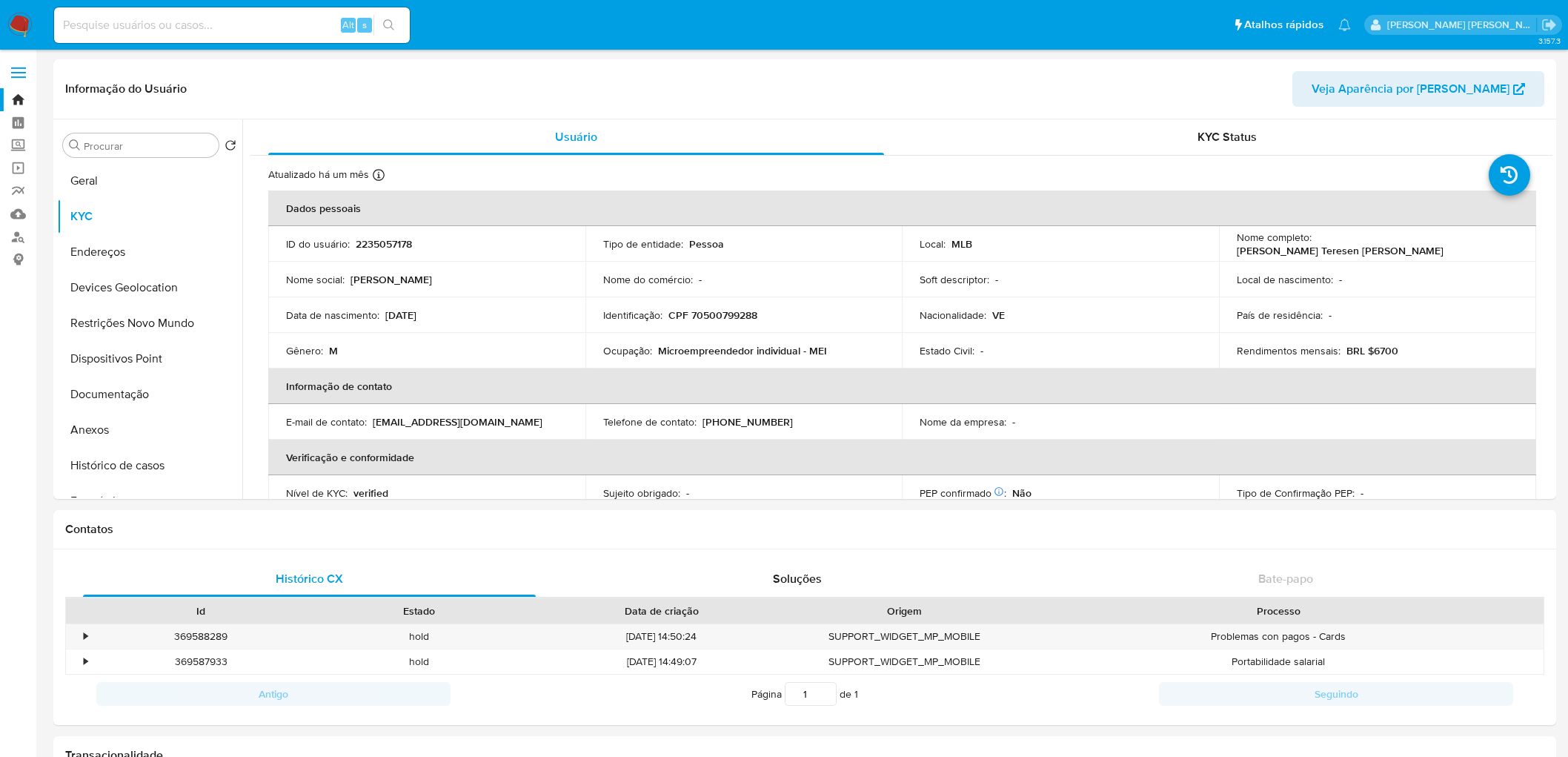
select select "10"
click at [20, 20] on img at bounding box center [20, 25] width 25 height 25
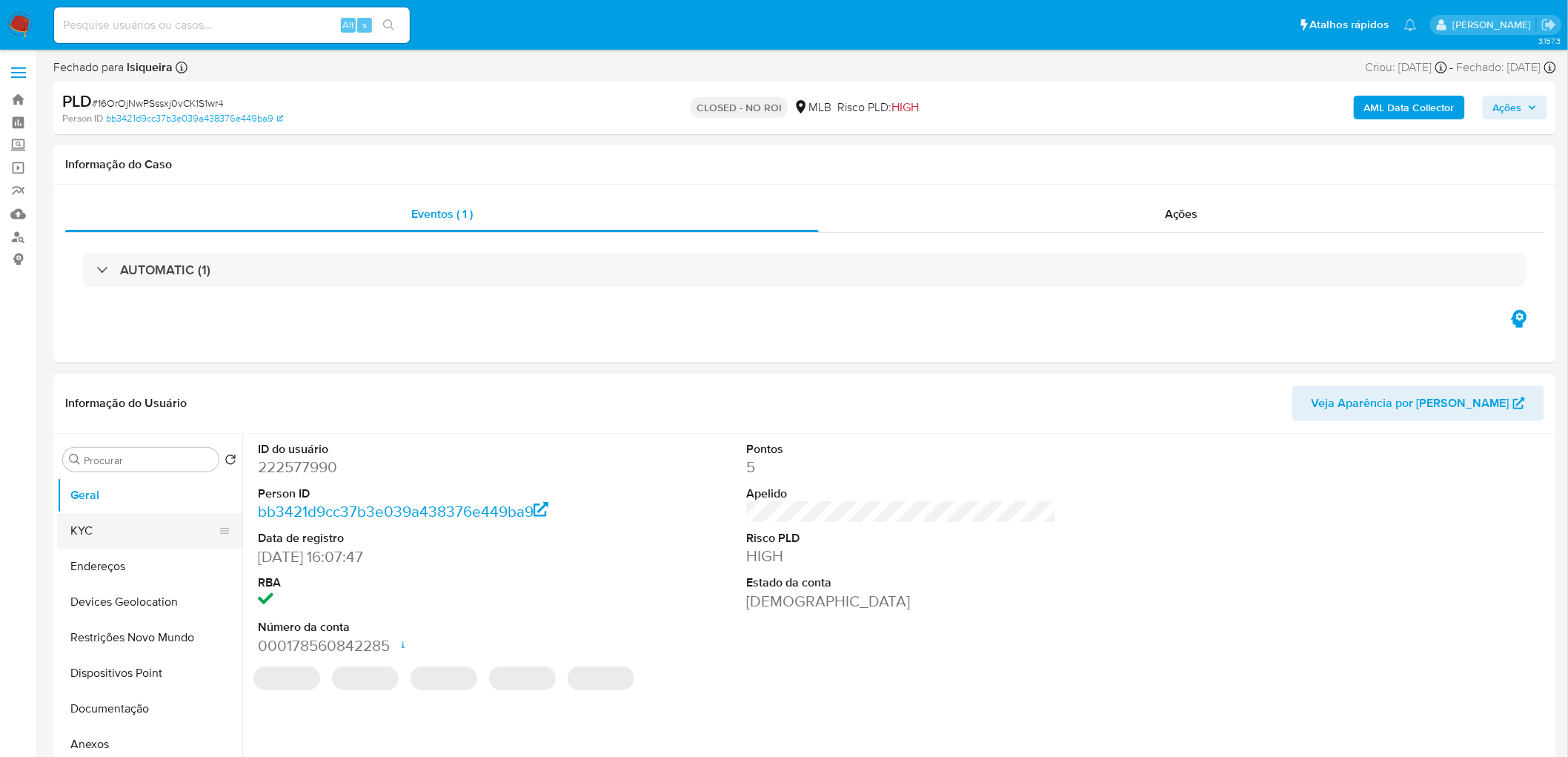
select select "10"
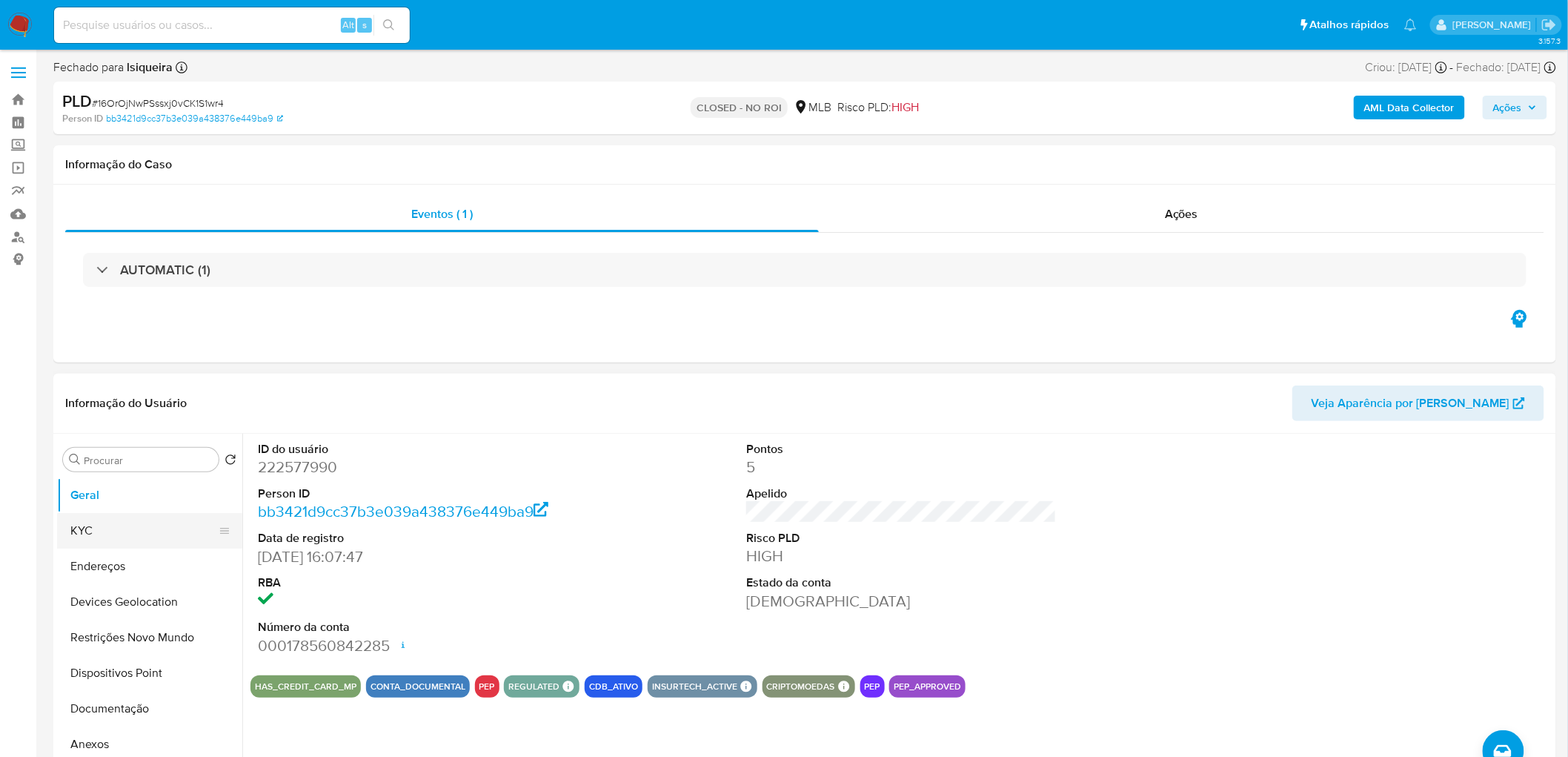
click at [123, 525] on button "KYC" at bounding box center [144, 531] width 174 height 36
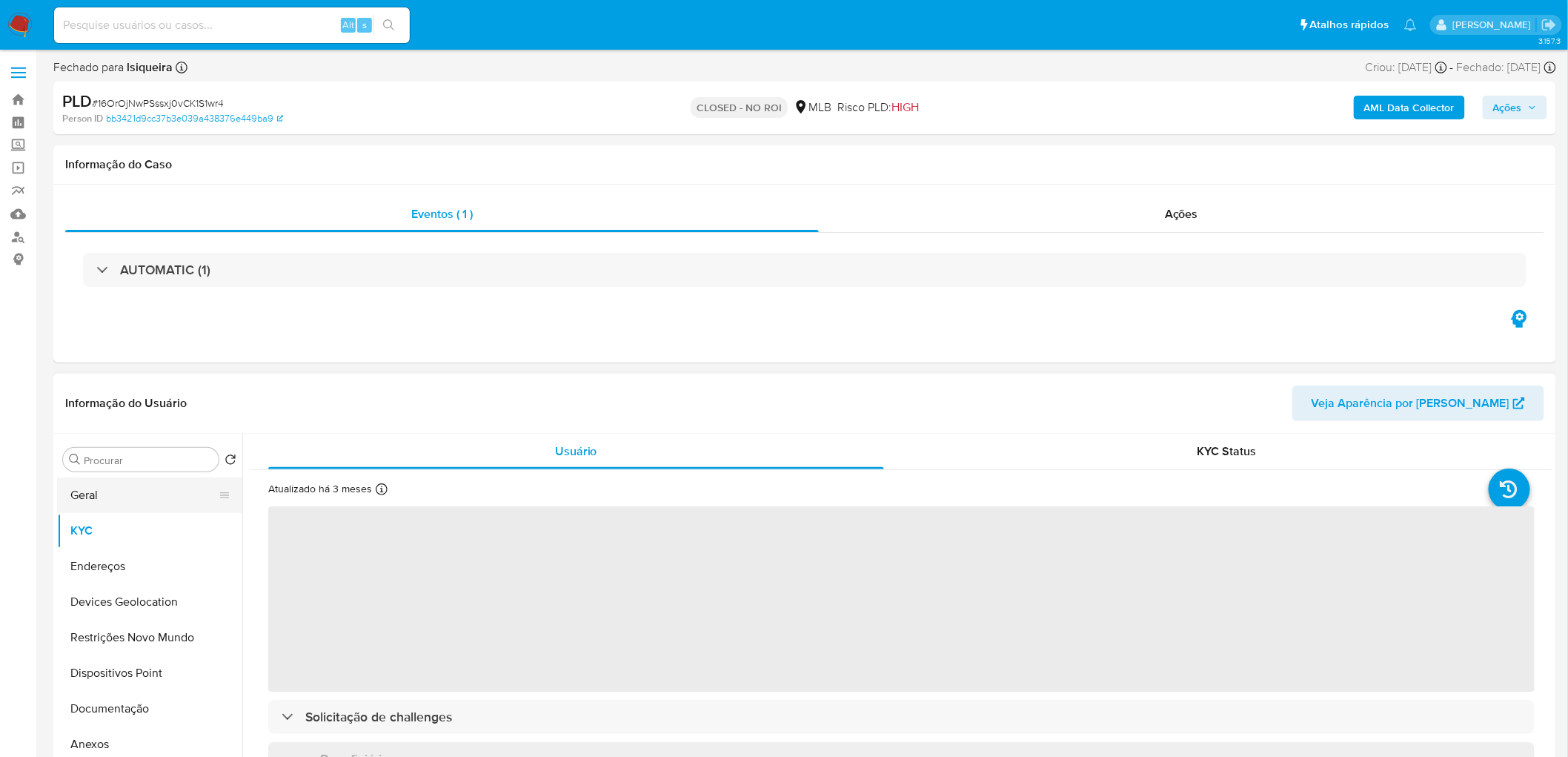
click at [138, 492] on button "Geral" at bounding box center [144, 495] width 174 height 36
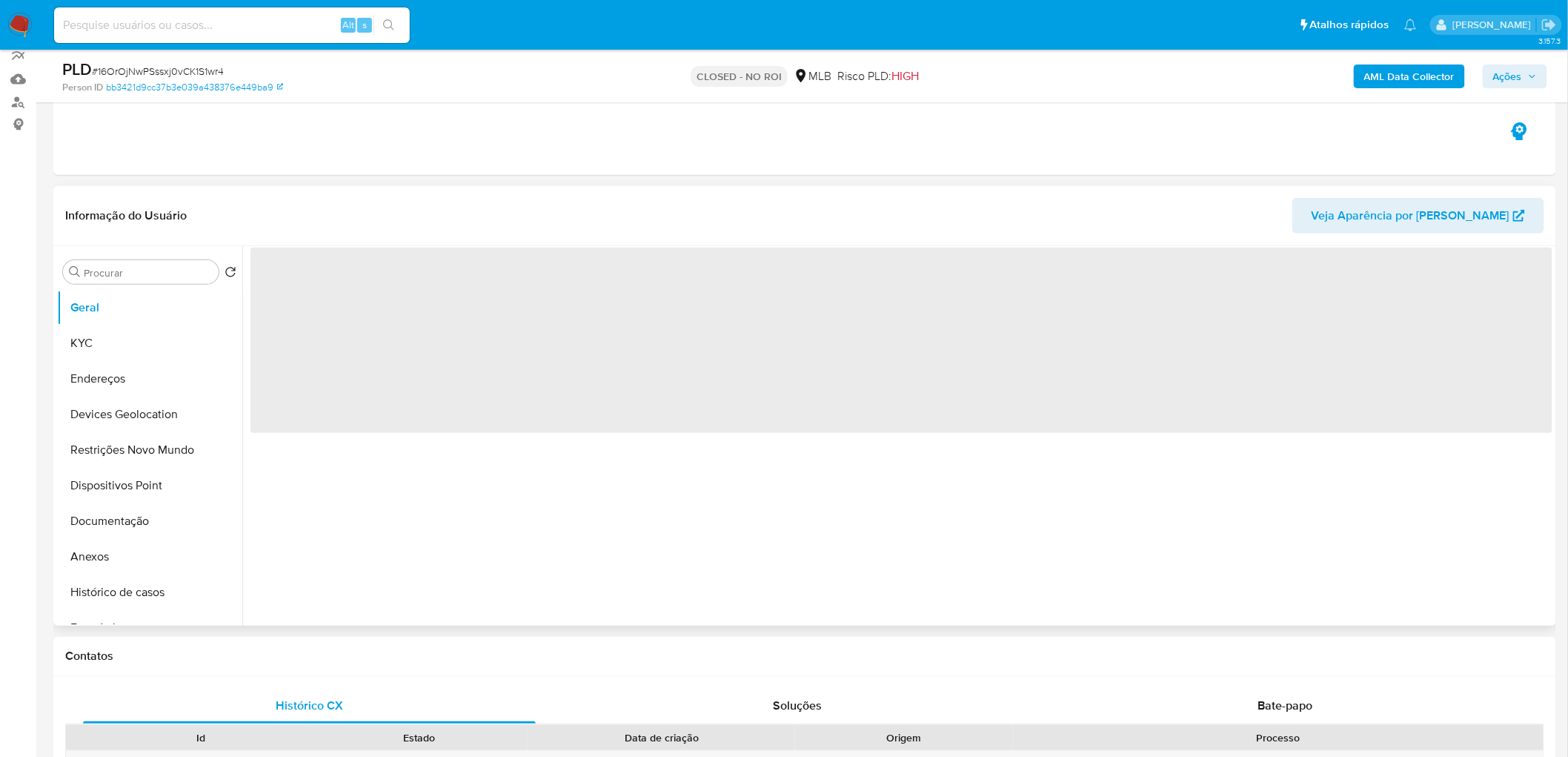
scroll to position [164, 0]
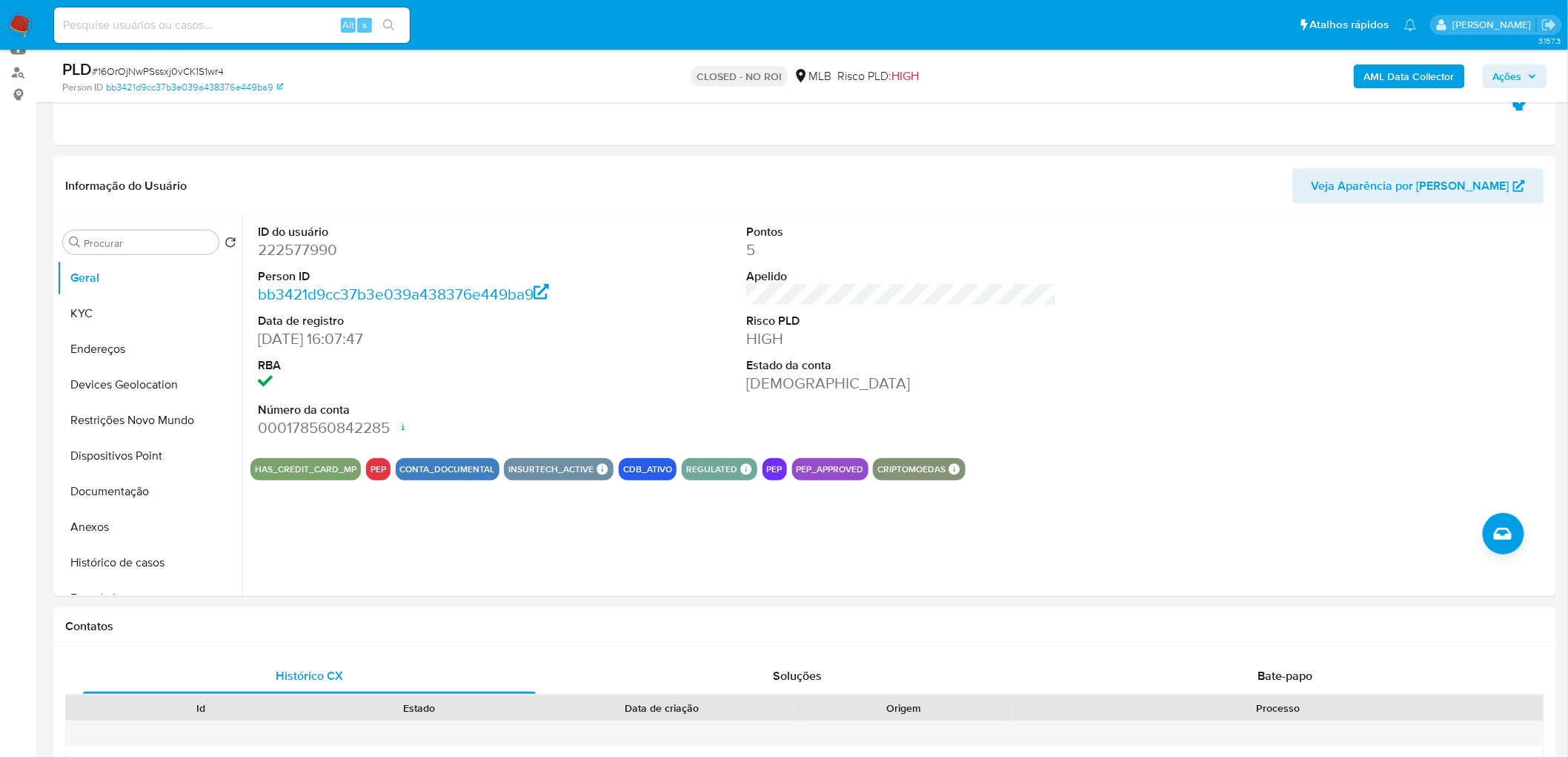
click at [1519, 67] on span "Ações" at bounding box center [1508, 76] width 29 height 24
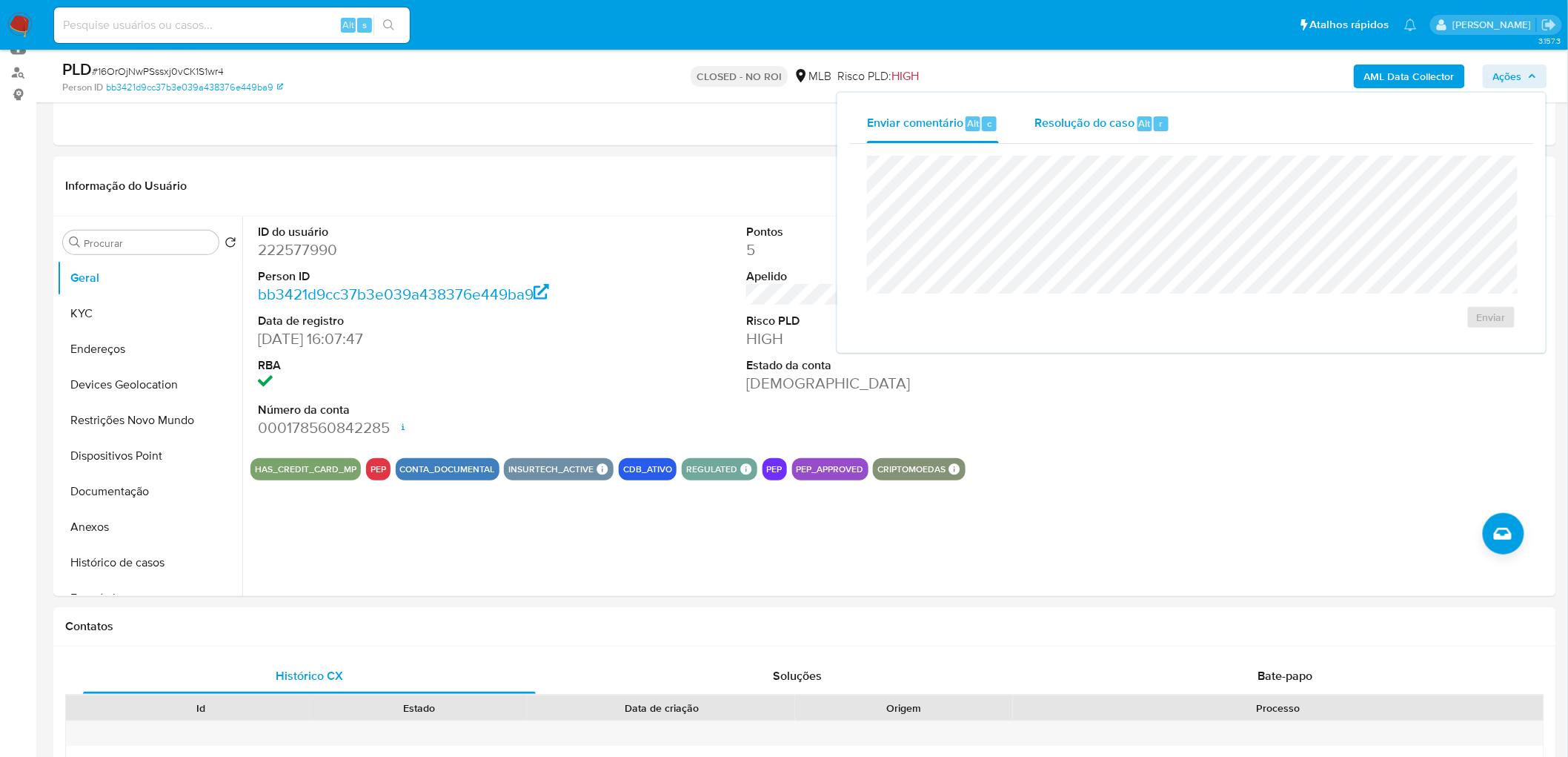
click at [1102, 124] on span "Resolução do caso" at bounding box center [1084, 123] width 100 height 17
click at [917, 109] on div "Enviar comentário Alt c" at bounding box center [933, 124] width 132 height 39
click at [92, 314] on button "KYC" at bounding box center [144, 313] width 174 height 36
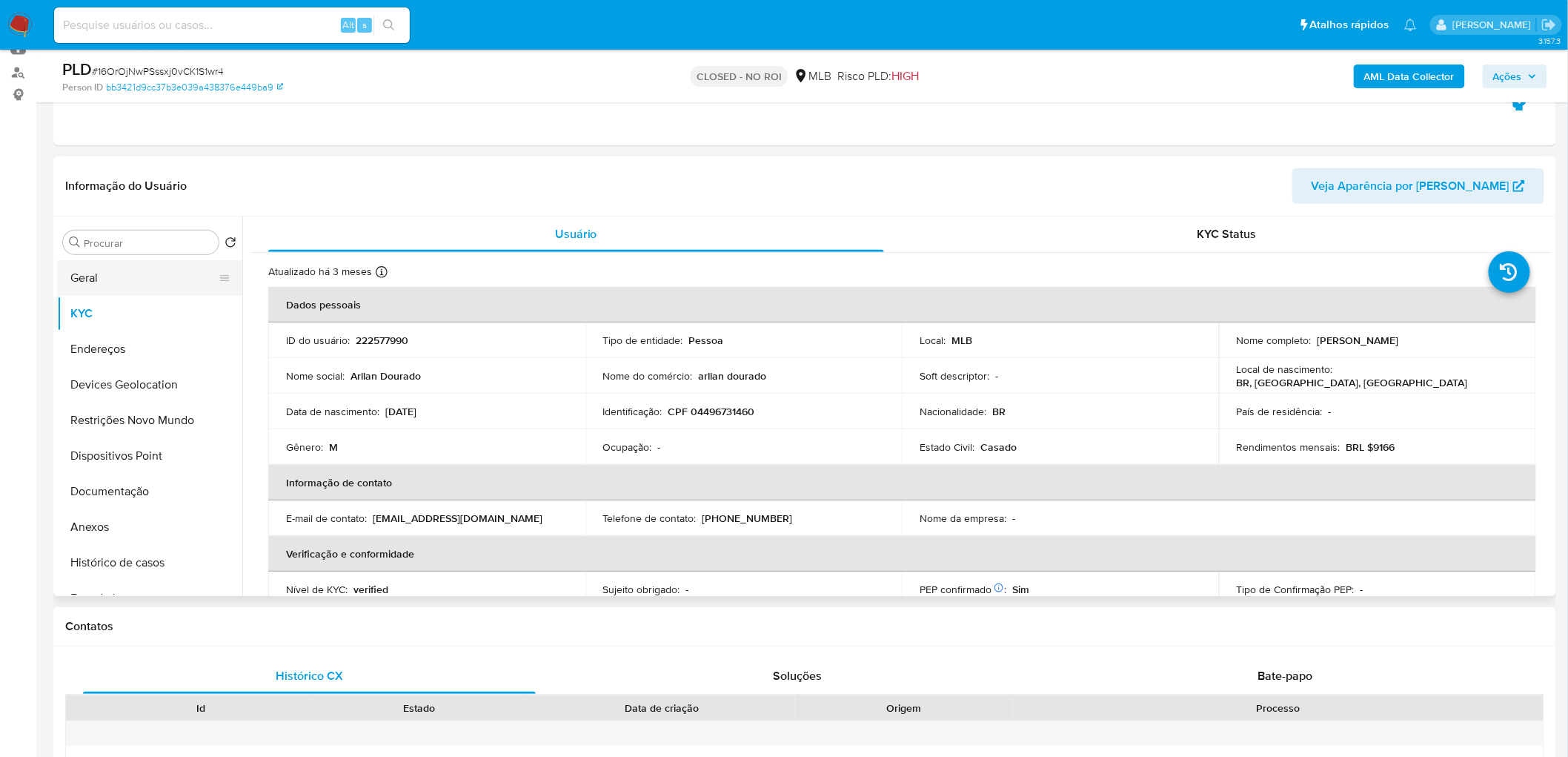
click at [70, 276] on button "Geral" at bounding box center [144, 278] width 174 height 36
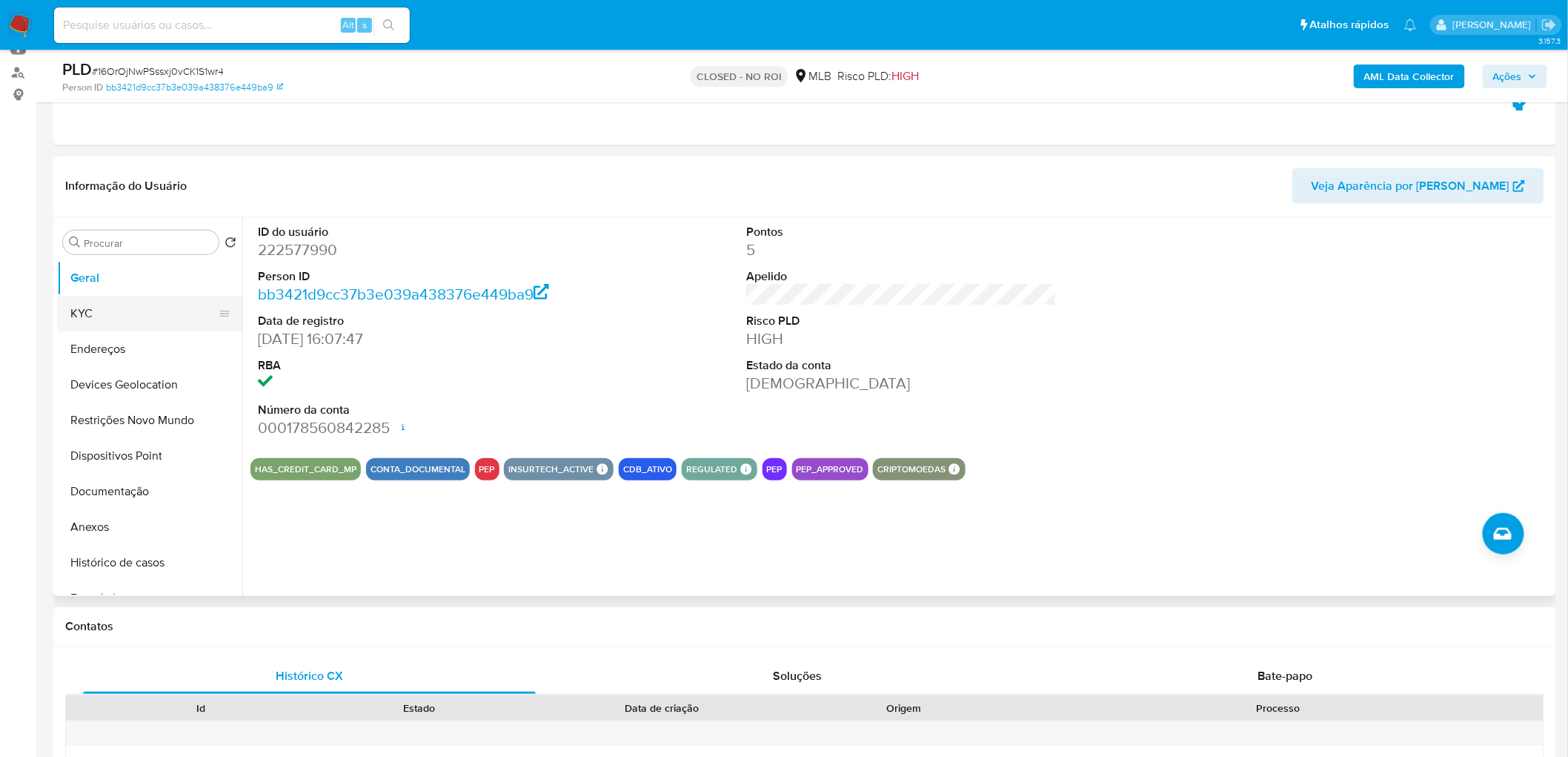
click at [84, 304] on button "KYC" at bounding box center [144, 313] width 174 height 36
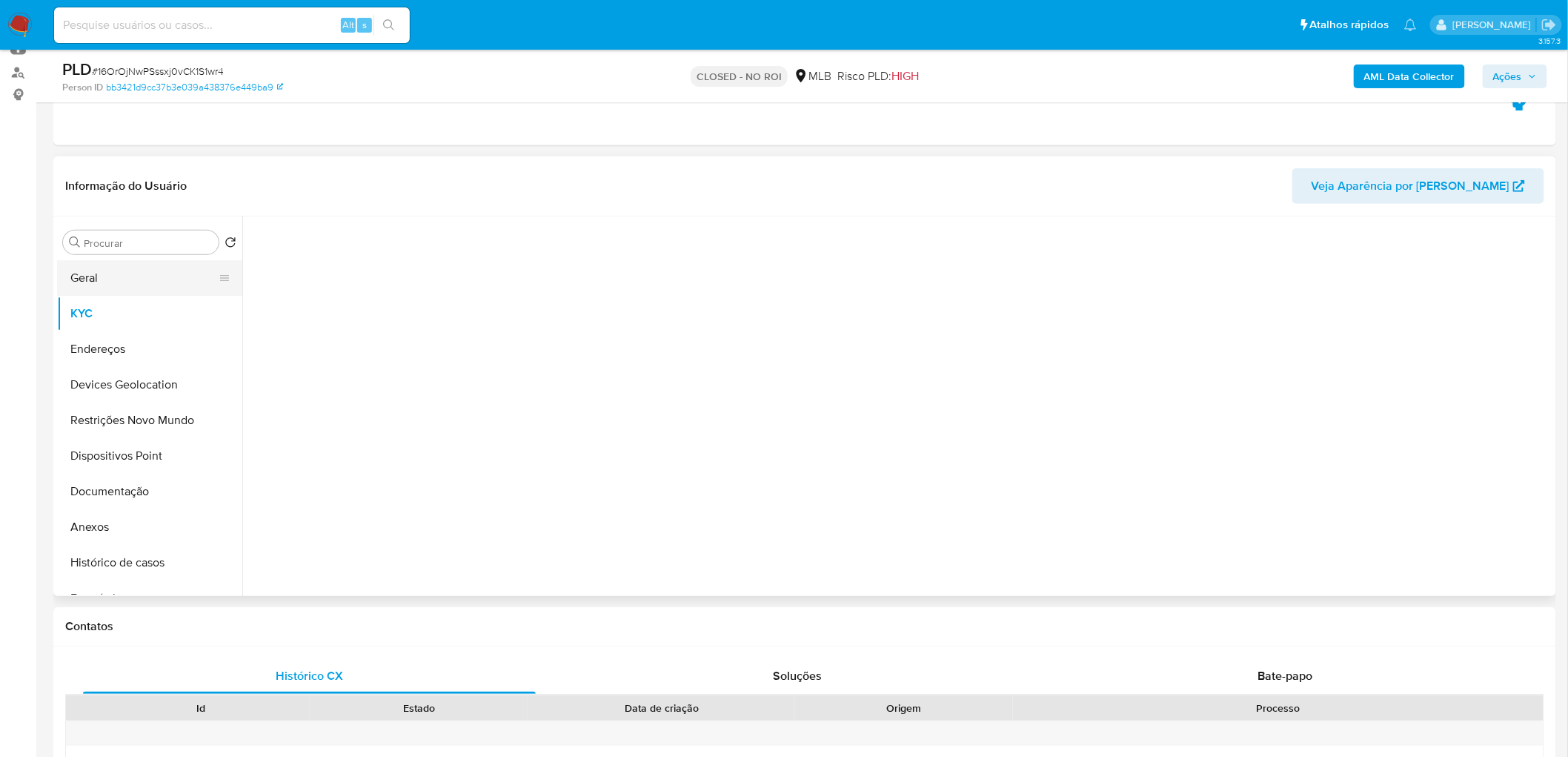
click at [108, 271] on button "Geral" at bounding box center [144, 278] width 174 height 36
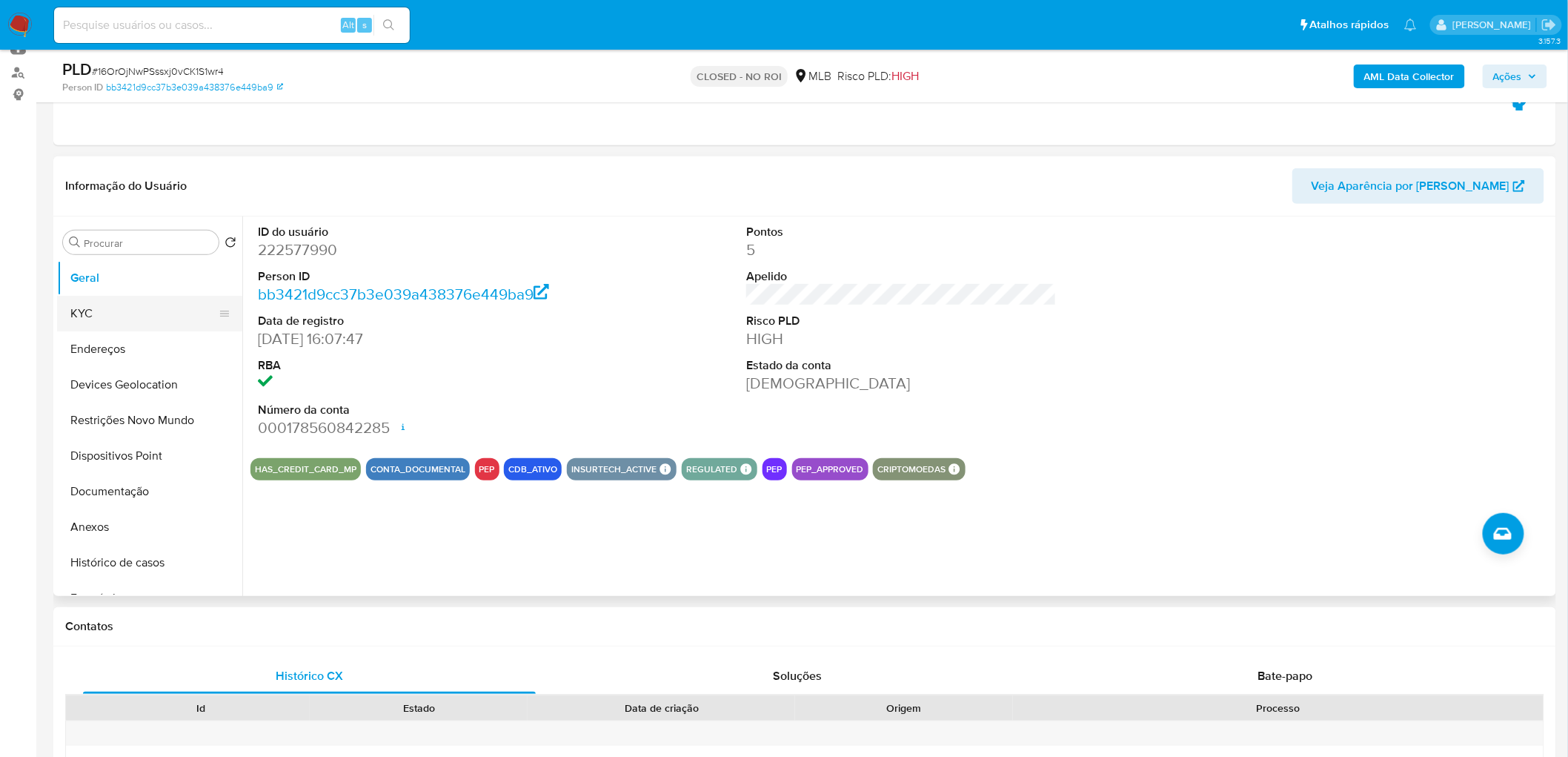
click at [63, 306] on button "KYC" at bounding box center [144, 313] width 174 height 36
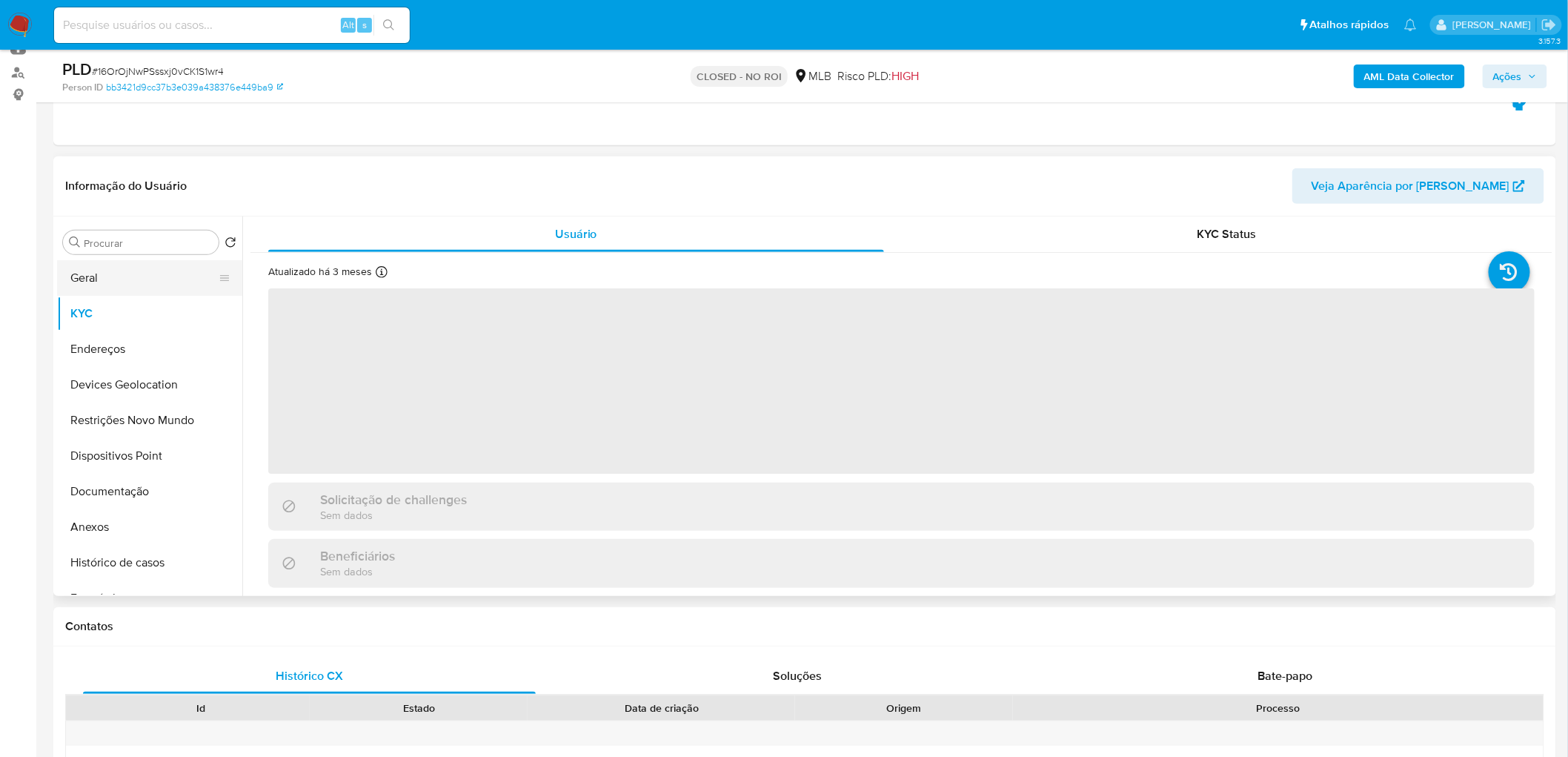
click at [84, 275] on button "Geral" at bounding box center [144, 278] width 174 height 36
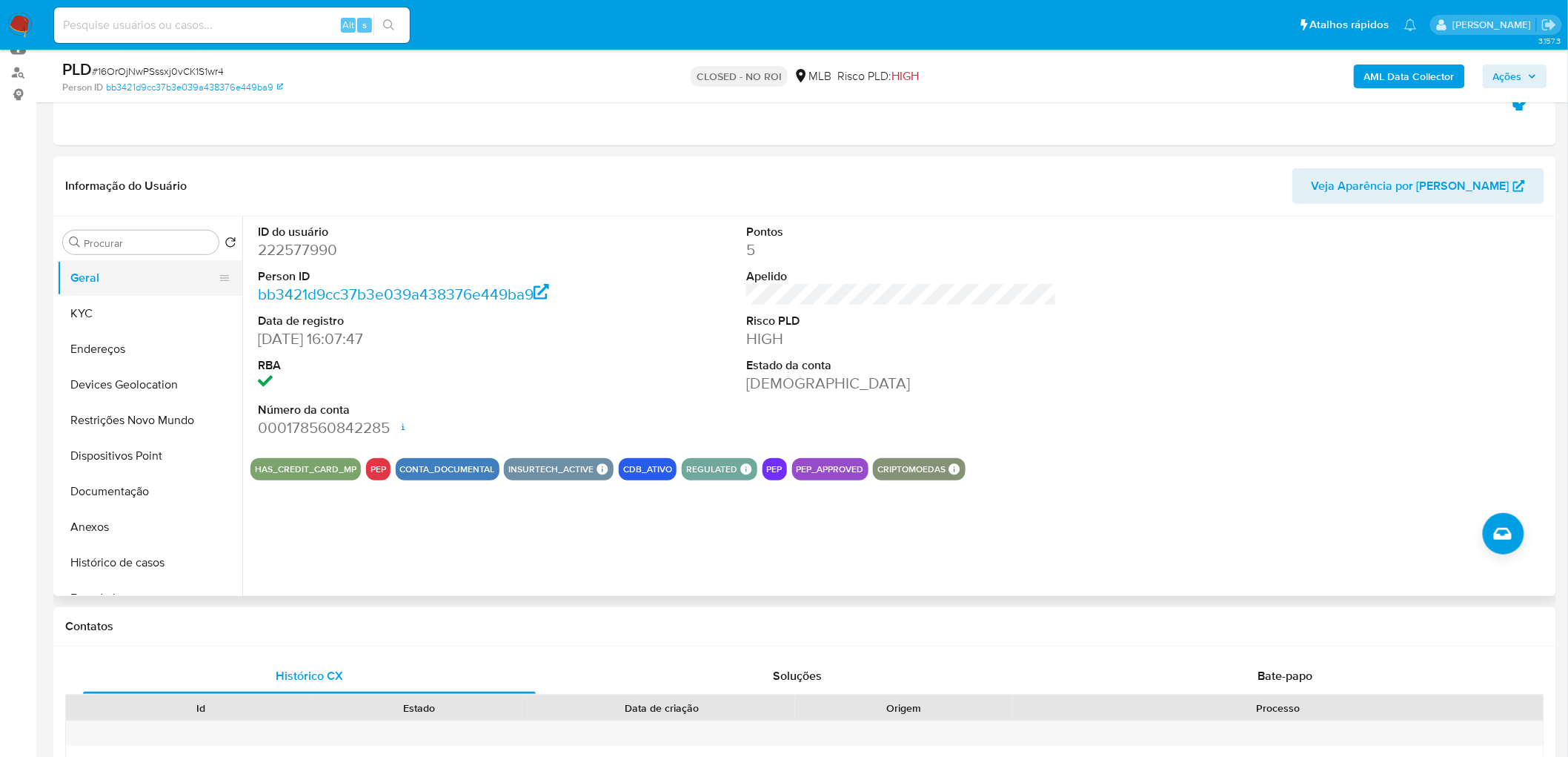
click at [107, 291] on button "Geral" at bounding box center [144, 278] width 174 height 36
click at [92, 313] on button "KYC" at bounding box center [144, 313] width 174 height 36
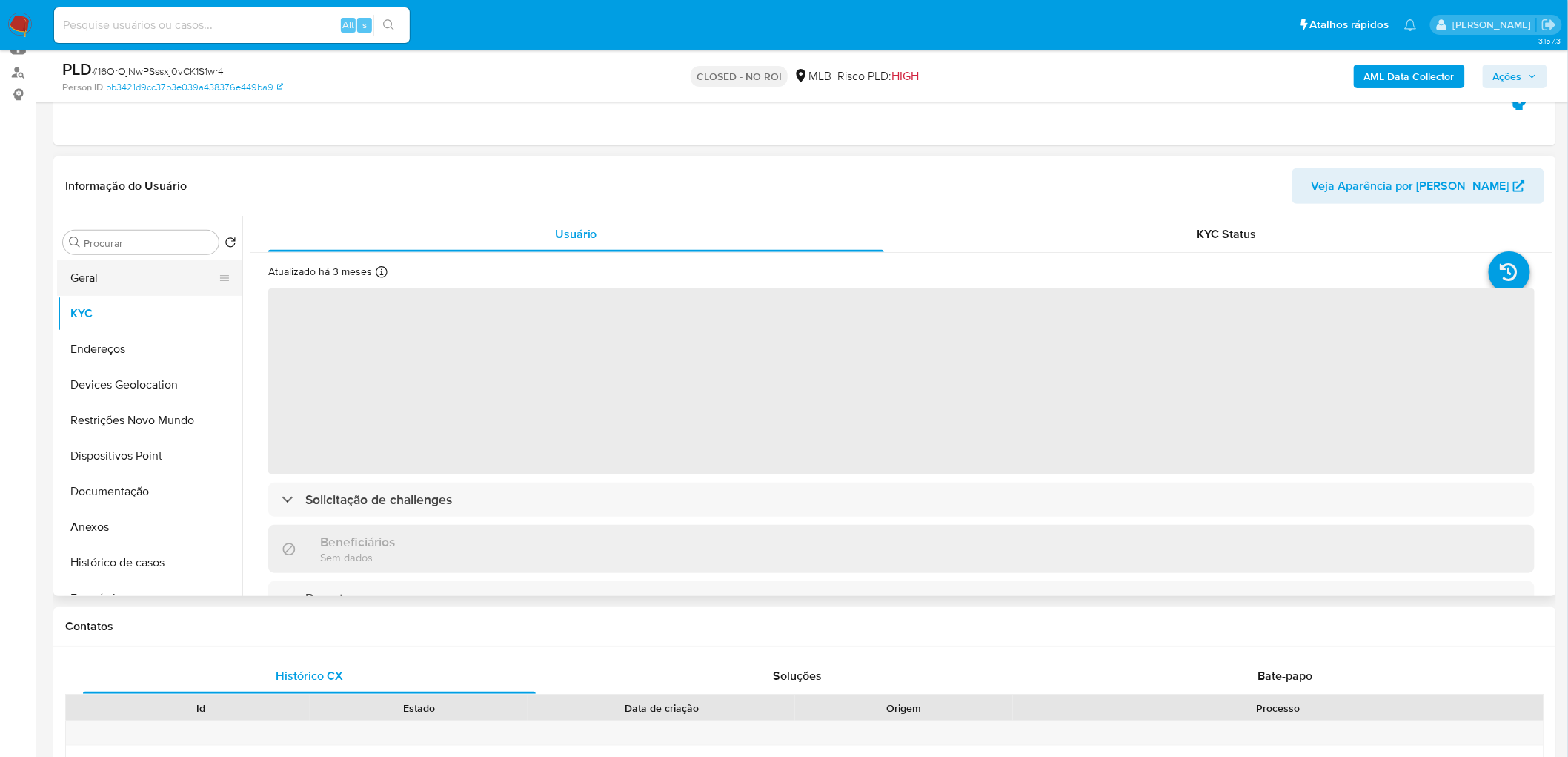
click at [126, 285] on button "Geral" at bounding box center [144, 278] width 174 height 36
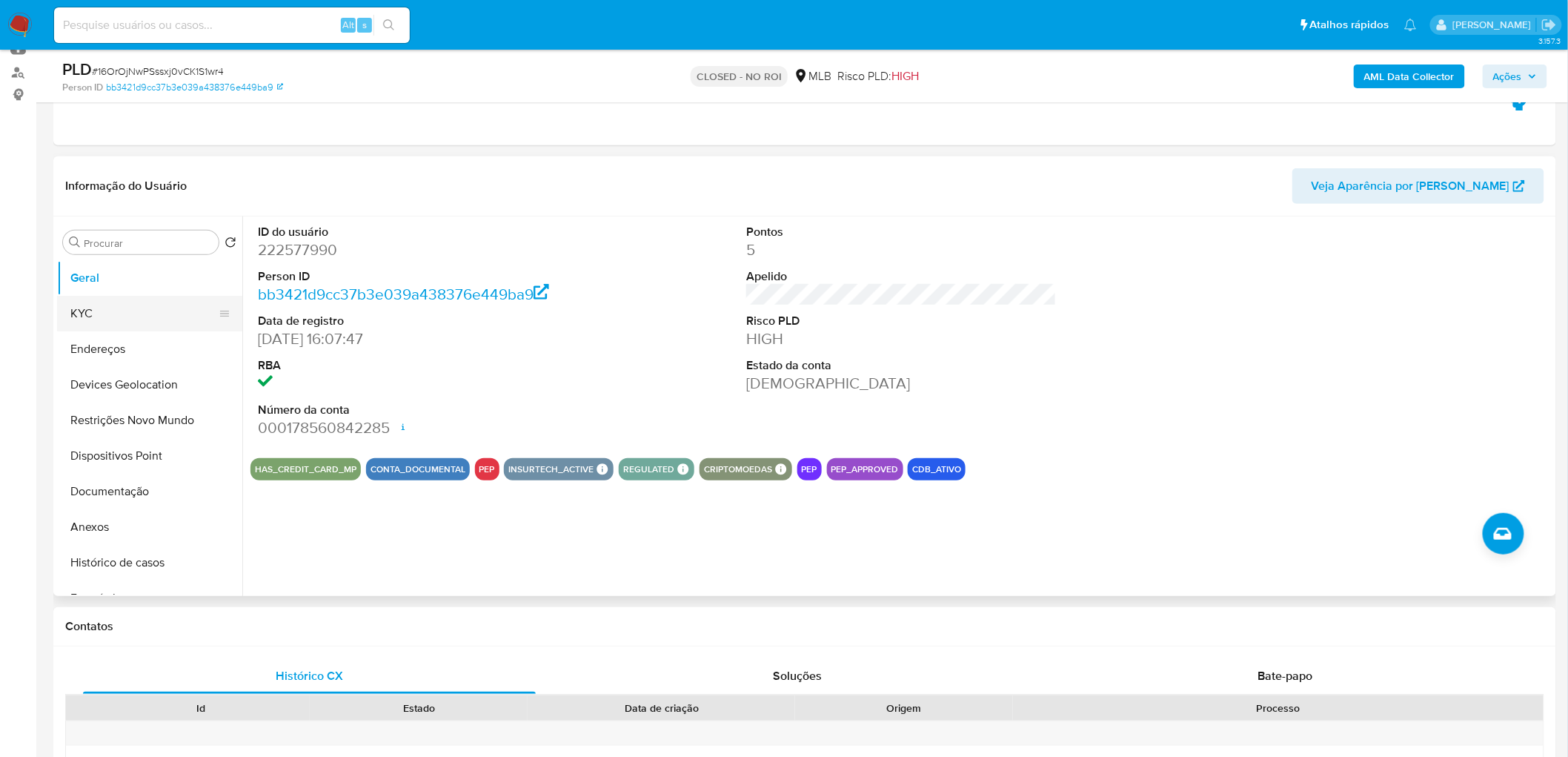
click at [91, 300] on button "KYC" at bounding box center [144, 313] width 174 height 36
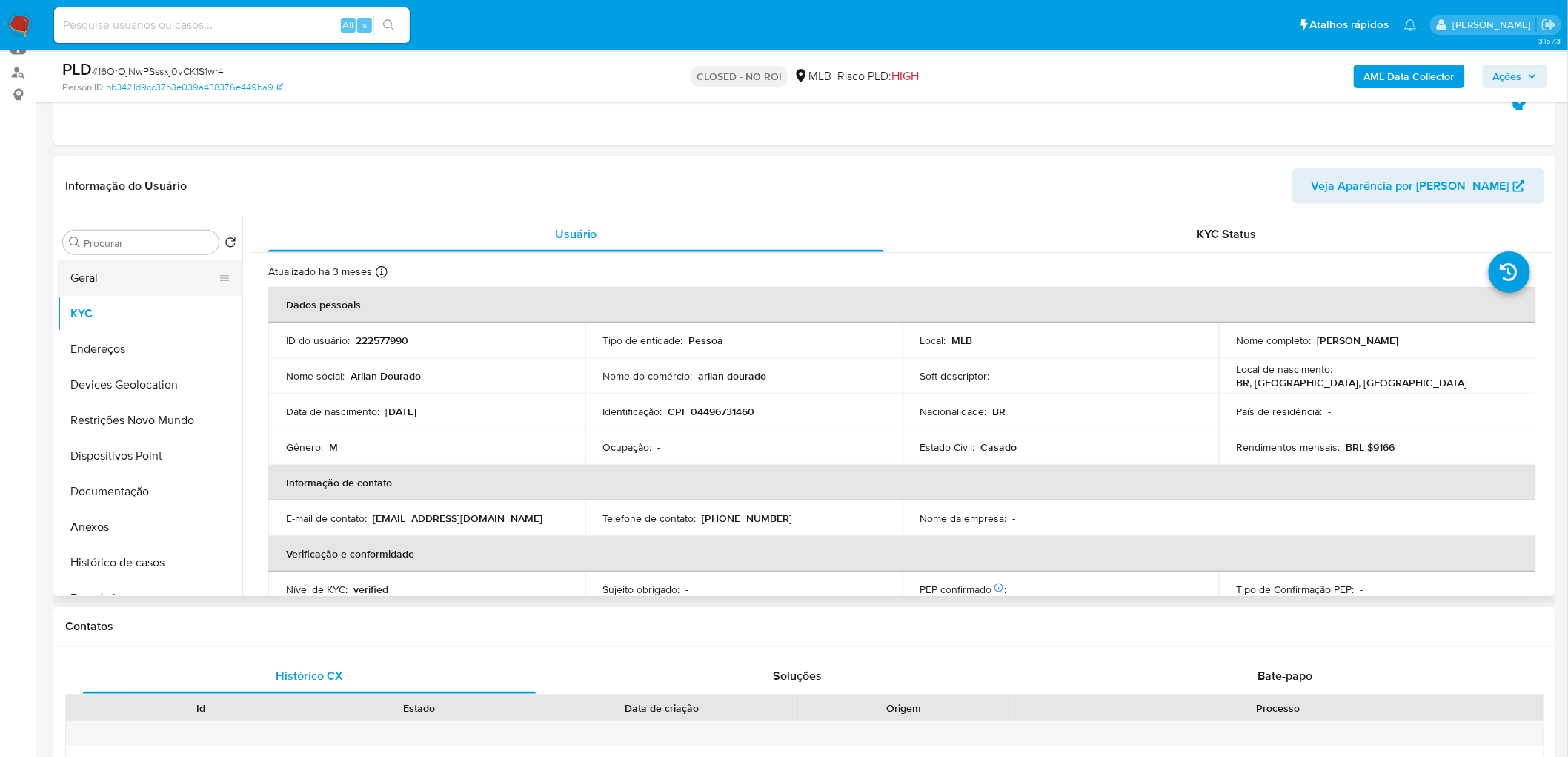
click at [109, 271] on button "Geral" at bounding box center [144, 278] width 174 height 36
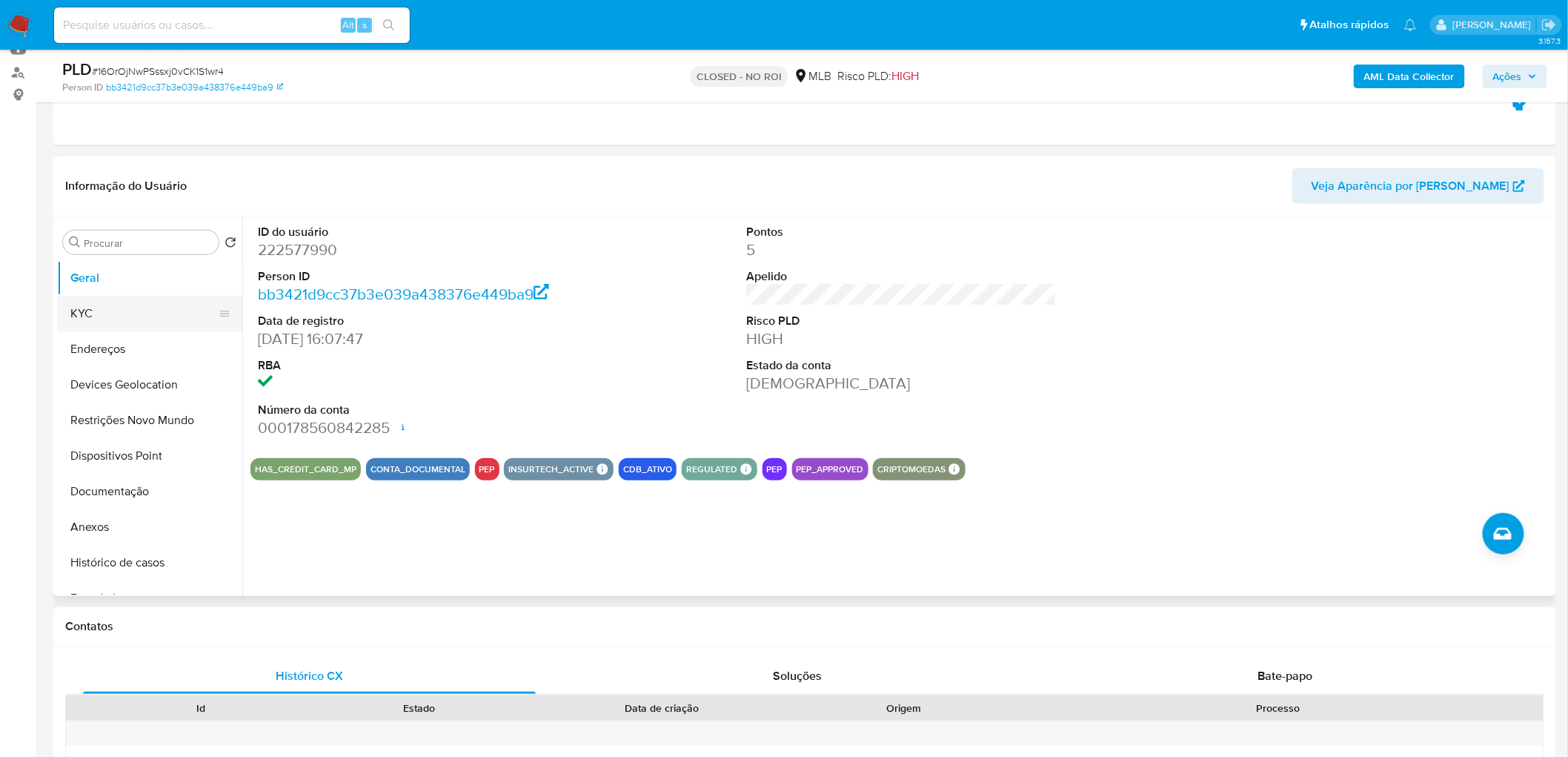
click at [84, 321] on button "KYC" at bounding box center [144, 313] width 174 height 36
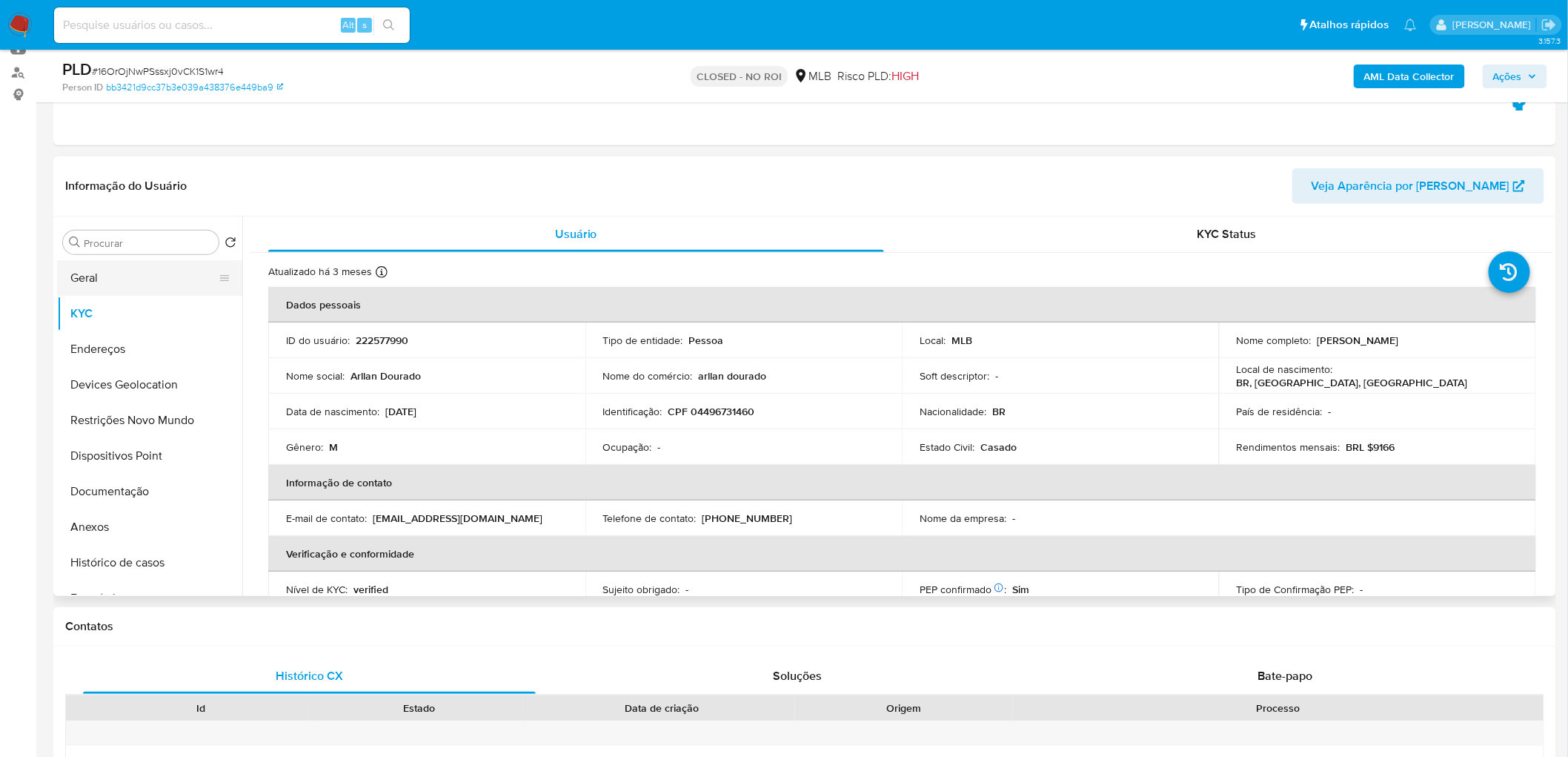
click at [119, 268] on button "Geral" at bounding box center [144, 278] width 174 height 36
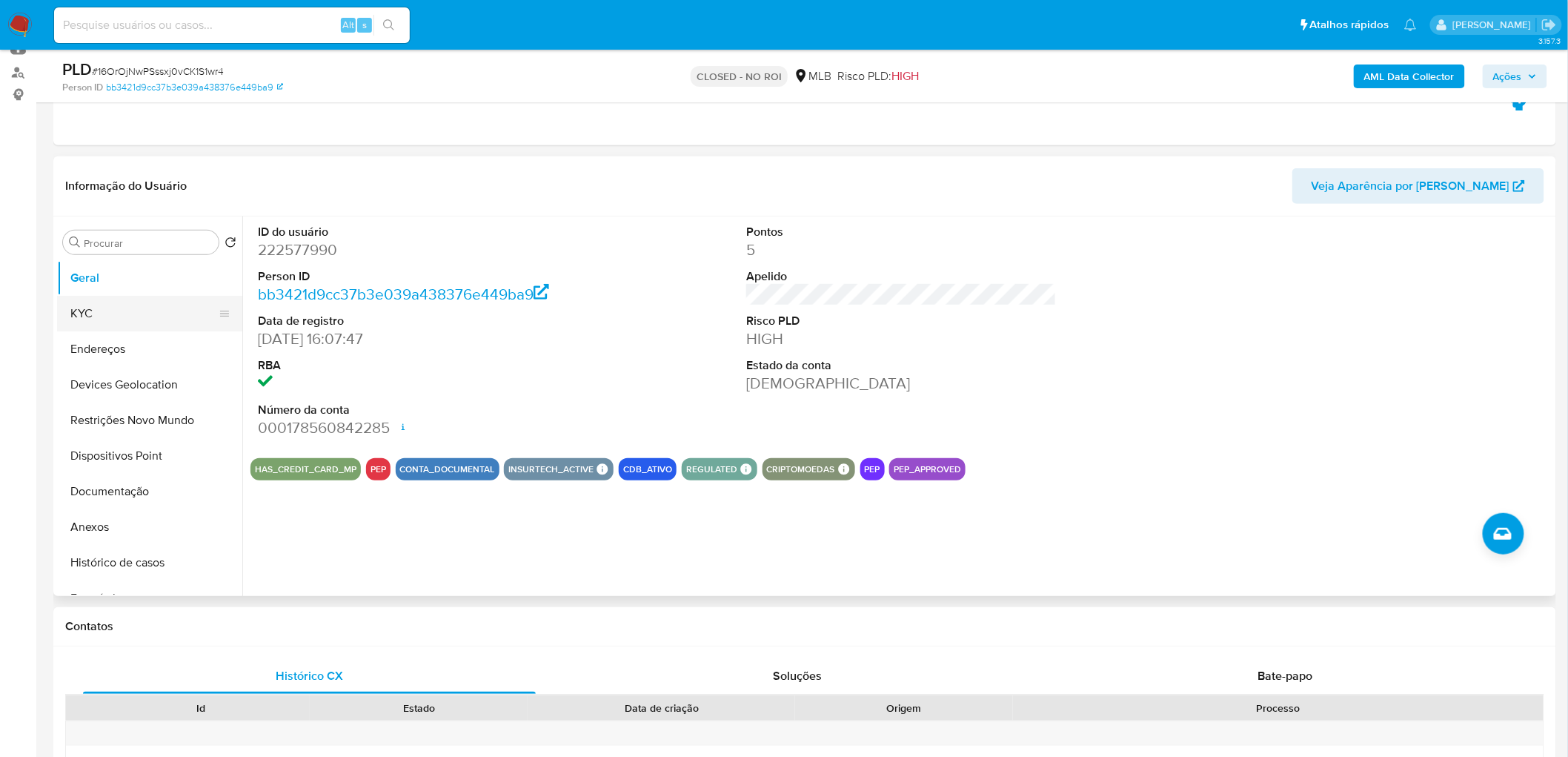
click at [123, 309] on button "KYC" at bounding box center [144, 313] width 174 height 36
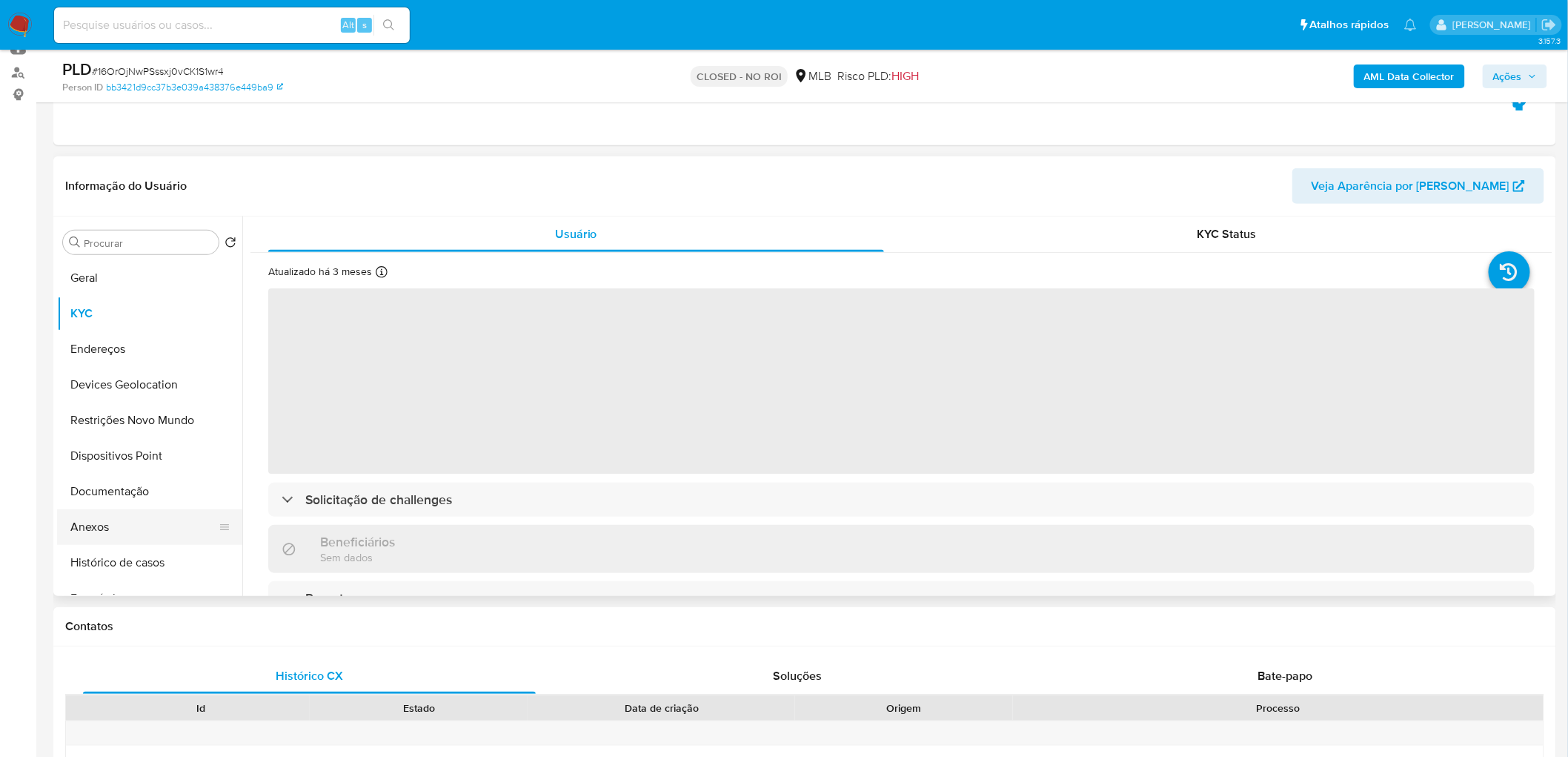
click at [127, 521] on button "Anexos" at bounding box center [144, 527] width 174 height 36
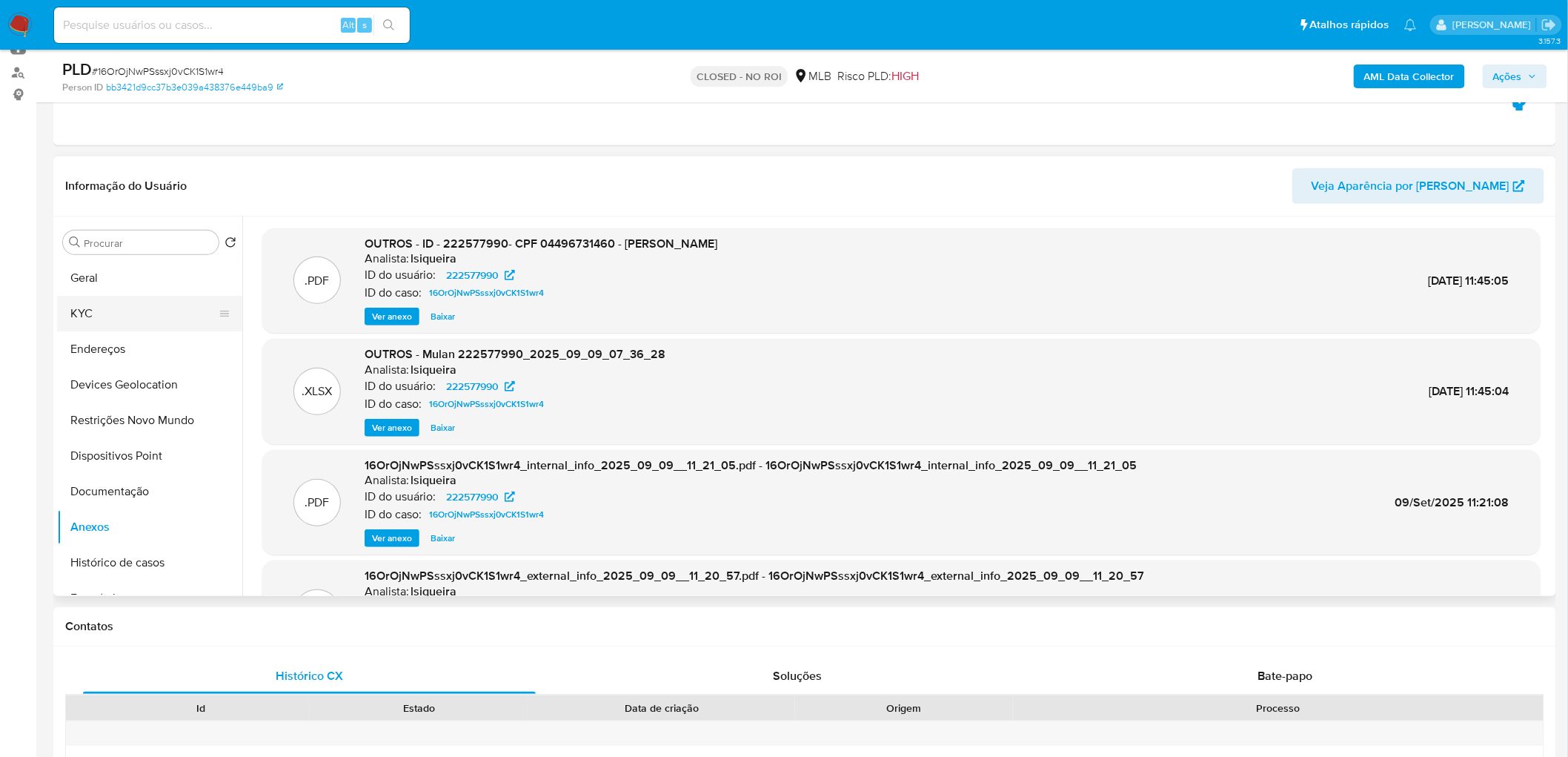
click at [107, 309] on button "KYC" at bounding box center [144, 313] width 174 height 36
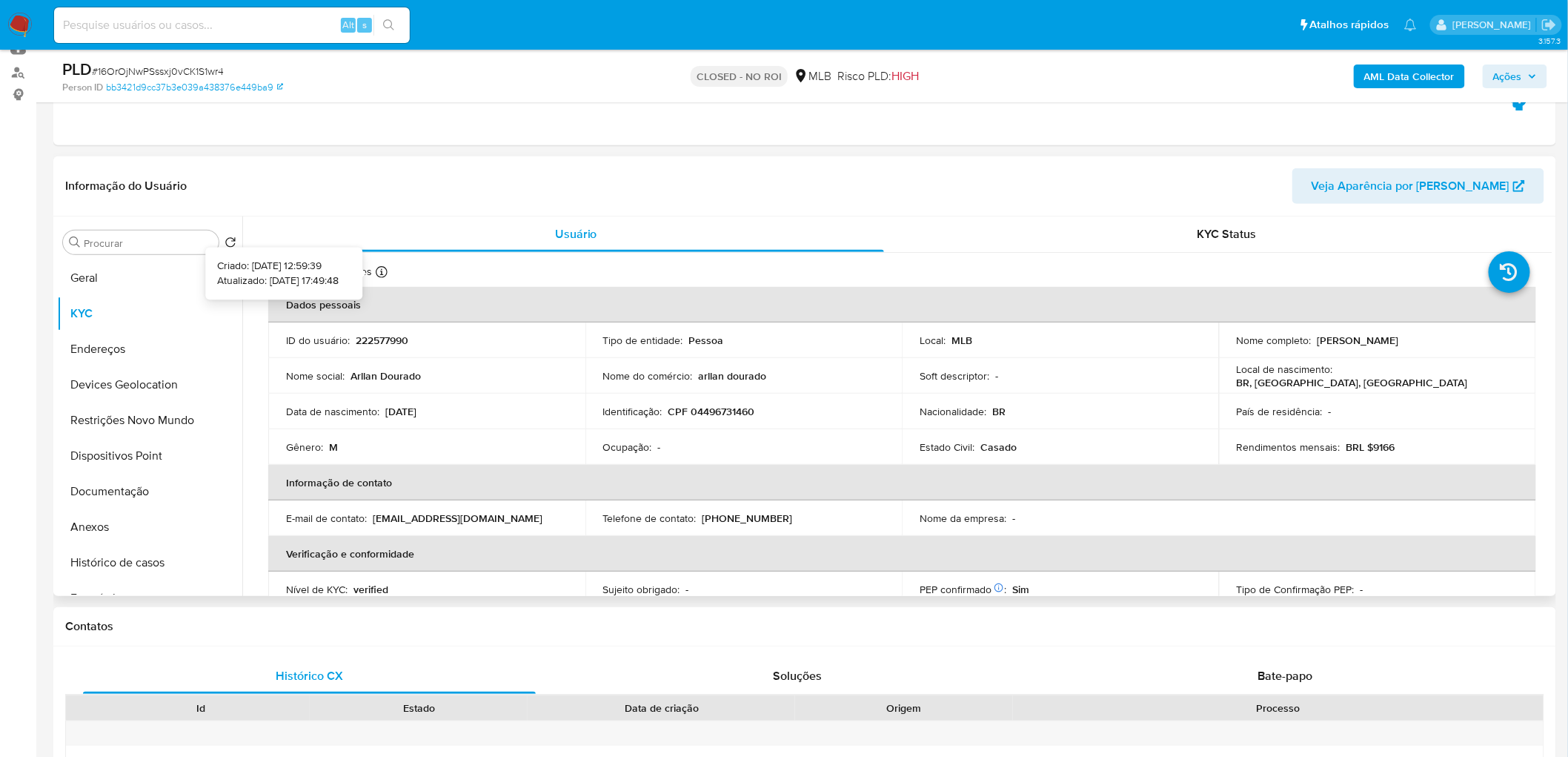
click at [378, 271] on icon at bounding box center [381, 271] width 12 height 12
click at [112, 525] on button "Anexos" at bounding box center [144, 527] width 174 height 36
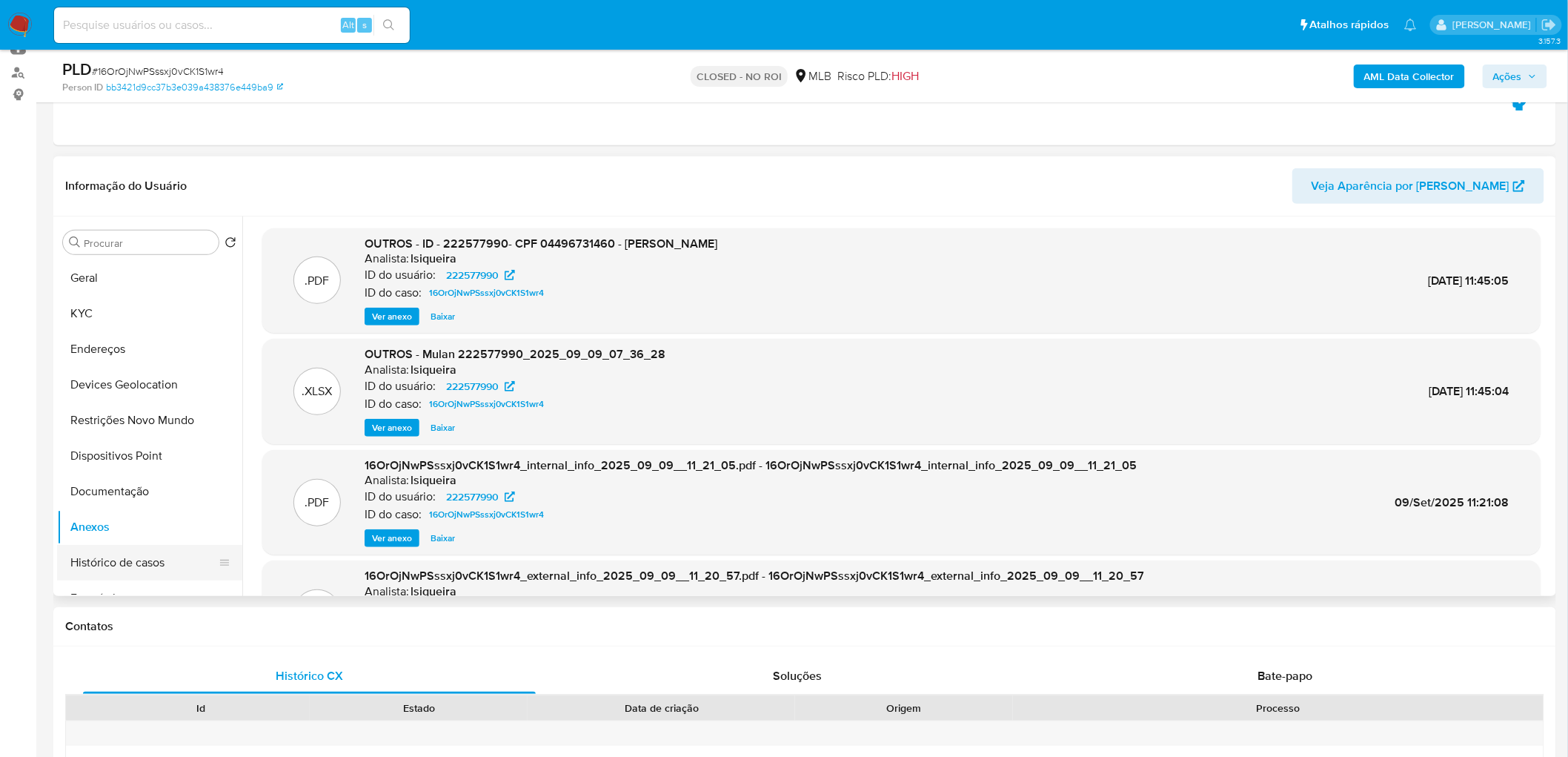
scroll to position [247, 0]
click at [150, 306] on button "Histórico de casos" at bounding box center [144, 316] width 174 height 36
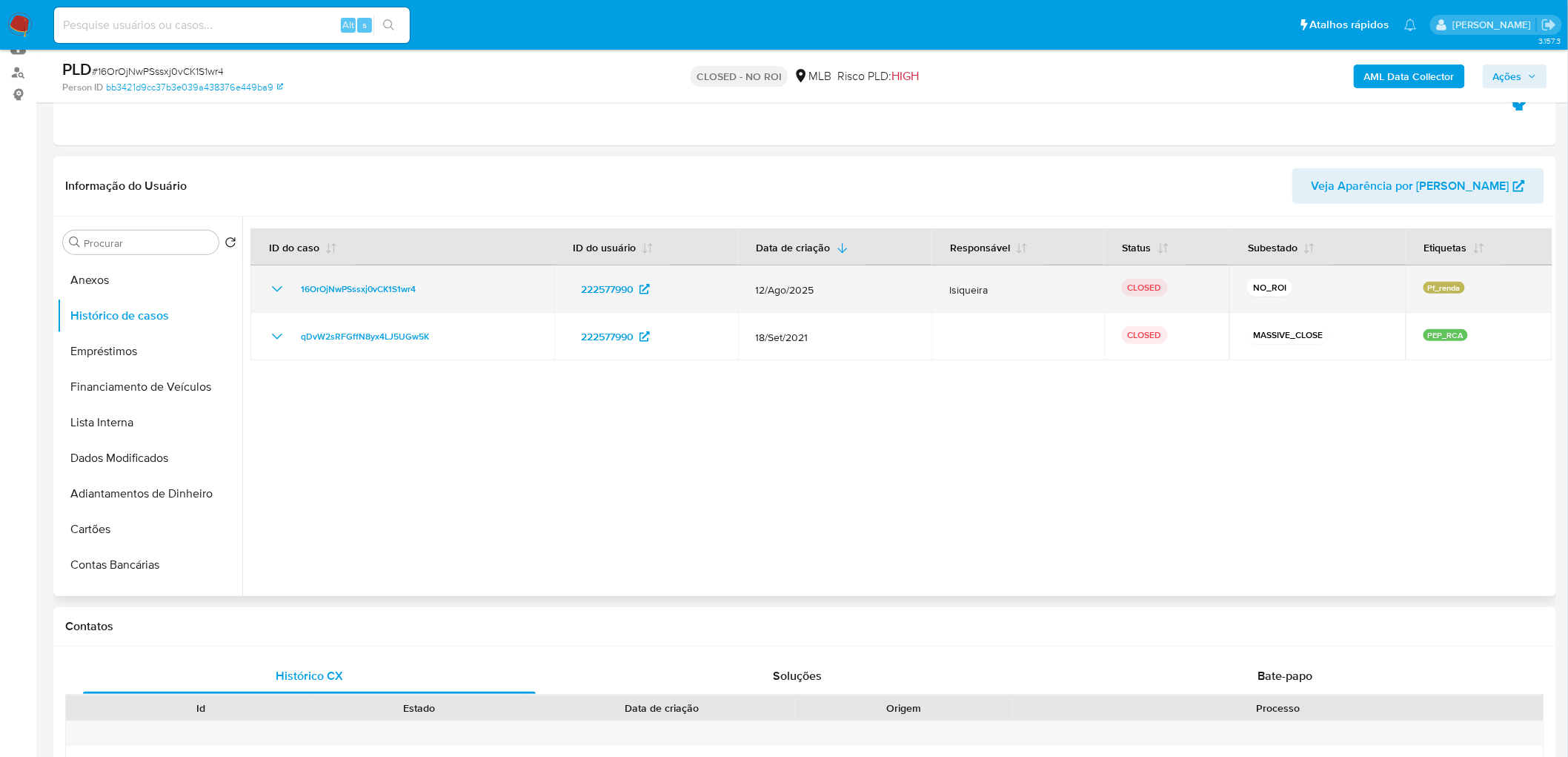
click at [267, 286] on td "16OrOjNwPSssxj0vCK1S1wr4" at bounding box center [402, 289] width 304 height 47
click at [271, 285] on icon "Mostrar/Ocultar" at bounding box center [277, 289] width 18 height 18
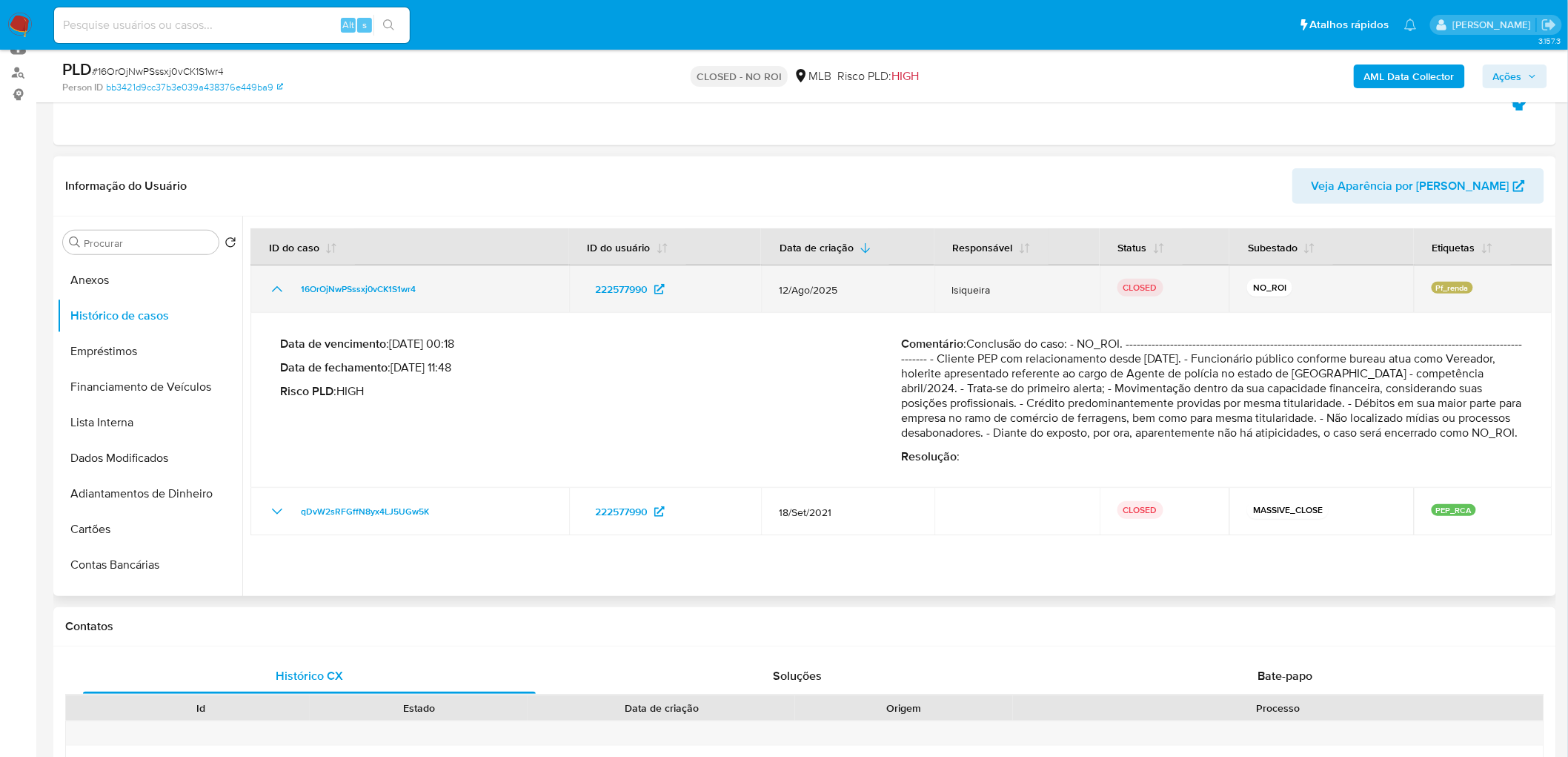
click at [275, 286] on icon "Mostrar/Ocultar" at bounding box center [277, 289] width 18 height 18
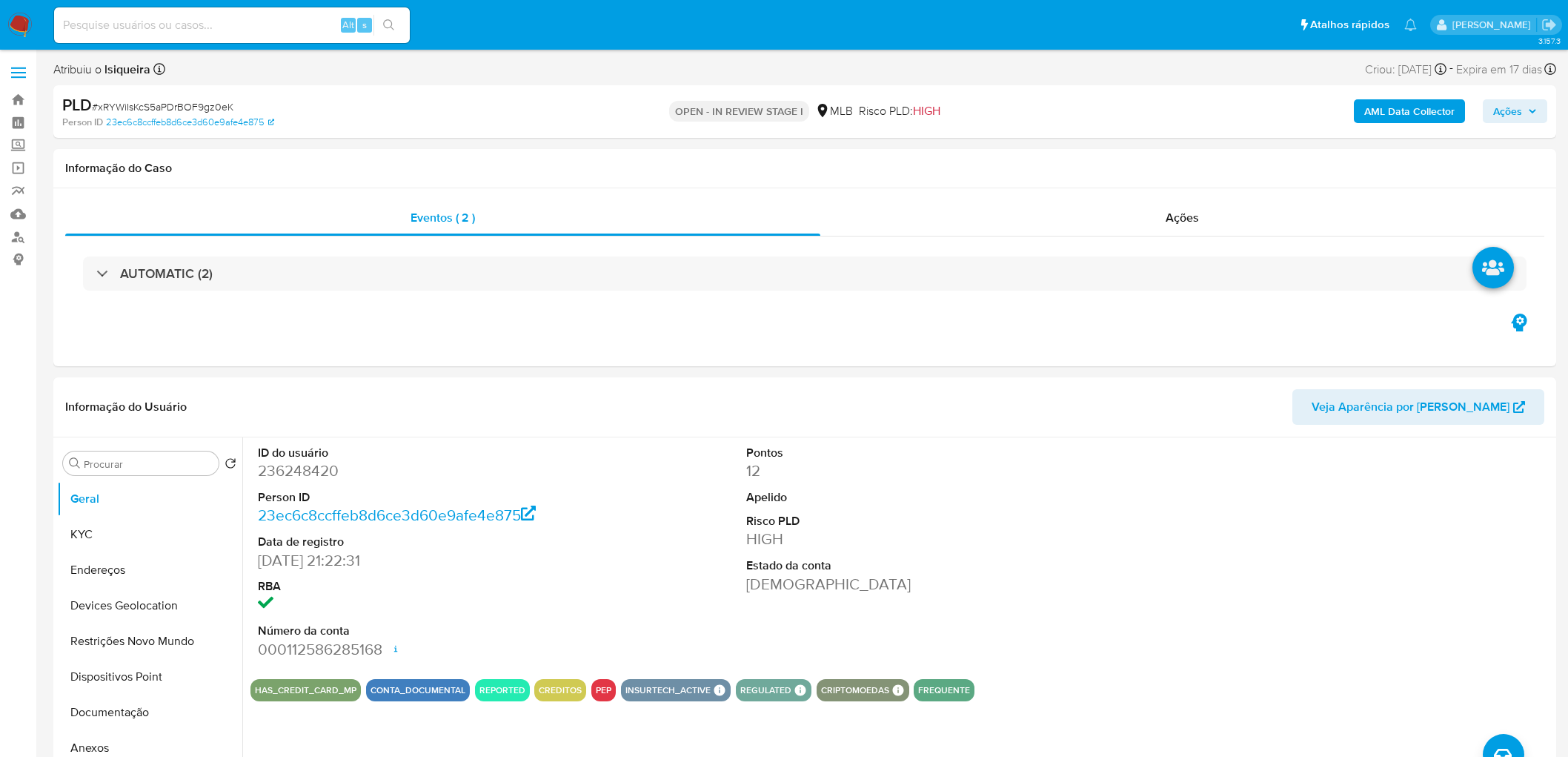
select select "10"
click at [125, 538] on button "KYC" at bounding box center [144, 534] width 174 height 36
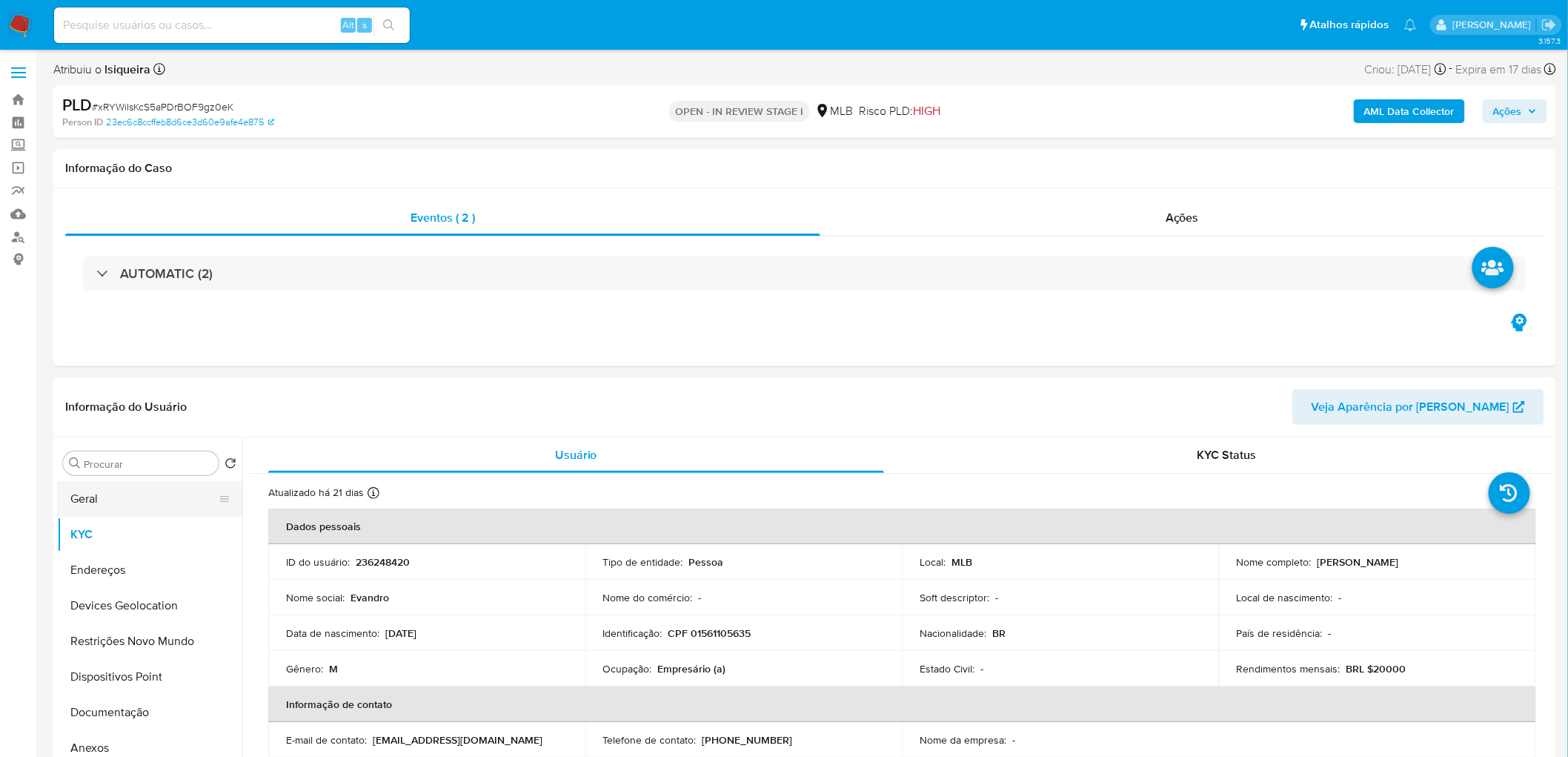
click at [93, 506] on button "Geral" at bounding box center [144, 499] width 174 height 36
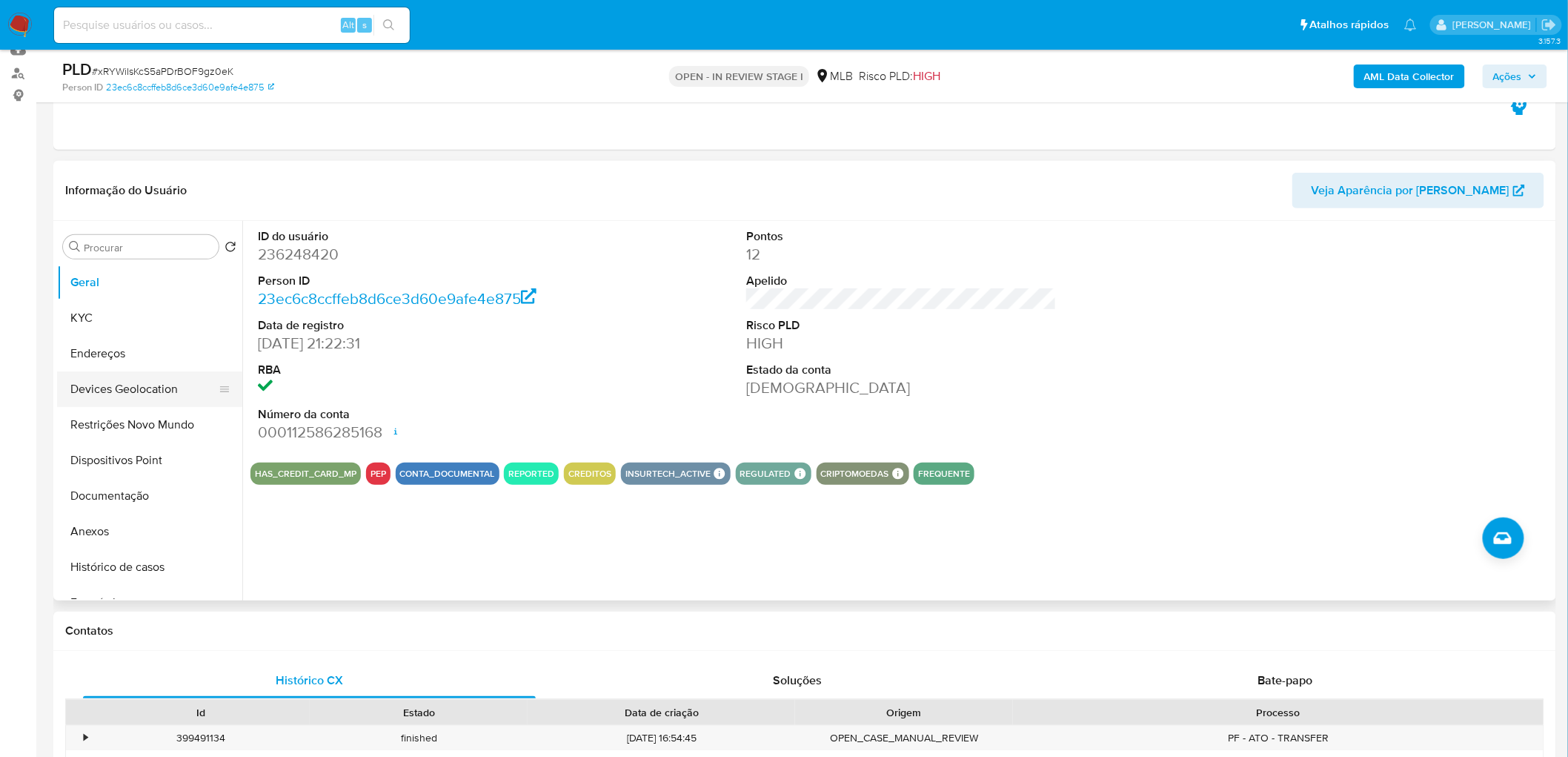
scroll to position [164, 0]
click at [94, 327] on button "KYC" at bounding box center [144, 317] width 174 height 36
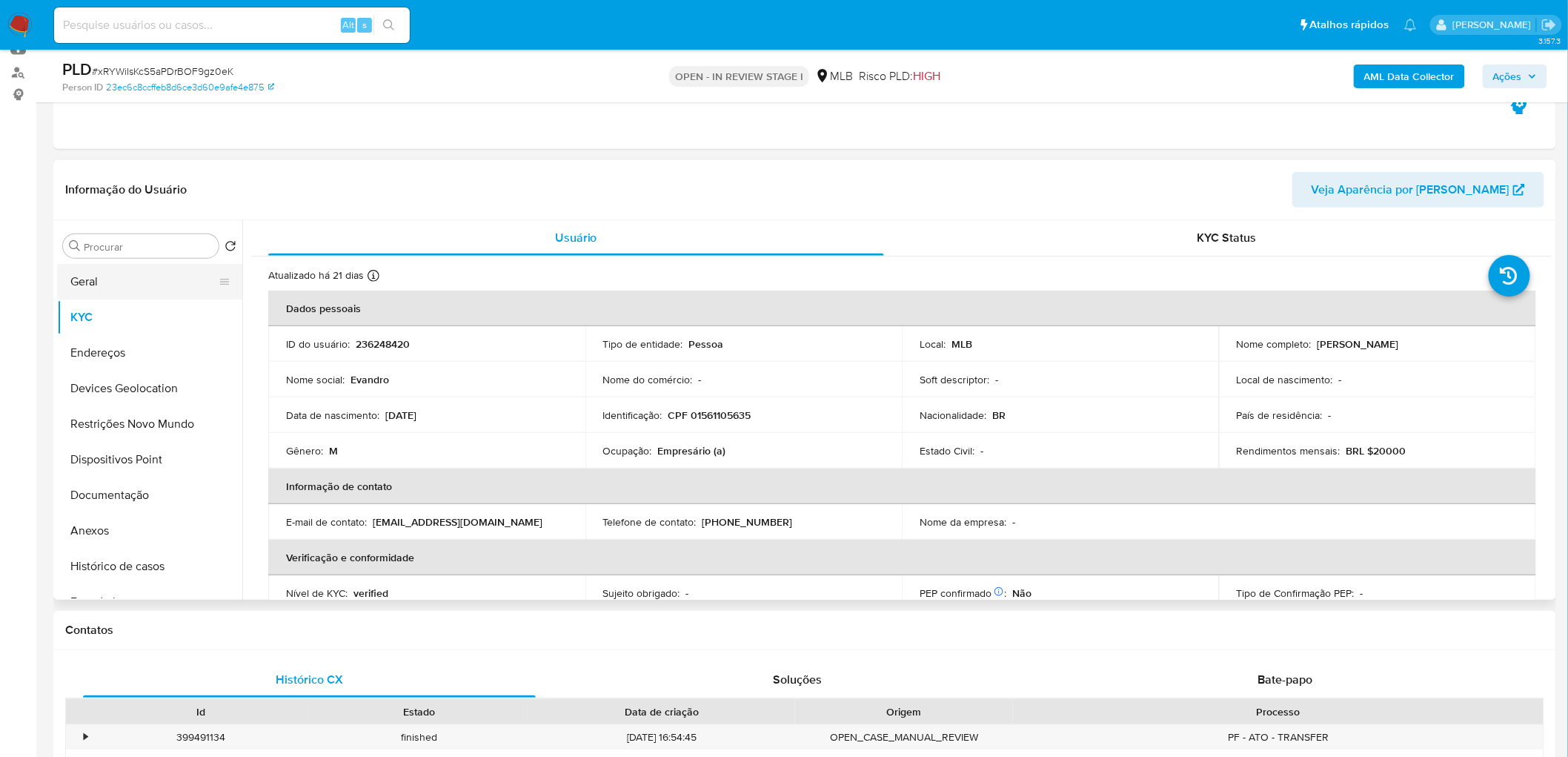
click at [92, 282] on button "Geral" at bounding box center [144, 282] width 174 height 36
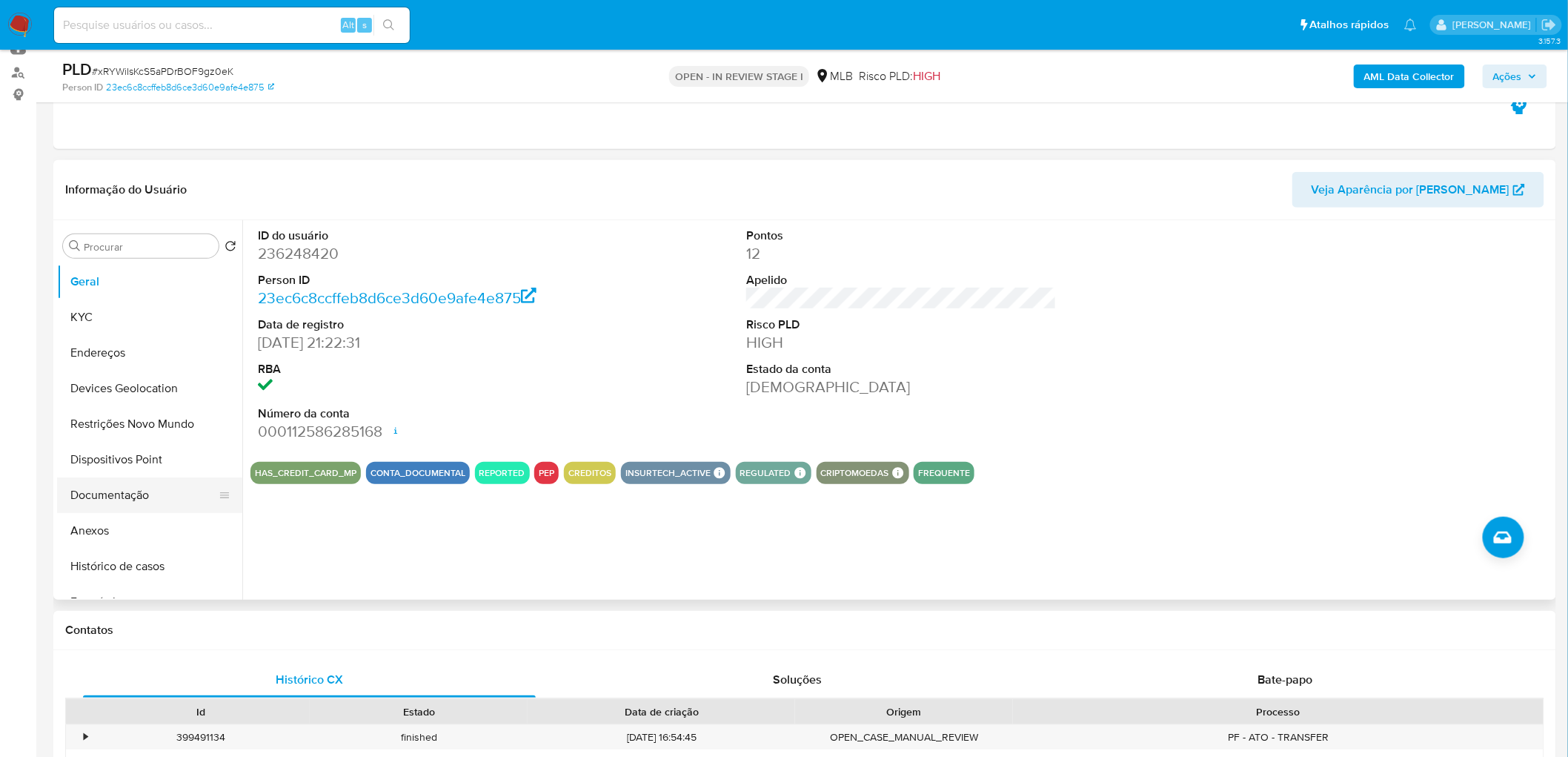
click at [73, 503] on button "Documentação" at bounding box center [144, 495] width 174 height 36
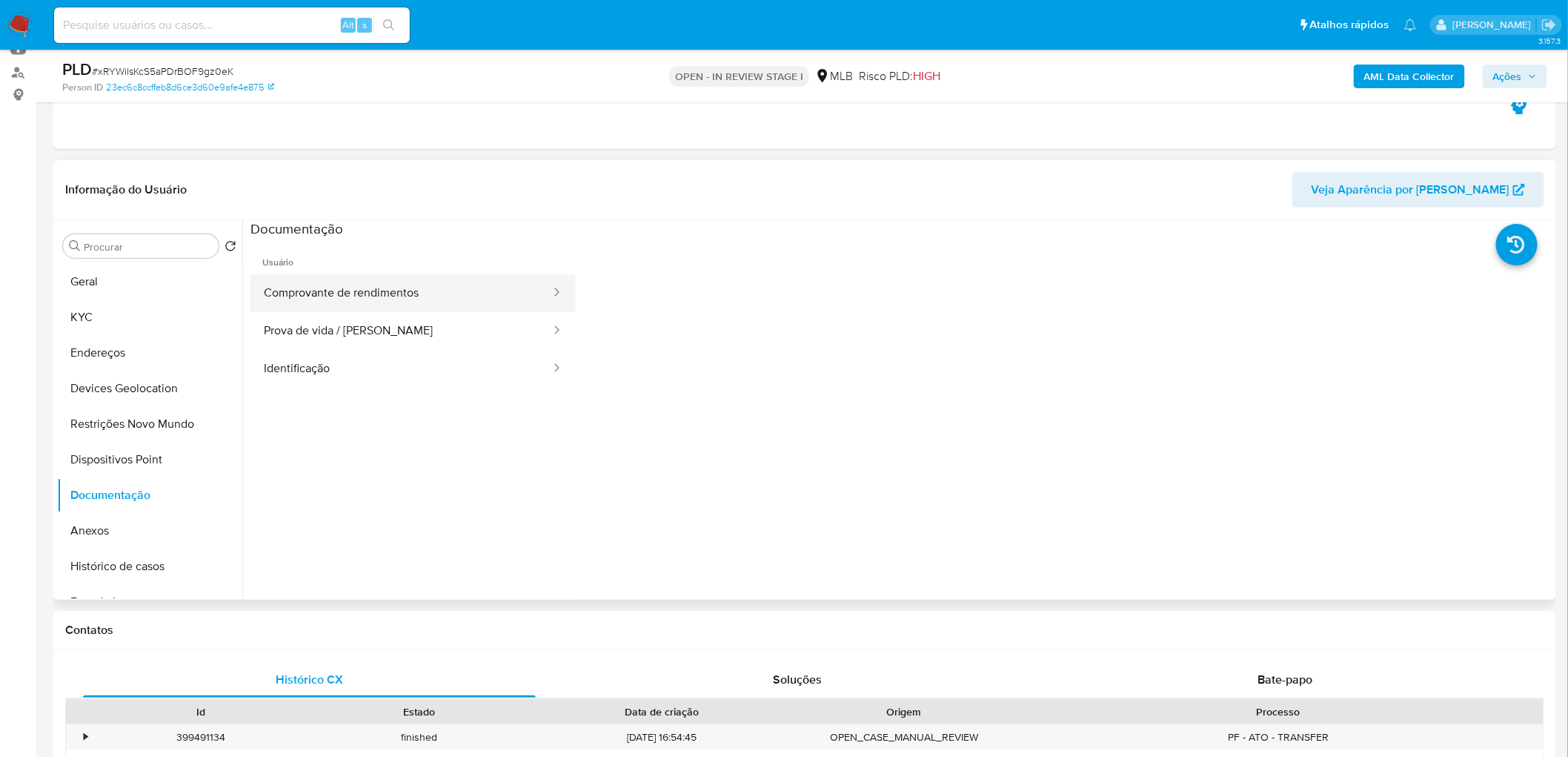
click at [347, 286] on button "Comprovante de rendimentos" at bounding box center [401, 293] width 302 height 38
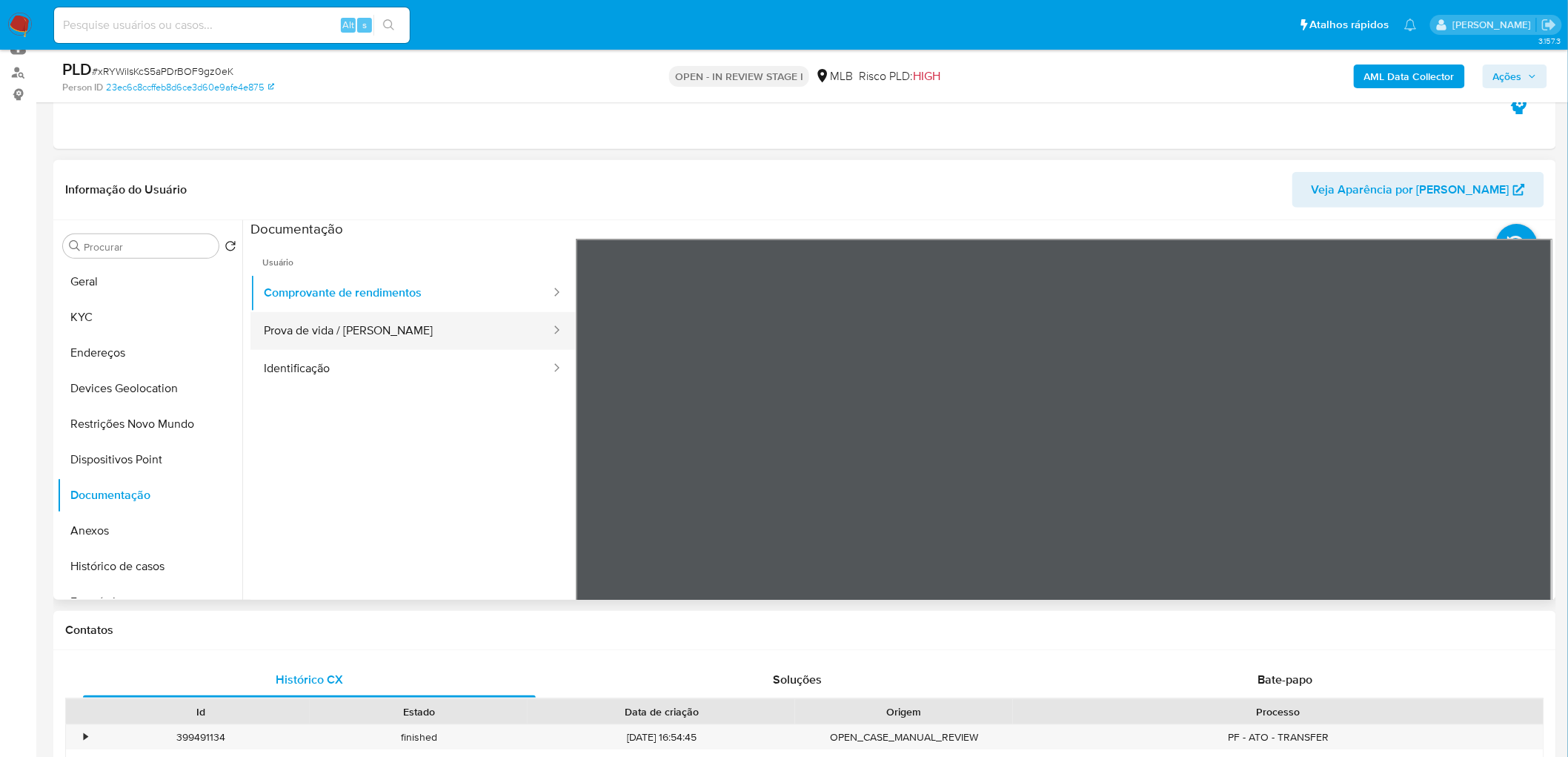
click at [385, 327] on button "Prova de vida / [PERSON_NAME]" at bounding box center [401, 330] width 302 height 38
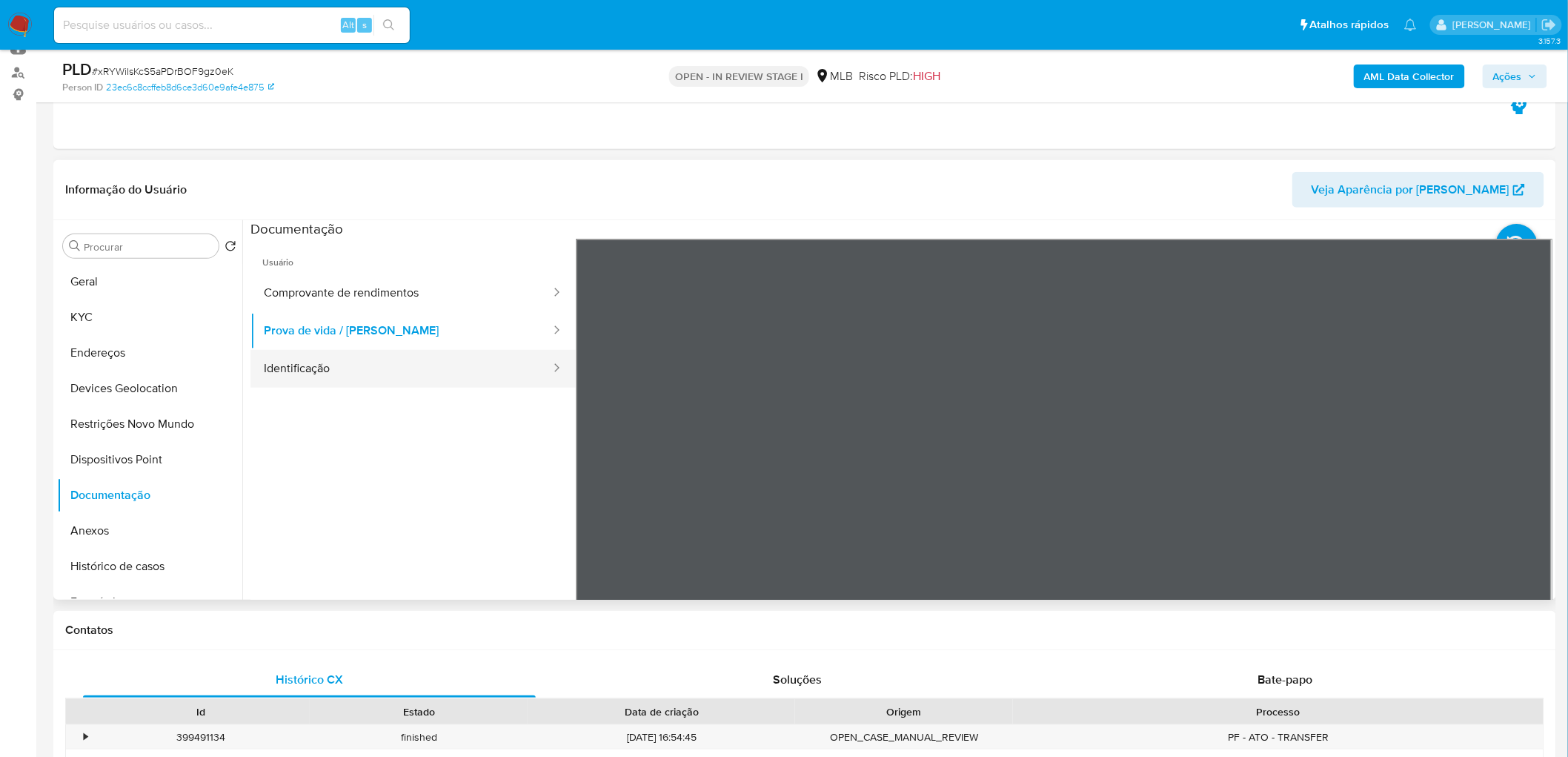
click at [350, 365] on button "Identificação" at bounding box center [401, 368] width 302 height 38
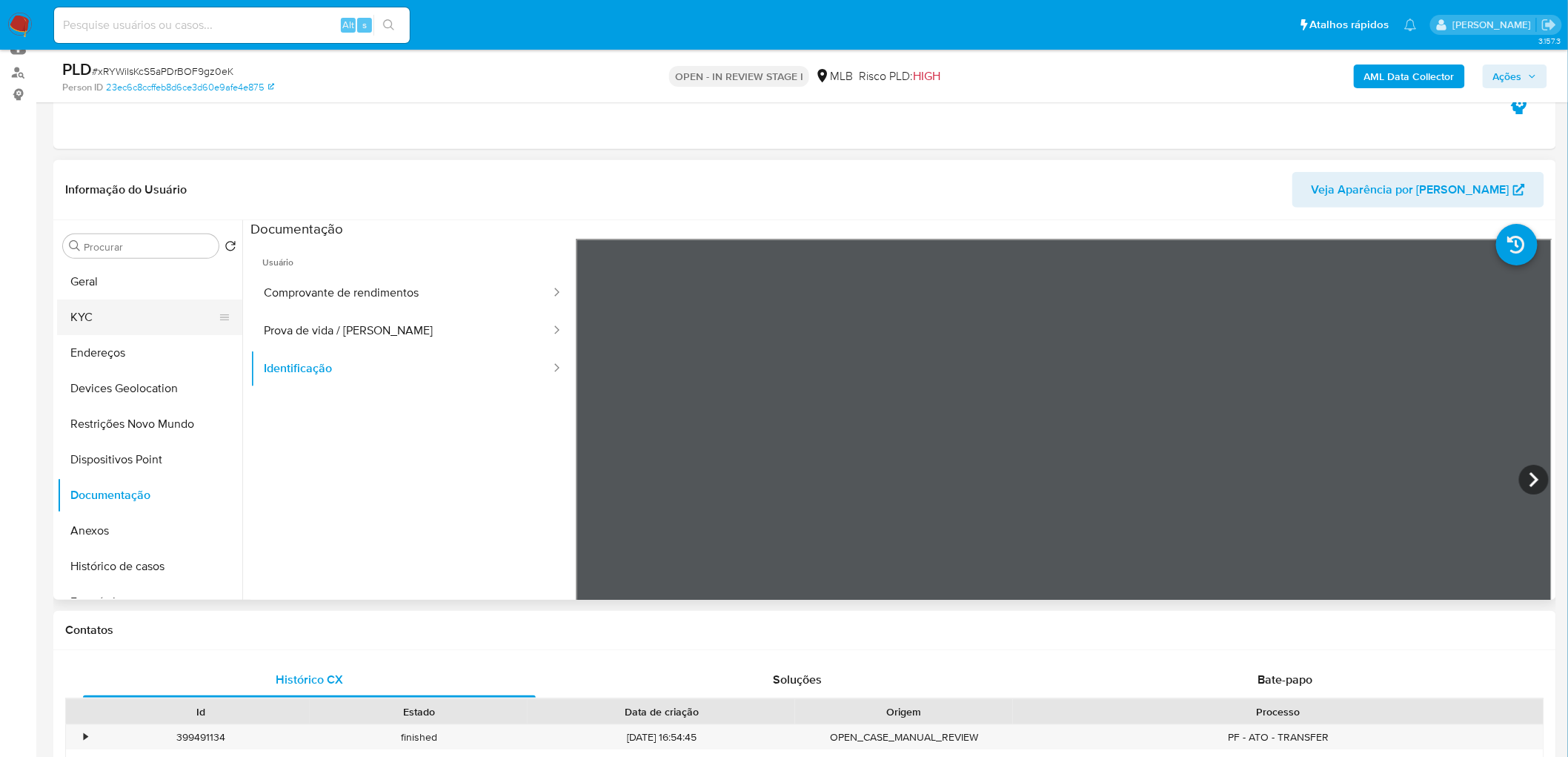
click at [120, 316] on button "KYC" at bounding box center [144, 317] width 174 height 36
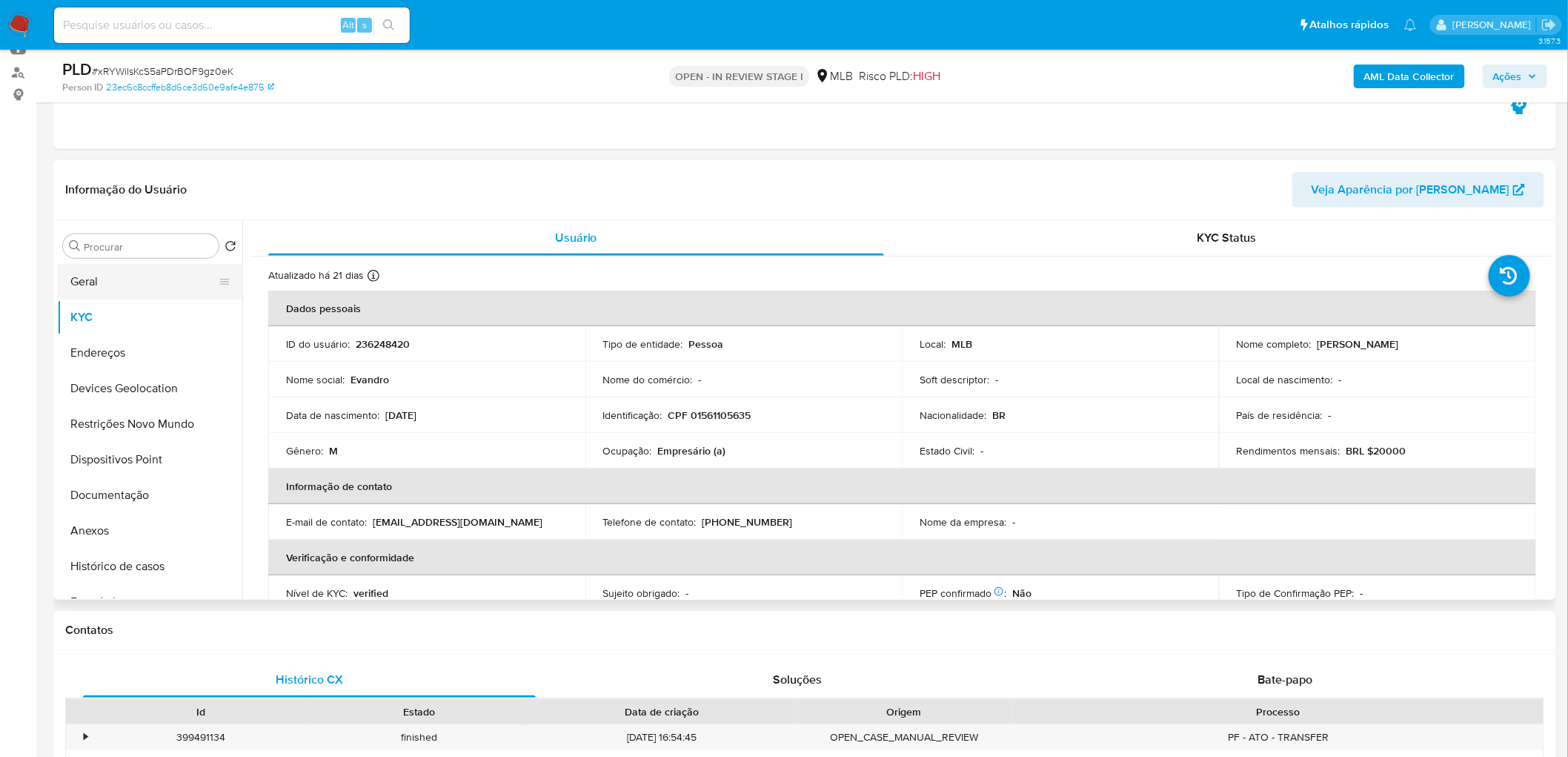
click at [93, 276] on button "Geral" at bounding box center [144, 282] width 174 height 36
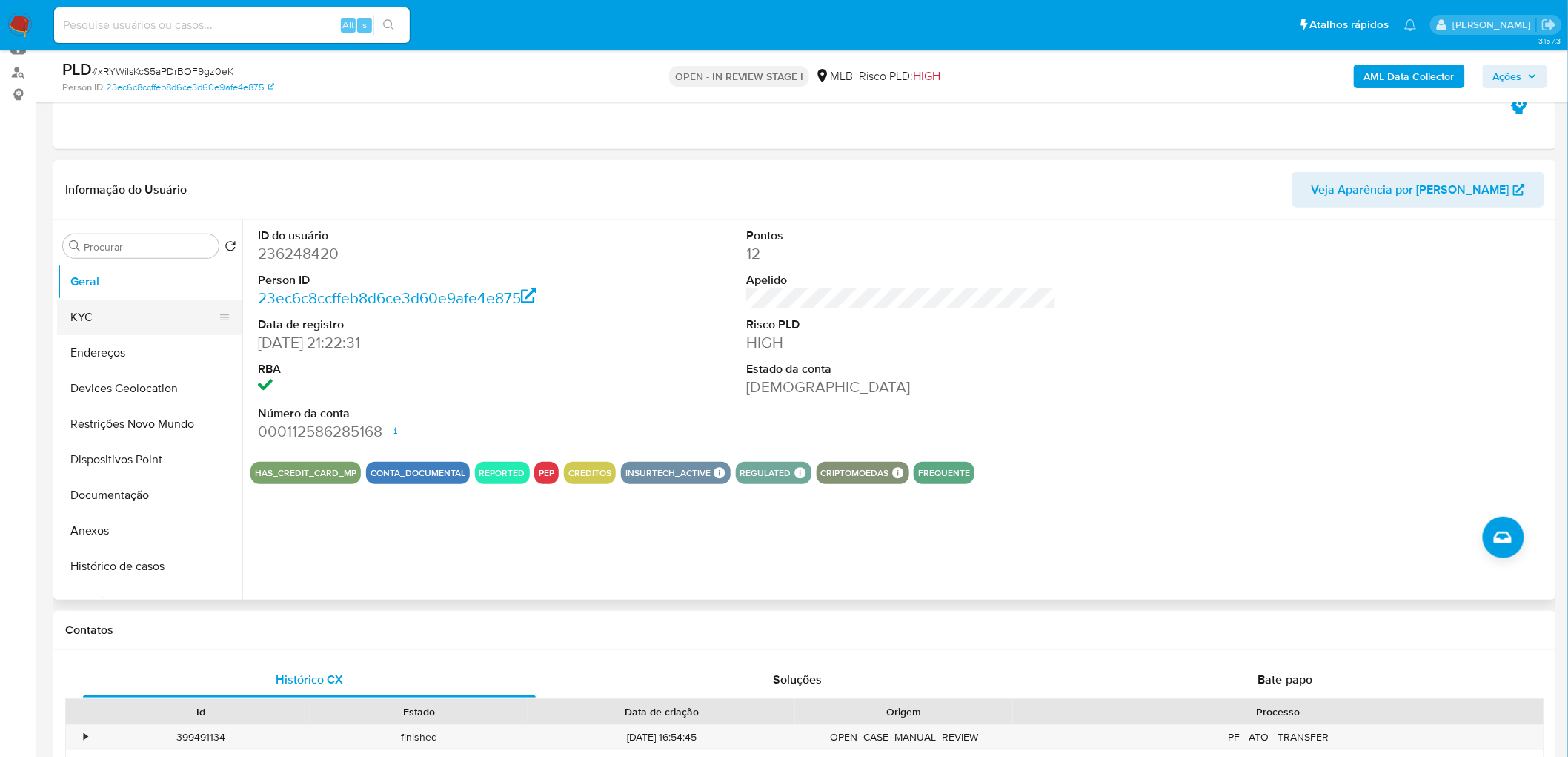
click at [67, 313] on button "KYC" at bounding box center [144, 317] width 174 height 36
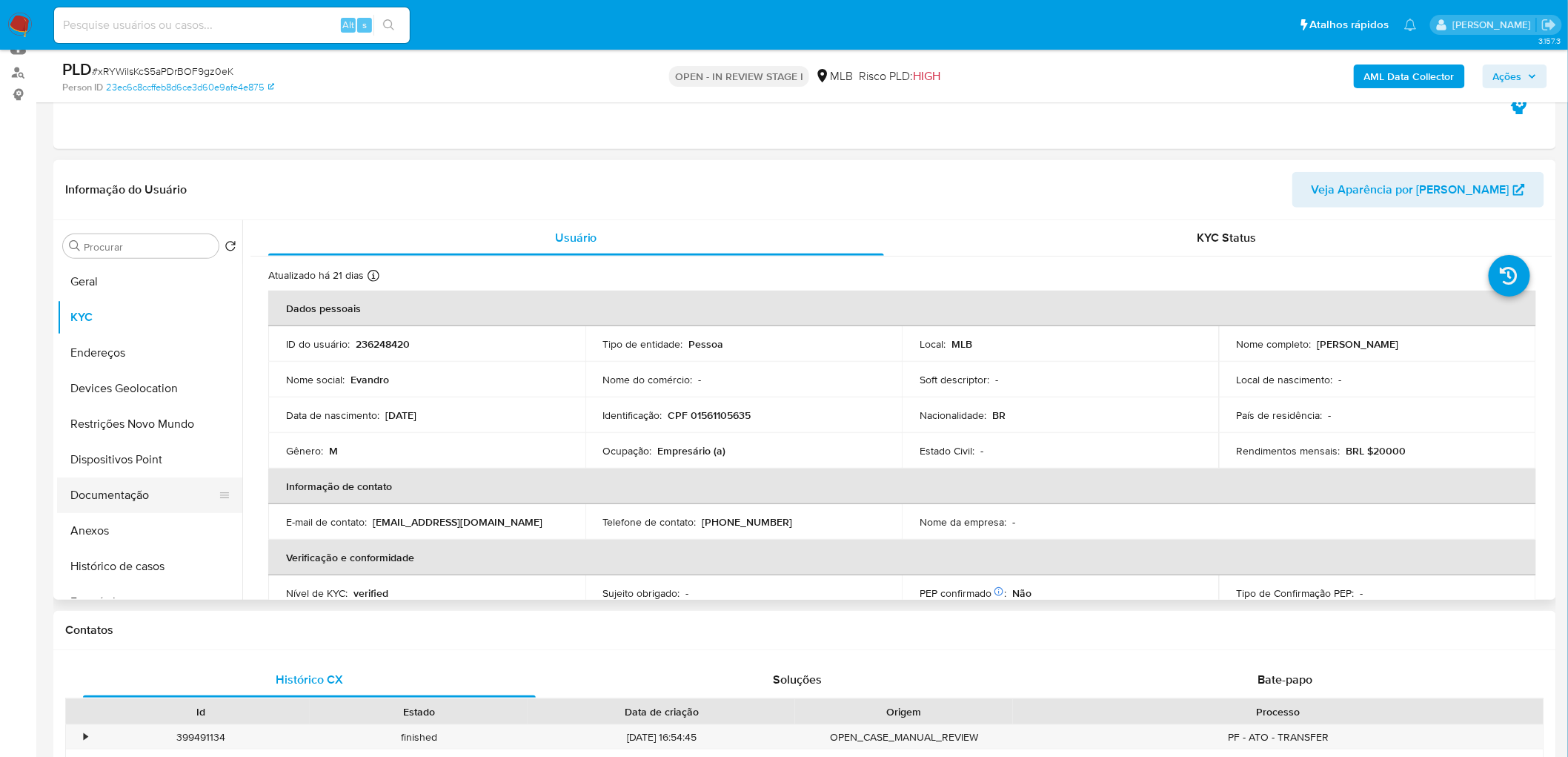
click at [150, 497] on button "Documentação" at bounding box center [144, 495] width 174 height 36
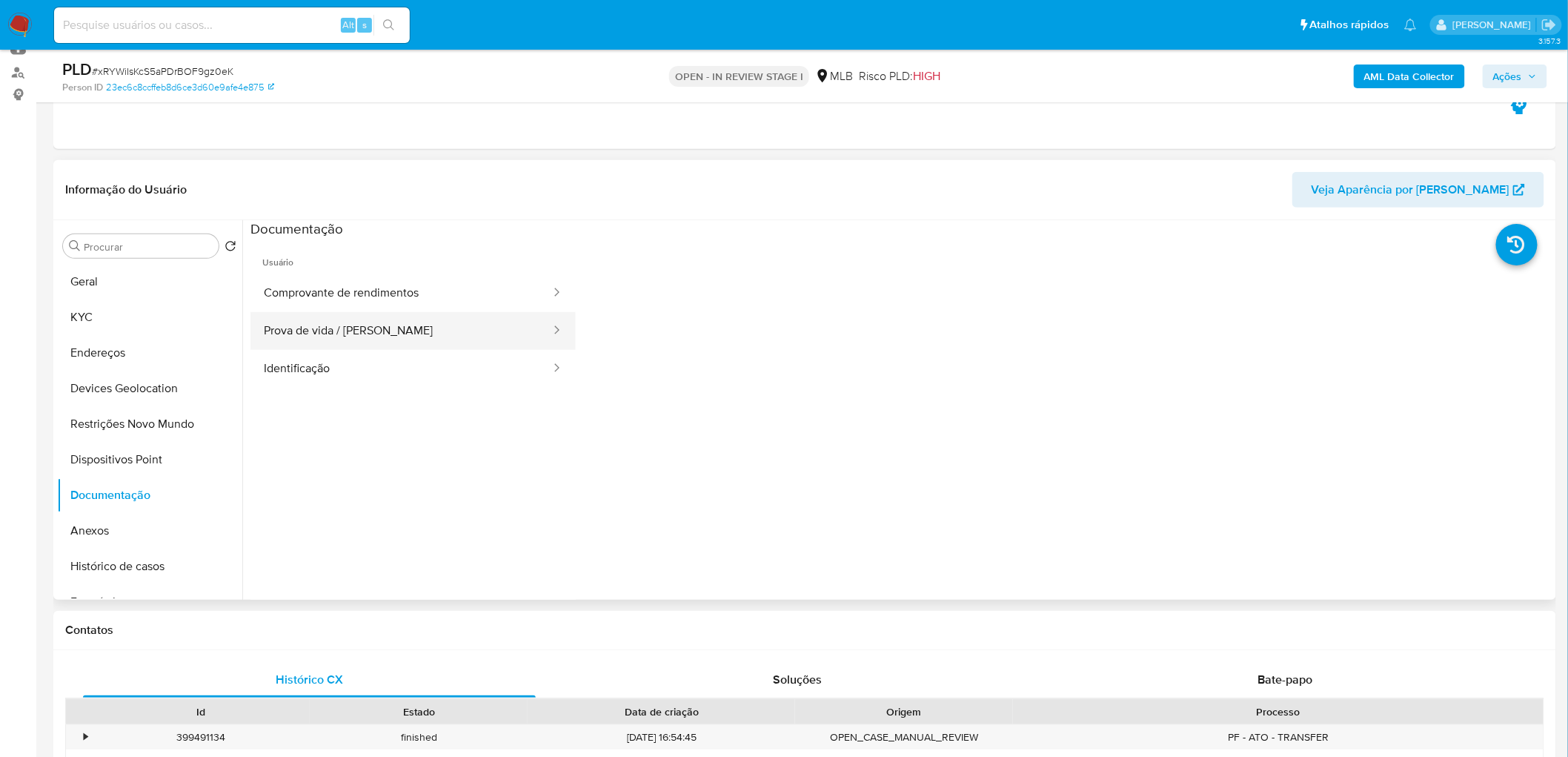
click at [375, 335] on button "Prova de vida / Selfie" at bounding box center [401, 330] width 302 height 38
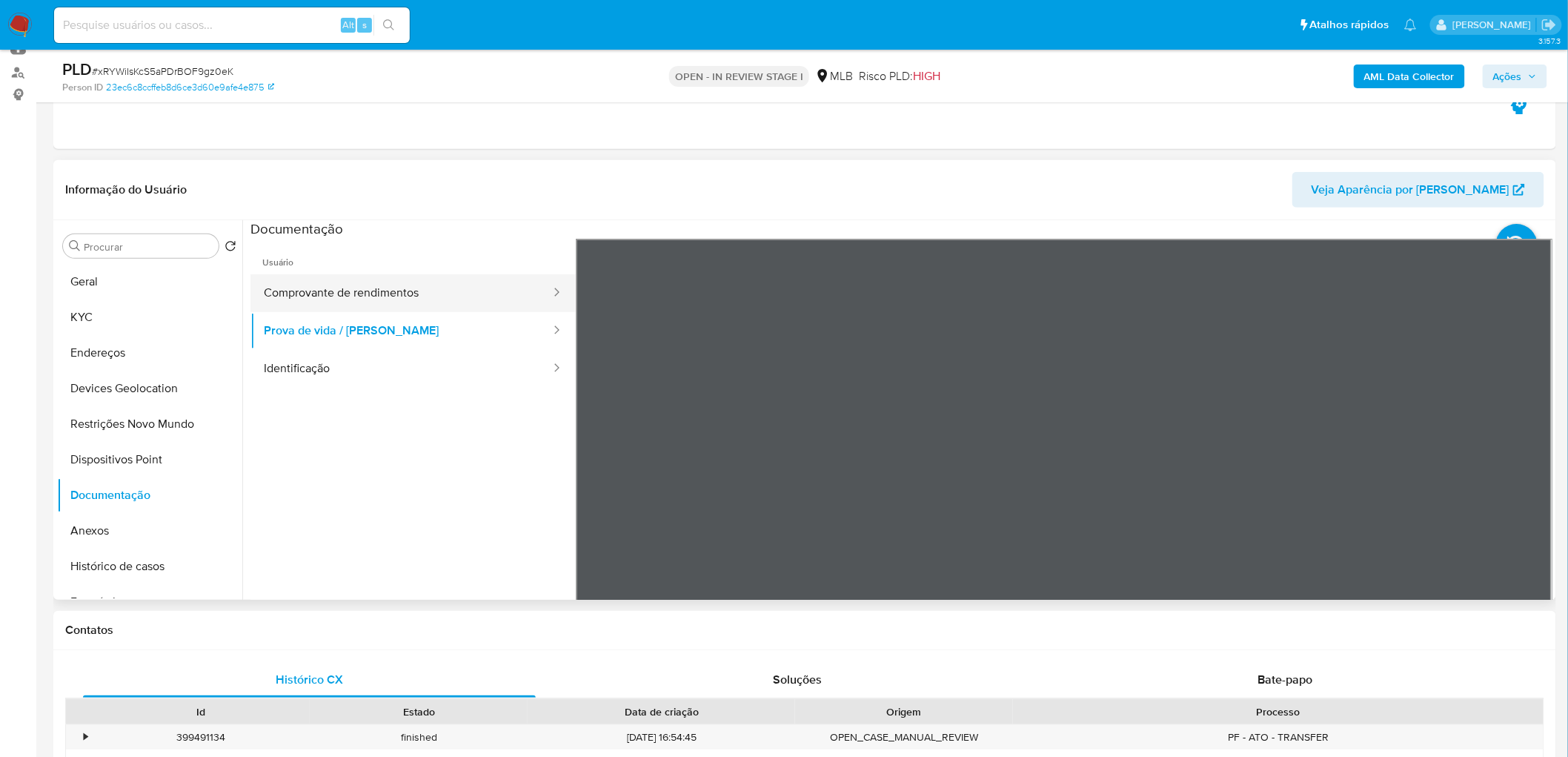
click at [448, 292] on button "Comprovante de rendimentos" at bounding box center [401, 293] width 302 height 38
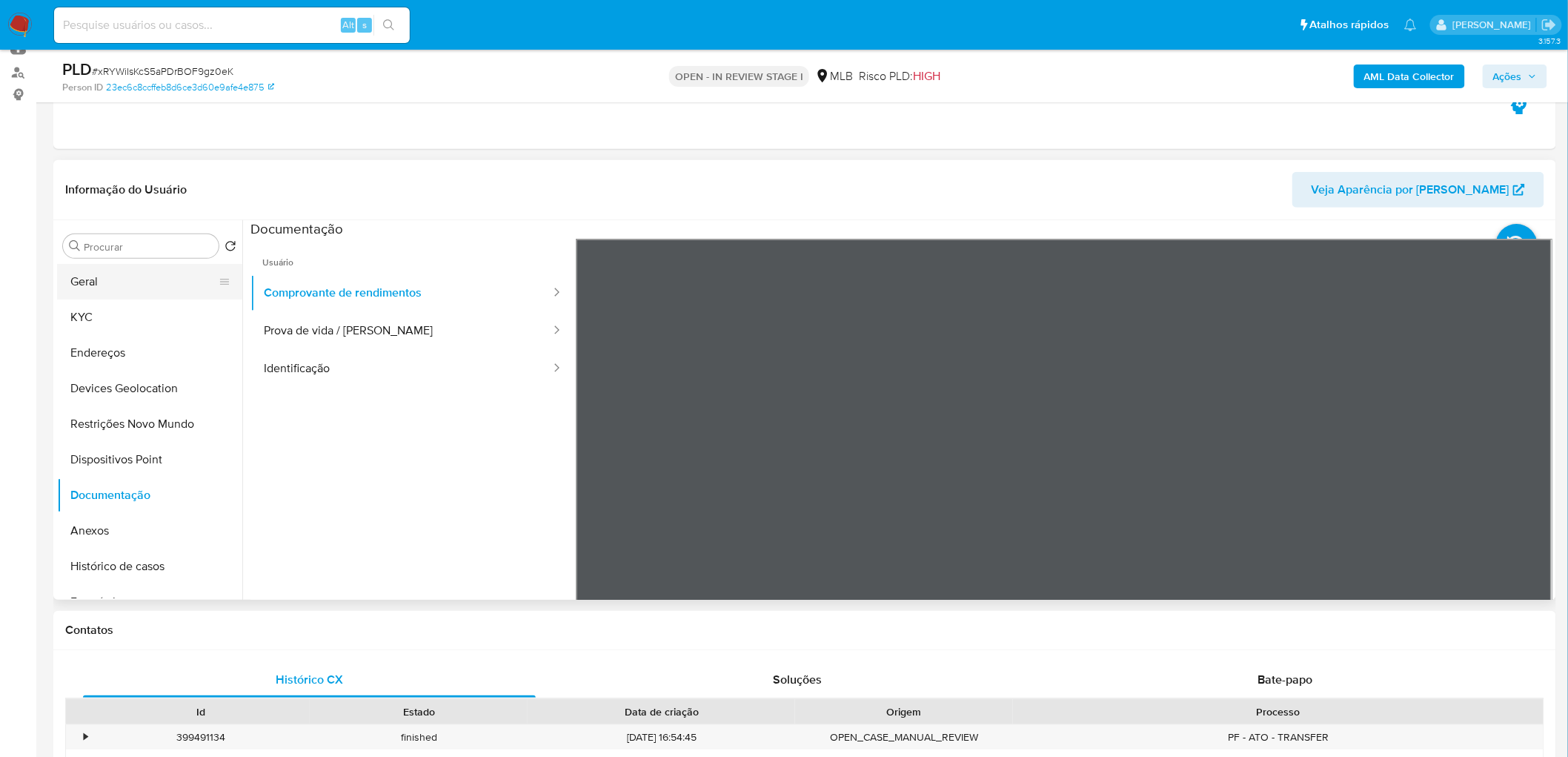
click at [122, 275] on button "Geral" at bounding box center [144, 282] width 174 height 36
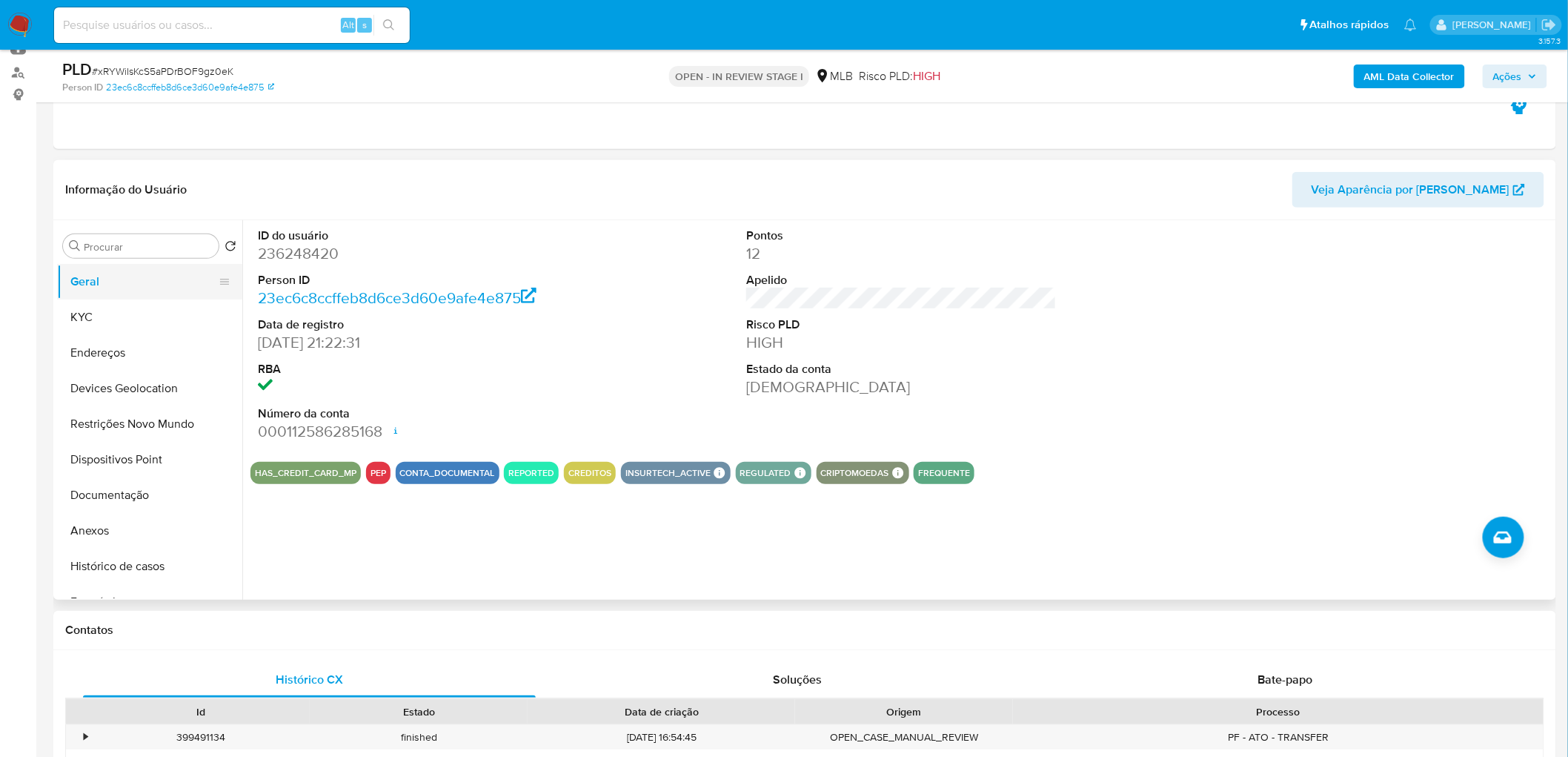
click at [131, 265] on button "Geral" at bounding box center [144, 282] width 174 height 36
click at [126, 323] on button "KYC" at bounding box center [144, 317] width 174 height 36
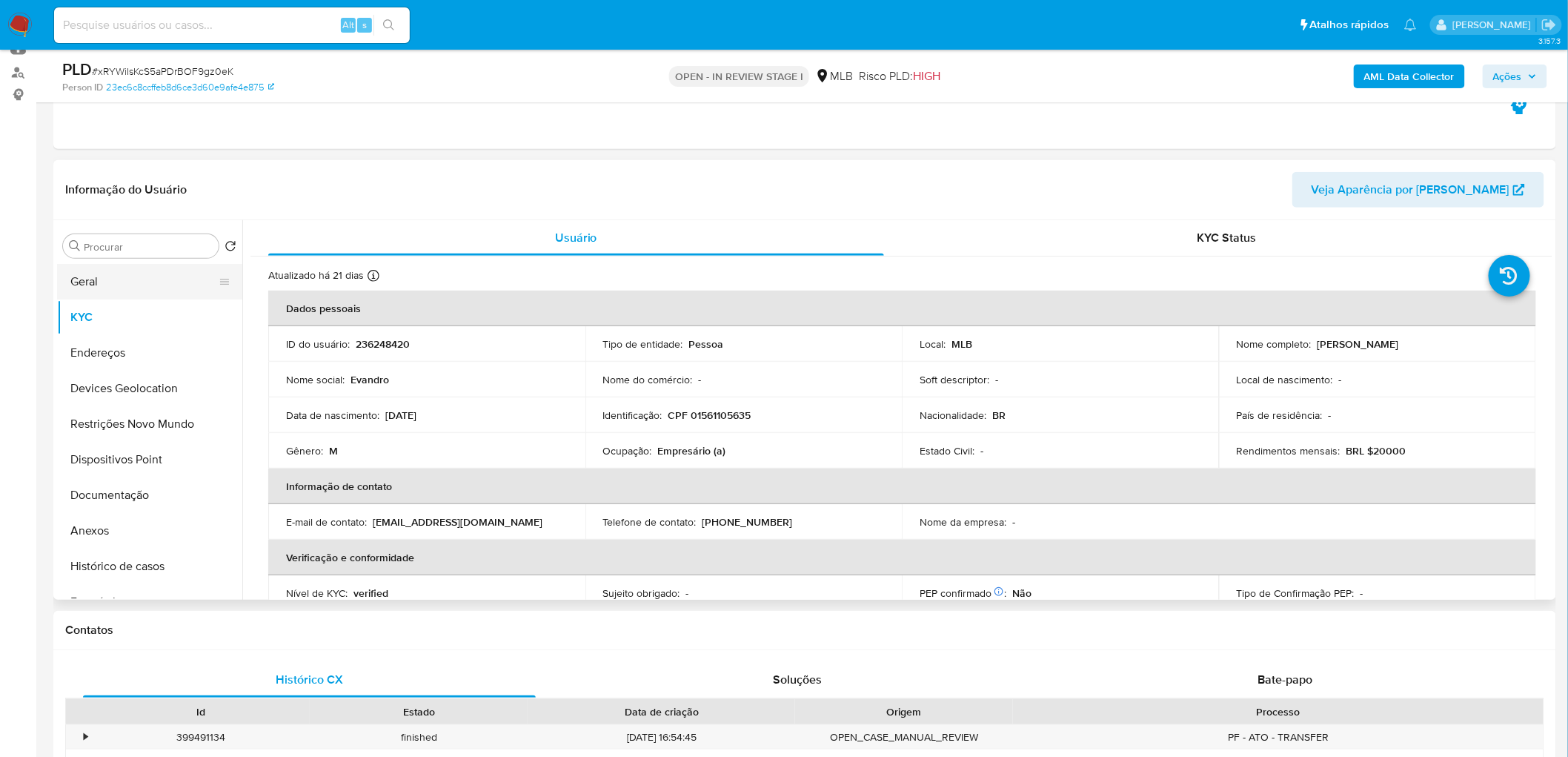
click at [125, 278] on button "Geral" at bounding box center [144, 282] width 174 height 36
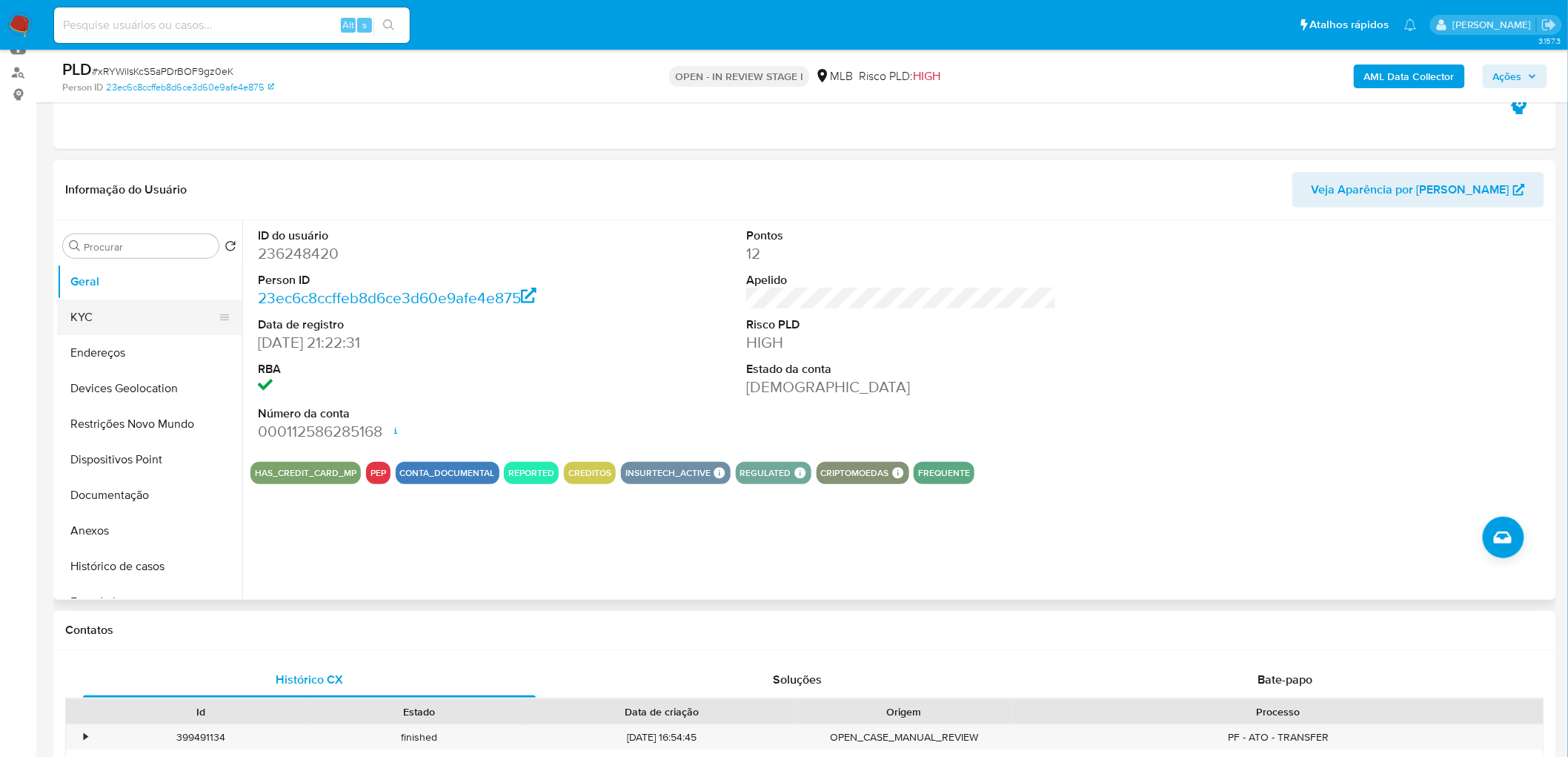
click at [109, 306] on button "KYC" at bounding box center [144, 317] width 174 height 36
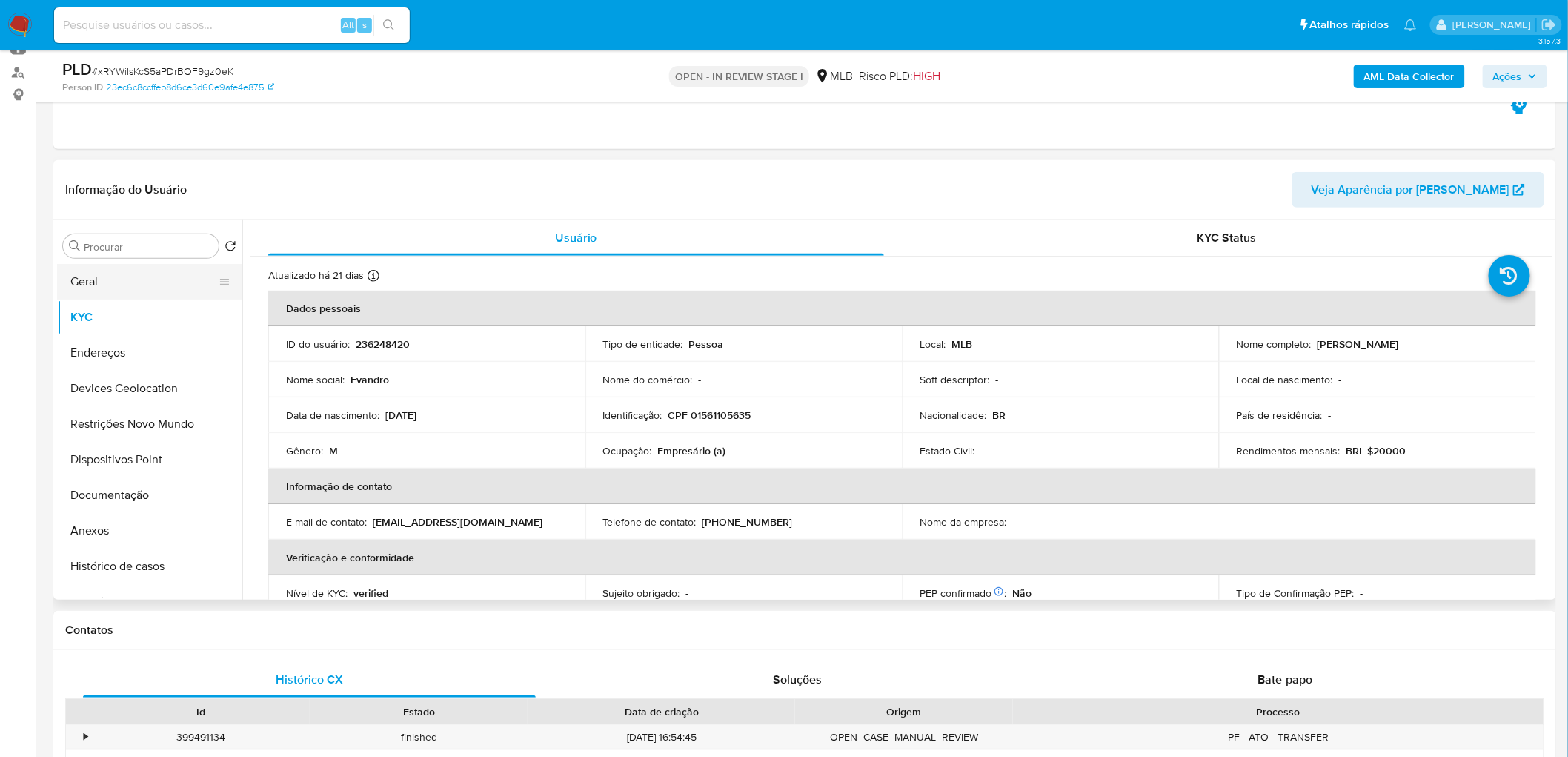
click at [134, 275] on button "Geral" at bounding box center [144, 282] width 174 height 36
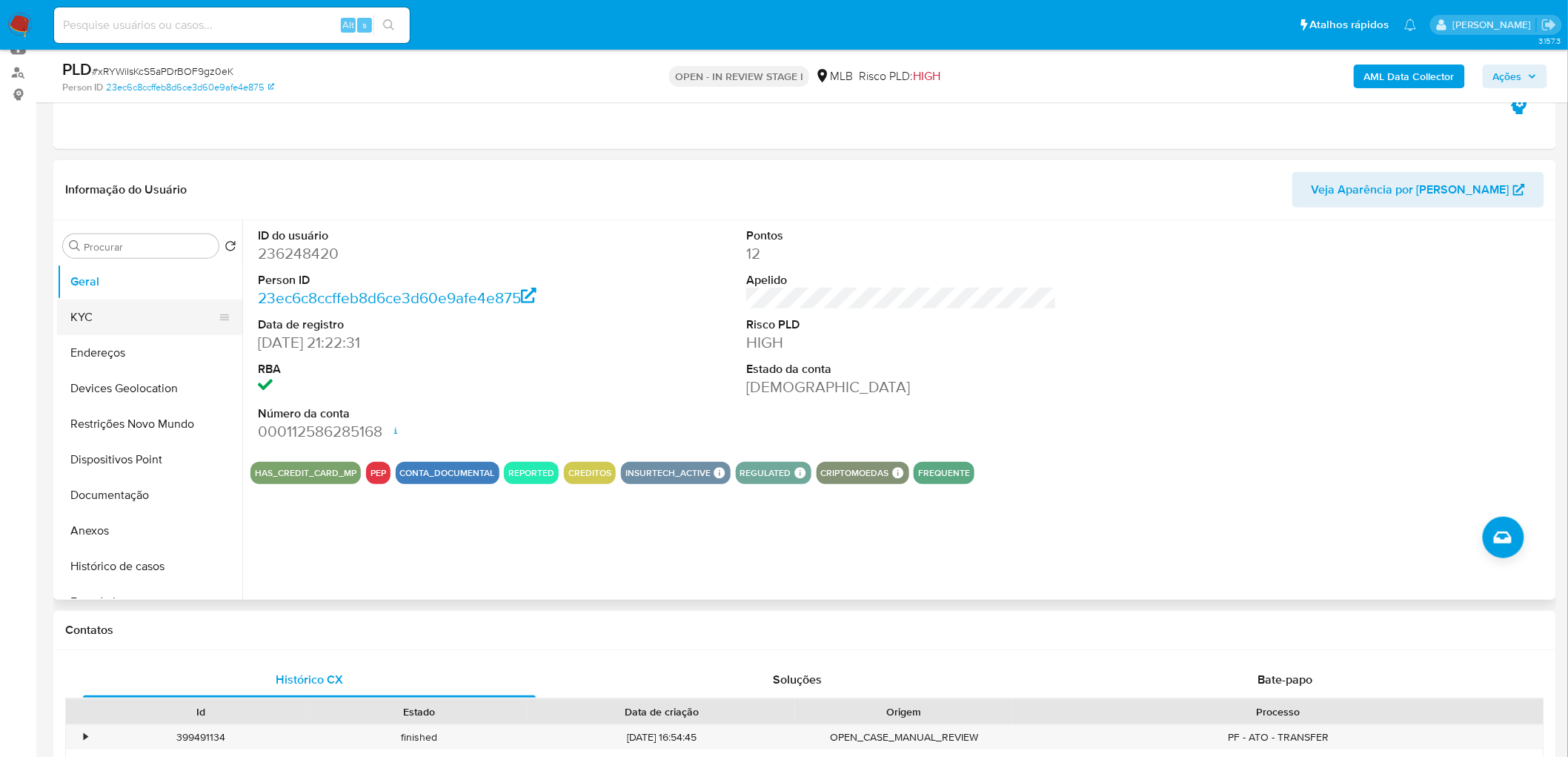
click at [109, 327] on button "KYC" at bounding box center [144, 317] width 174 height 36
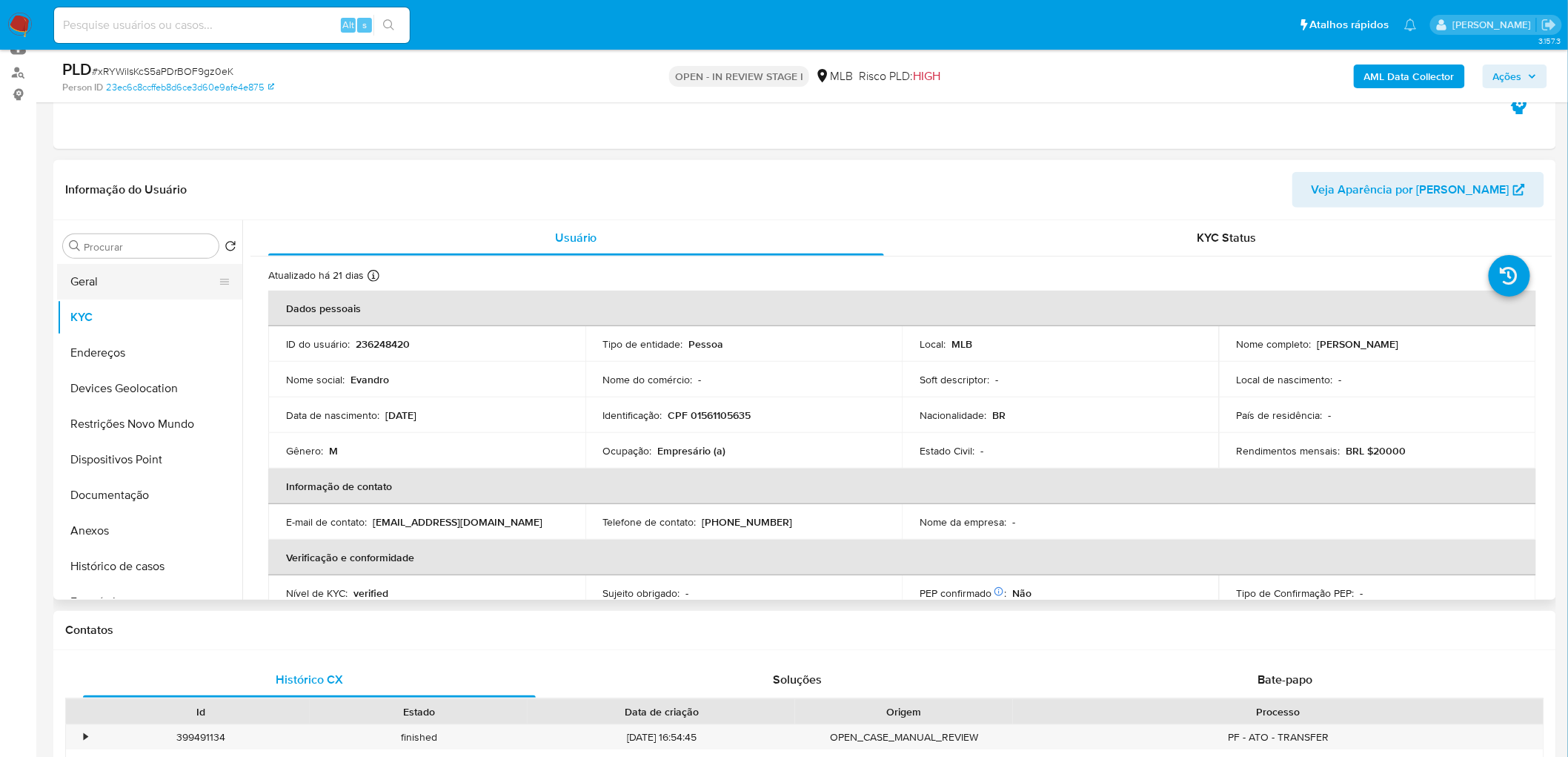
click at [133, 288] on button "Geral" at bounding box center [144, 282] width 174 height 36
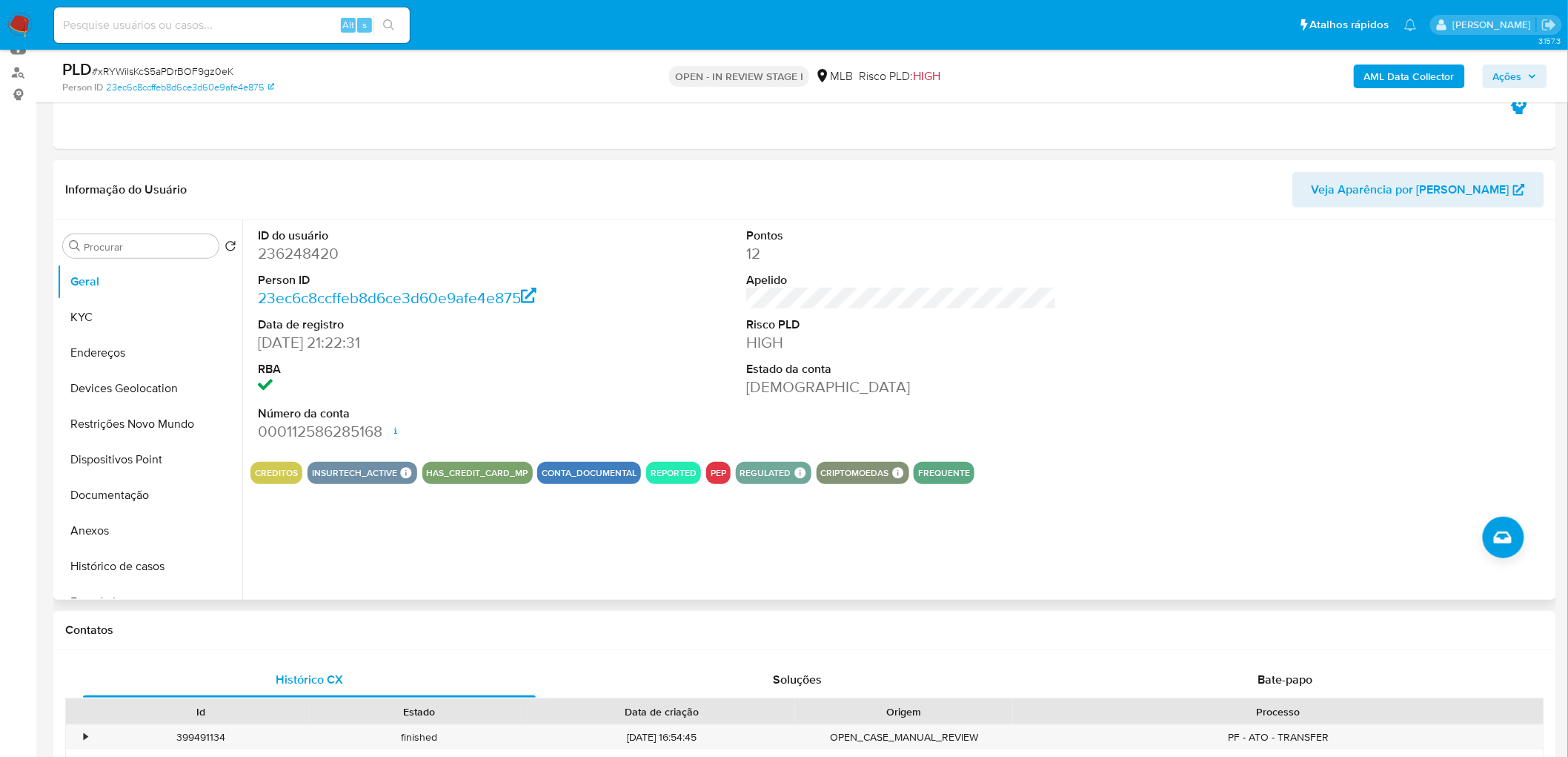
click at [560, 391] on dd at bounding box center [413, 386] width 310 height 21
click at [77, 284] on button "Geral" at bounding box center [144, 282] width 174 height 36
click at [121, 285] on button "Geral" at bounding box center [144, 282] width 174 height 36
drag, startPoint x: 247, startPoint y: 459, endPoint x: 315, endPoint y: 476, distance: 70.1
click at [315, 476] on div "ID do usuário 236248420 Person ID 23ec6c8ccffeb8d6ce3d60e9afe4e875 Data de regi…" at bounding box center [896, 410] width 1310 height 379
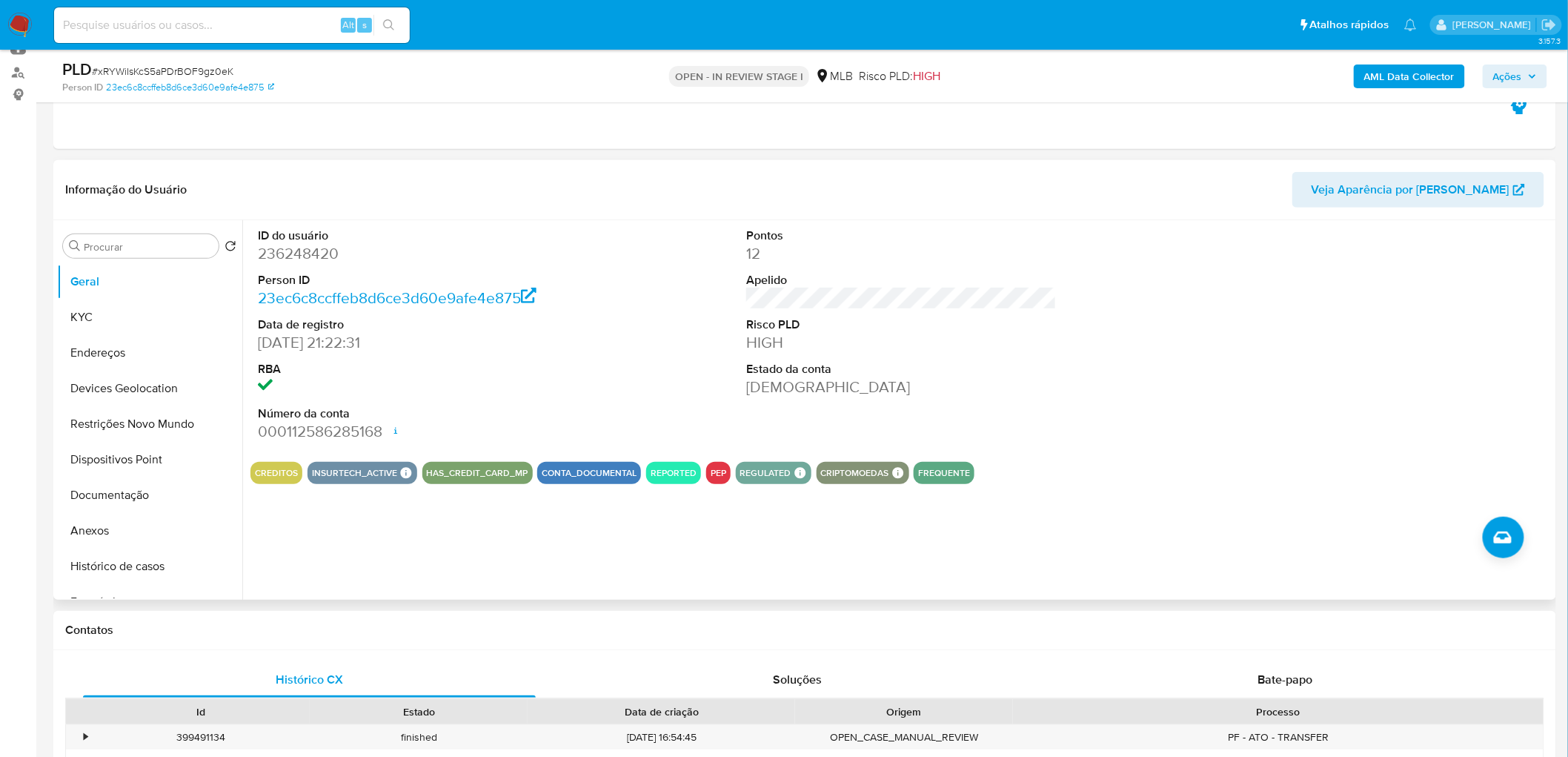
click at [346, 539] on div "ID do usuário 236248420 Person ID 23ec6c8ccffeb8d6ce3d60e9afe4e875 Data de regi…" at bounding box center [896, 410] width 1310 height 379
click at [409, 400] on dl "ID do usuário 236248420 Person ID 23ec6c8ccffeb8d6ce3d60e9afe4e875 Data de regi…" at bounding box center [413, 334] width 310 height 215
click at [720, 415] on div "ID do usuário 236248420 Person ID 23ec6c8ccffeb8d6ce3d60e9afe4e875 Data de regi…" at bounding box center [901, 335] width 1302 height 230
click at [139, 526] on button "Anexos" at bounding box center [144, 531] width 174 height 36
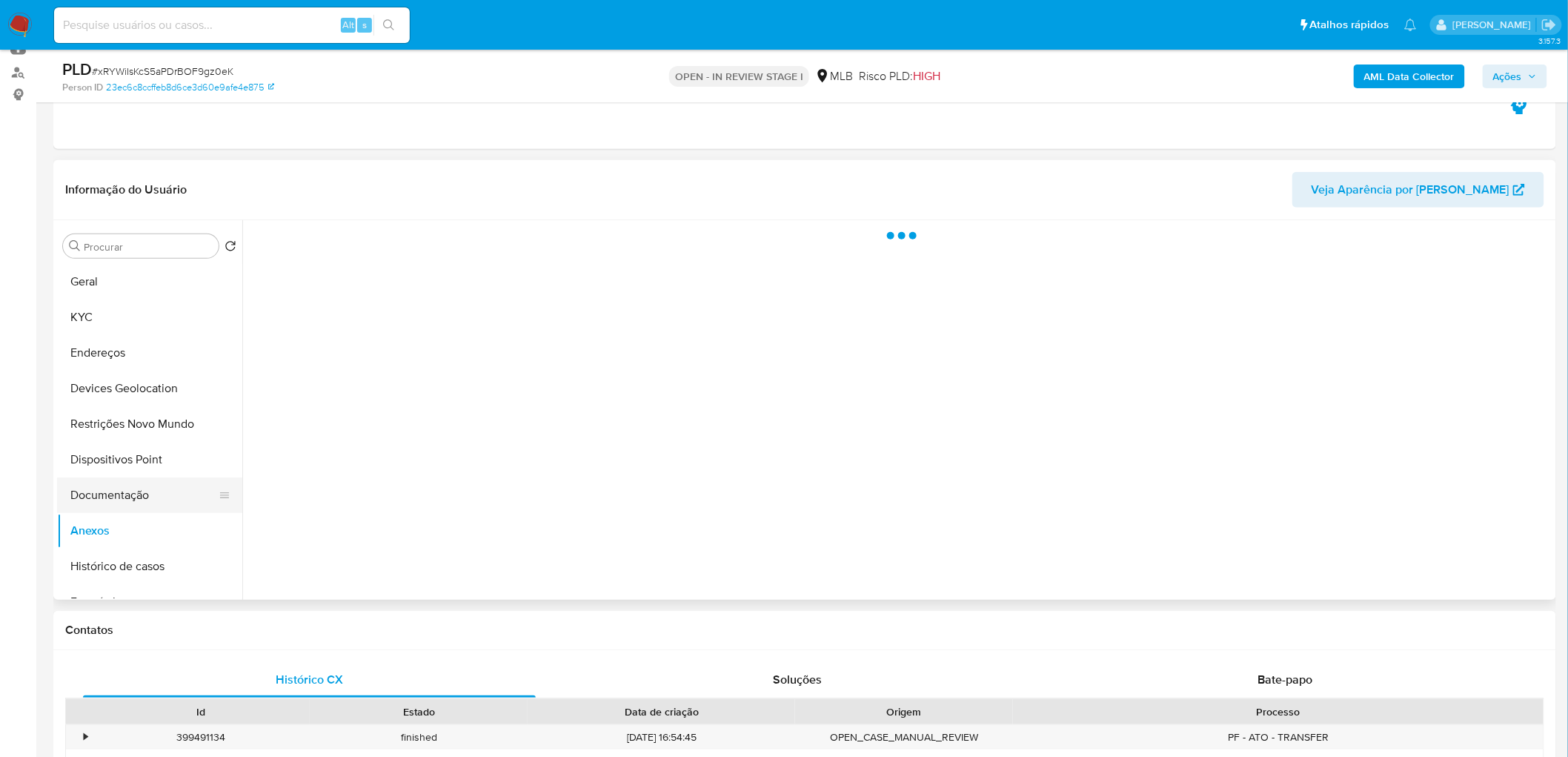
click at [145, 493] on button "Documentação" at bounding box center [144, 495] width 174 height 36
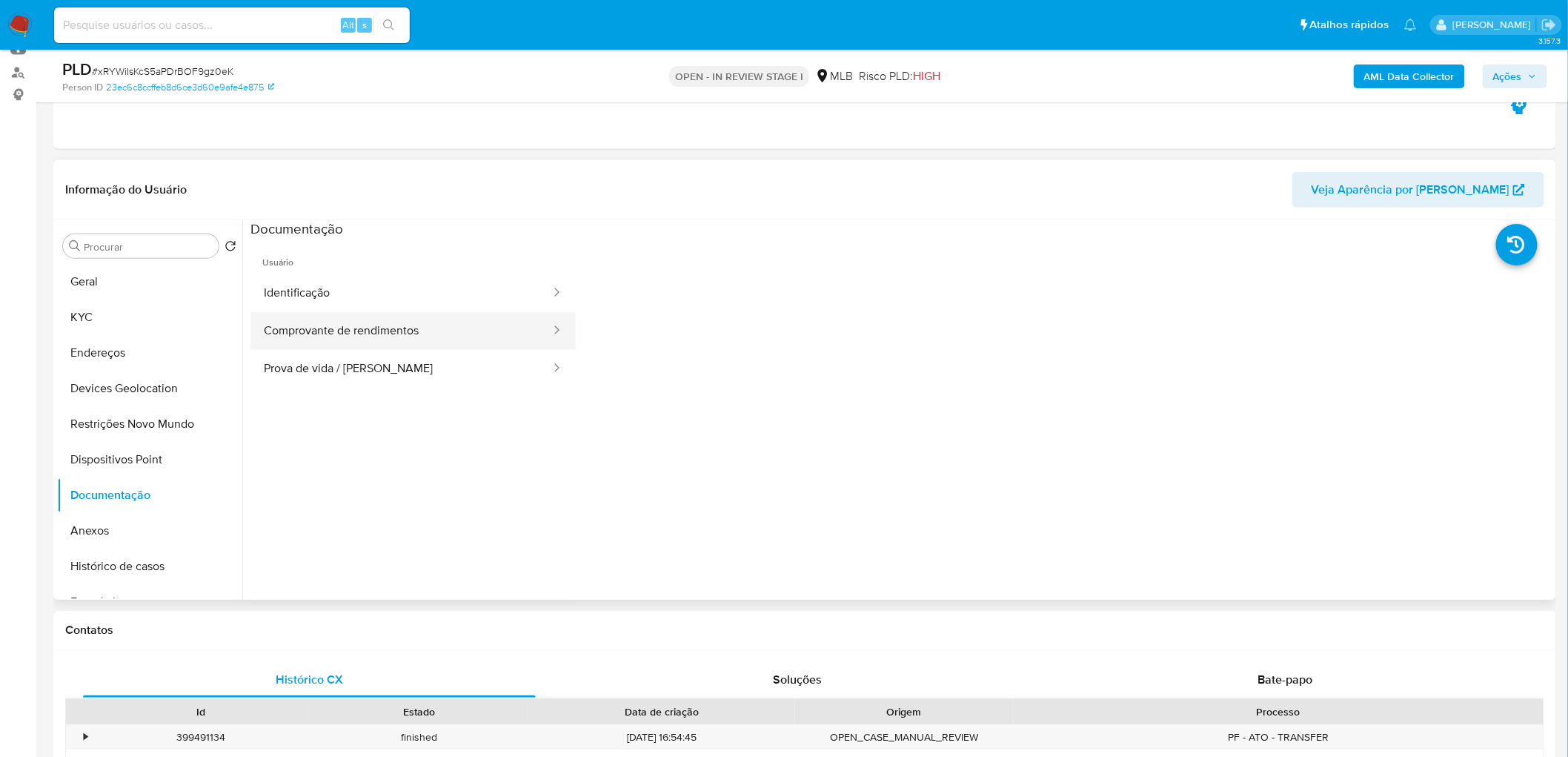
click at [381, 323] on button "Comprovante de rendimentos" at bounding box center [401, 330] width 302 height 38
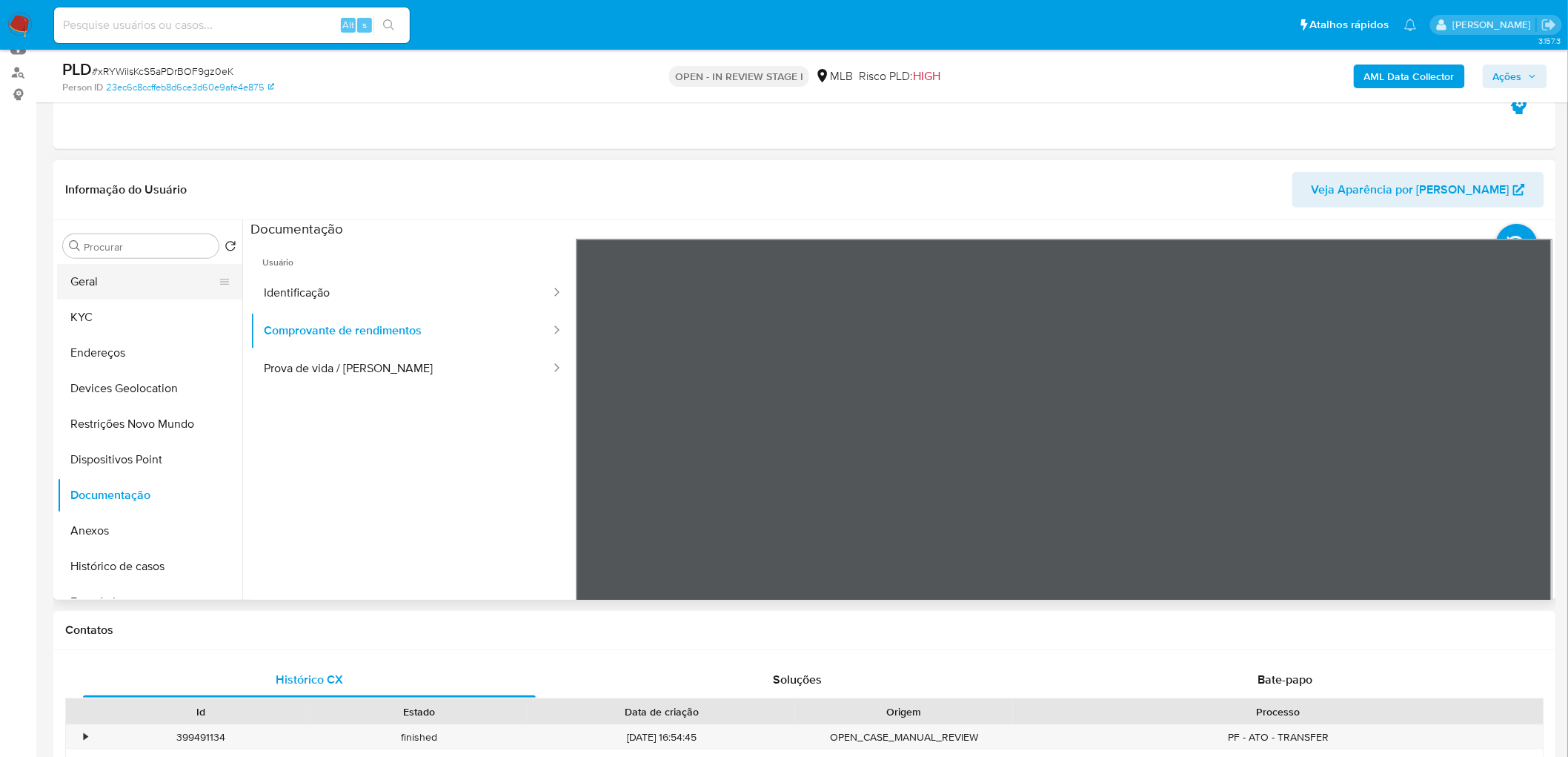
click at [127, 285] on button "Geral" at bounding box center [144, 282] width 174 height 36
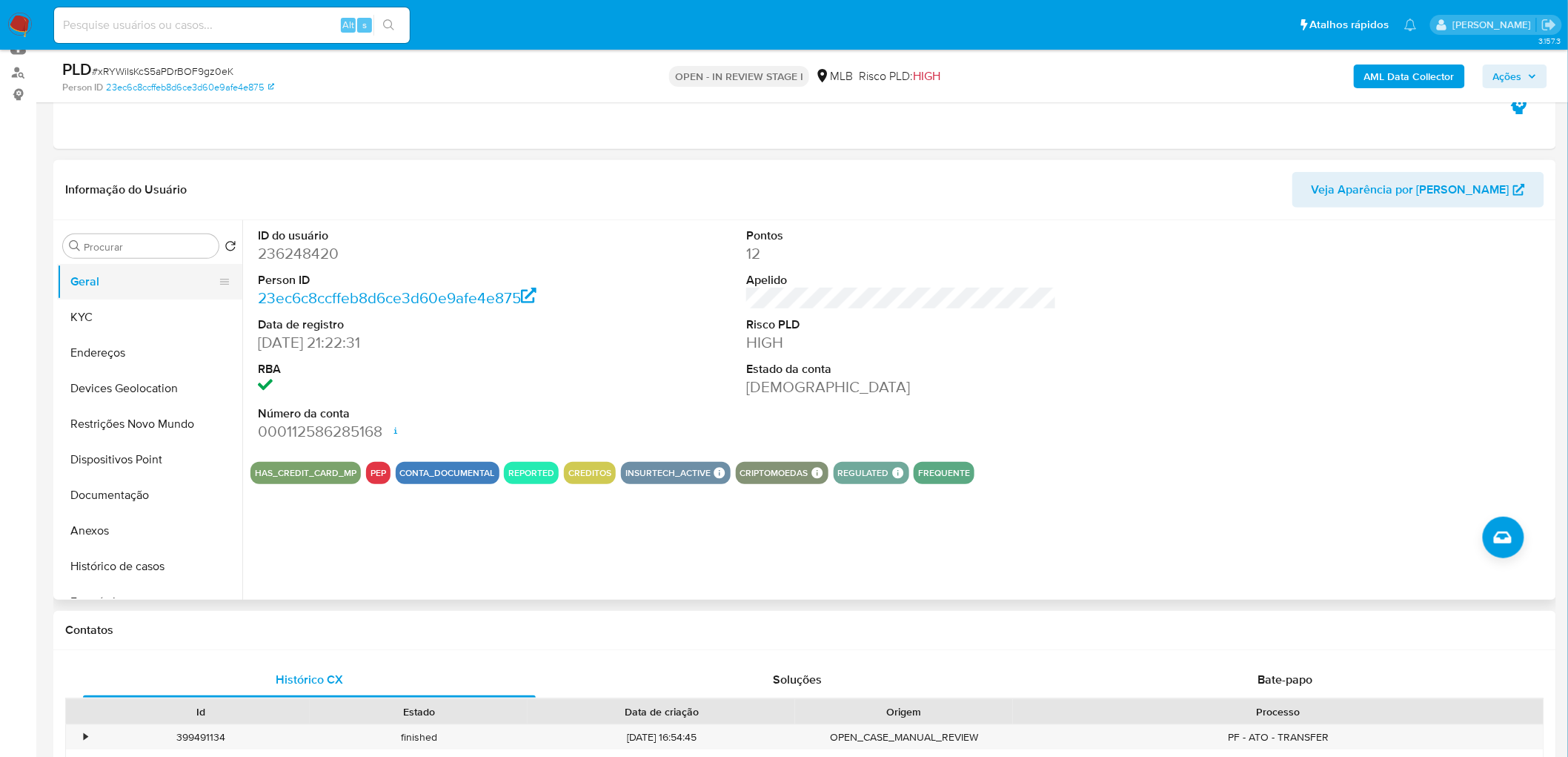
click at [131, 284] on button "Geral" at bounding box center [144, 282] width 174 height 36
click at [149, 316] on button "KYC" at bounding box center [144, 317] width 174 height 36
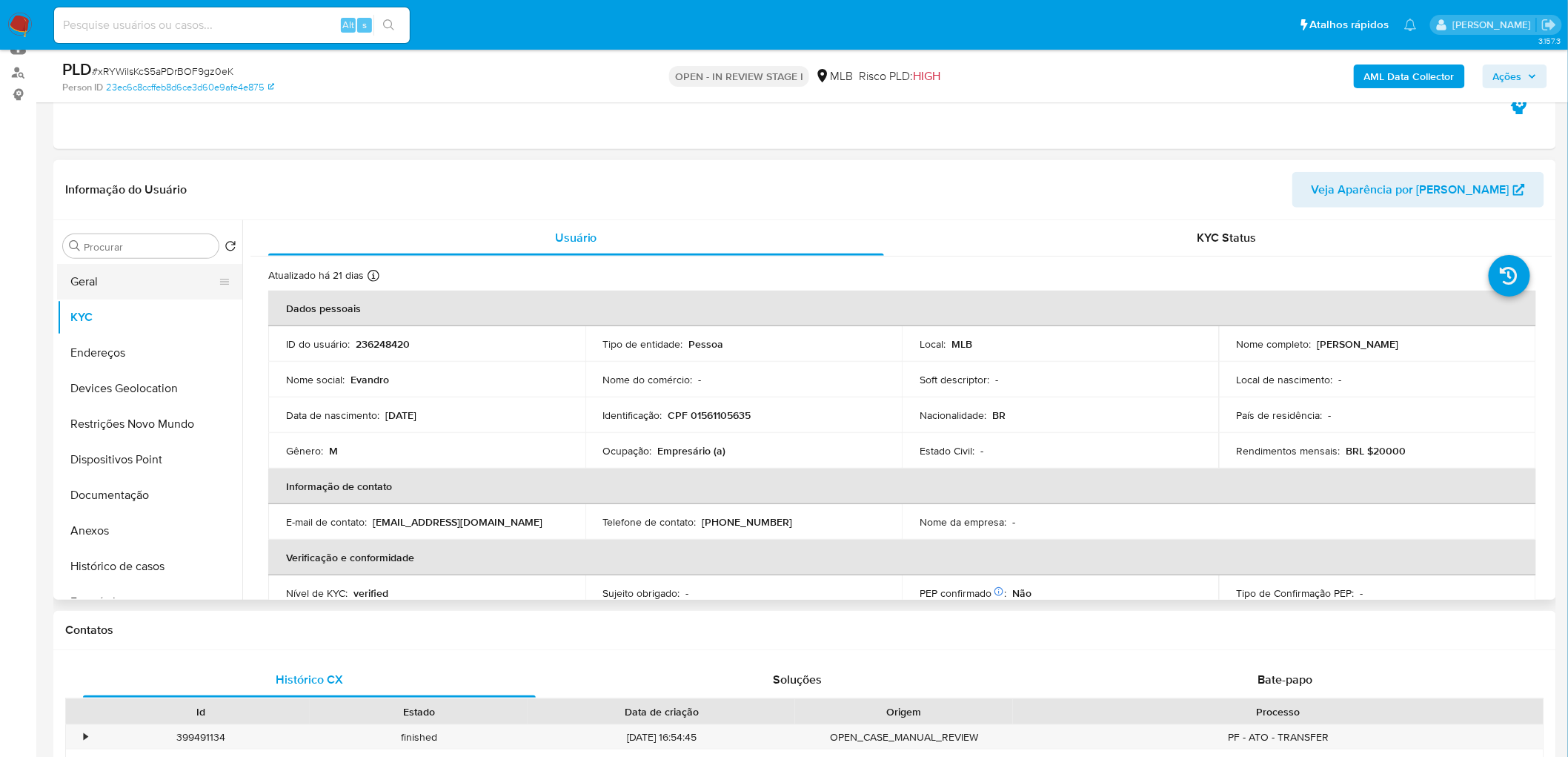
click at [128, 285] on button "Geral" at bounding box center [144, 282] width 174 height 36
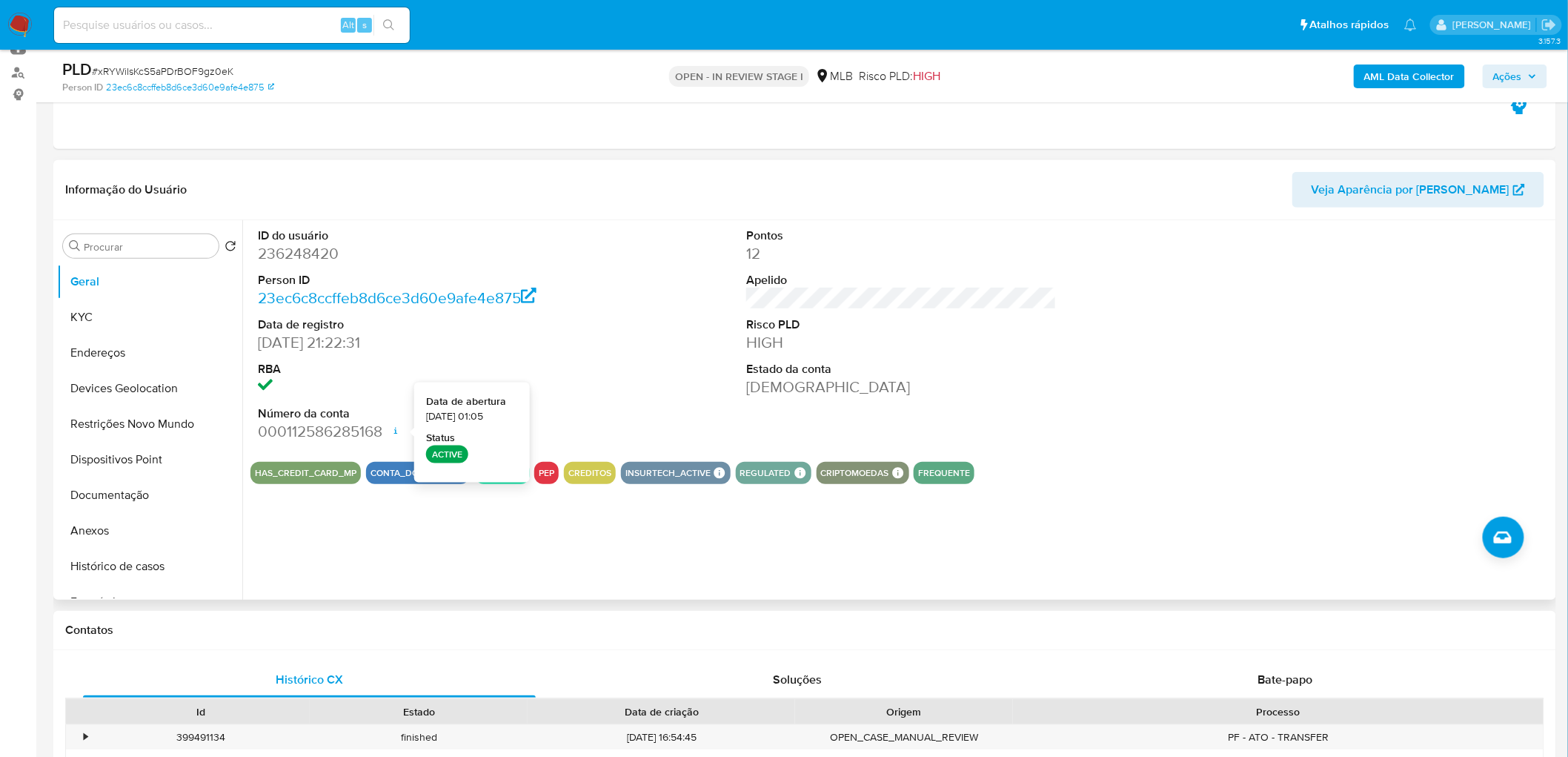
click at [595, 394] on div "ID do usuário 236248420 Person ID 23ec6c8ccffeb8d6ce3d60e9afe4e875 Data de regi…" at bounding box center [901, 335] width 1302 height 230
click at [516, 383] on dd at bounding box center [413, 386] width 310 height 21
click at [542, 351] on dd "[DATE] 21:22:31" at bounding box center [413, 342] width 310 height 21
click at [508, 341] on dd "[DATE] 21:22:31" at bounding box center [413, 342] width 310 height 21
click at [138, 316] on button "KYC" at bounding box center [144, 317] width 174 height 36
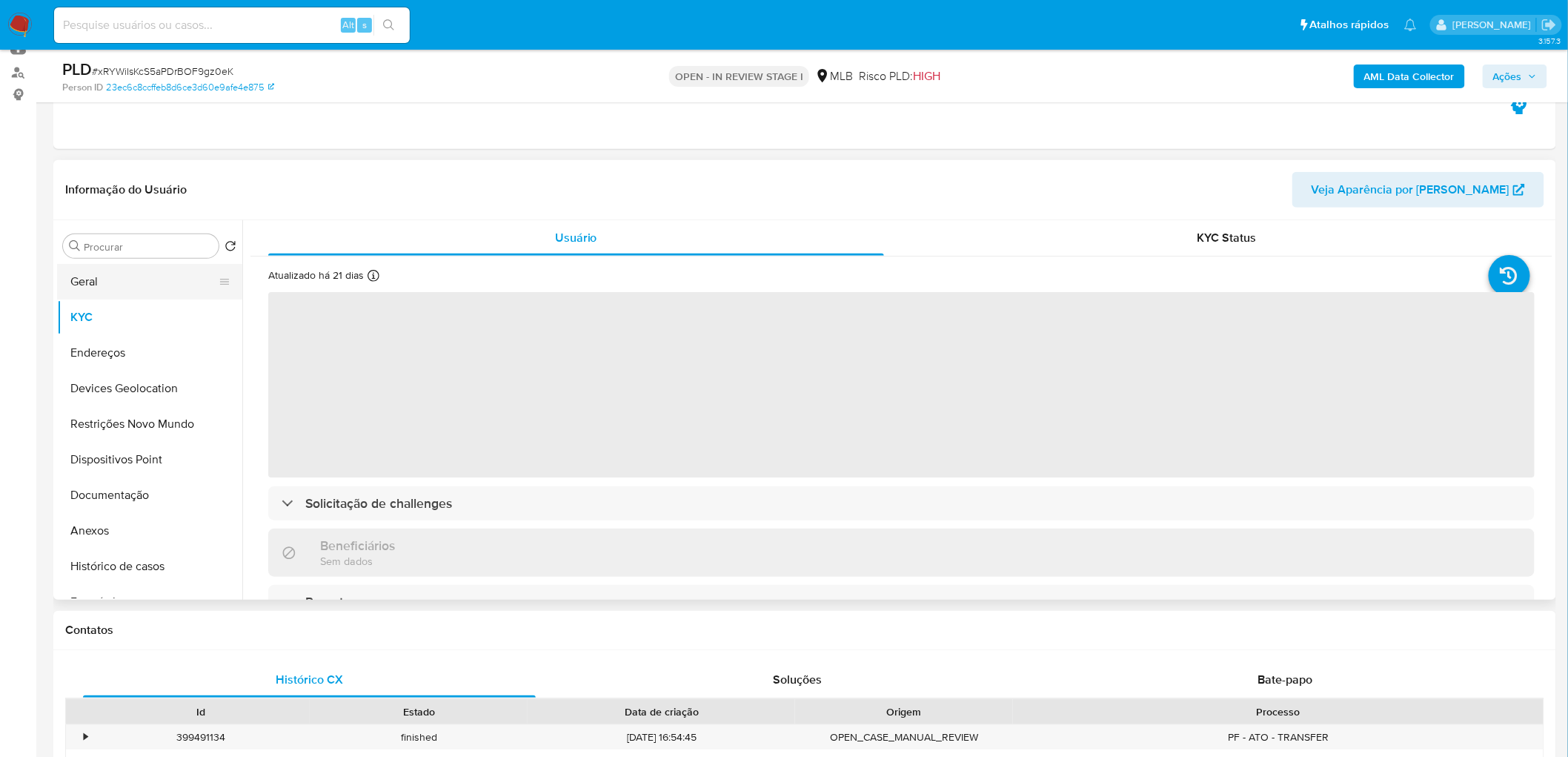
click at [157, 285] on button "Geral" at bounding box center [144, 282] width 174 height 36
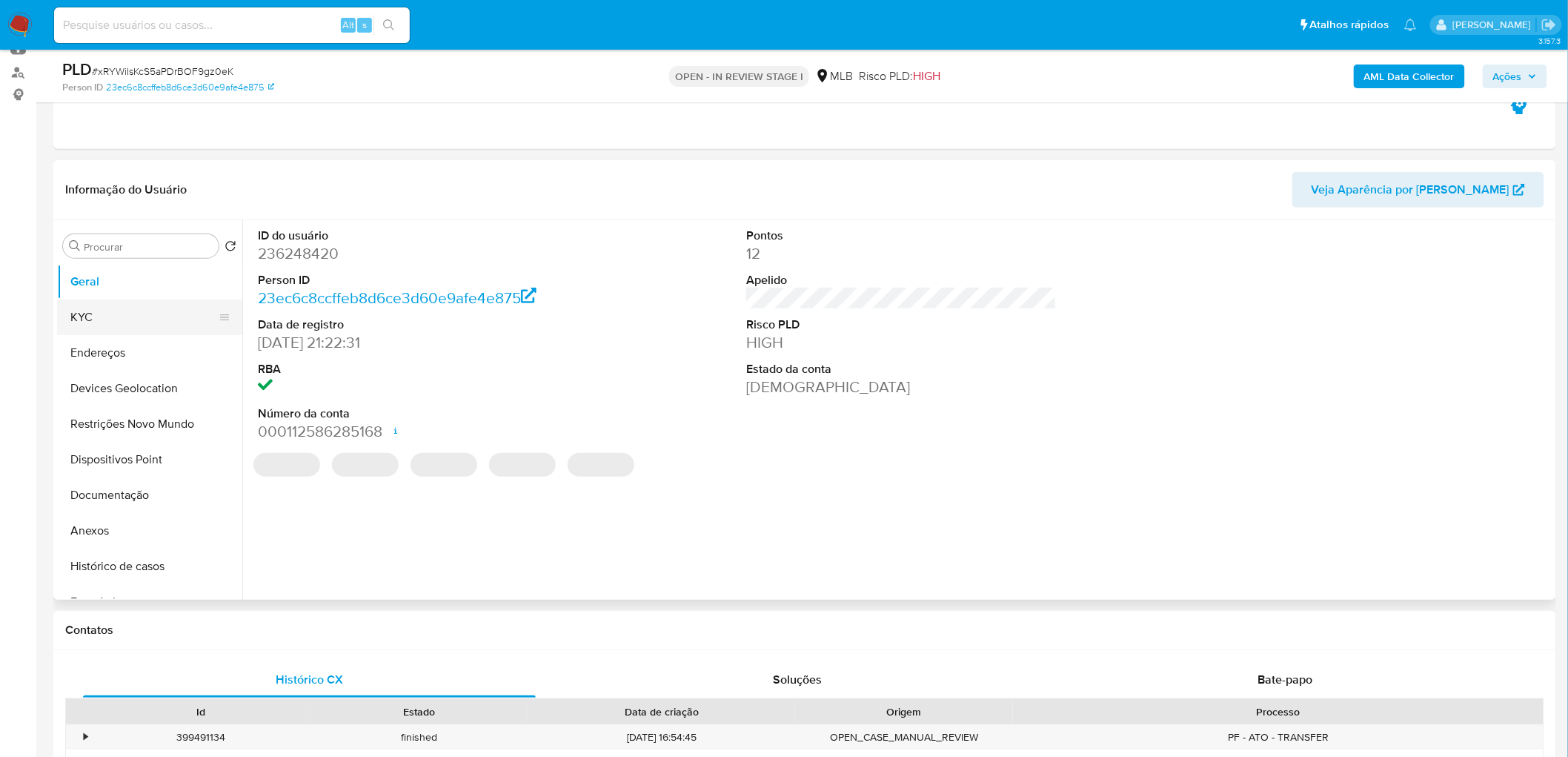
click at [120, 315] on button "KYC" at bounding box center [144, 317] width 174 height 36
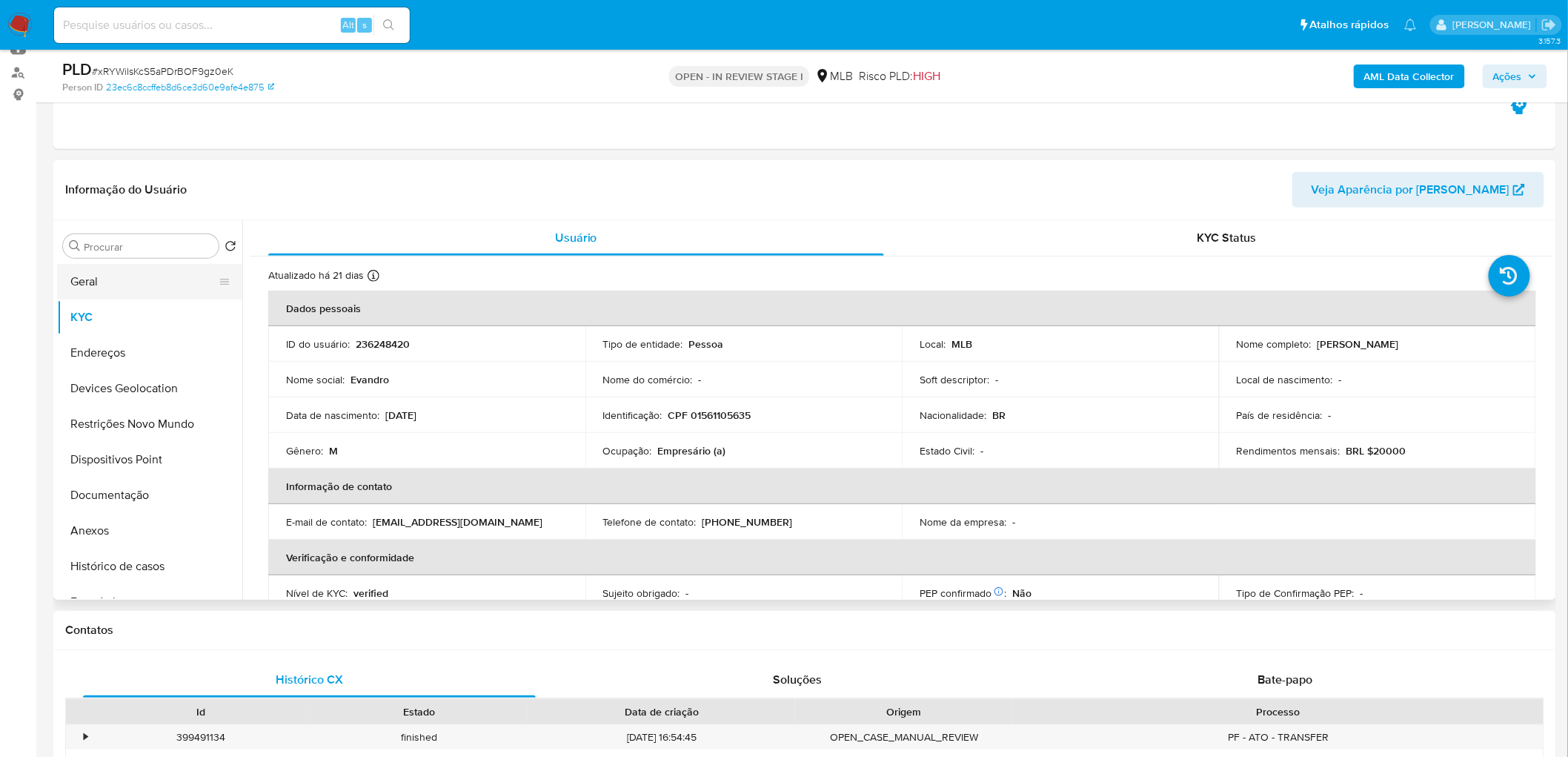
click at [130, 275] on button "Geral" at bounding box center [144, 282] width 174 height 36
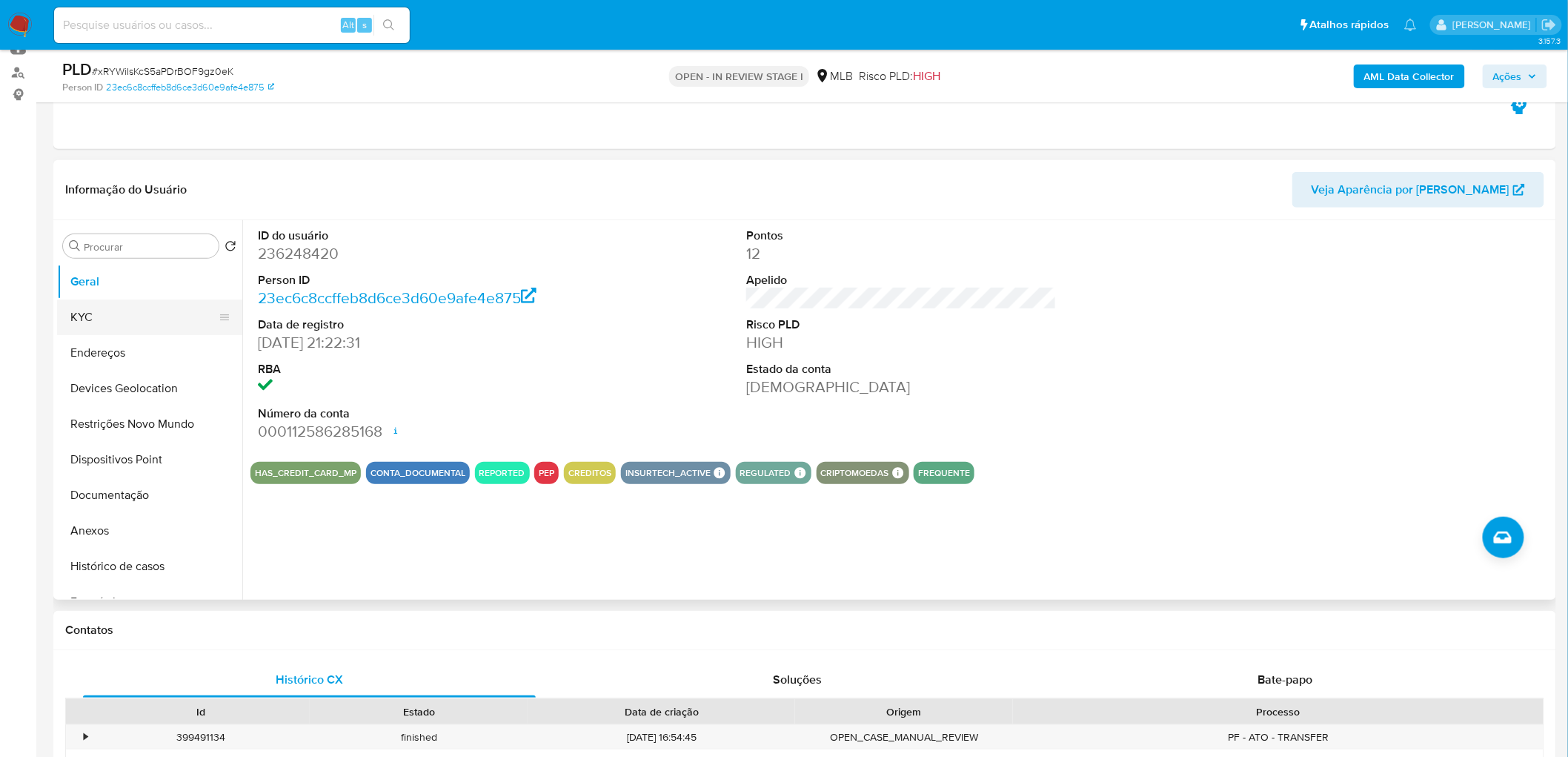
click at [97, 314] on button "KYC" at bounding box center [144, 317] width 174 height 36
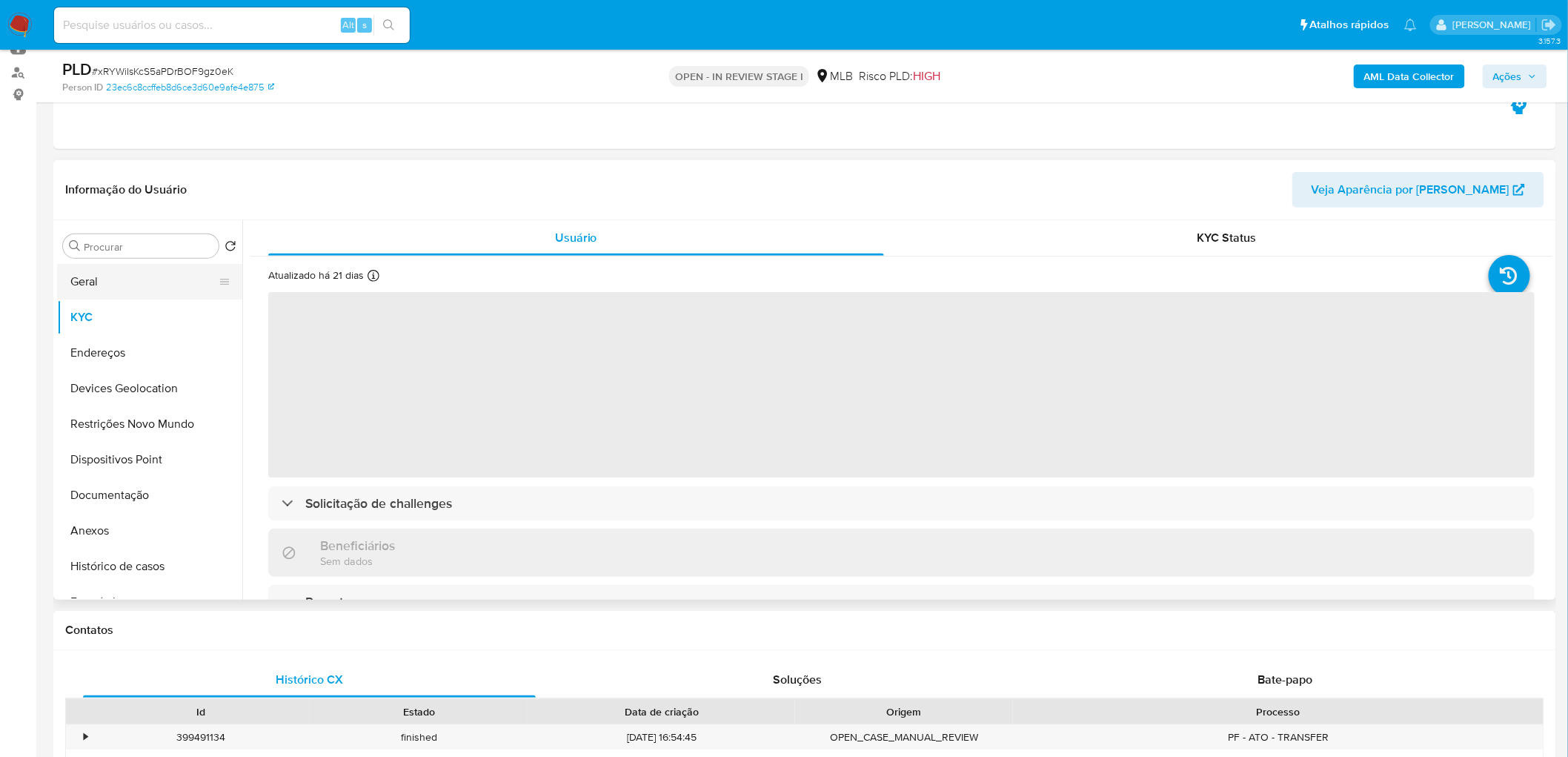
click at [109, 285] on button "Geral" at bounding box center [144, 282] width 174 height 36
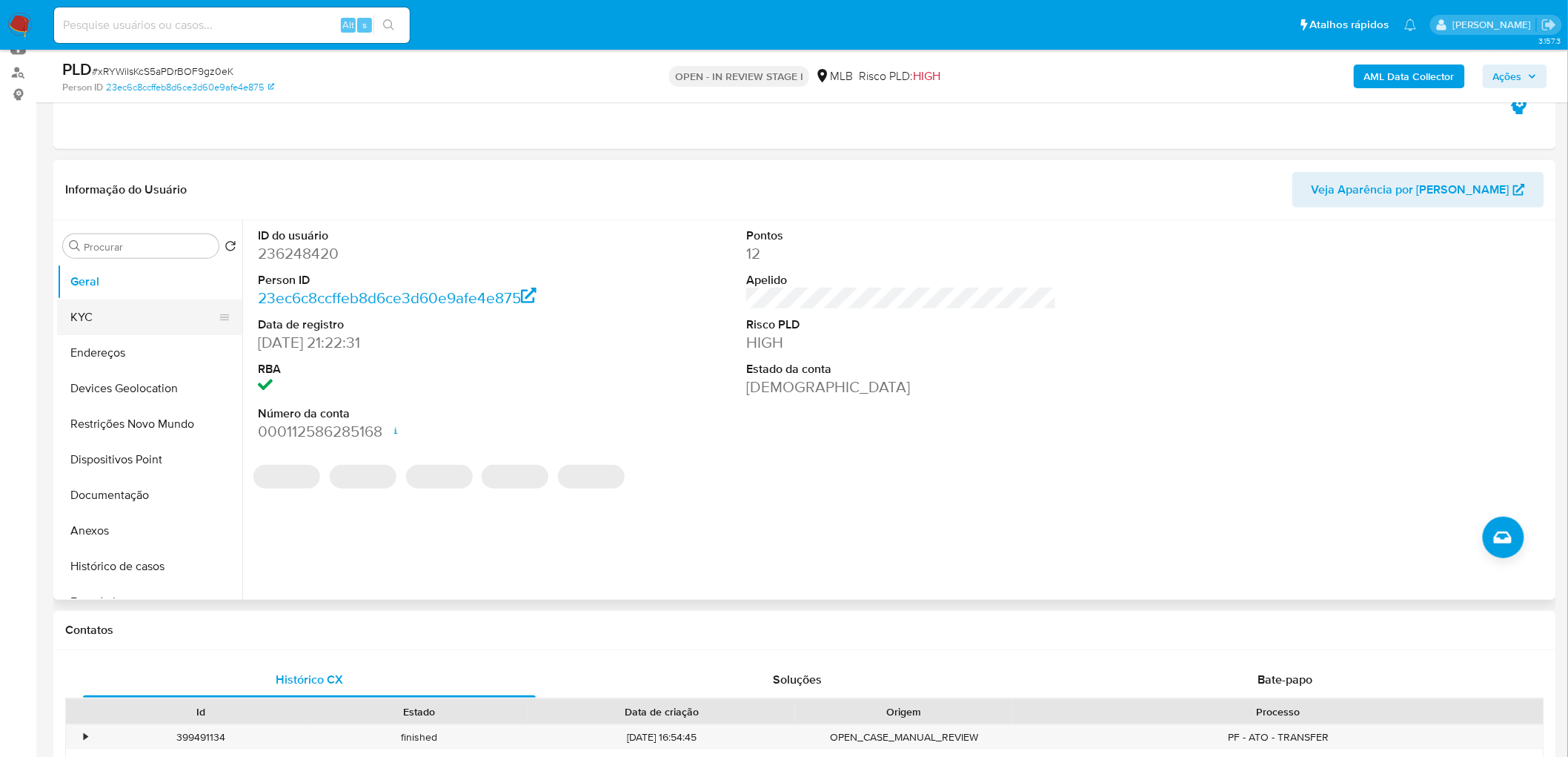
click at [109, 319] on button "KYC" at bounding box center [144, 317] width 174 height 36
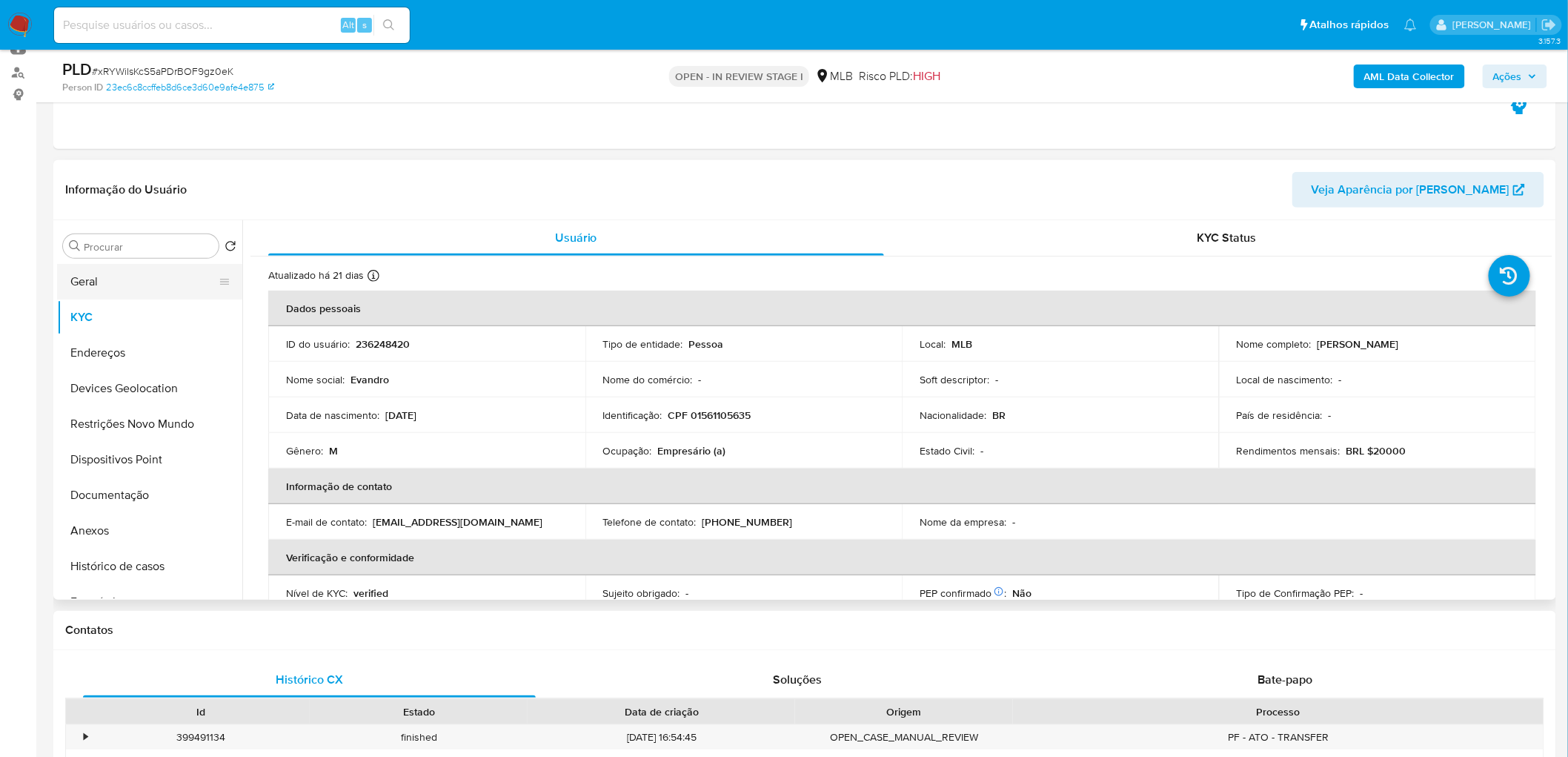
click at [150, 275] on button "Geral" at bounding box center [144, 282] width 174 height 36
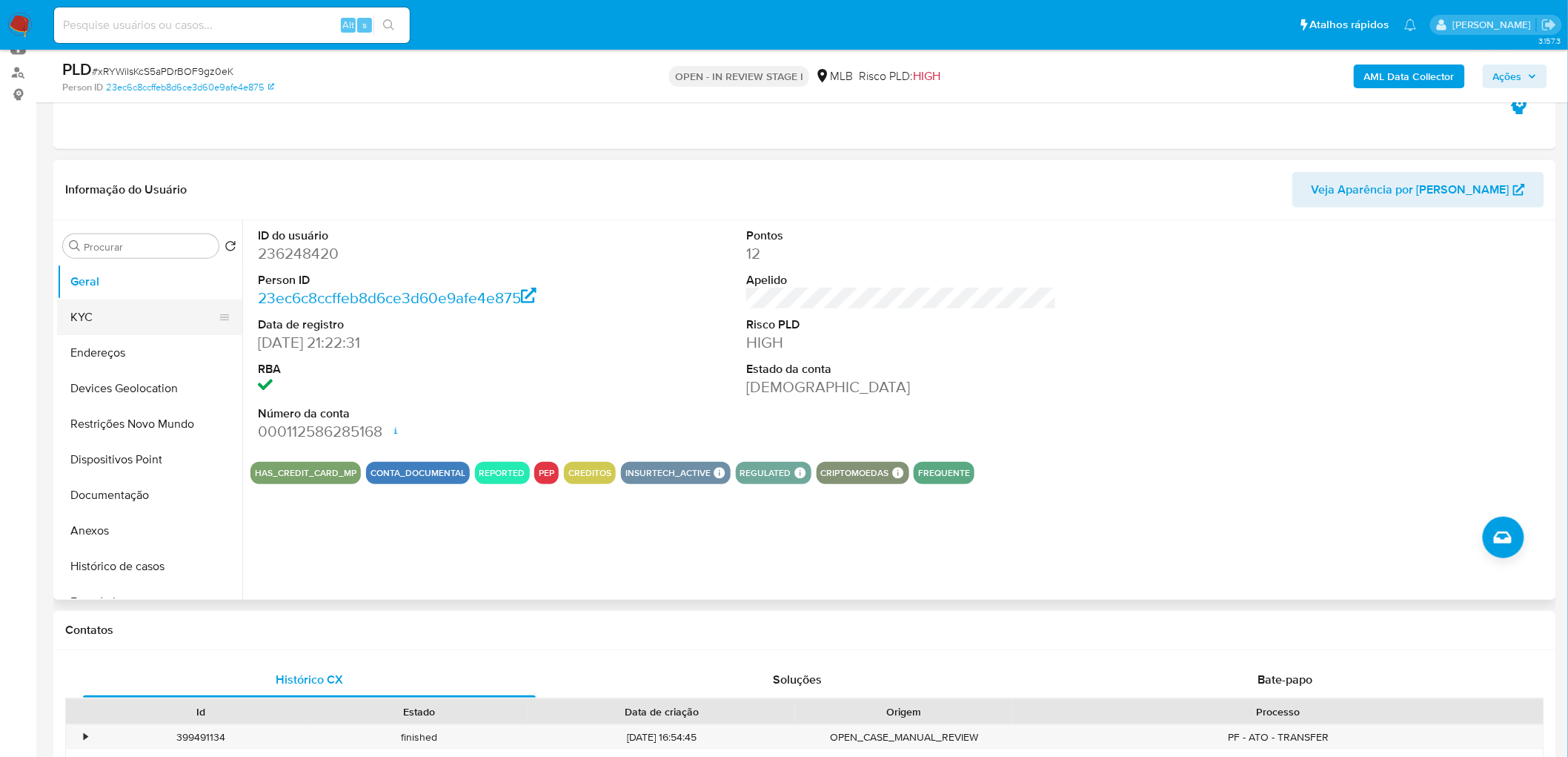
click at [73, 316] on button "KYC" at bounding box center [144, 317] width 174 height 36
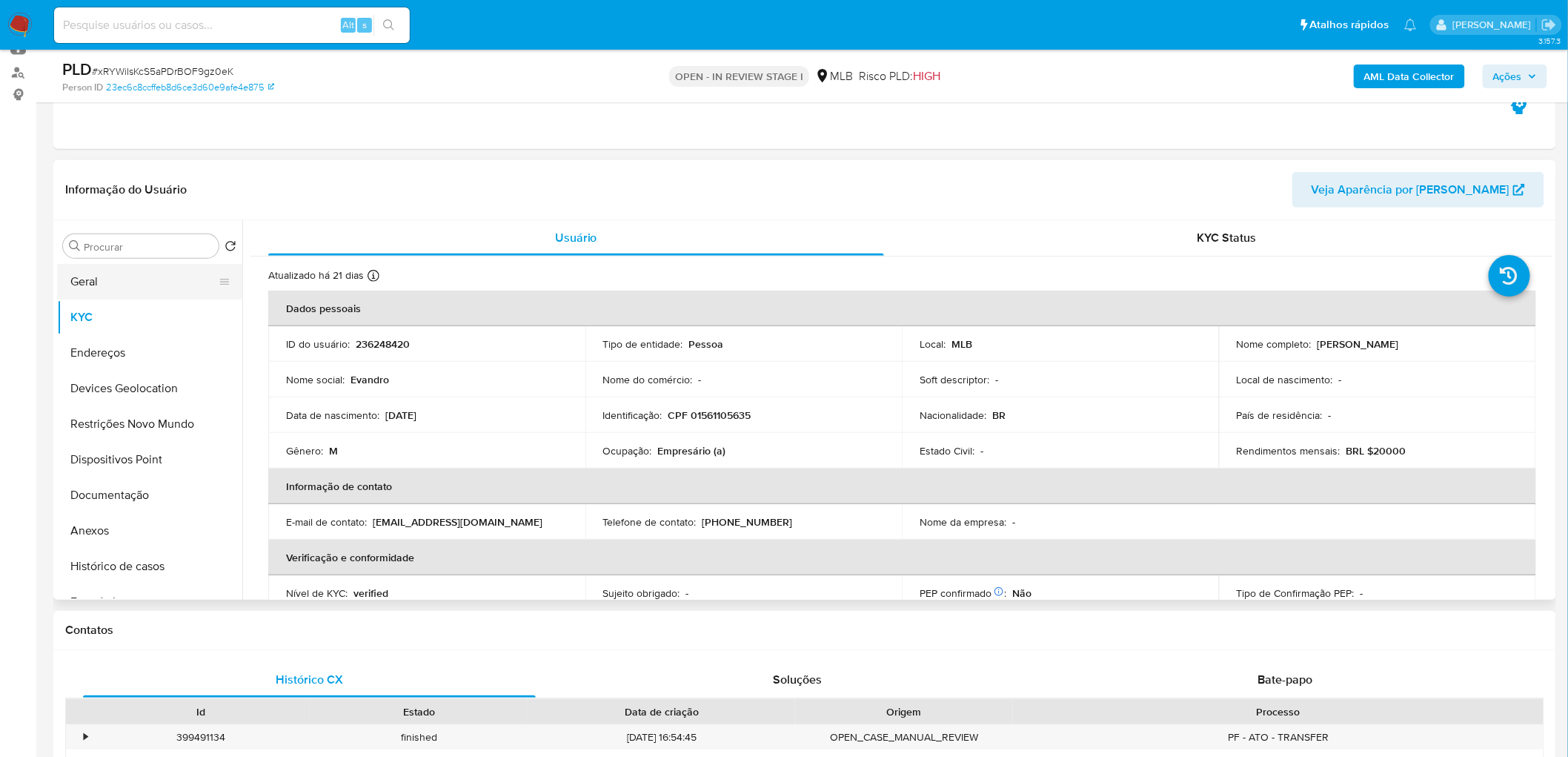
click at [145, 287] on button "Geral" at bounding box center [144, 282] width 174 height 36
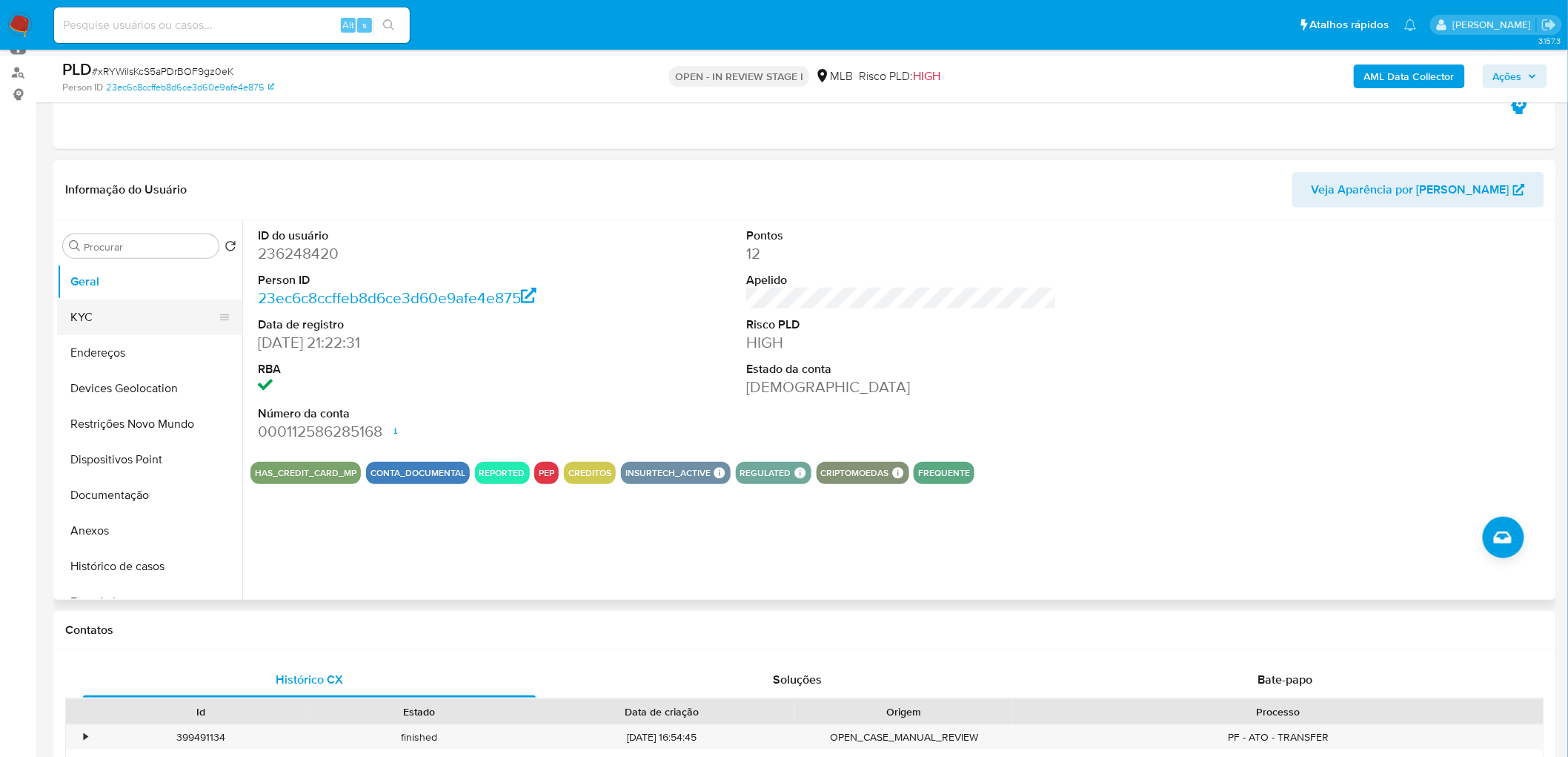
click at [109, 311] on button "KYC" at bounding box center [144, 317] width 174 height 36
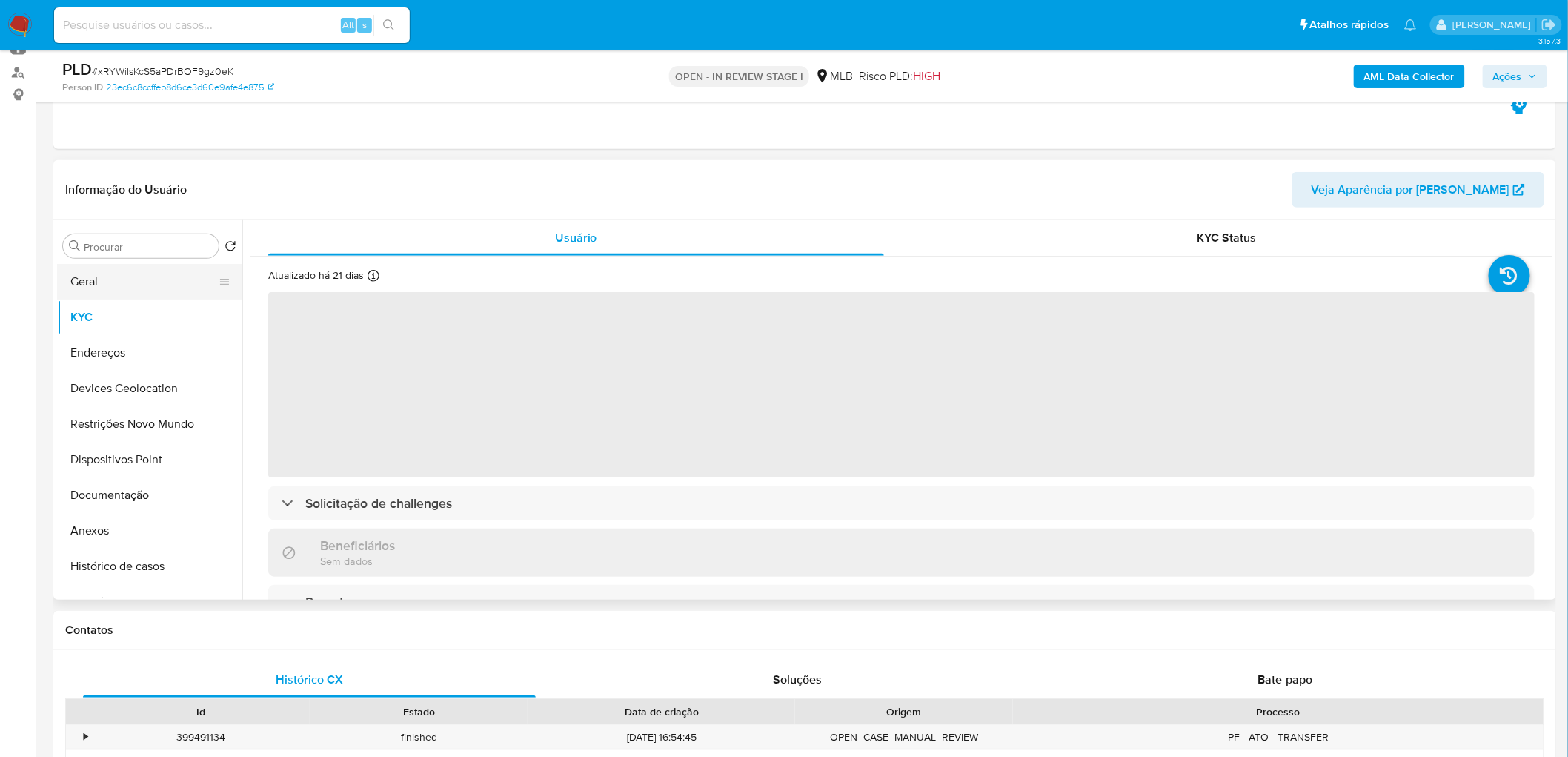
click at [126, 275] on button "Geral" at bounding box center [144, 282] width 174 height 36
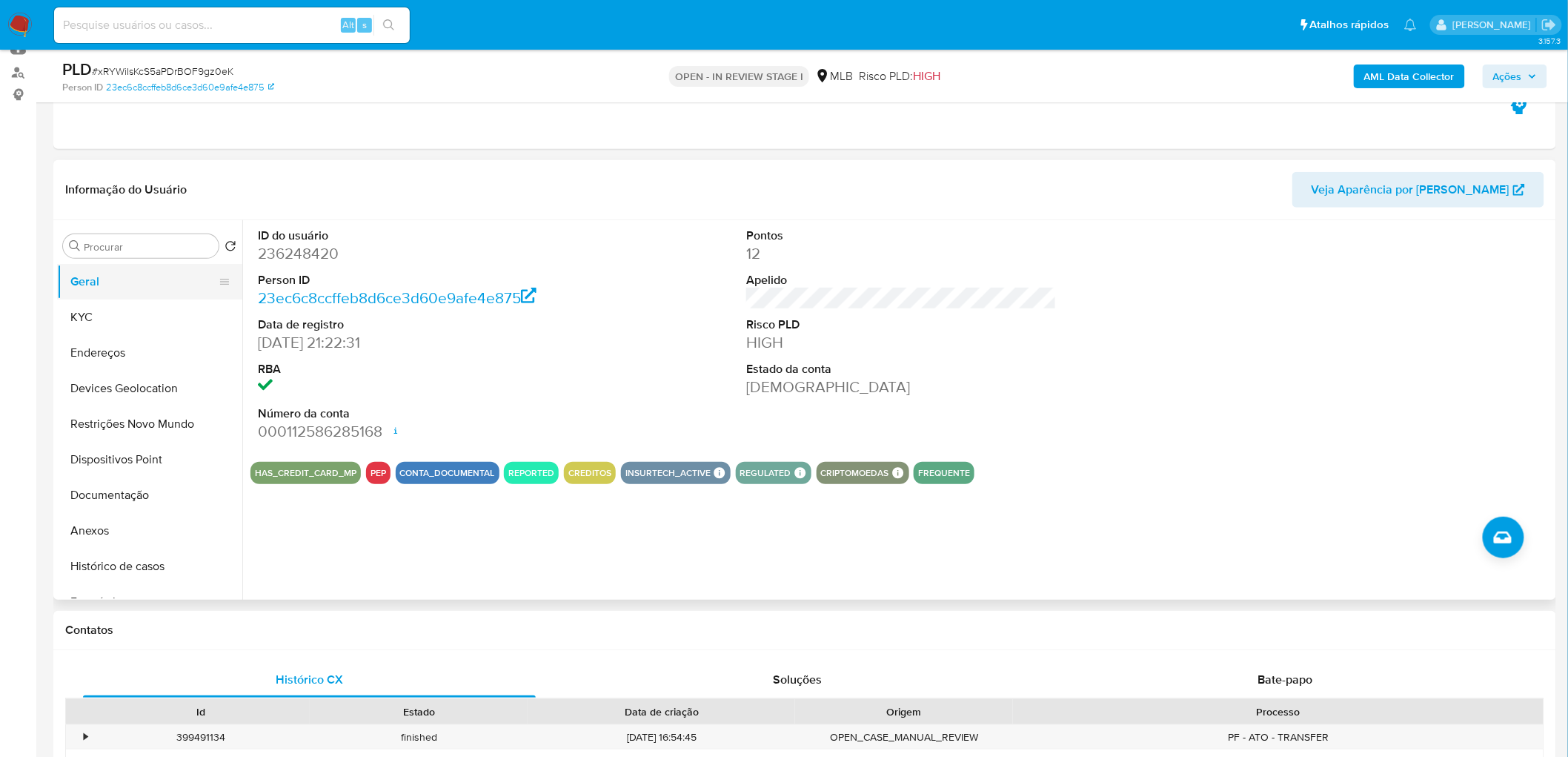
drag, startPoint x: 112, startPoint y: 324, endPoint x: 111, endPoint y: 298, distance: 26.0
click at [112, 324] on button "KYC" at bounding box center [150, 317] width 185 height 36
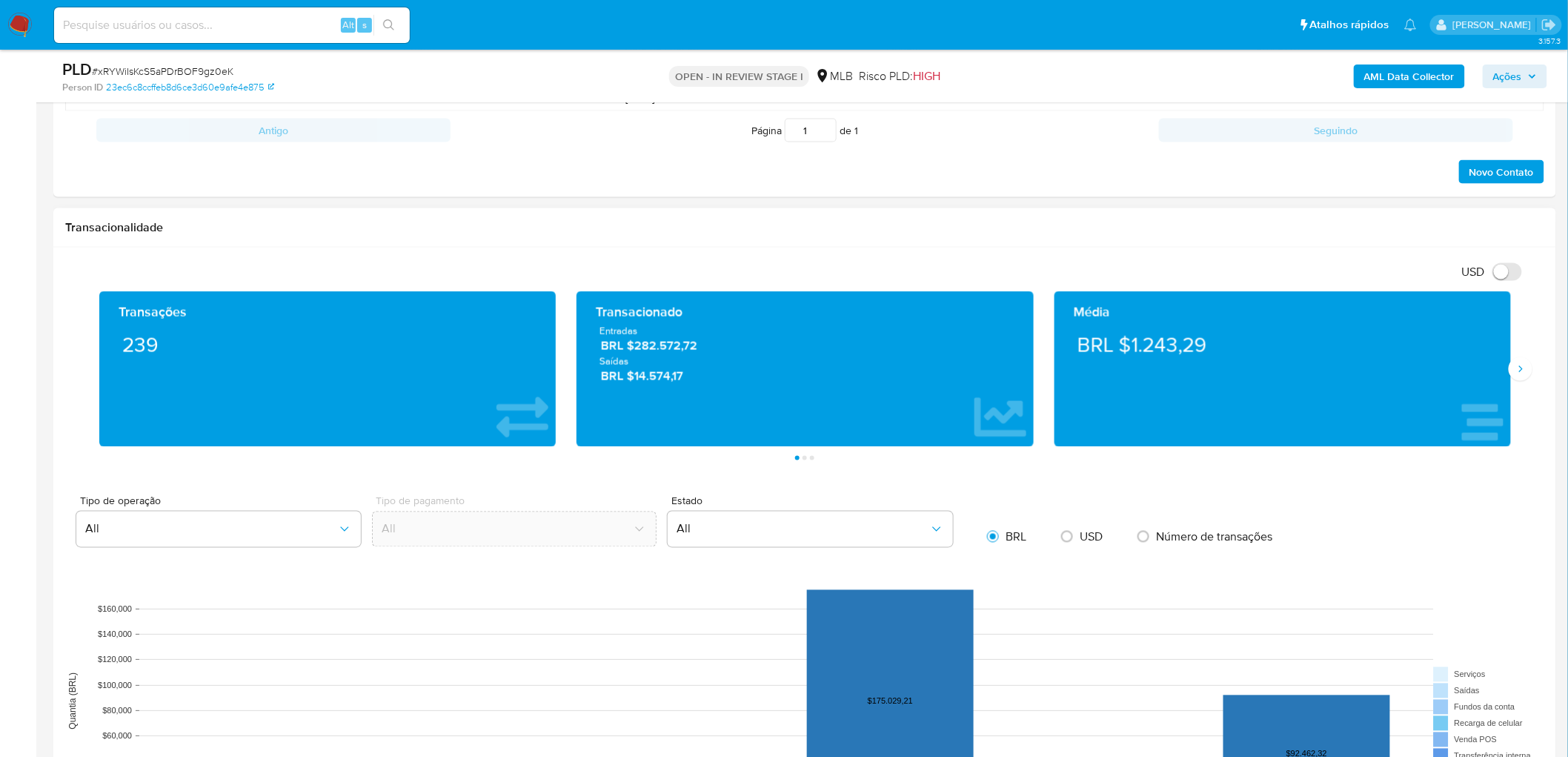
scroll to position [824, 0]
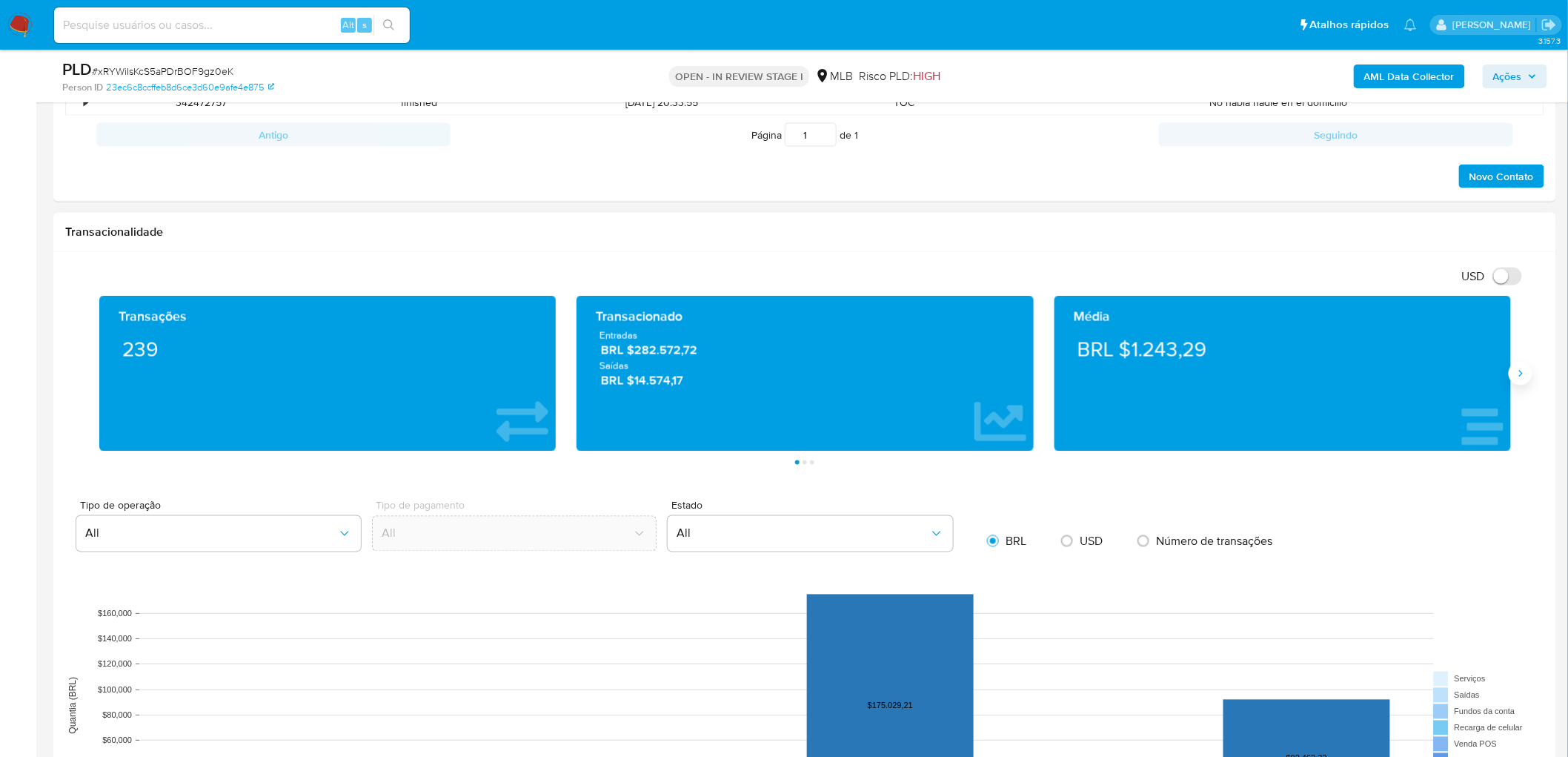
click at [1517, 374] on icon "Siguiente" at bounding box center [1520, 373] width 12 height 12
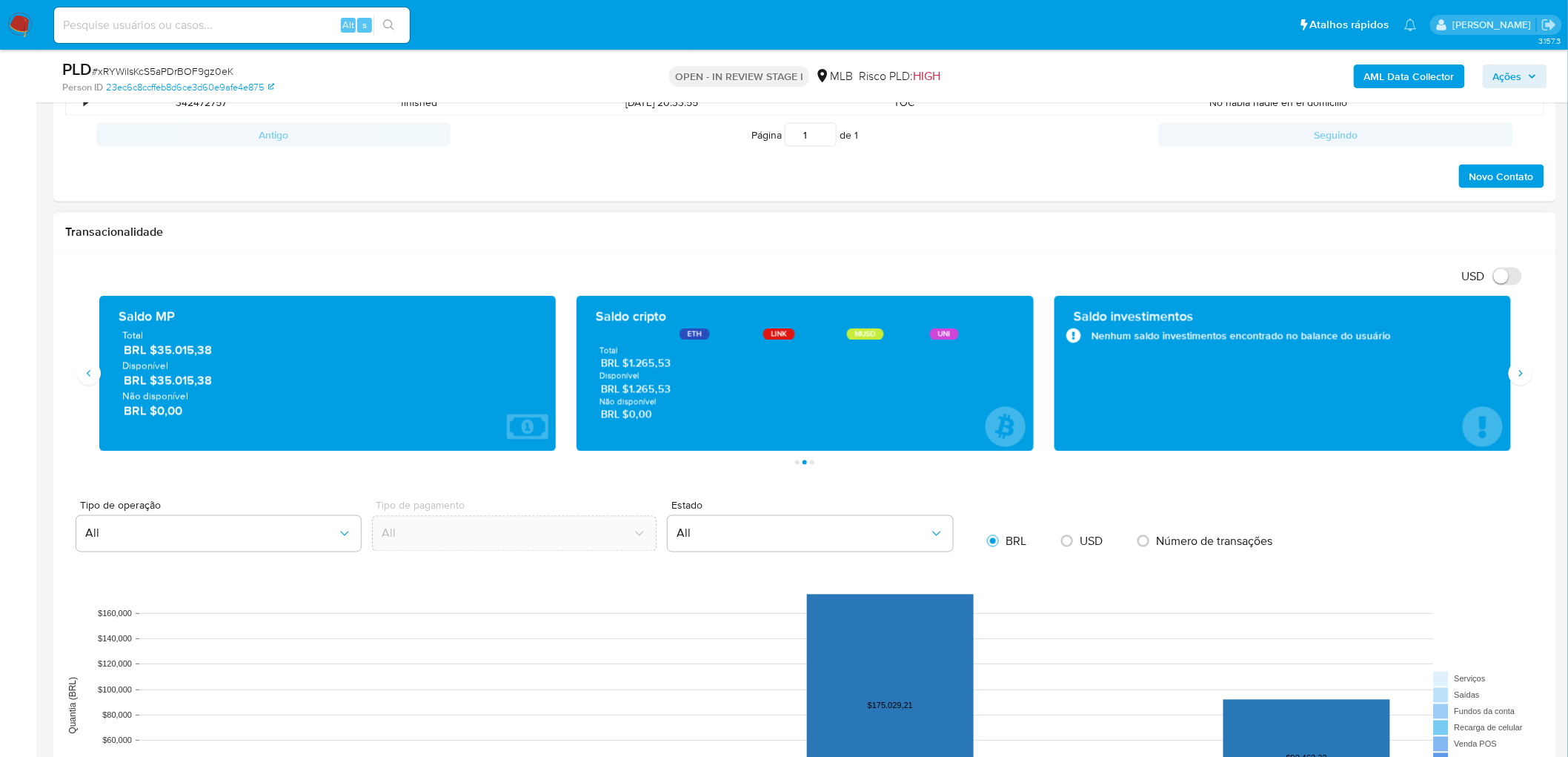
drag, startPoint x: 220, startPoint y: 352, endPoint x: 158, endPoint y: 347, distance: 62.2
click at [158, 347] on span "BRL $35.015,38" at bounding box center [329, 351] width 409 height 17
click at [1523, 372] on icon "Siguiente" at bounding box center [1520, 373] width 12 height 12
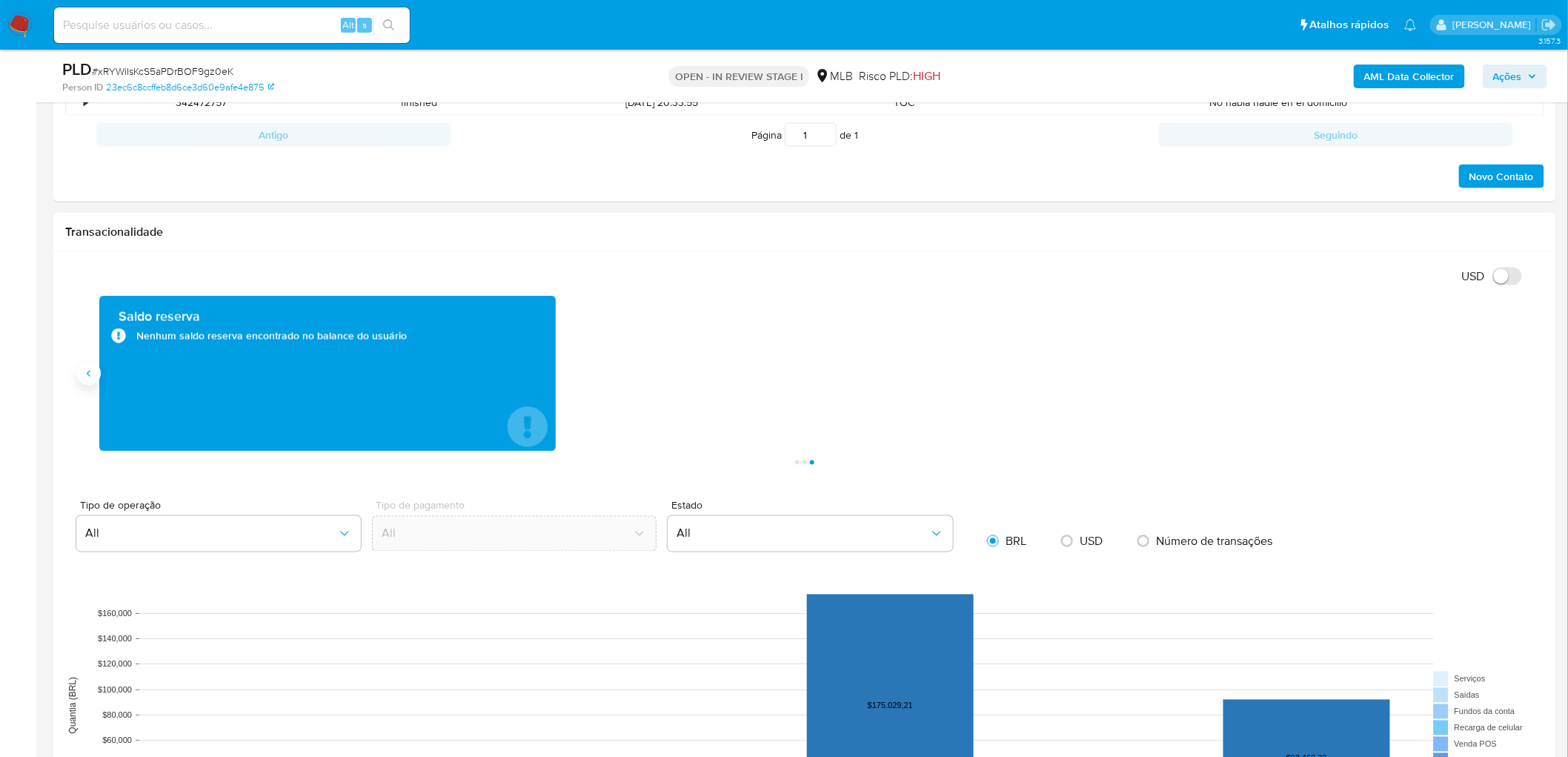
click at [87, 373] on icon "Anterior" at bounding box center [88, 373] width 12 height 12
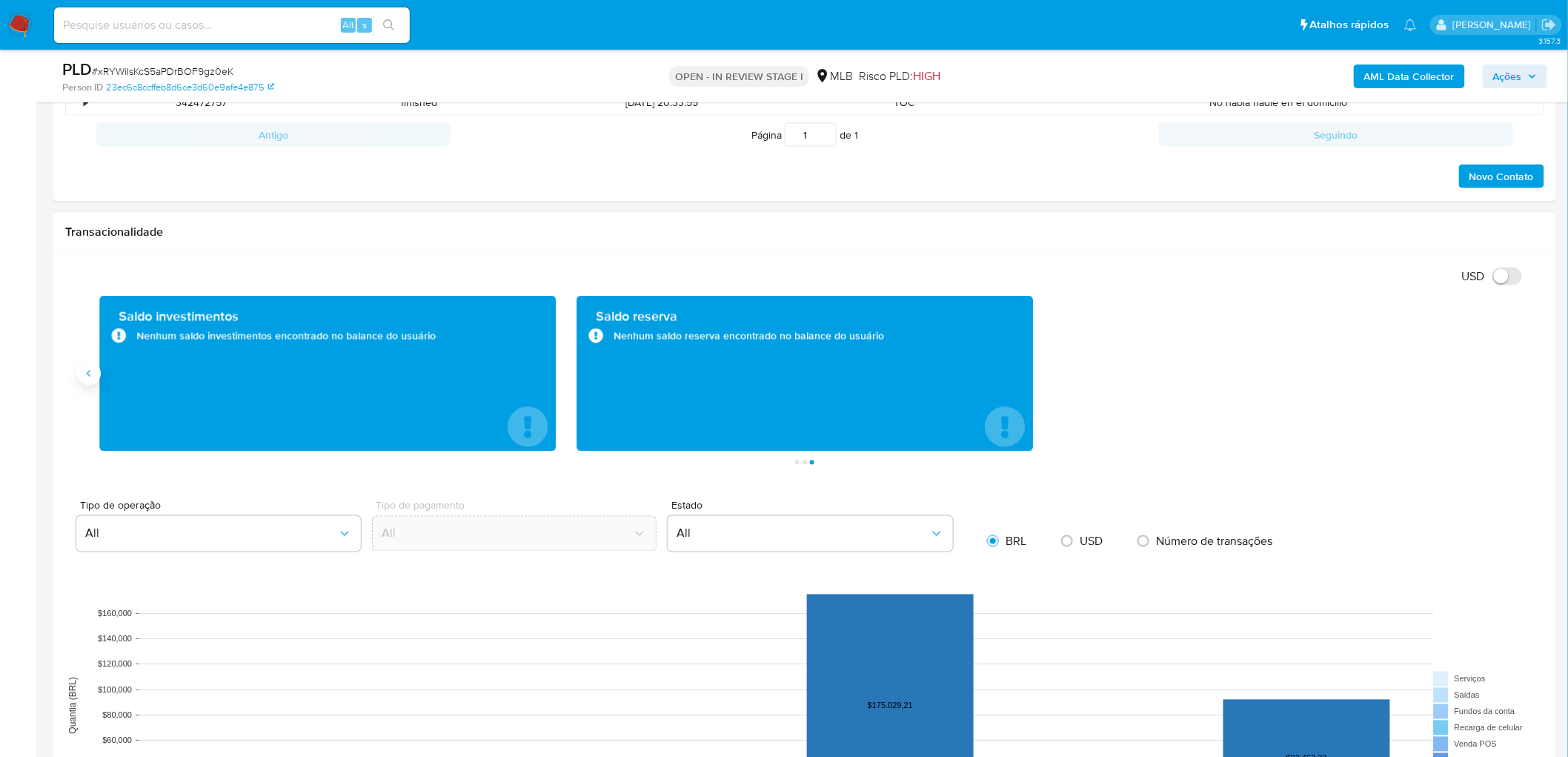
click at [87, 373] on icon "Anterior" at bounding box center [88, 373] width 12 height 12
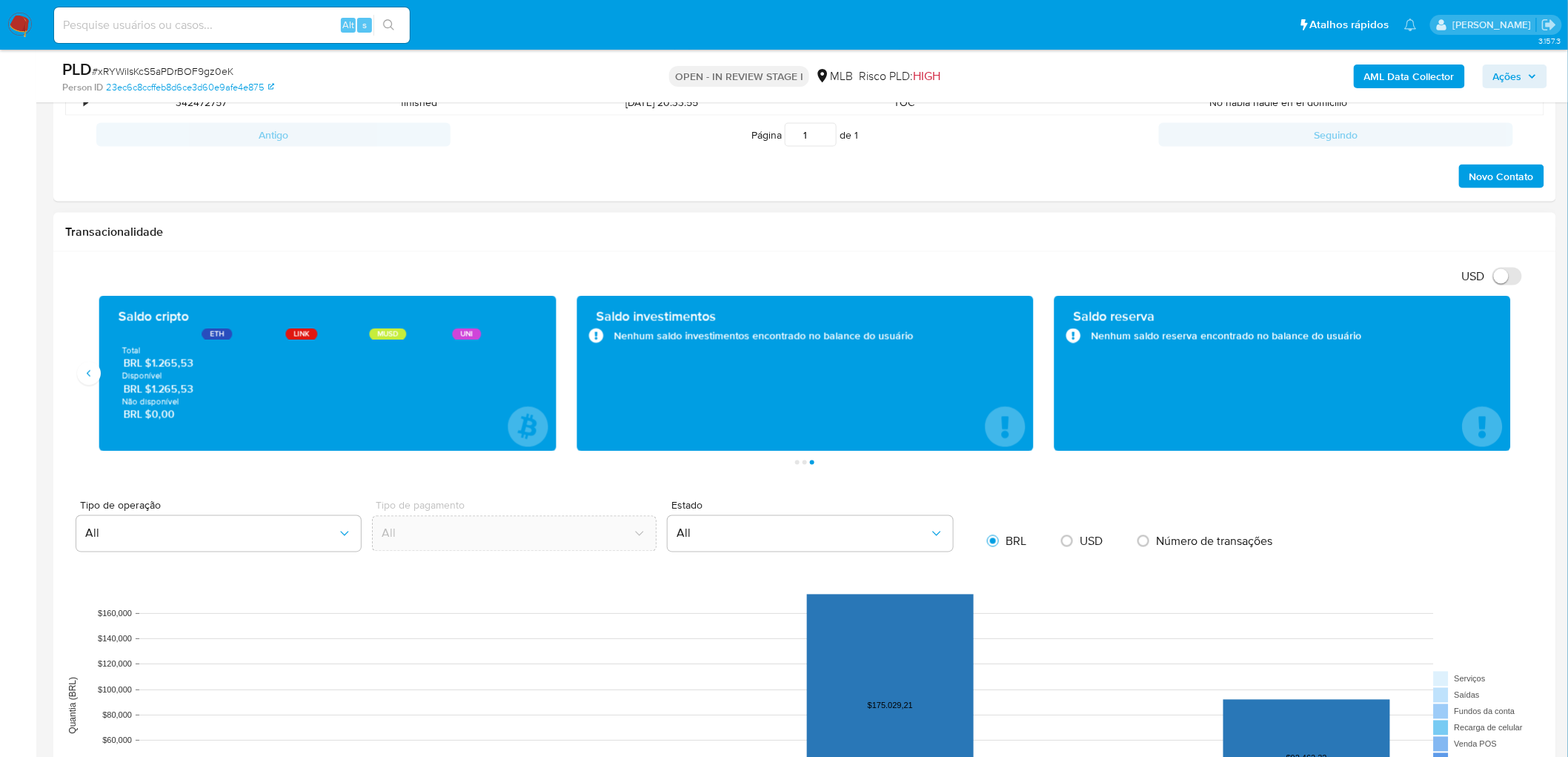
drag, startPoint x: 203, startPoint y: 365, endPoint x: 179, endPoint y: 365, distance: 24.0
click at [152, 365] on span "BRL $1.265,53" at bounding box center [328, 364] width 409 height 14
click at [92, 368] on icon "Anterior" at bounding box center [88, 373] width 12 height 12
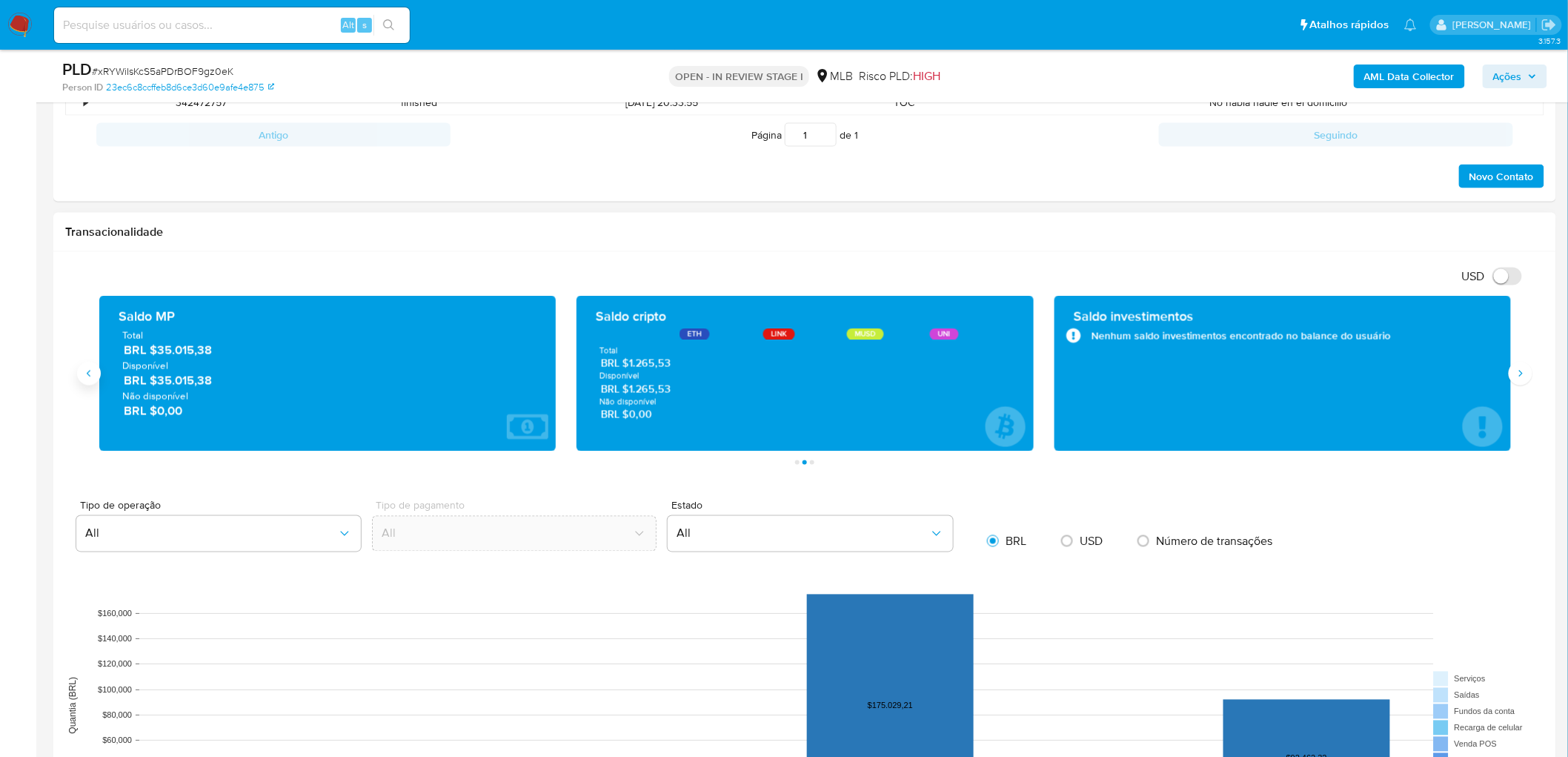
click at [85, 375] on icon "Anterior" at bounding box center [88, 373] width 12 height 12
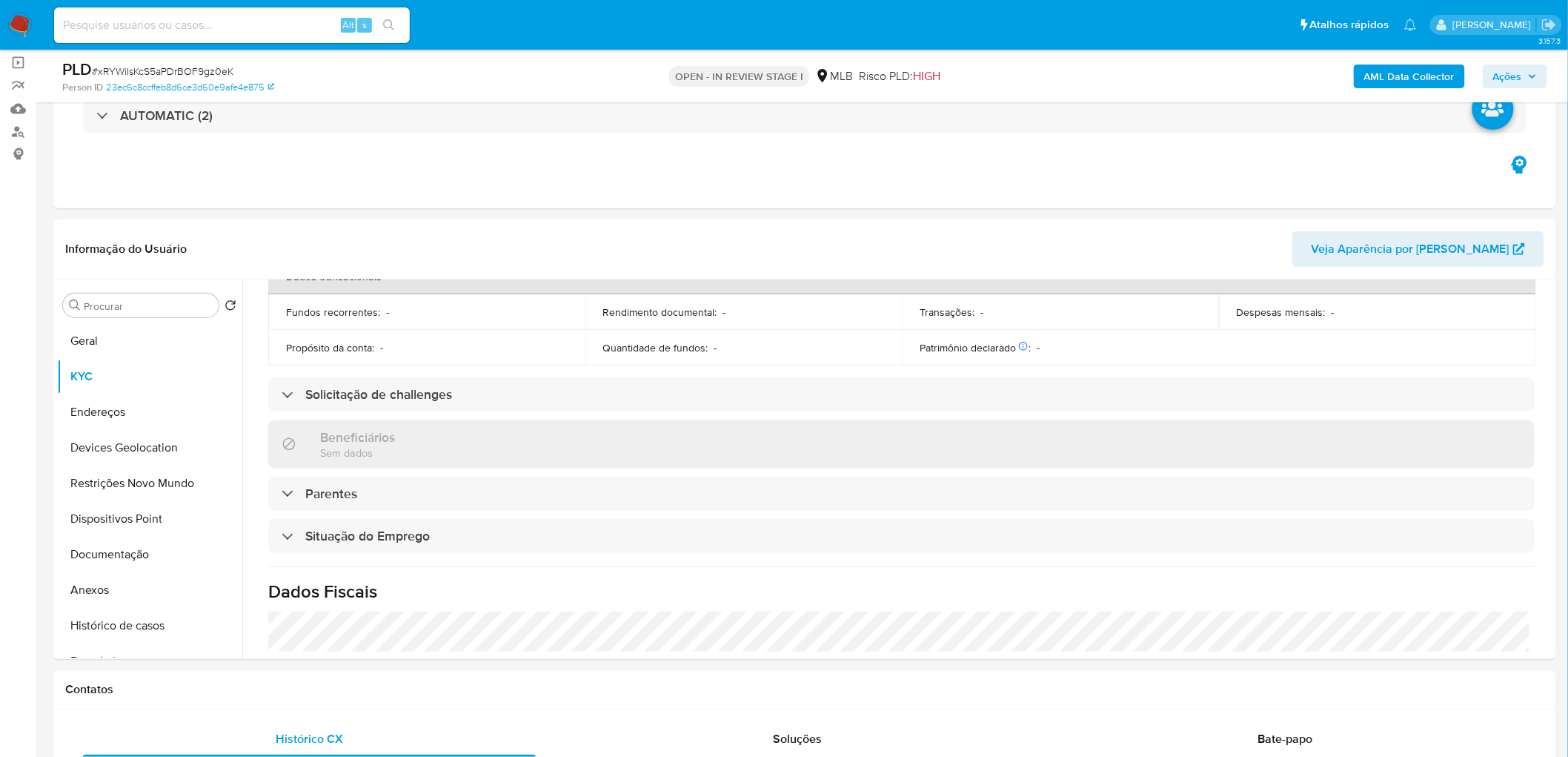
scroll to position [0, 0]
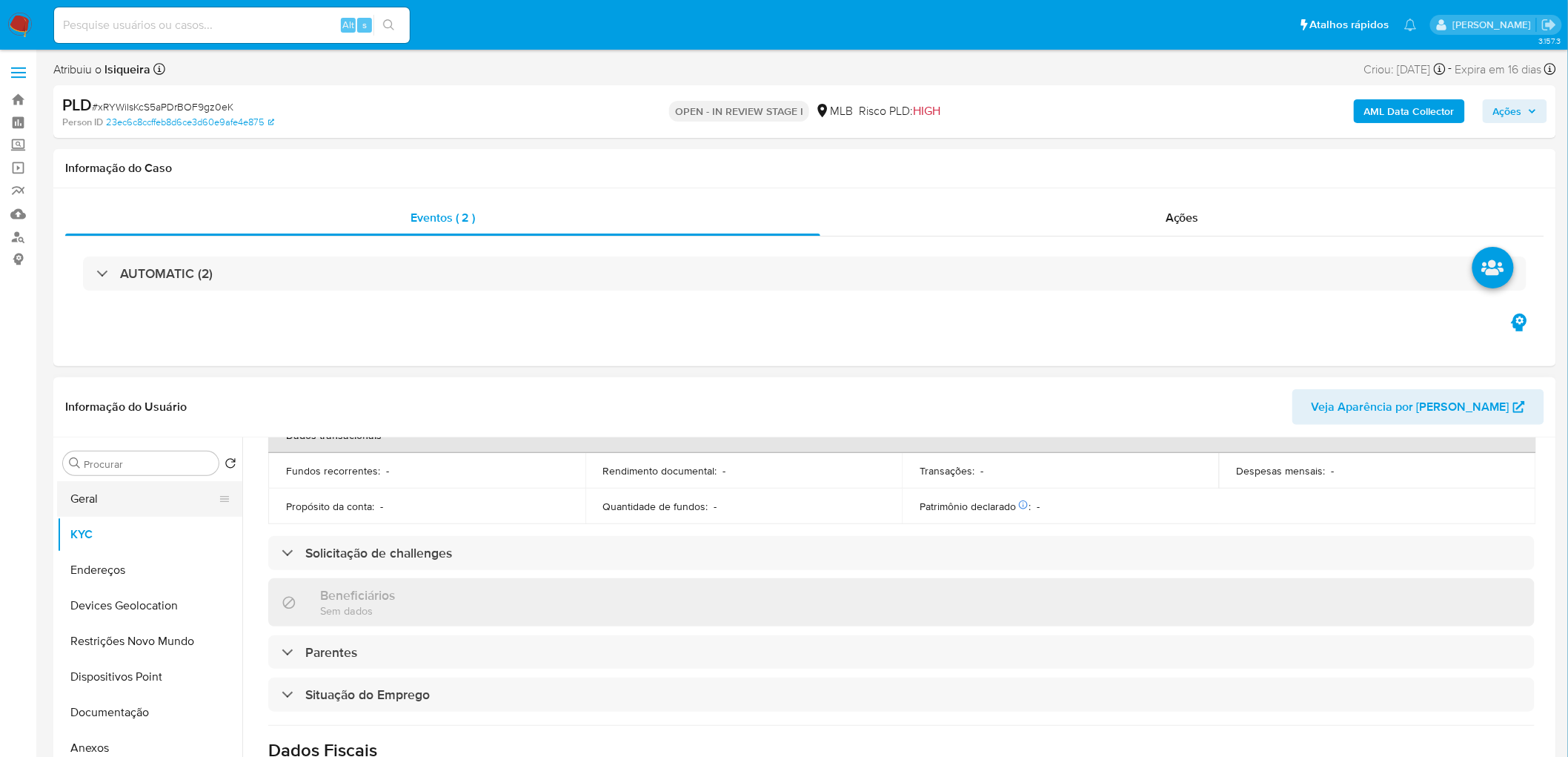
click at [108, 494] on button "Geral" at bounding box center [144, 499] width 174 height 36
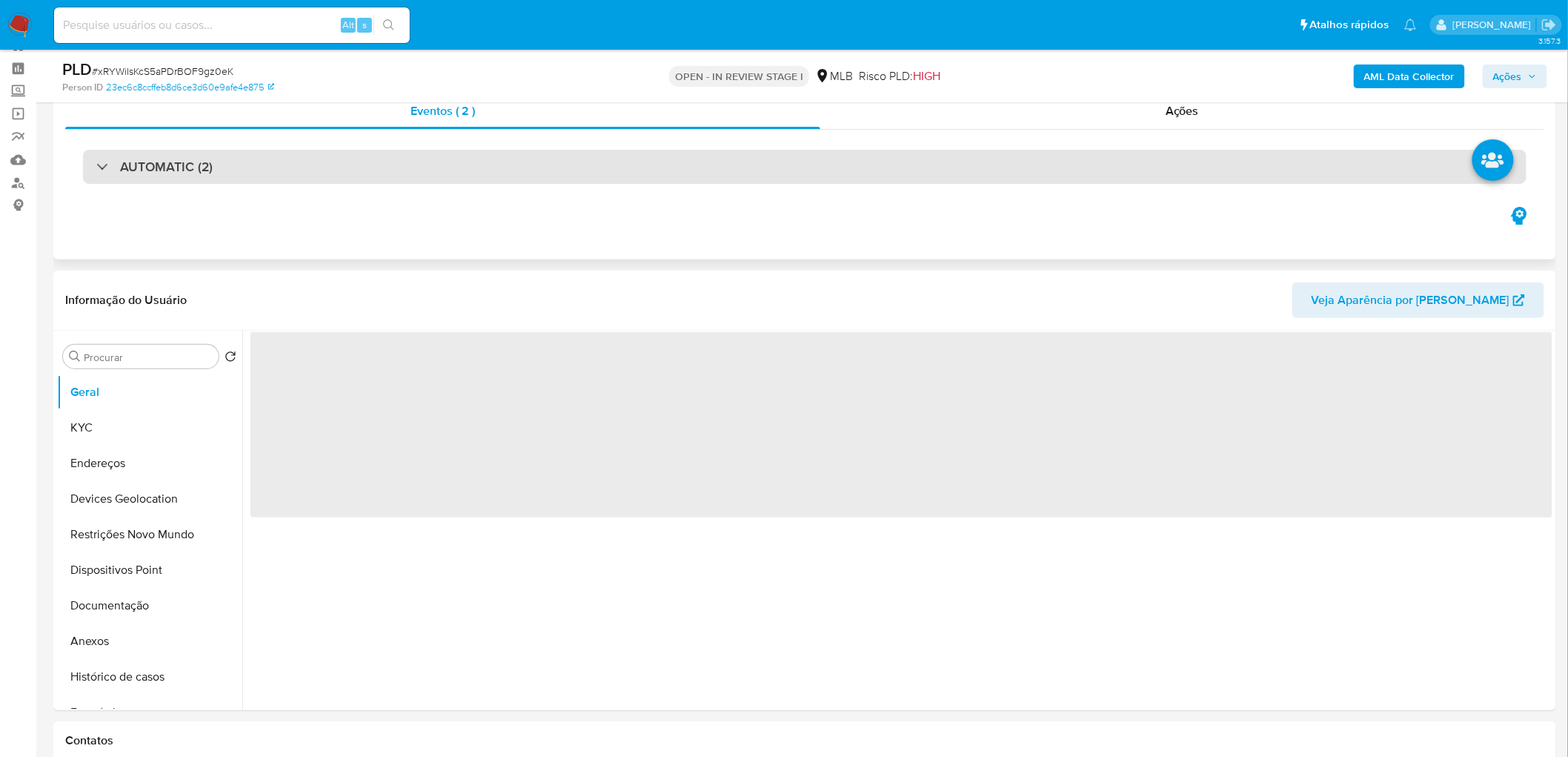
scroll to position [164, 0]
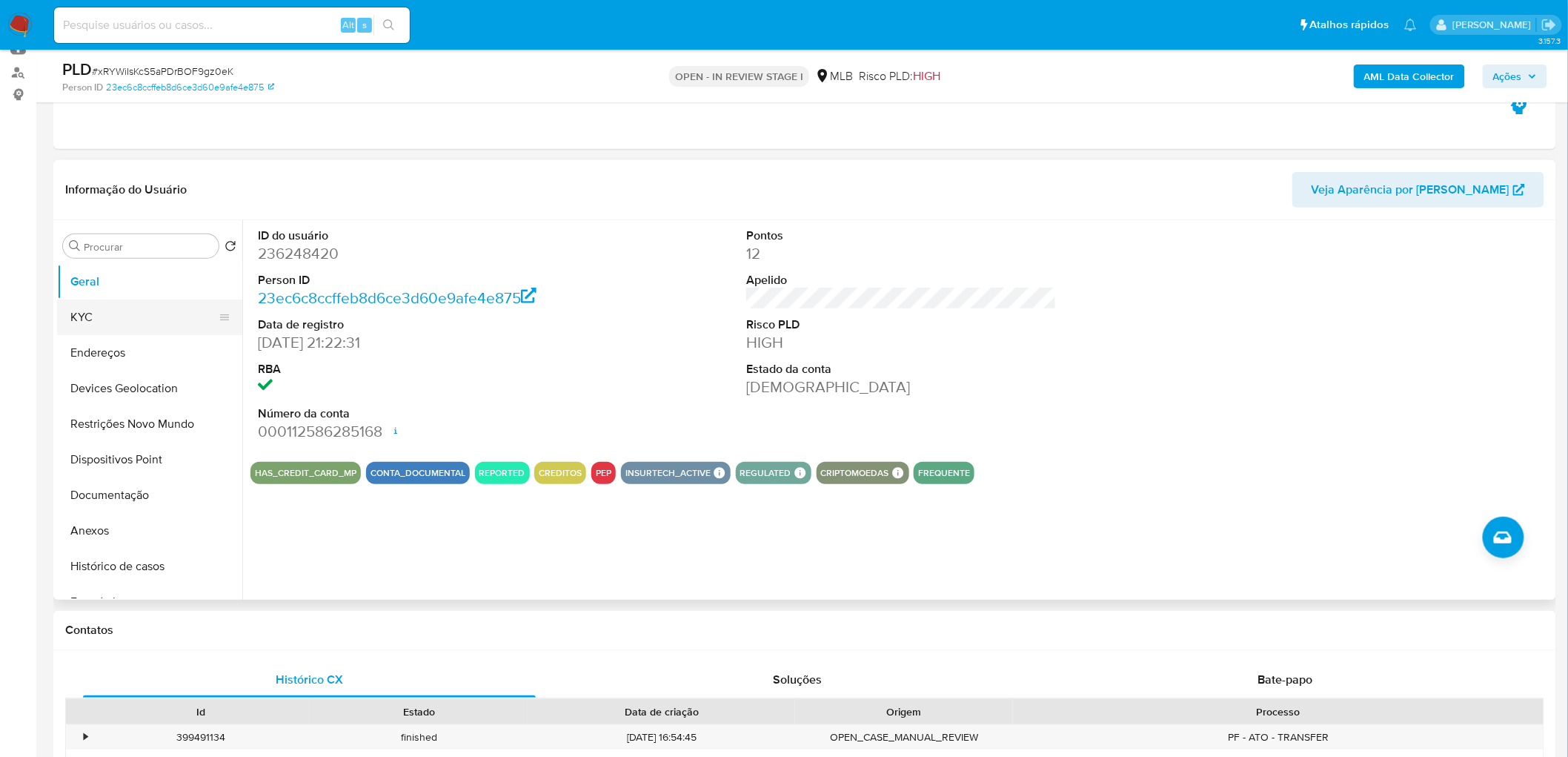
click at [106, 312] on button "KYC" at bounding box center [144, 317] width 174 height 36
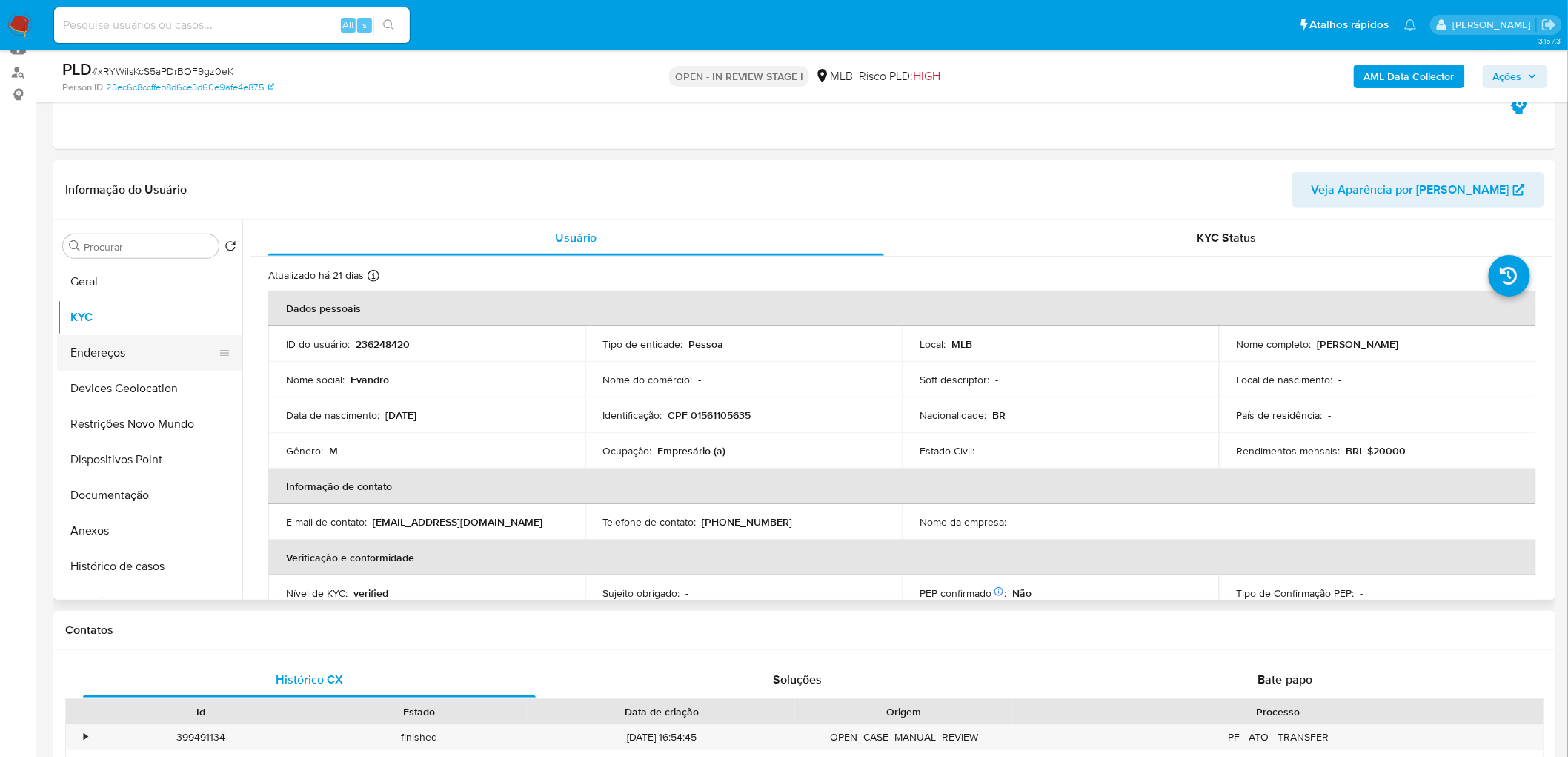
click at [119, 354] on button "Endereços" at bounding box center [144, 353] width 174 height 36
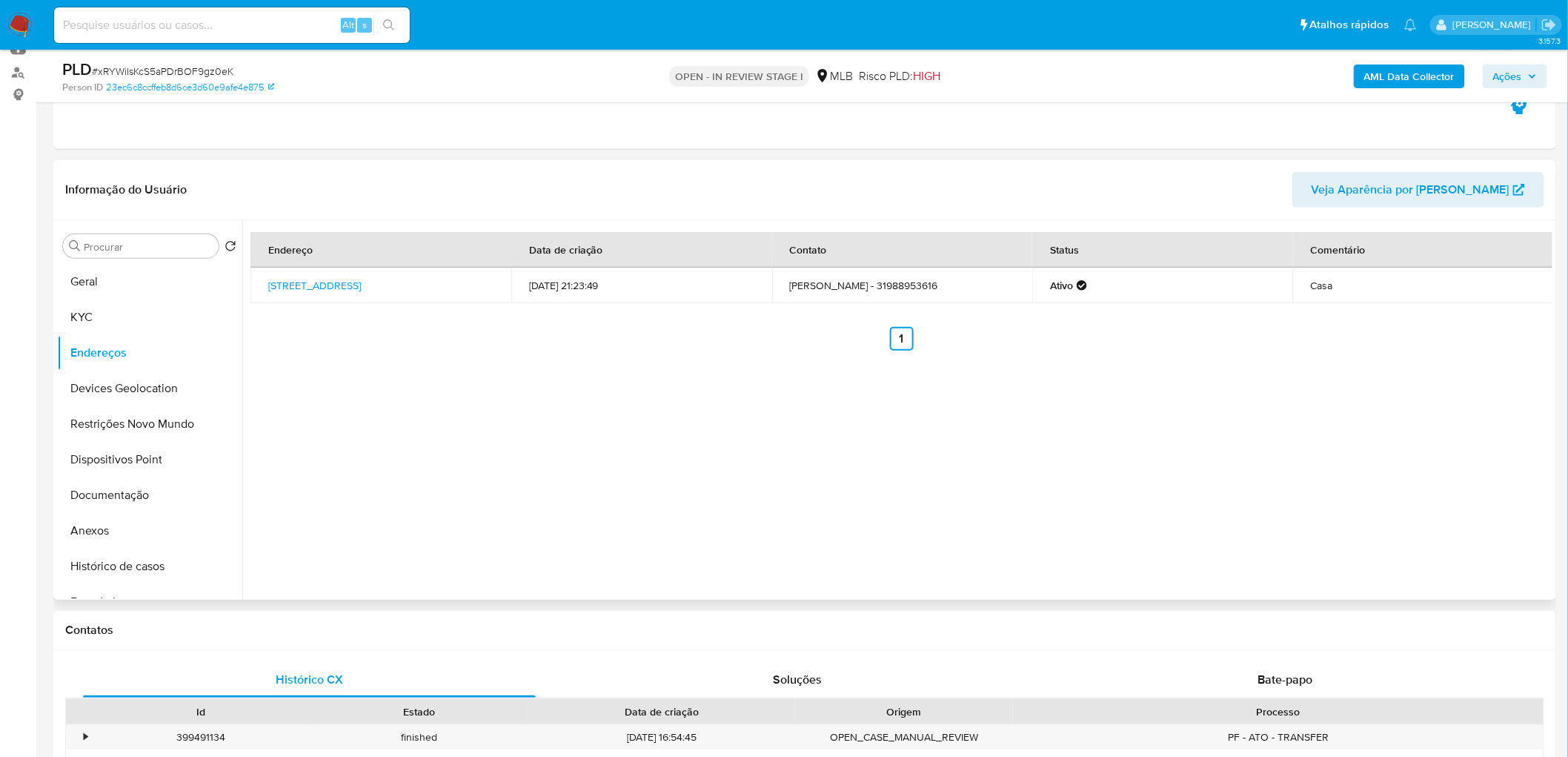
click at [630, 409] on div "Endereço Data de criação Contato Status Comentário Rua Sessenta E Seis 163, Con…" at bounding box center [896, 410] width 1310 height 379
click at [106, 381] on button "Devices Geolocation" at bounding box center [144, 389] width 174 height 36
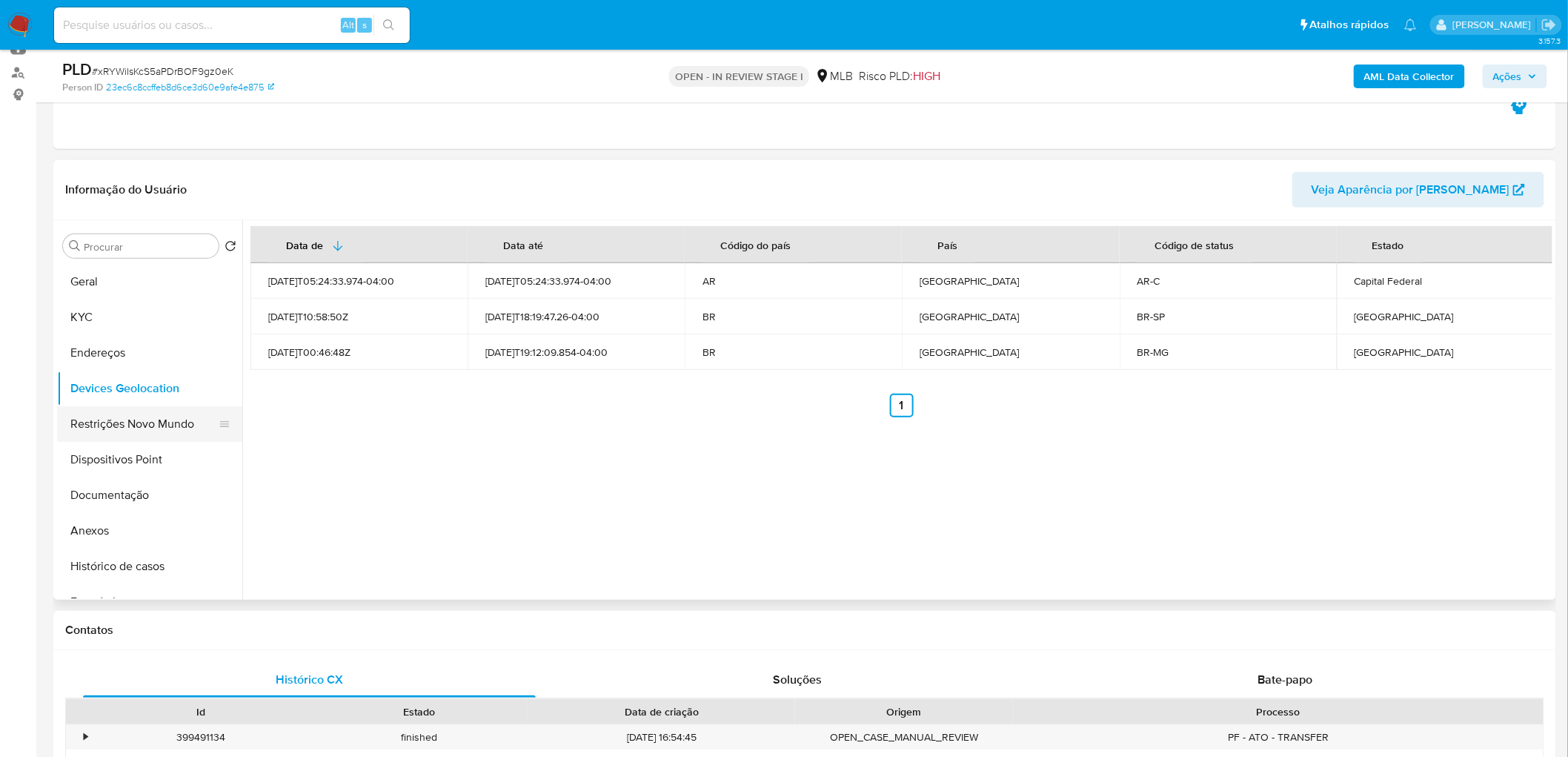
click at [122, 426] on button "Restrições Novo Mundo" at bounding box center [144, 424] width 174 height 36
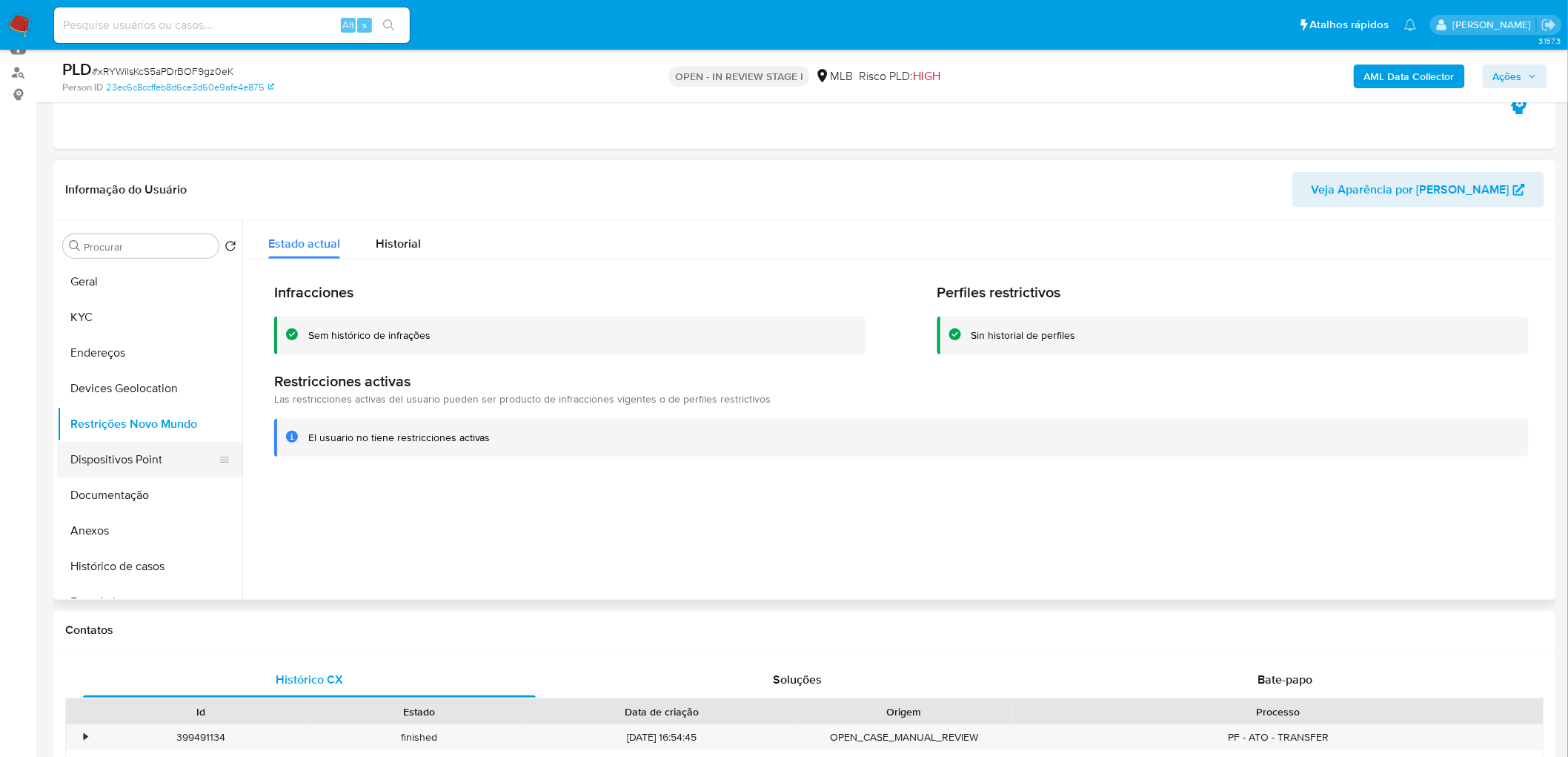
click at [102, 459] on button "Dispositivos Point" at bounding box center [144, 460] width 174 height 36
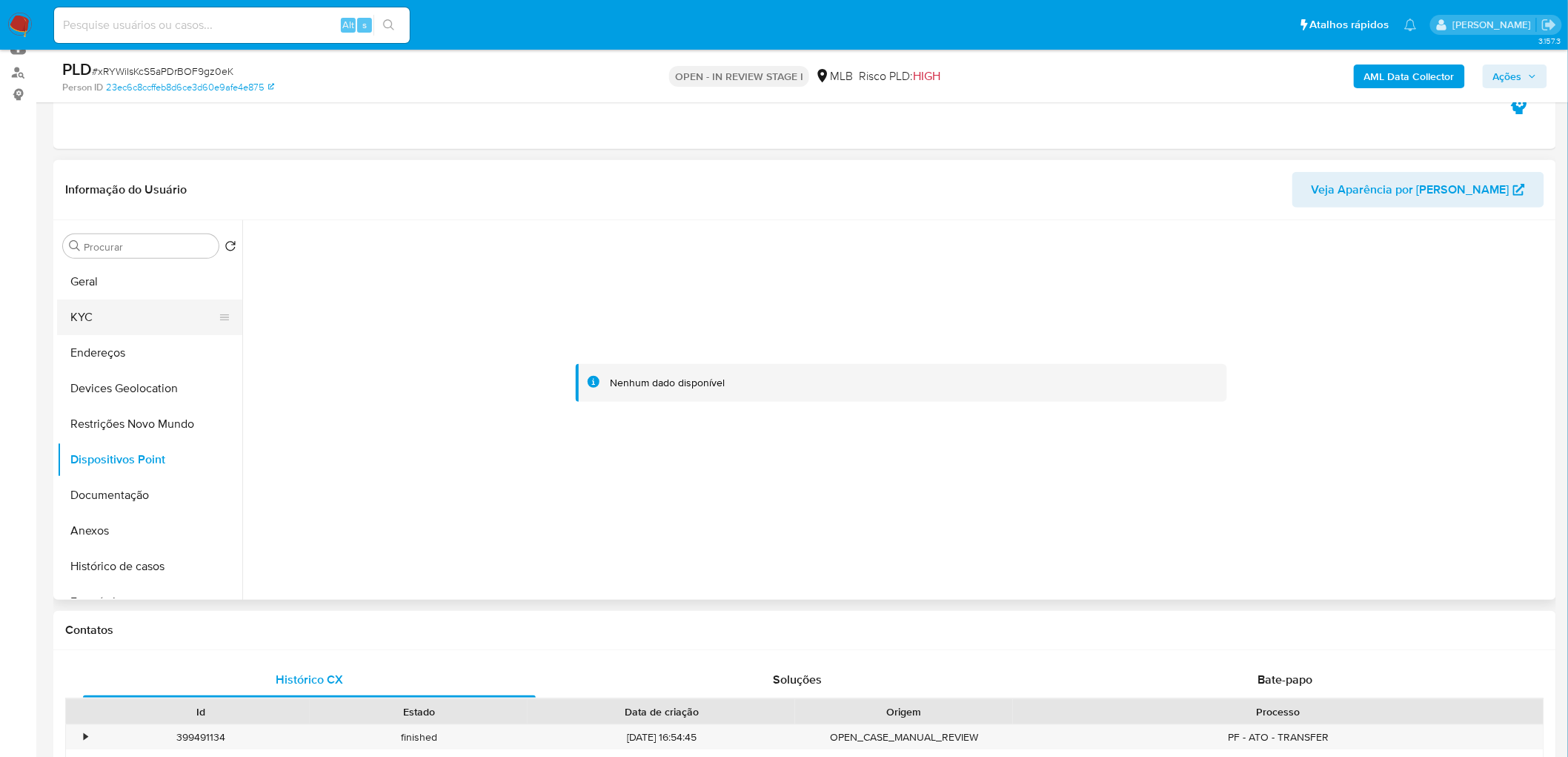
click at [120, 302] on button "KYC" at bounding box center [144, 317] width 174 height 36
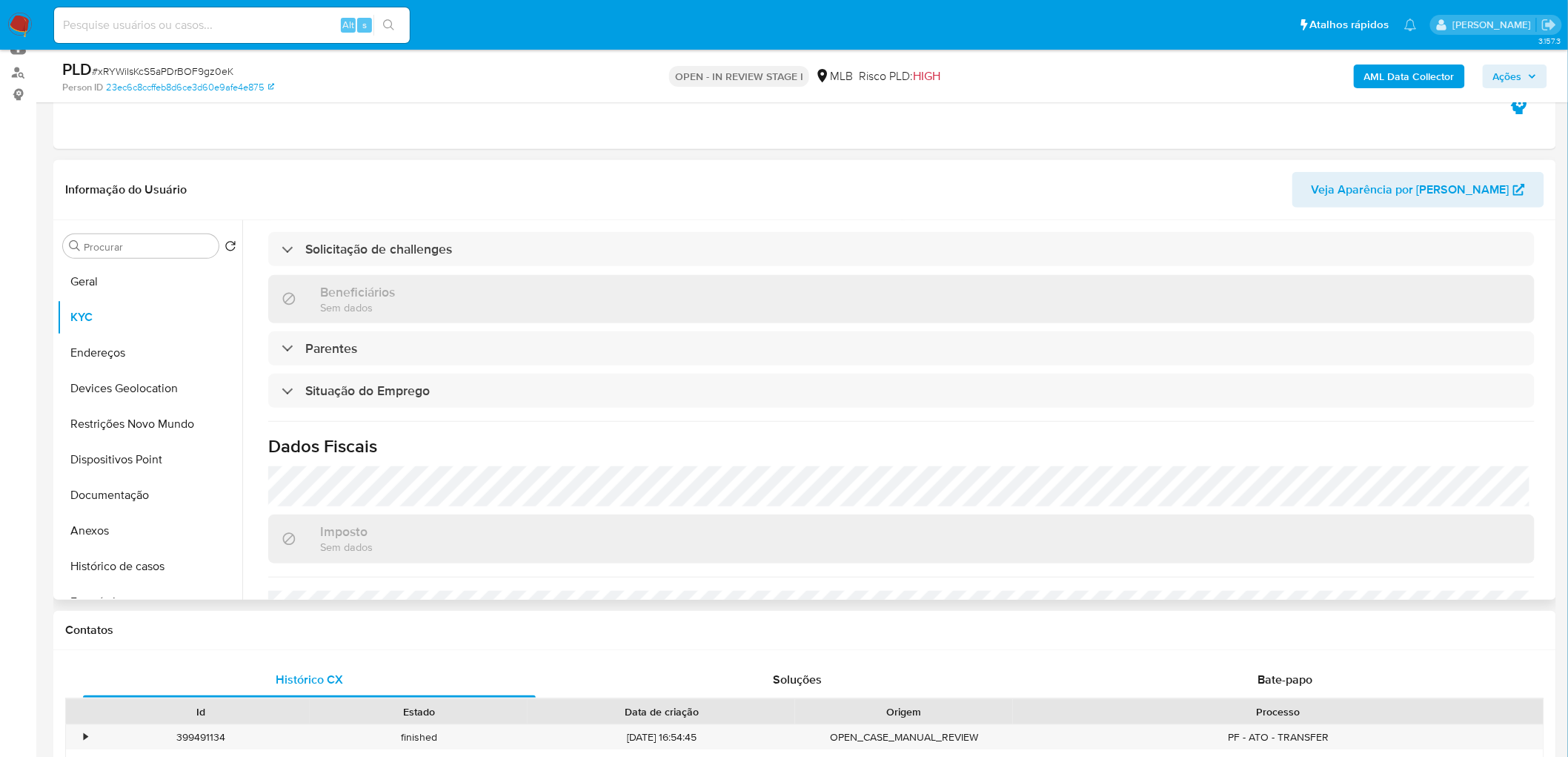
scroll to position [617, 0]
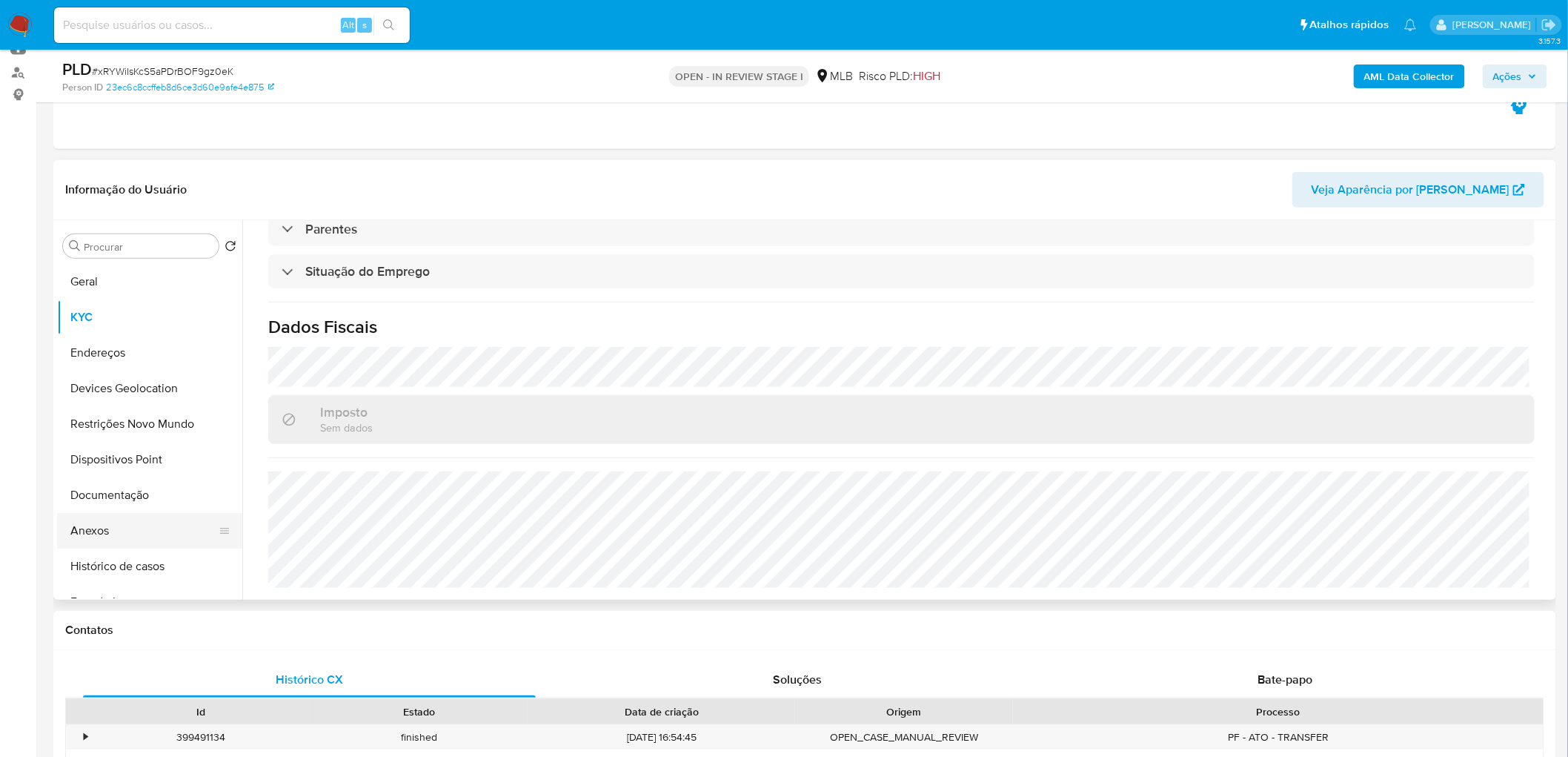
drag, startPoint x: 116, startPoint y: 531, endPoint x: 122, endPoint y: 536, distance: 7.8
click at [116, 531] on button "Anexos" at bounding box center [144, 531] width 174 height 36
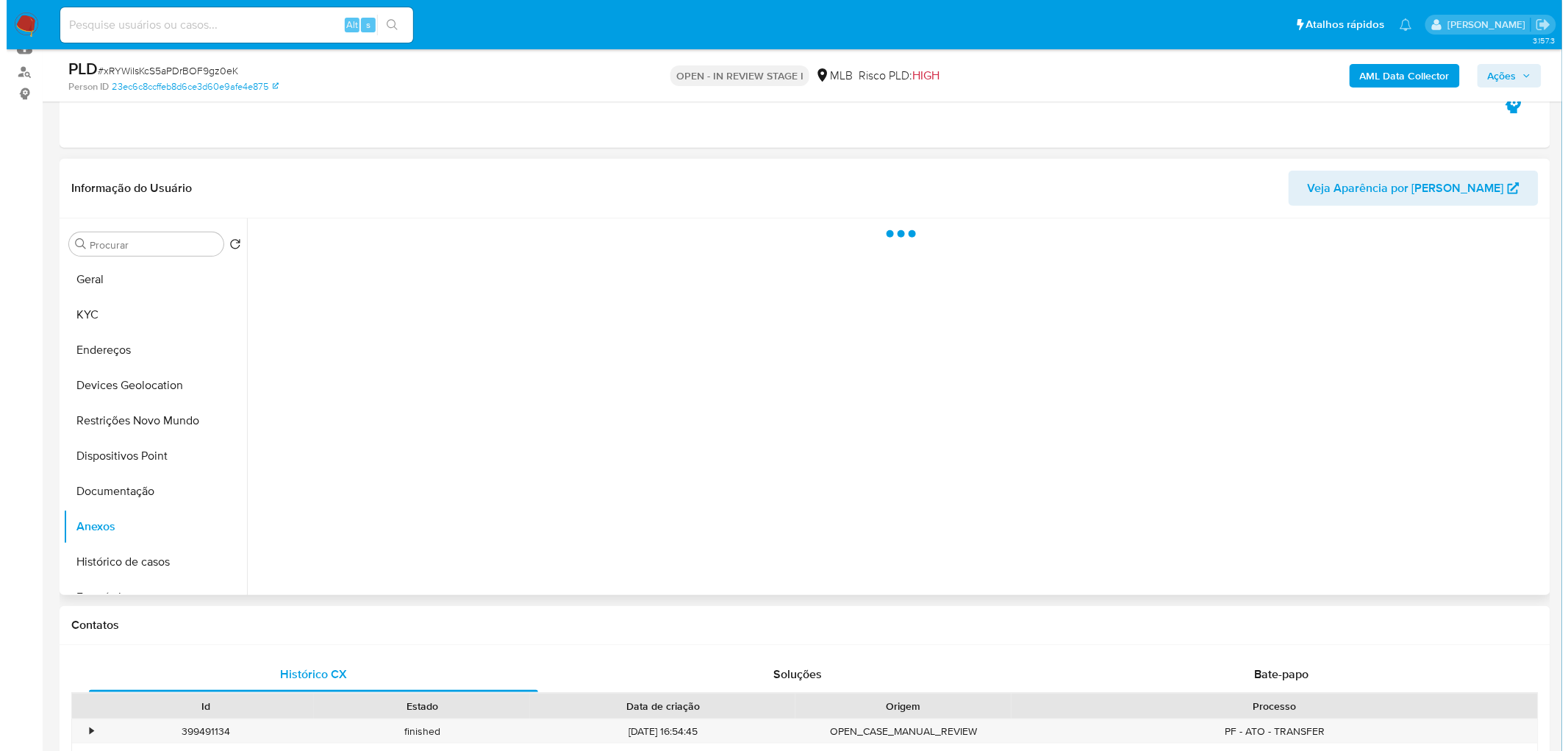
scroll to position [0, 0]
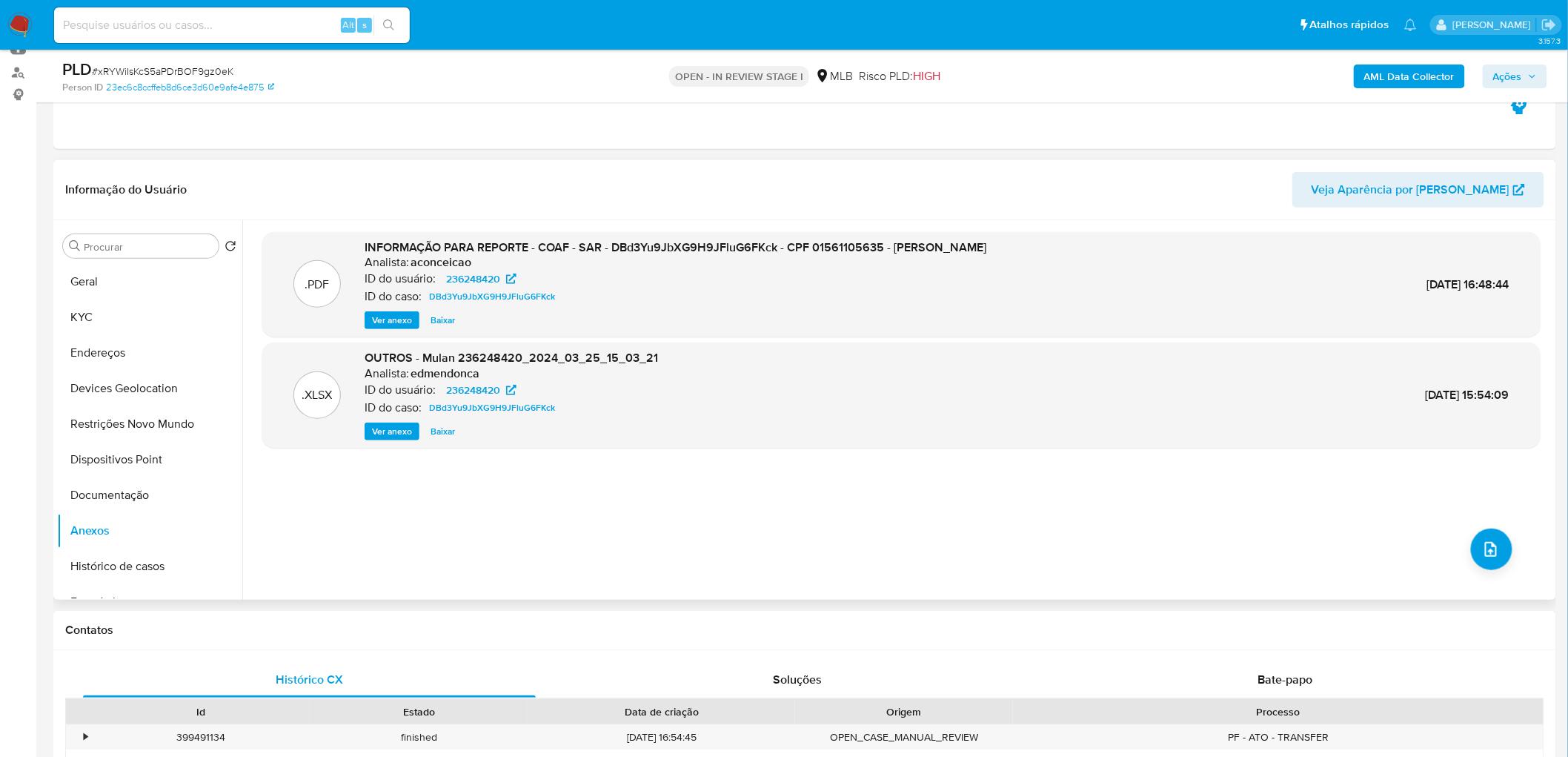
click at [805, 517] on div ".PDF INFORMAÇÃO PARA REPORTE - COAF - SAR - DBd3Yu9JbXG9H9JFluG6FKck - CPF 0156…" at bounding box center [901, 410] width 1278 height 356
click at [1387, 71] on b "AML Data Collector" at bounding box center [1409, 76] width 91 height 24
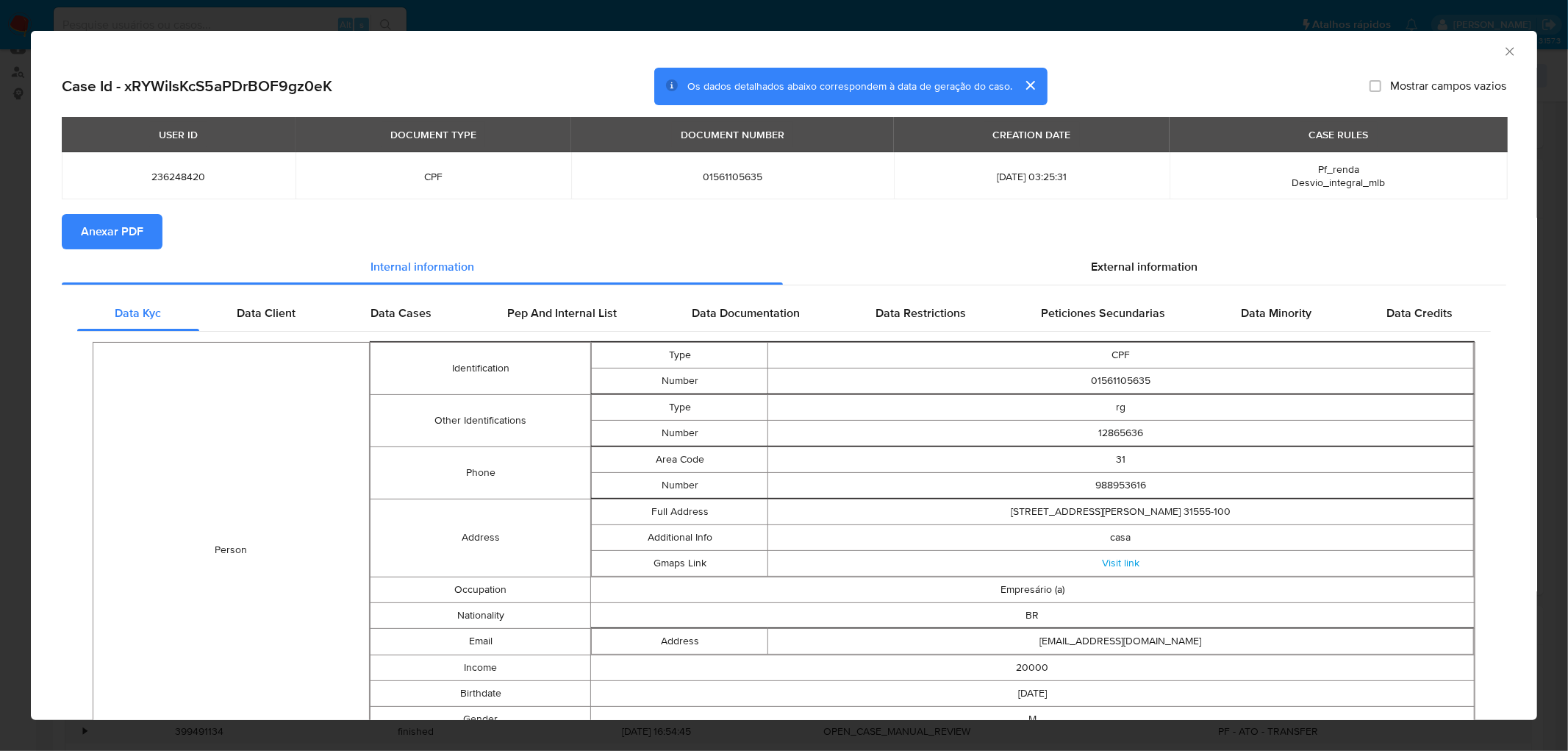
click at [112, 231] on span "Anexar PDF" at bounding box center [112, 232] width 62 height 32
click at [1503, 52] on icon "Fechar a janela" at bounding box center [1510, 51] width 15 height 15
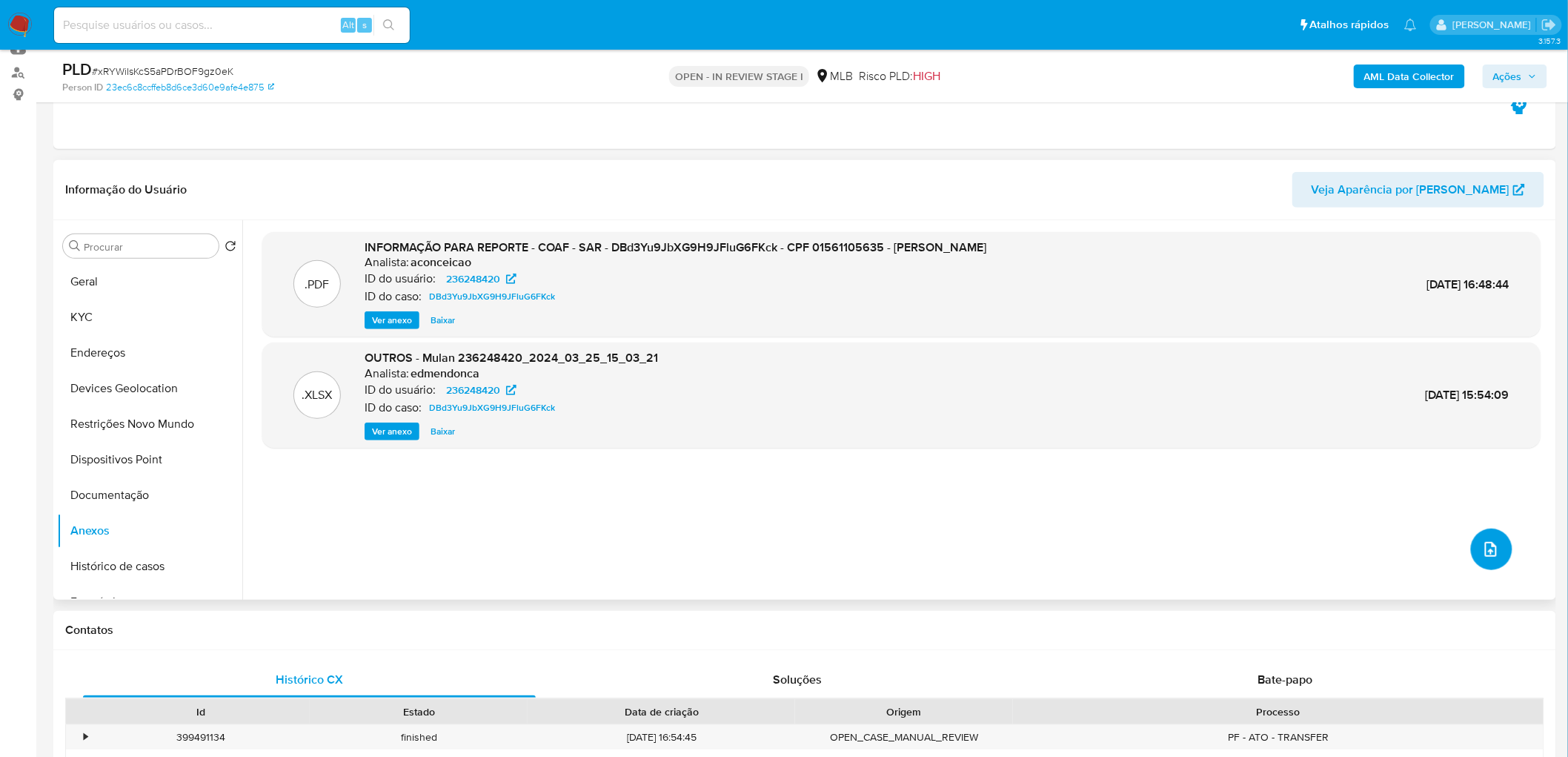
click at [1487, 553] on icon "upload-file" at bounding box center [1490, 549] width 18 height 18
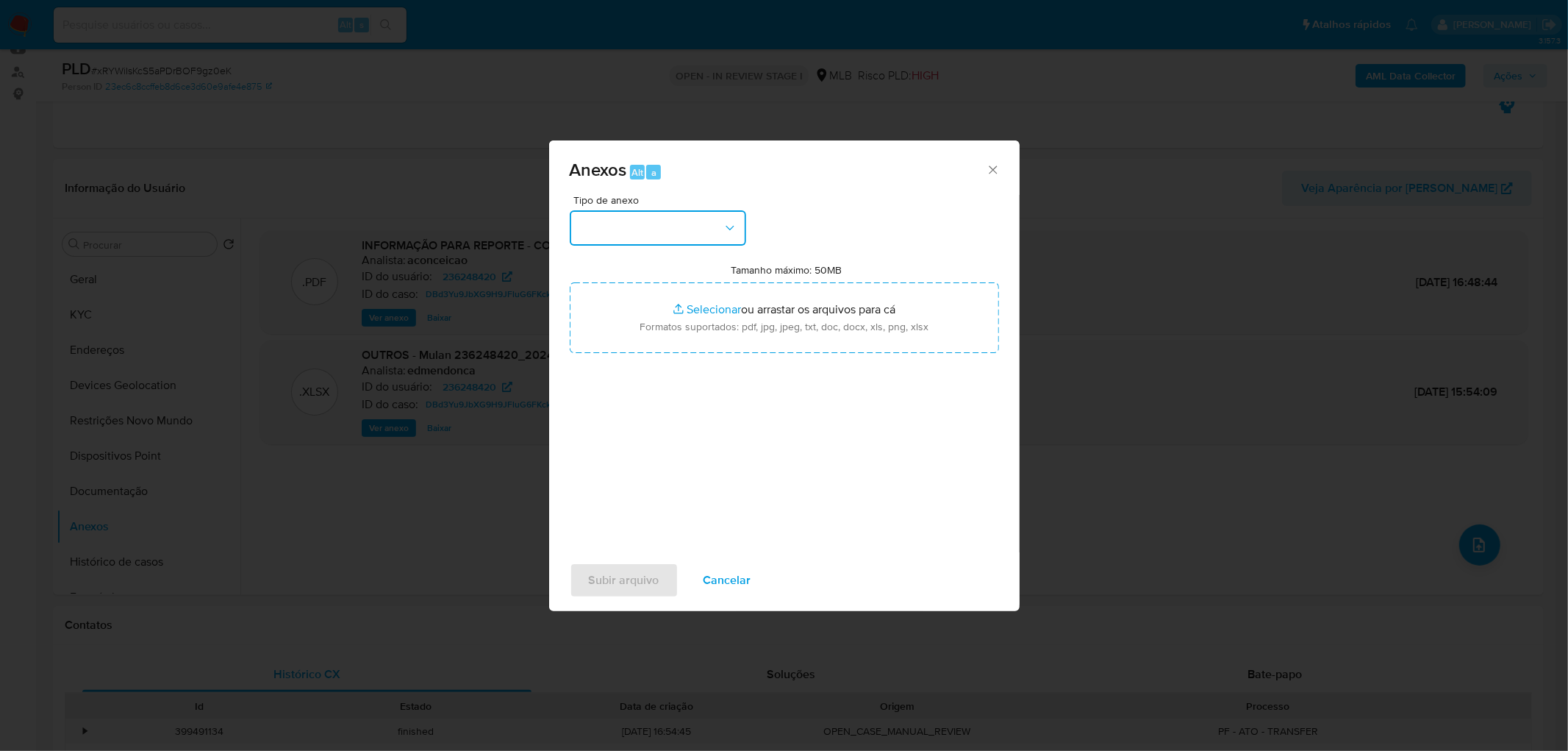
click at [714, 234] on button "button" at bounding box center [658, 228] width 176 height 35
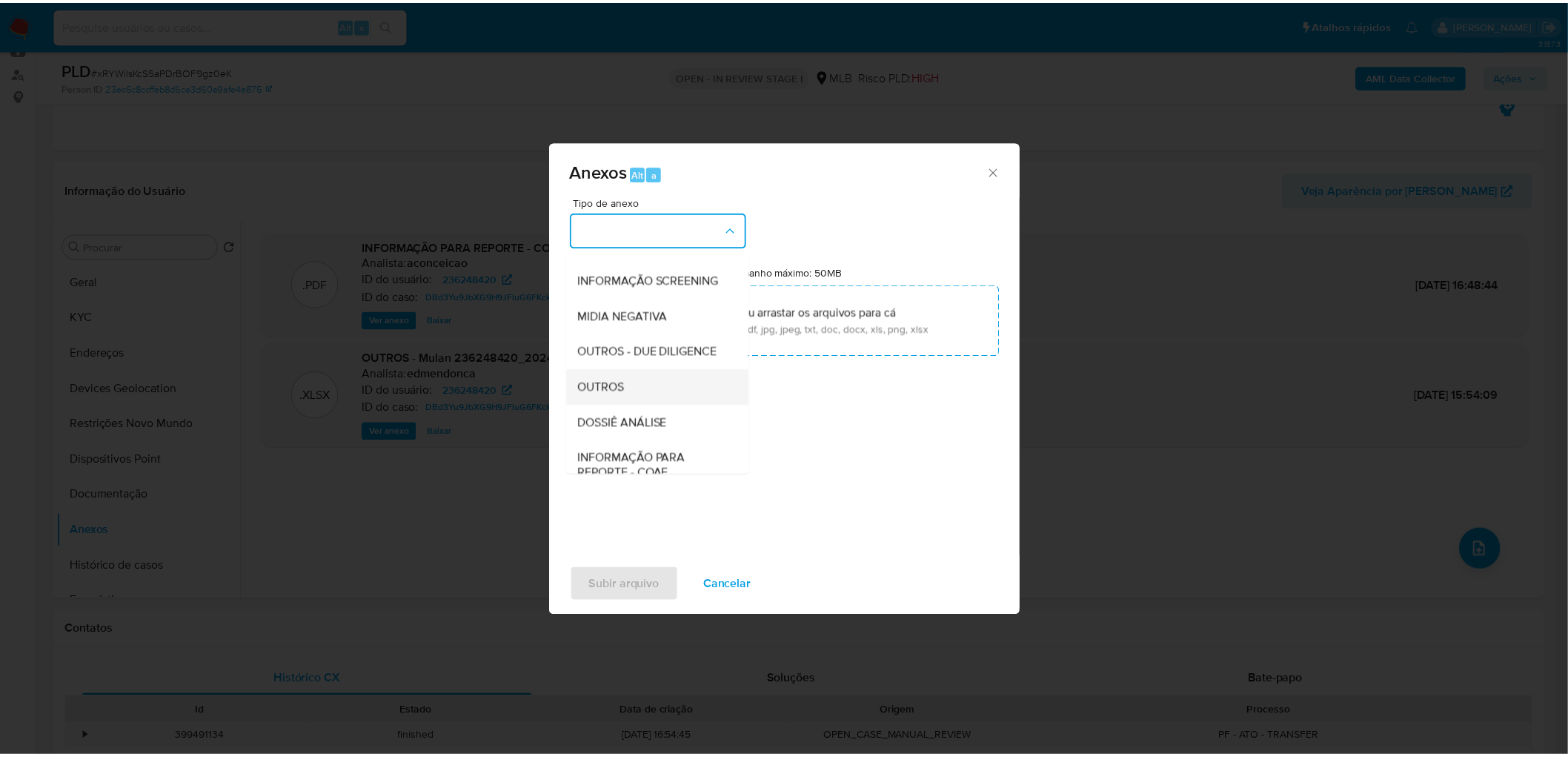
scroll to position [164, 0]
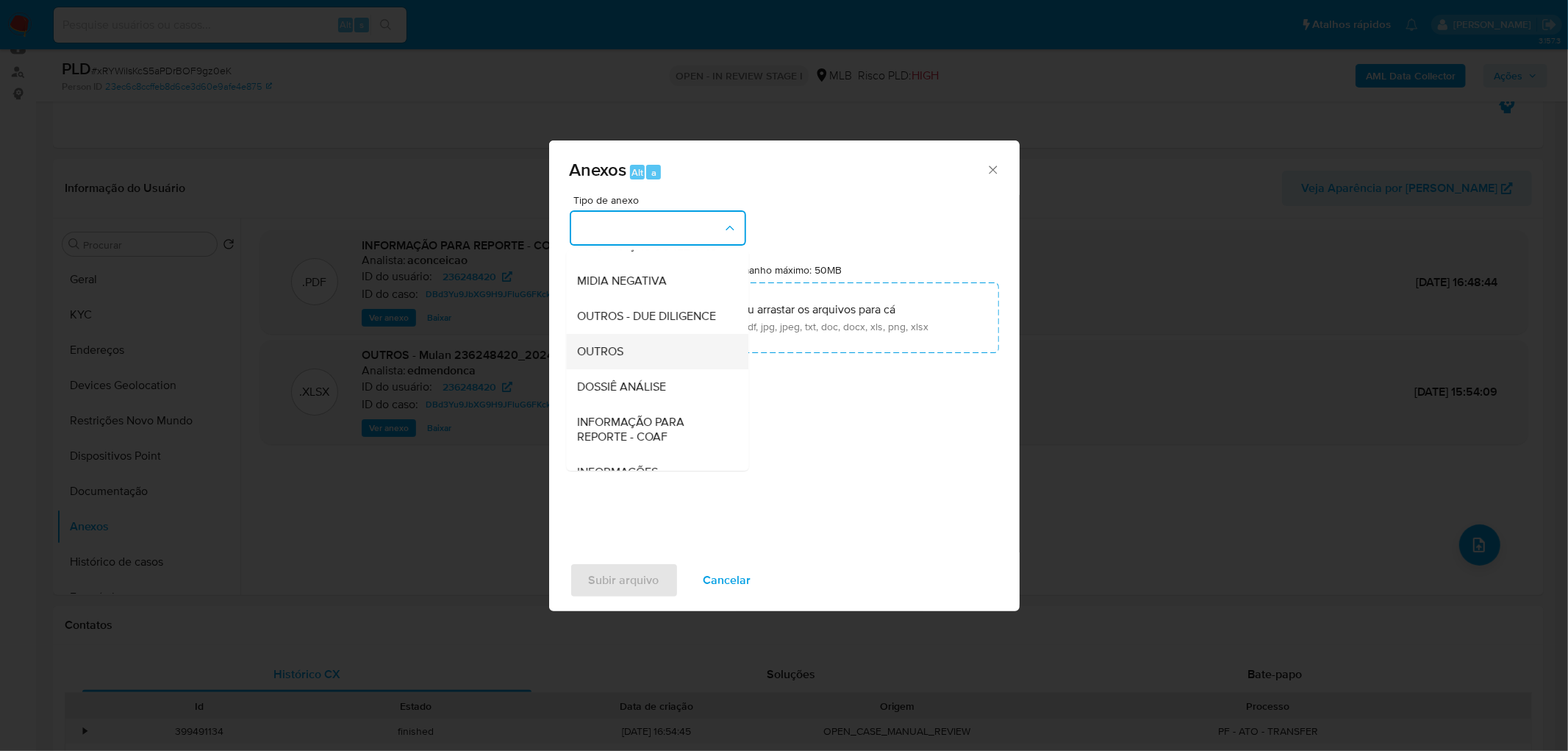
click at [628, 369] on div "OUTROS" at bounding box center [652, 352] width 150 height 35
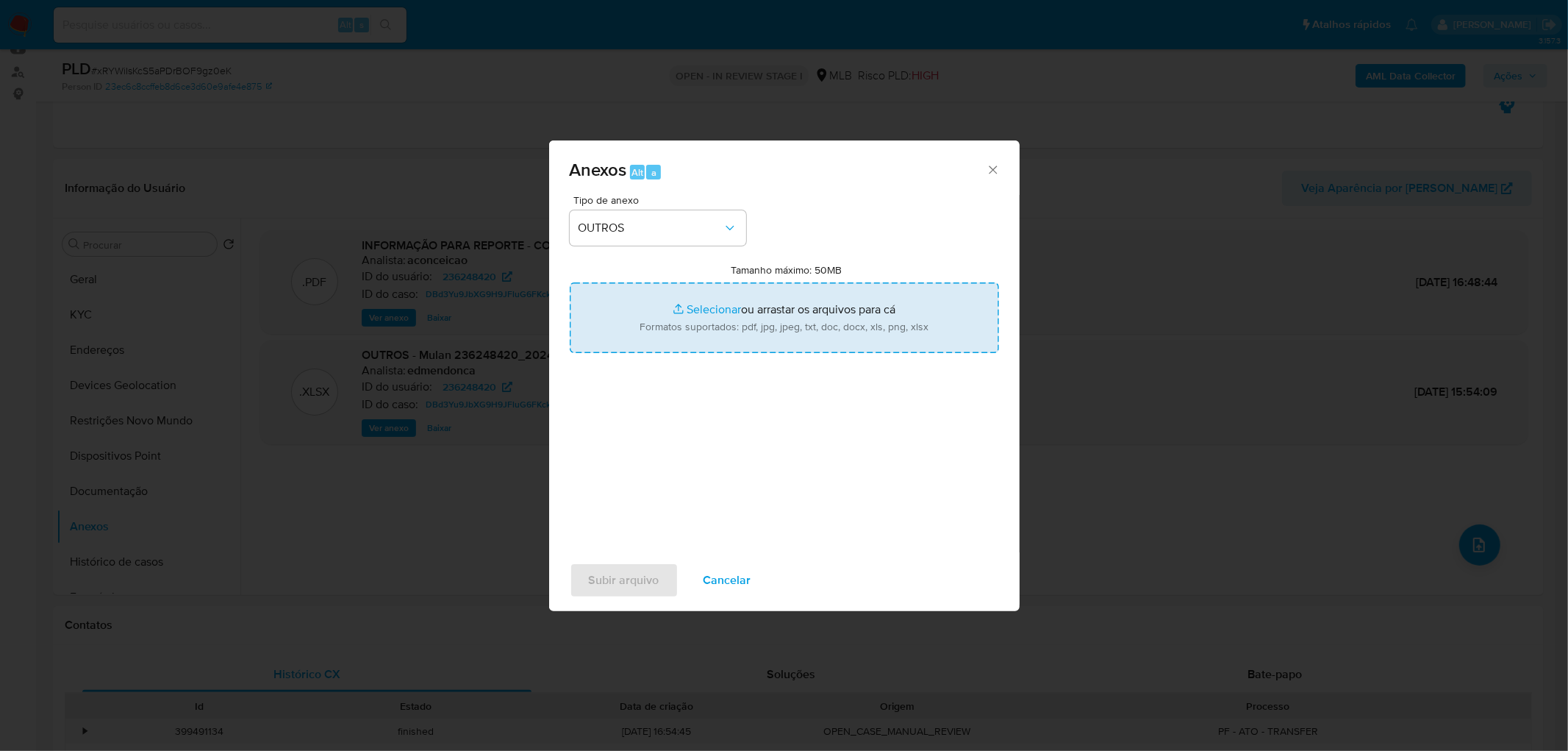
click at [637, 312] on input "Tamanho máximo: 50MB Selecionar arquivos" at bounding box center [785, 318] width 429 height 71
type input "C:\fakepath\Mulan 236248420_2025_09_09_07_38_20.xlsx"
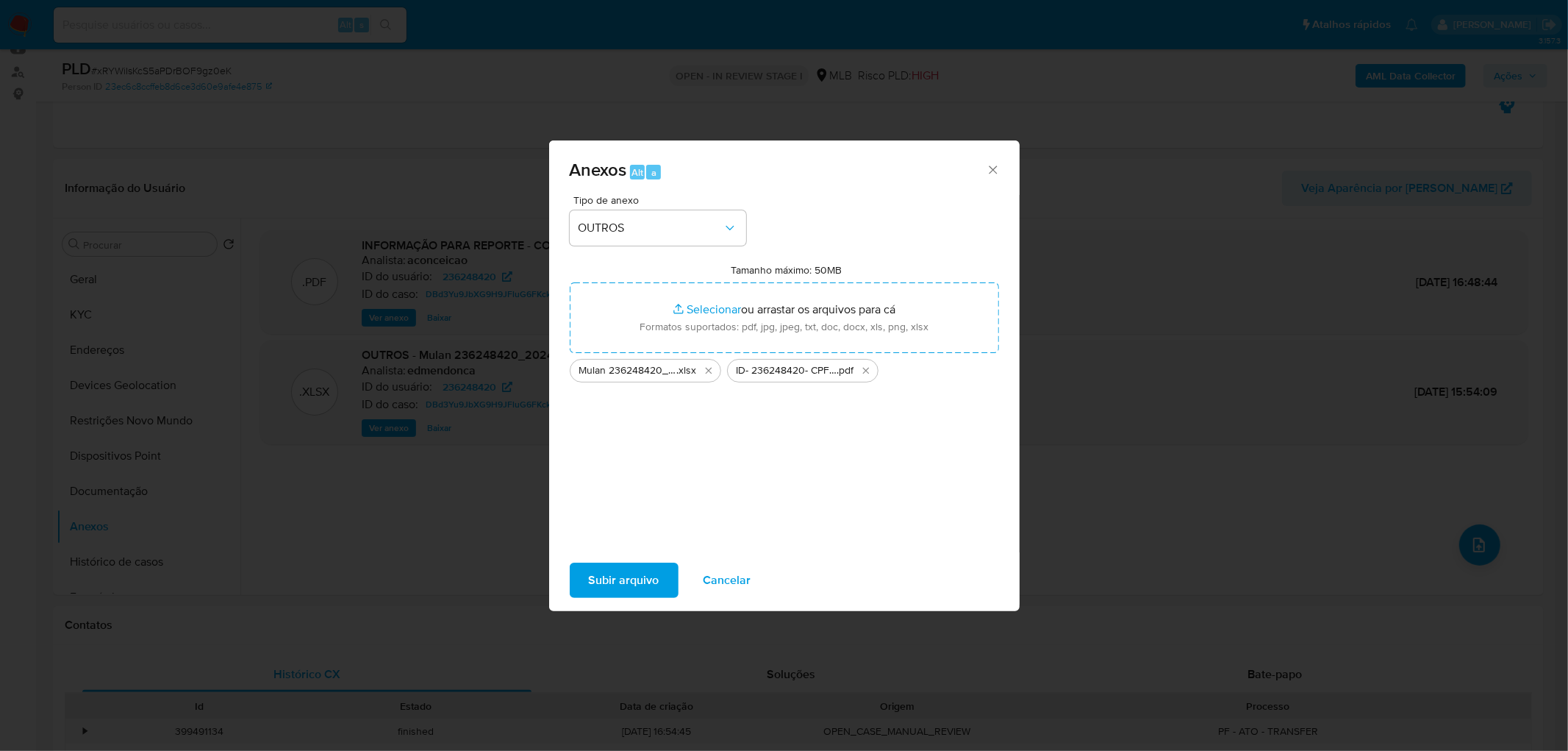
click at [614, 579] on span "Subir arquivo" at bounding box center [624, 580] width 71 height 32
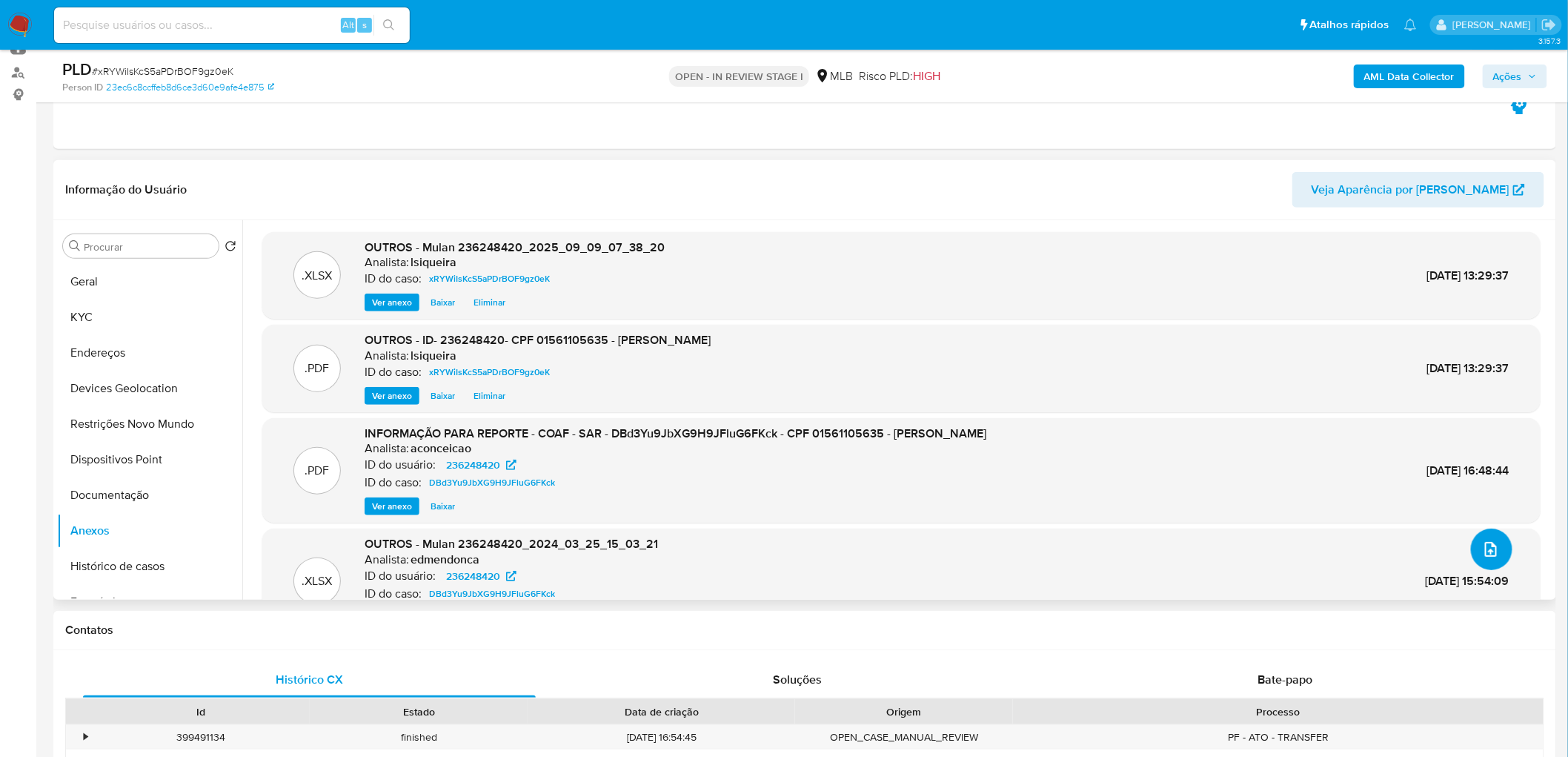
scroll to position [82, 0]
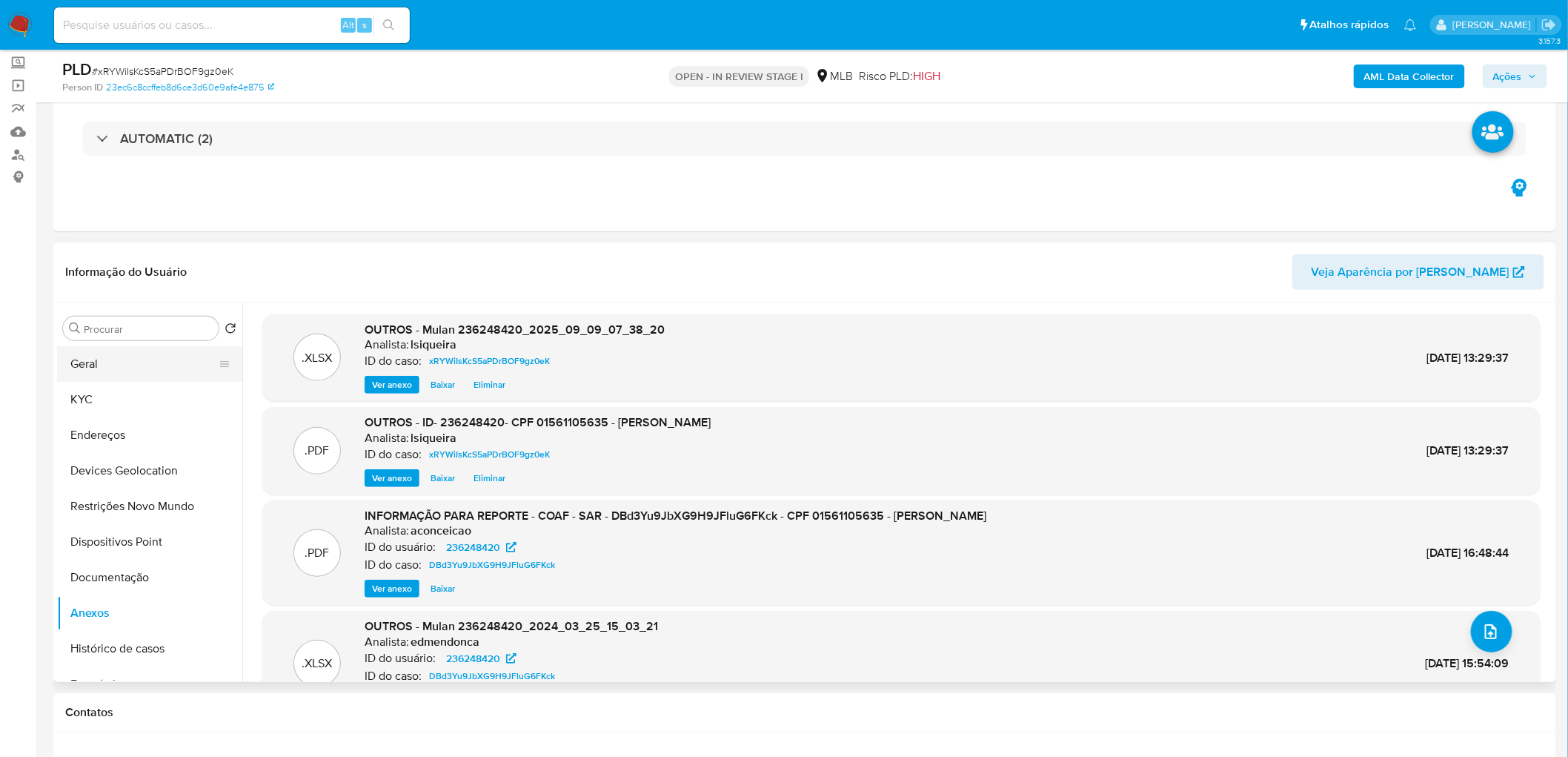
click at [112, 363] on button "Geral" at bounding box center [144, 364] width 174 height 36
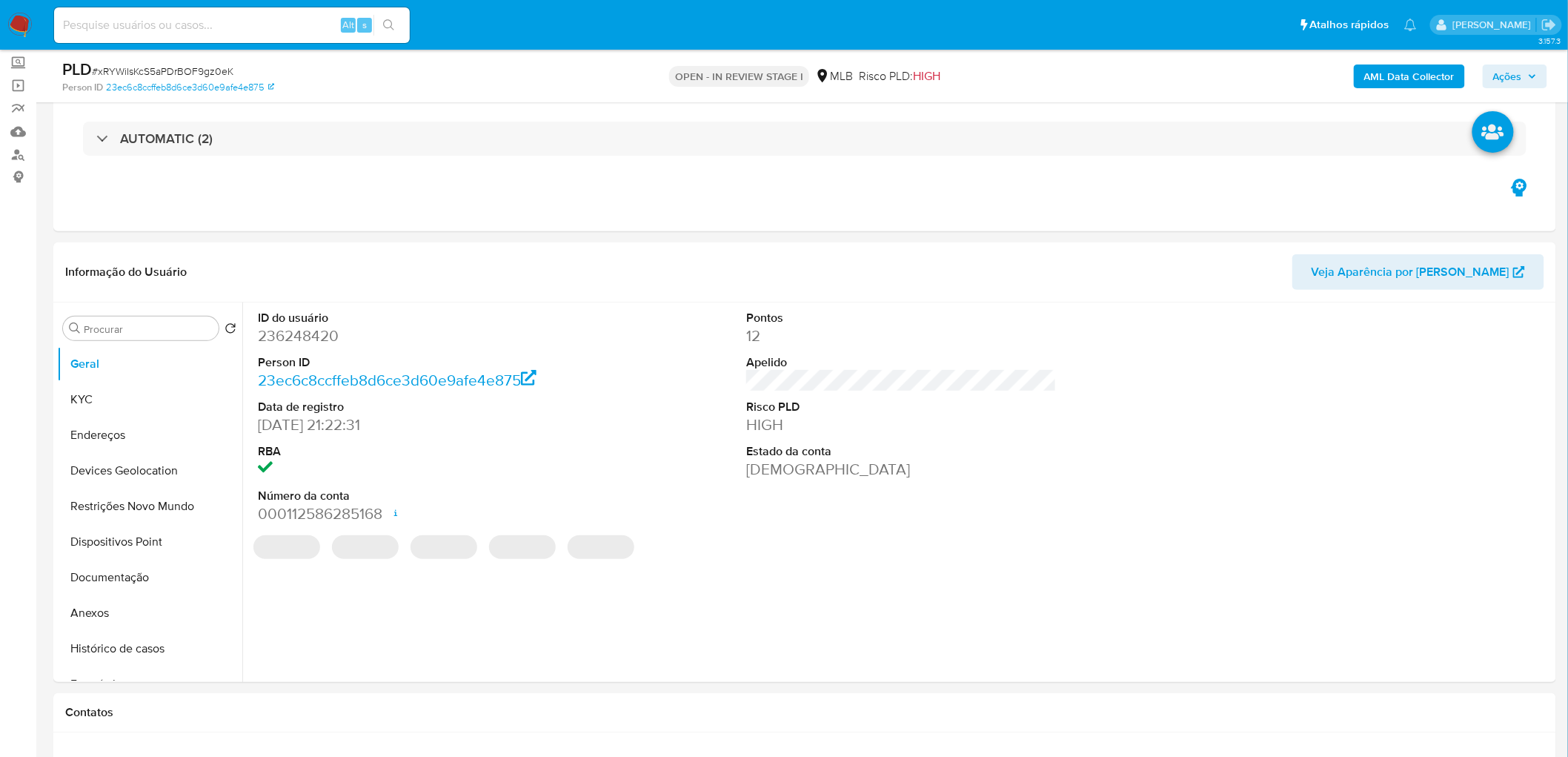
click at [1521, 75] on span "Ações" at bounding box center [1508, 76] width 29 height 24
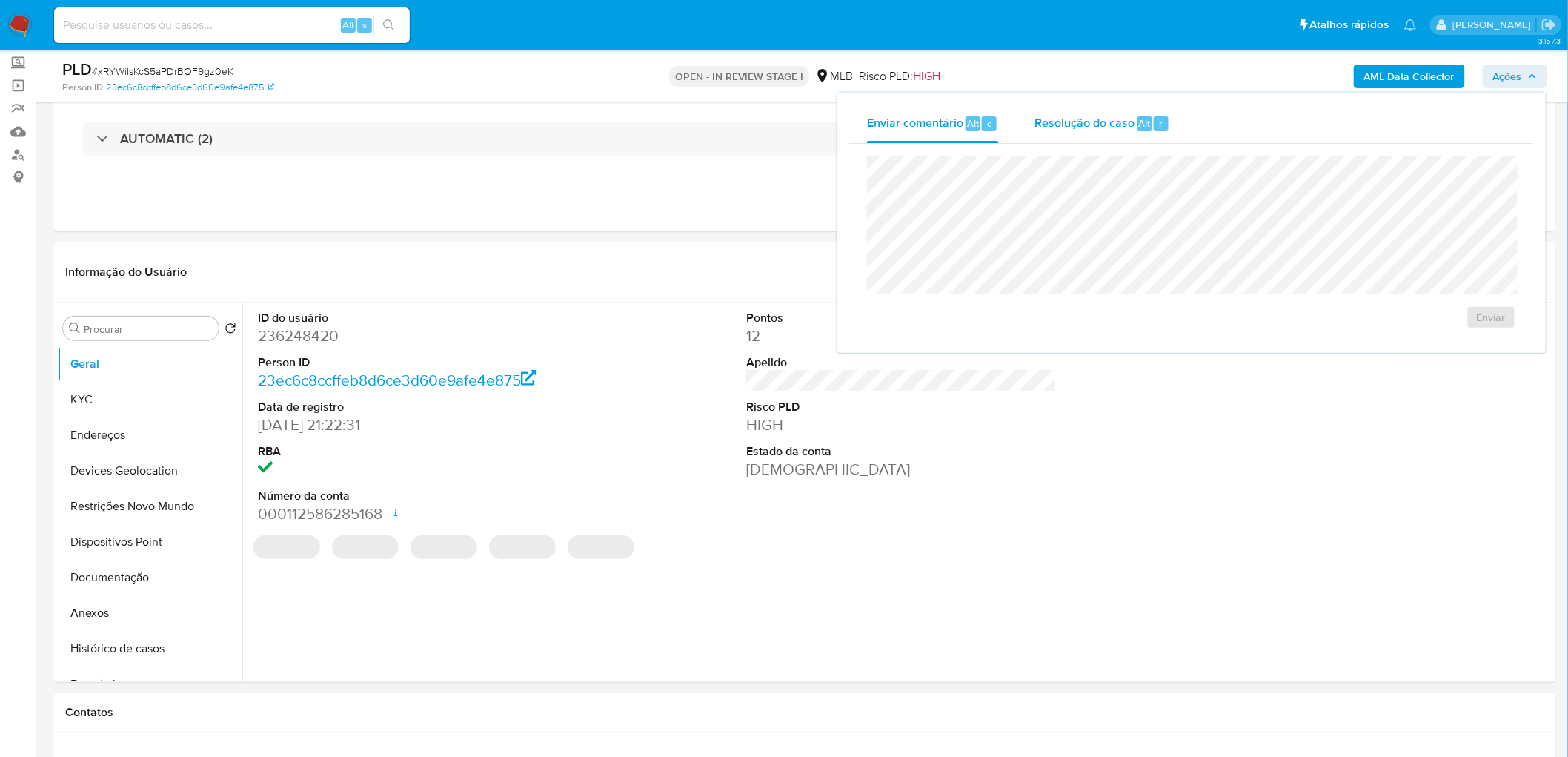
click at [1087, 119] on span "Resolução do caso" at bounding box center [1084, 123] width 100 height 17
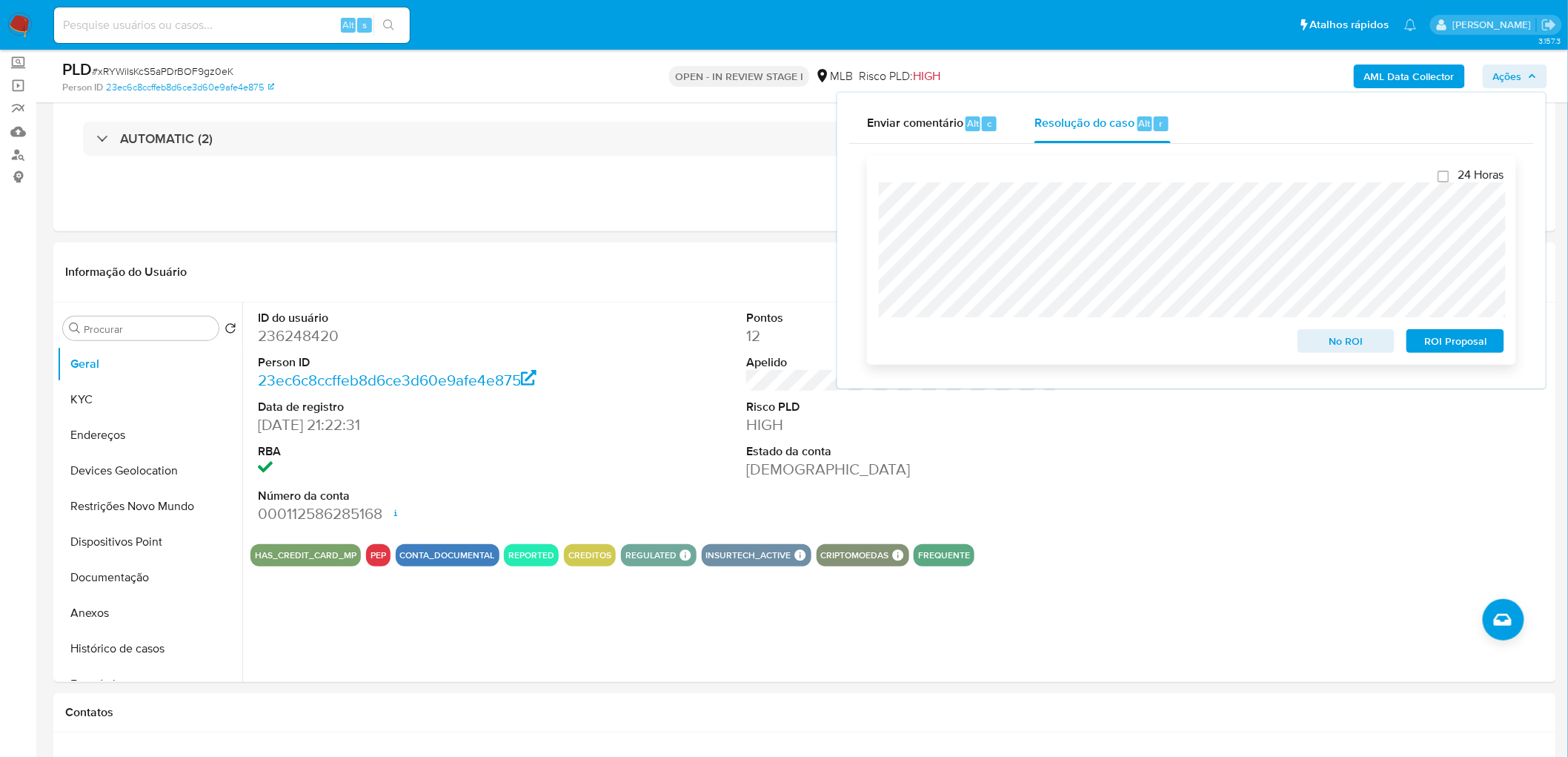
click at [1352, 344] on span "No ROI" at bounding box center [1346, 340] width 77 height 21
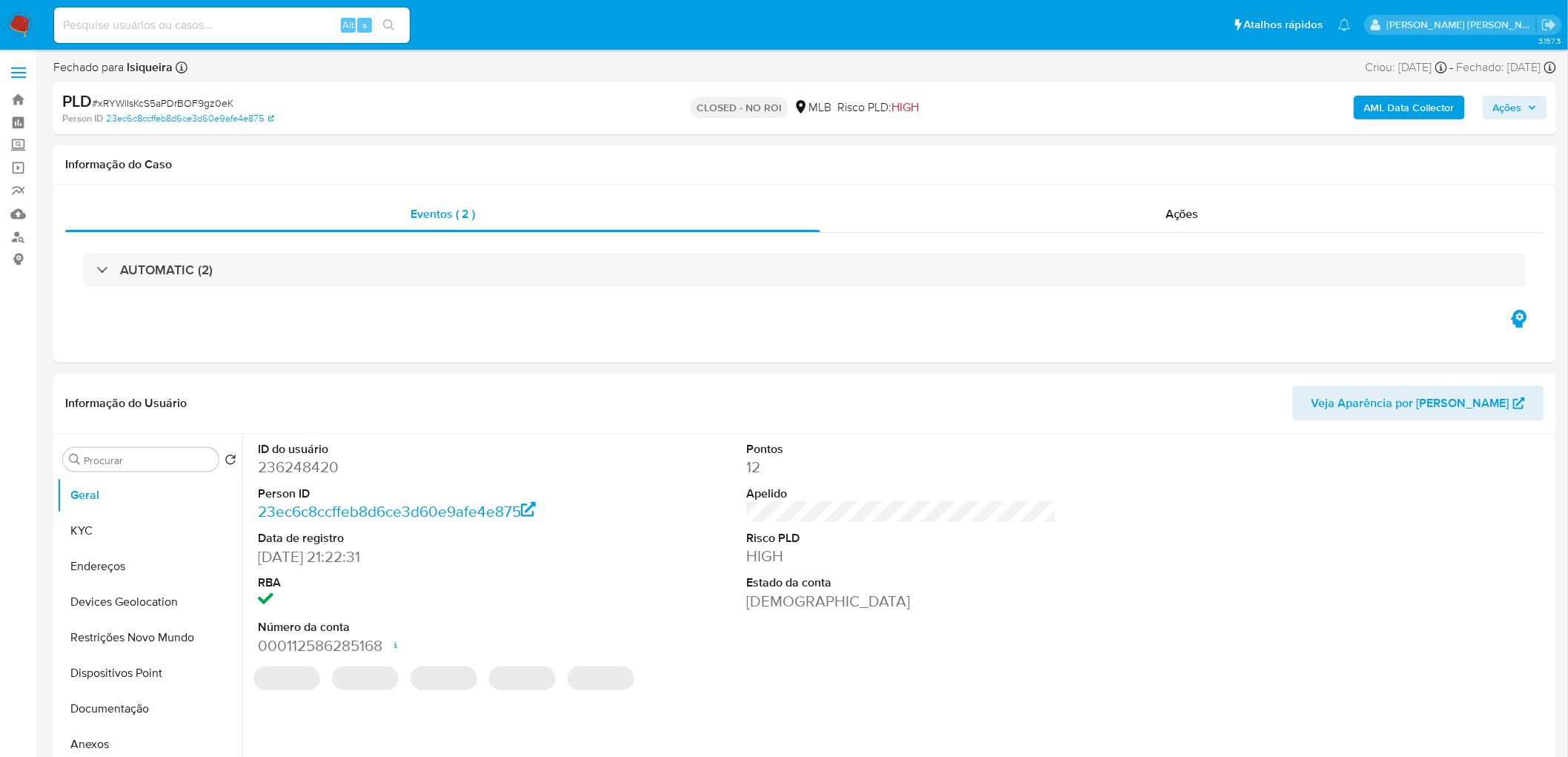
select select "10"
